Goal: Task Accomplishment & Management: Complete application form

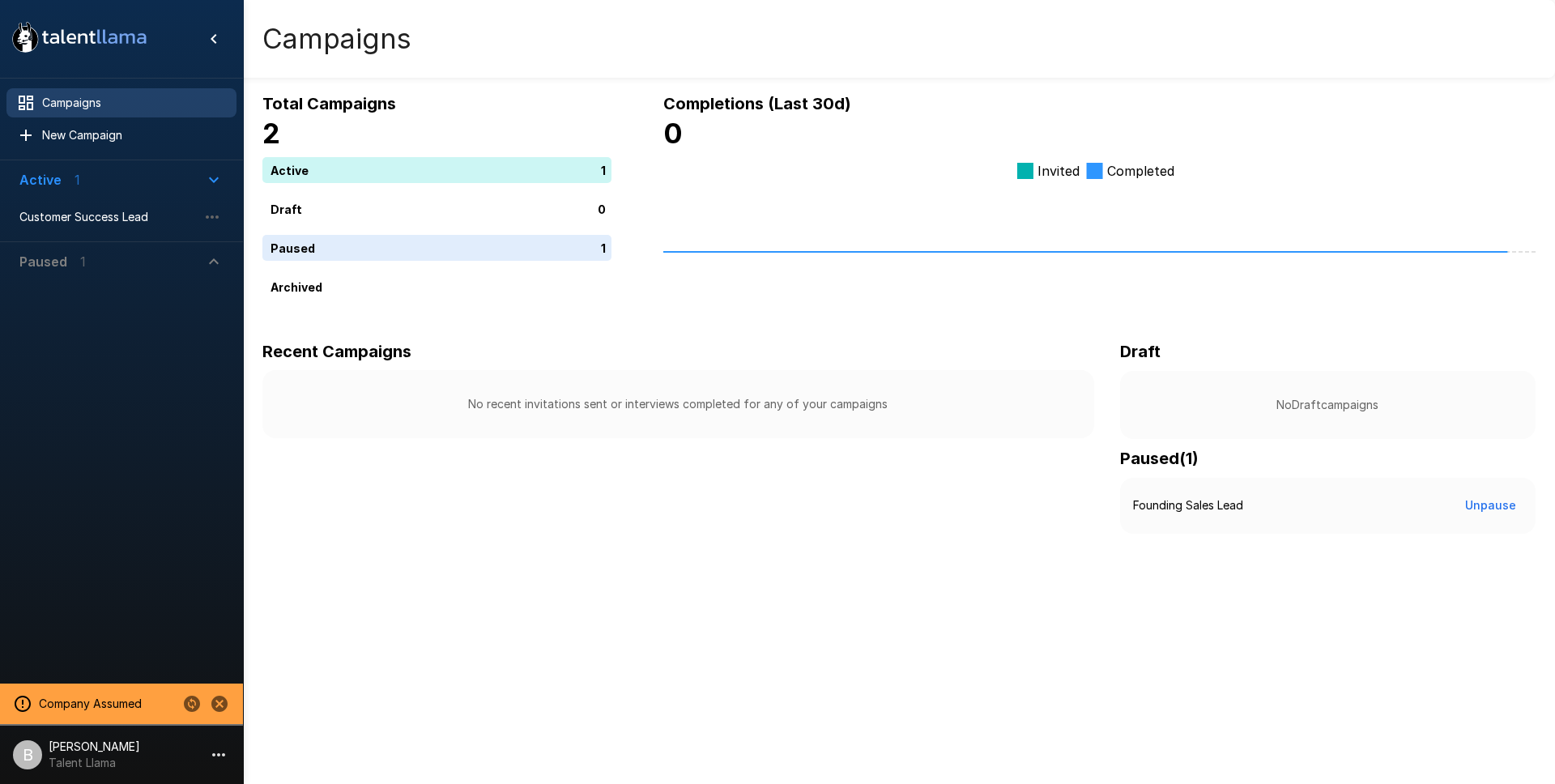
drag, startPoint x: 102, startPoint y: 227, endPoint x: 101, endPoint y: 235, distance: 8.1
click at [102, 225] on div "Customer Success Lead" at bounding box center [121, 216] width 230 height 29
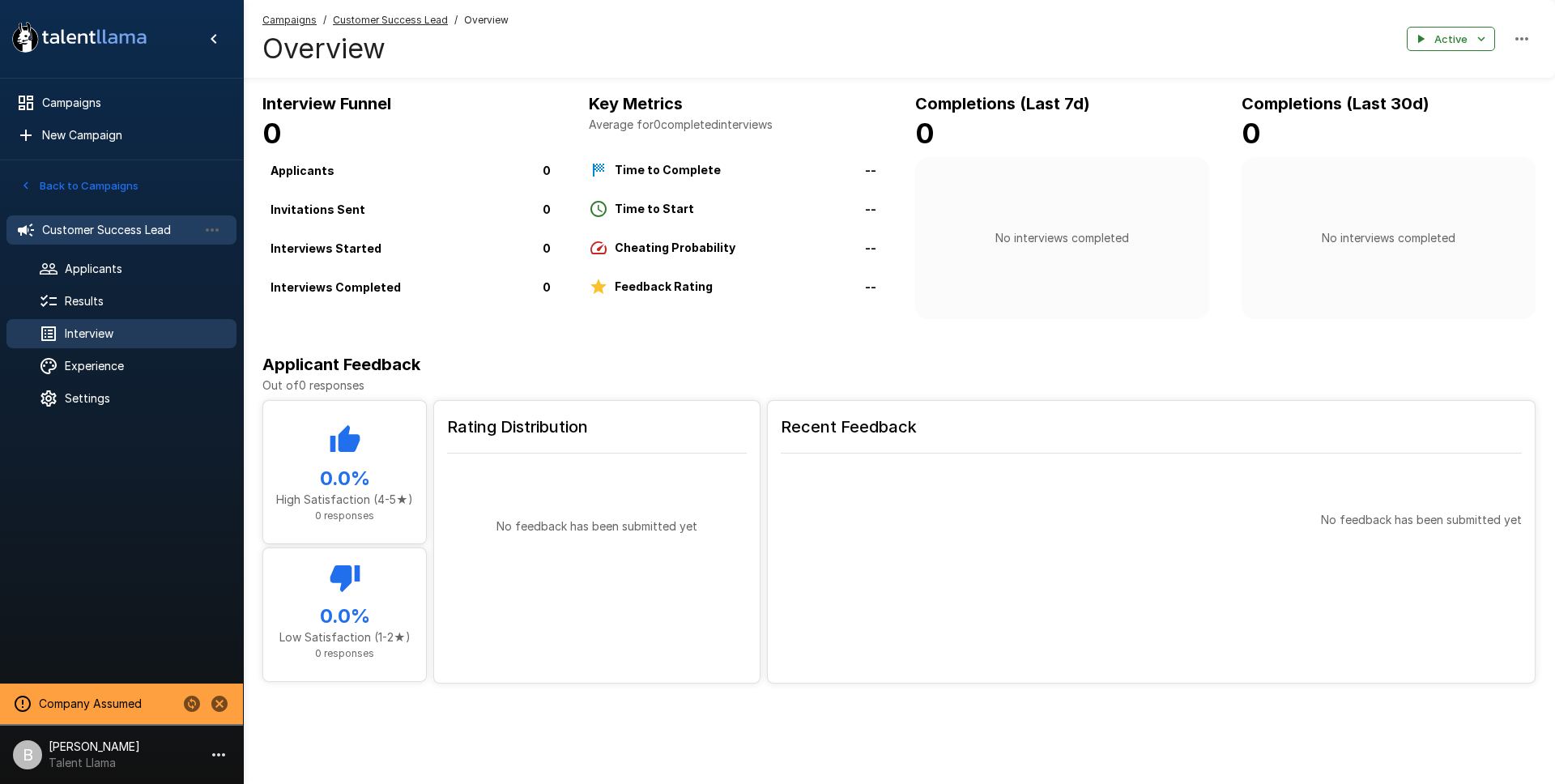
click at [119, 339] on span "Interview" at bounding box center [144, 333] width 159 height 16
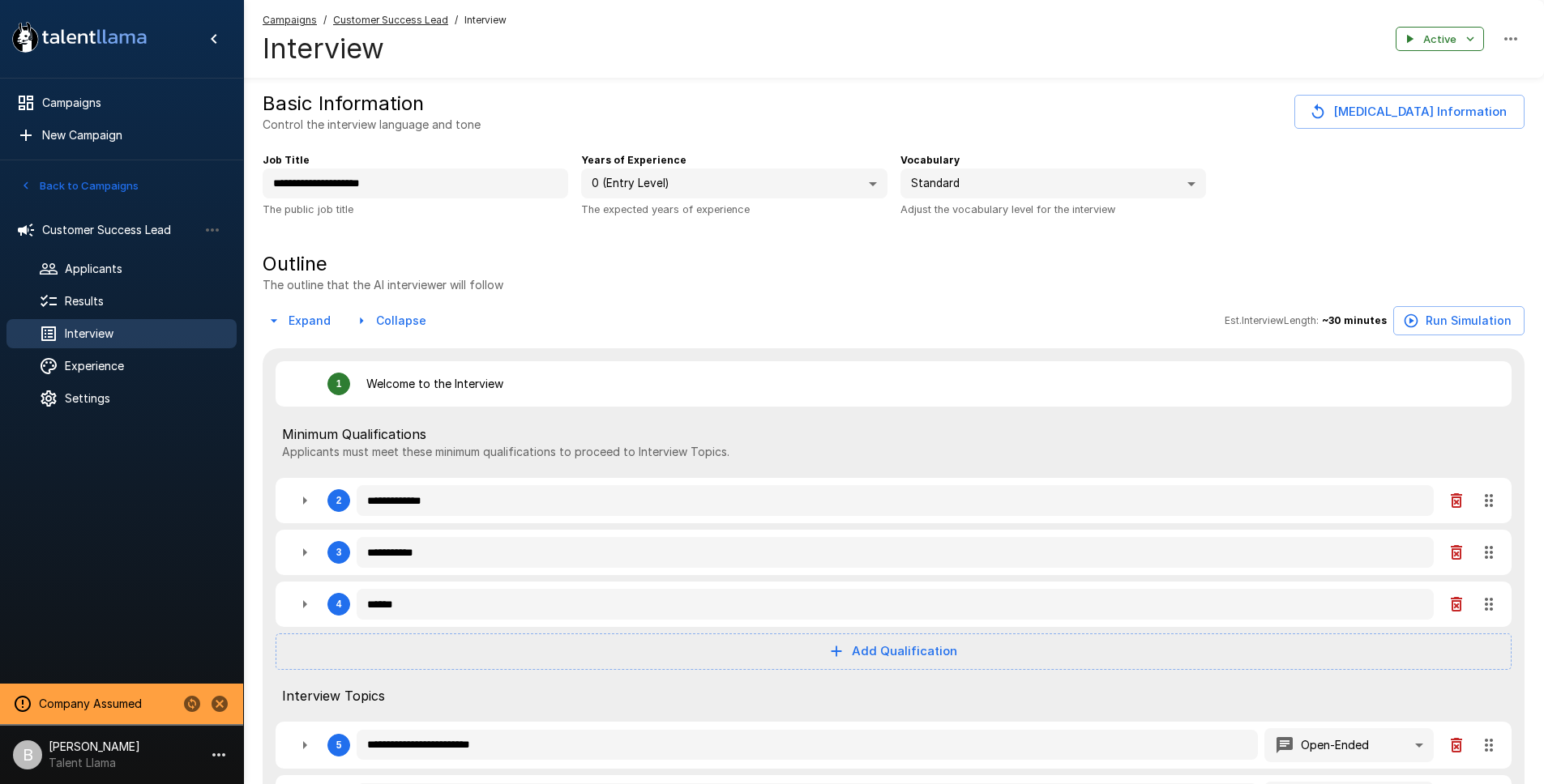
type textarea "*"
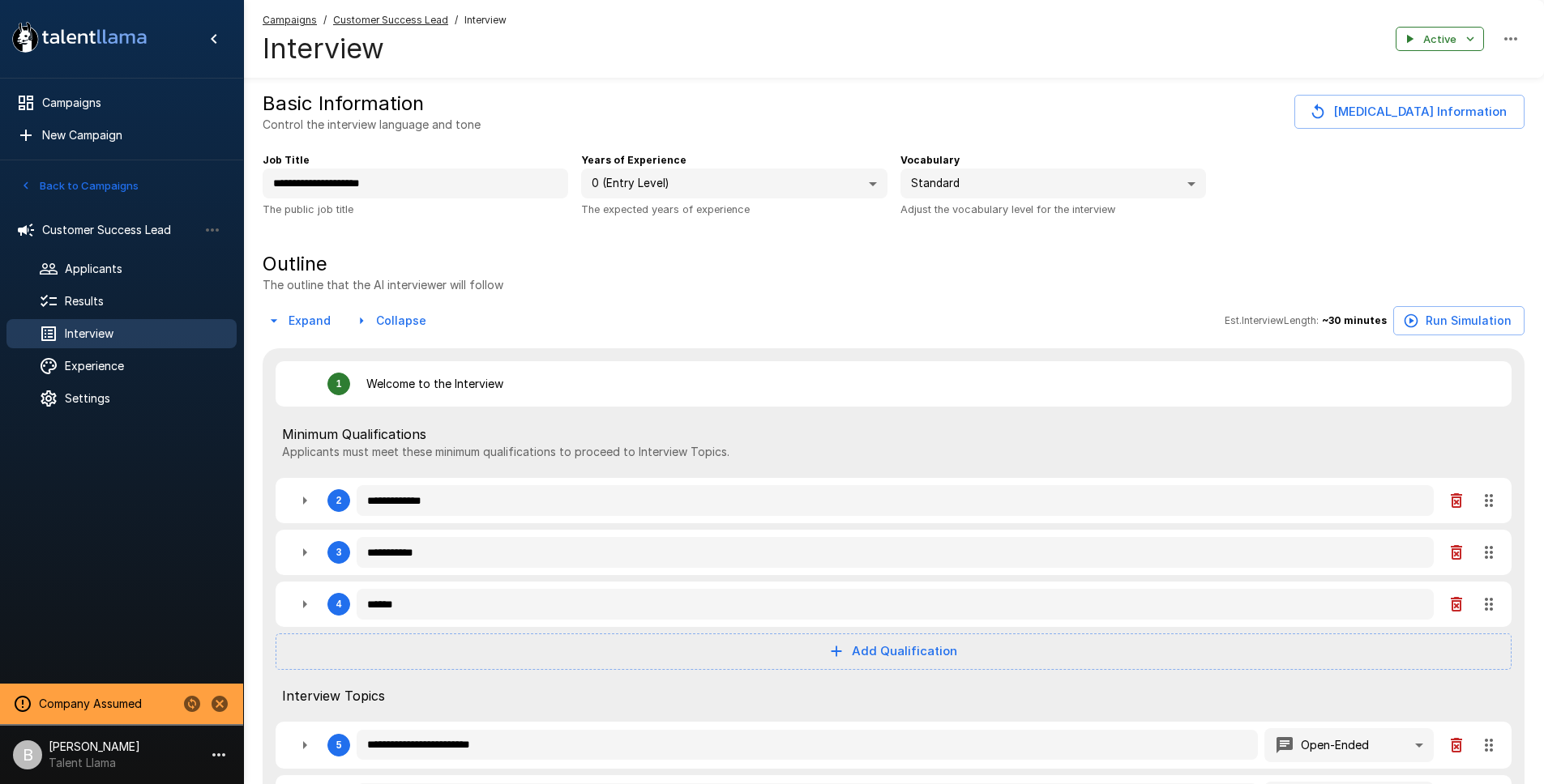
type textarea "*"
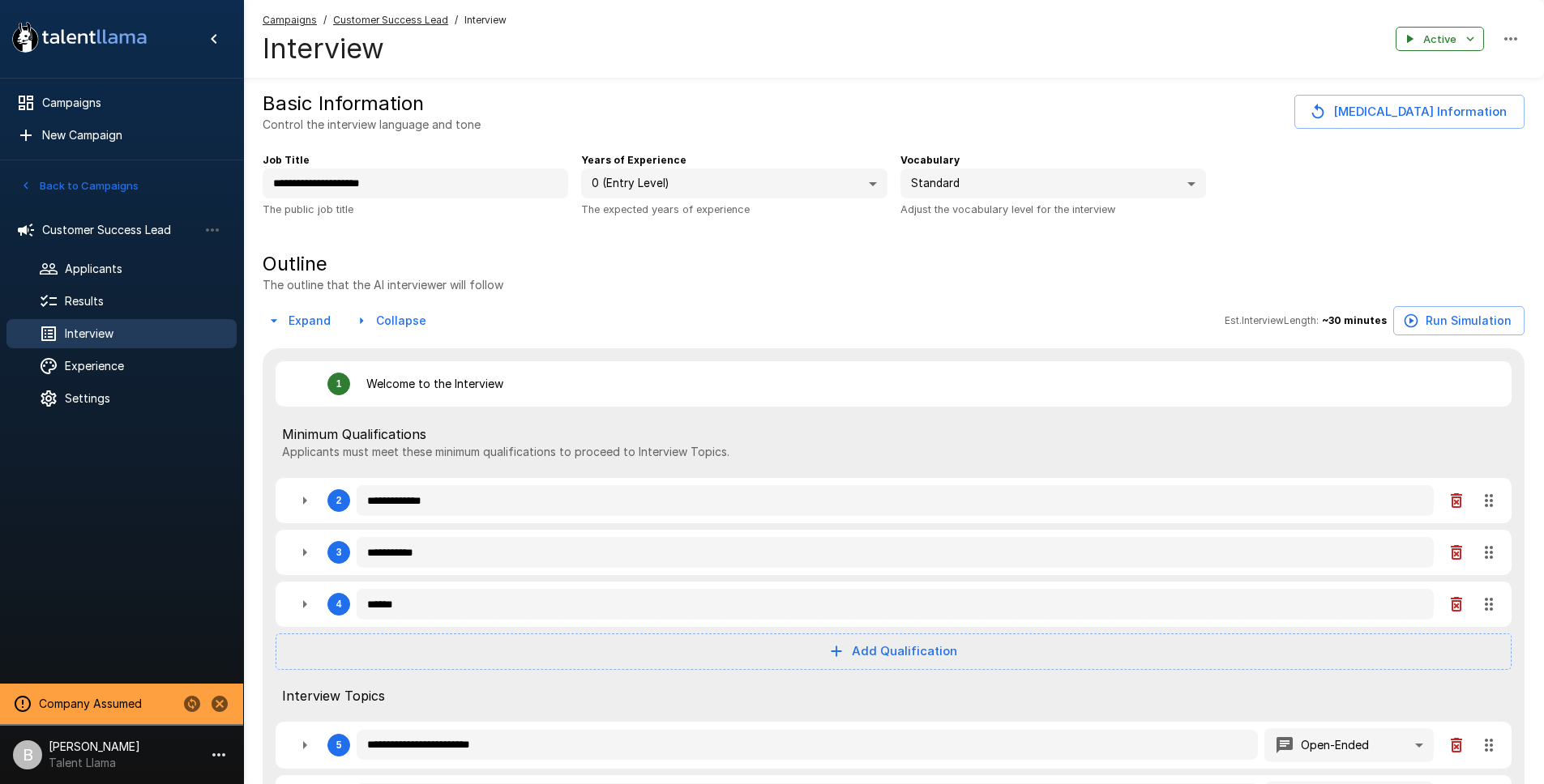
type textarea "*"
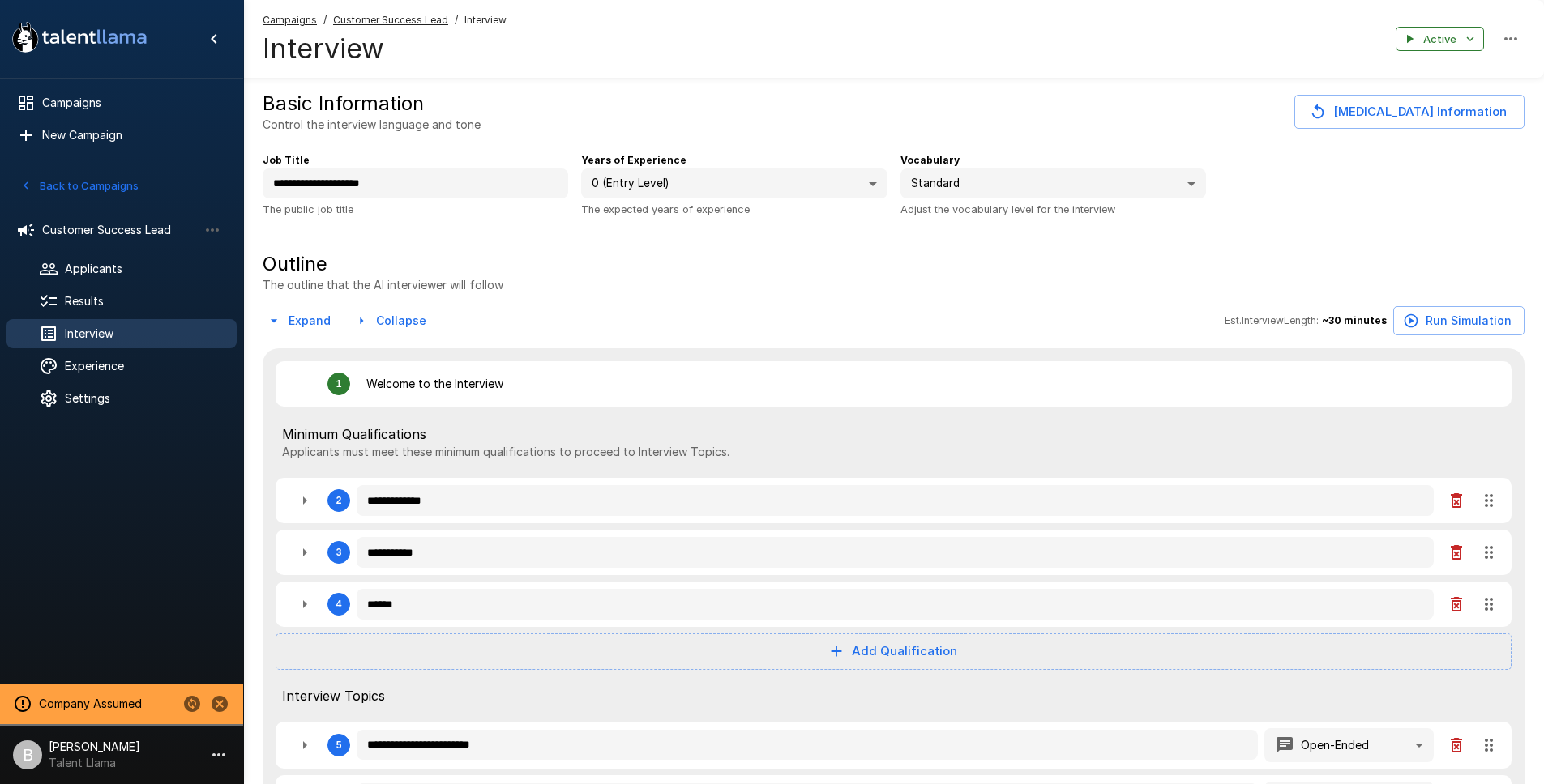
type textarea "*"
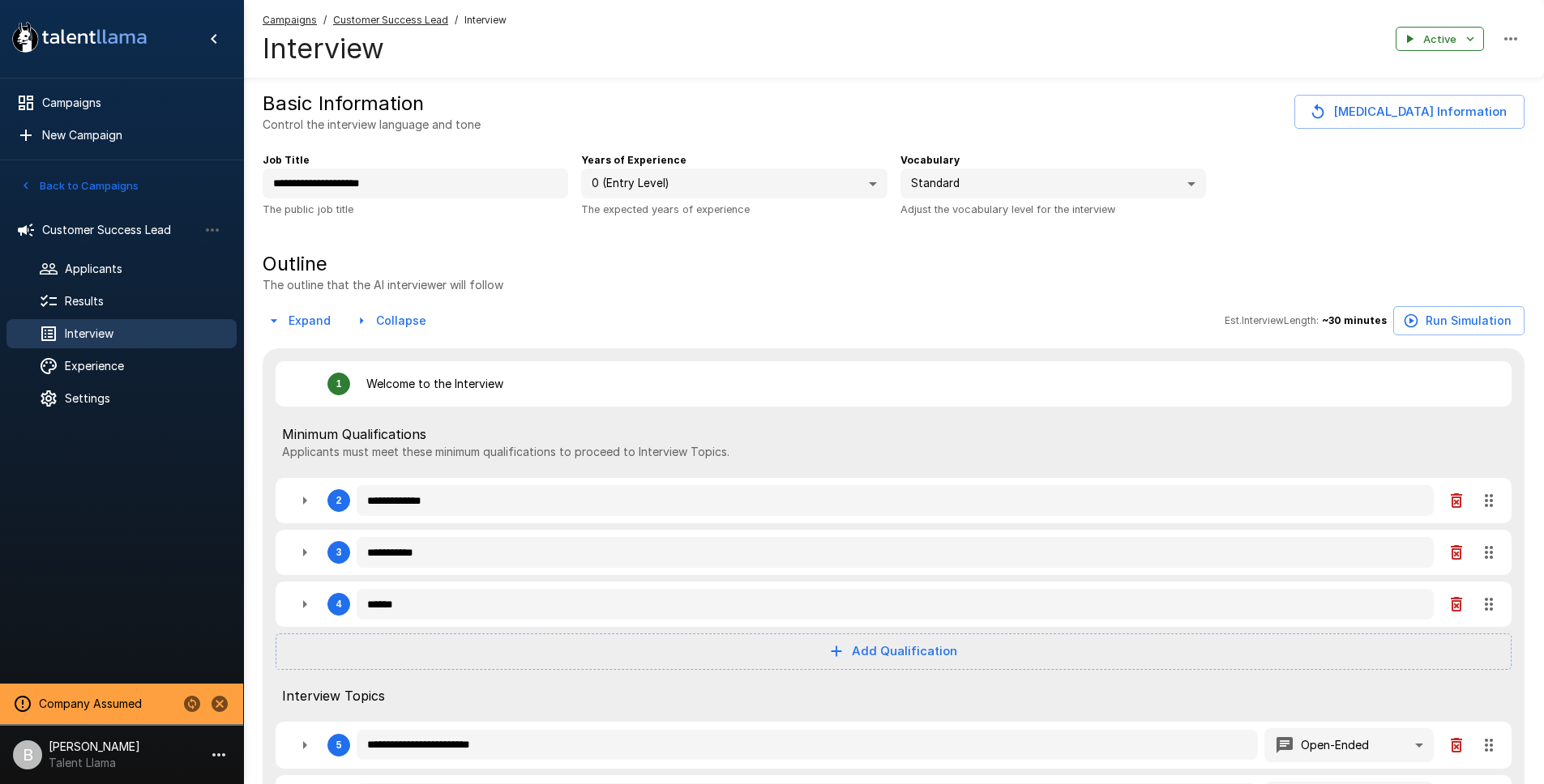
type textarea "*"
click at [136, 224] on span "Customer Success Lead" at bounding box center [119, 230] width 156 height 16
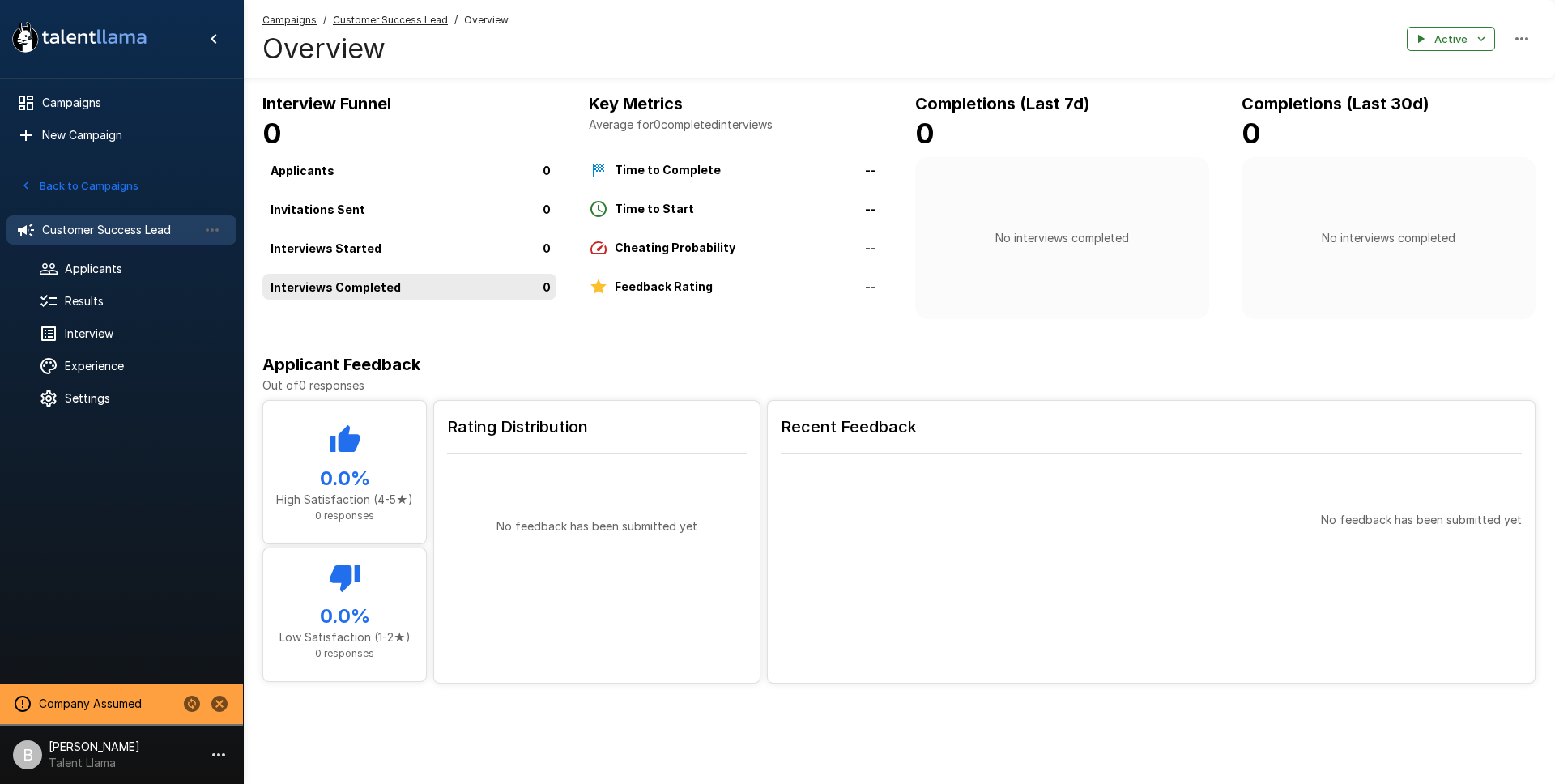
click at [340, 280] on div "0" at bounding box center [413, 286] width 300 height 26
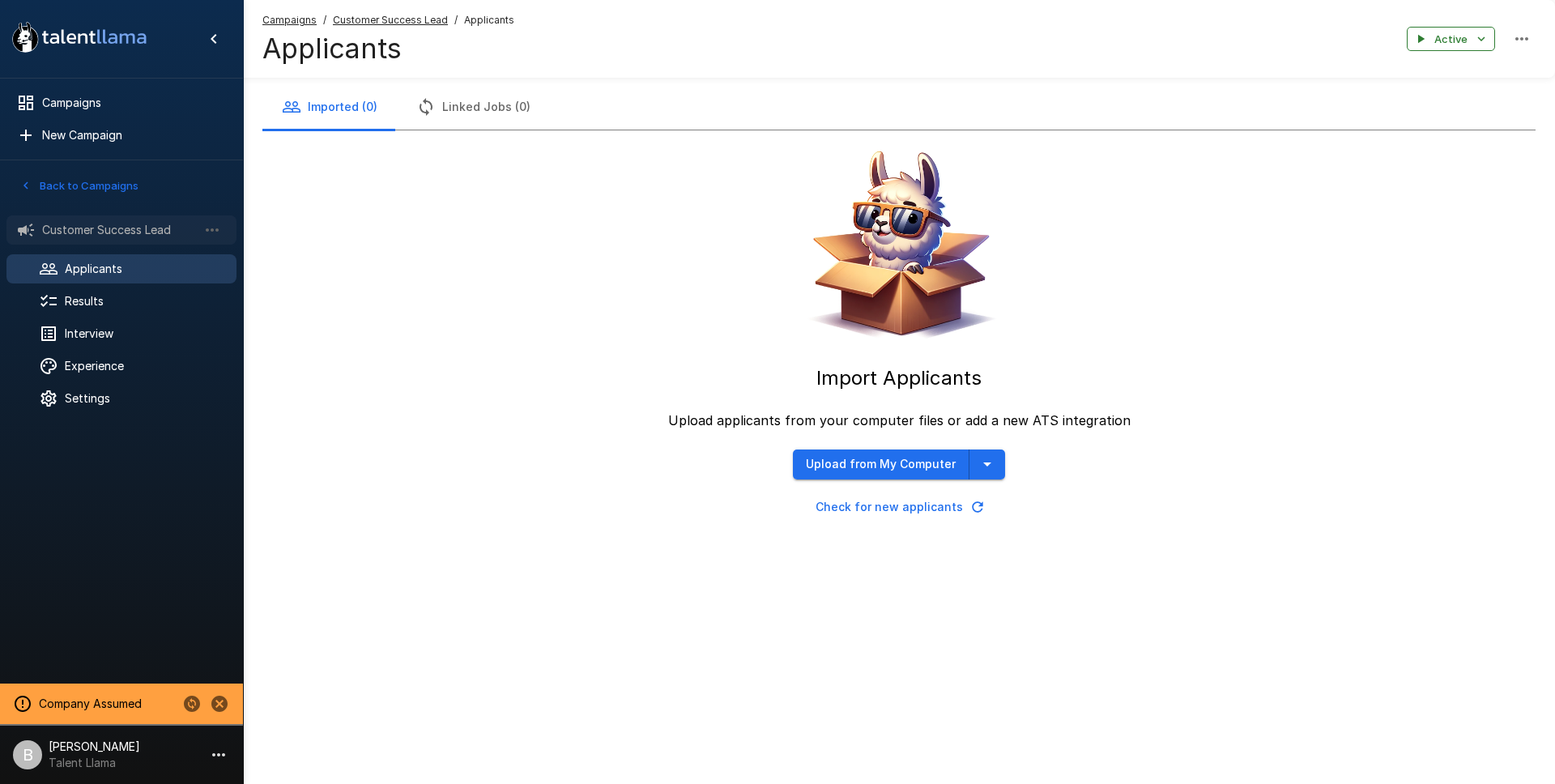
click at [114, 230] on span "Customer Success Lead" at bounding box center [119, 230] width 156 height 16
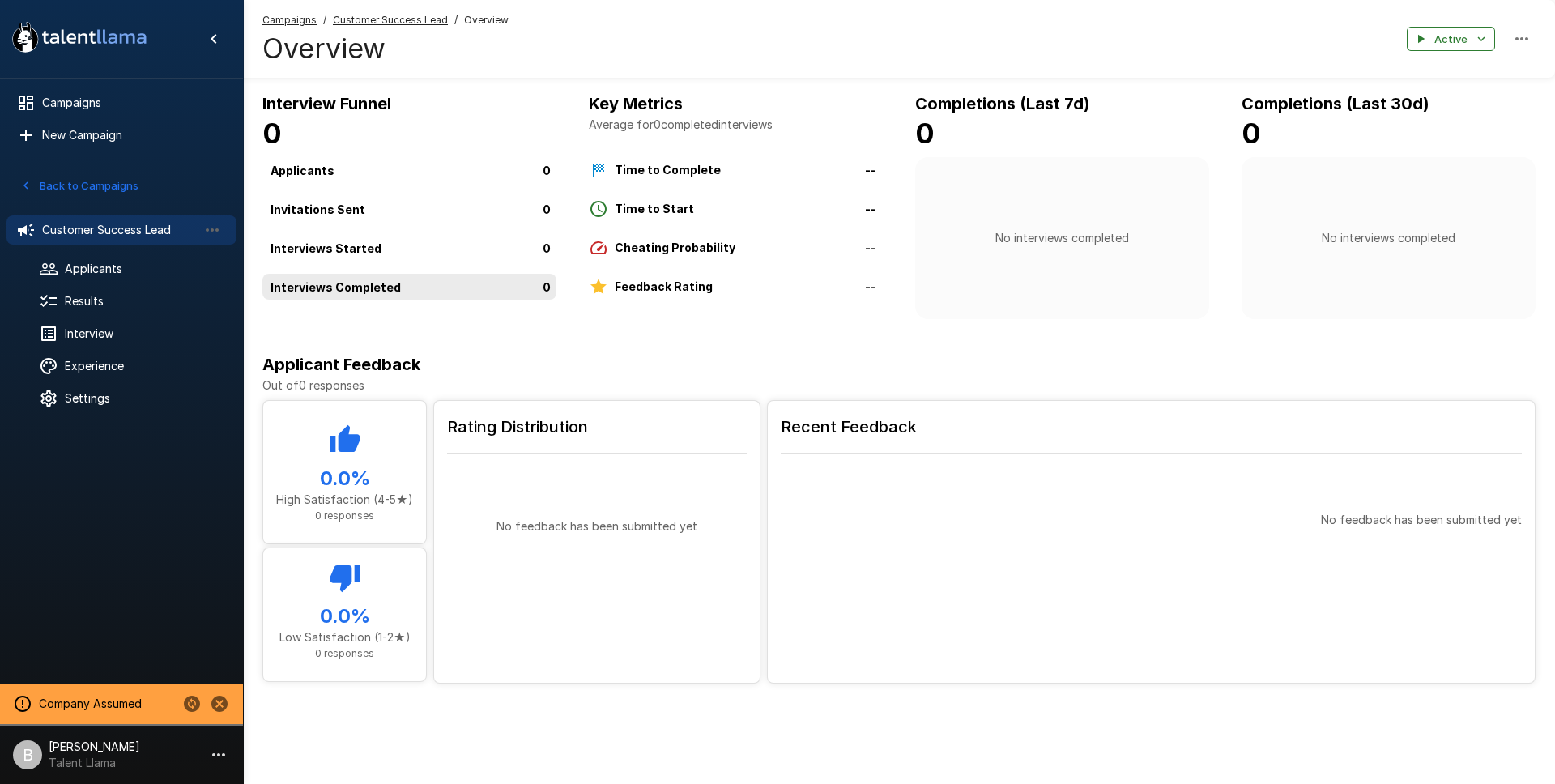
click at [371, 283] on div "0" at bounding box center [413, 286] width 300 height 26
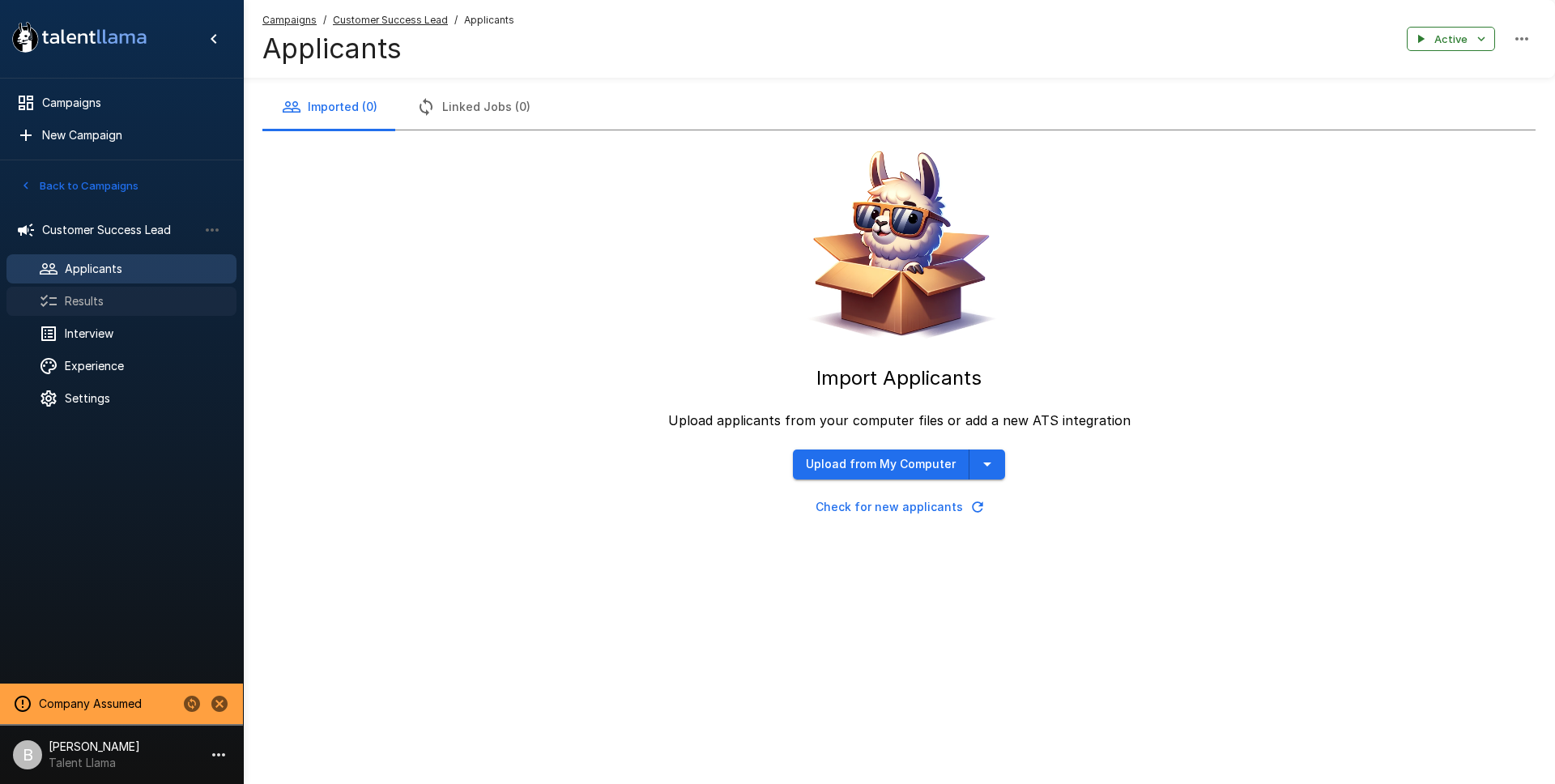
click at [105, 302] on span "Results" at bounding box center [144, 301] width 159 height 16
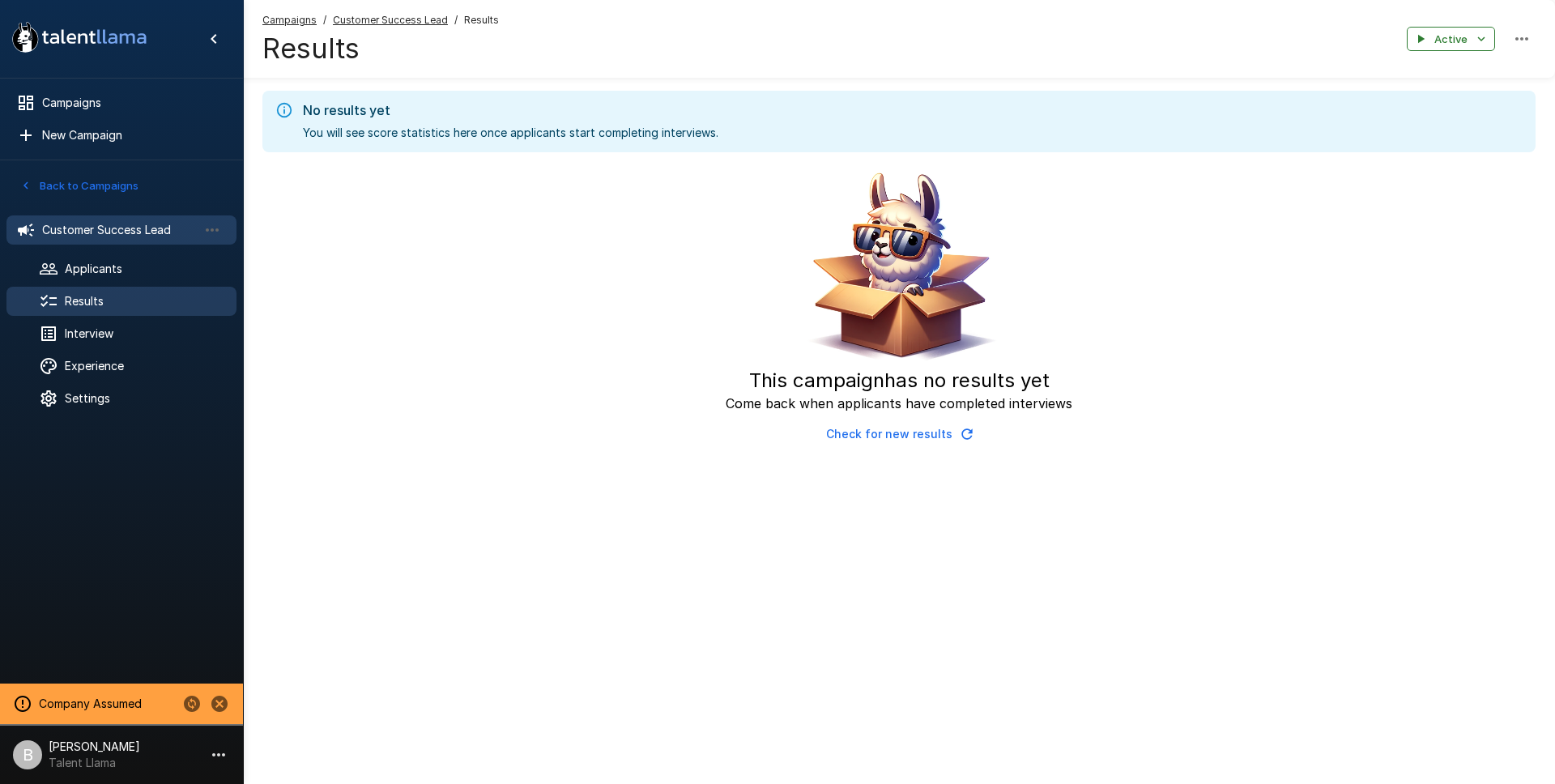
click at [105, 231] on span "Customer Success Lead" at bounding box center [119, 230] width 156 height 16
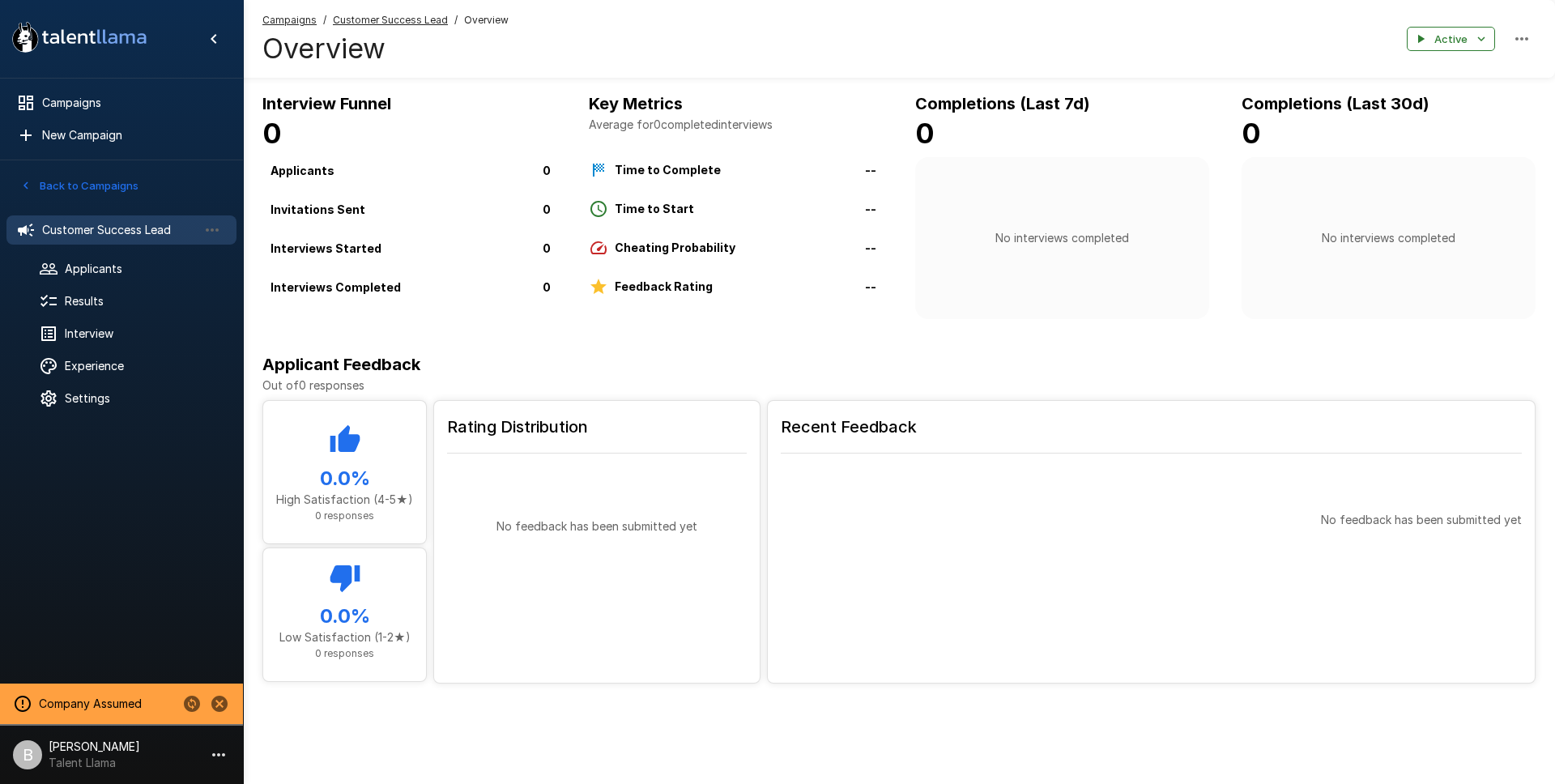
click at [123, 180] on button "Back to Campaigns" at bounding box center [79, 186] width 127 height 25
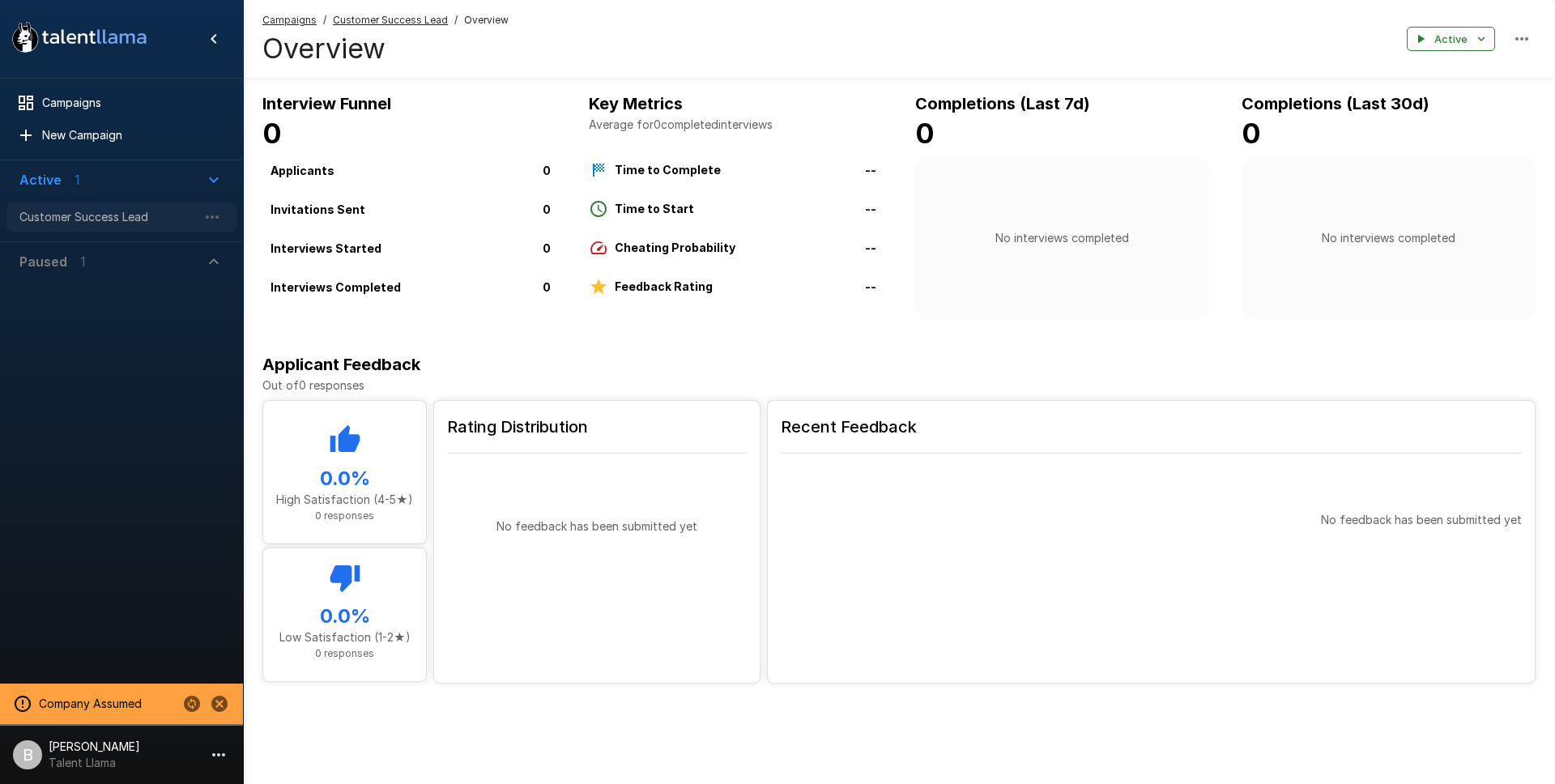
click at [81, 217] on span "Customer Success Lead" at bounding box center [109, 217] width 178 height 16
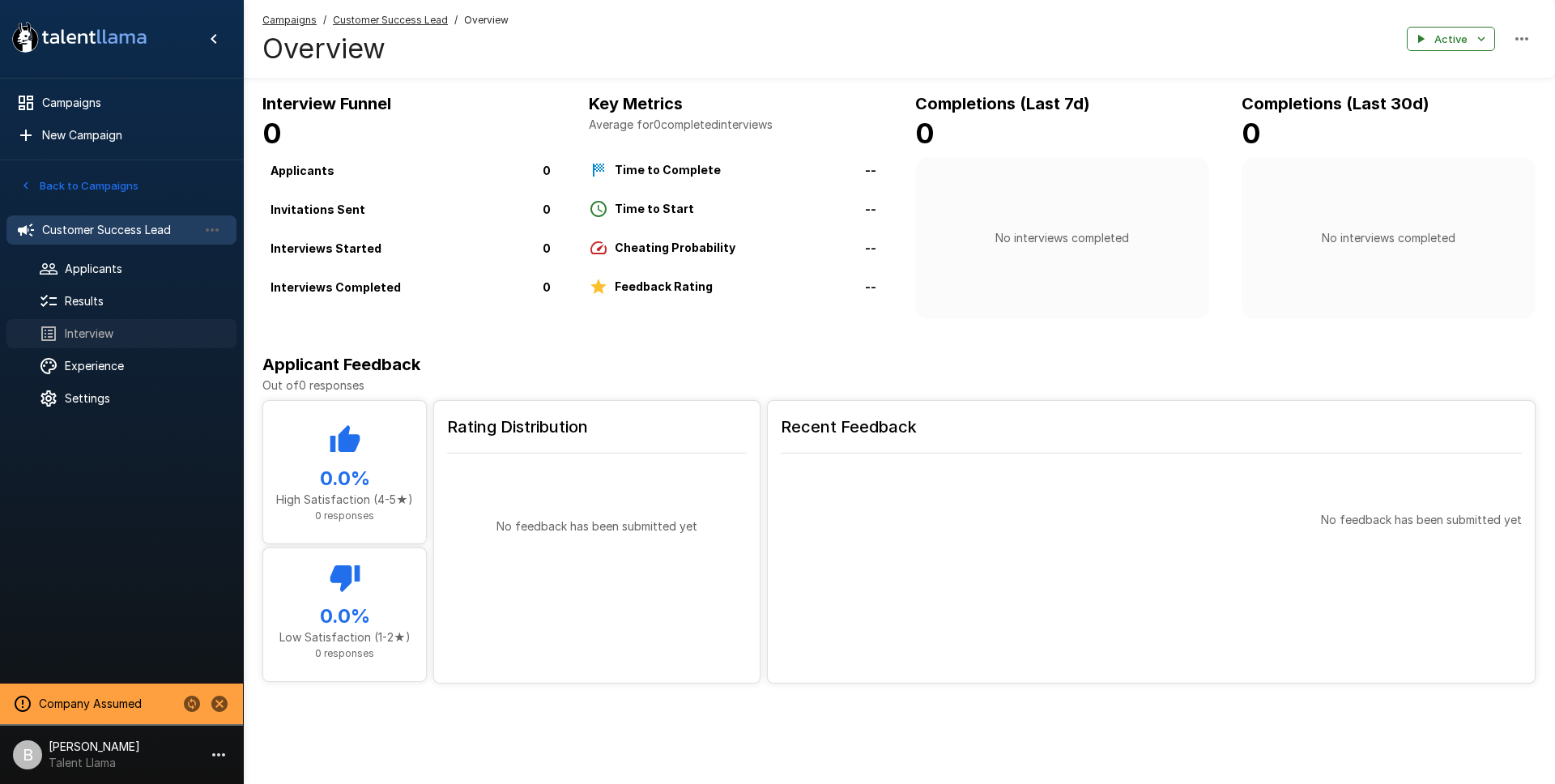
click at [107, 324] on div "Interview" at bounding box center [121, 333] width 230 height 29
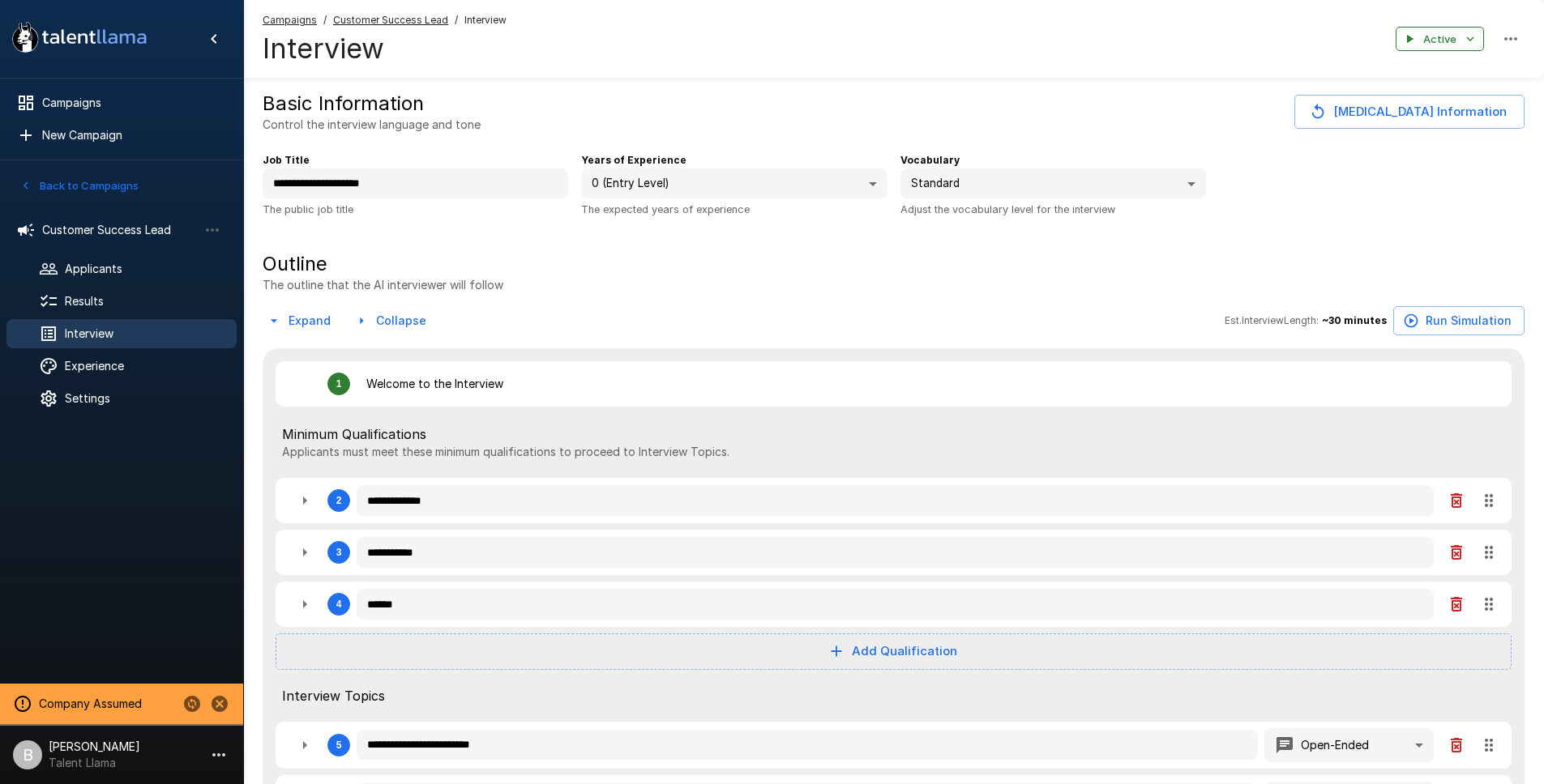
type textarea "*"
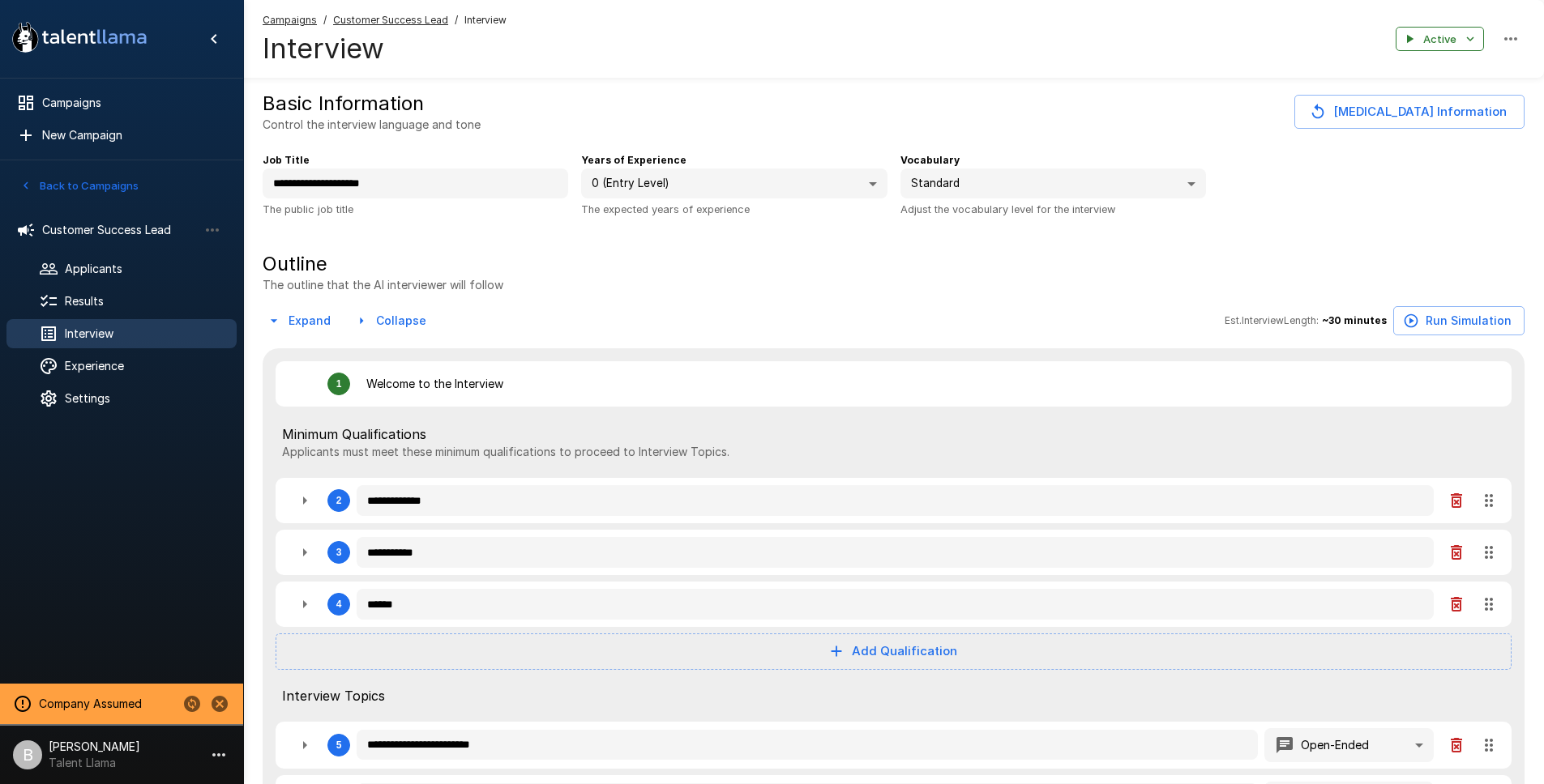
type textarea "*"
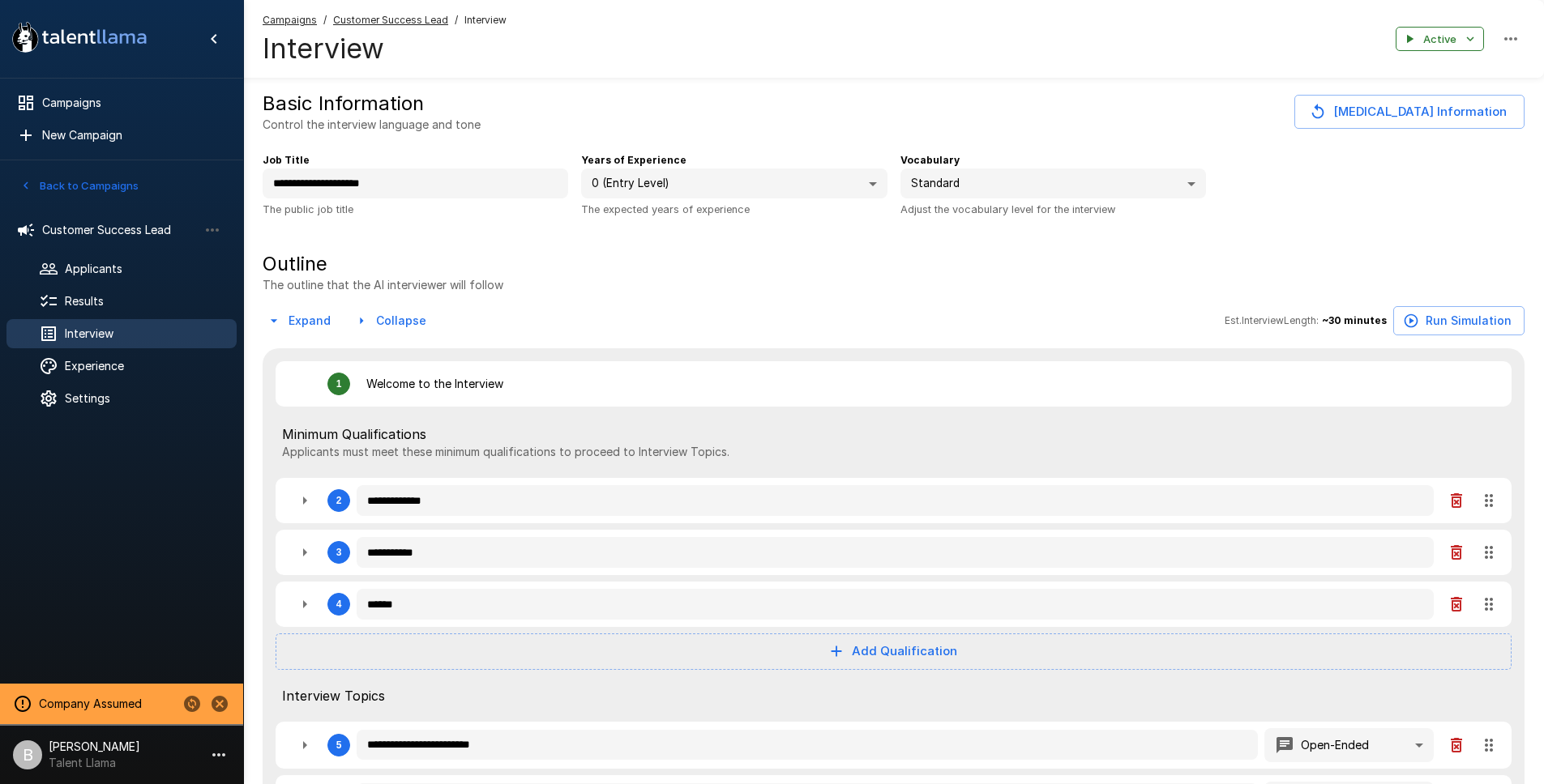
type textarea "*"
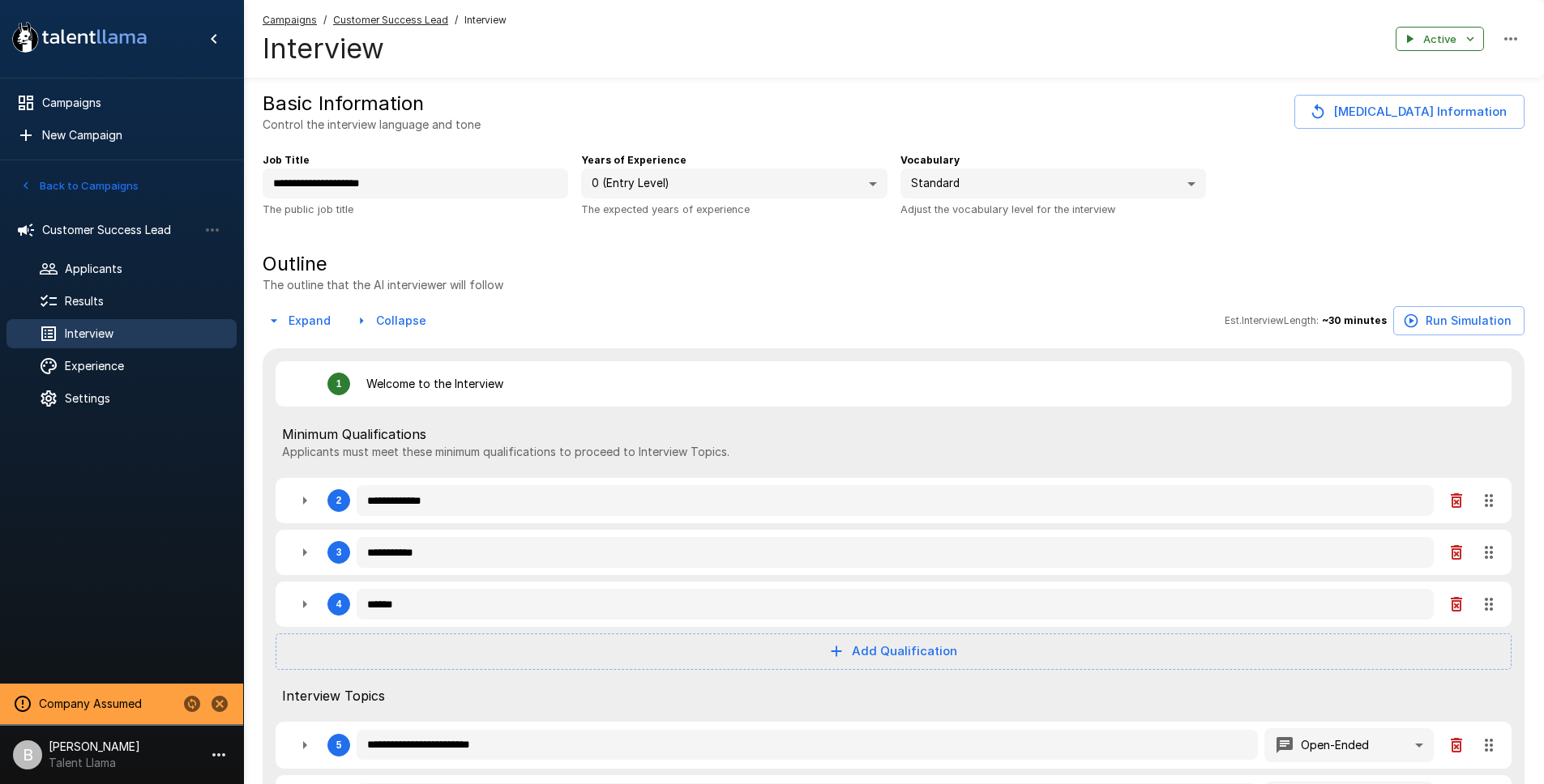
type textarea "*"
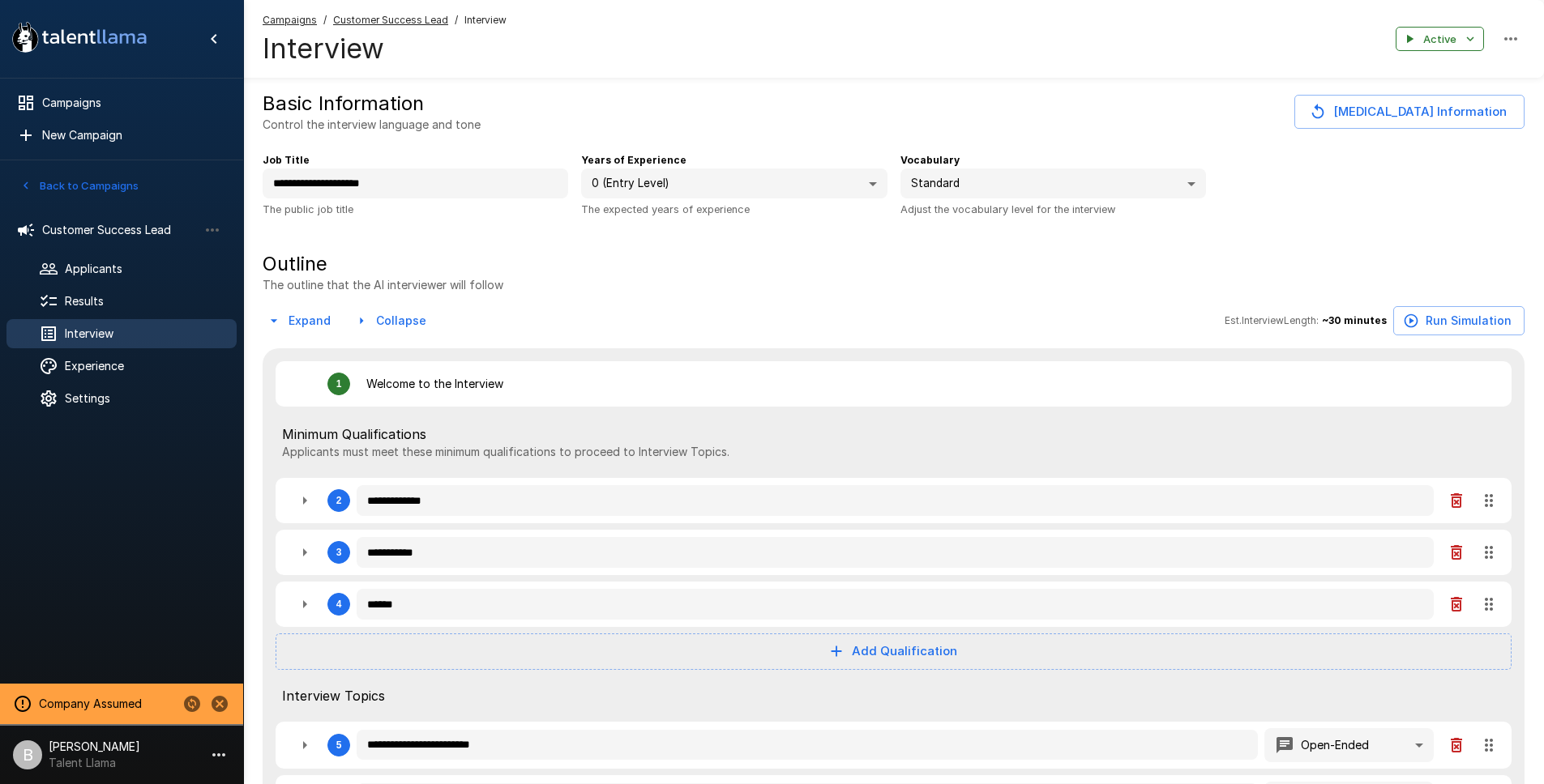
type textarea "*"
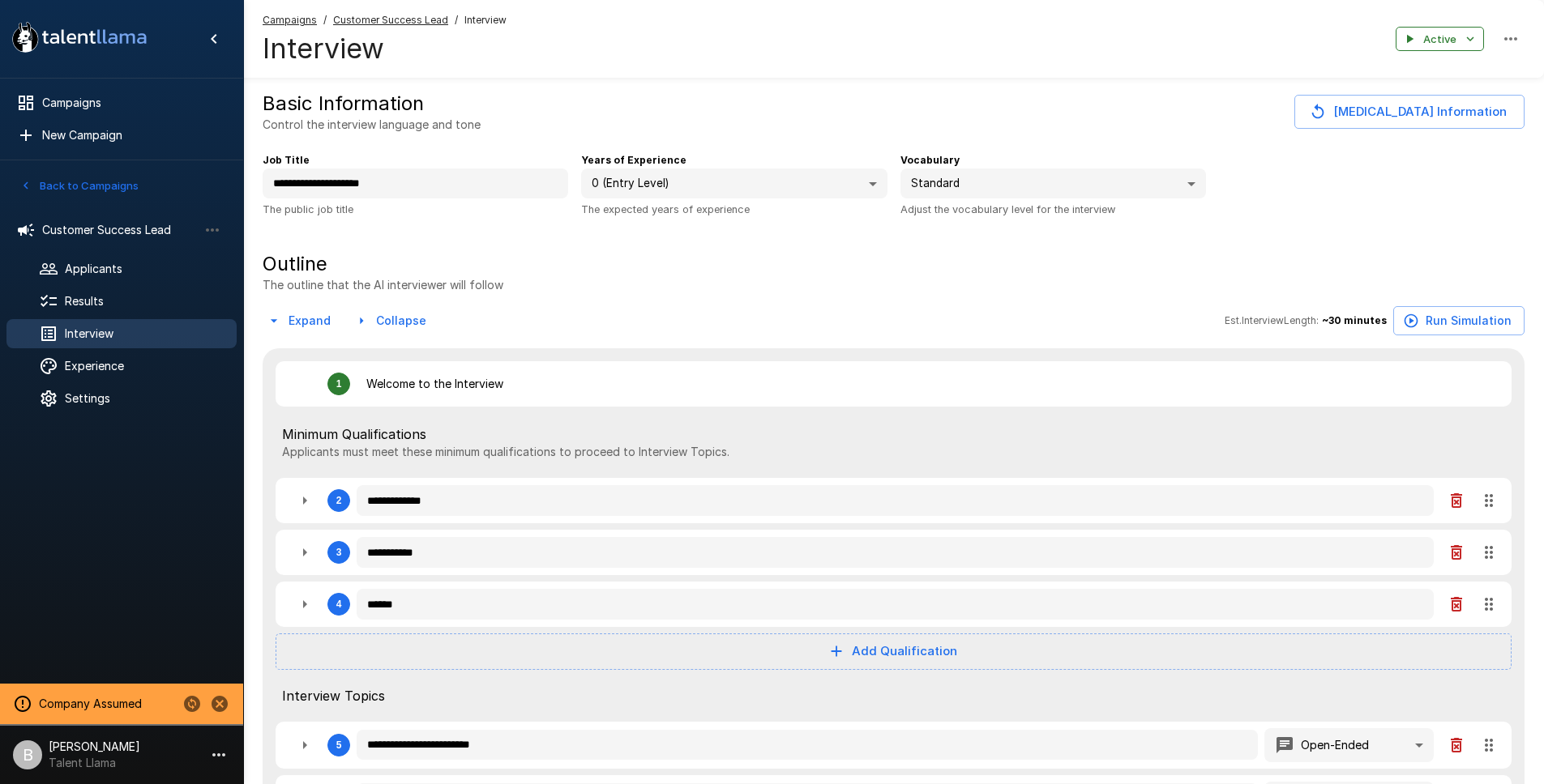
type textarea "*"
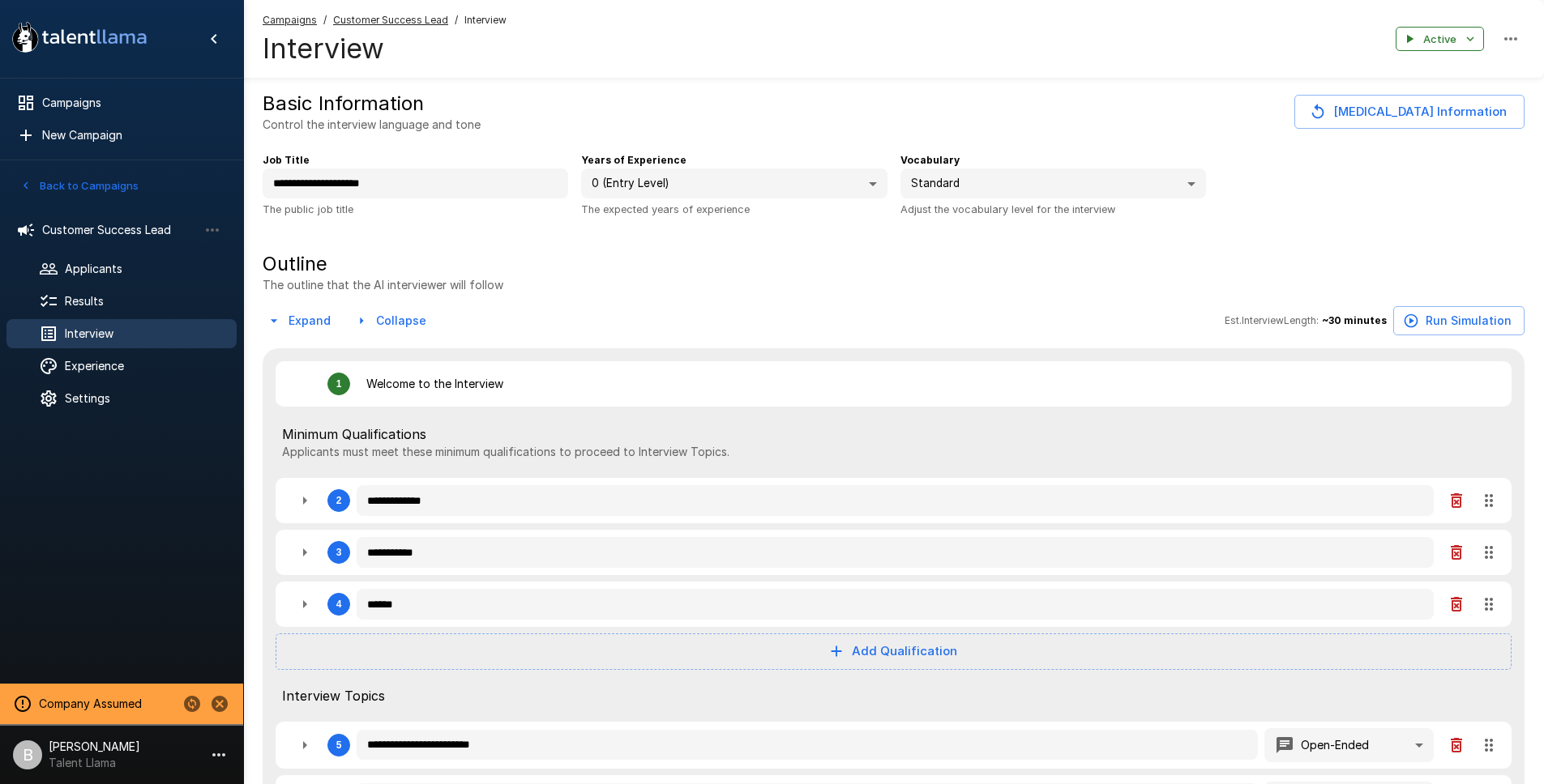
type textarea "*"
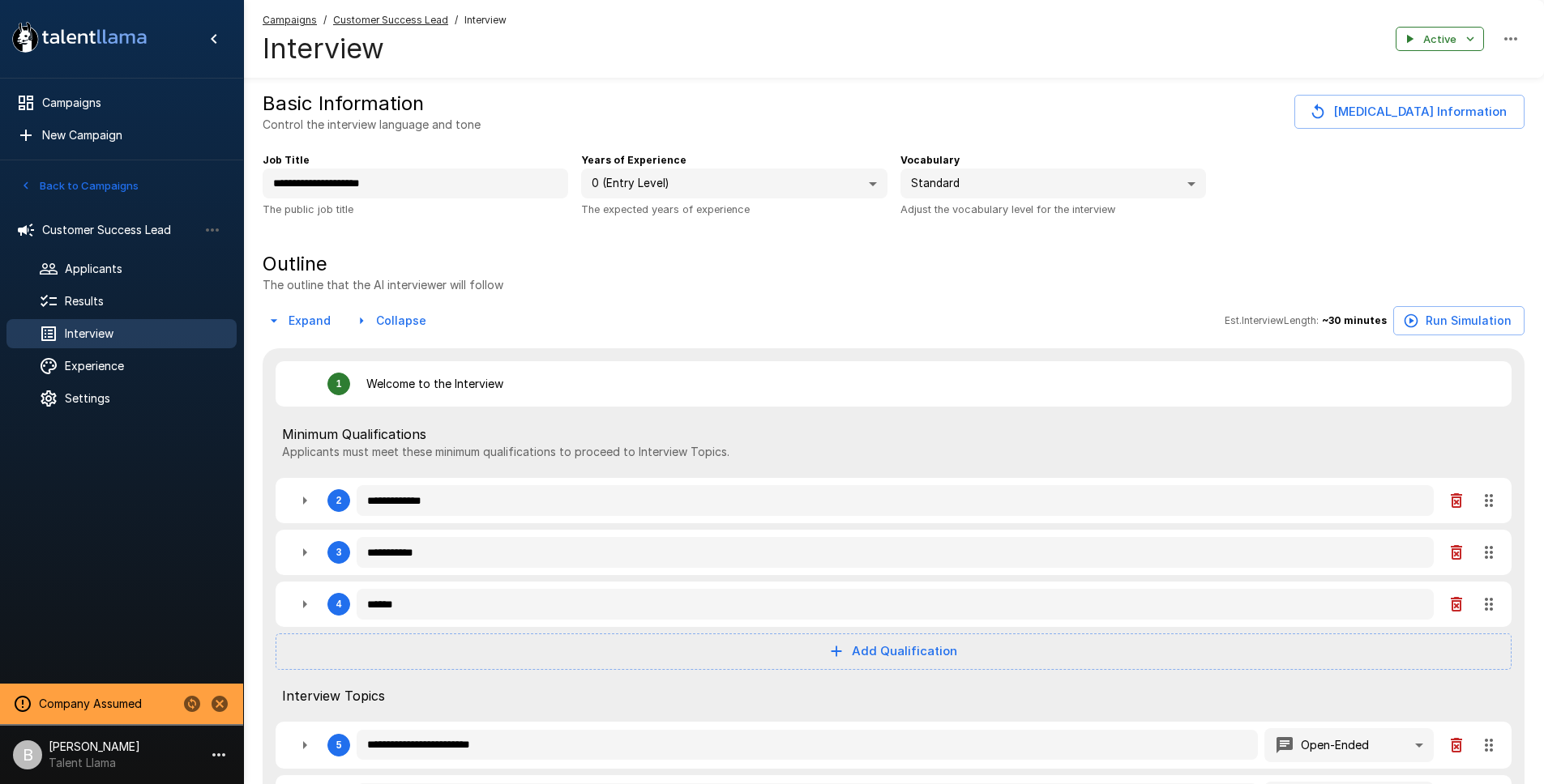
type textarea "*"
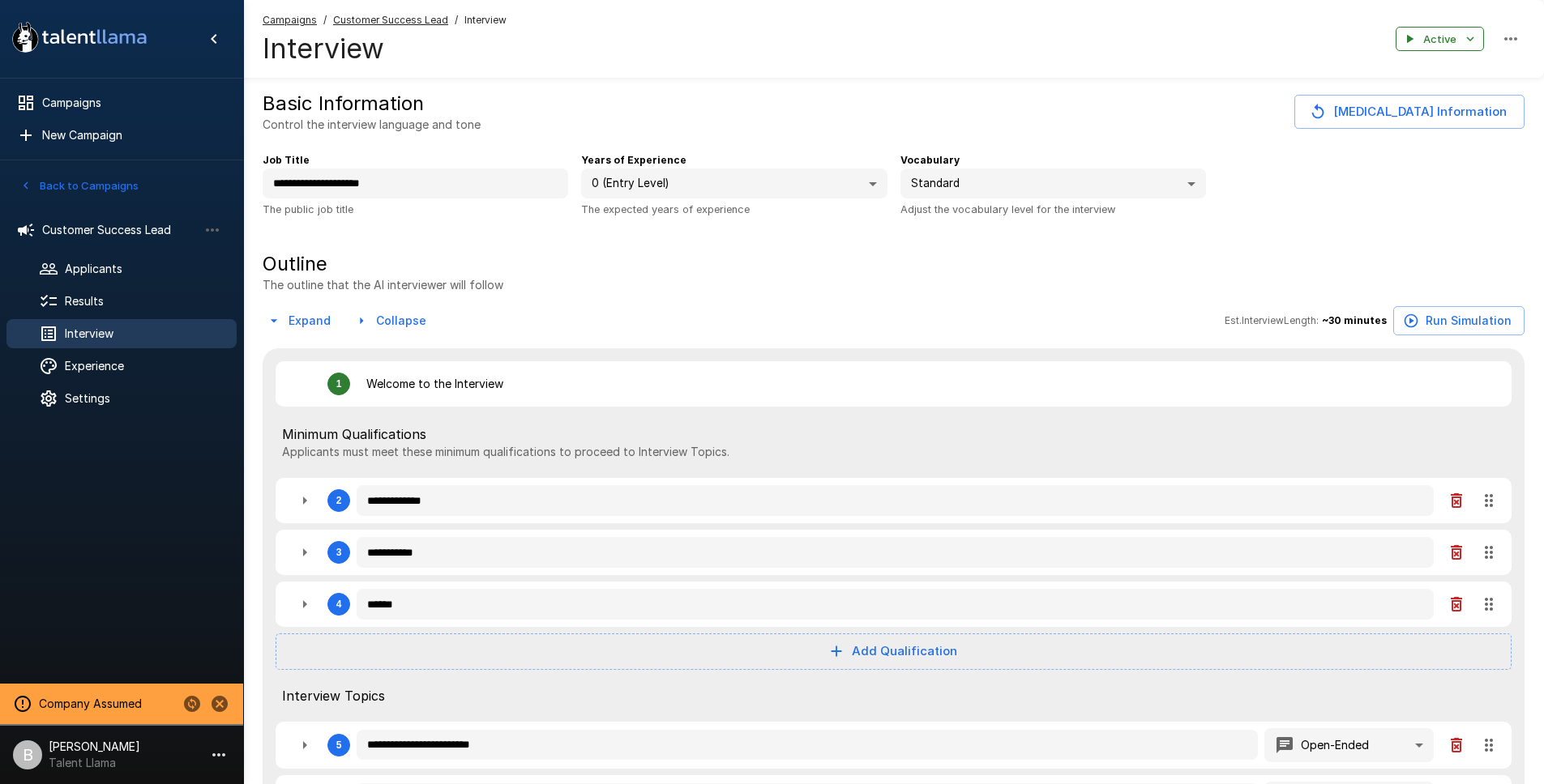
type textarea "*"
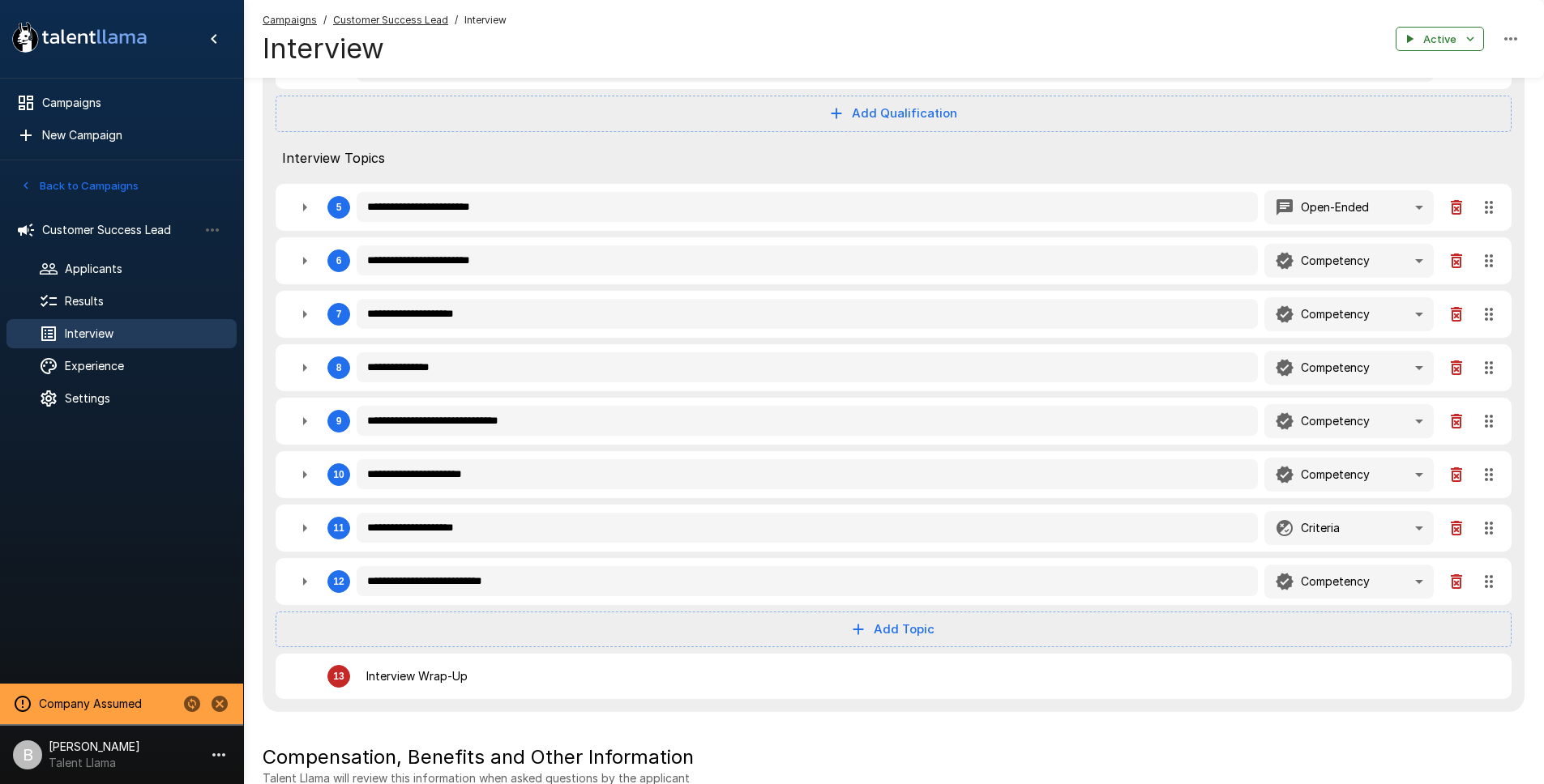
scroll to position [539, 0]
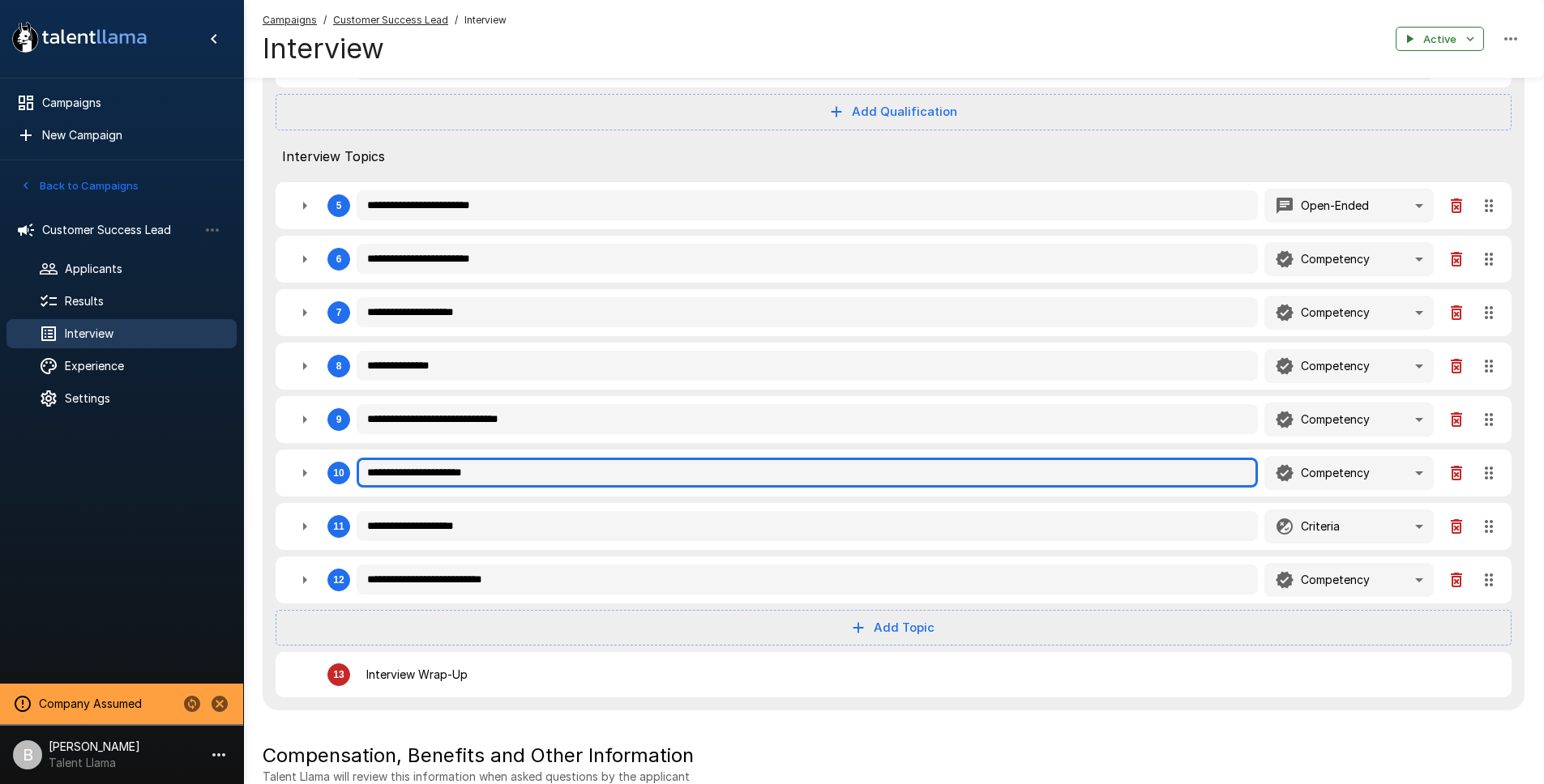
click at [420, 462] on input "**********" at bounding box center [807, 473] width 901 height 31
type textarea "*"
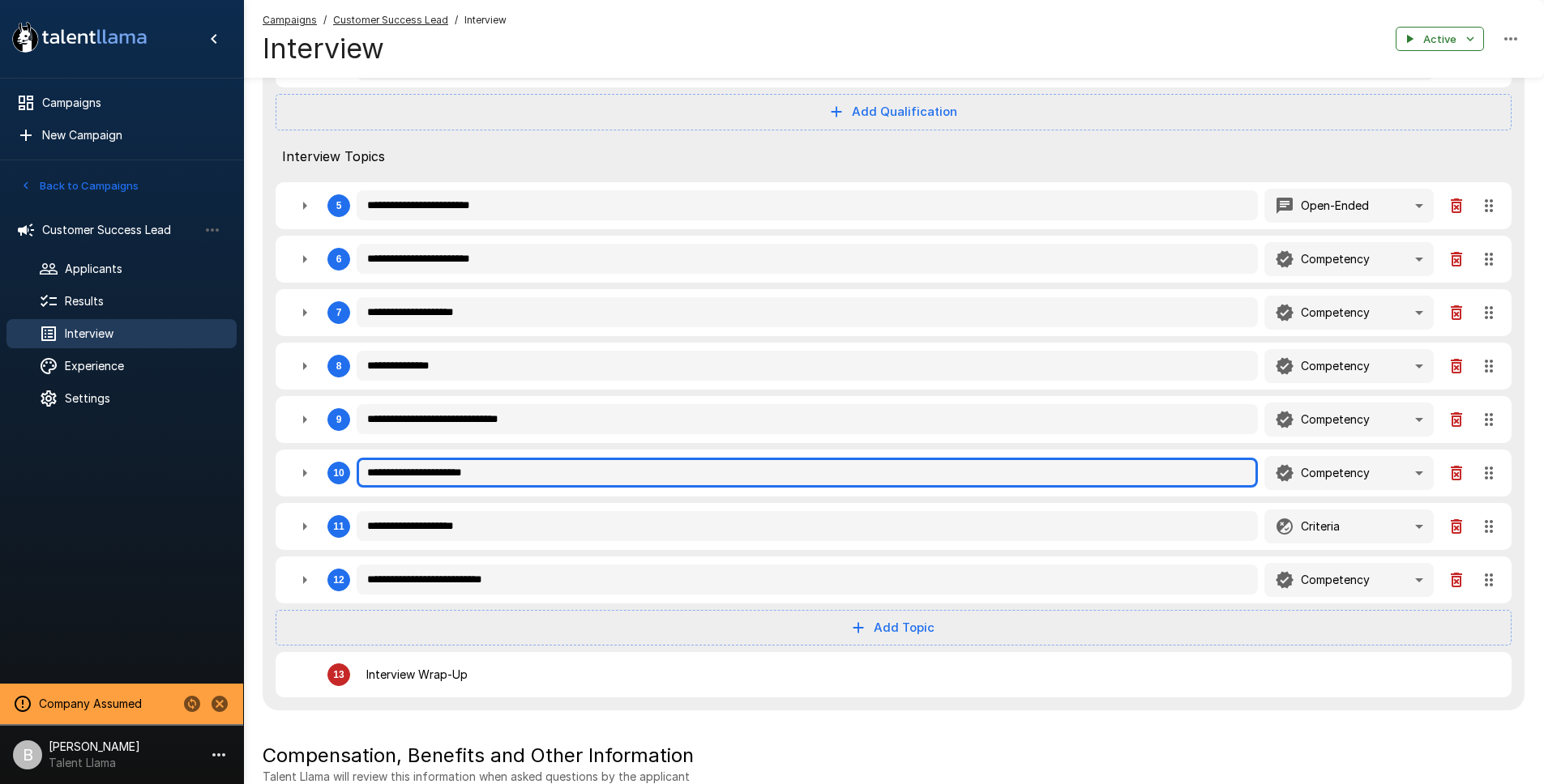
type textarea "*"
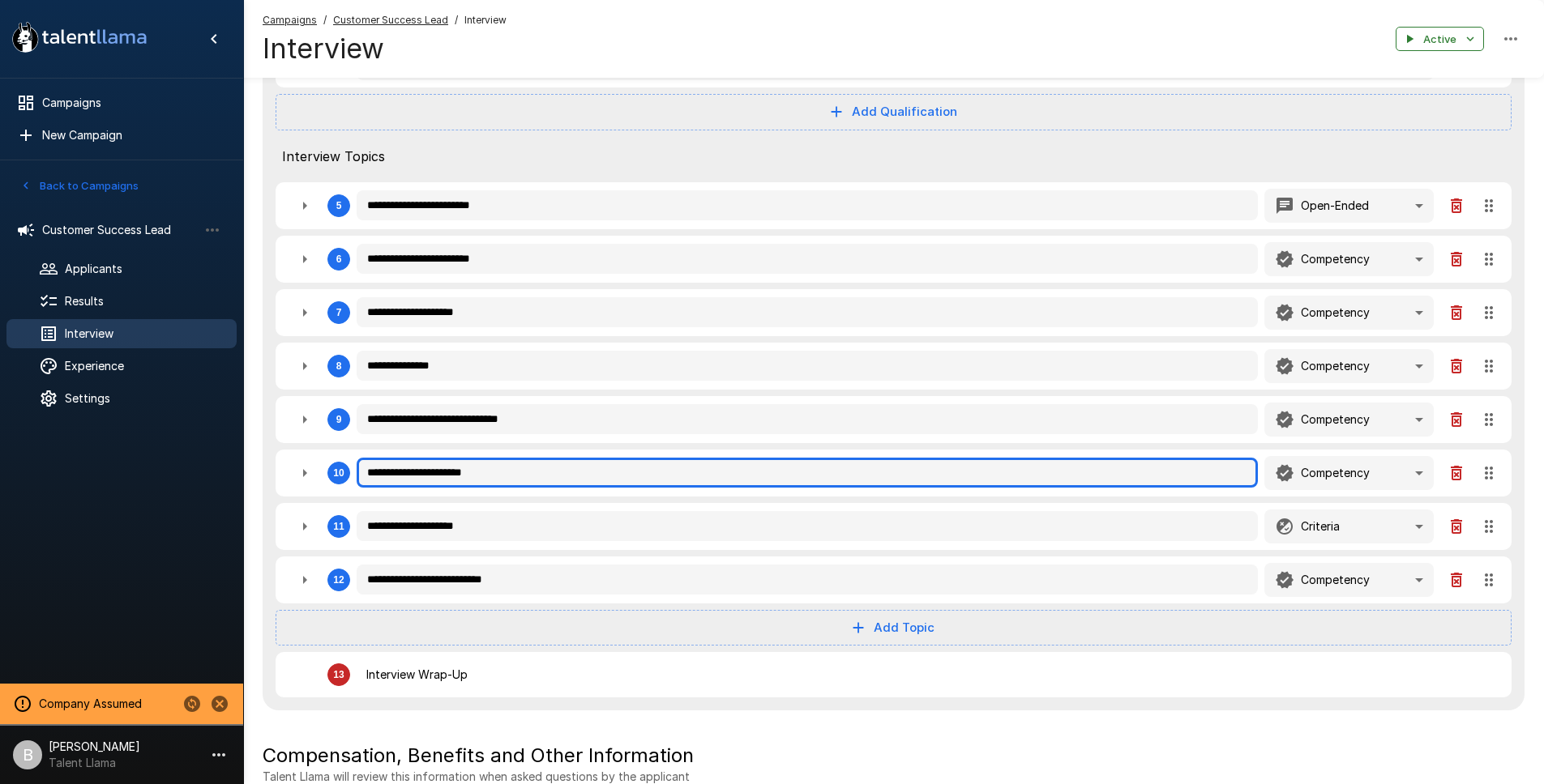
type textarea "*"
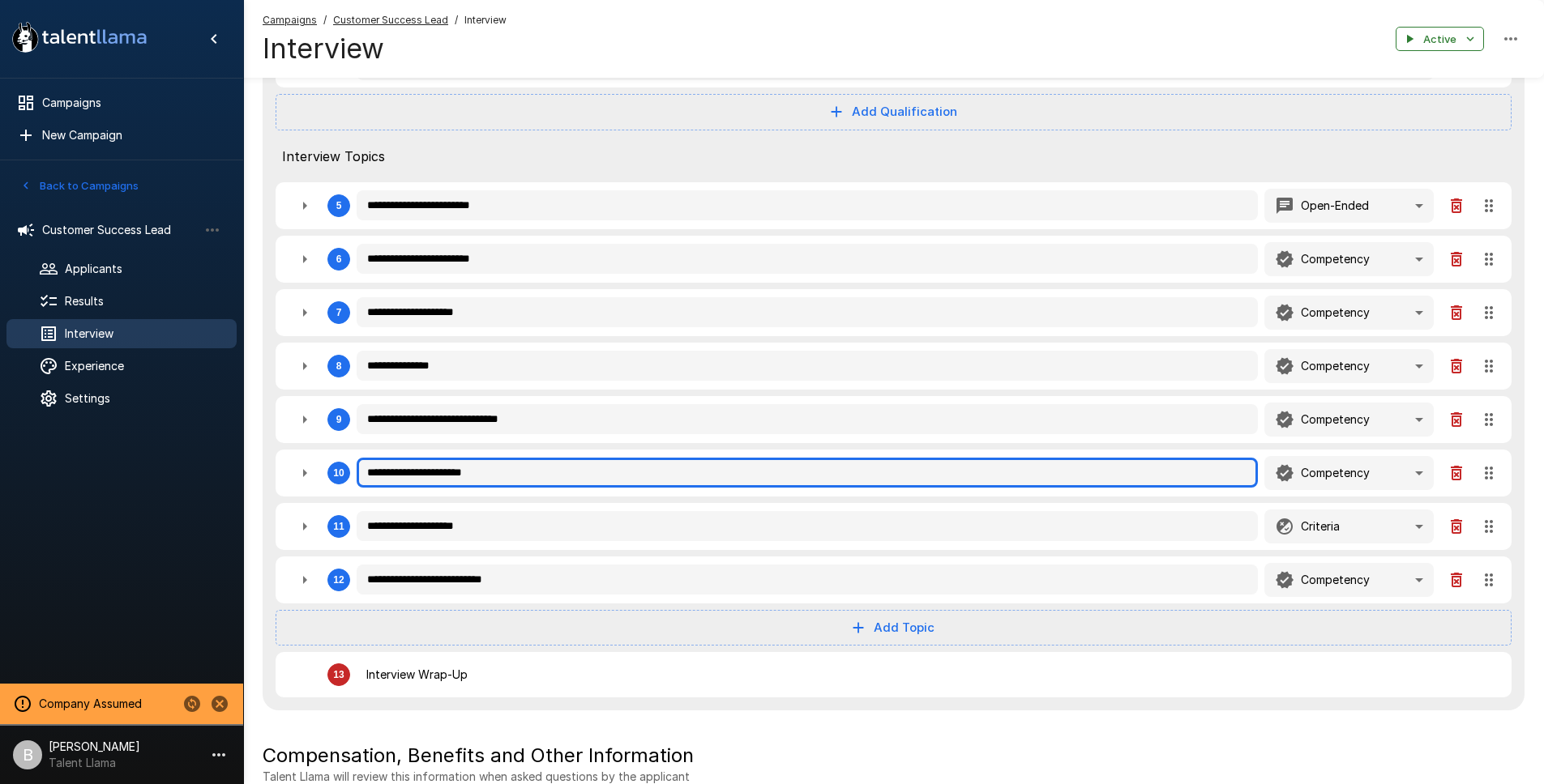
type textarea "*"
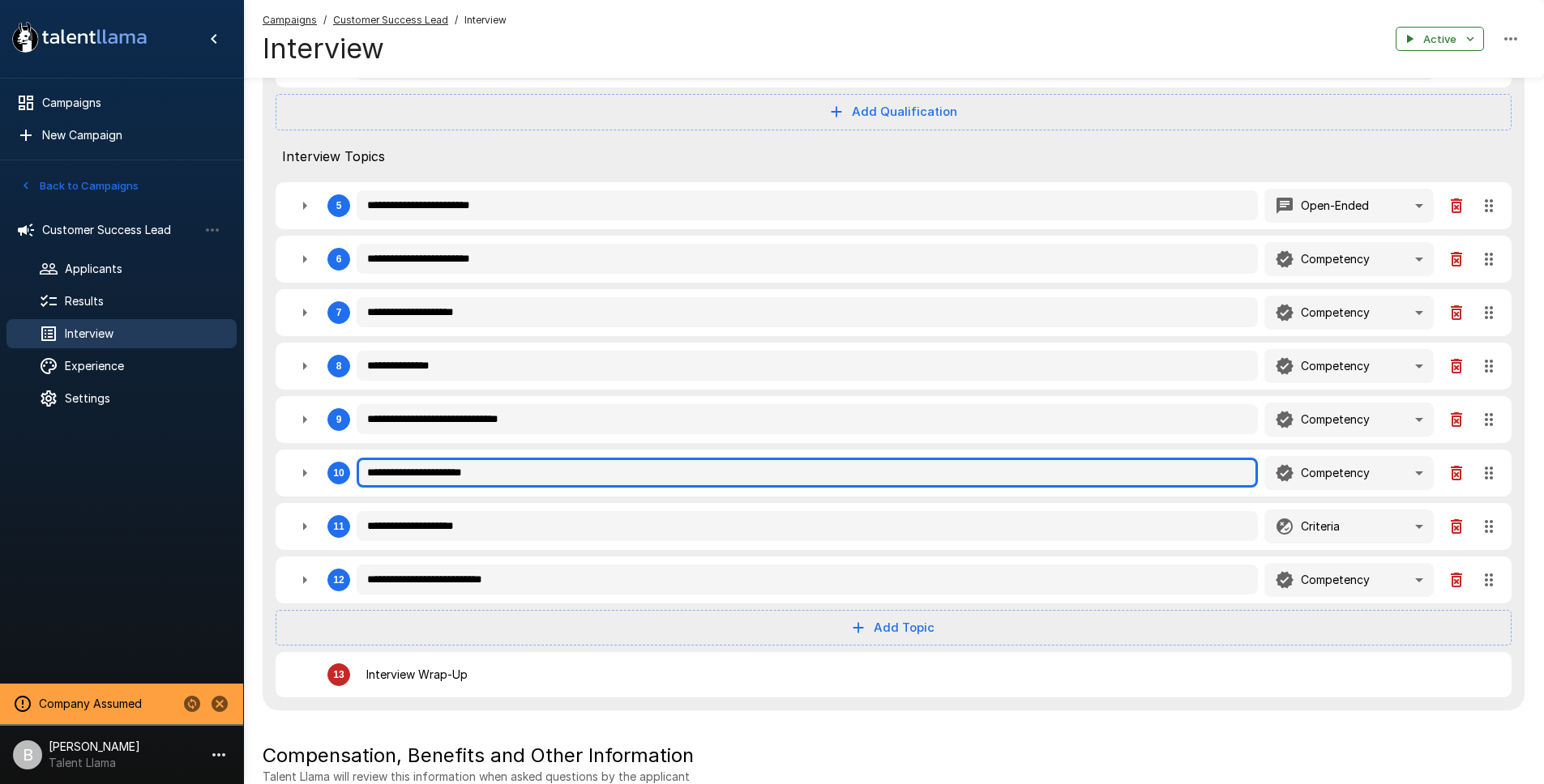
type textarea "*"
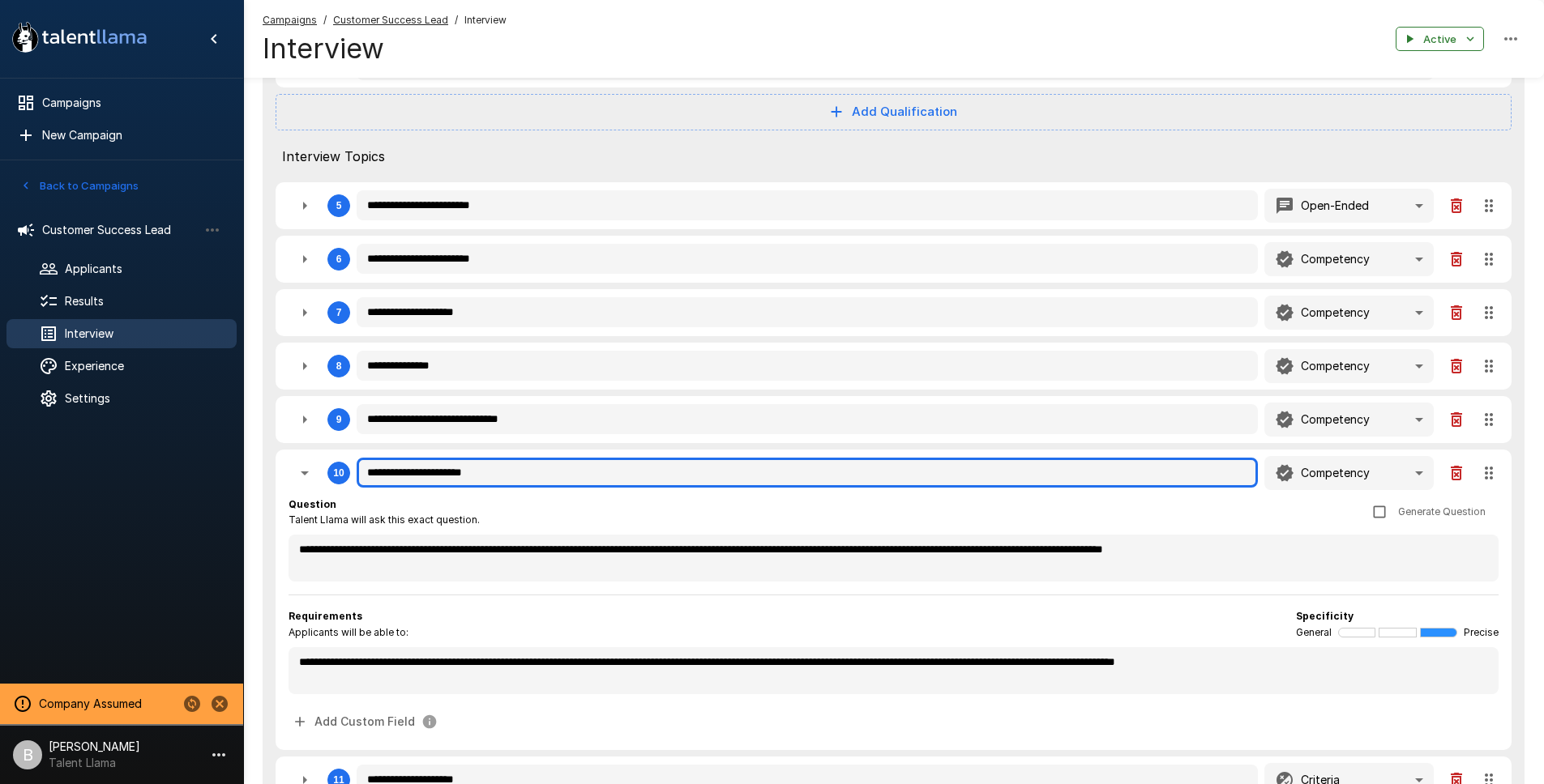
click at [417, 470] on input "**********" at bounding box center [807, 473] width 901 height 31
type textarea "*"
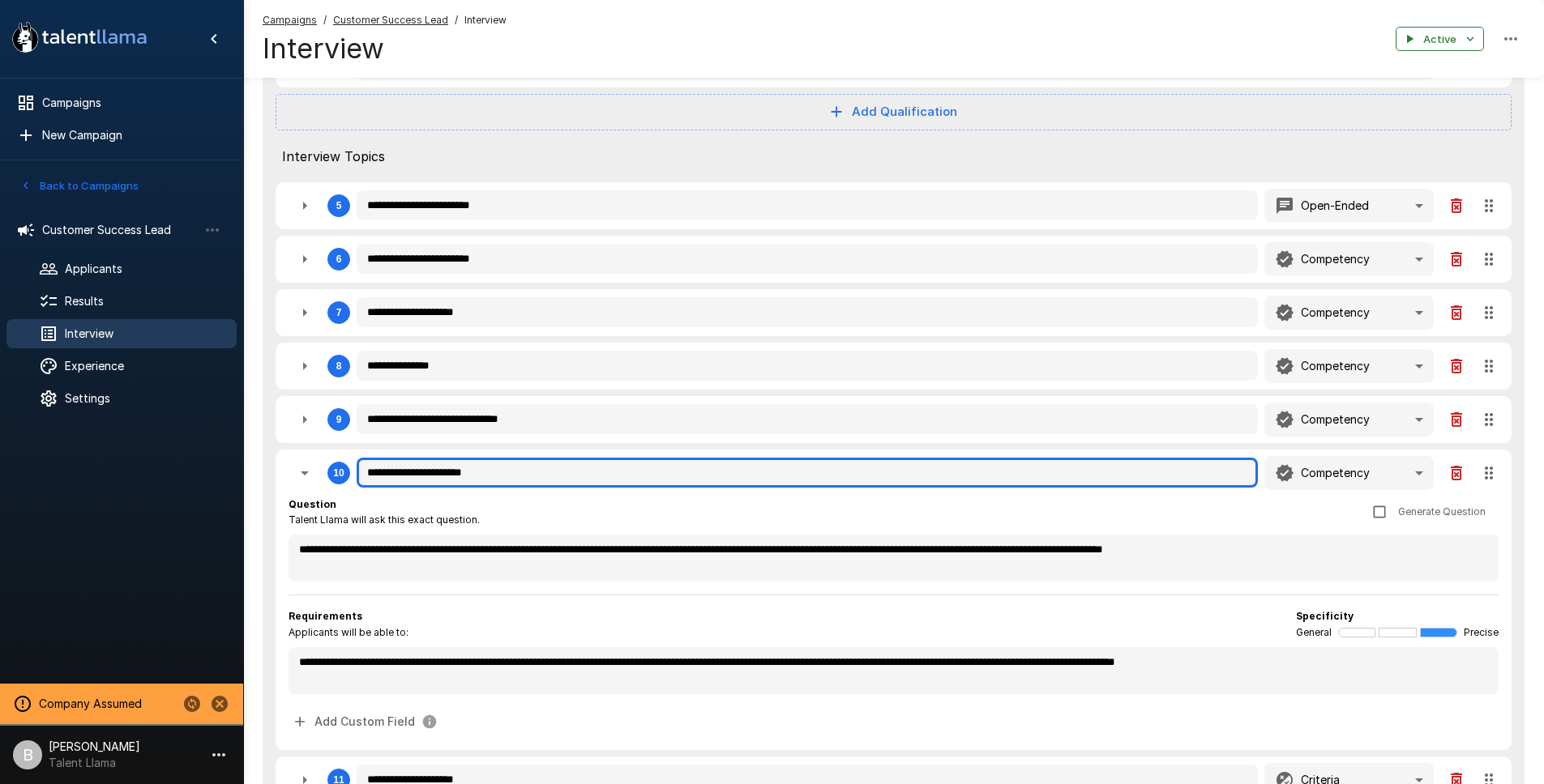
type textarea "*"
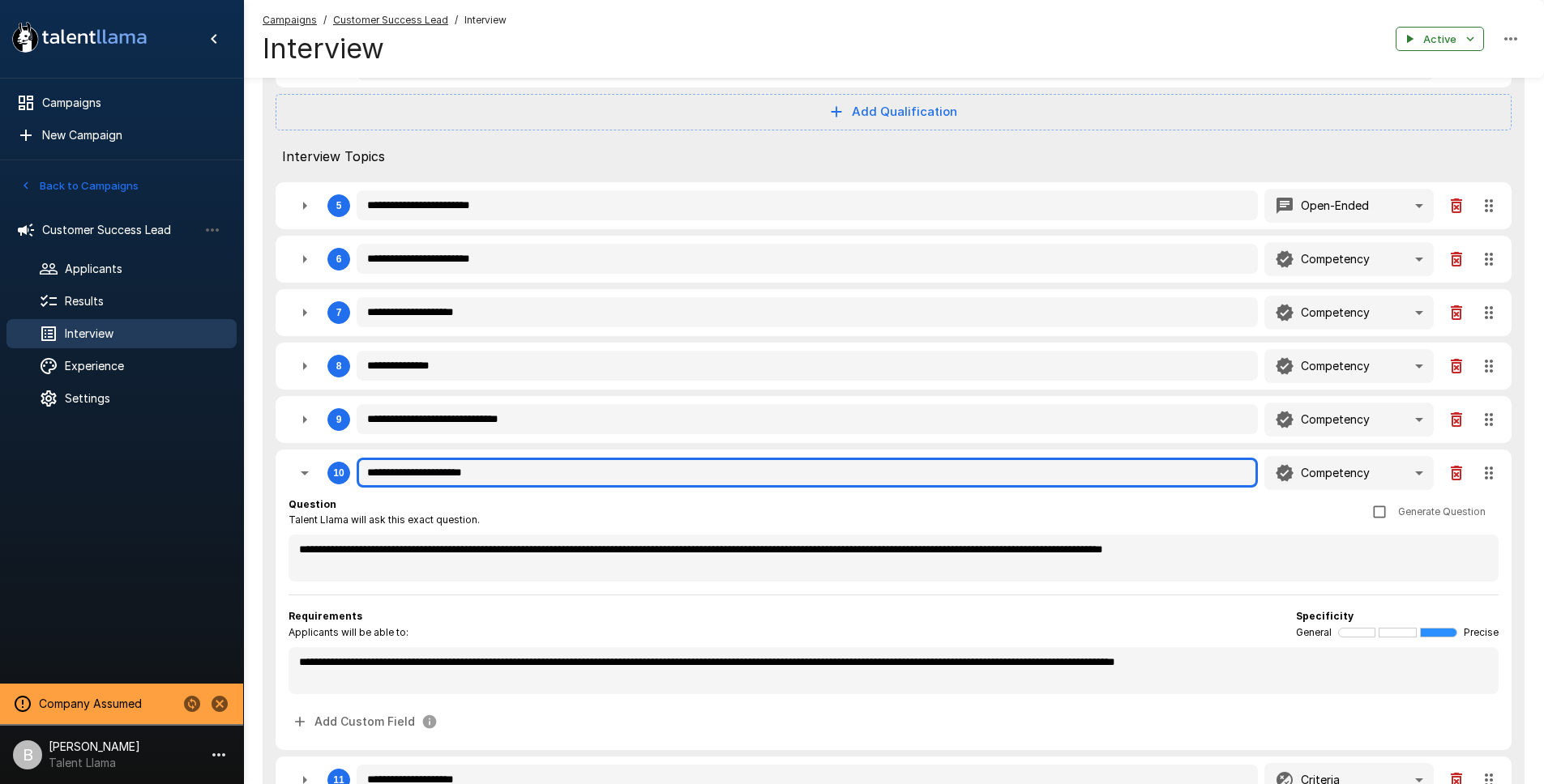
type textarea "*"
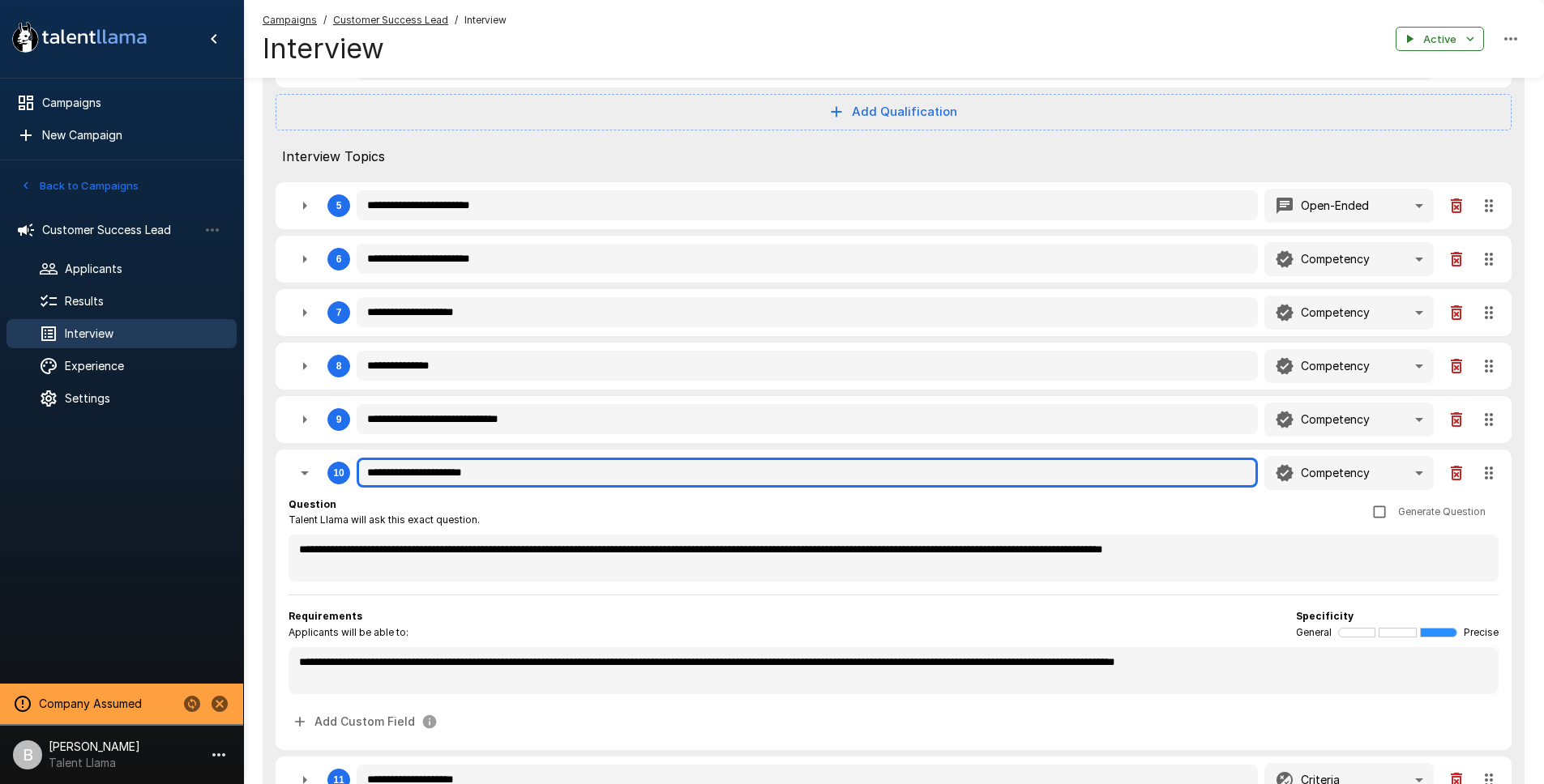
type textarea "*"
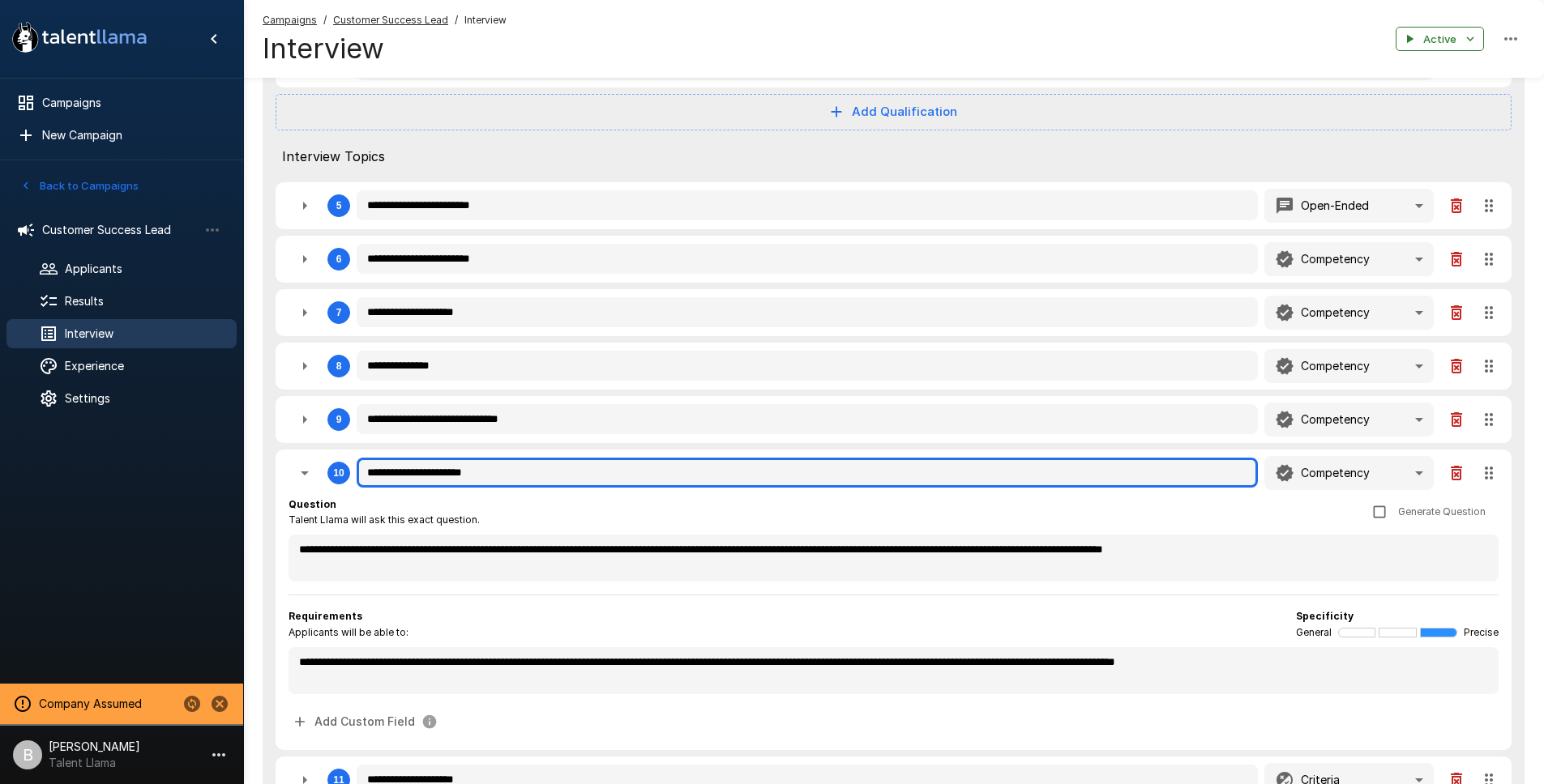
type textarea "*"
click at [426, 472] on input "**********" at bounding box center [807, 473] width 901 height 31
type textarea "*"
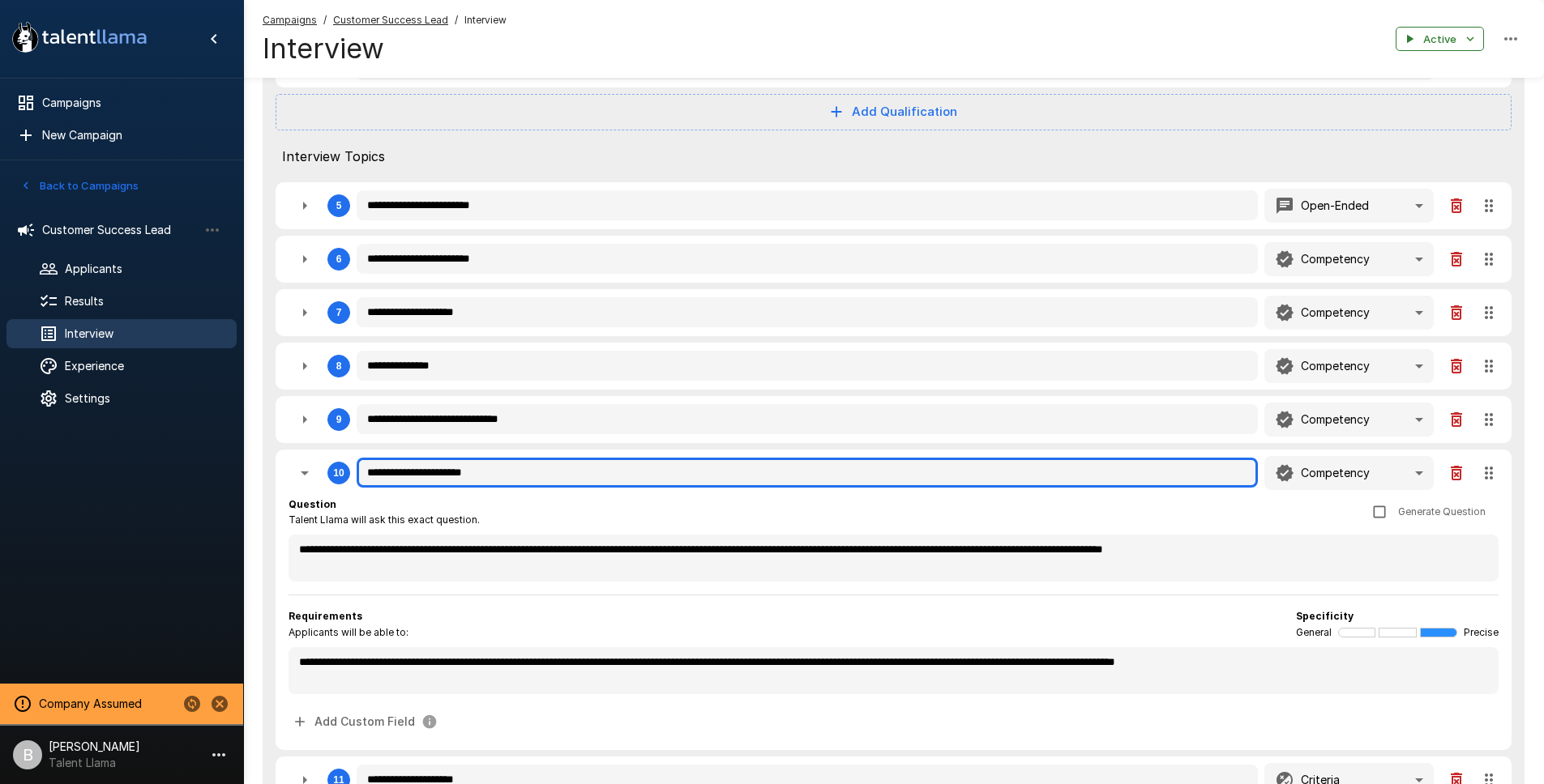
type textarea "*"
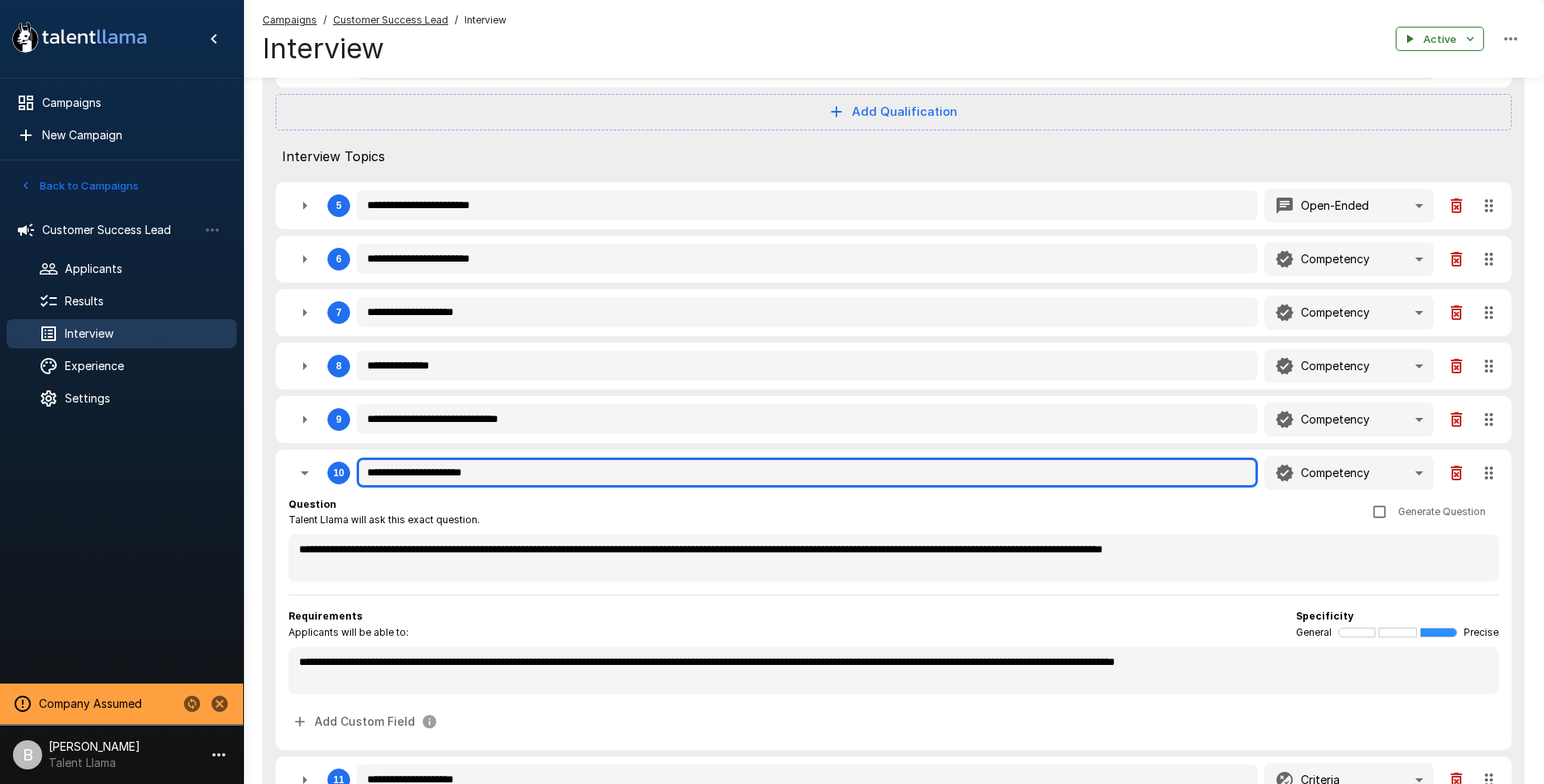
type textarea "*"
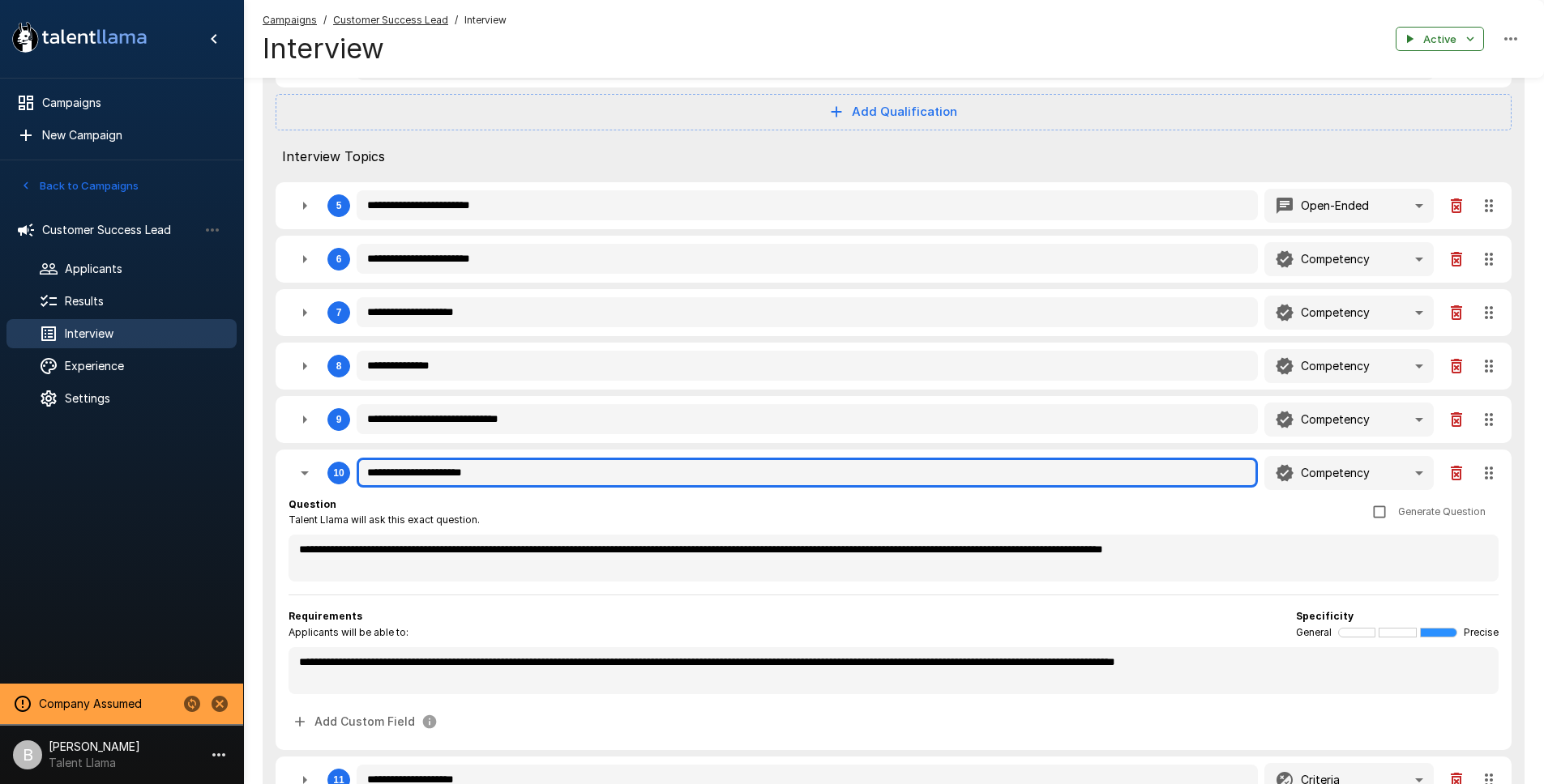
type textarea "*"
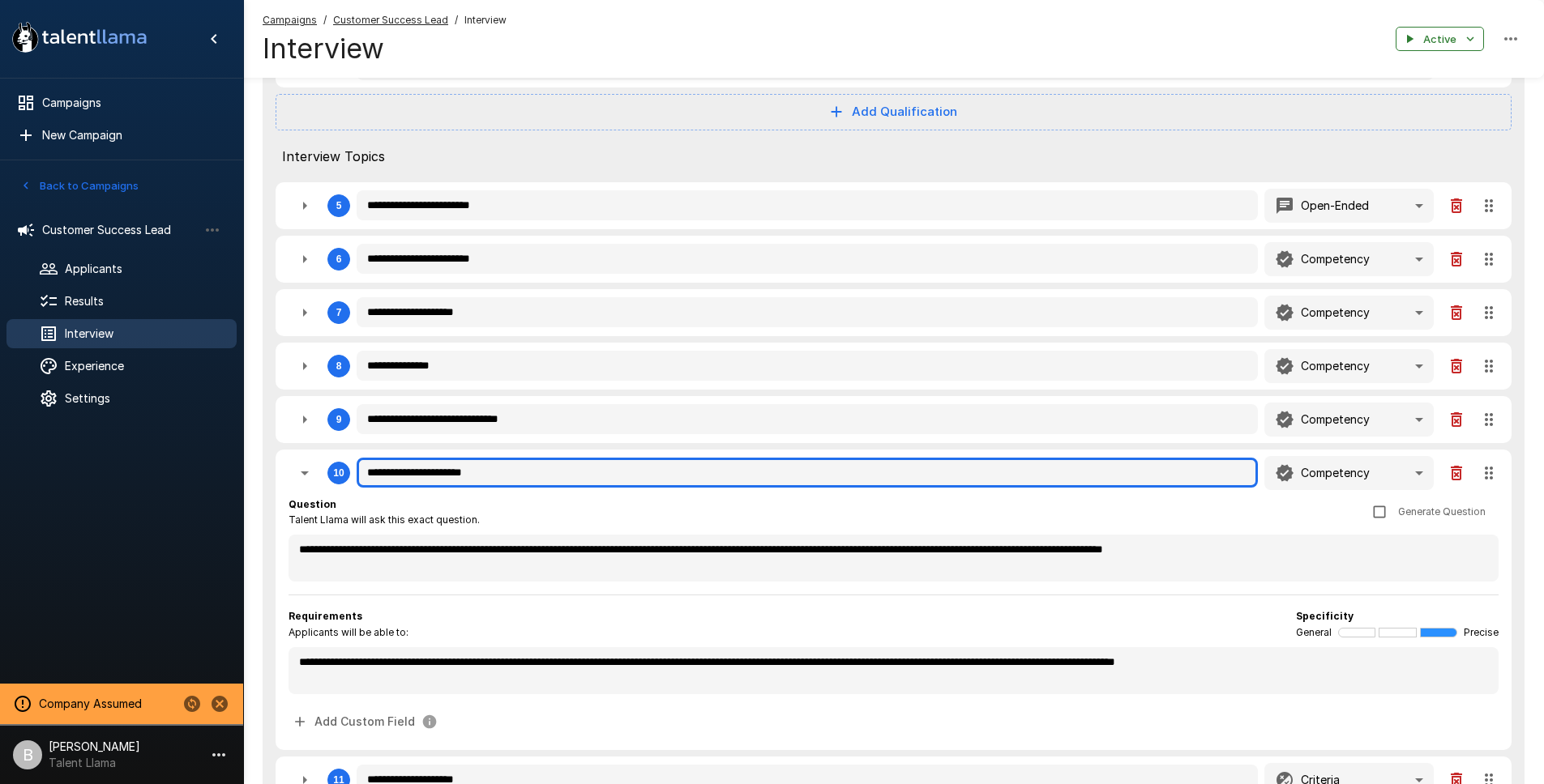
type textarea "*"
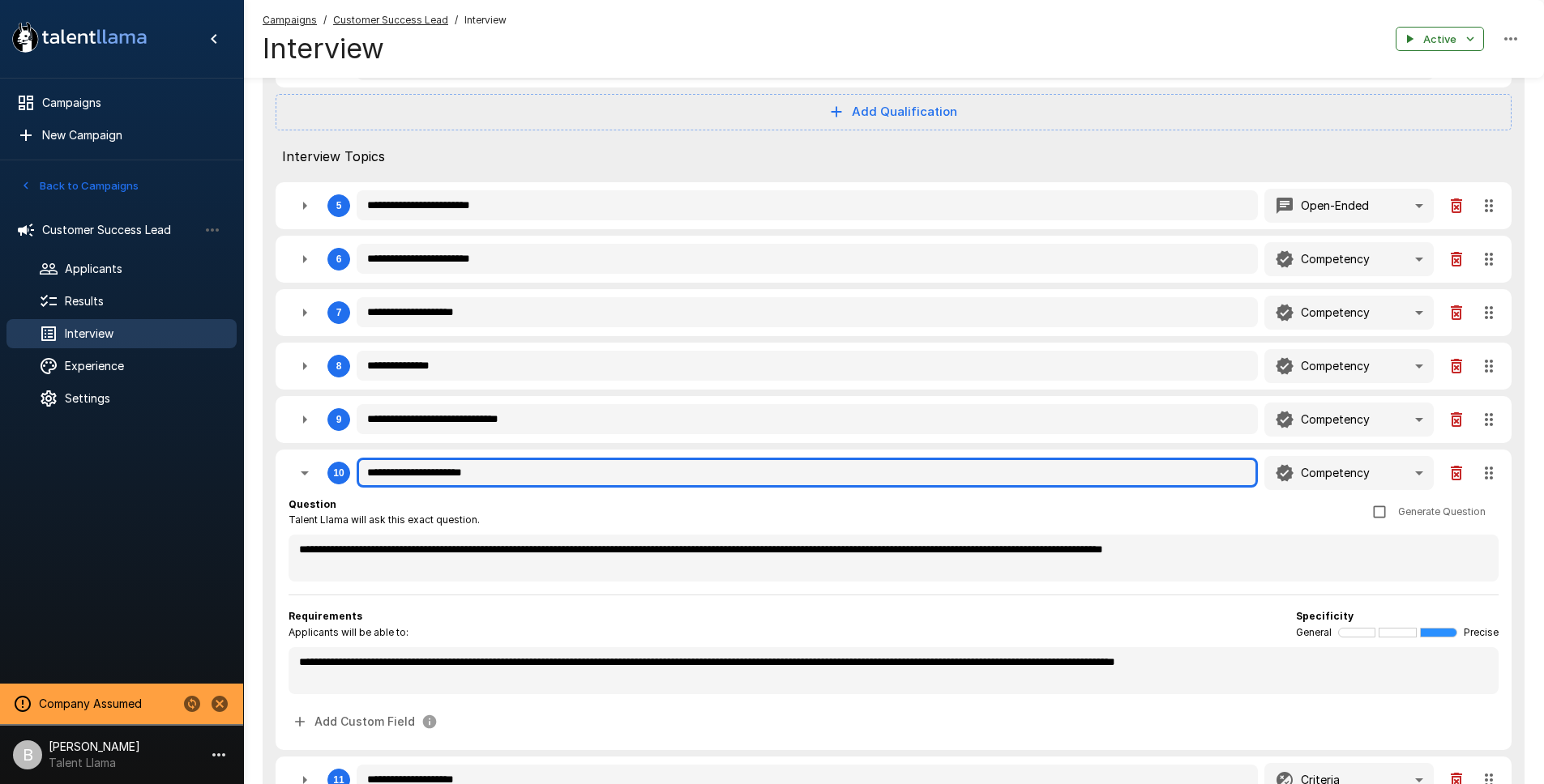
type textarea "*"
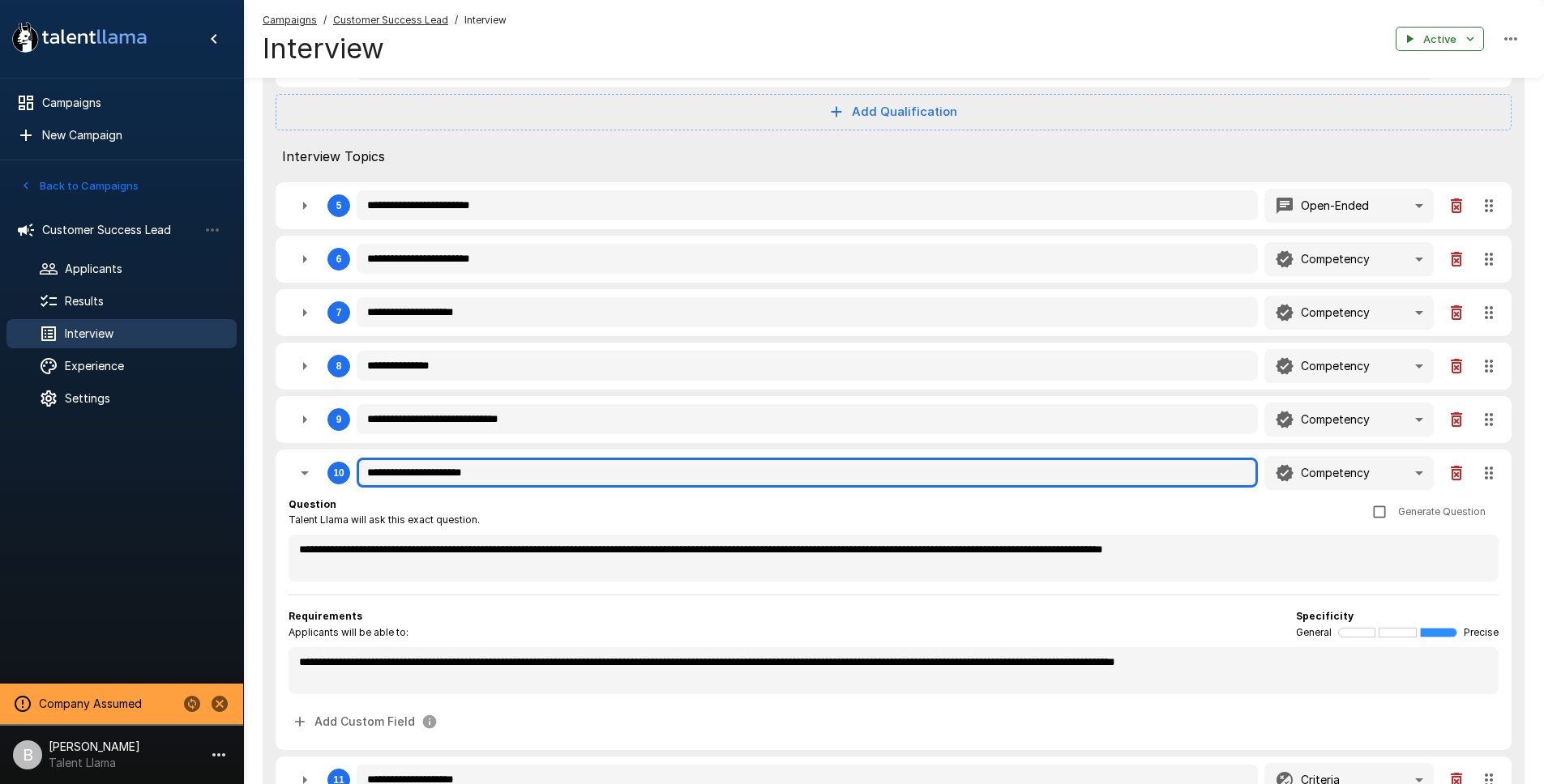
type textarea "*"
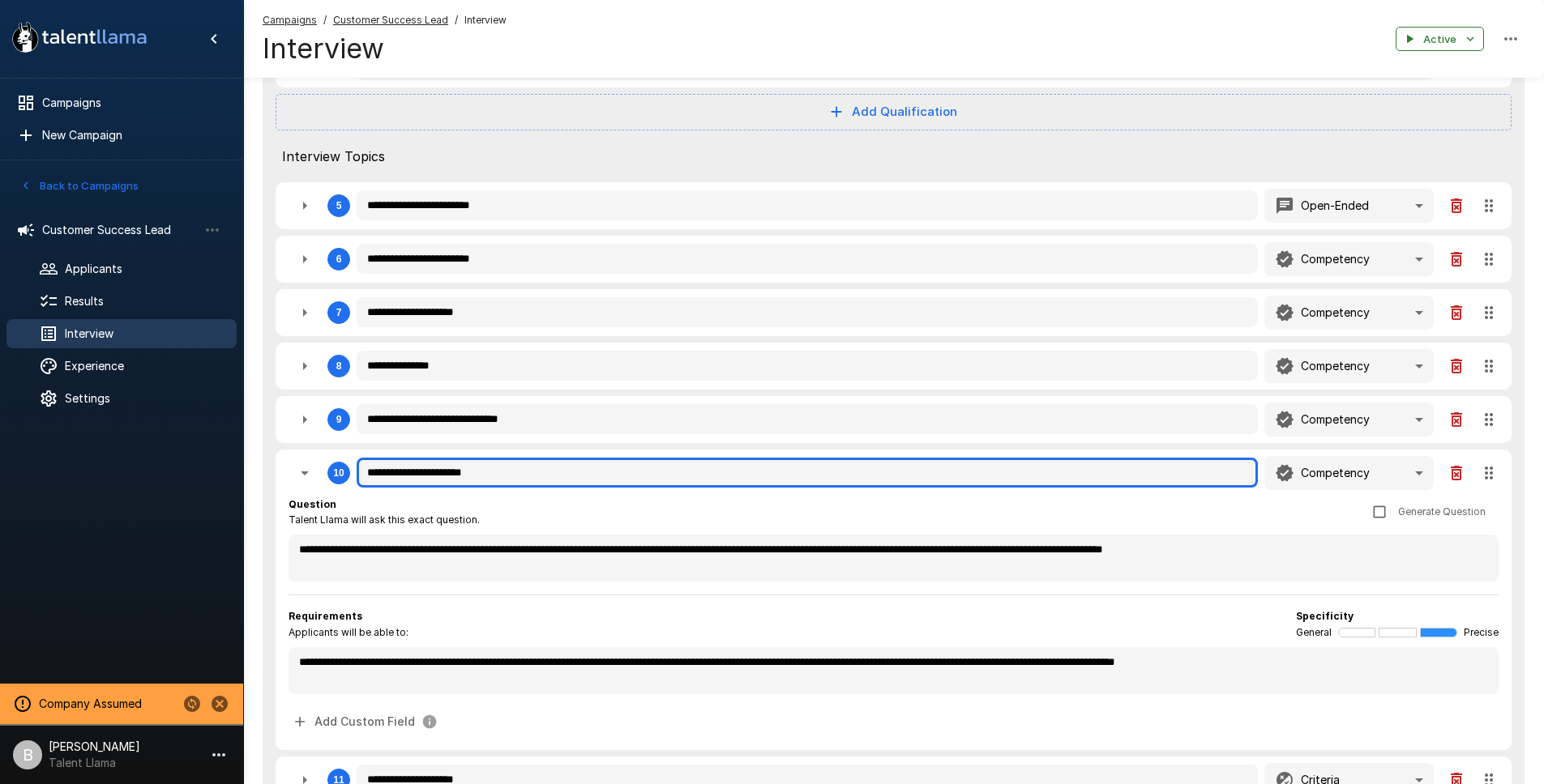
type textarea "*"
type input "**********"
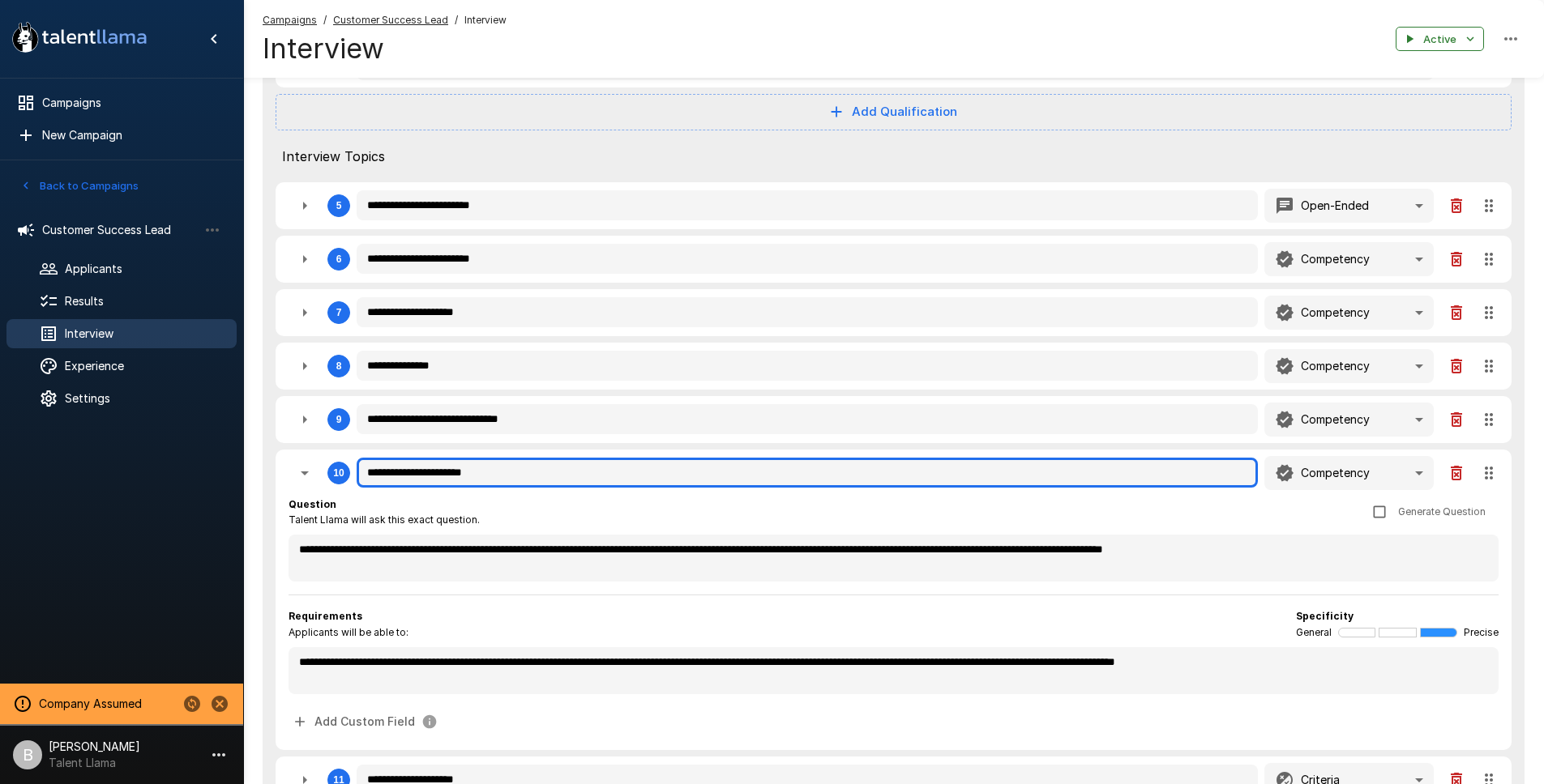
type textarea "*"
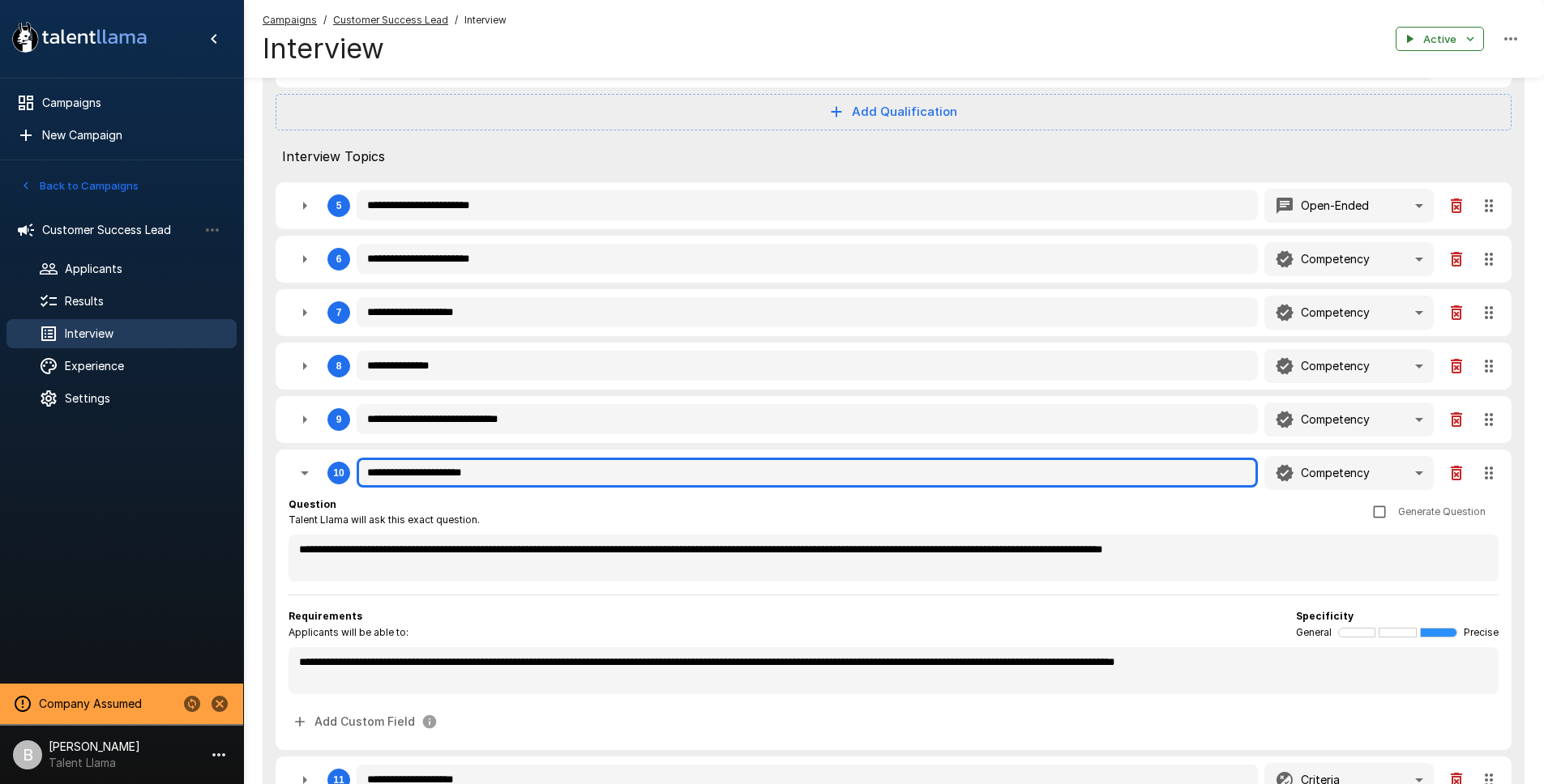
type textarea "*"
type input "**********"
type textarea "*"
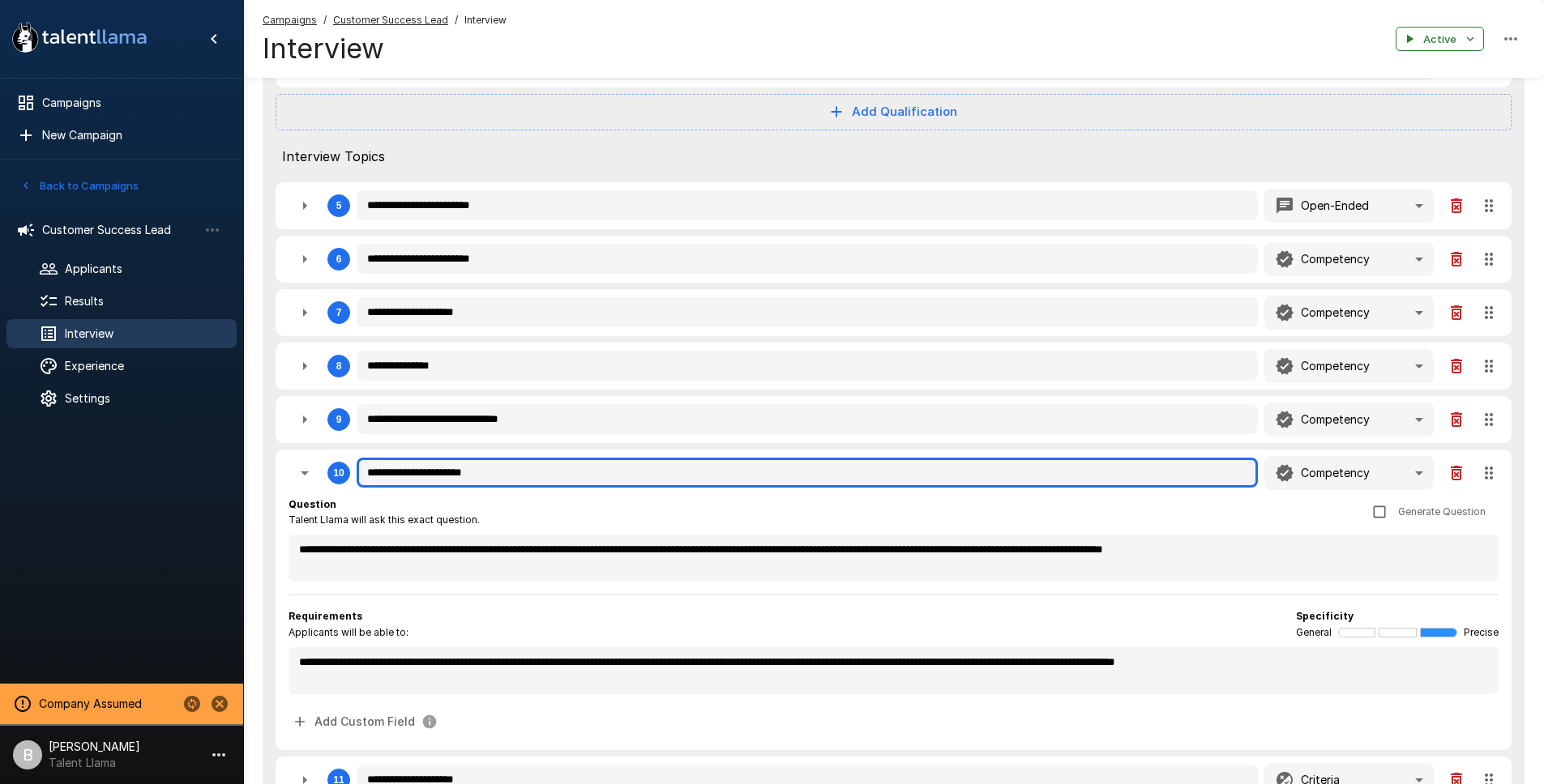
type textarea "*"
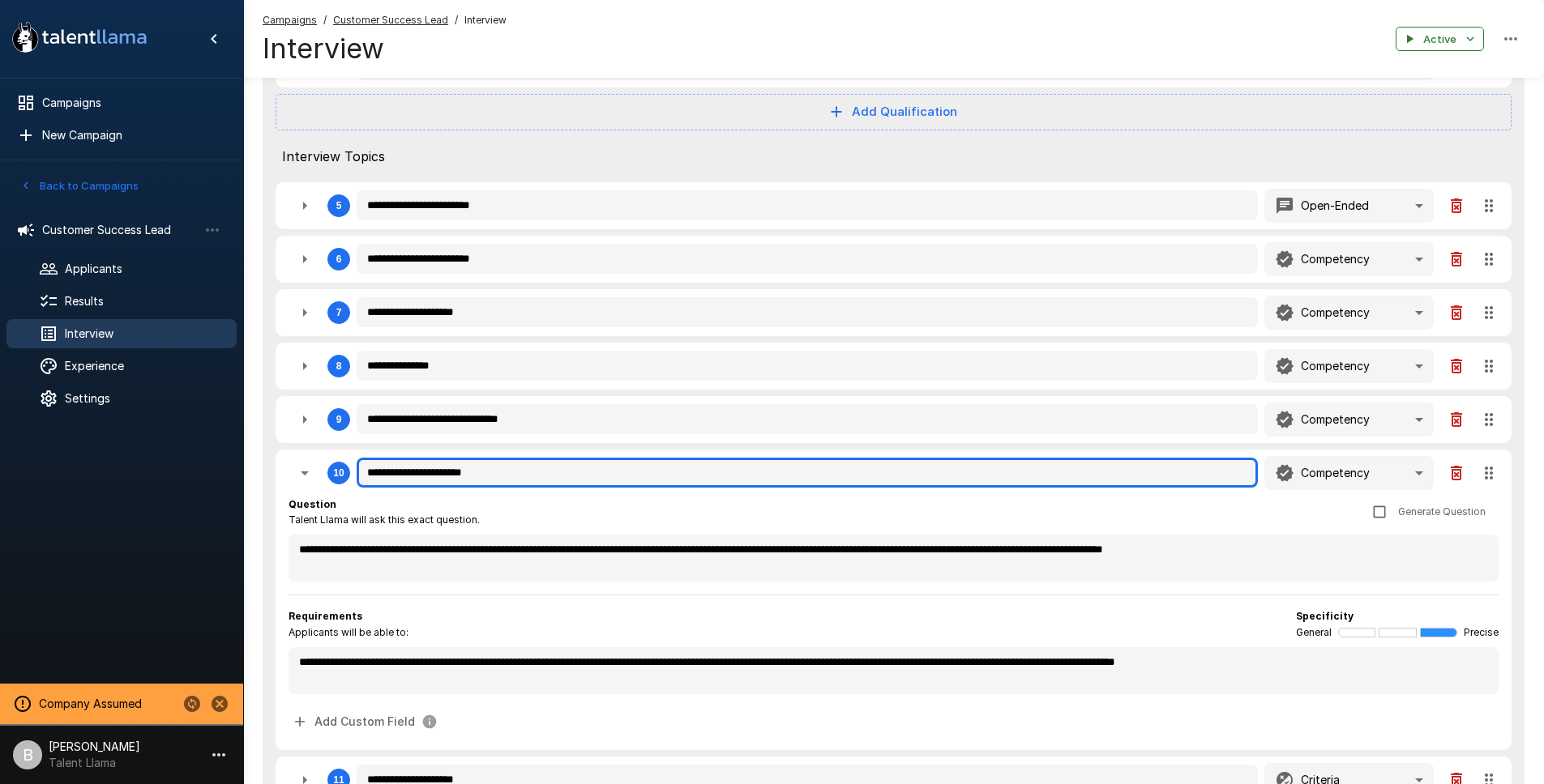
type textarea "*"
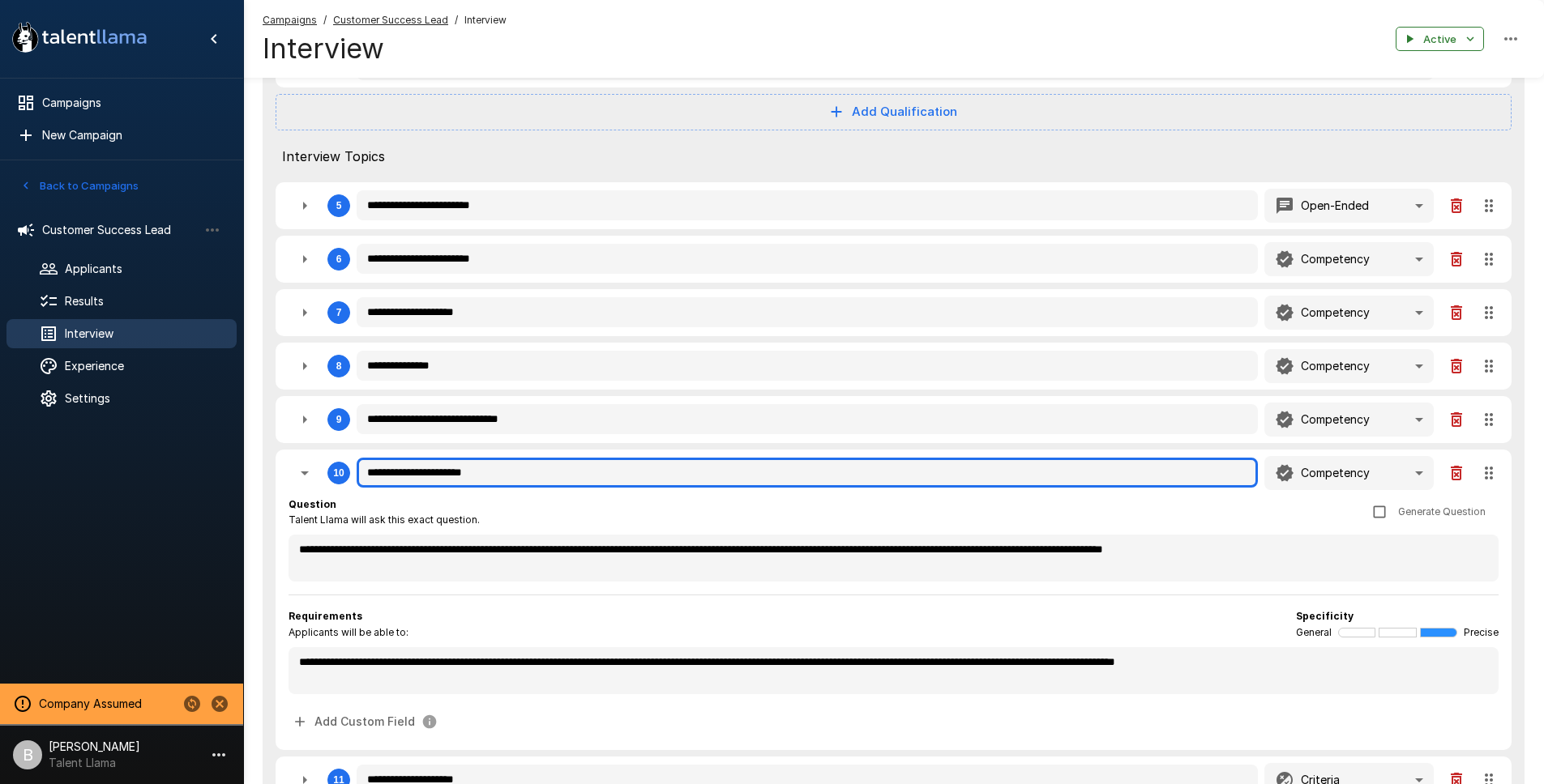
type textarea "*"
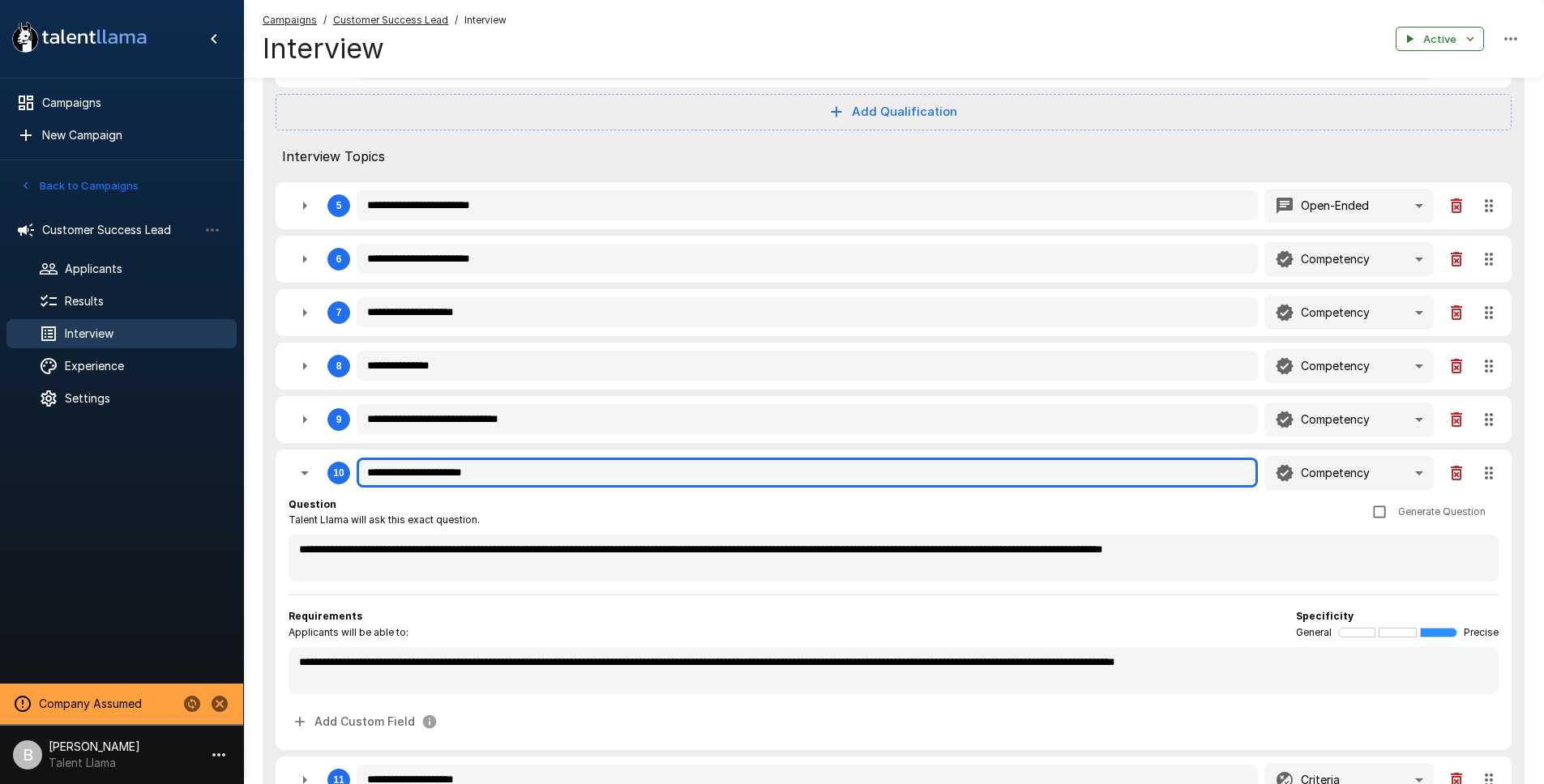
type textarea "*"
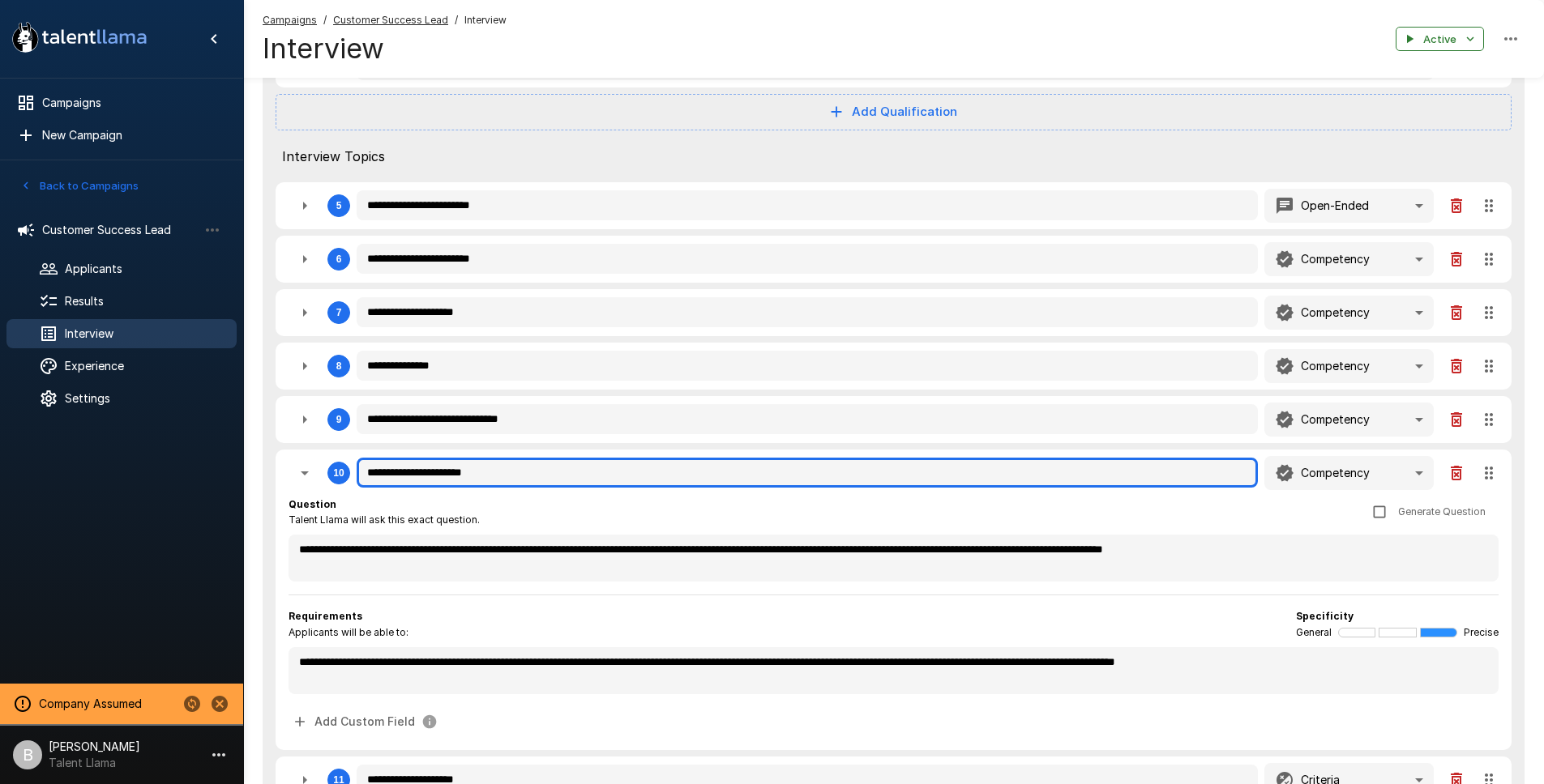
type textarea "*"
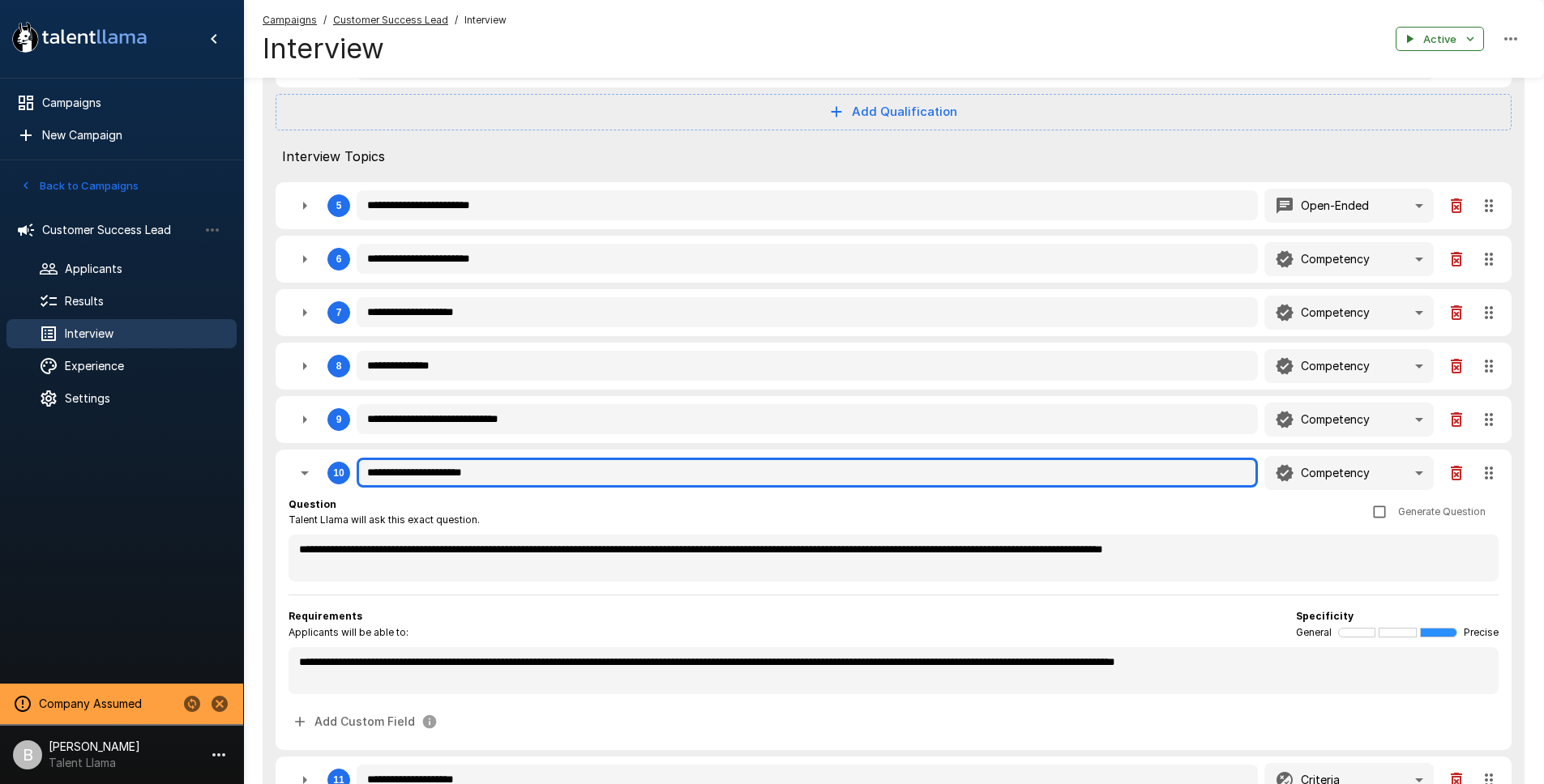
type textarea "*"
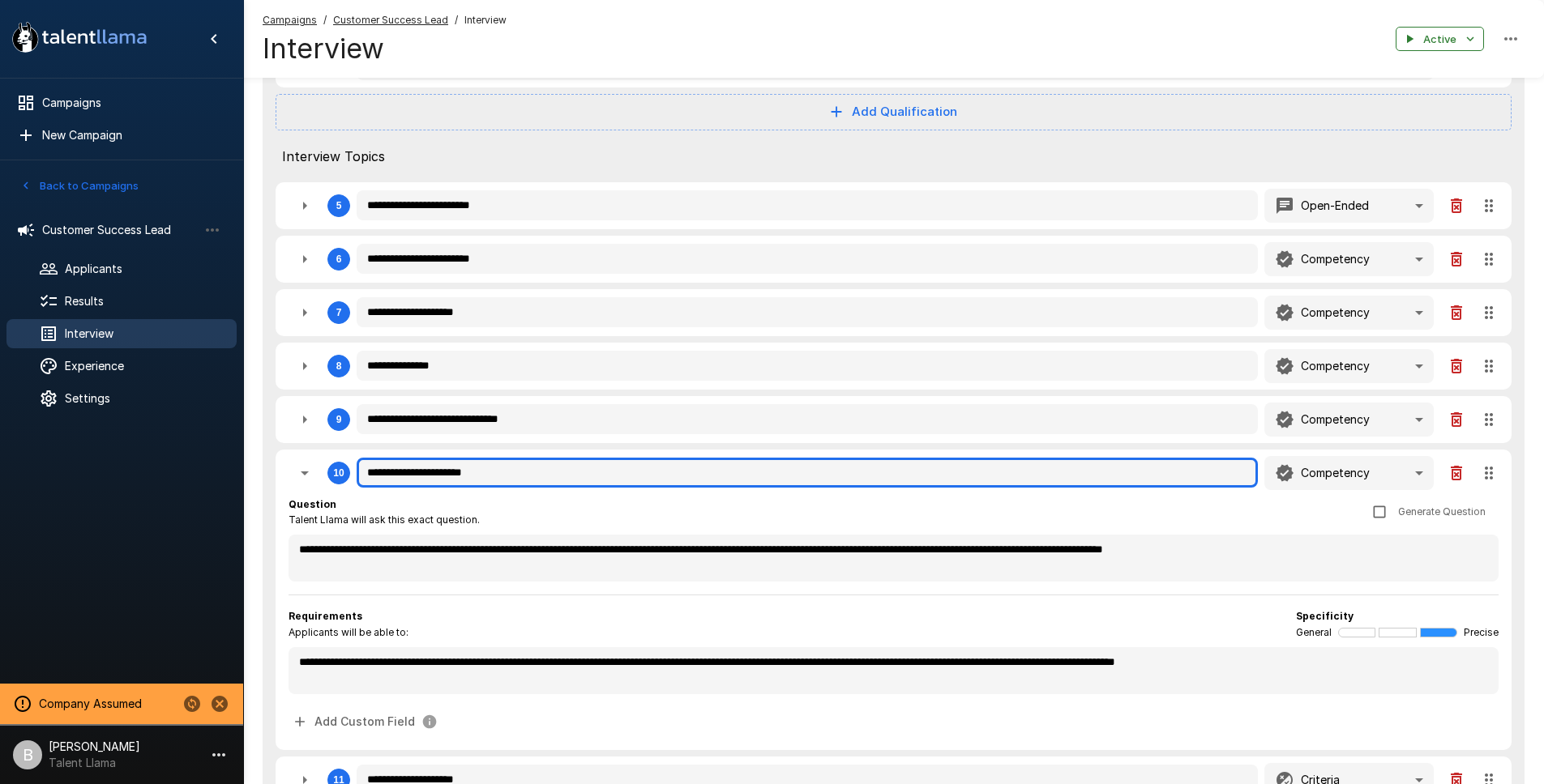
type textarea "*"
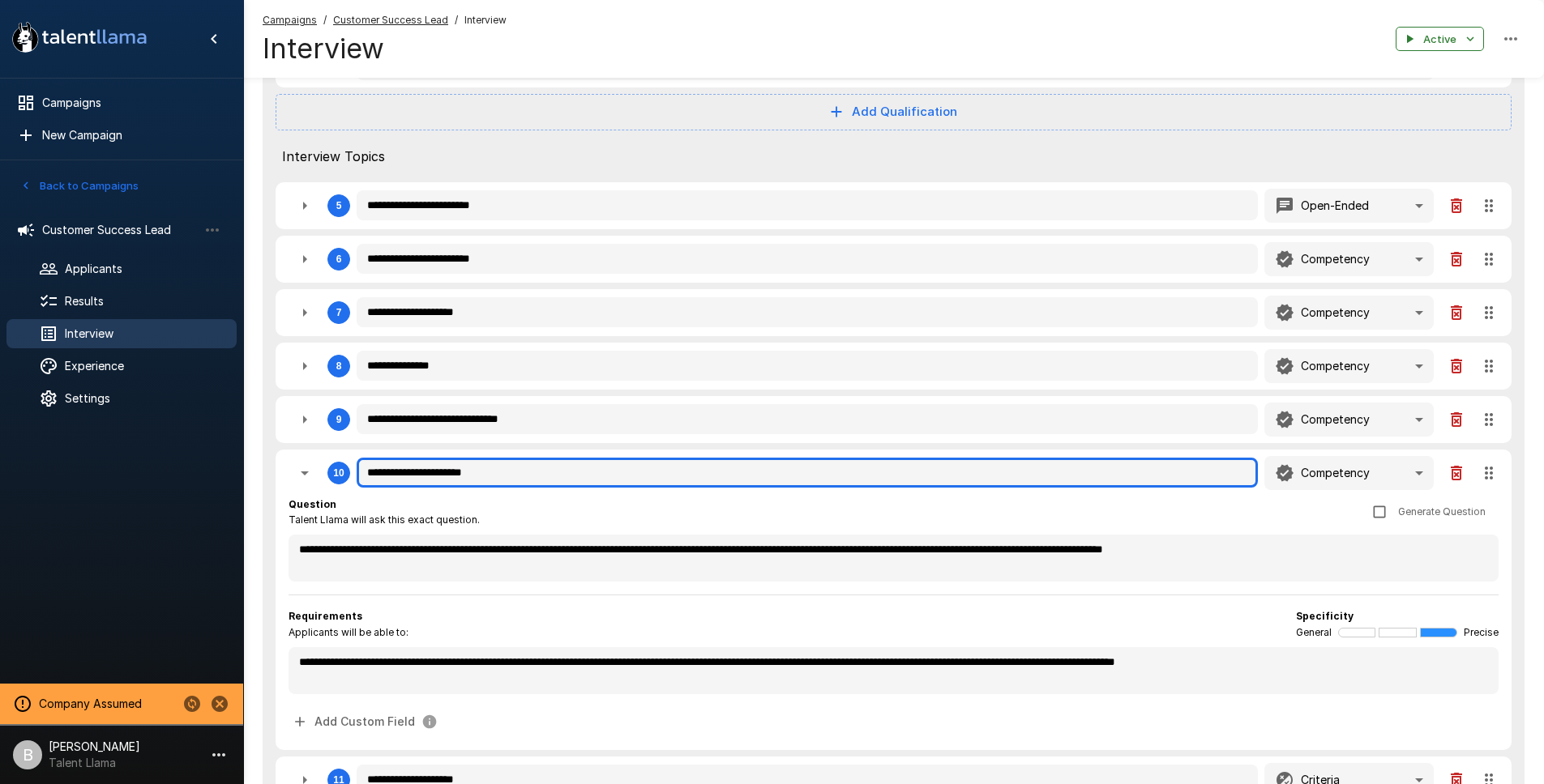
type textarea "*"
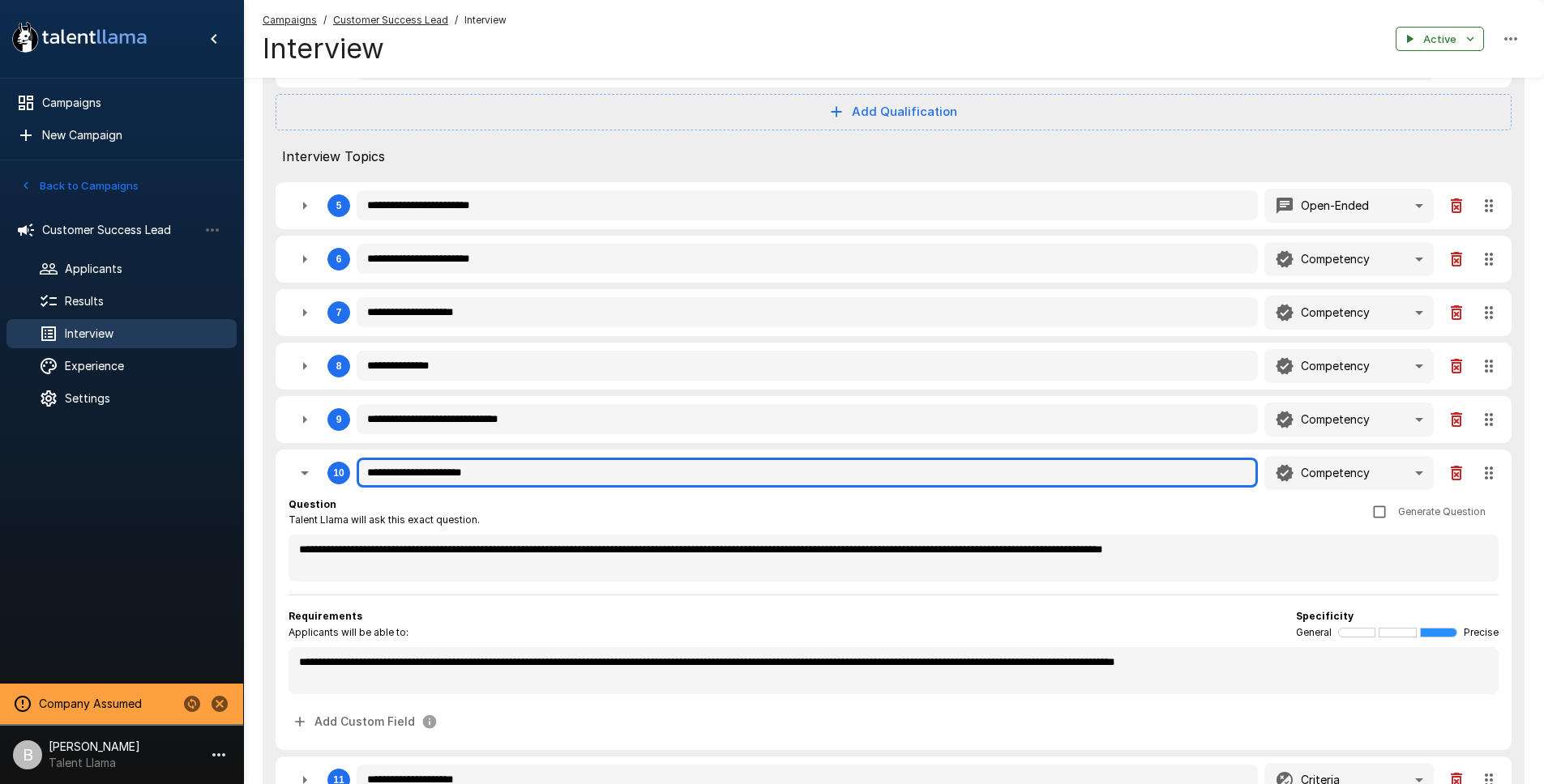
type textarea "*"
type input "**********"
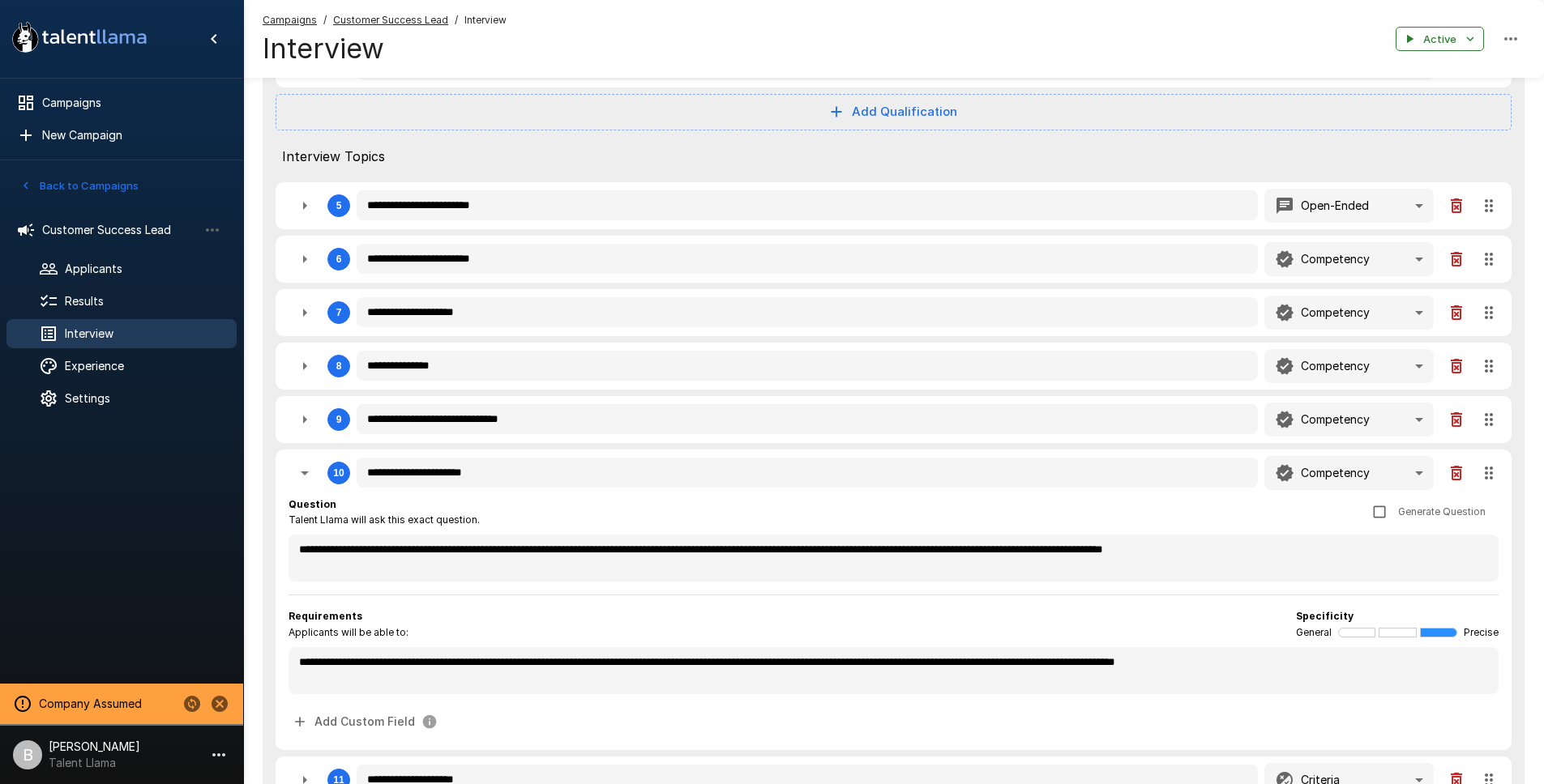
type textarea "*"
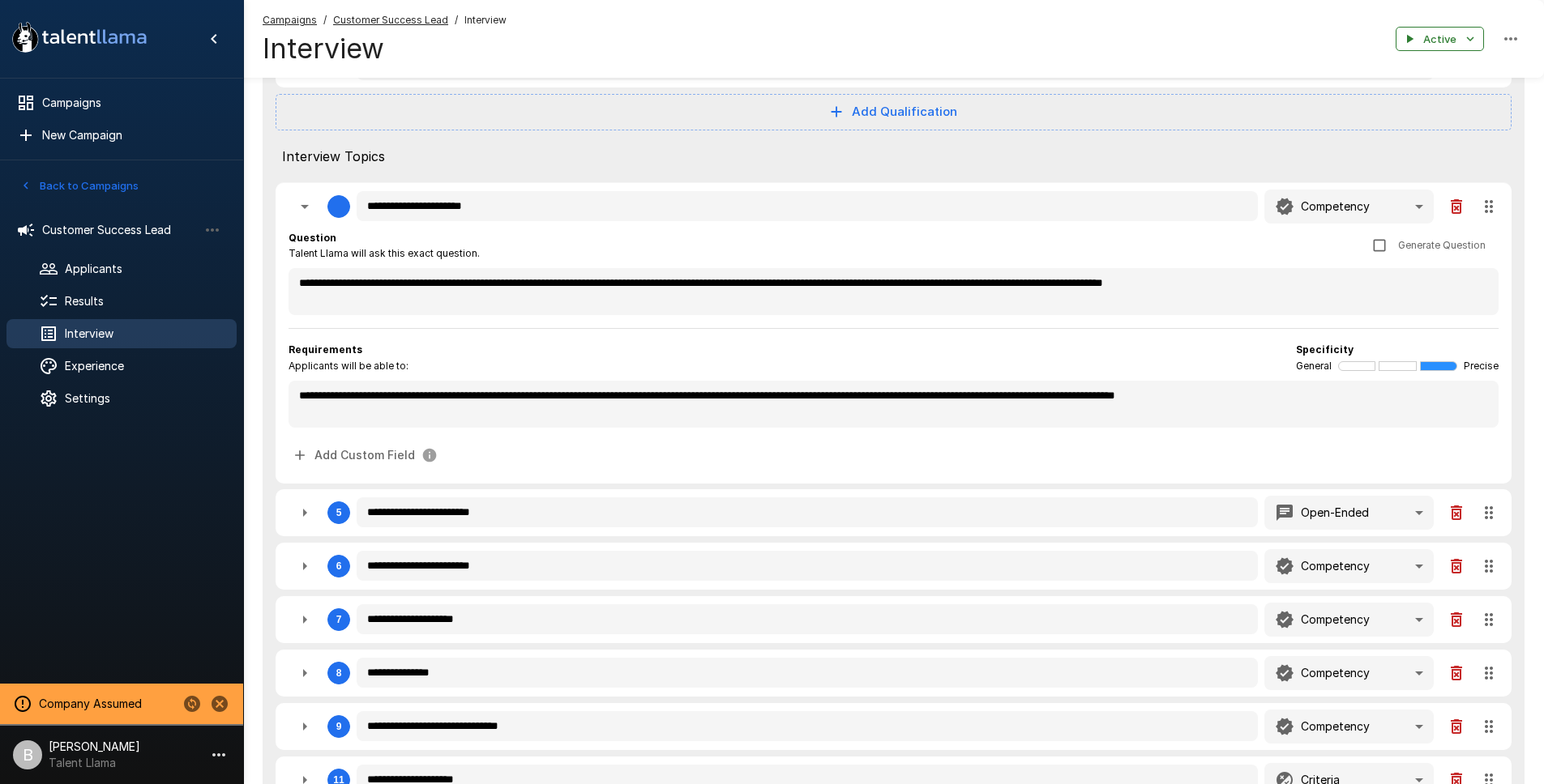
drag, startPoint x: 1473, startPoint y: 401, endPoint x: 1476, endPoint y: 161, distance: 240.0
click at [1476, 161] on div "**********" at bounding box center [893, 386] width 1261 height 1155
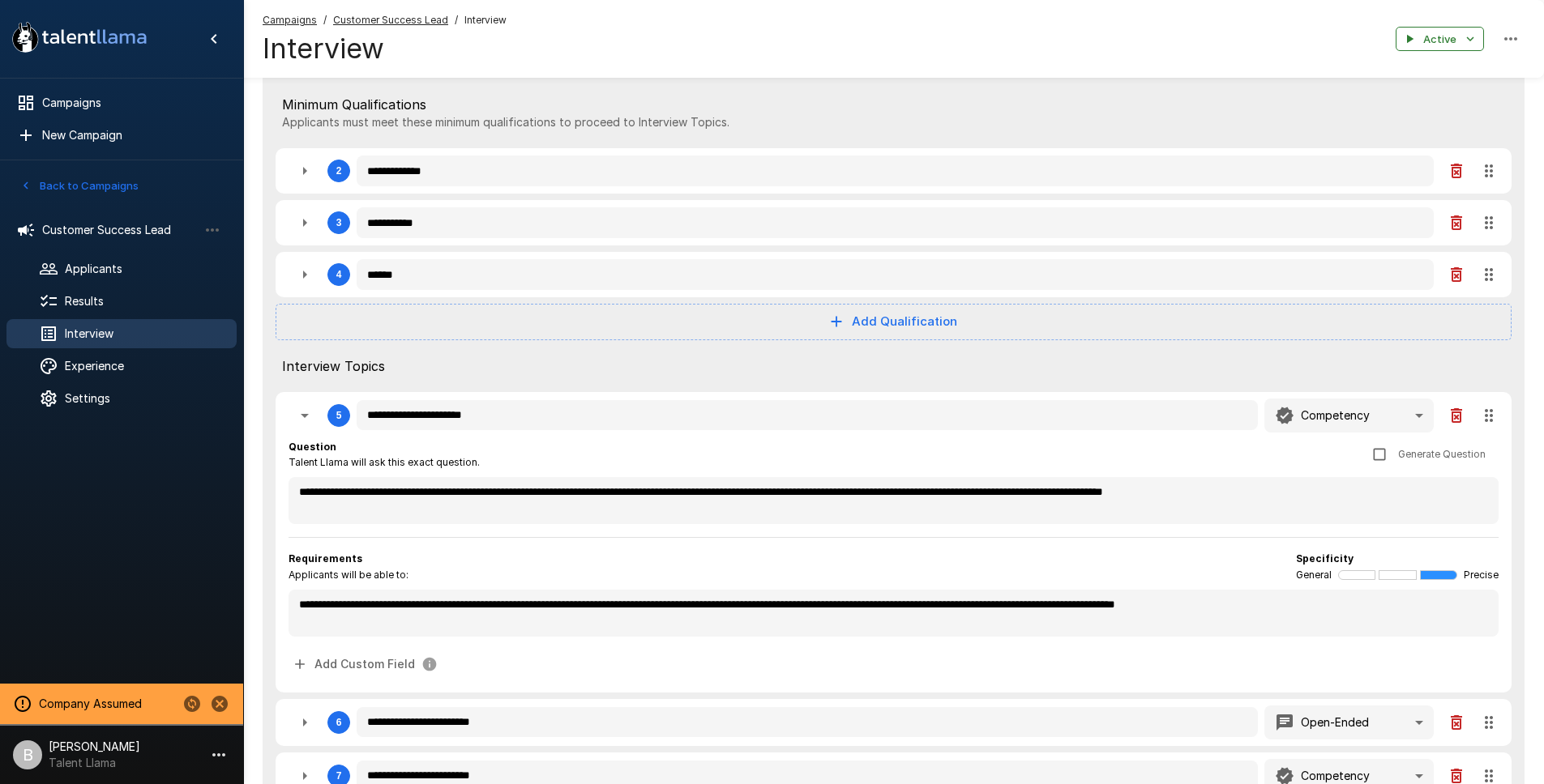
scroll to position [319, 0]
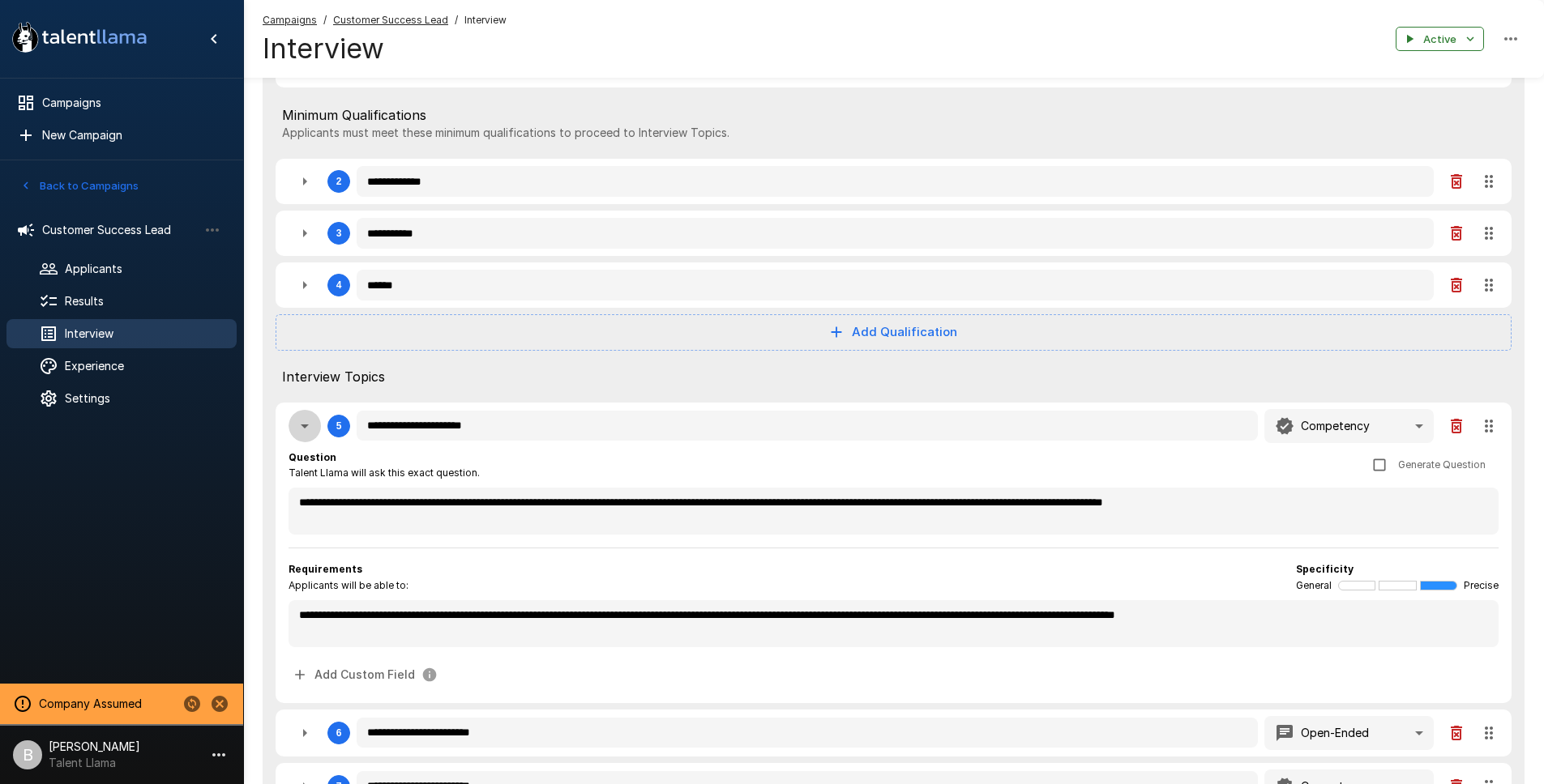
click at [308, 424] on icon "button" at bounding box center [304, 426] width 8 height 4
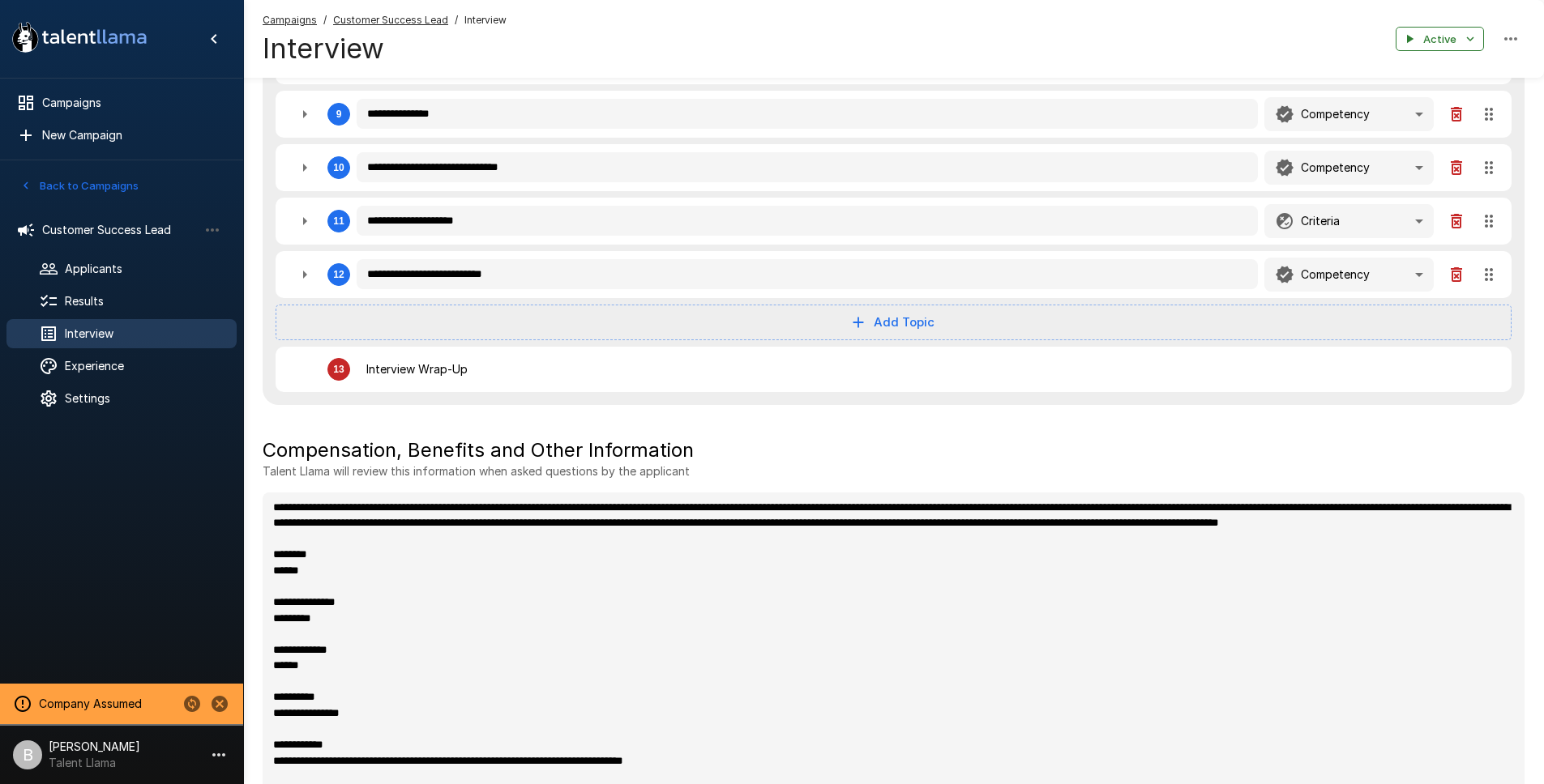
scroll to position [846, 0]
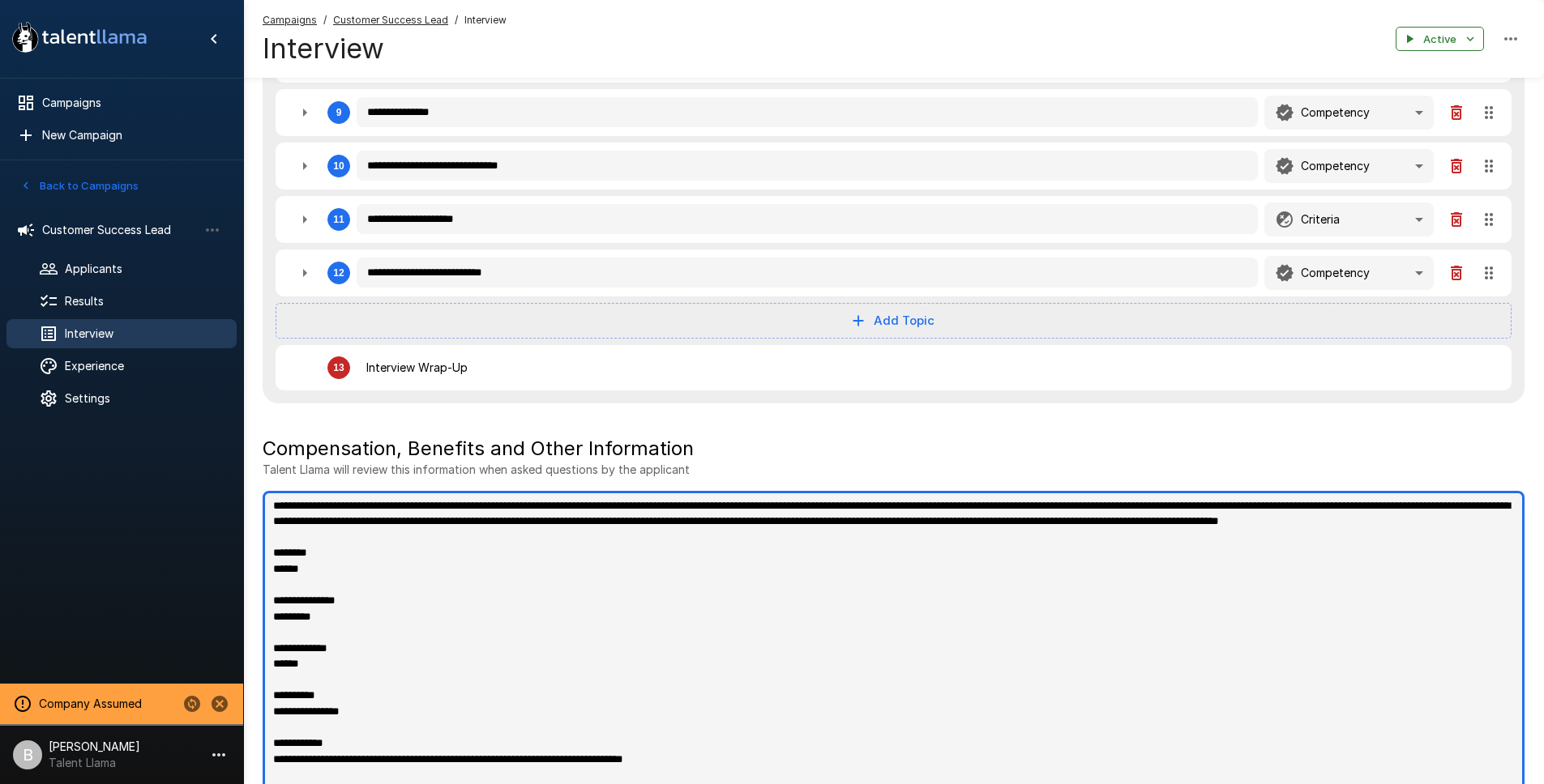
drag, startPoint x: 1102, startPoint y: 506, endPoint x: 21, endPoint y: 475, distance: 1081.4
click at [243, 475] on div "**********" at bounding box center [893, 7] width 1301 height 1708
click at [274, 511] on textarea "**********" at bounding box center [893, 644] width 1261 height 306
drag, startPoint x: 891, startPoint y: 505, endPoint x: 251, endPoint y: 468, distance: 641.1
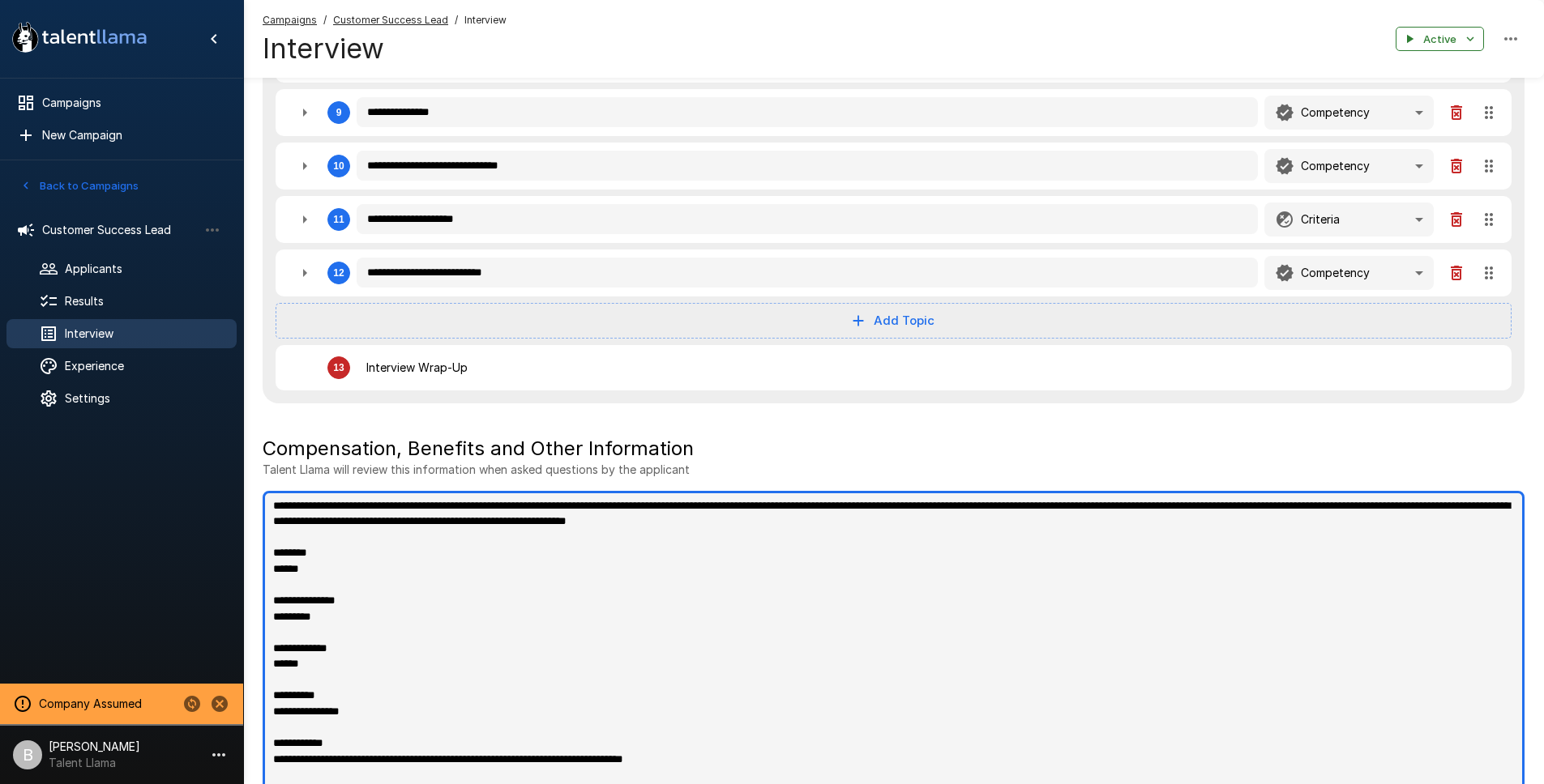
drag, startPoint x: 1055, startPoint y: 521, endPoint x: -88, endPoint y: 455, distance: 1144.9
click at [1329, 523] on textarea "**********" at bounding box center [893, 644] width 1261 height 306
drag, startPoint x: 895, startPoint y: 505, endPoint x: -160, endPoint y: 426, distance: 1058.0
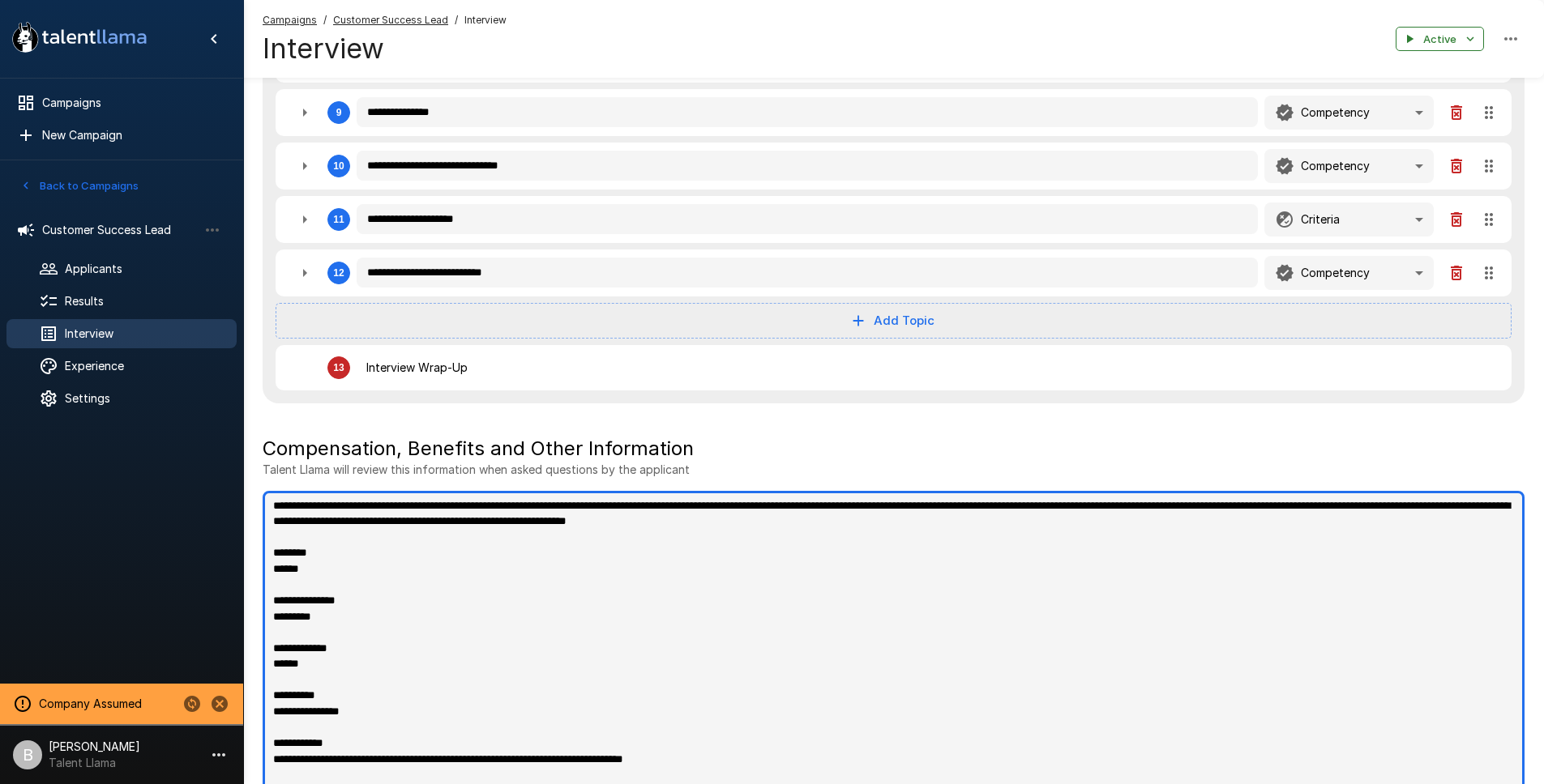
click at [752, 530] on textarea "**********" at bounding box center [893, 644] width 1261 height 306
click at [899, 503] on textarea "**********" at bounding box center [893, 644] width 1261 height 306
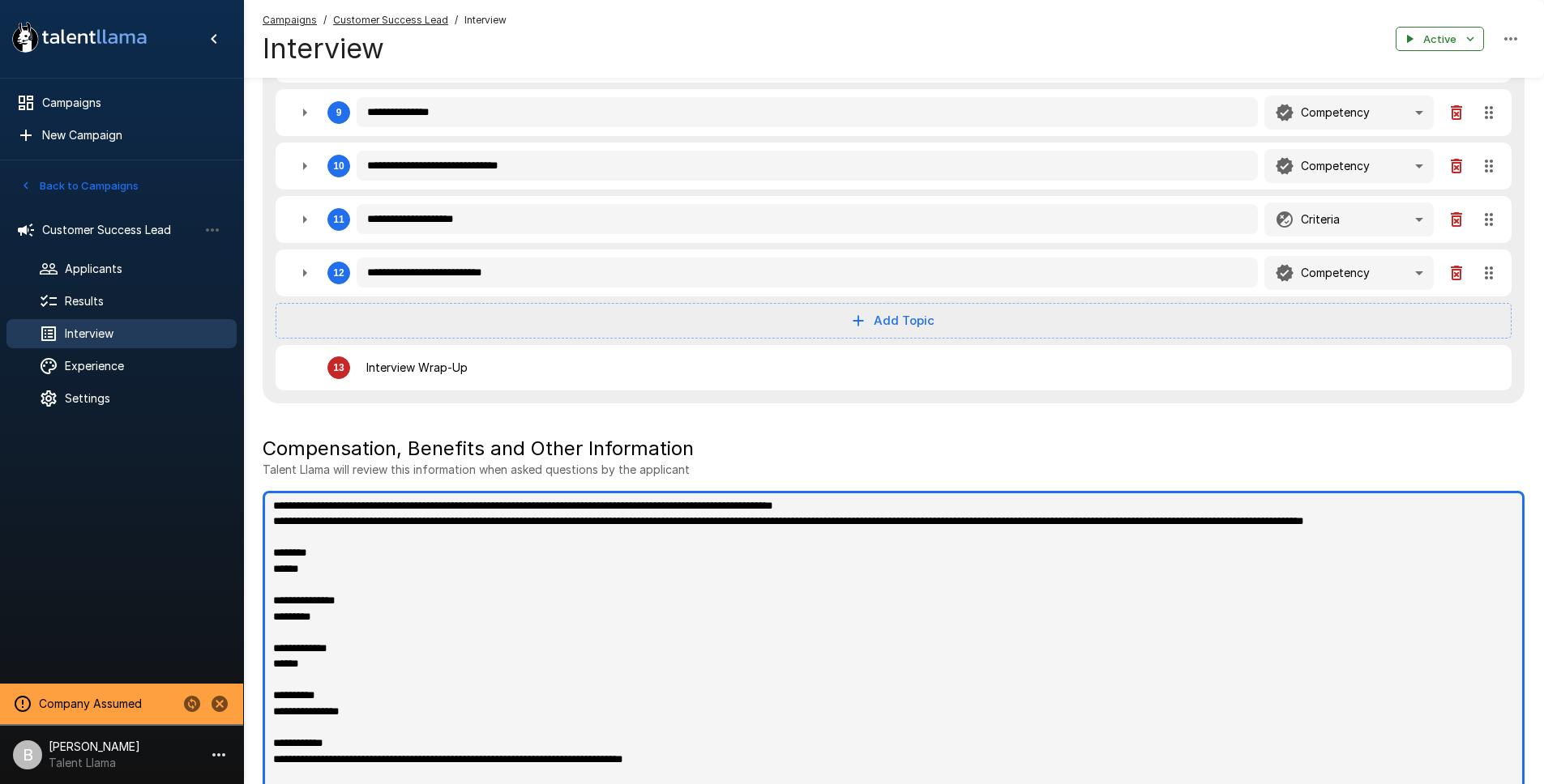
click at [705, 521] on textarea "**********" at bounding box center [893, 644] width 1261 height 306
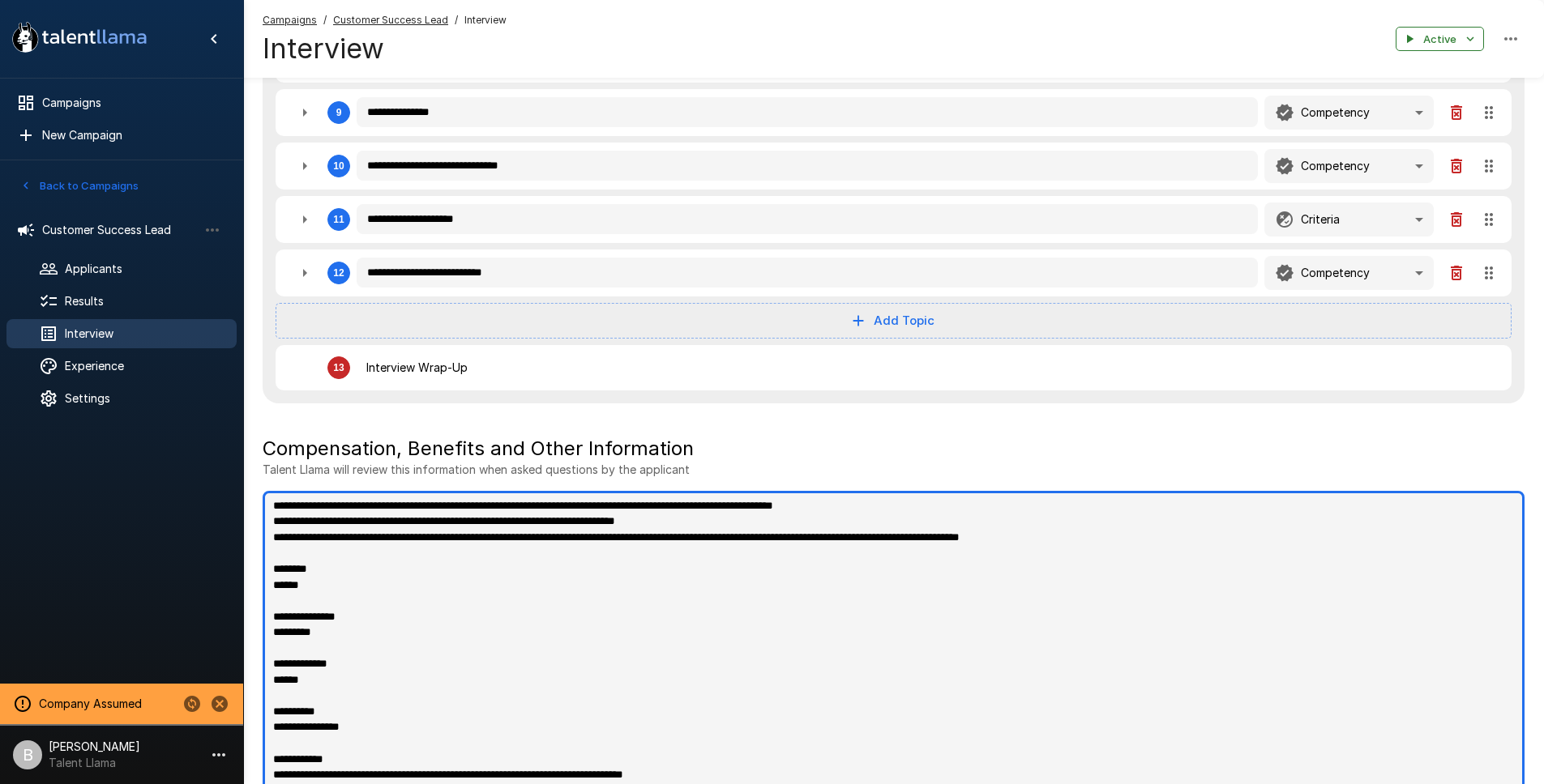
click at [1152, 535] on textarea "**********" at bounding box center [893, 644] width 1261 height 306
click at [275, 583] on textarea "**********" at bounding box center [893, 644] width 1261 height 306
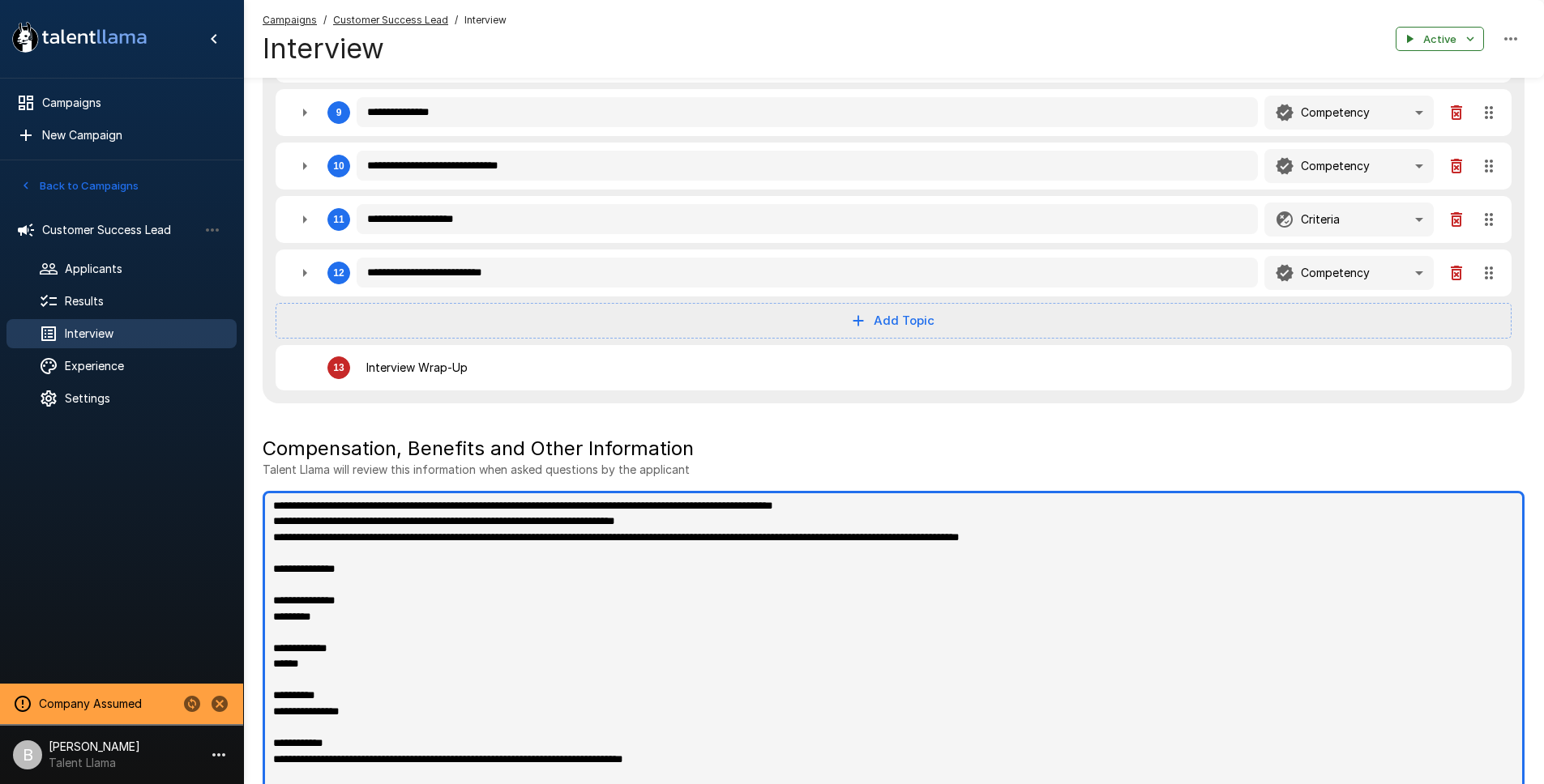
drag, startPoint x: 269, startPoint y: 609, endPoint x: 295, endPoint y: 622, distance: 29.1
click at [269, 609] on textarea "**********" at bounding box center [893, 644] width 1261 height 306
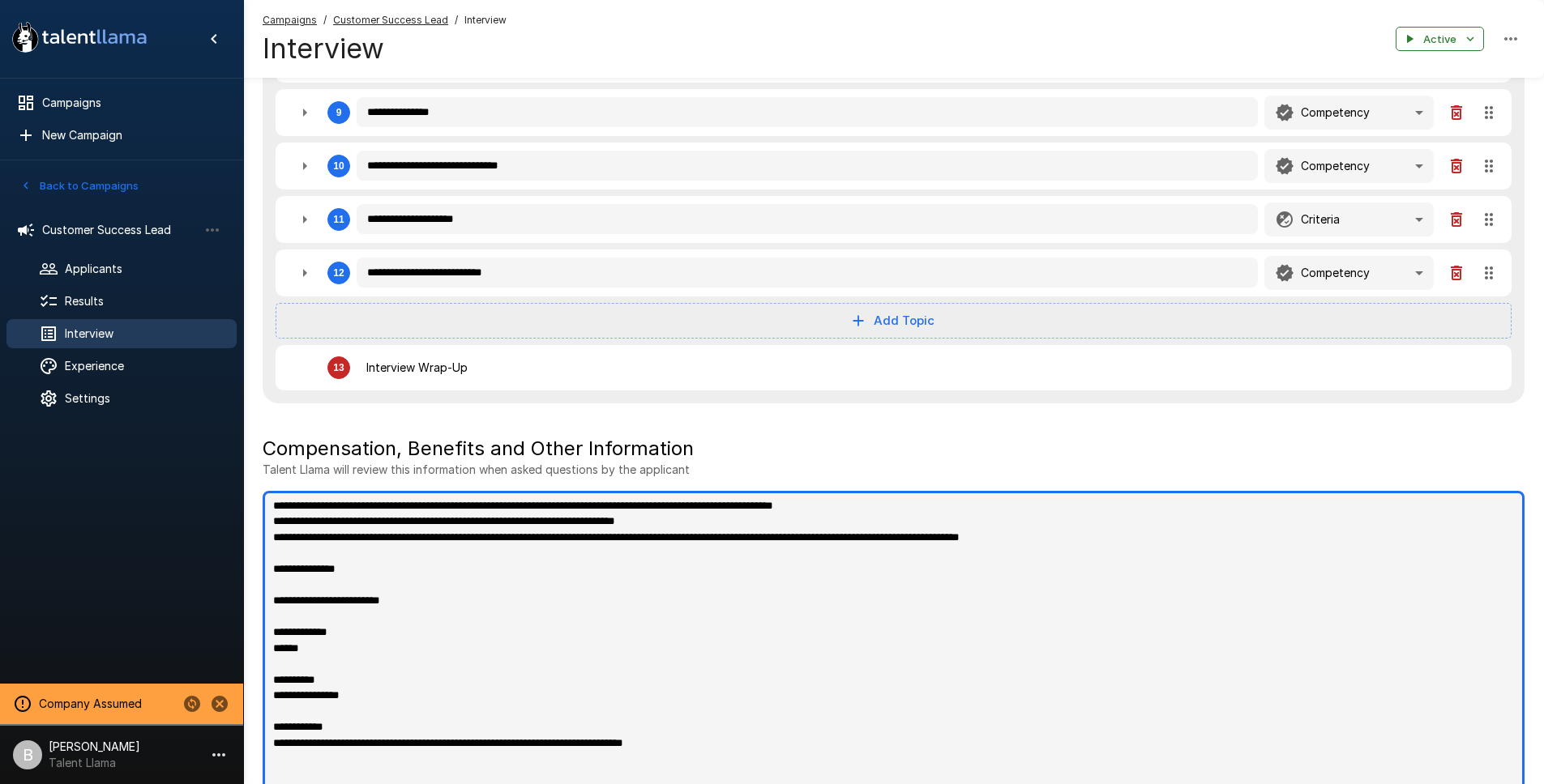
click at [275, 648] on textarea "**********" at bounding box center [893, 644] width 1261 height 306
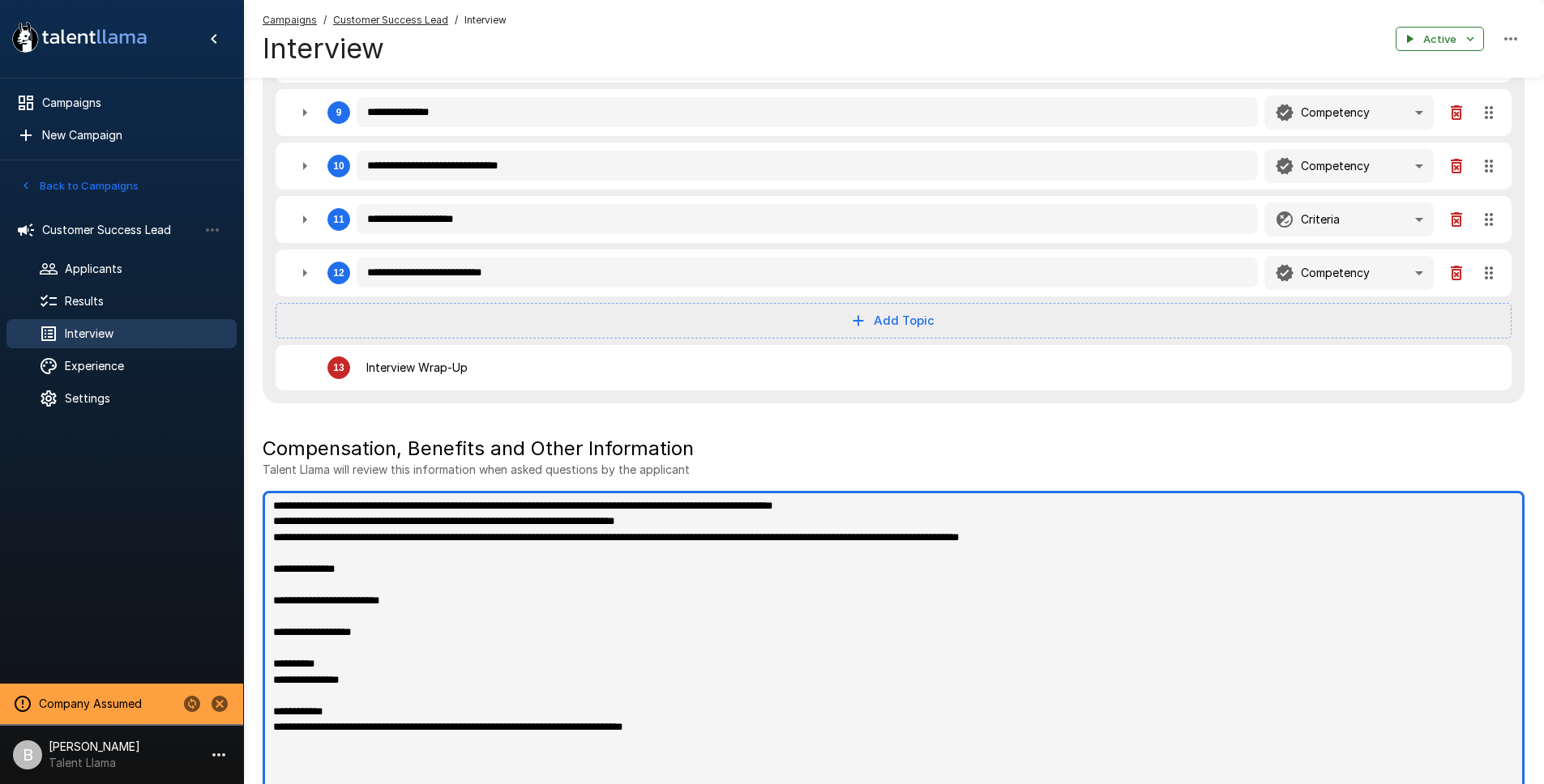
drag, startPoint x: 264, startPoint y: 645, endPoint x: 165, endPoint y: 639, distance: 99.2
click at [243, 639] on div "**********" at bounding box center [893, 7] width 1301 height 1708
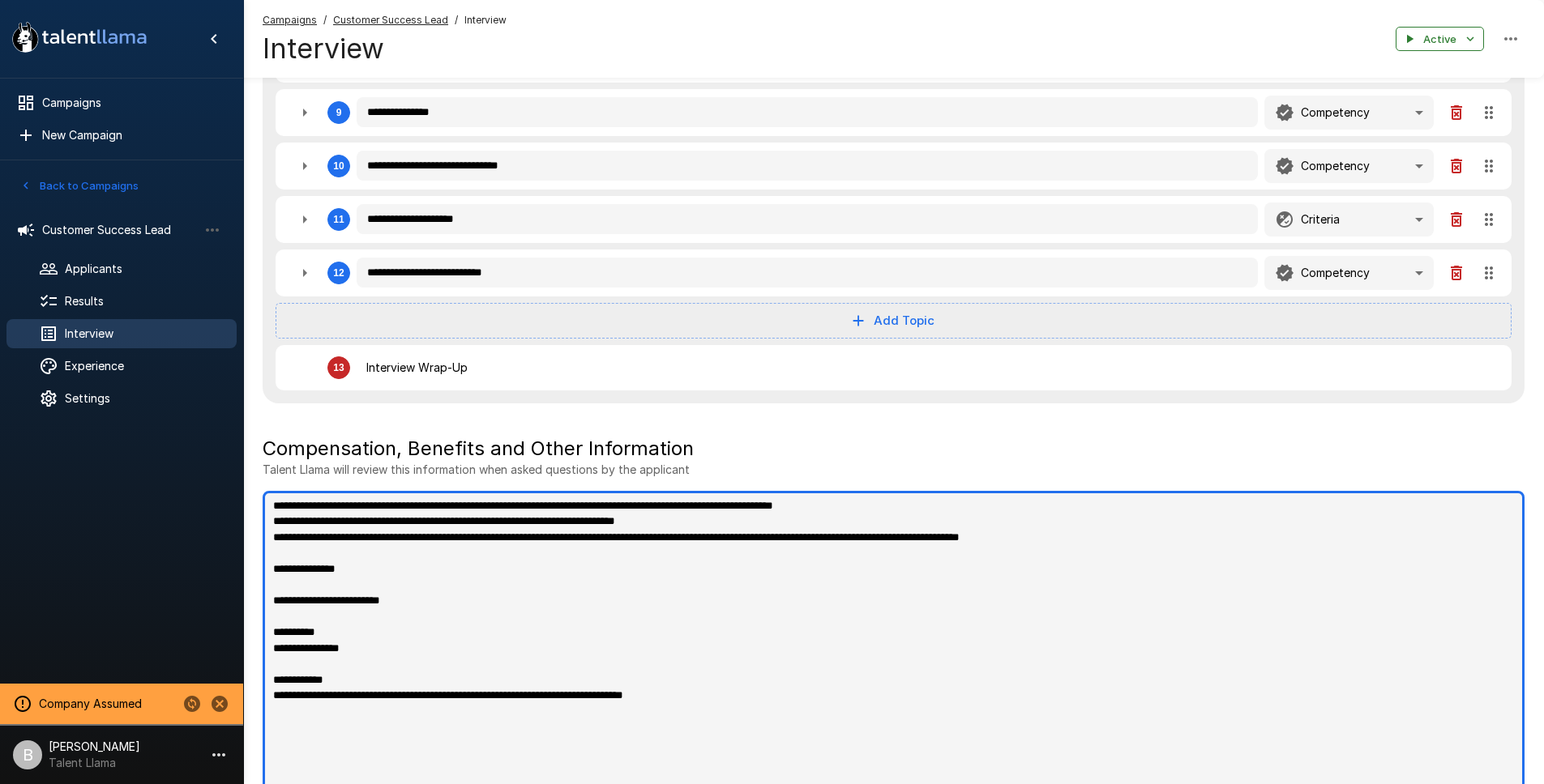
drag, startPoint x: 388, startPoint y: 648, endPoint x: 115, endPoint y: 624, distance: 274.1
click at [243, 624] on div "**********" at bounding box center [893, 7] width 1301 height 1708
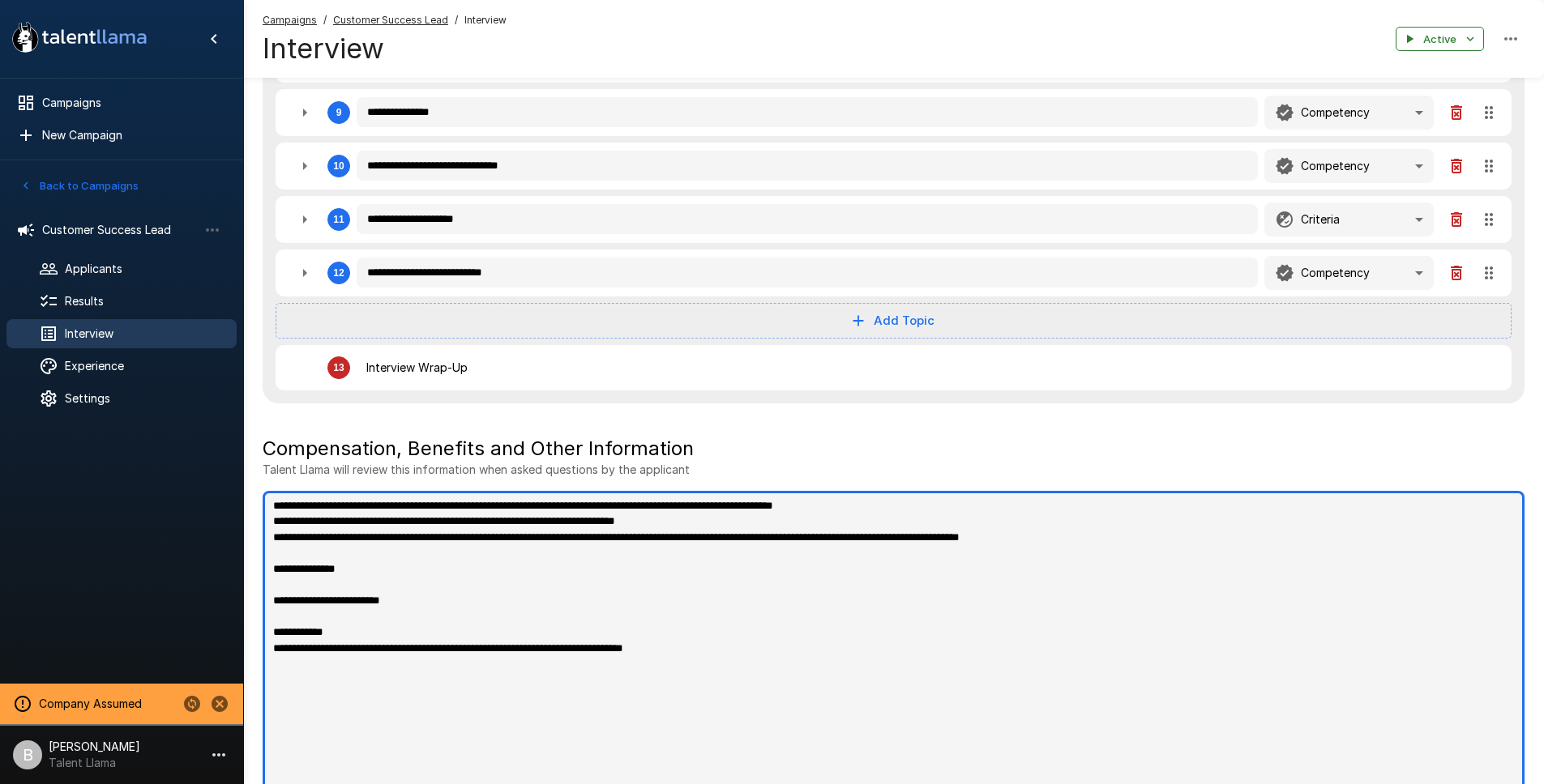
drag, startPoint x: 300, startPoint y: 652, endPoint x: 210, endPoint y: 649, distance: 90.0
click at [243, 649] on div "**********" at bounding box center [893, 7] width 1301 height 1708
click at [825, 627] on textarea "**********" at bounding box center [893, 644] width 1261 height 306
click at [323, 565] on textarea "**********" at bounding box center [893, 644] width 1261 height 306
click at [871, 617] on textarea "**********" at bounding box center [893, 644] width 1261 height 306
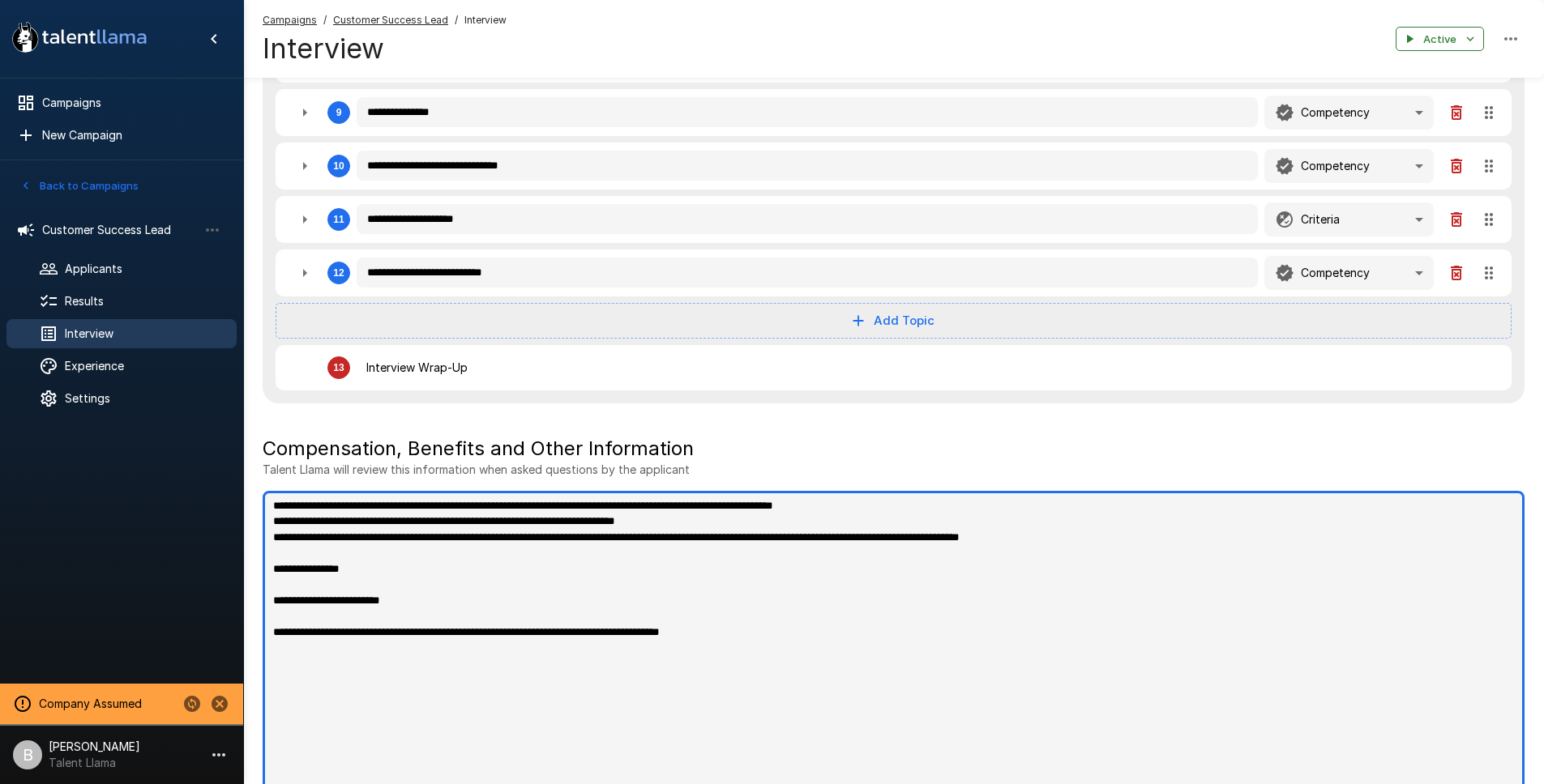
click at [1024, 657] on textarea "**********" at bounding box center [893, 644] width 1261 height 306
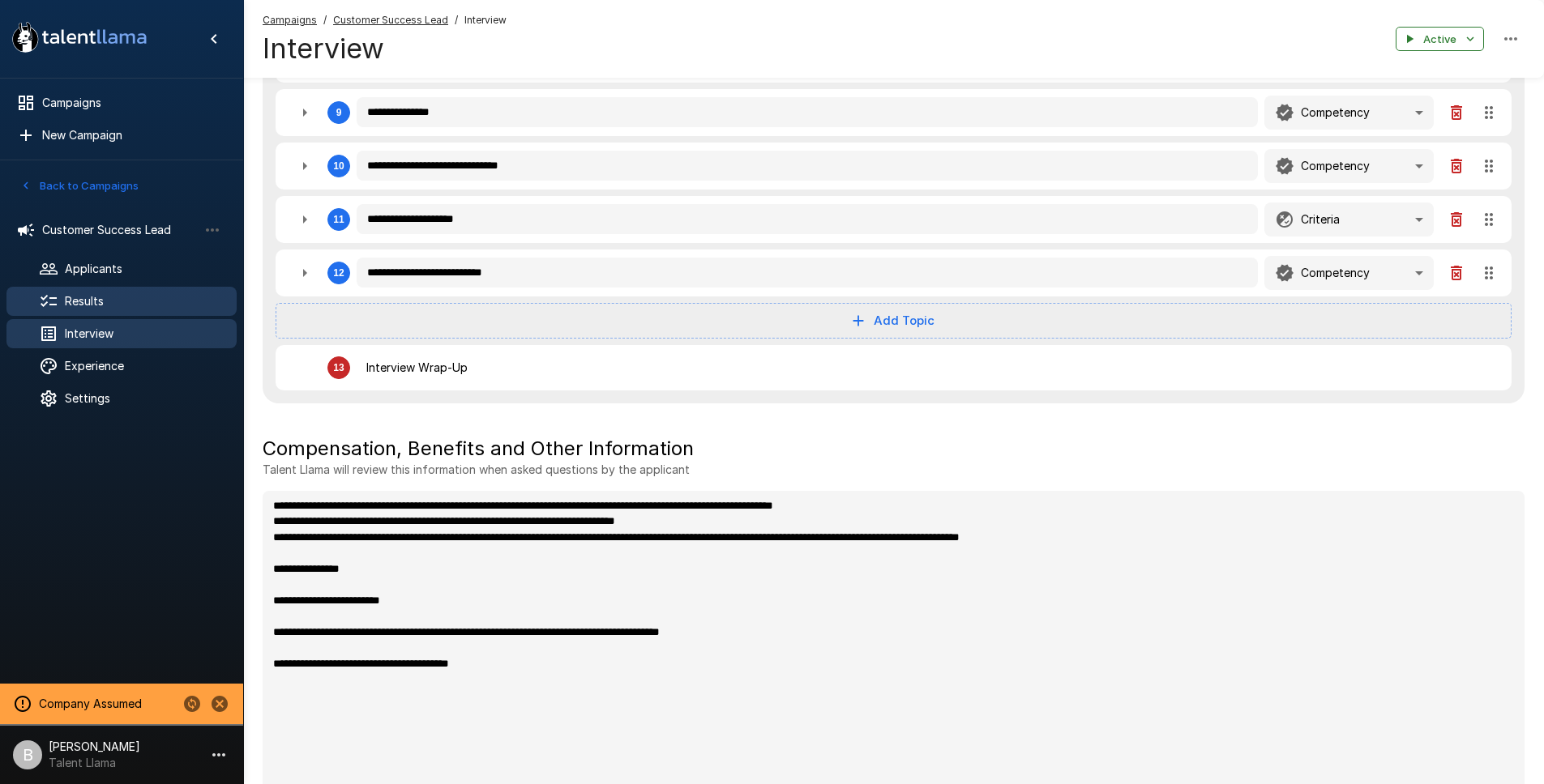
click at [114, 306] on span "Results" at bounding box center [144, 301] width 159 height 16
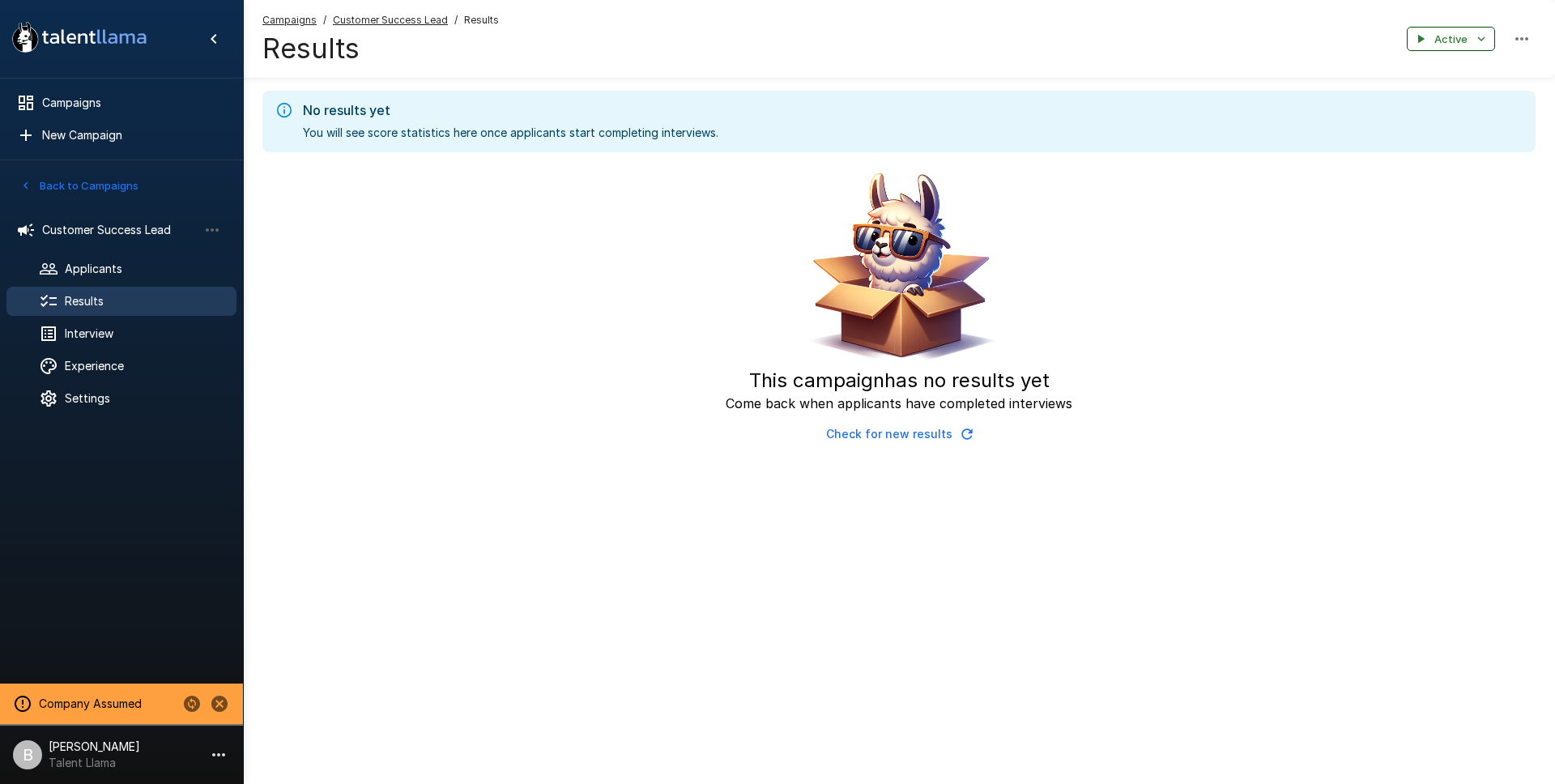
click at [1481, 32] on icon "button" at bounding box center [1481, 38] width 14 height 14
click at [1224, 41] on div at bounding box center [777, 392] width 1555 height 784
click at [94, 354] on div "Experience" at bounding box center [121, 366] width 230 height 29
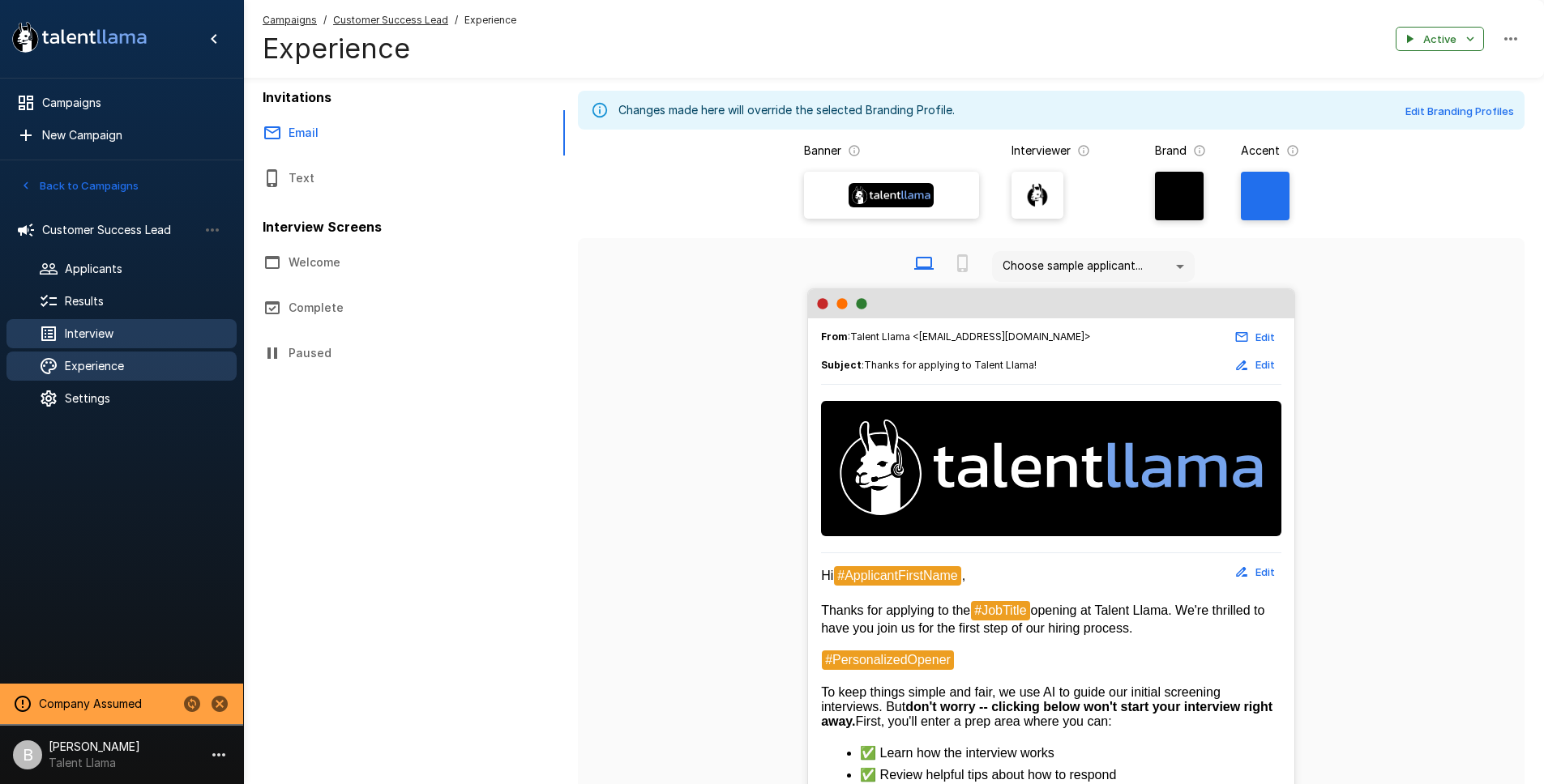
click at [103, 338] on span "Interview" at bounding box center [144, 333] width 159 height 16
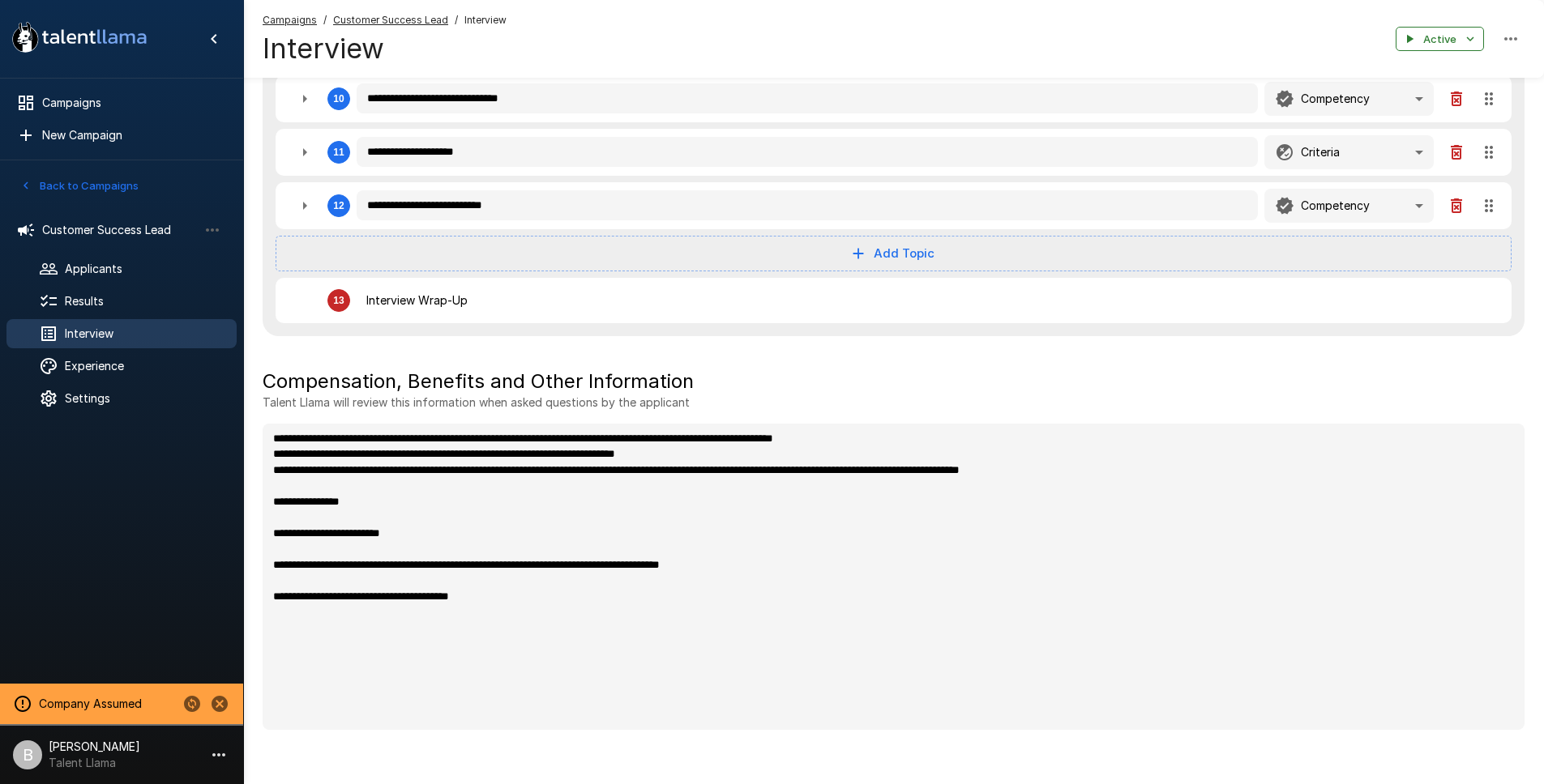
scroll to position [911, 0]
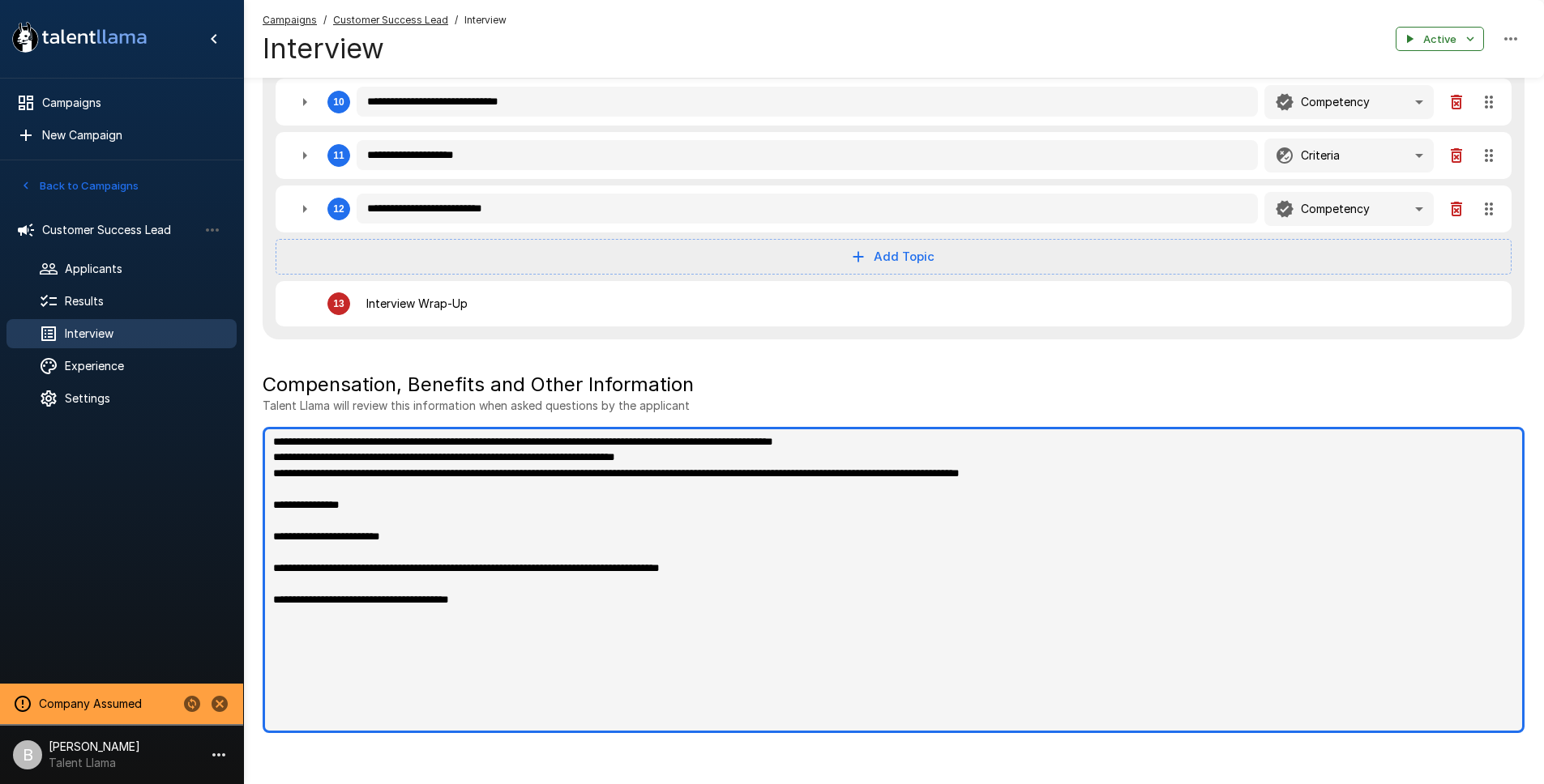
click at [544, 598] on textarea "**********" at bounding box center [893, 580] width 1261 height 306
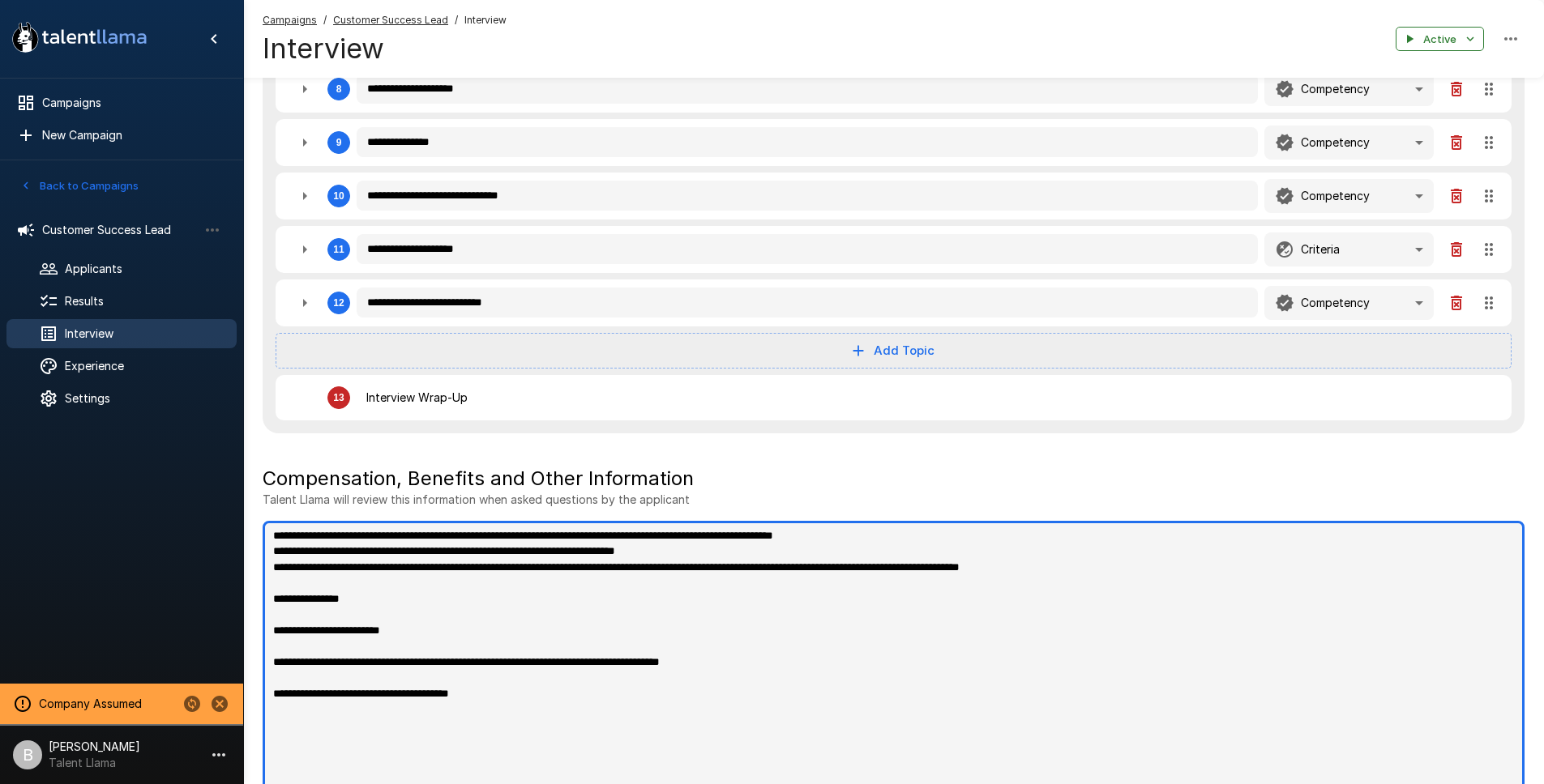
scroll to position [815, 0]
click at [426, 671] on textarea "**********" at bounding box center [893, 674] width 1261 height 306
click at [429, 677] on textarea "**********" at bounding box center [893, 674] width 1261 height 306
click at [391, 645] on textarea "**********" at bounding box center [893, 674] width 1261 height 306
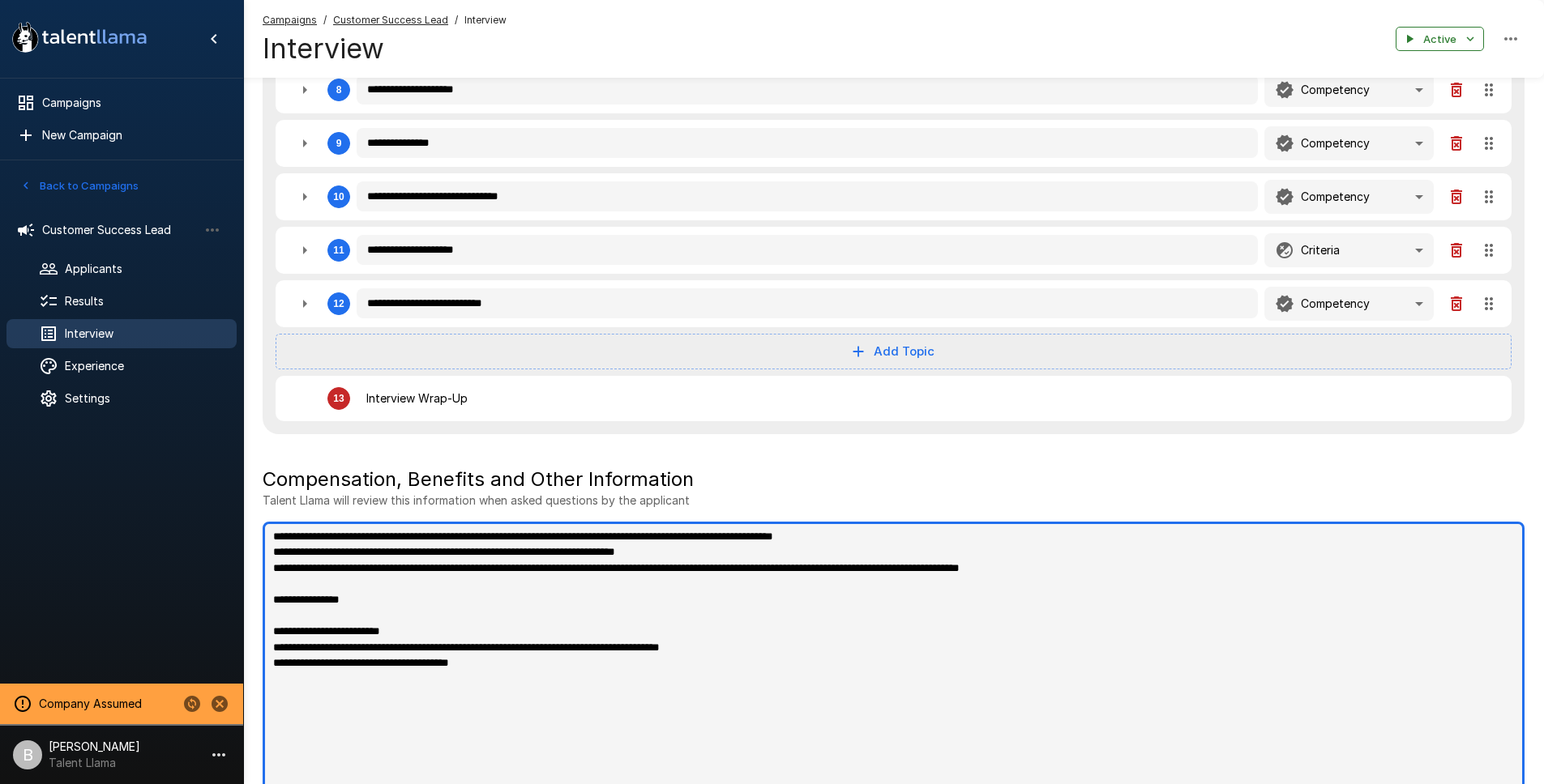
click at [397, 617] on textarea "**********" at bounding box center [893, 674] width 1261 height 306
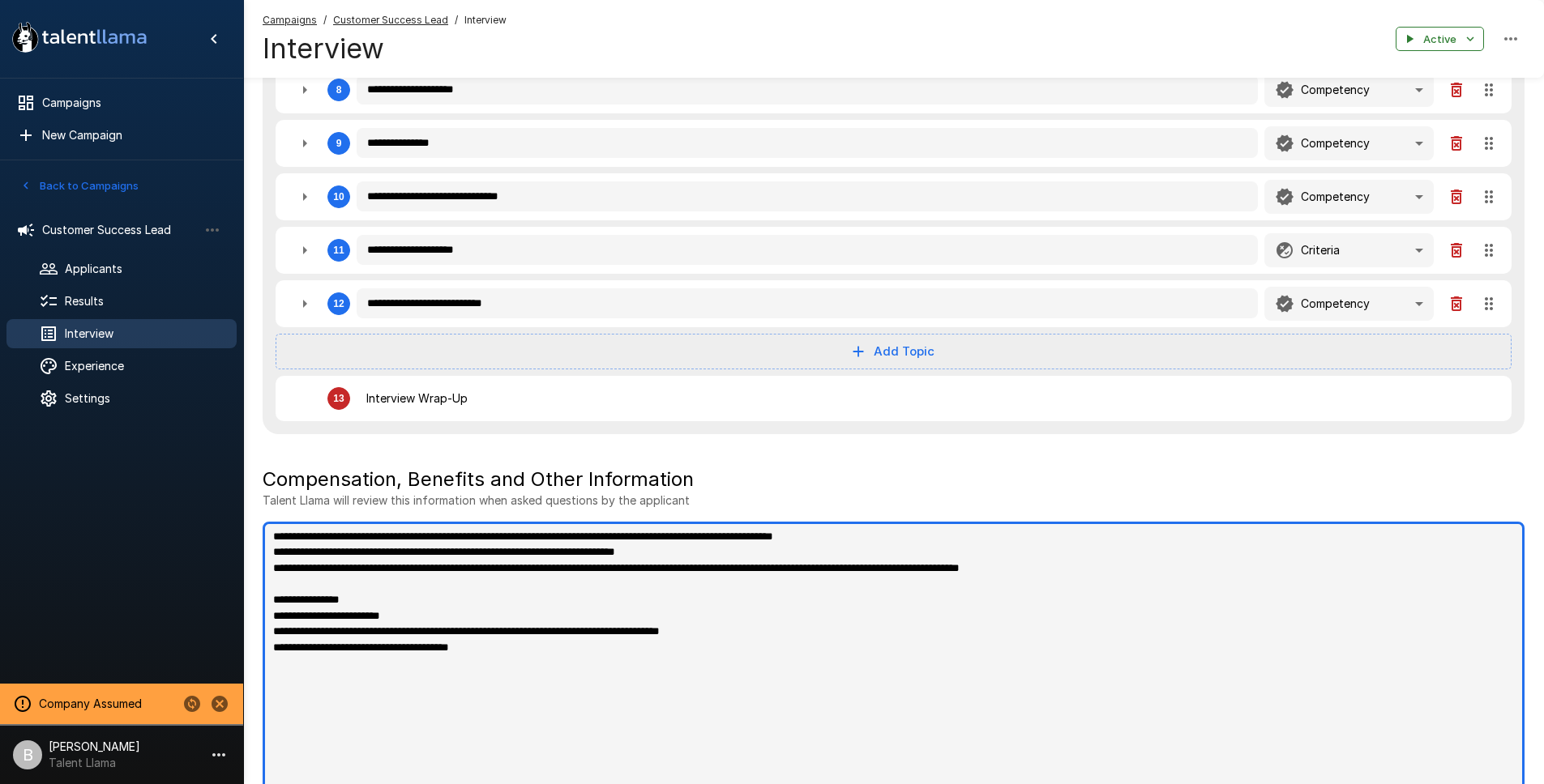
click at [400, 580] on textarea "**********" at bounding box center [893, 674] width 1261 height 306
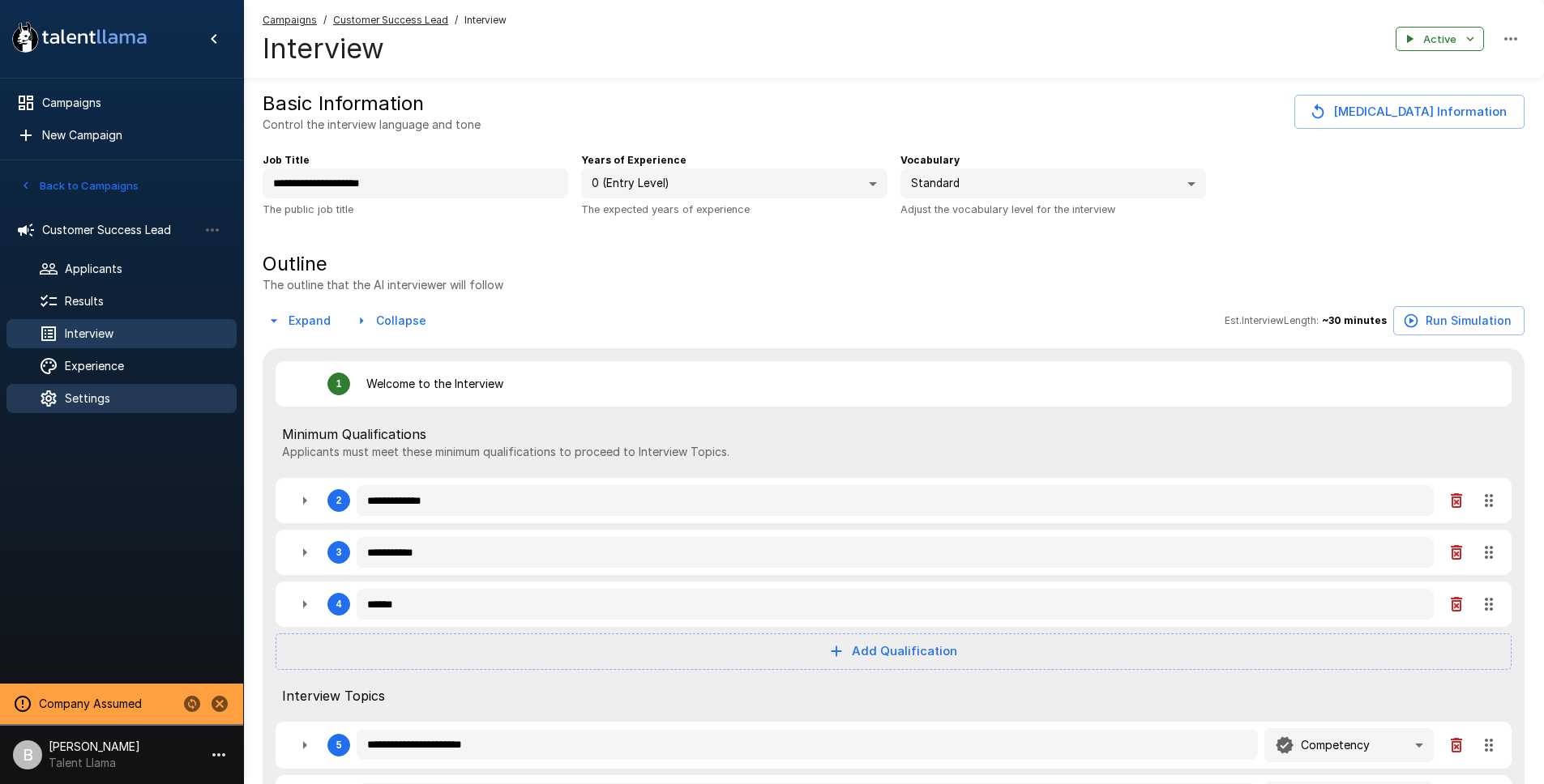
scroll to position [458, 0]
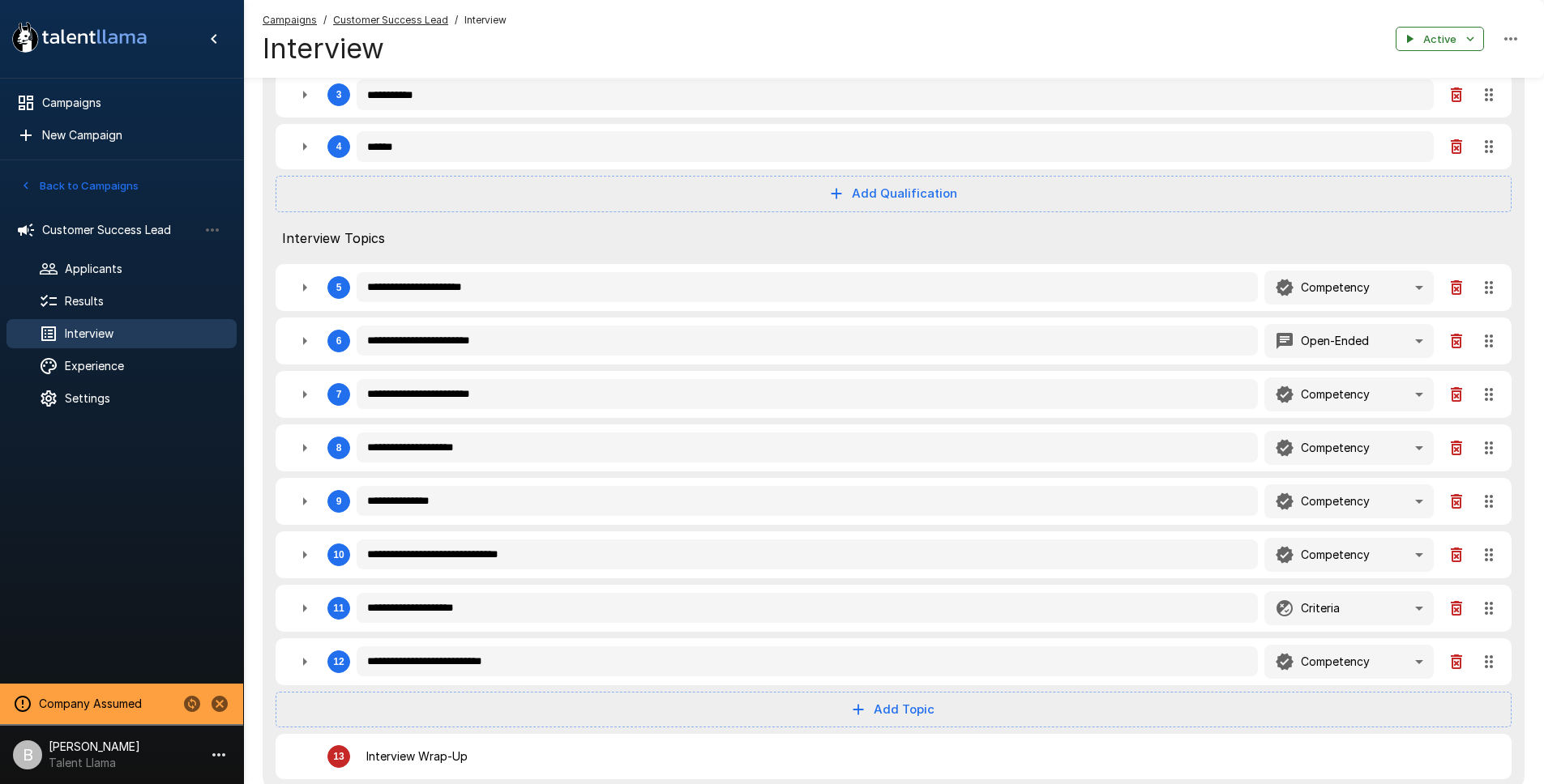
click at [314, 290] on icon "button" at bounding box center [305, 288] width 20 height 20
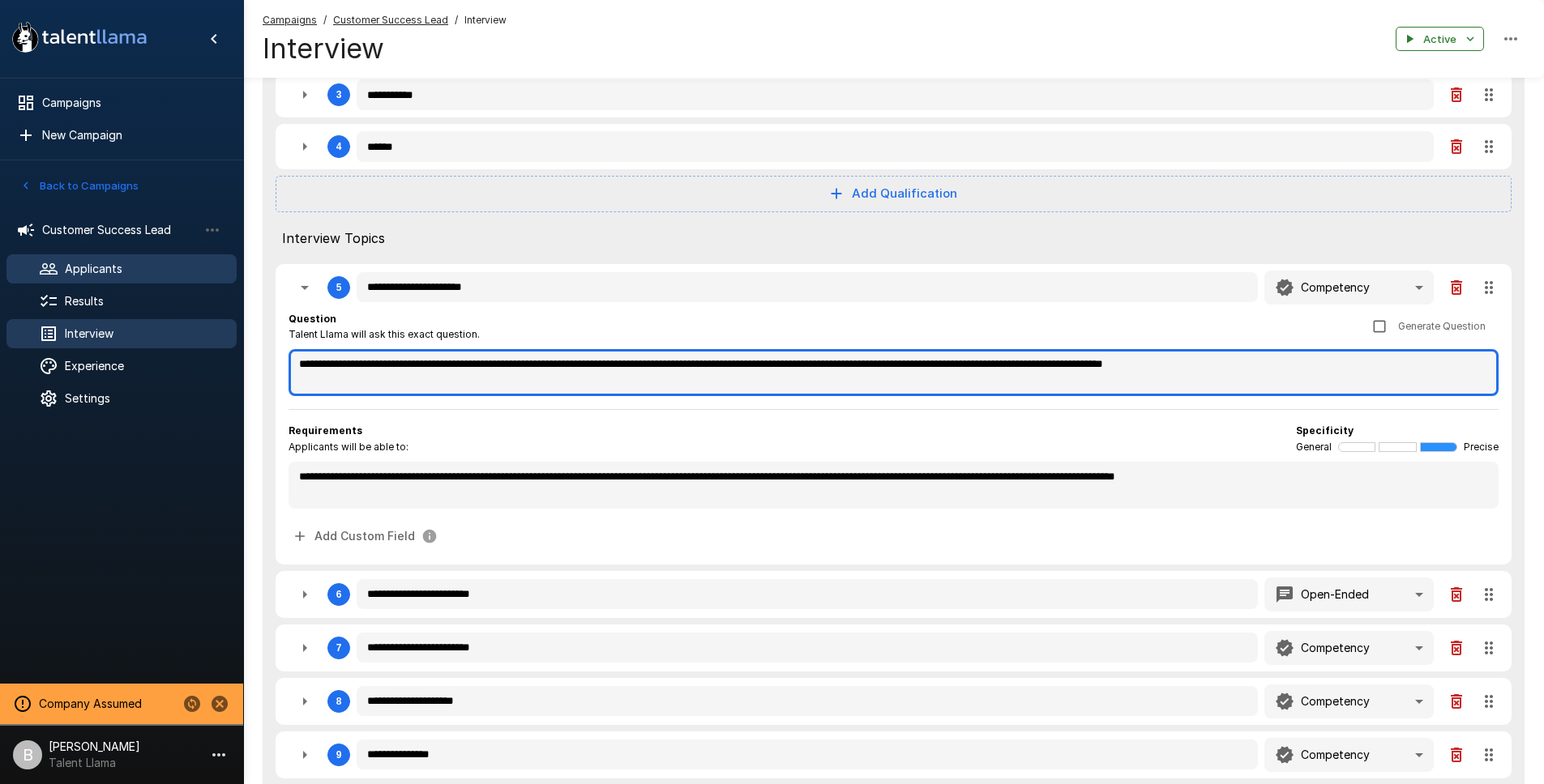
drag, startPoint x: 1332, startPoint y: 367, endPoint x: 103, endPoint y: 282, distance: 1231.9
click at [243, 282] on div "**********" at bounding box center [893, 523] width 1301 height 1962
click at [1072, 376] on textarea "**********" at bounding box center [893, 372] width 1210 height 47
drag, startPoint x: 1332, startPoint y: 371, endPoint x: 123, endPoint y: 341, distance: 1209.4
click at [243, 342] on div "**********" at bounding box center [893, 523] width 1301 height 1962
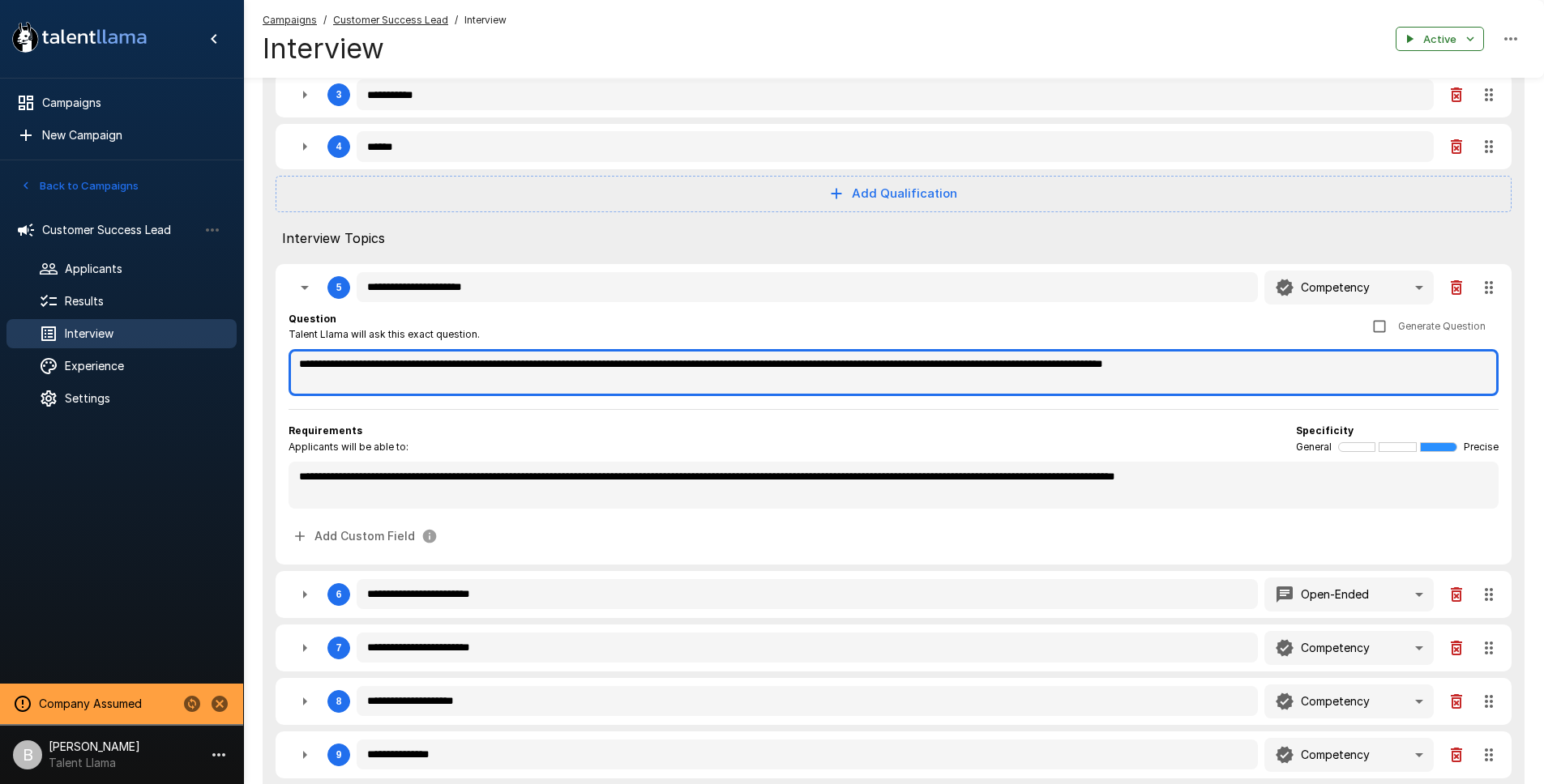
paste textarea
click at [602, 357] on textarea "**********" at bounding box center [893, 372] width 1210 height 47
click at [598, 363] on textarea "**********" at bounding box center [893, 372] width 1210 height 47
click at [824, 362] on textarea "**********" at bounding box center [893, 372] width 1210 height 47
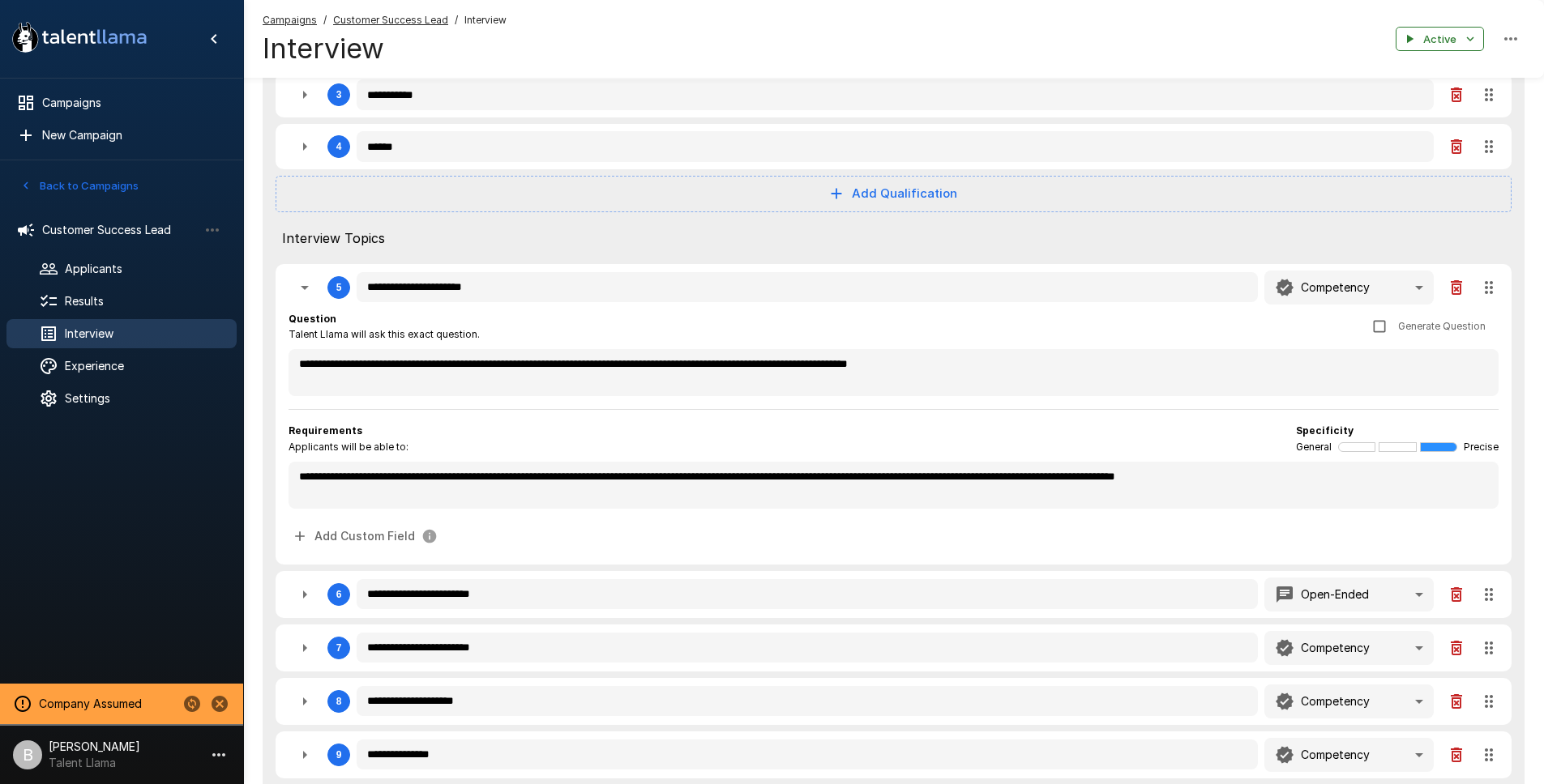
click at [1185, 435] on div "Requirements Applicants will be able to: Specificity General Precise" at bounding box center [893, 439] width 1210 height 32
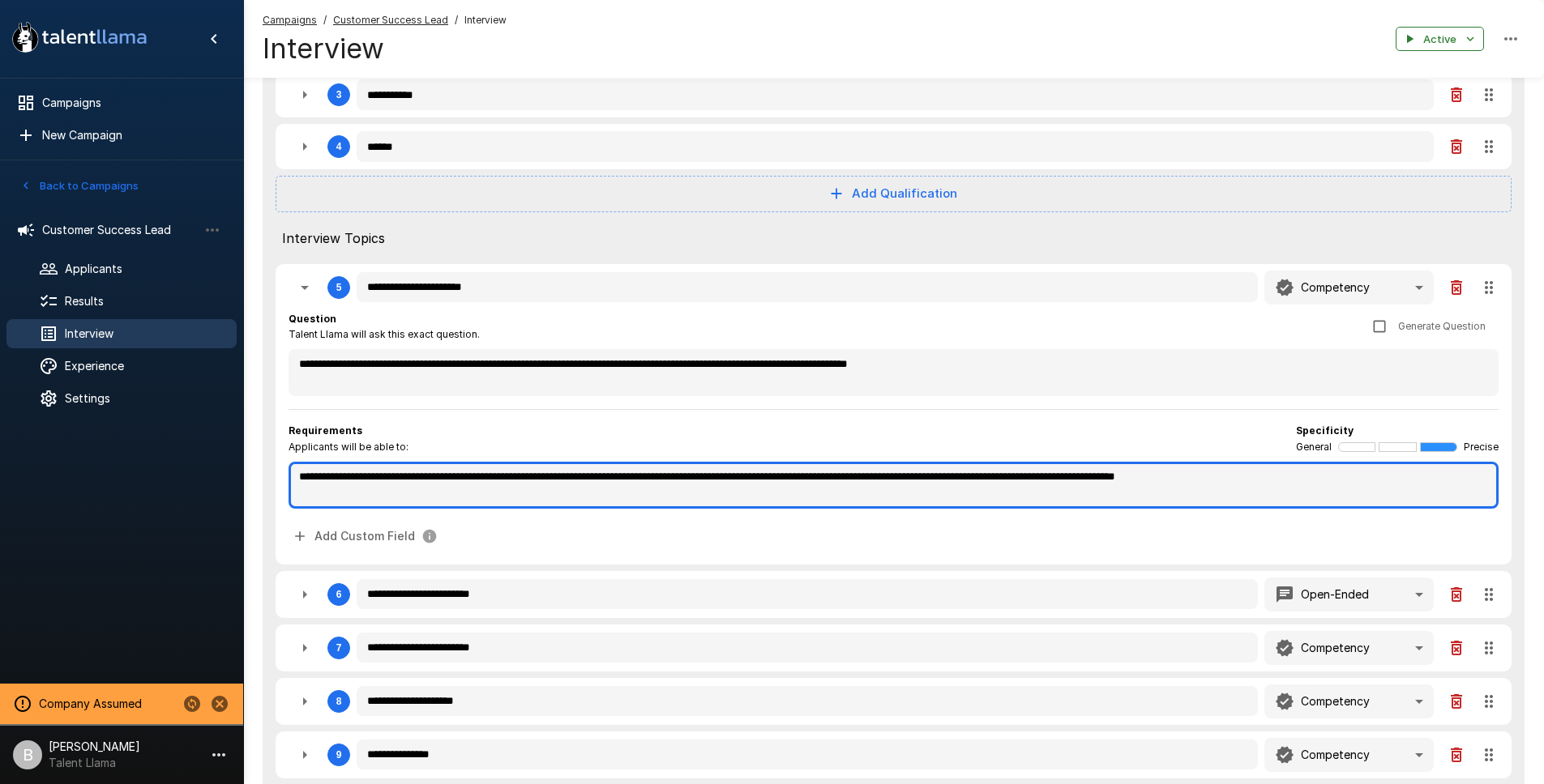
drag, startPoint x: 1275, startPoint y: 481, endPoint x: 1272, endPoint y: 495, distance: 14.3
click at [1275, 482] on textarea "**********" at bounding box center [893, 485] width 1210 height 47
drag, startPoint x: 1108, startPoint y: 480, endPoint x: 1203, endPoint y: 486, distance: 95.2
click at [1109, 479] on textarea "**********" at bounding box center [893, 485] width 1210 height 47
drag, startPoint x: 1120, startPoint y: 478, endPoint x: 1088, endPoint y: 479, distance: 32.0
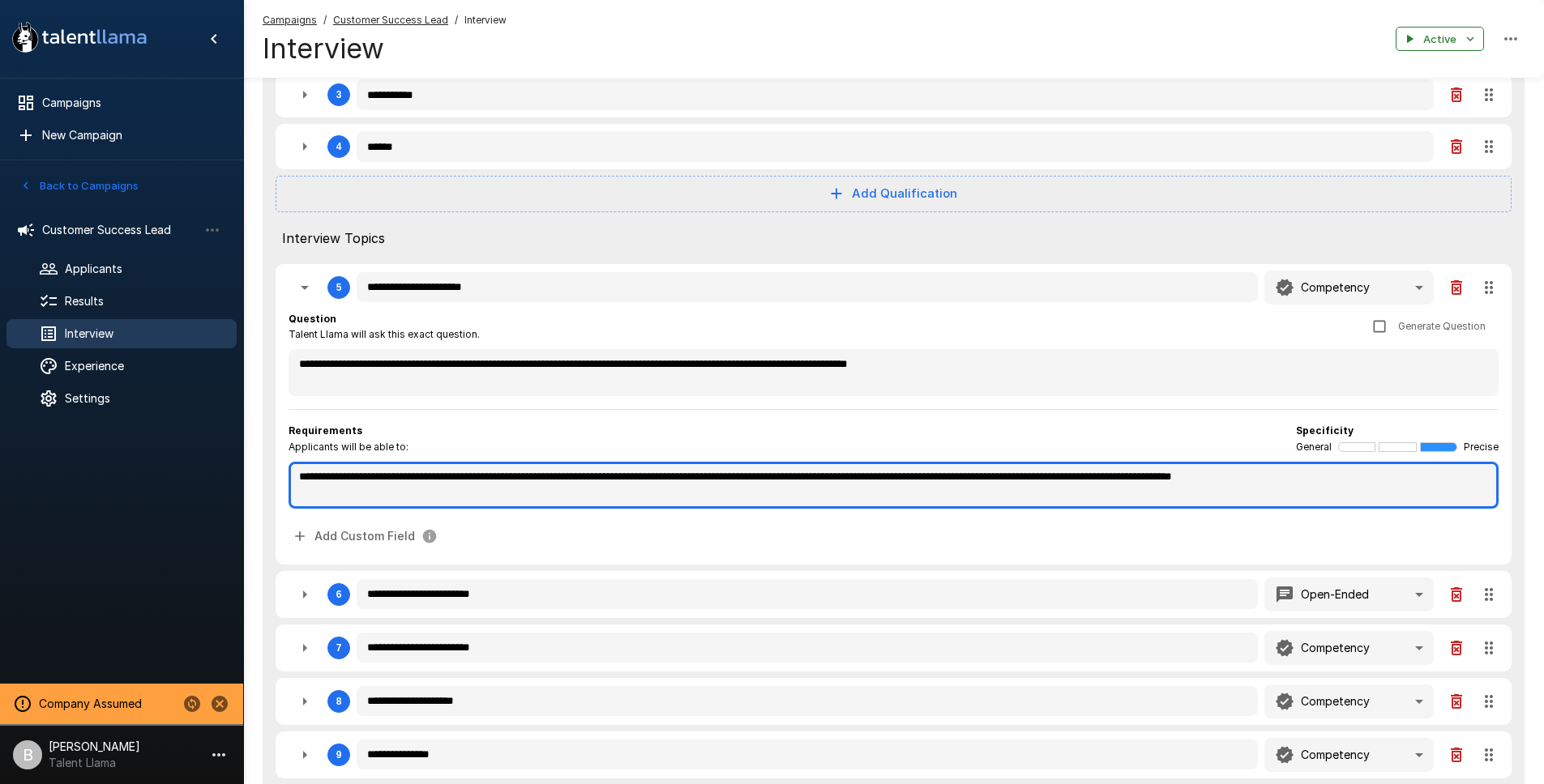
click at [1088, 479] on textarea "**********" at bounding box center [893, 485] width 1210 height 47
click at [1408, 494] on textarea "**********" at bounding box center [893, 485] width 1210 height 47
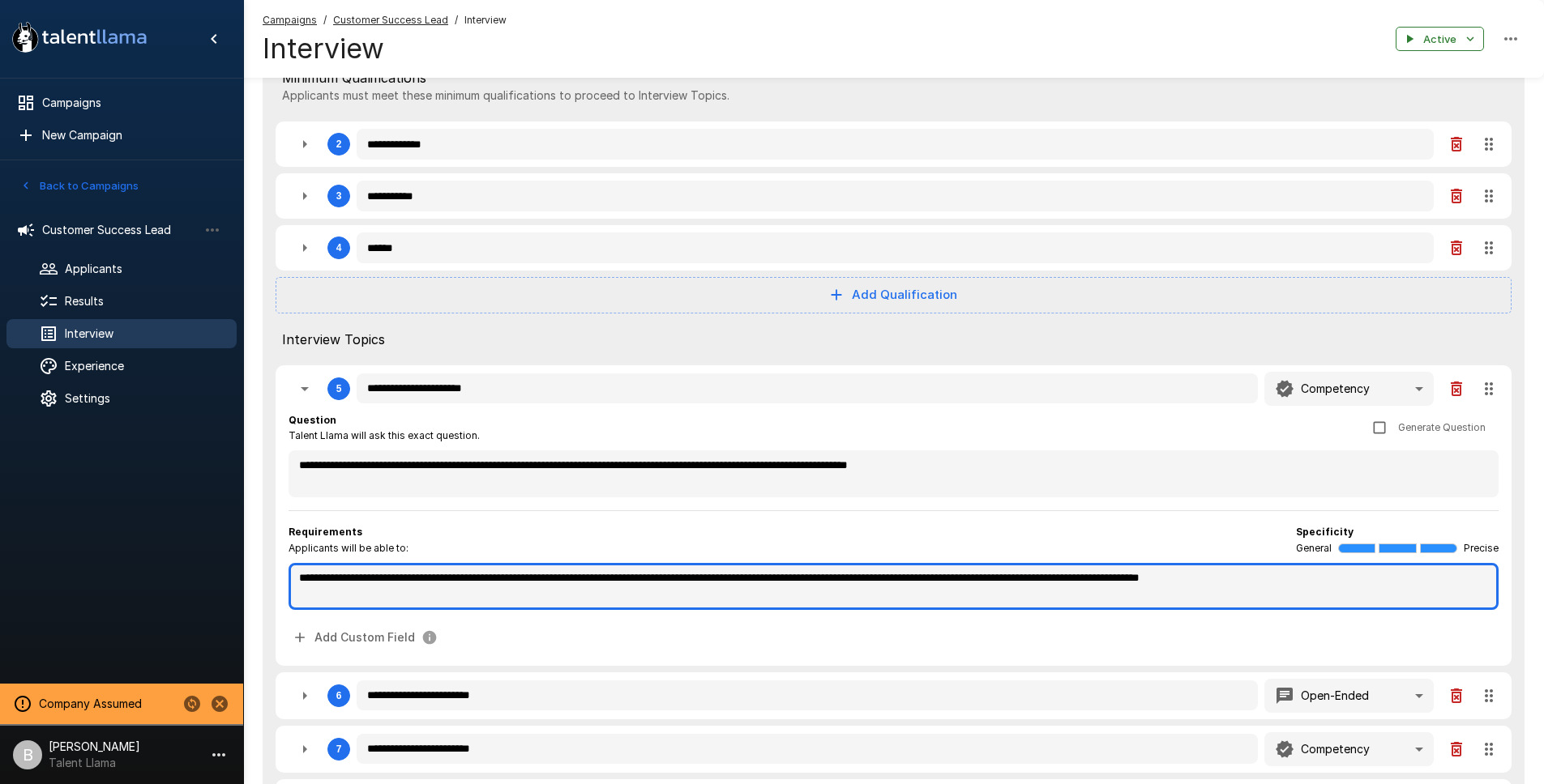
scroll to position [0, 0]
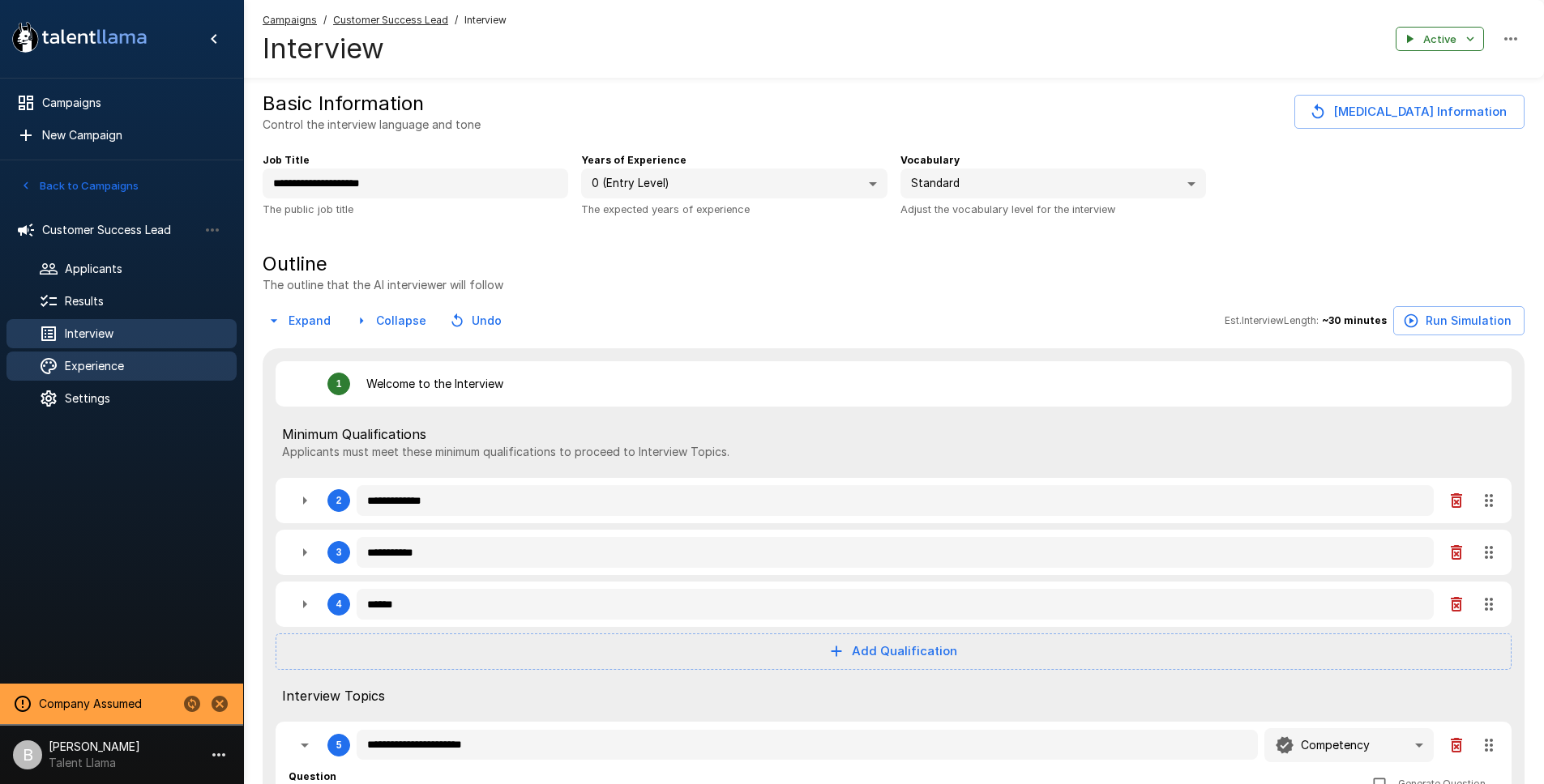
click at [107, 363] on span "Experience" at bounding box center [144, 366] width 159 height 16
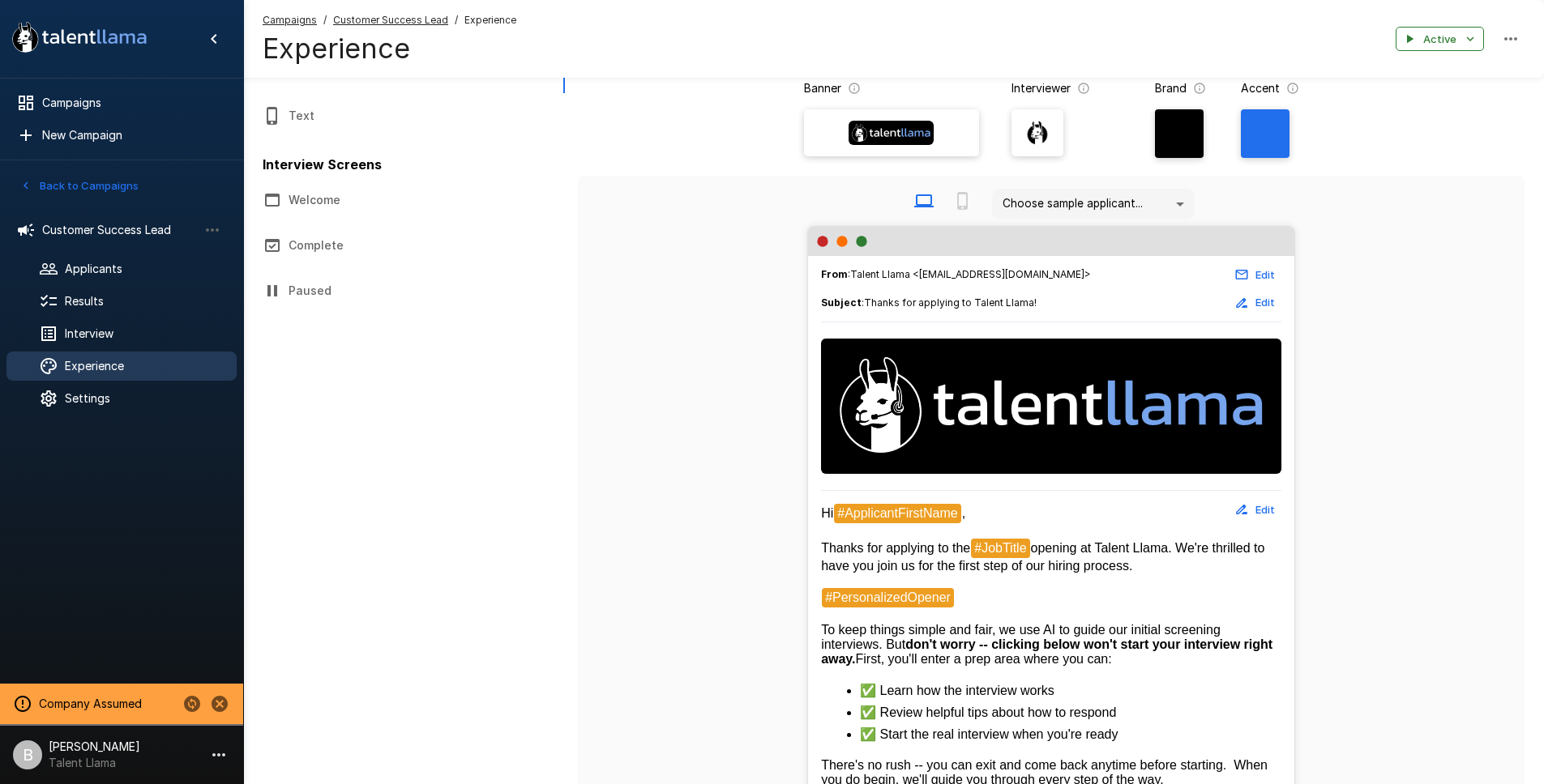
scroll to position [80, 0]
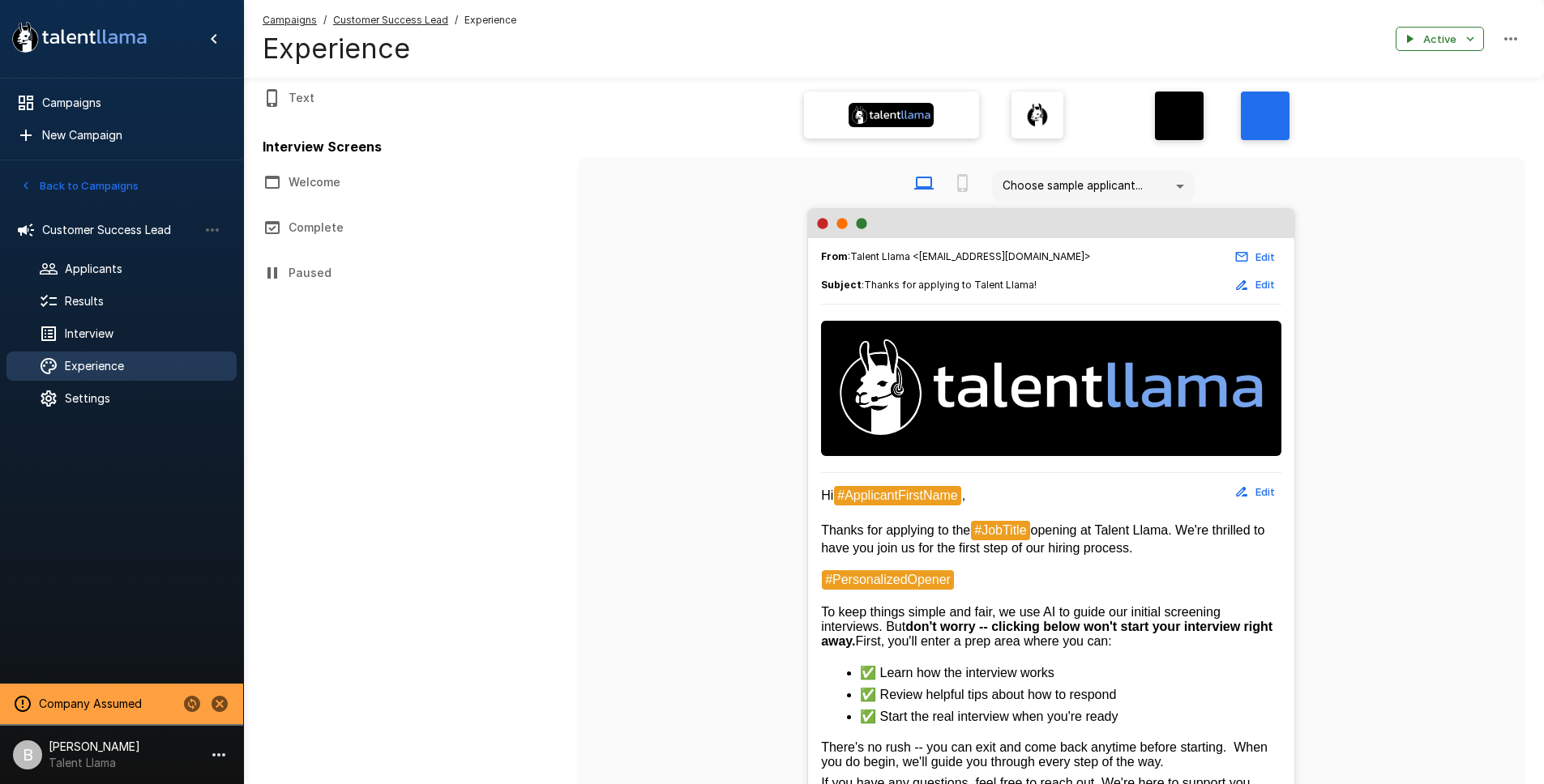
click at [1255, 255] on button "Edit" at bounding box center [1255, 257] width 52 height 25
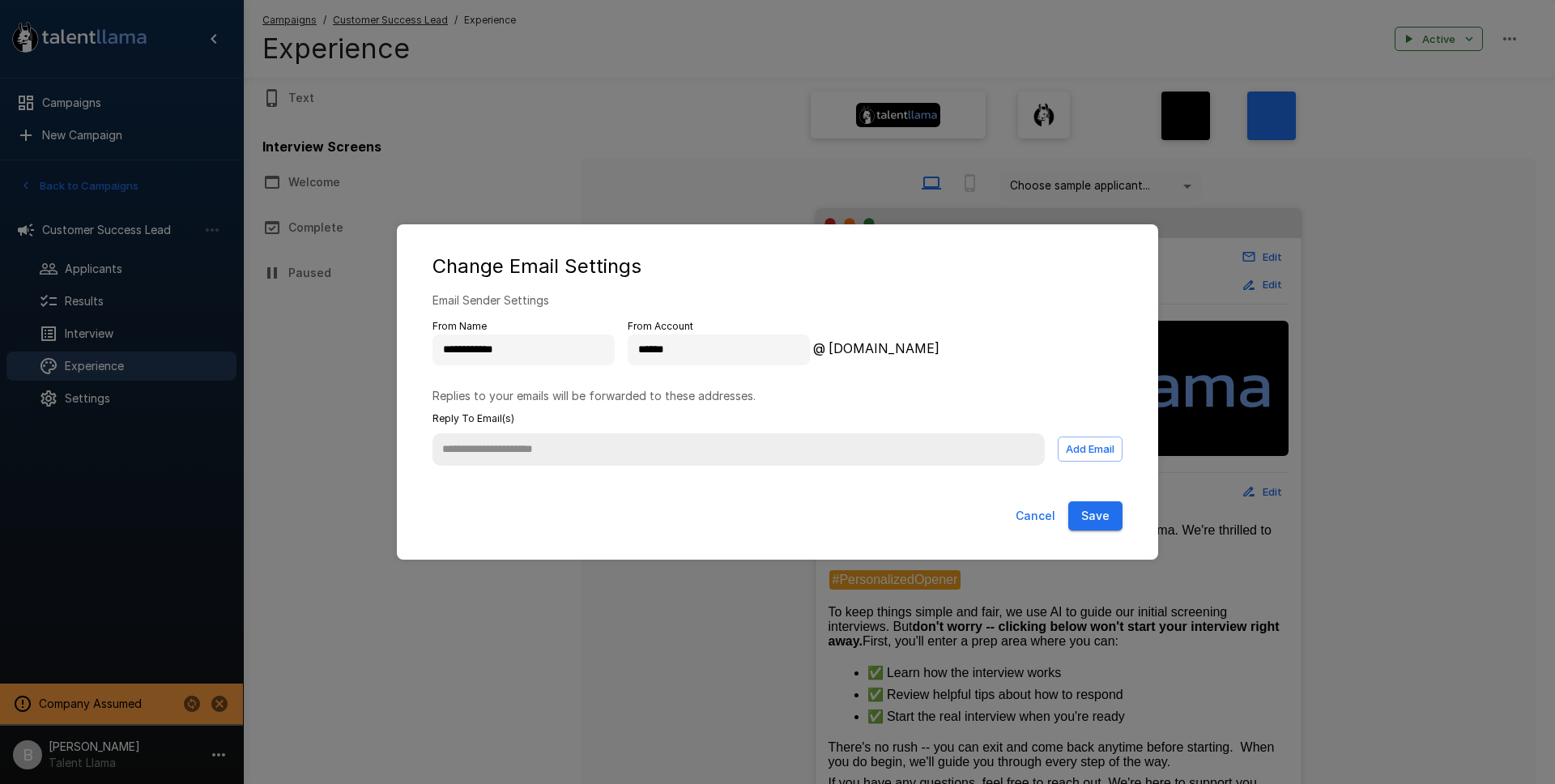
click at [1427, 306] on div "**********" at bounding box center [777, 392] width 1555 height 784
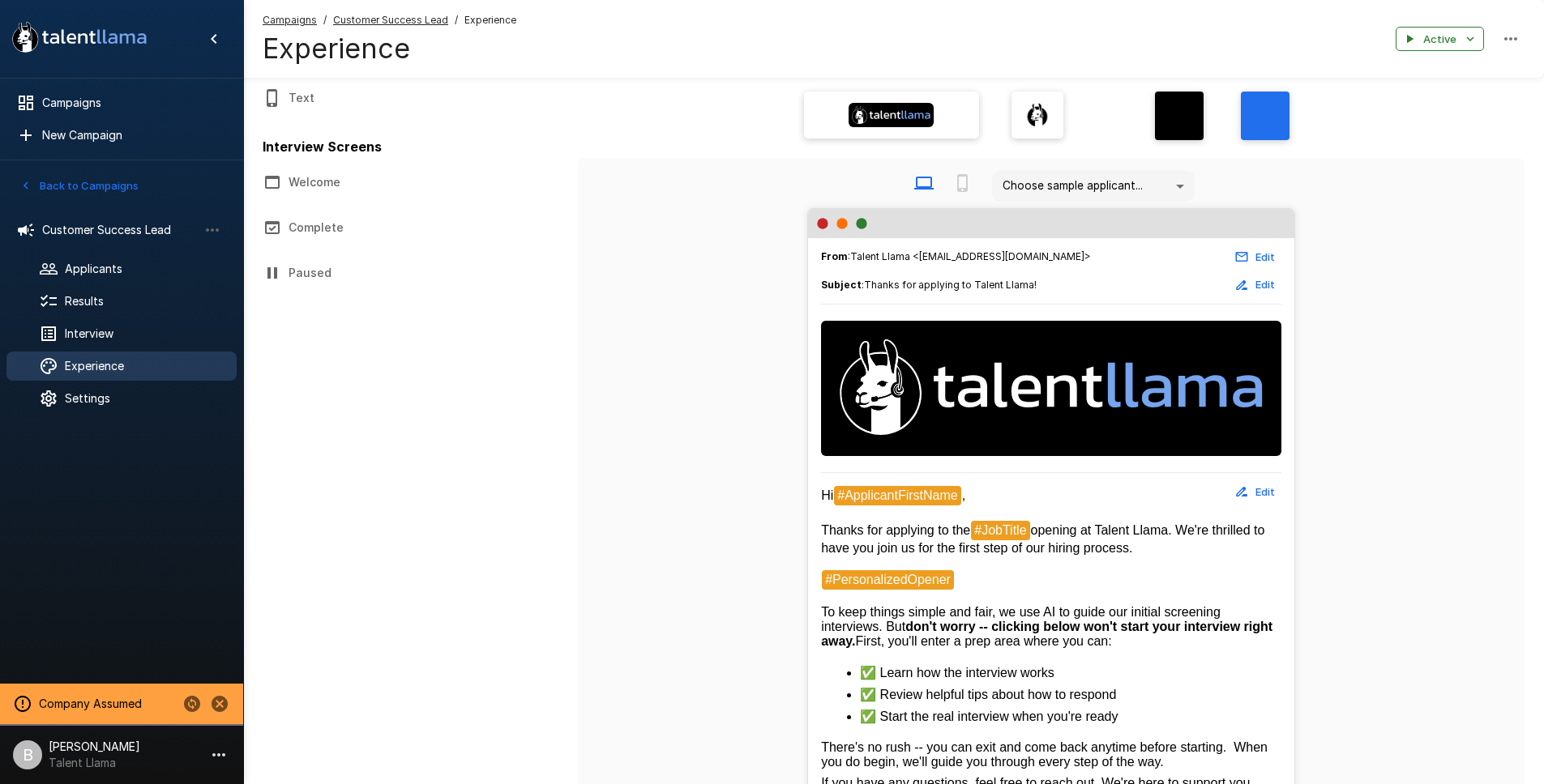
click at [1259, 274] on button "Edit" at bounding box center [1255, 284] width 52 height 25
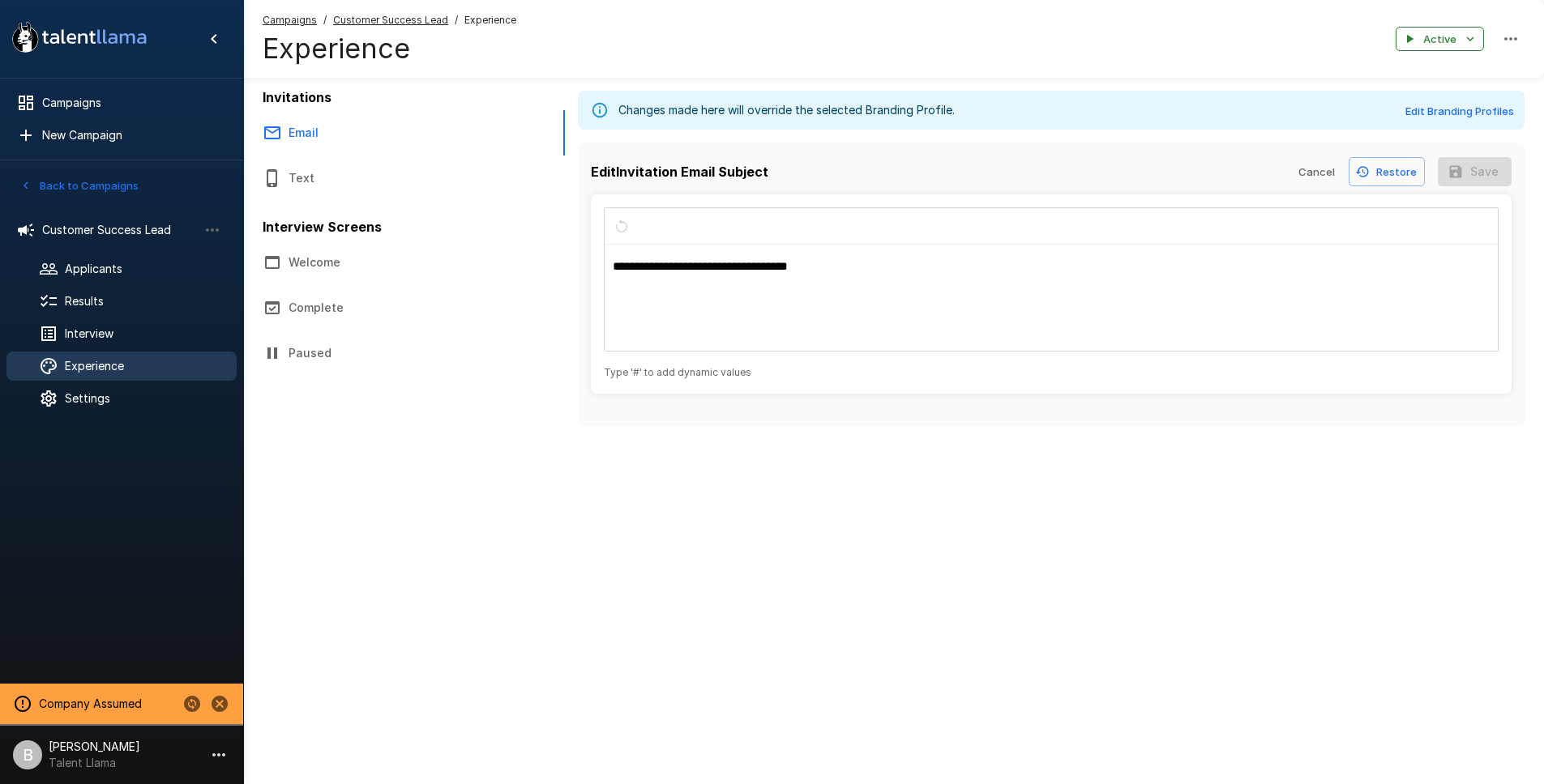
scroll to position [0, 0]
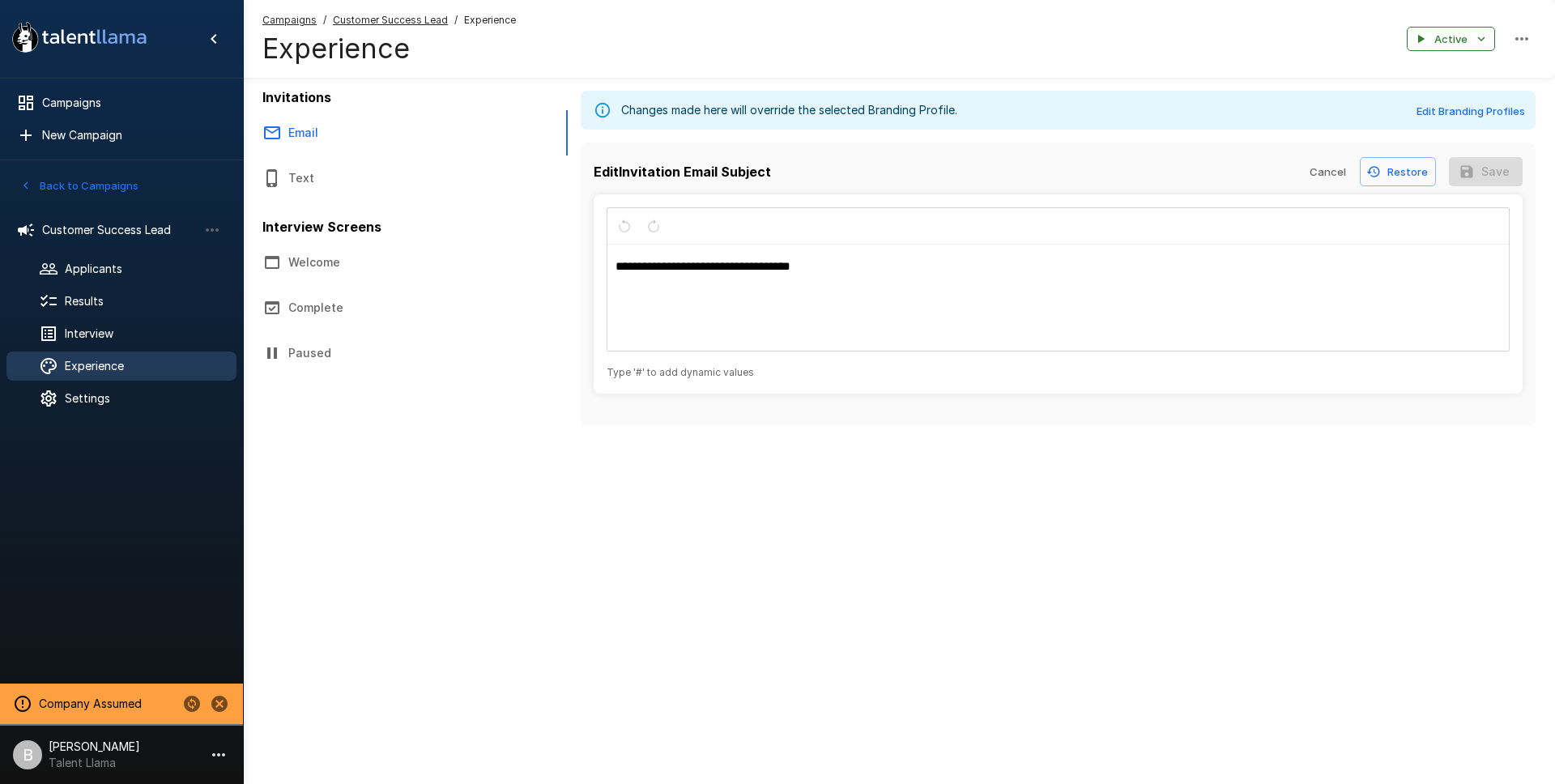
click at [509, 321] on button "Complete" at bounding box center [389, 307] width 291 height 45
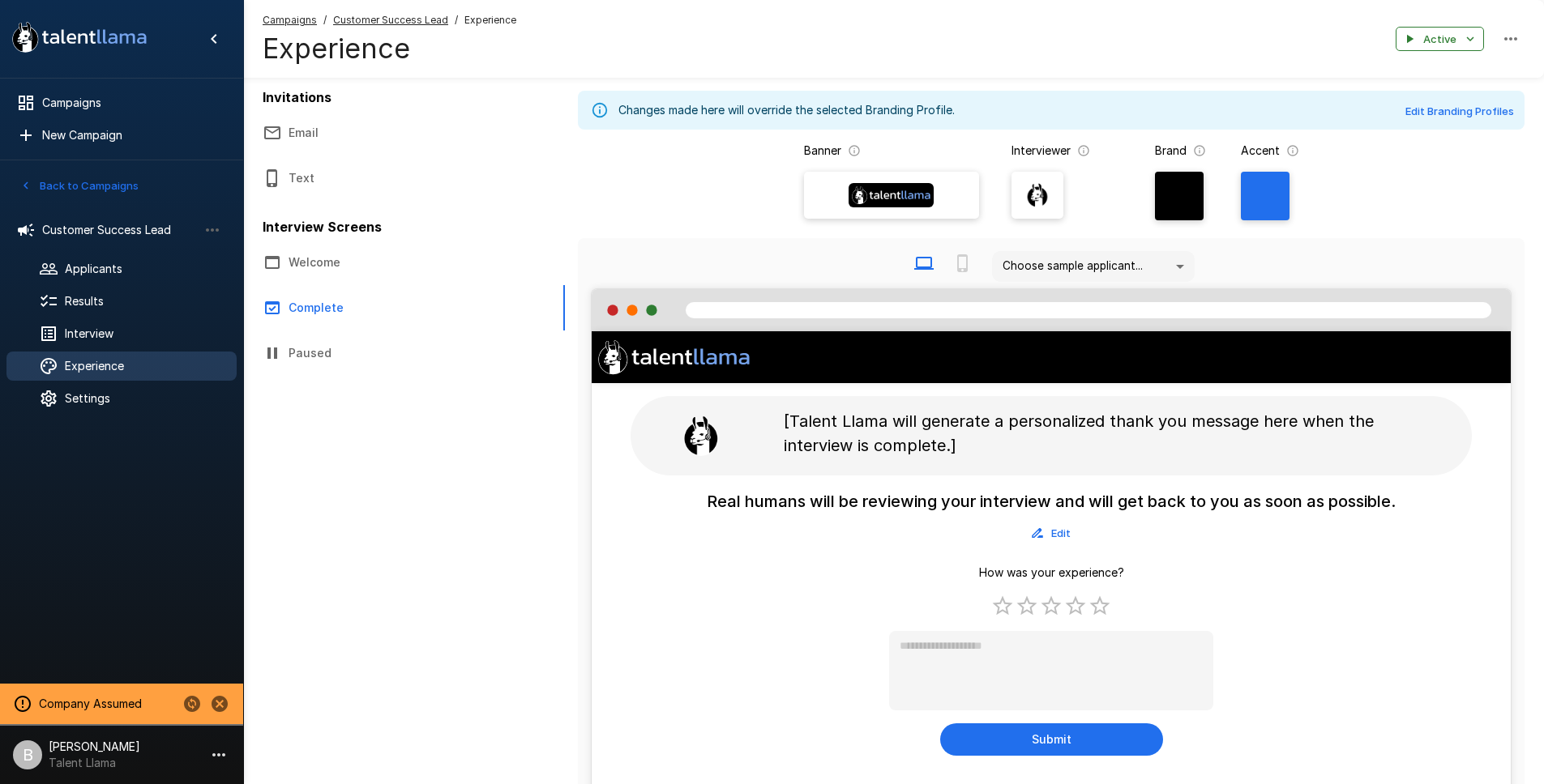
click at [334, 257] on button "Welcome" at bounding box center [389, 262] width 292 height 45
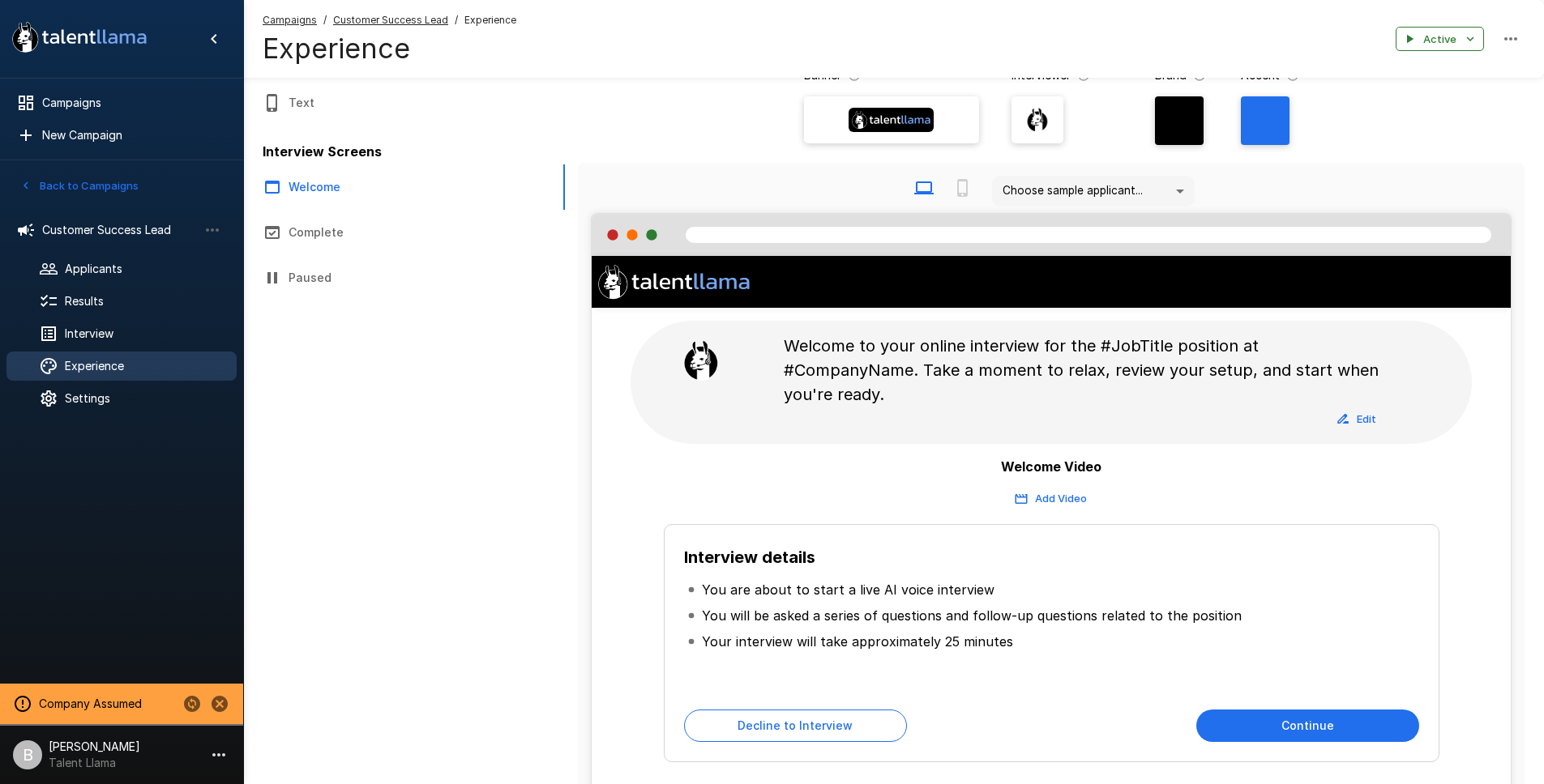
scroll to position [71, 0]
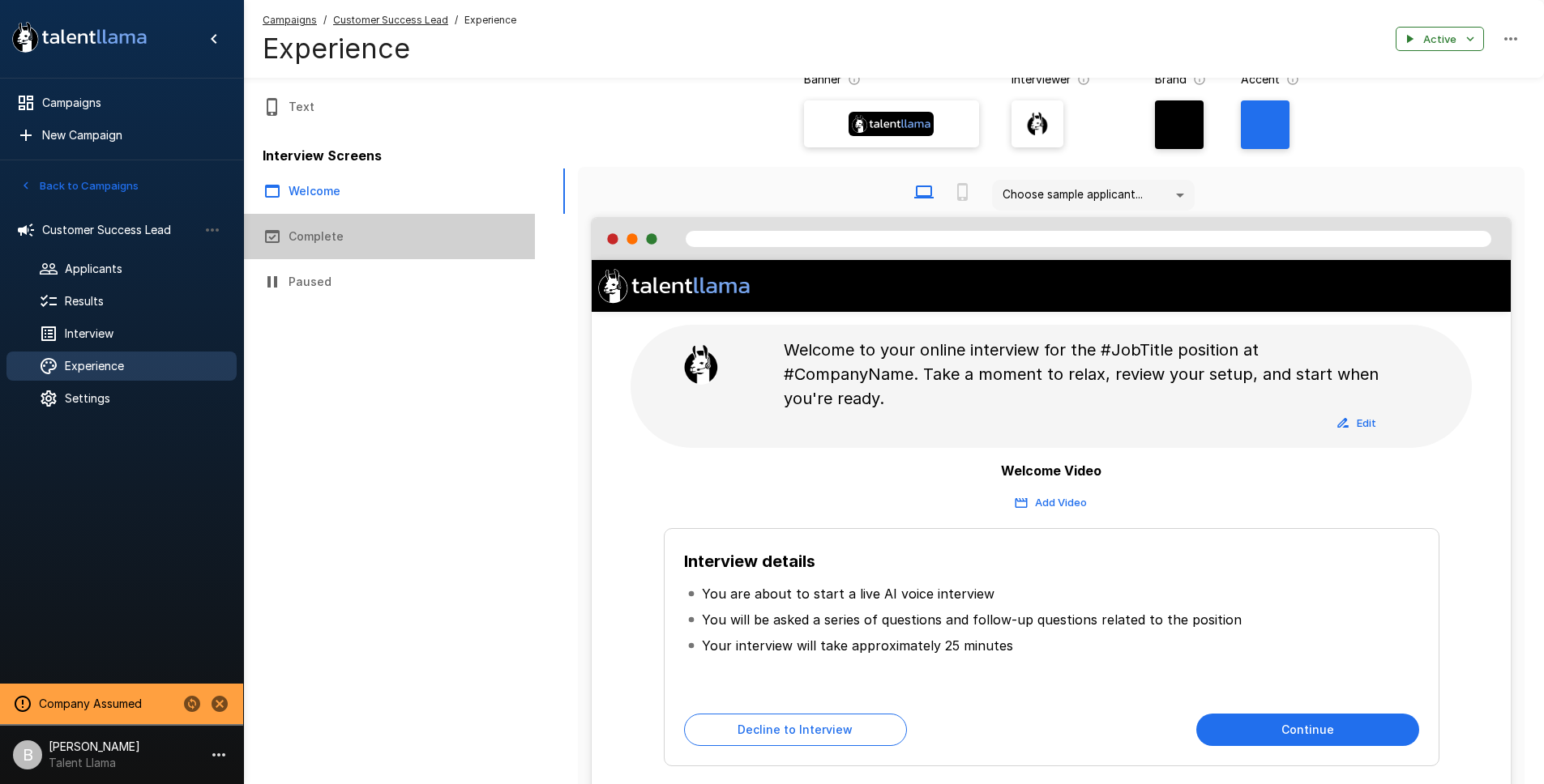
click at [310, 232] on button "Complete" at bounding box center [389, 236] width 292 height 45
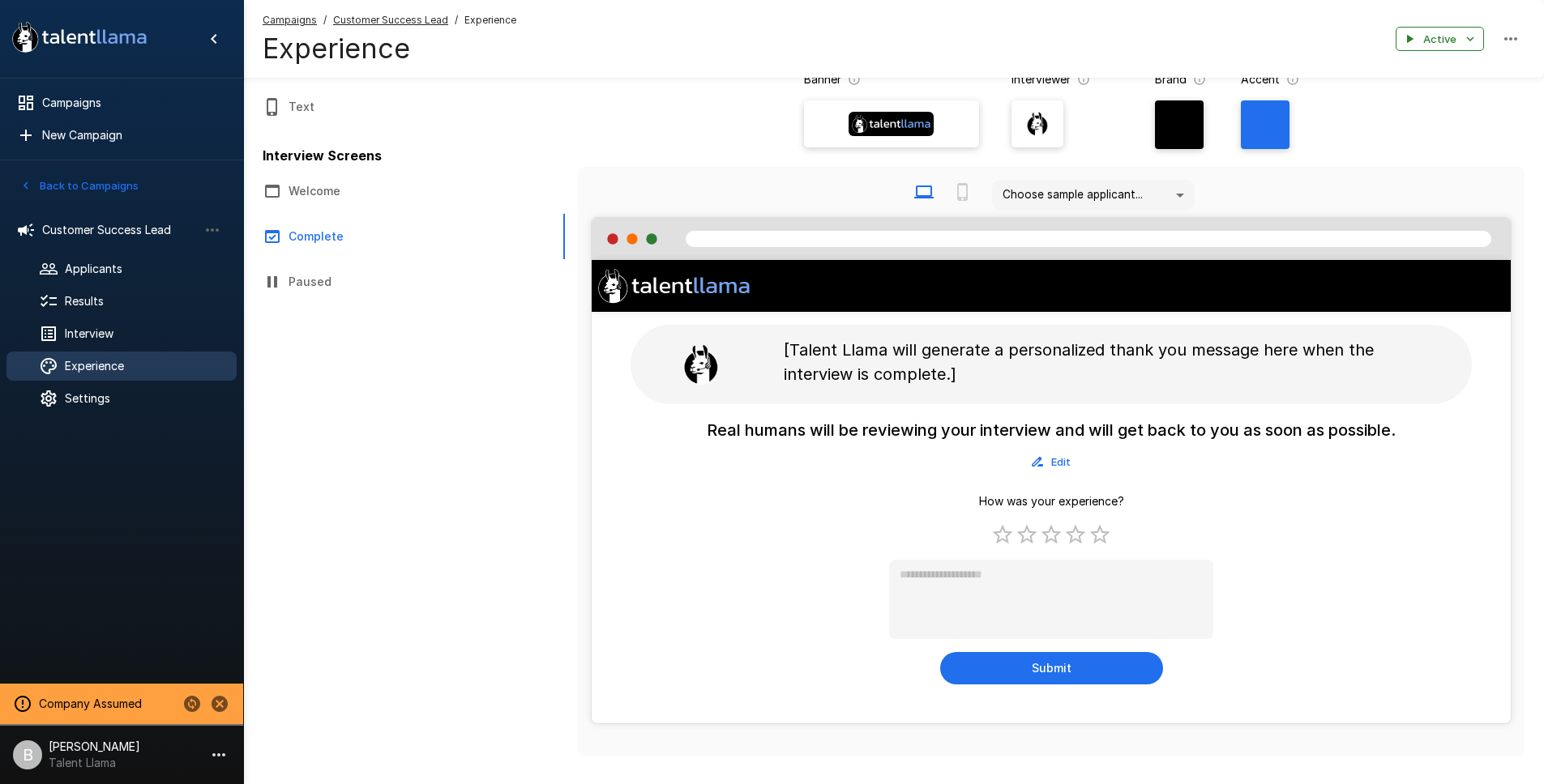
click at [329, 186] on button "Welcome" at bounding box center [389, 191] width 292 height 45
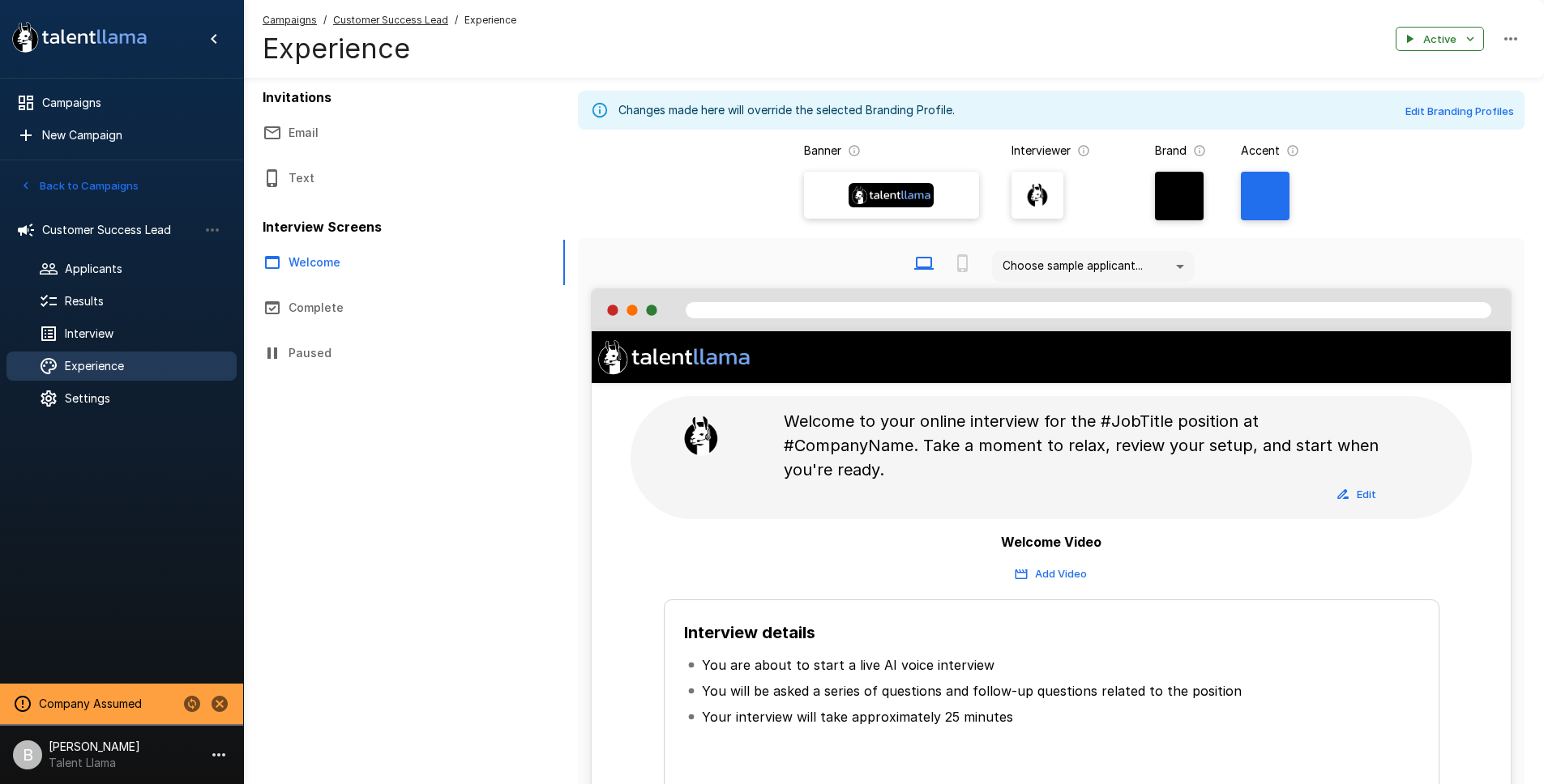
click at [407, 25] on u "Customer Success Lead" at bounding box center [390, 20] width 115 height 12
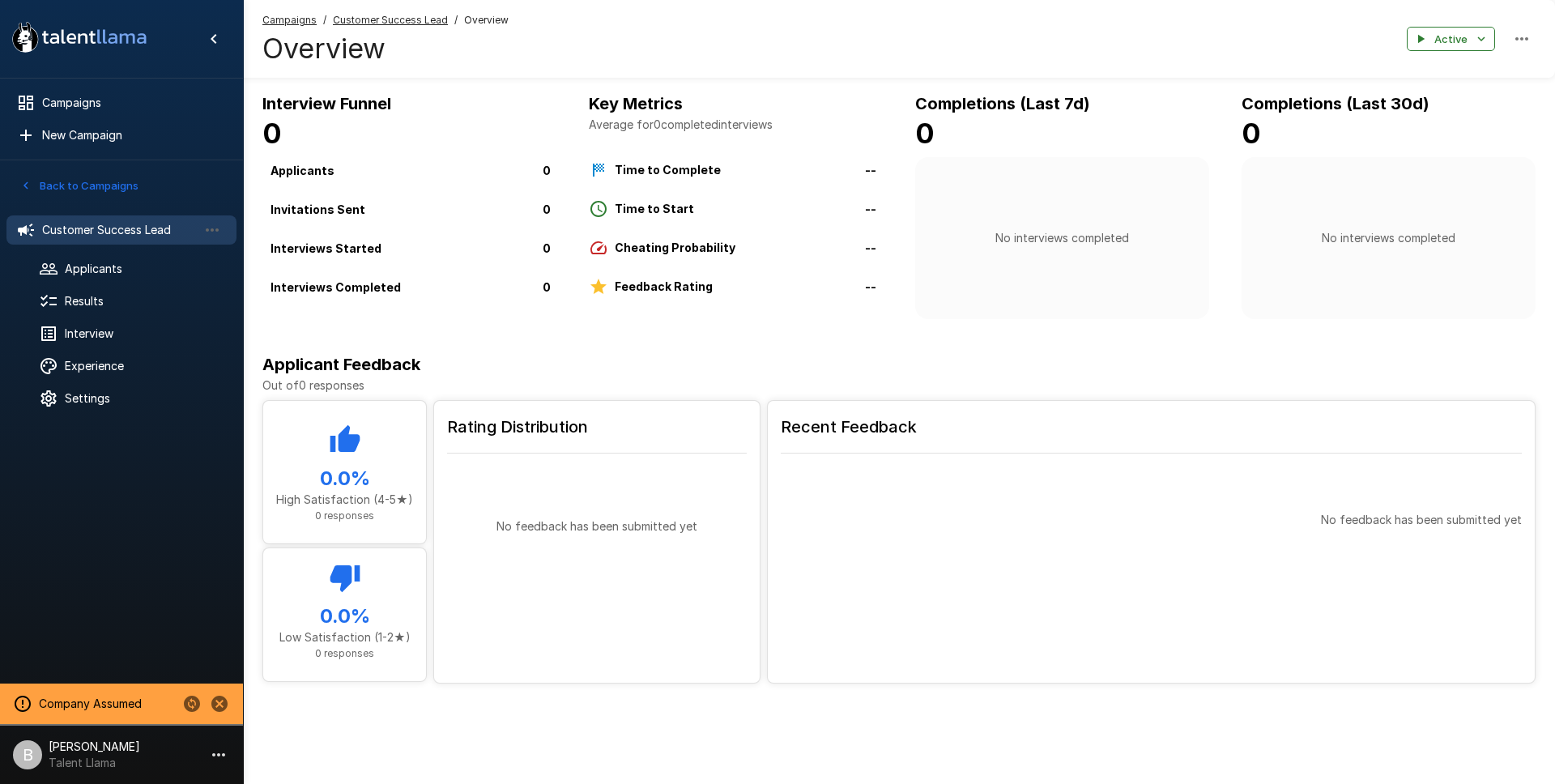
click at [1129, 95] on h6 "Completions (Last 7d)" at bounding box center [1062, 103] width 294 height 26
click at [664, 34] on div "Campaigns / Customer Success Lead / Overview Overview Active" at bounding box center [899, 38] width 1313 height 78
click at [637, 37] on div "Campaigns / Customer Success Lead / Overview Overview Active" at bounding box center [899, 38] width 1313 height 78
click at [421, 20] on u "Customer Success Lead" at bounding box center [390, 20] width 115 height 12
click at [487, 24] on span "Overview" at bounding box center [487, 20] width 45 height 16
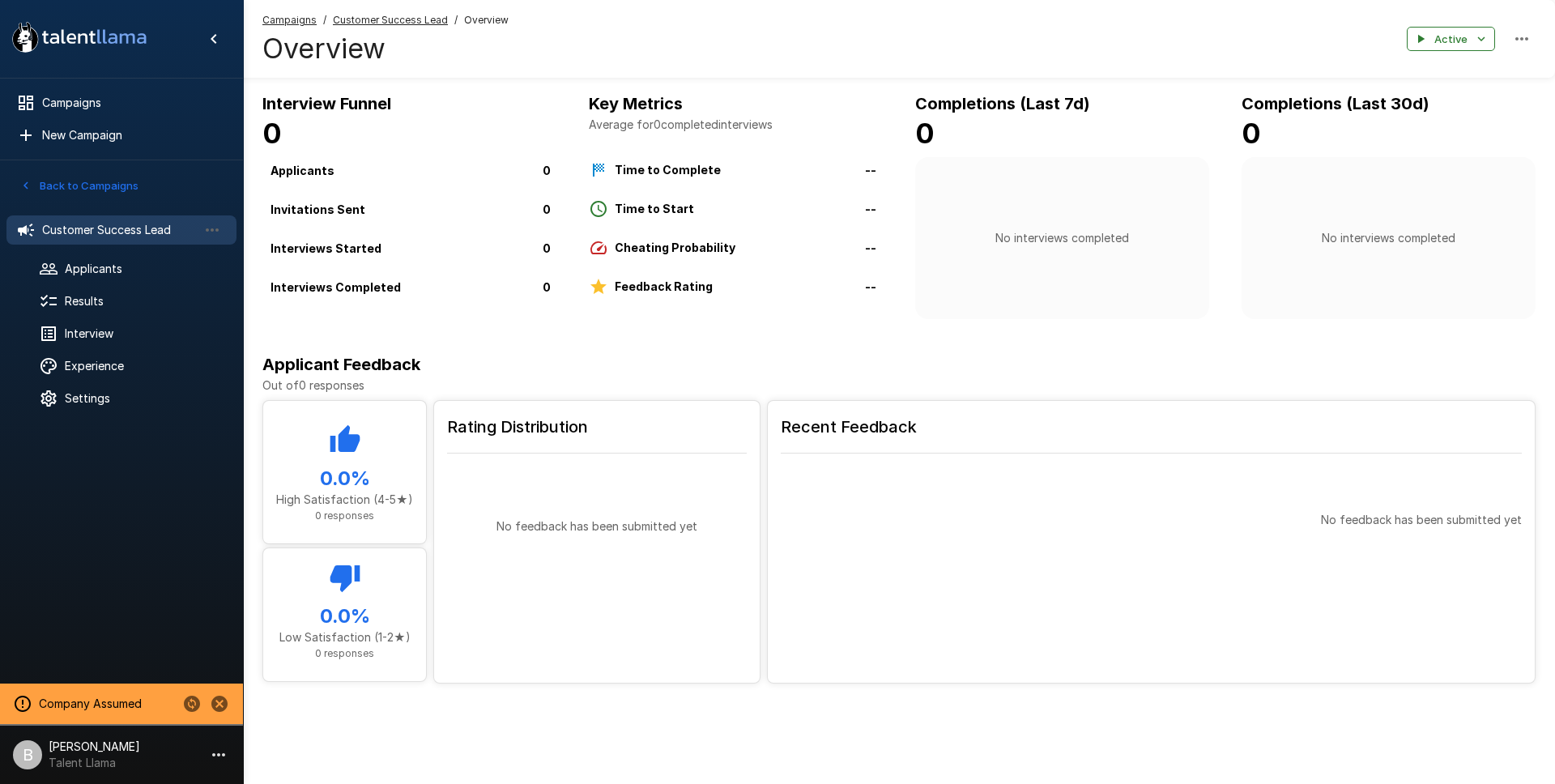
click at [486, 20] on span "Overview" at bounding box center [487, 20] width 45 height 16
click at [386, 22] on u "Customer Success Lead" at bounding box center [390, 20] width 115 height 12
click at [97, 298] on span "Results" at bounding box center [144, 301] width 159 height 16
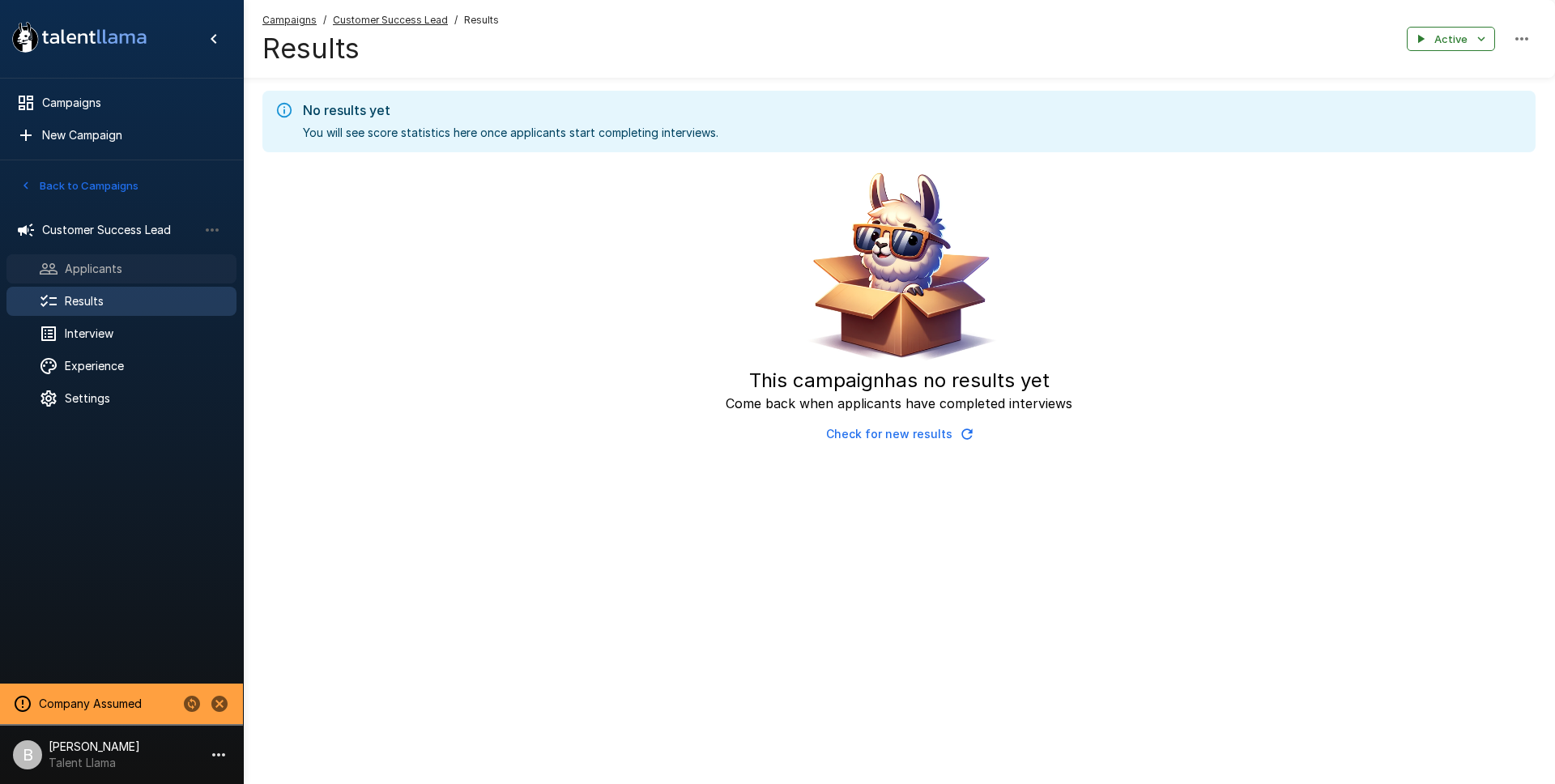
click at [86, 263] on span "Applicants" at bounding box center [144, 269] width 159 height 16
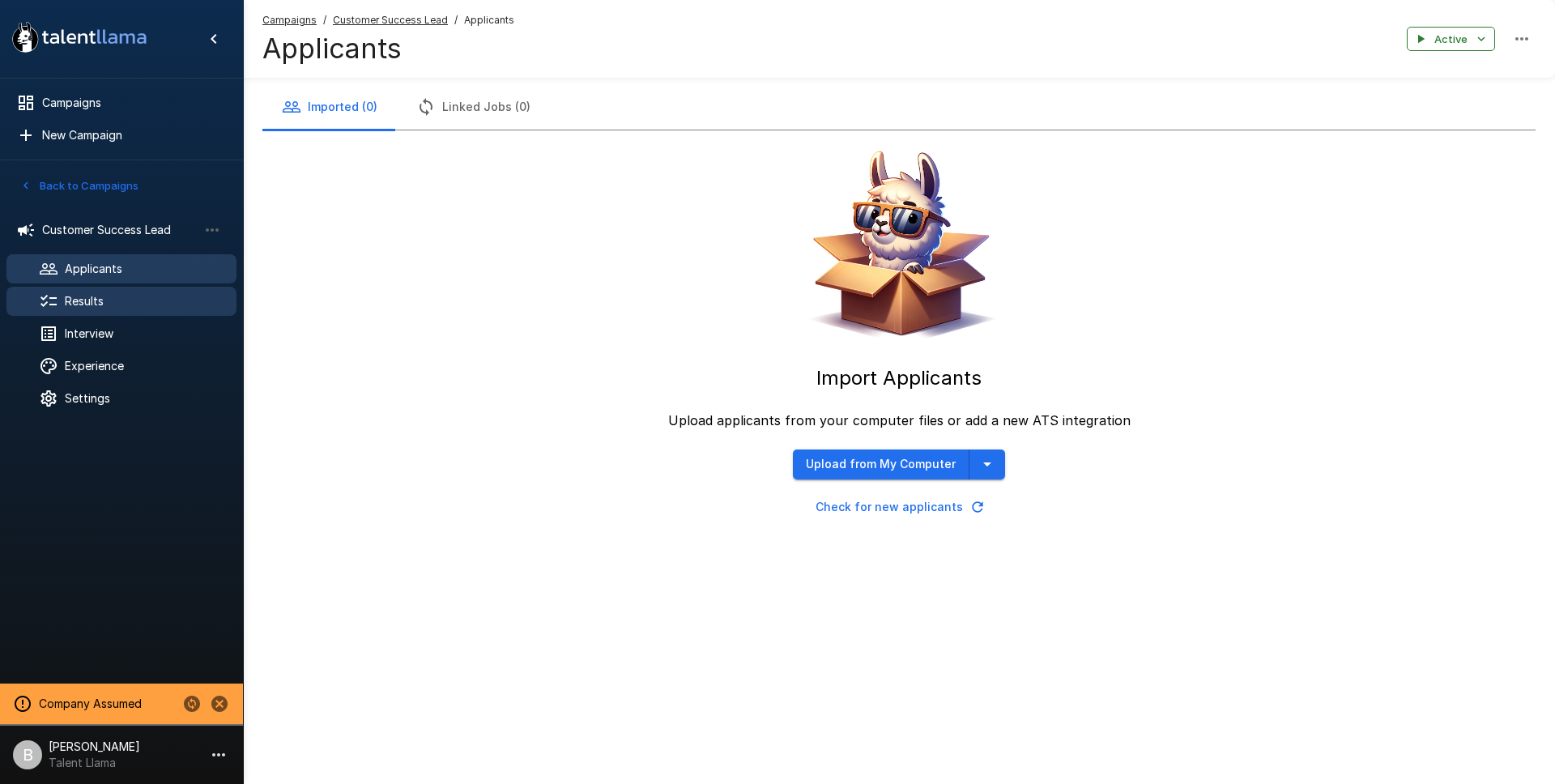
click at [62, 302] on div at bounding box center [61, 301] width 45 height 20
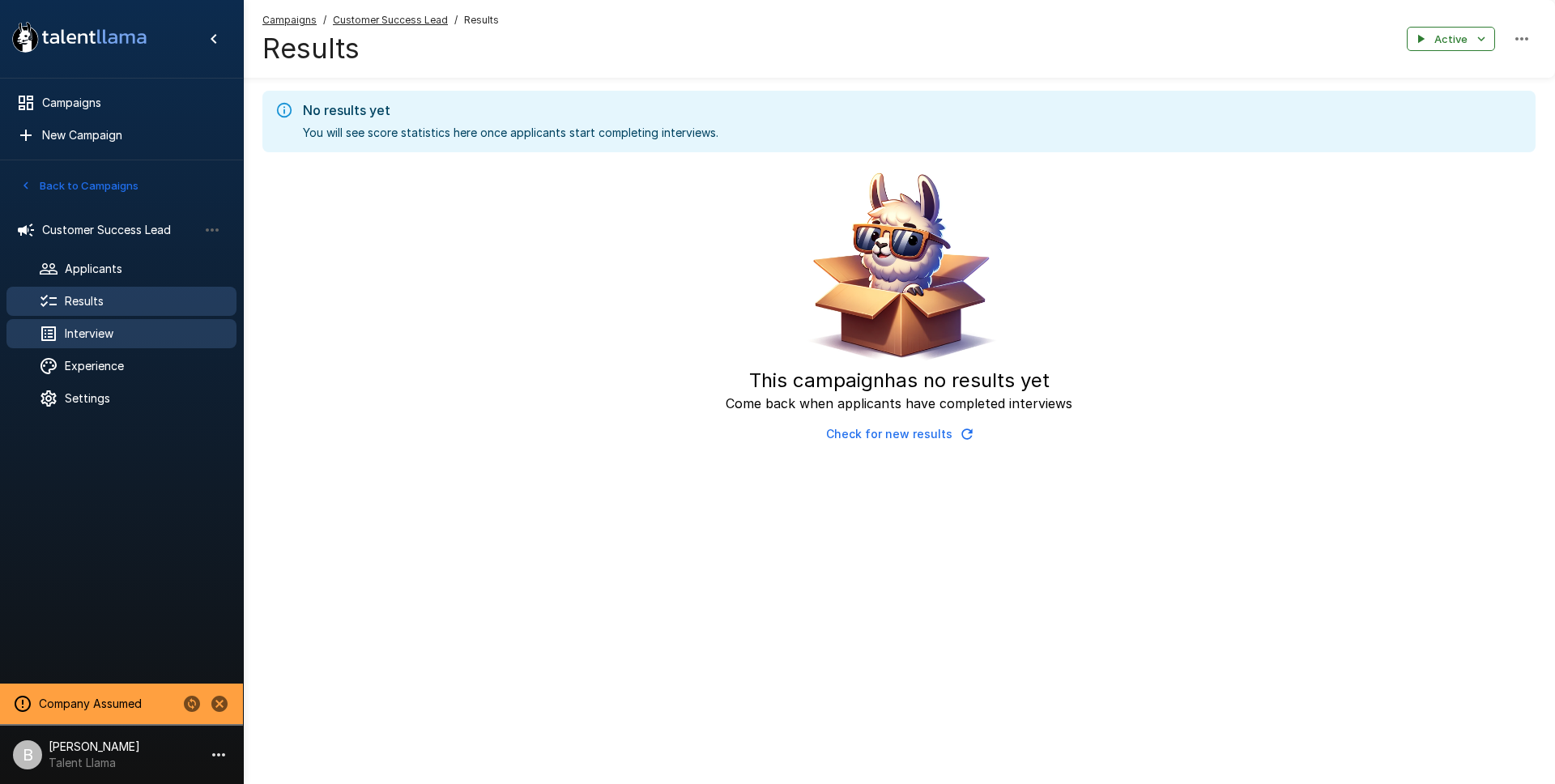
click at [93, 323] on div "Interview" at bounding box center [121, 333] width 230 height 29
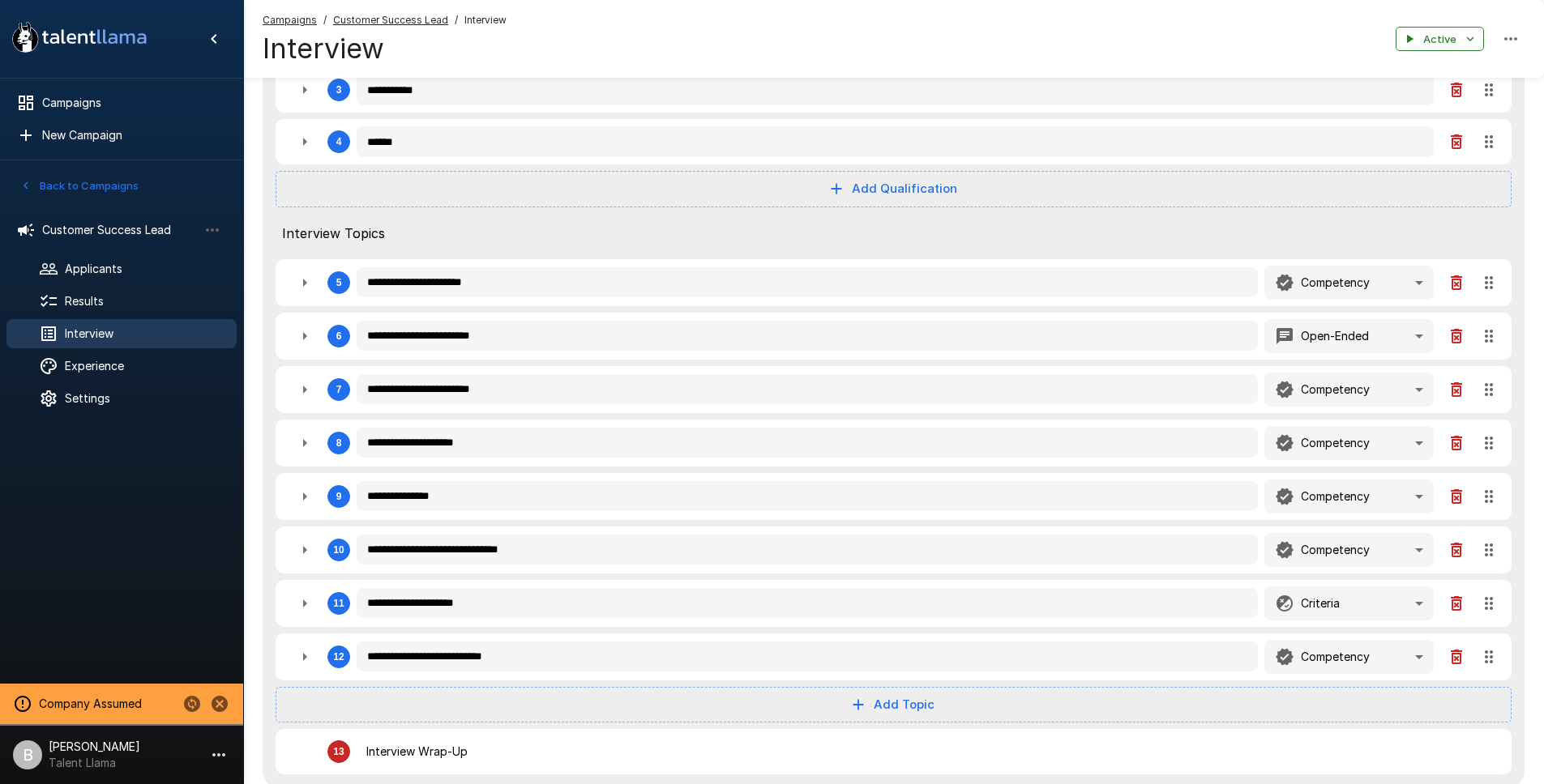
scroll to position [515, 0]
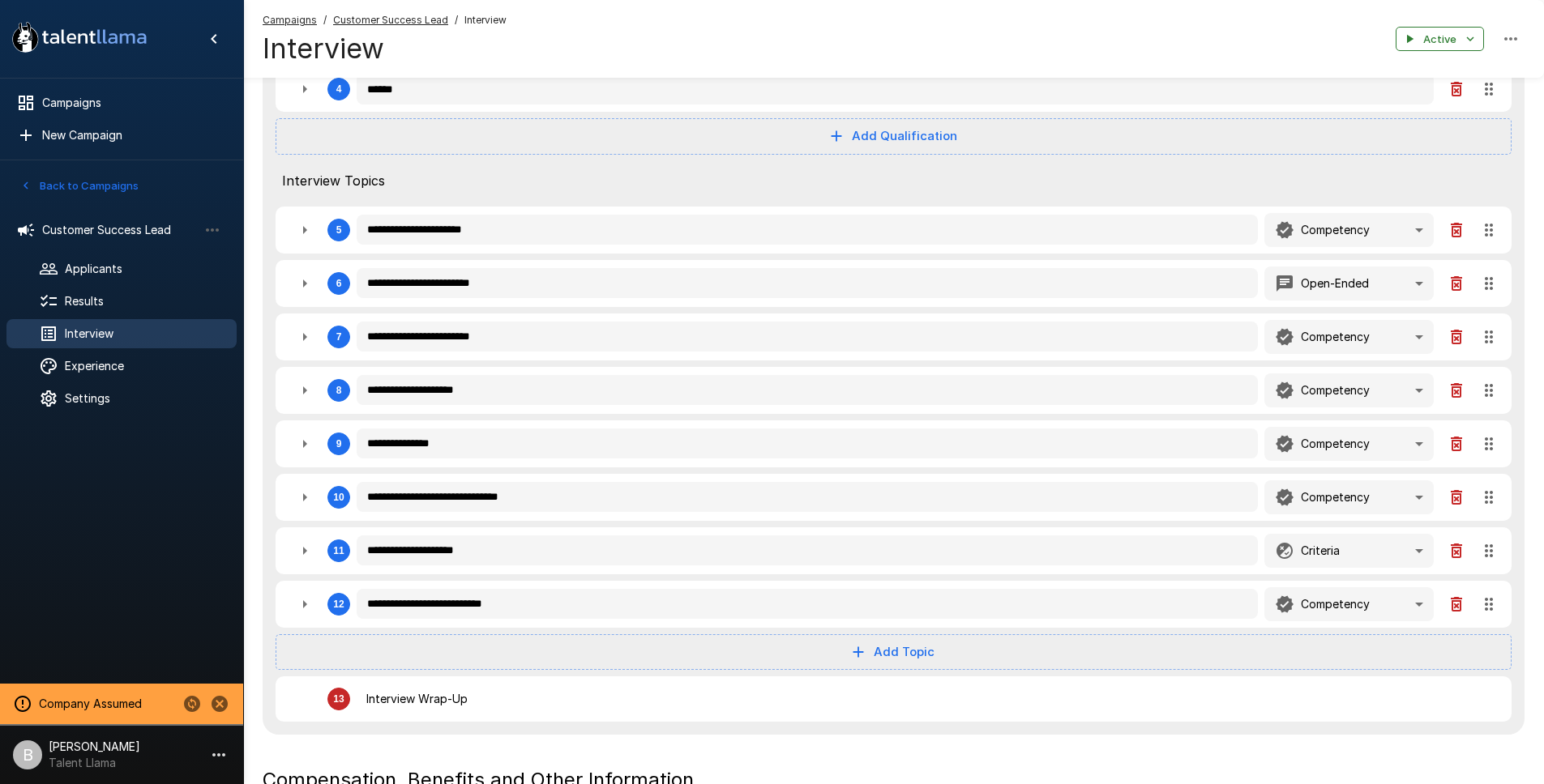
click at [304, 290] on icon "button" at bounding box center [305, 283] width 20 height 20
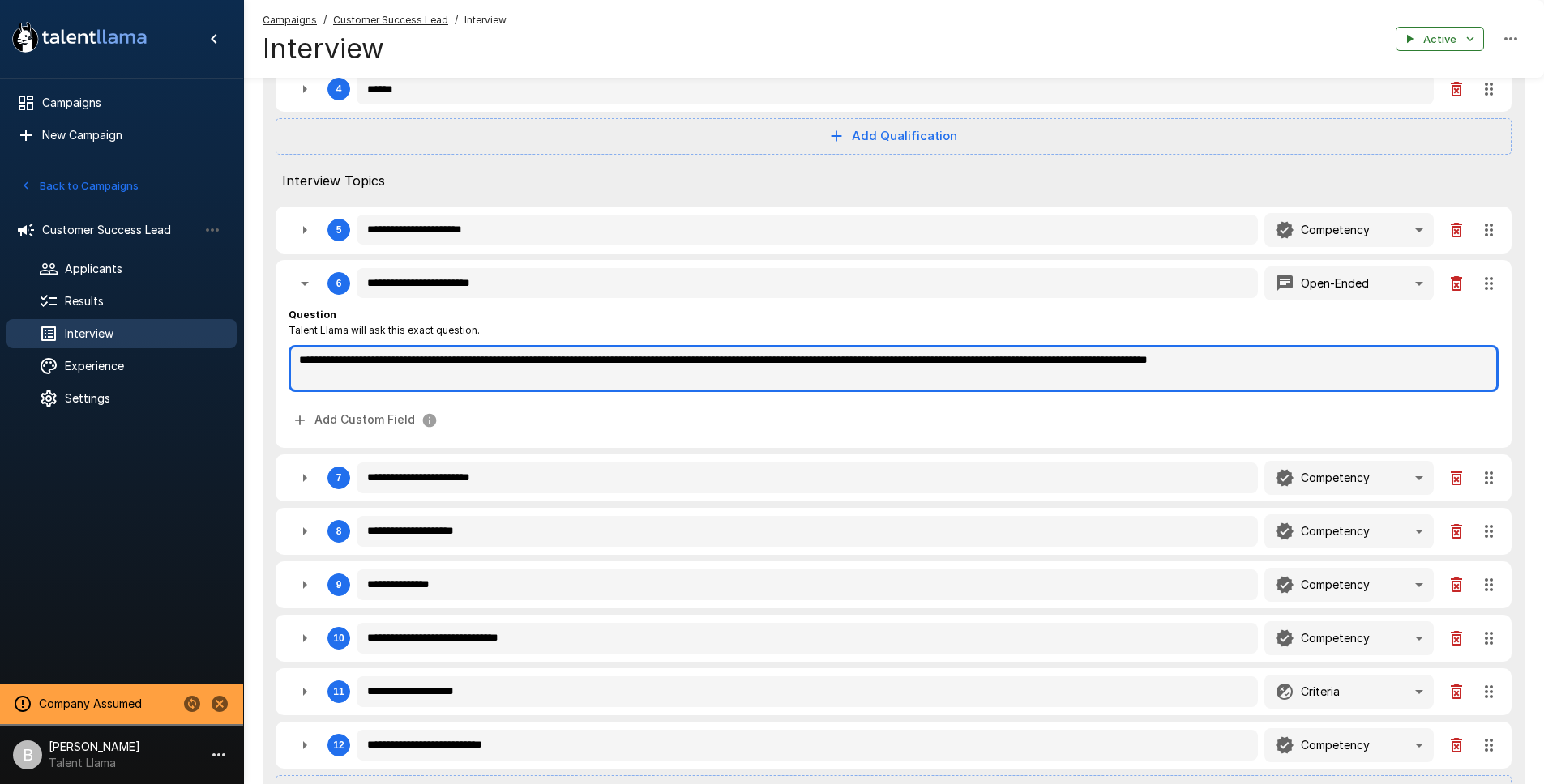
click at [511, 360] on textarea "**********" at bounding box center [893, 368] width 1210 height 47
click at [663, 363] on textarea "**********" at bounding box center [893, 368] width 1210 height 47
drag, startPoint x: 672, startPoint y: 362, endPoint x: 653, endPoint y: 361, distance: 19.0
click at [653, 361] on textarea "**********" at bounding box center [893, 368] width 1210 height 47
drag, startPoint x: 1088, startPoint y: 361, endPoint x: 1097, endPoint y: 361, distance: 9.0
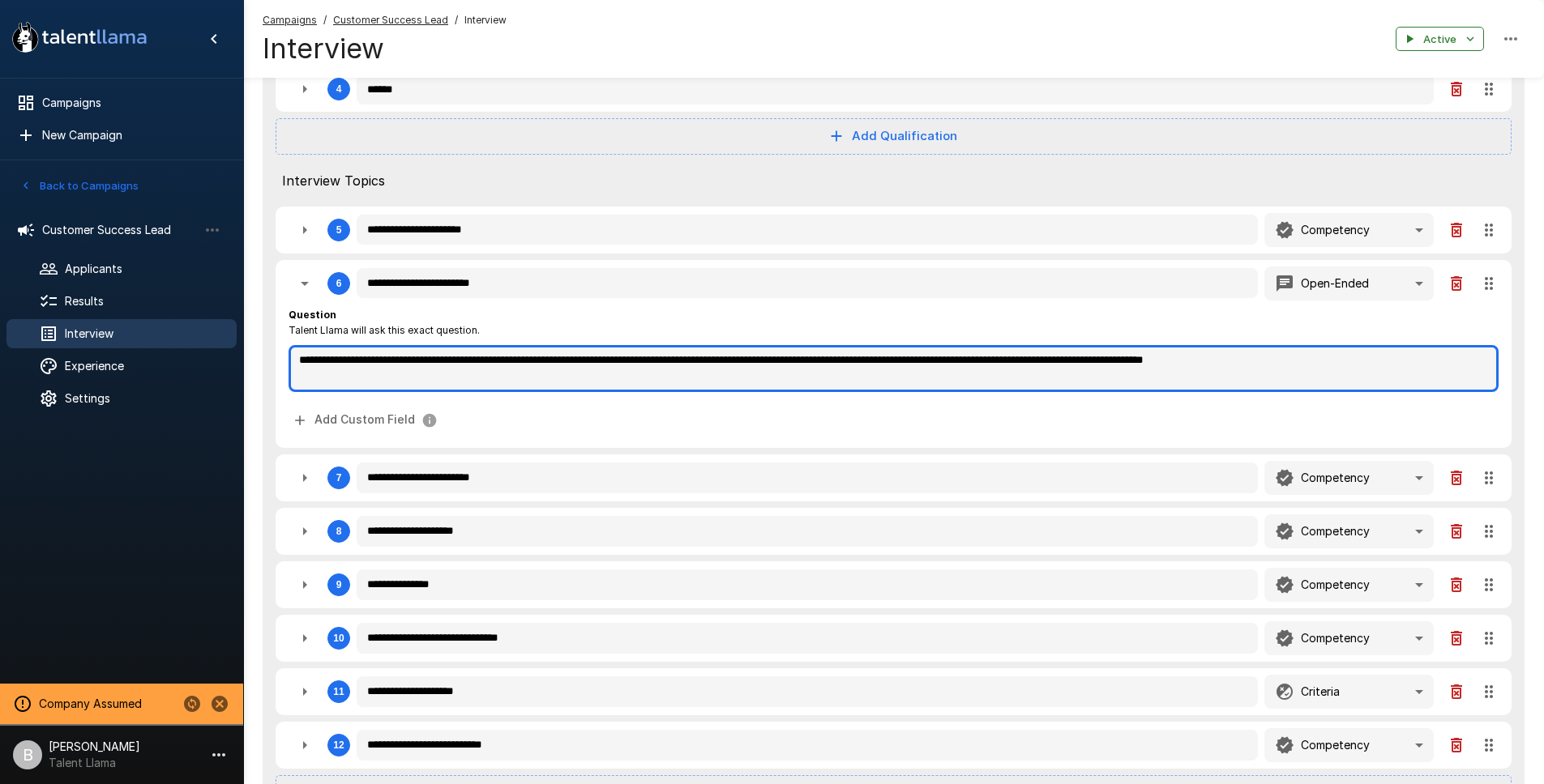
click at [1088, 361] on textarea "**********" at bounding box center [893, 368] width 1210 height 47
click at [1375, 363] on textarea "**********" at bounding box center [893, 368] width 1210 height 47
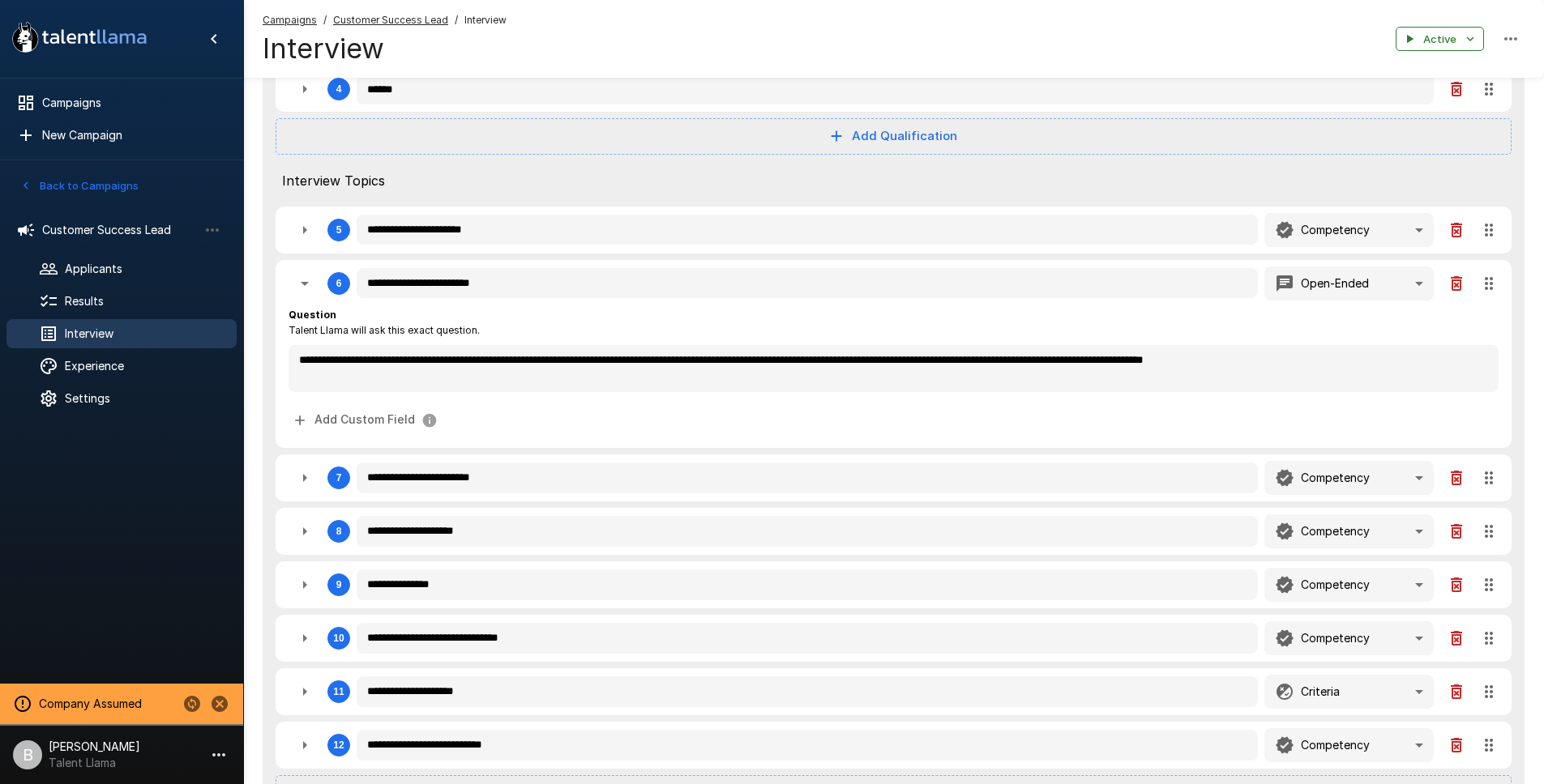
click at [307, 281] on icon "button" at bounding box center [305, 283] width 20 height 20
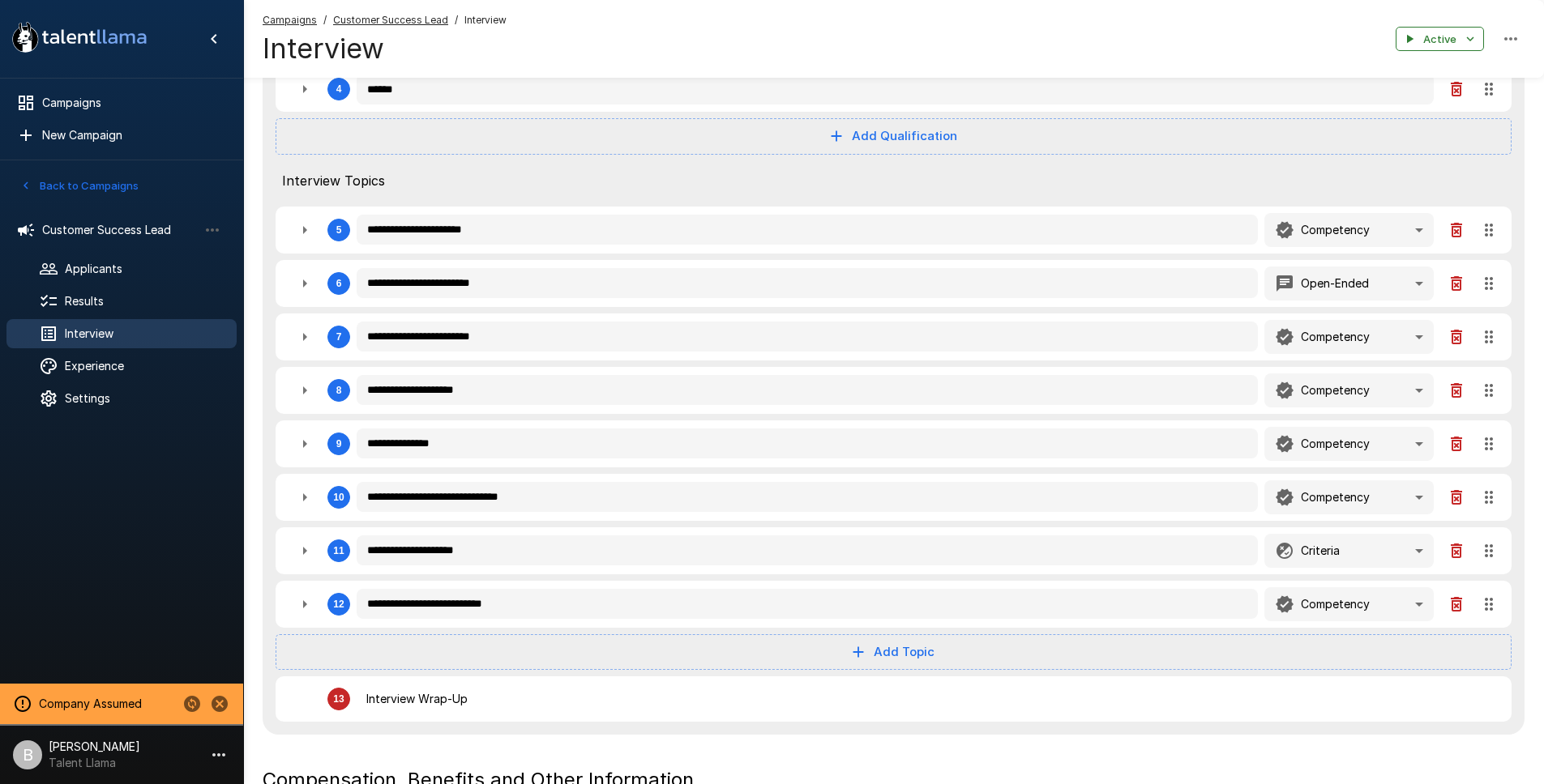
click at [307, 607] on icon "button" at bounding box center [305, 604] width 20 height 20
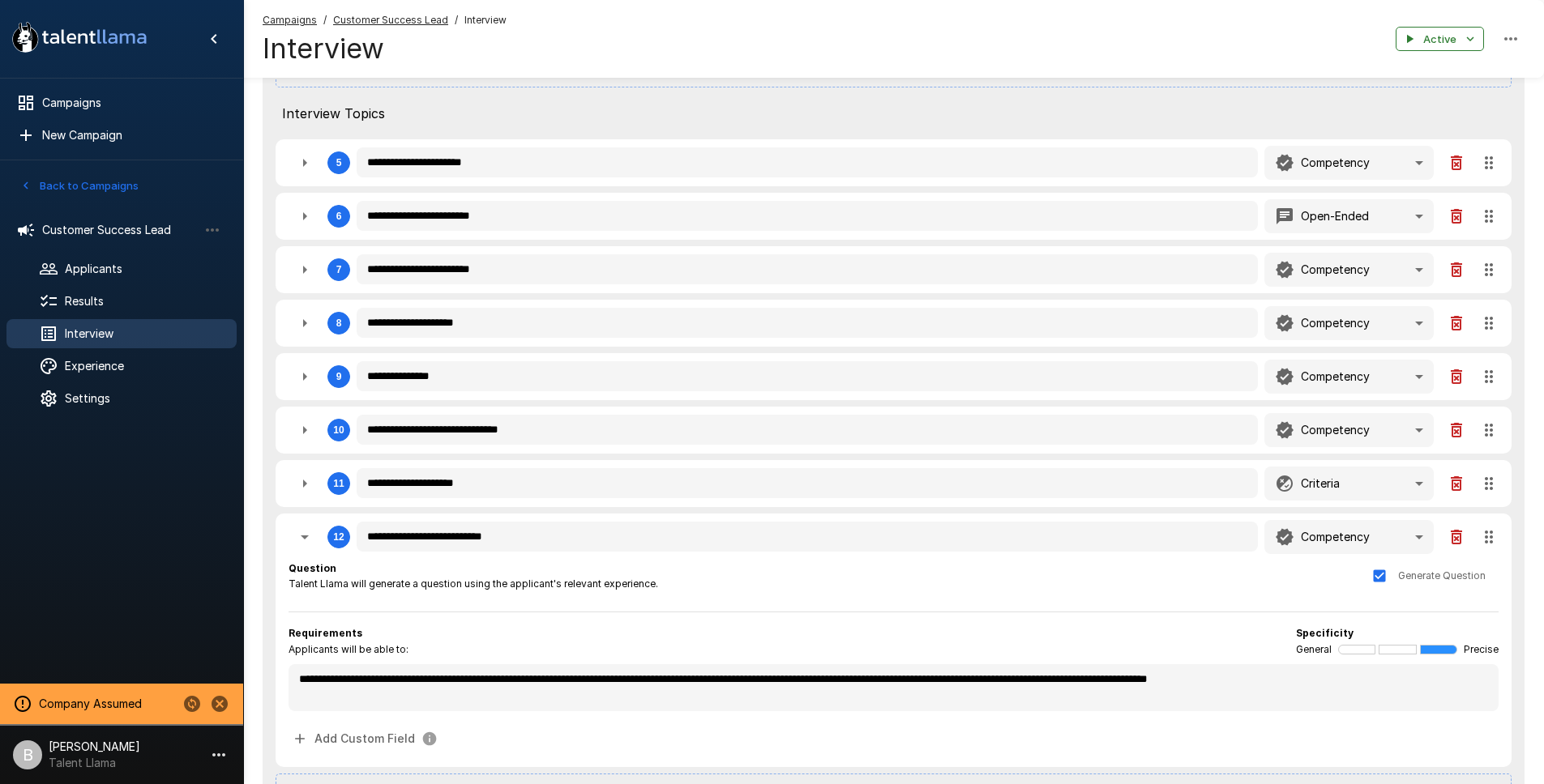
scroll to position [599, 0]
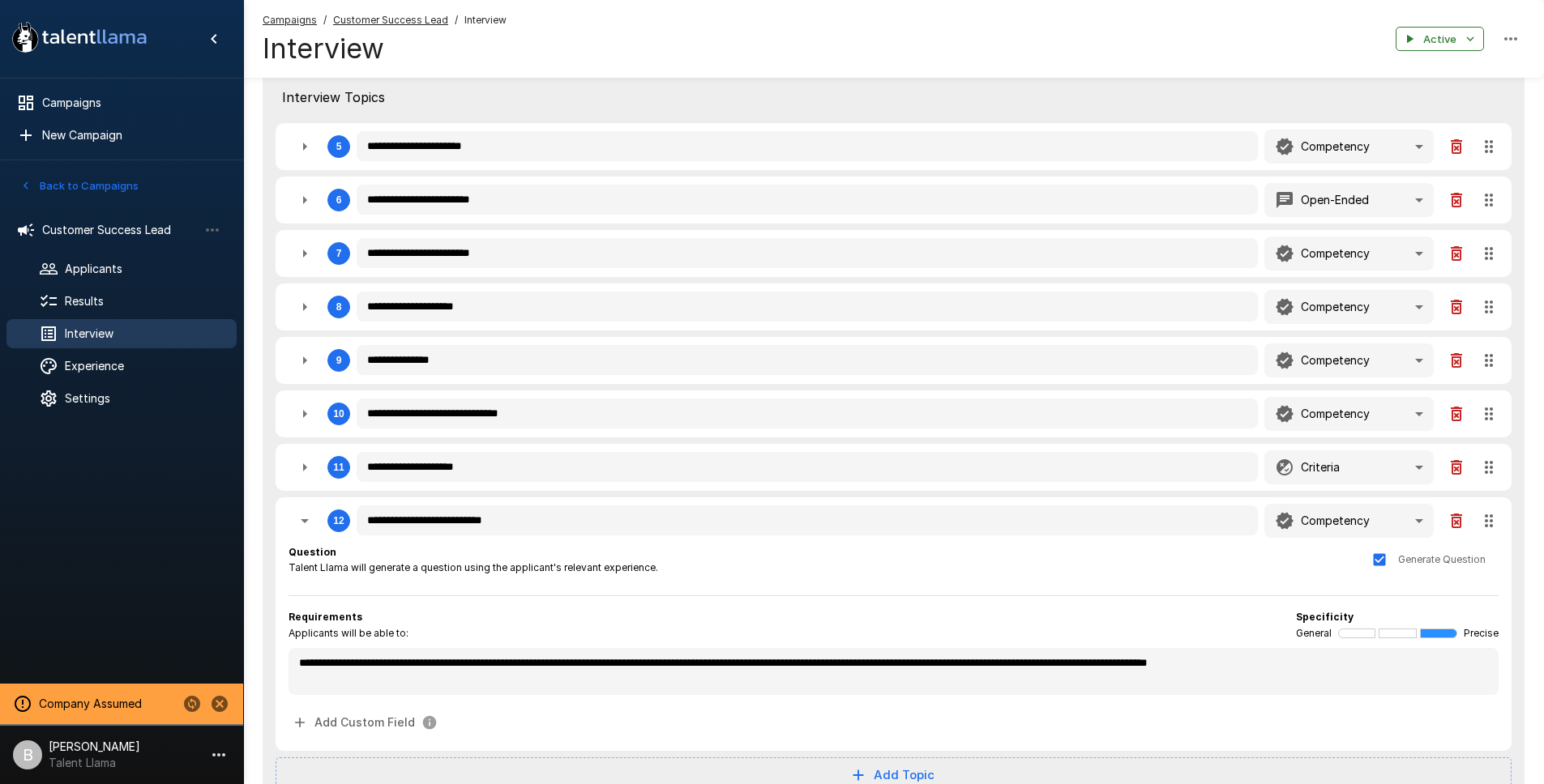
click at [307, 523] on icon "button" at bounding box center [305, 521] width 20 height 20
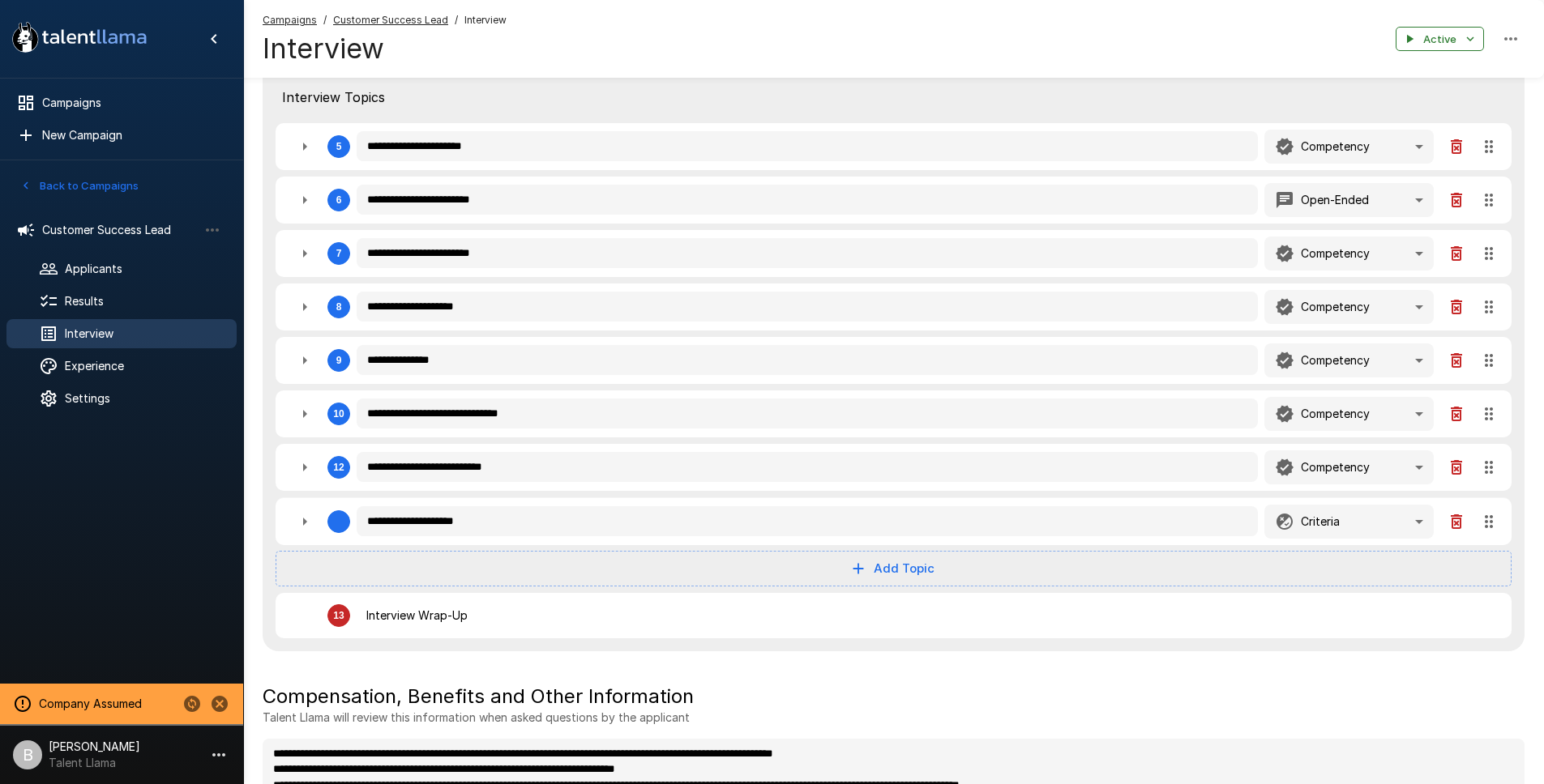
drag, startPoint x: 1488, startPoint y: 468, endPoint x: 1461, endPoint y: 508, distance: 48.3
click at [301, 472] on icon "button" at bounding box center [305, 468] width 20 height 20
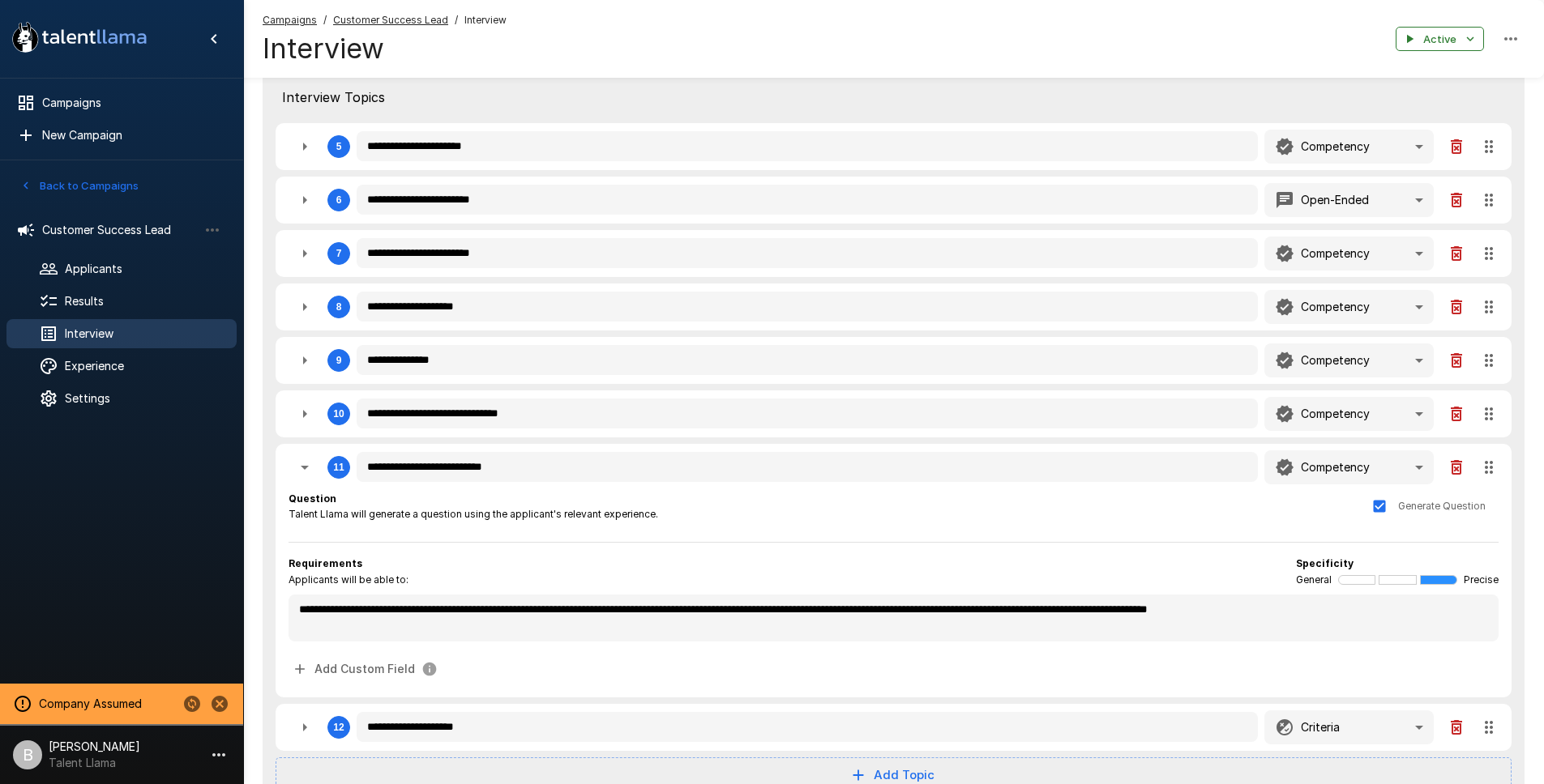
click at [275, 461] on div "**********" at bounding box center [893, 570] width 1236 height 254
click at [316, 465] on button "button" at bounding box center [305, 467] width 32 height 32
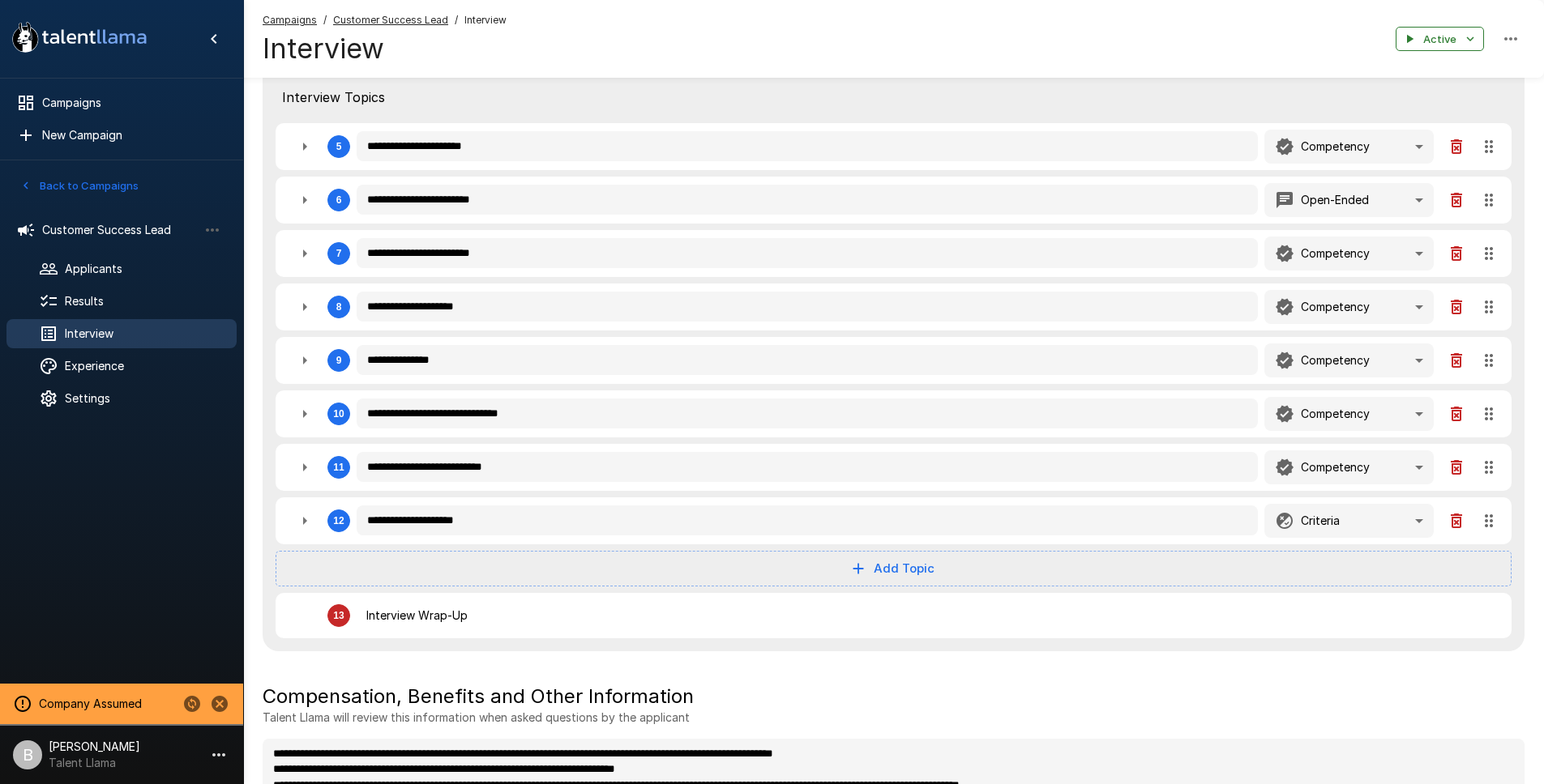
click at [284, 529] on div "**********" at bounding box center [893, 520] width 1236 height 47
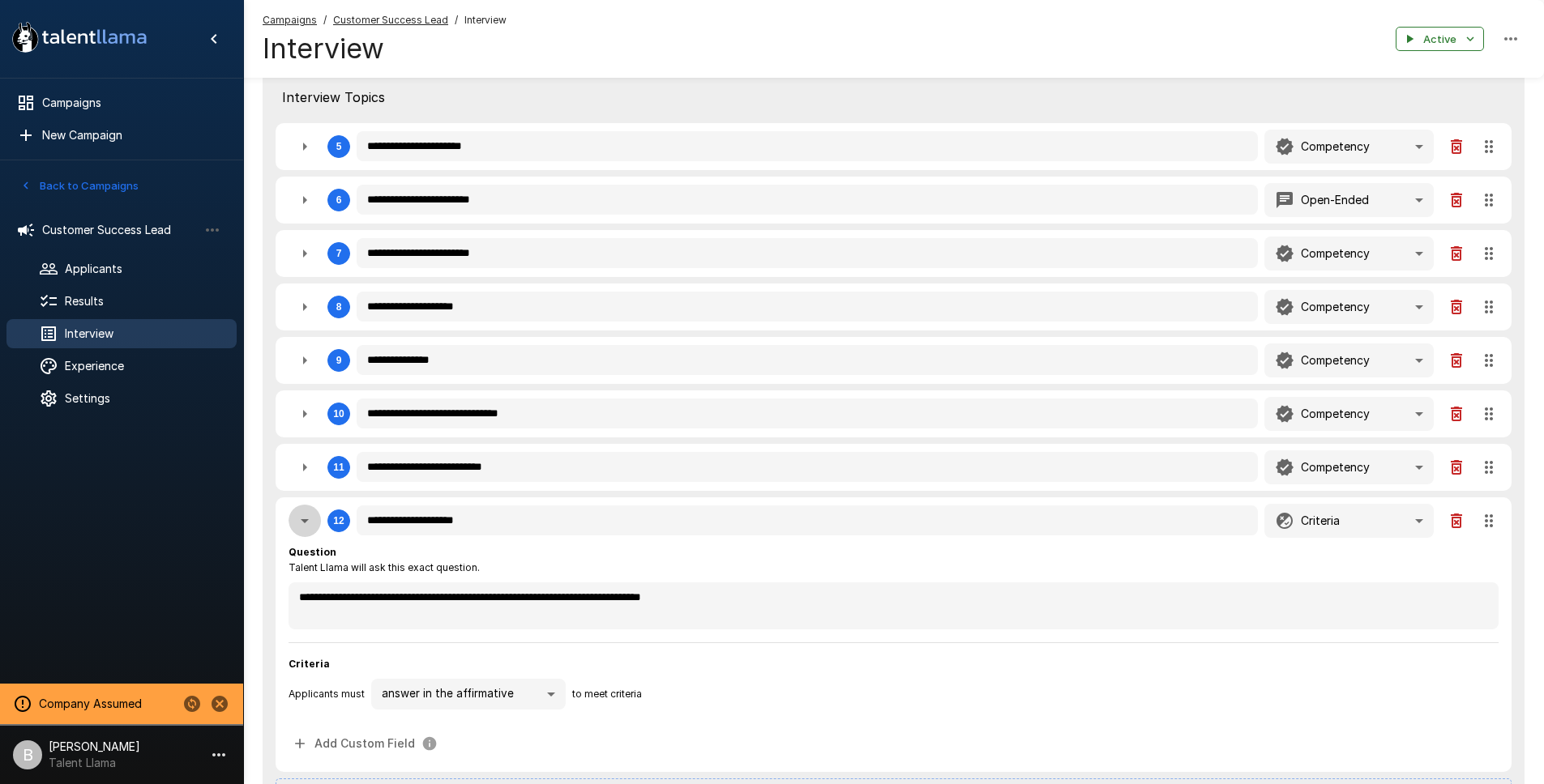
click at [298, 527] on icon "button" at bounding box center [305, 521] width 20 height 20
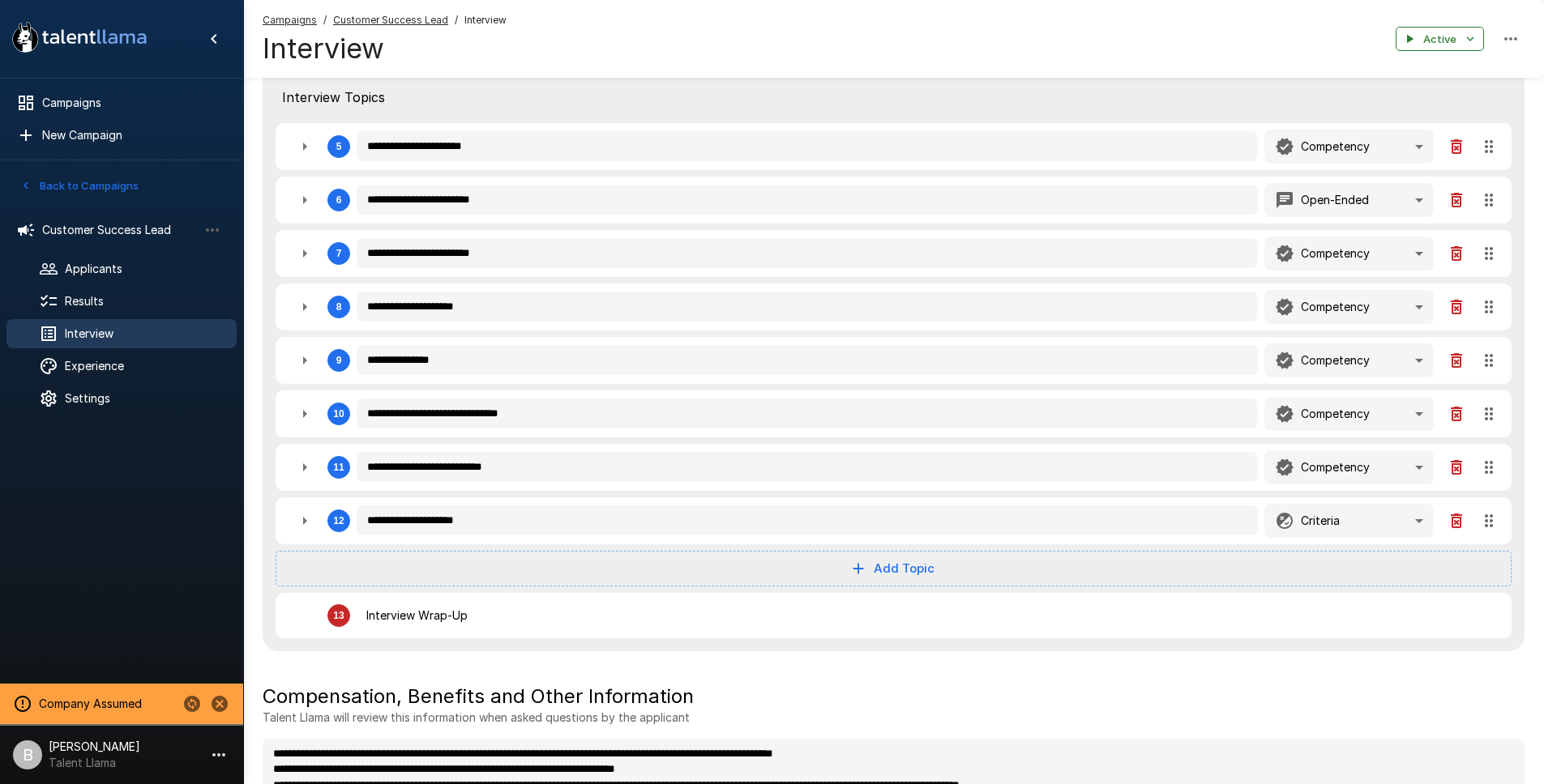
click at [302, 519] on icon "button" at bounding box center [305, 521] width 20 height 20
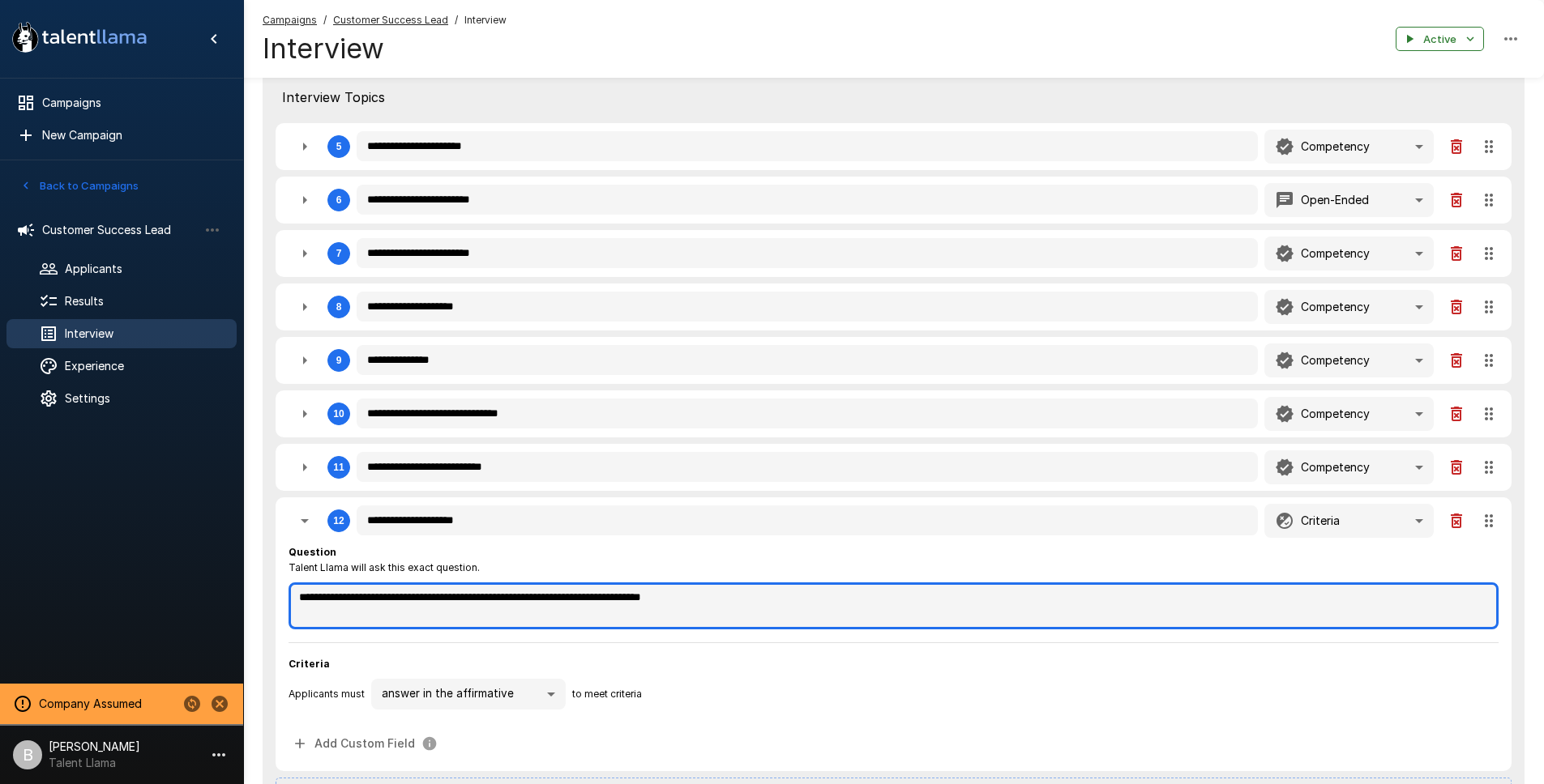
drag, startPoint x: 375, startPoint y: 599, endPoint x: -5, endPoint y: 583, distance: 380.3
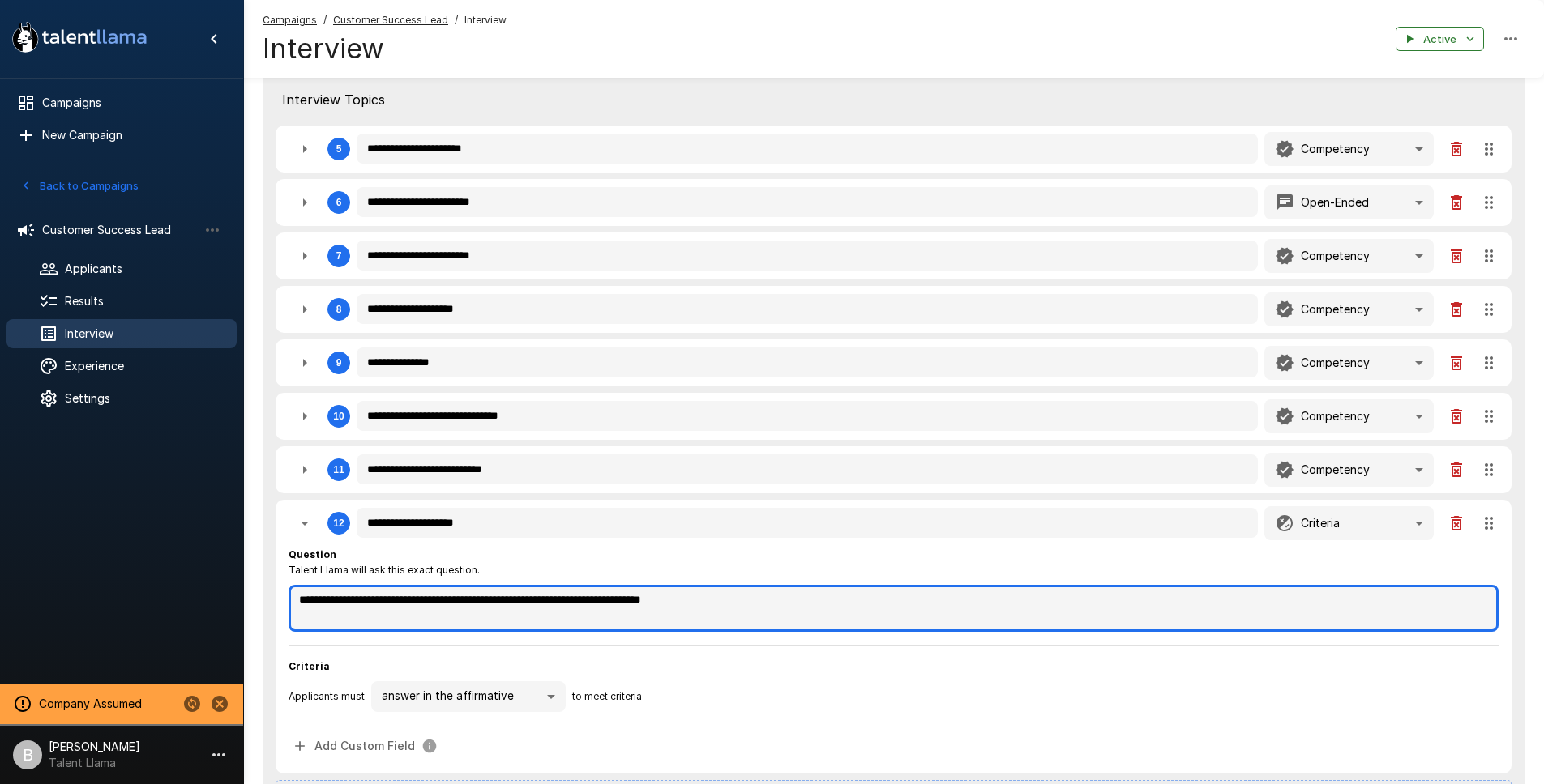
scroll to position [595, 0]
click at [476, 599] on textarea "**********" at bounding box center [893, 608] width 1210 height 47
click at [774, 601] on textarea "**********" at bounding box center [893, 608] width 1210 height 47
drag, startPoint x: 813, startPoint y: 604, endPoint x: 860, endPoint y: 603, distance: 47.0
click at [814, 605] on textarea "**********" at bounding box center [893, 608] width 1210 height 47
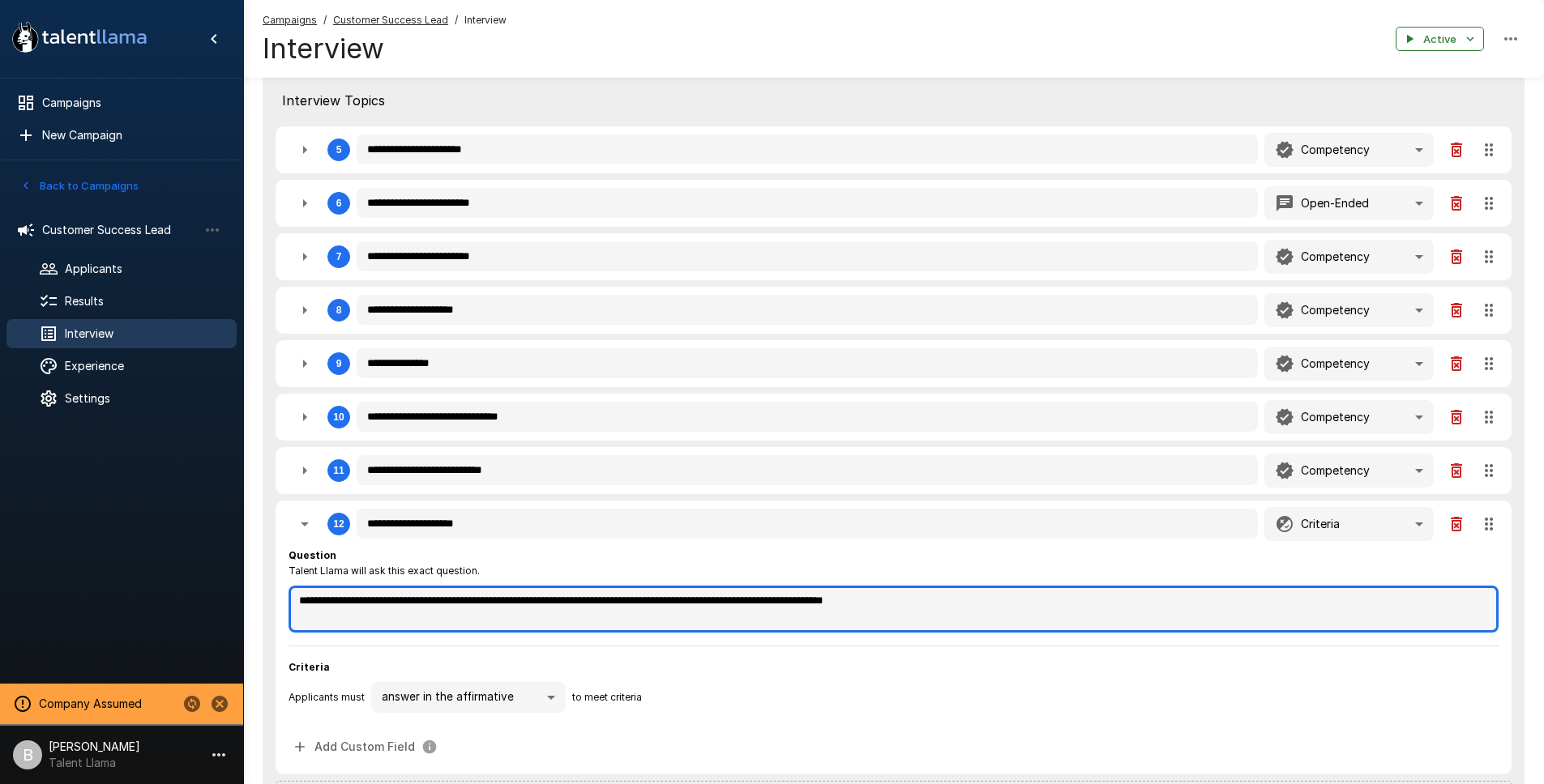
click at [997, 599] on textarea "**********" at bounding box center [893, 608] width 1210 height 47
drag, startPoint x: 932, startPoint y: 599, endPoint x: 817, endPoint y: 600, distance: 115.0
click at [817, 600] on textarea "**********" at bounding box center [893, 608] width 1210 height 47
drag, startPoint x: 825, startPoint y: 600, endPoint x: 856, endPoint y: 587, distance: 33.6
click at [825, 600] on textarea "**********" at bounding box center [893, 608] width 1210 height 47
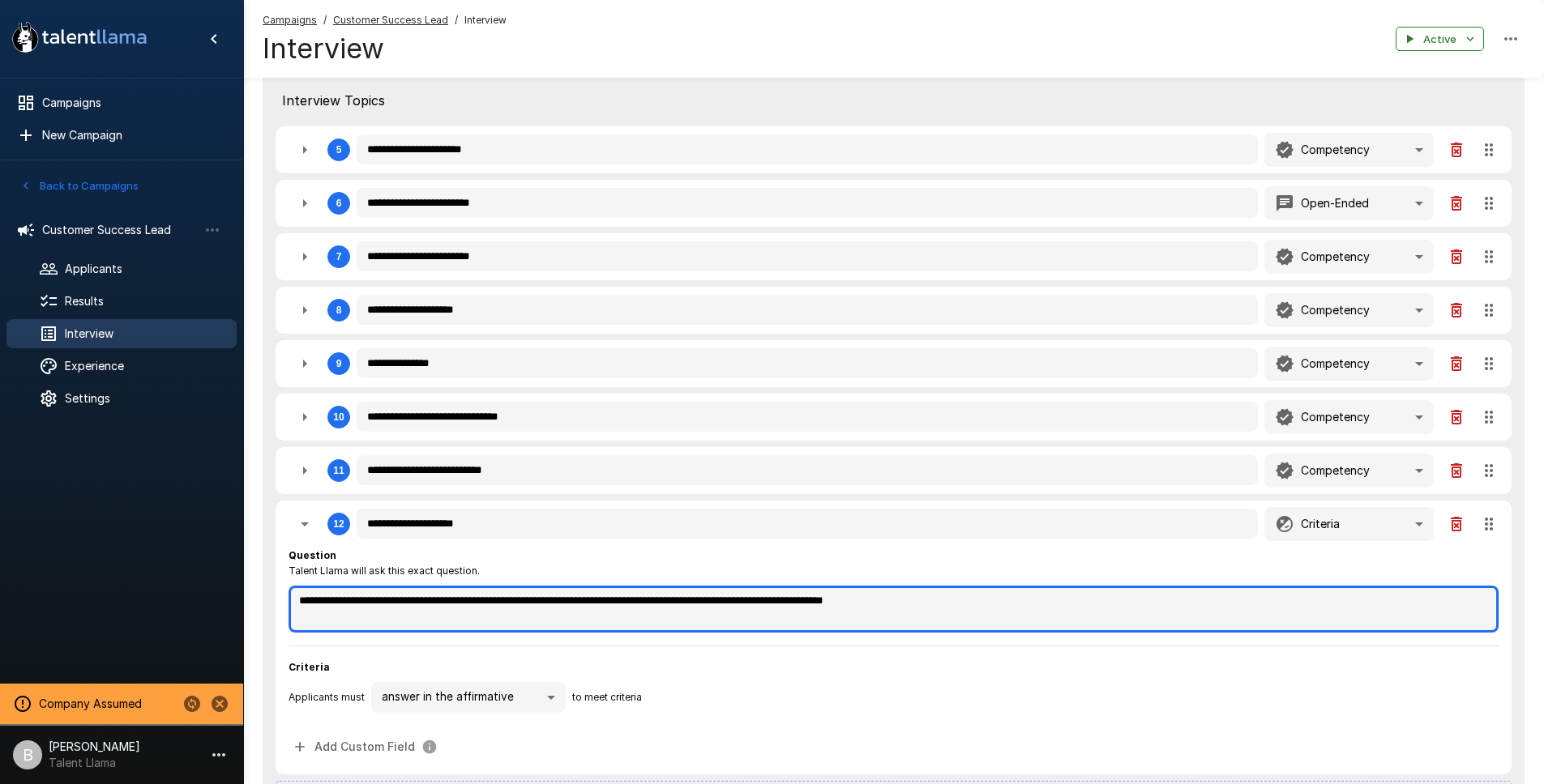
click at [860, 600] on textarea "**********" at bounding box center [893, 608] width 1210 height 47
drag, startPoint x: 934, startPoint y: 601, endPoint x: 820, endPoint y: 603, distance: 114.0
click at [820, 603] on textarea "**********" at bounding box center [893, 608] width 1210 height 47
click at [960, 611] on textarea "**********" at bounding box center [893, 608] width 1210 height 47
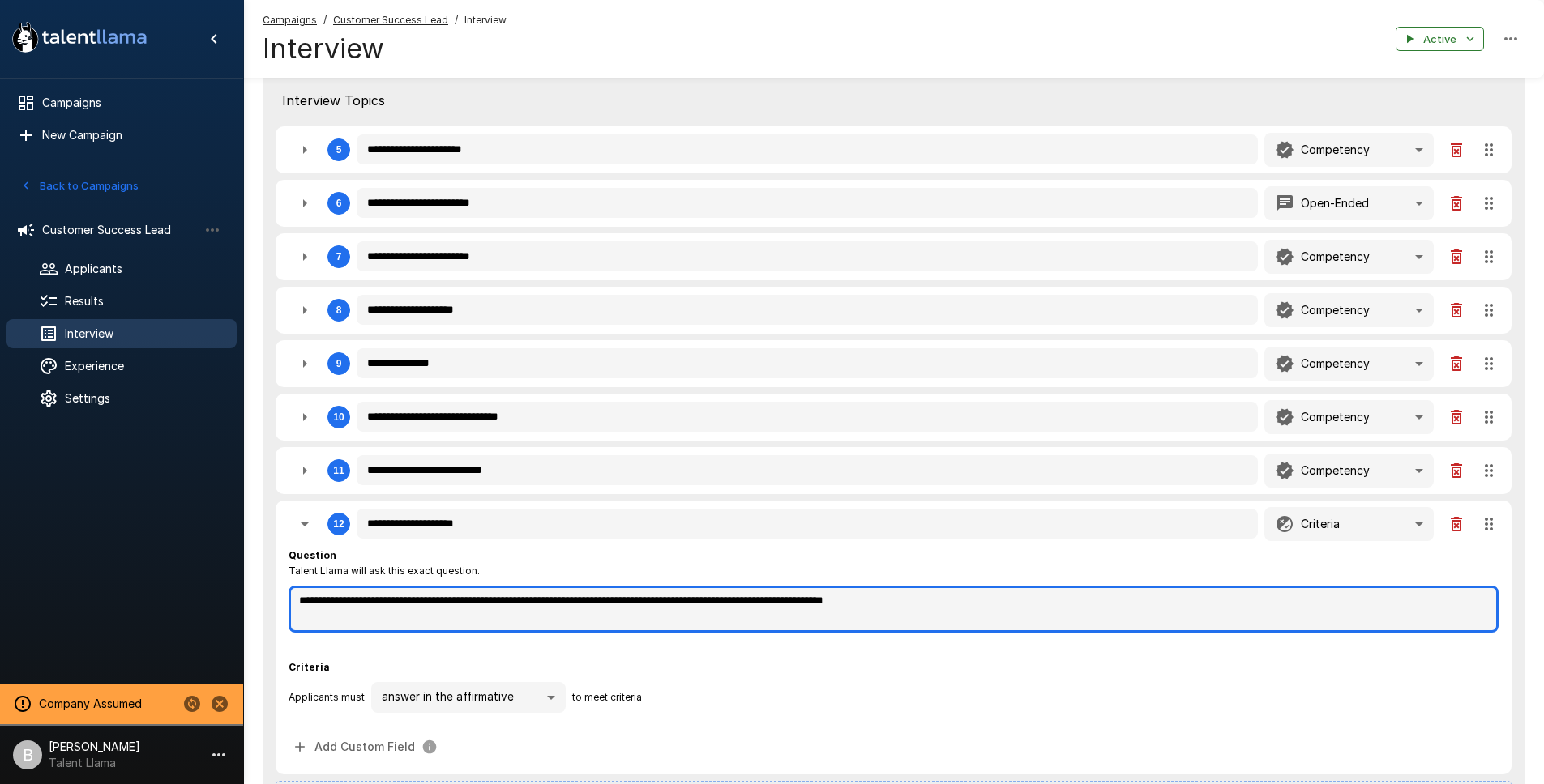
drag, startPoint x: 989, startPoint y: 607, endPoint x: 477, endPoint y: 606, distance: 512.0
click at [477, 606] on textarea "**********" at bounding box center [893, 608] width 1210 height 47
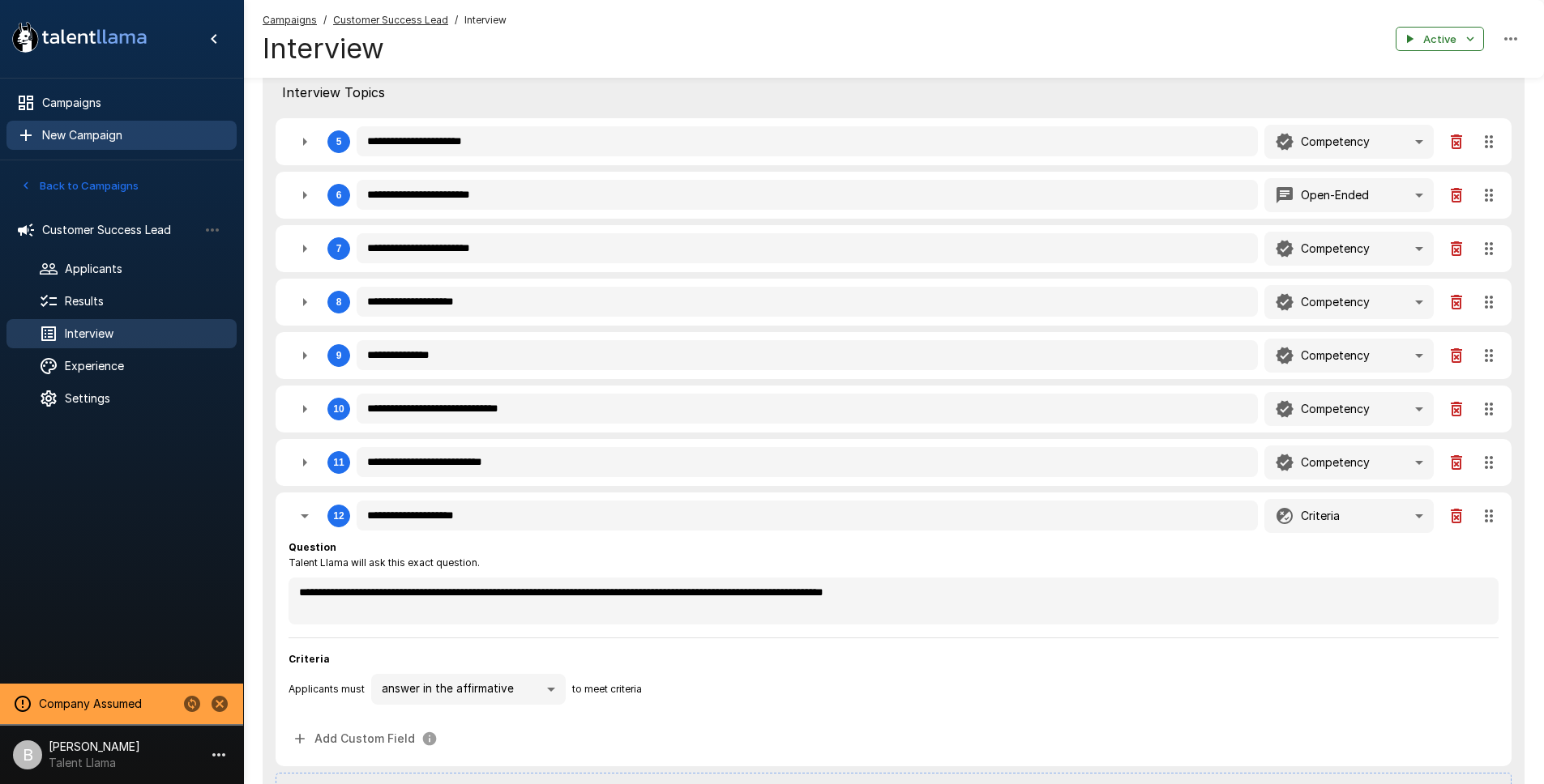
scroll to position [607, 0]
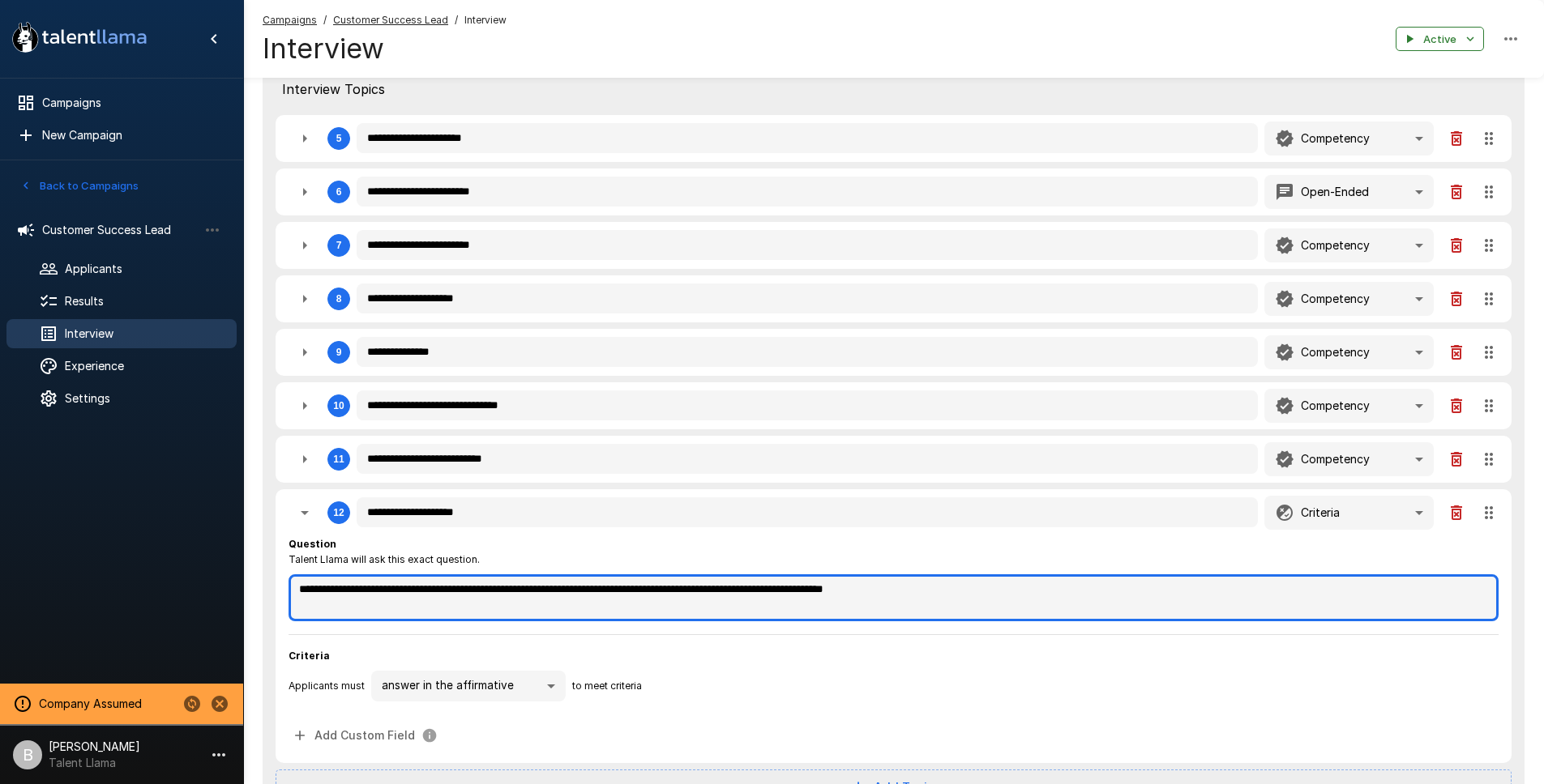
drag, startPoint x: 482, startPoint y: 590, endPoint x: -59, endPoint y: 573, distance: 541.3
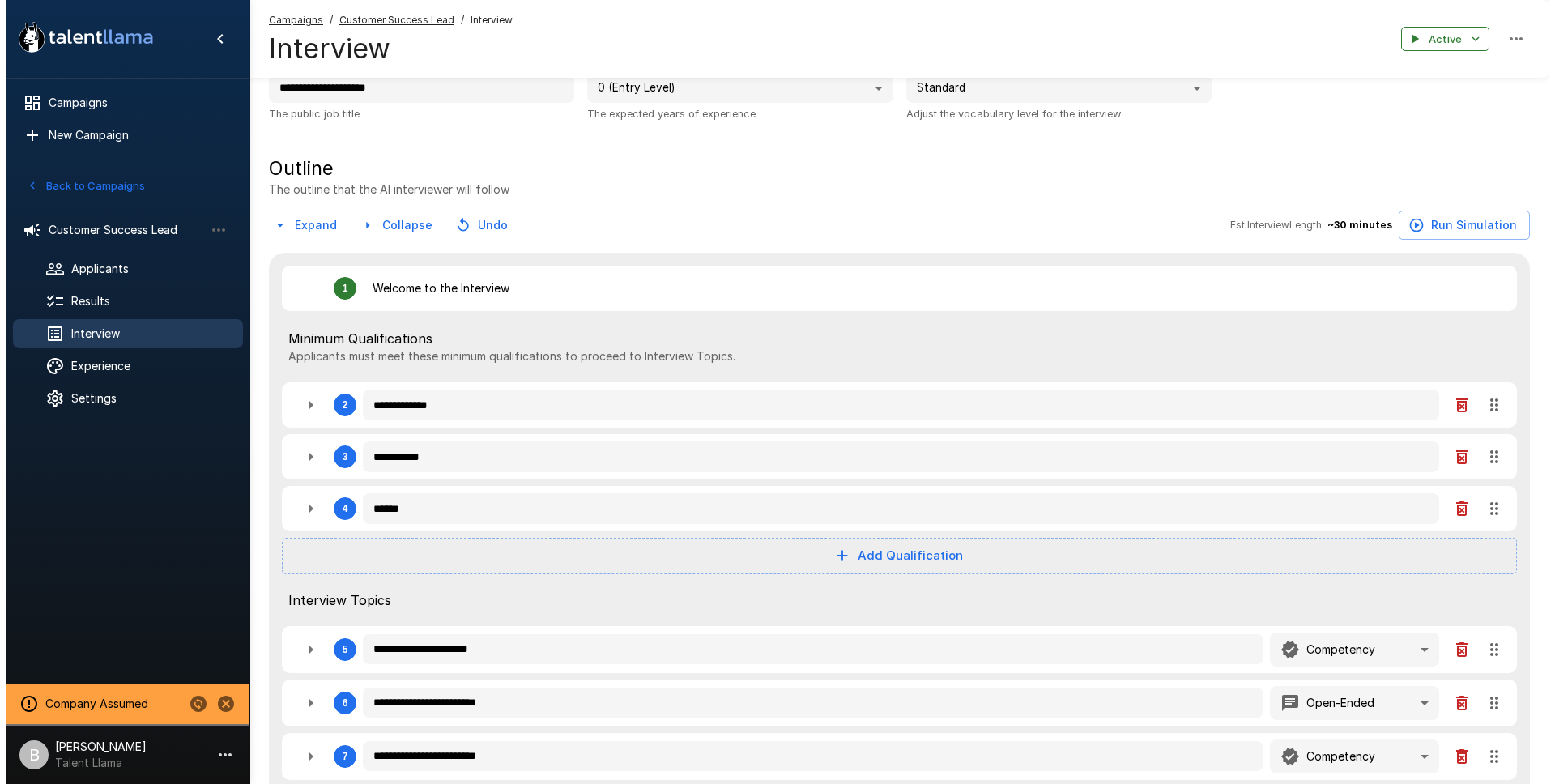
scroll to position [0, 0]
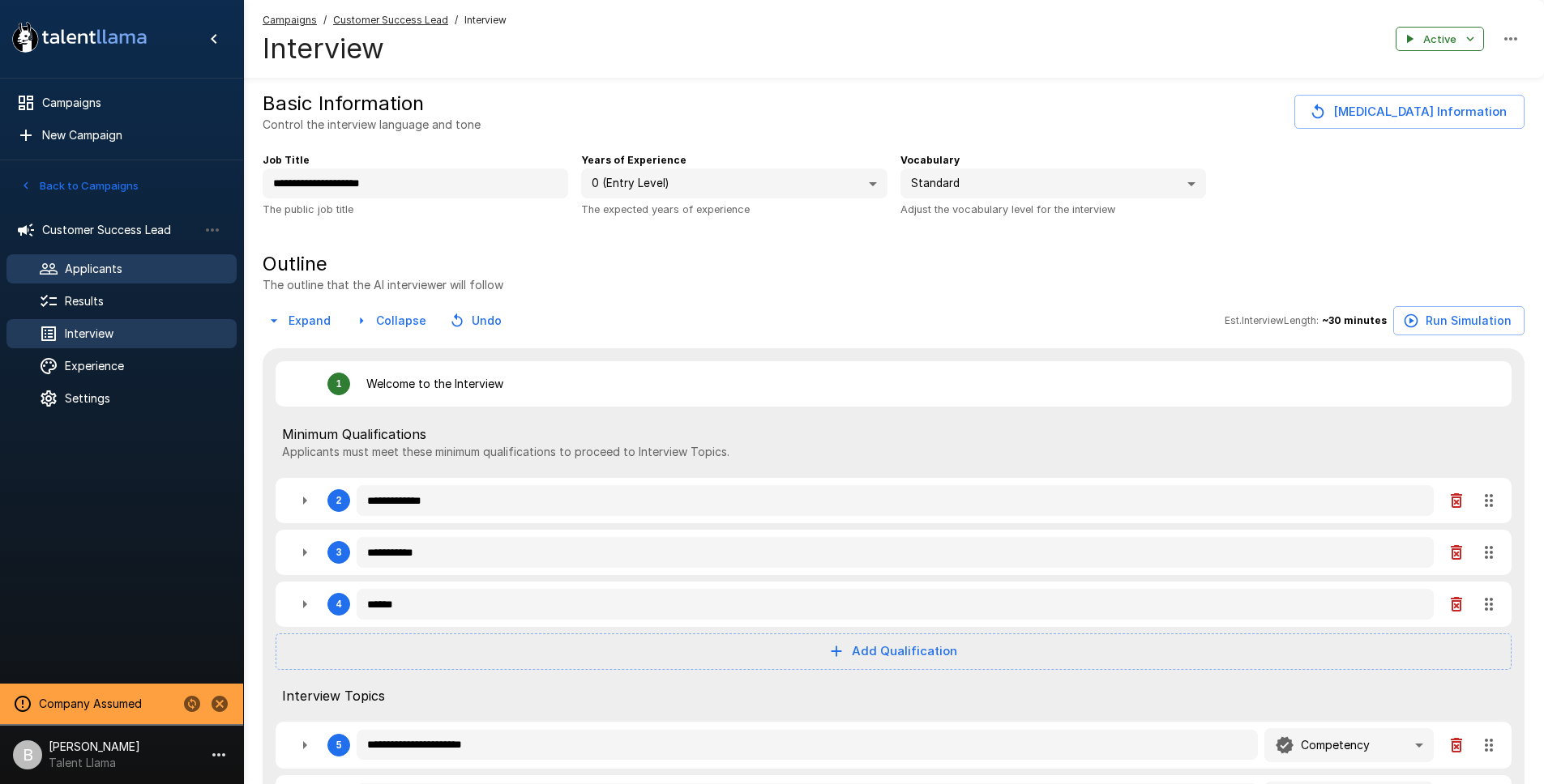
click at [94, 278] on div "Applicants" at bounding box center [121, 268] width 230 height 29
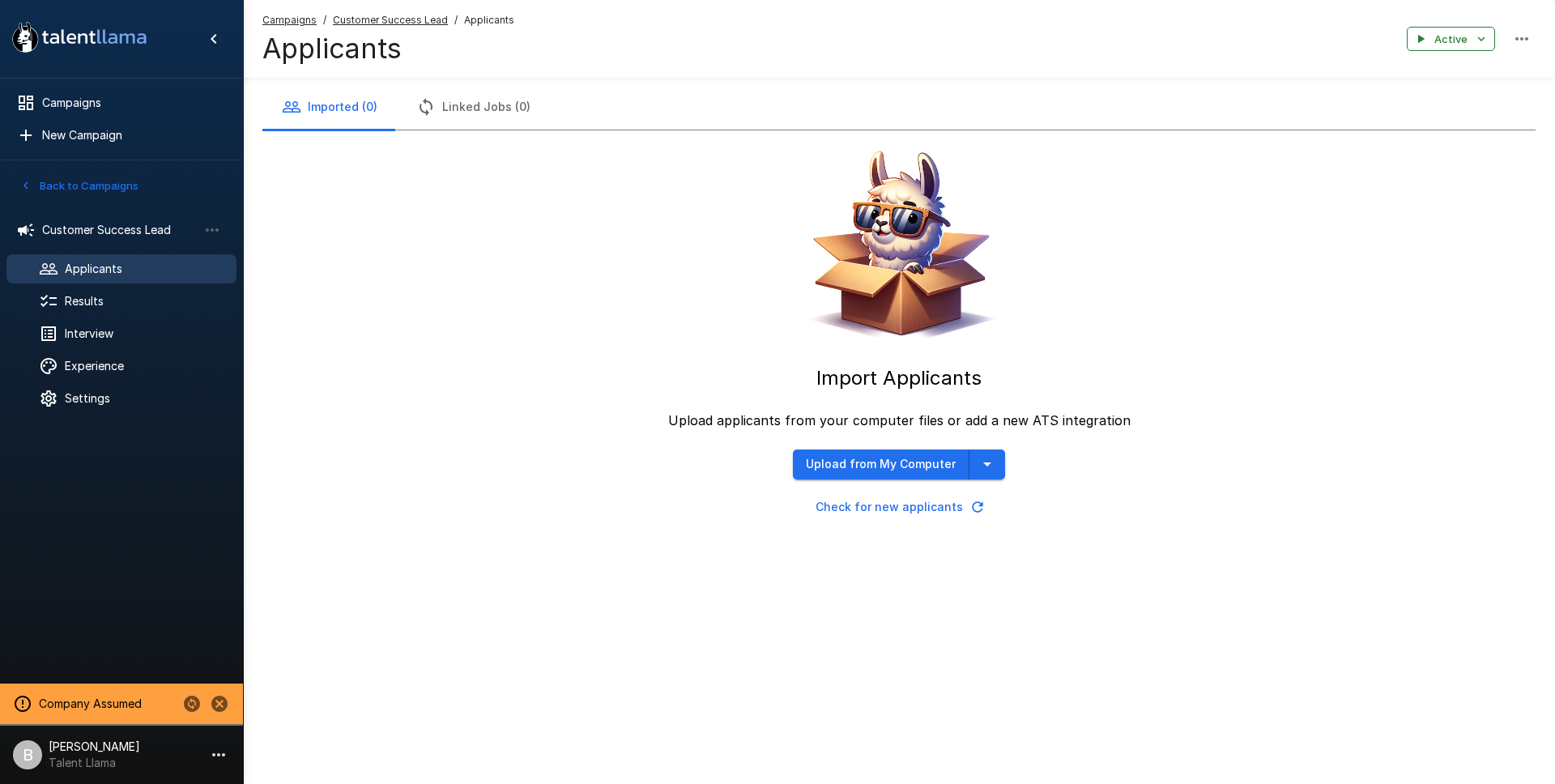
click at [978, 503] on icon "button" at bounding box center [978, 507] width 16 height 16
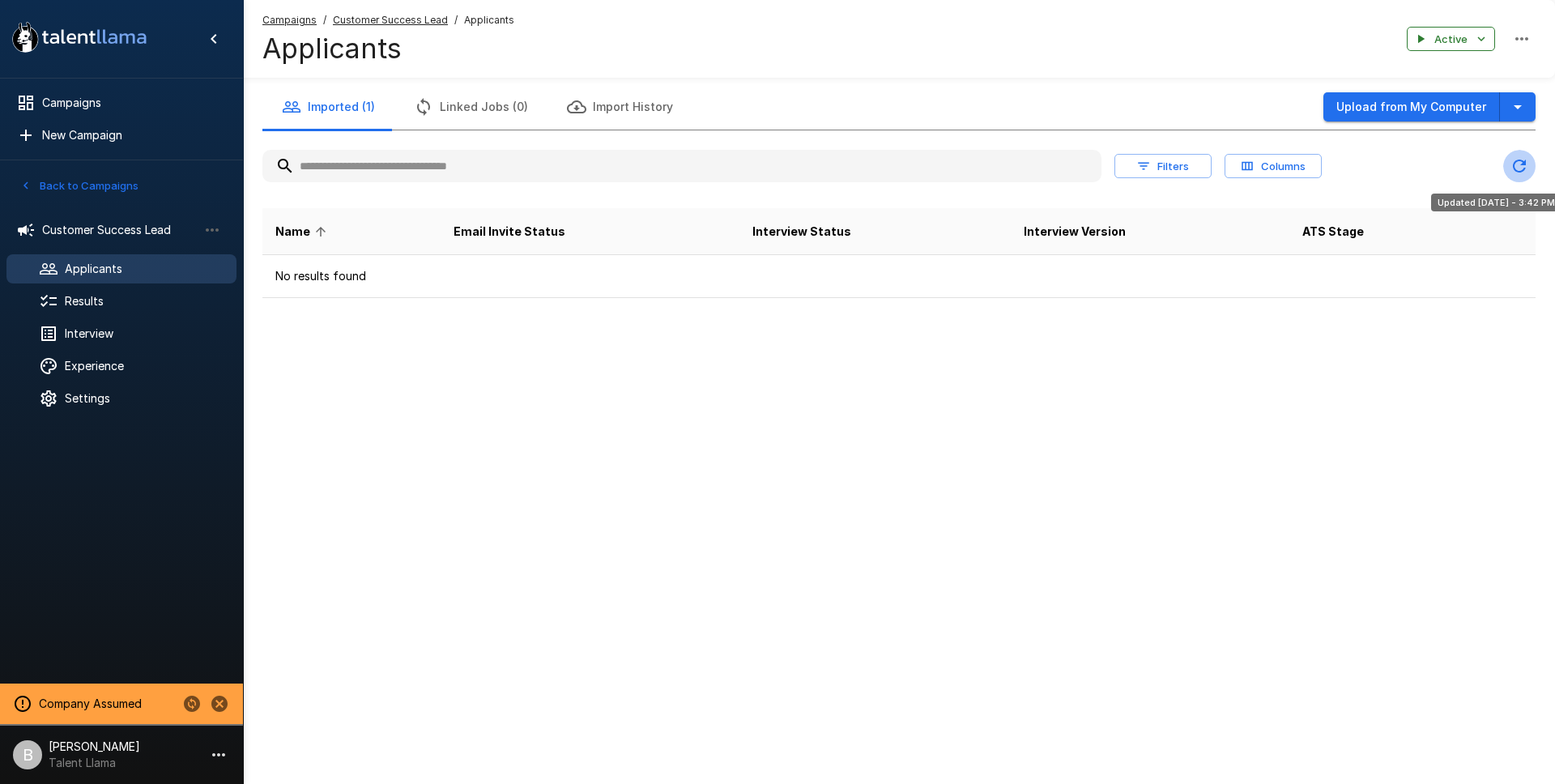
click at [1518, 163] on icon "Updated Today - 3:42 PM" at bounding box center [1519, 166] width 20 height 20
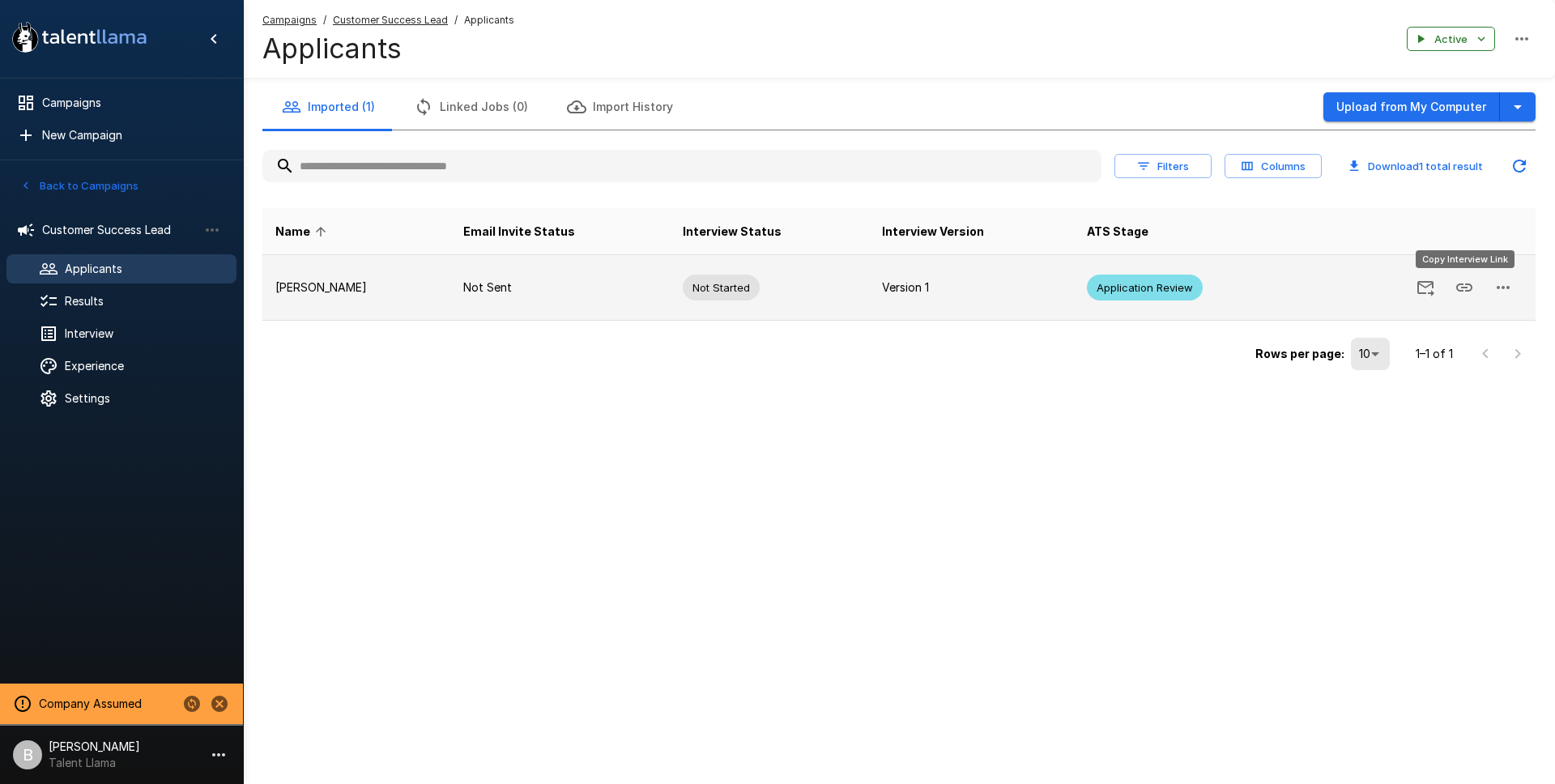
click at [1475, 288] on button "Copy Interview Link" at bounding box center [1465, 288] width 39 height 39
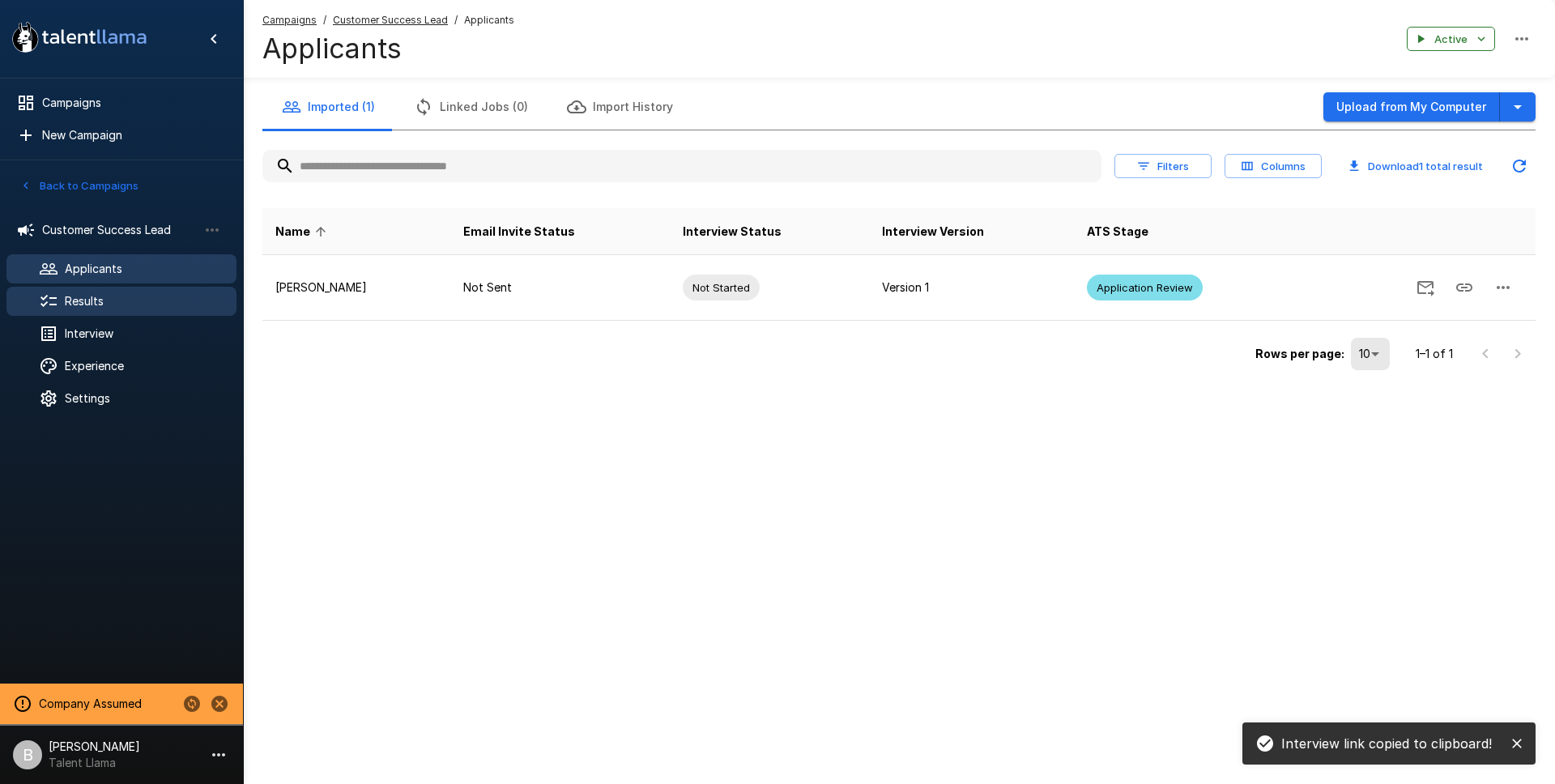
click at [106, 298] on span "Results" at bounding box center [144, 301] width 159 height 16
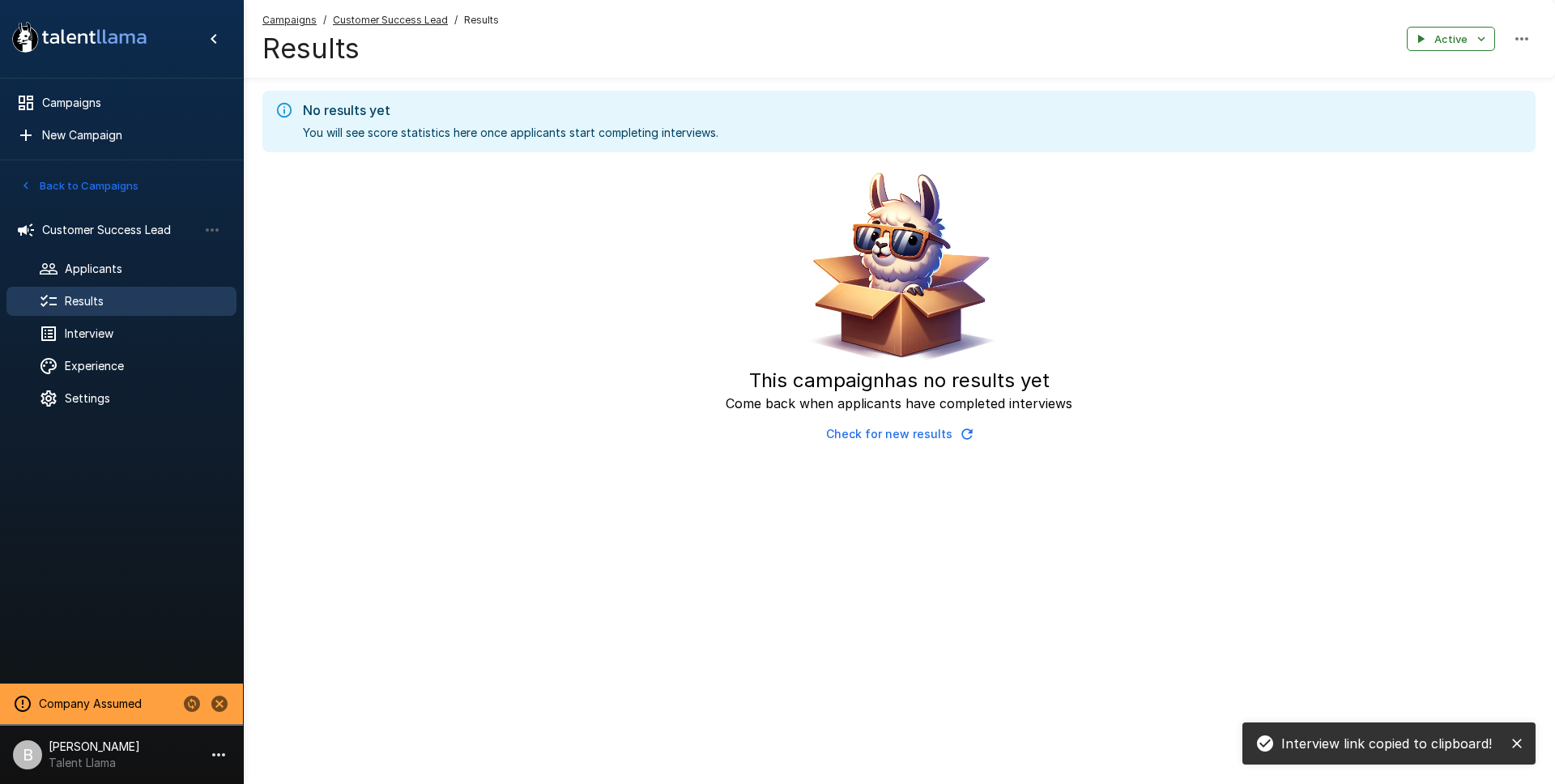
click at [962, 431] on icon "button" at bounding box center [967, 434] width 16 height 16
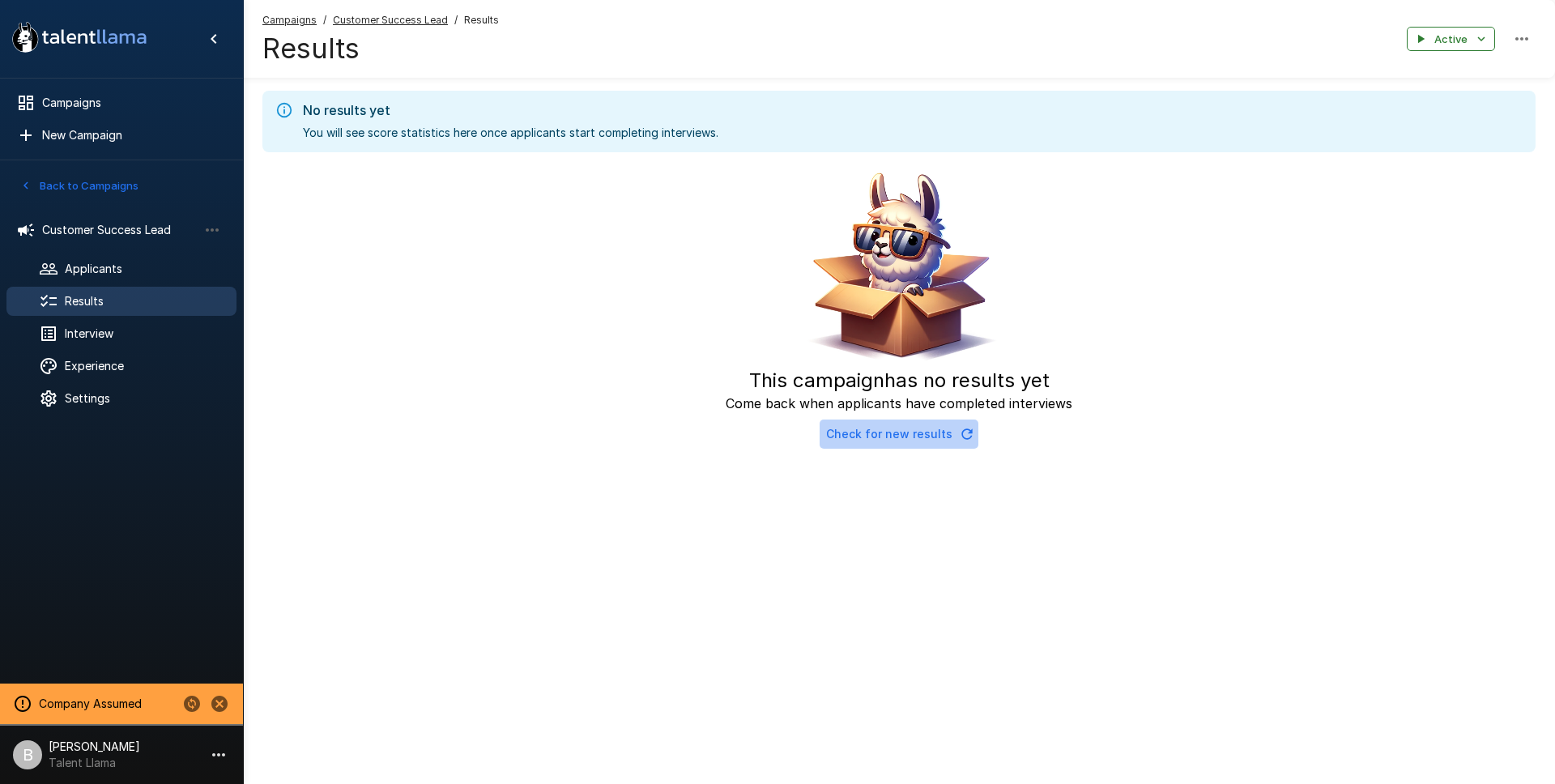
click at [965, 434] on icon "button" at bounding box center [967, 434] width 16 height 16
click at [978, 435] on div "This campaign has no results yet Come back when applicants have completed inter…" at bounding box center [899, 306] width 1273 height 284
click at [960, 439] on icon "button" at bounding box center [967, 434] width 16 height 16
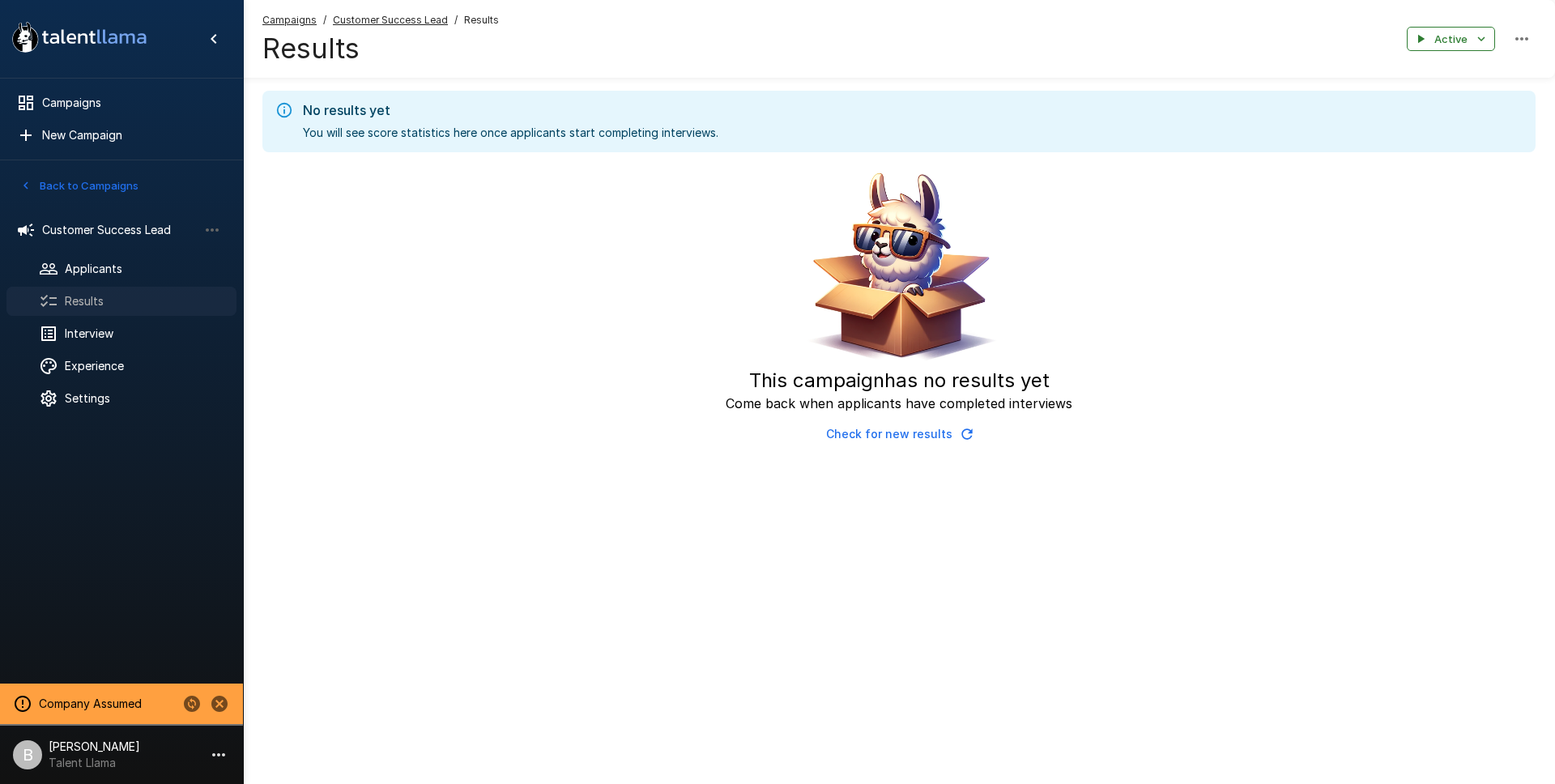
click at [120, 306] on span "Results" at bounding box center [144, 301] width 159 height 16
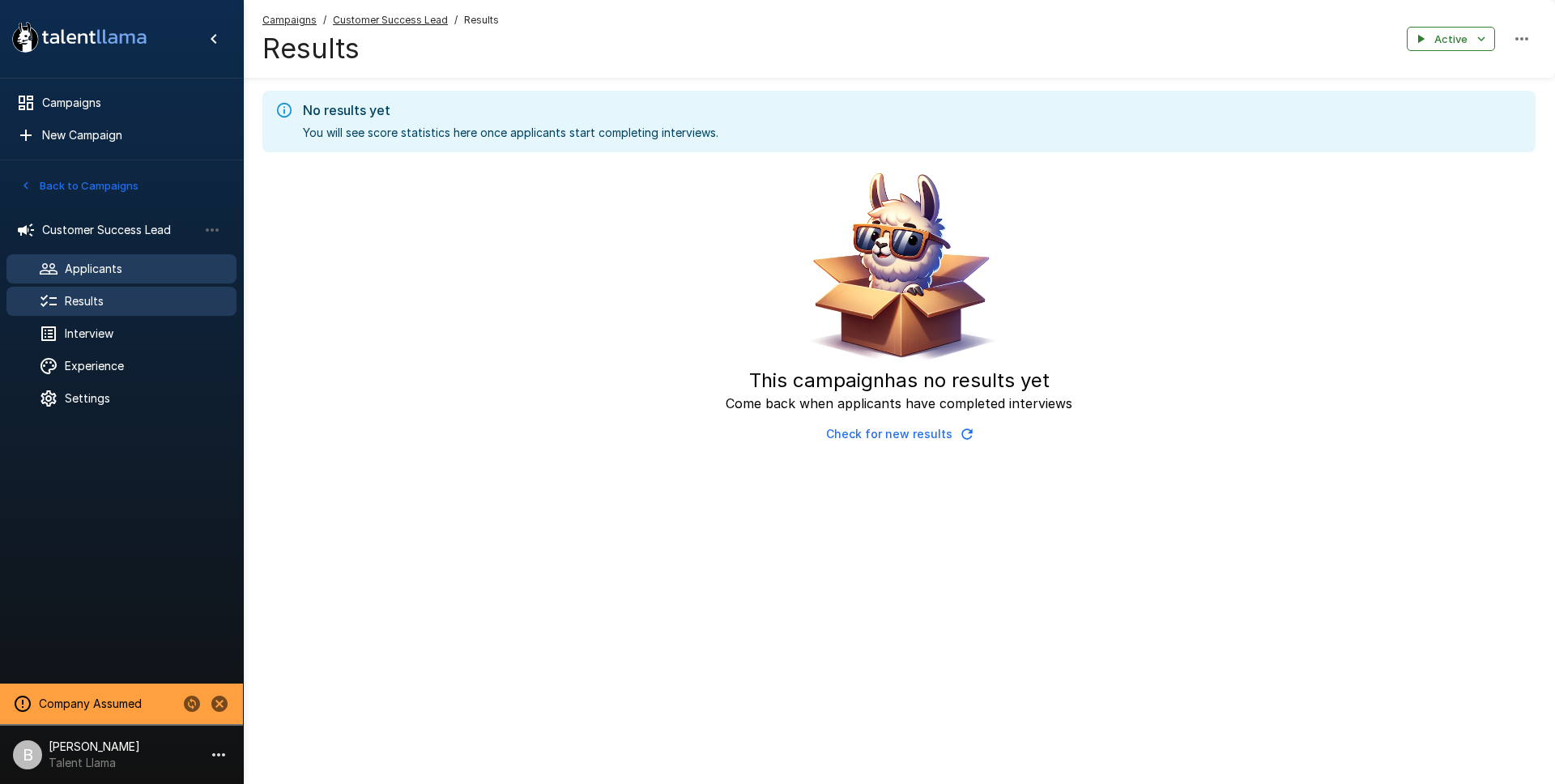
click at [113, 272] on span "Applicants" at bounding box center [144, 269] width 159 height 16
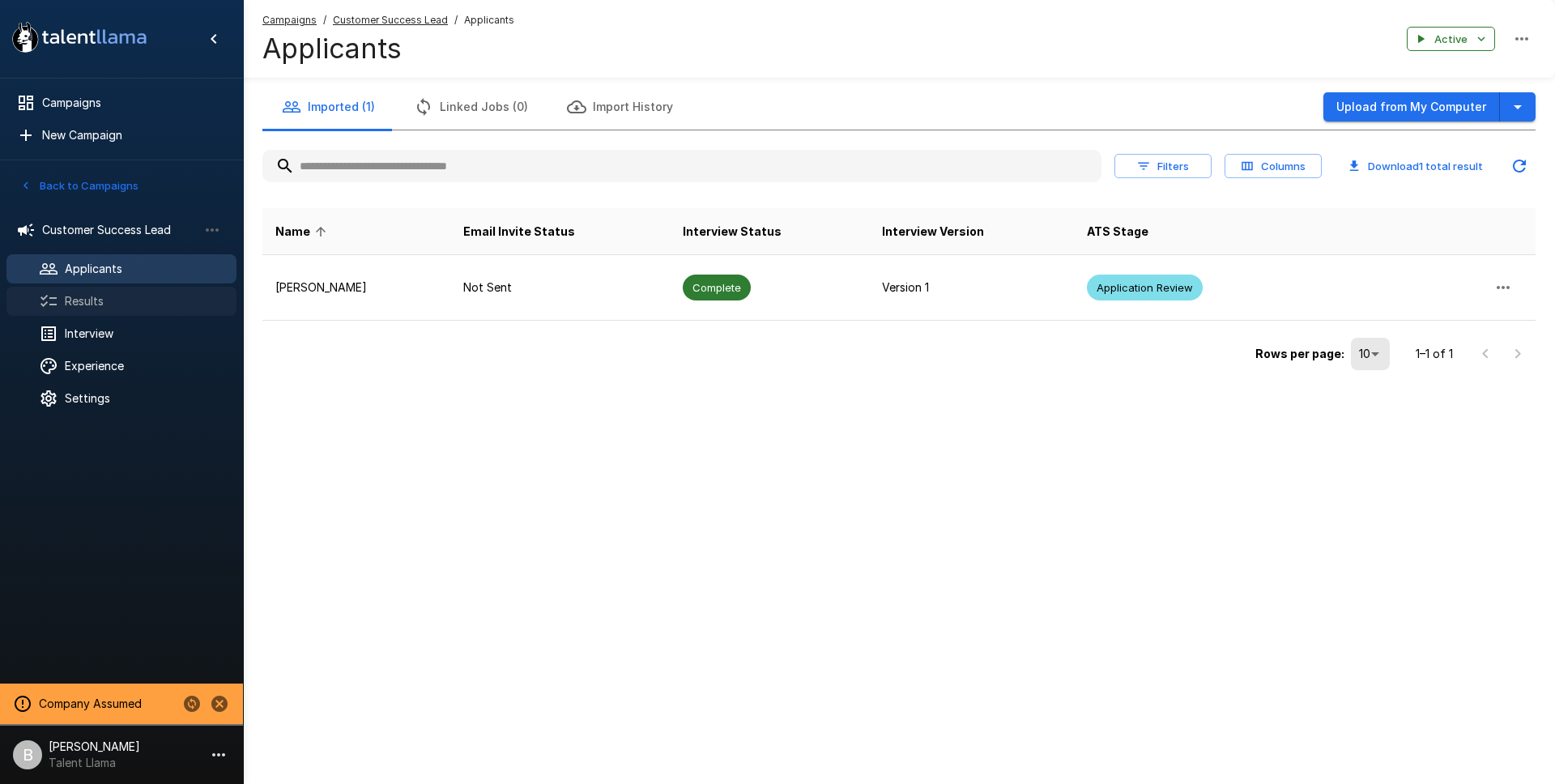
click at [118, 298] on span "Results" at bounding box center [144, 301] width 159 height 16
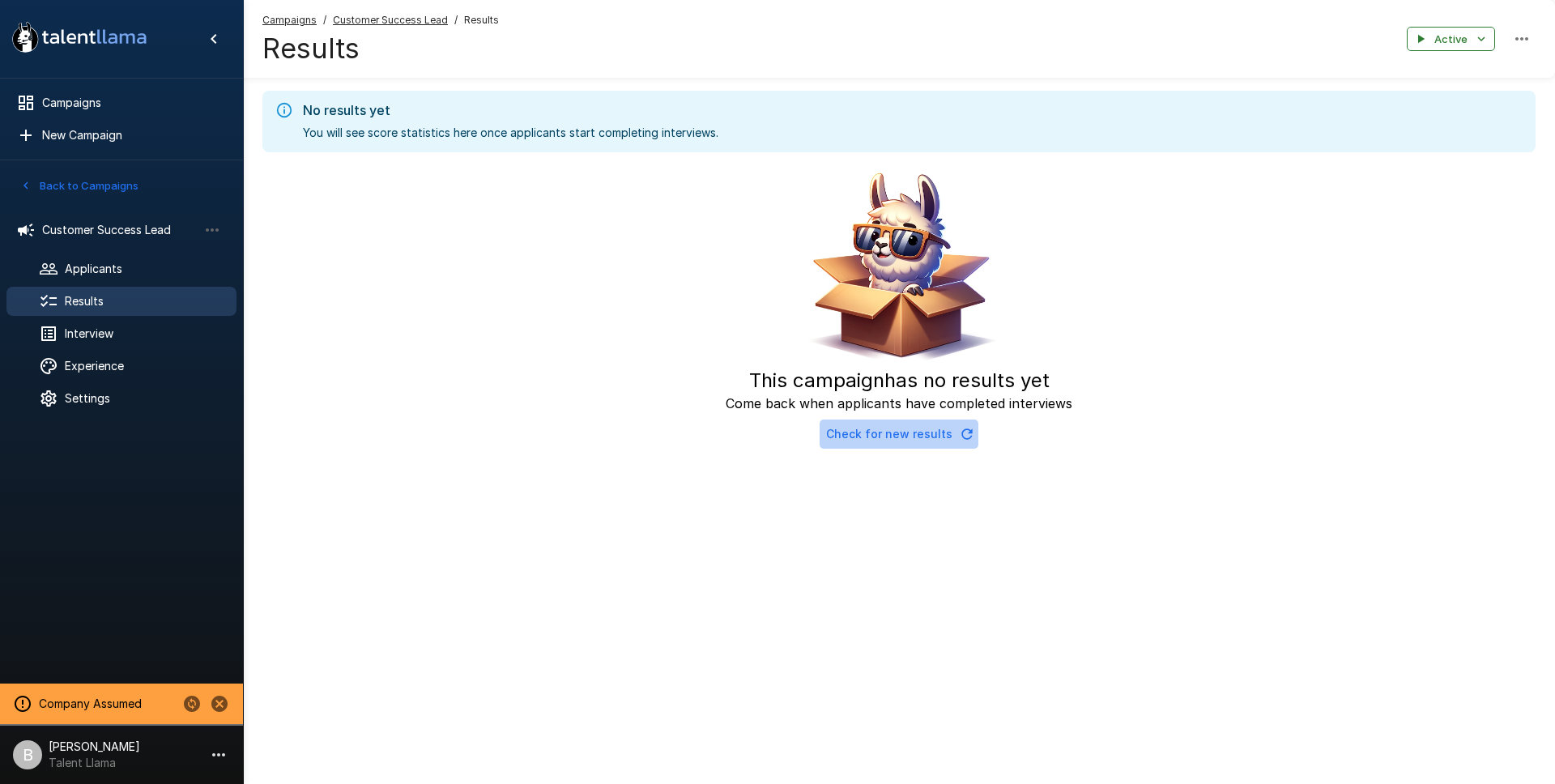
click at [963, 443] on button "Check for new results" at bounding box center [899, 435] width 159 height 30
click at [965, 435] on icon "button" at bounding box center [967, 434] width 16 height 16
click at [963, 437] on icon "button" at bounding box center [967, 434] width 16 height 16
click at [100, 261] on span "Applicants" at bounding box center [144, 269] width 159 height 16
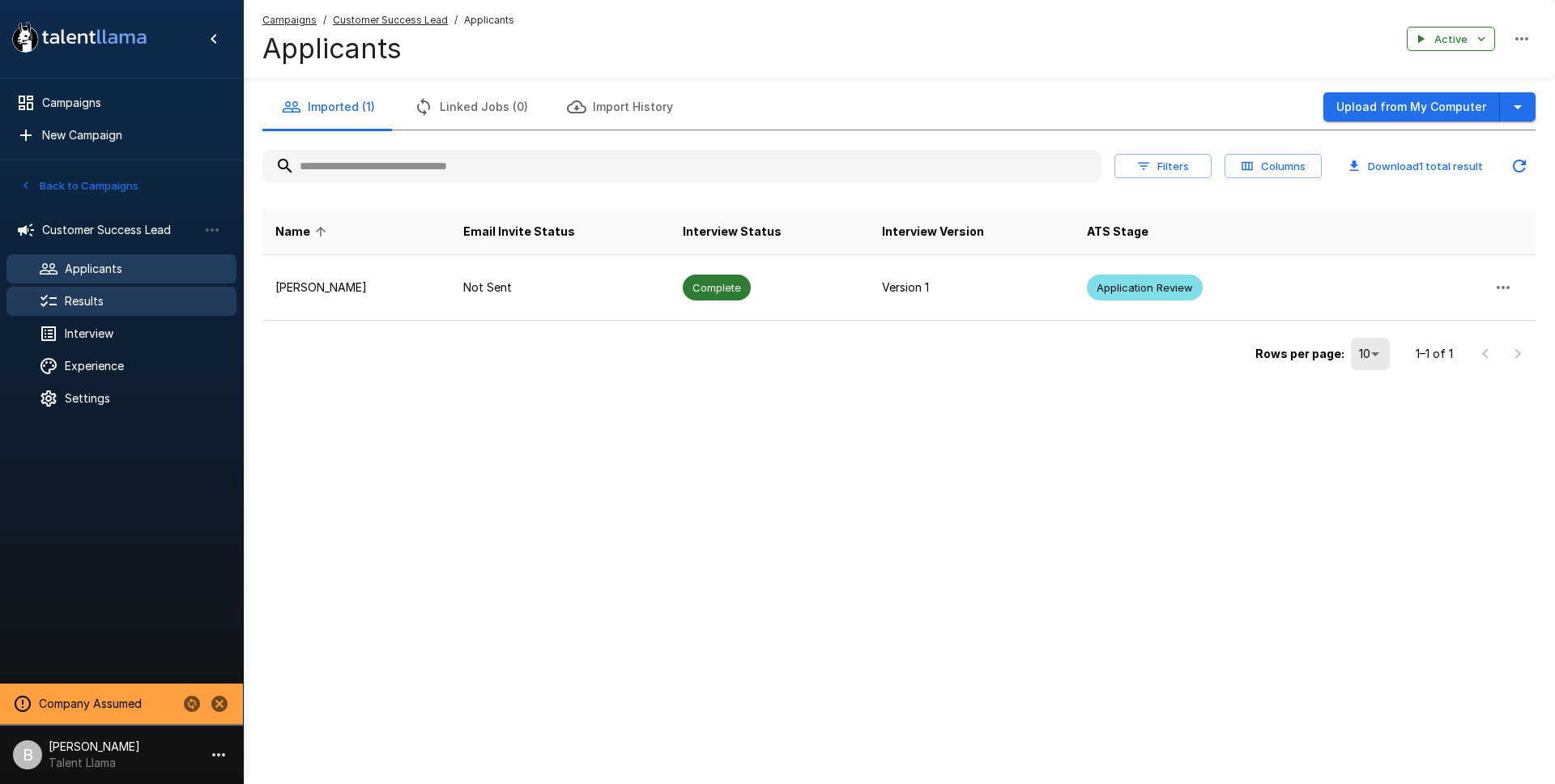
click at [69, 297] on span "Results" at bounding box center [144, 301] width 159 height 16
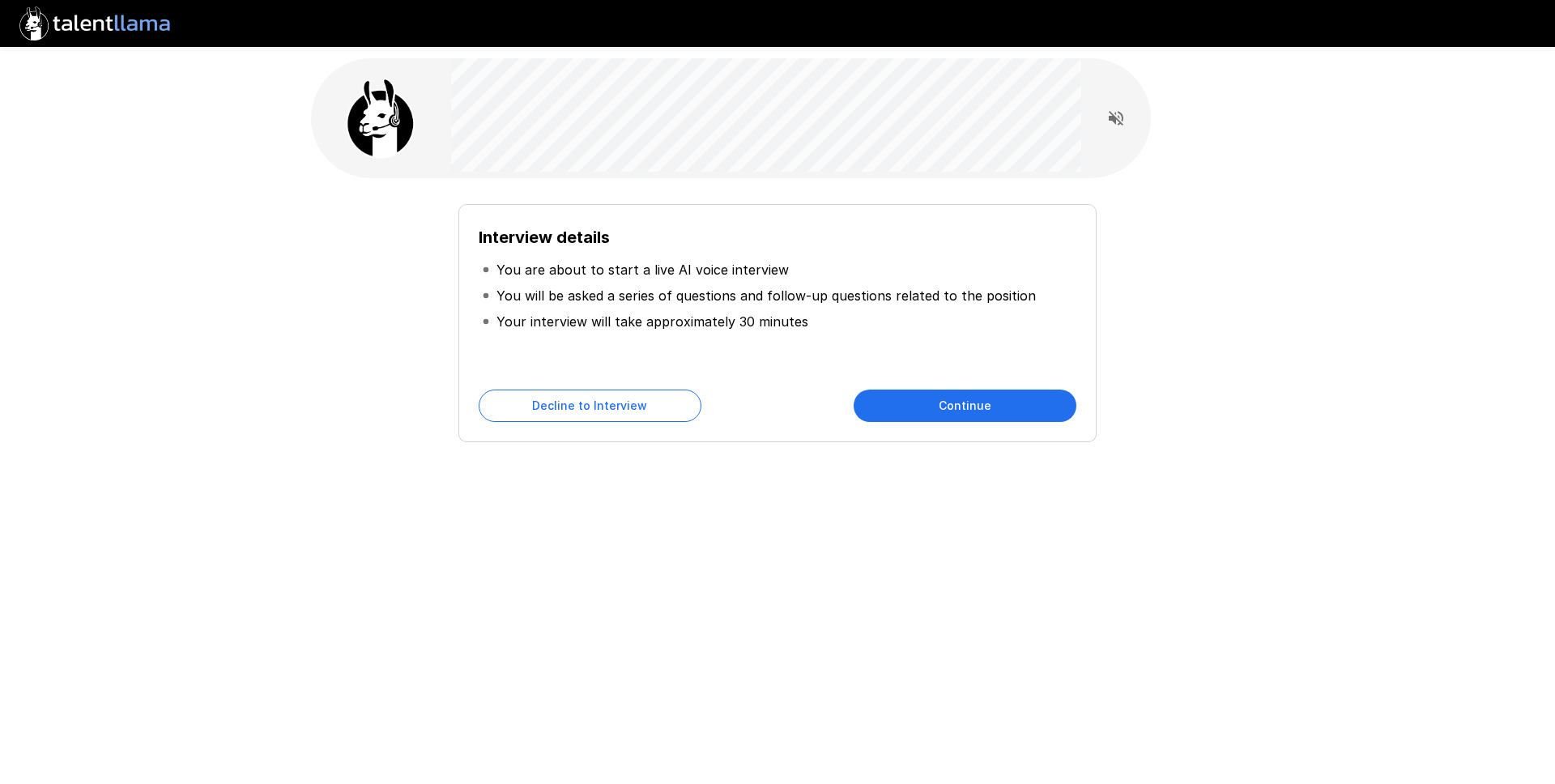
click at [1035, 404] on button "Continue" at bounding box center [965, 405] width 223 height 32
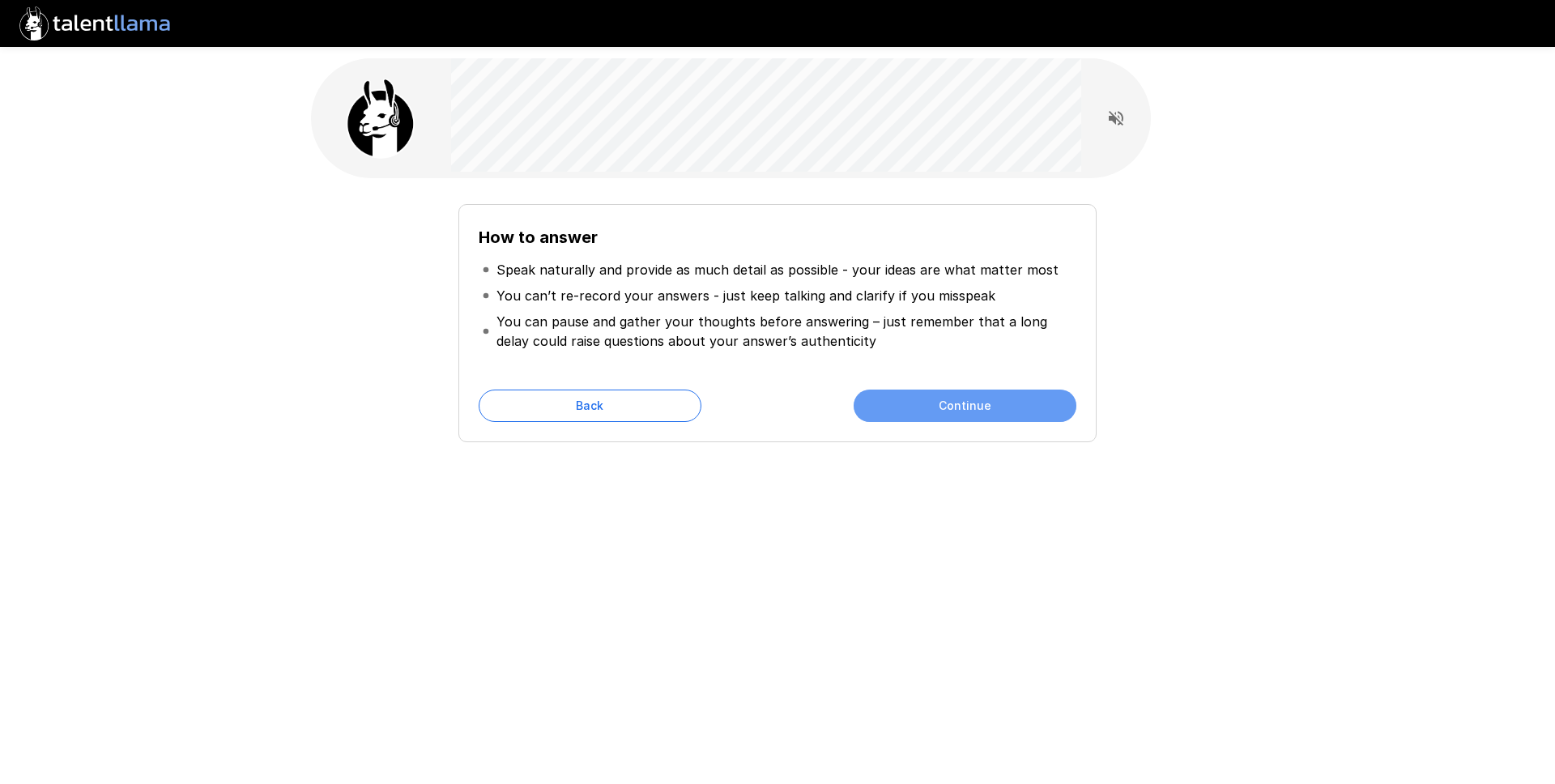
click at [1052, 406] on button "Continue" at bounding box center [965, 405] width 223 height 32
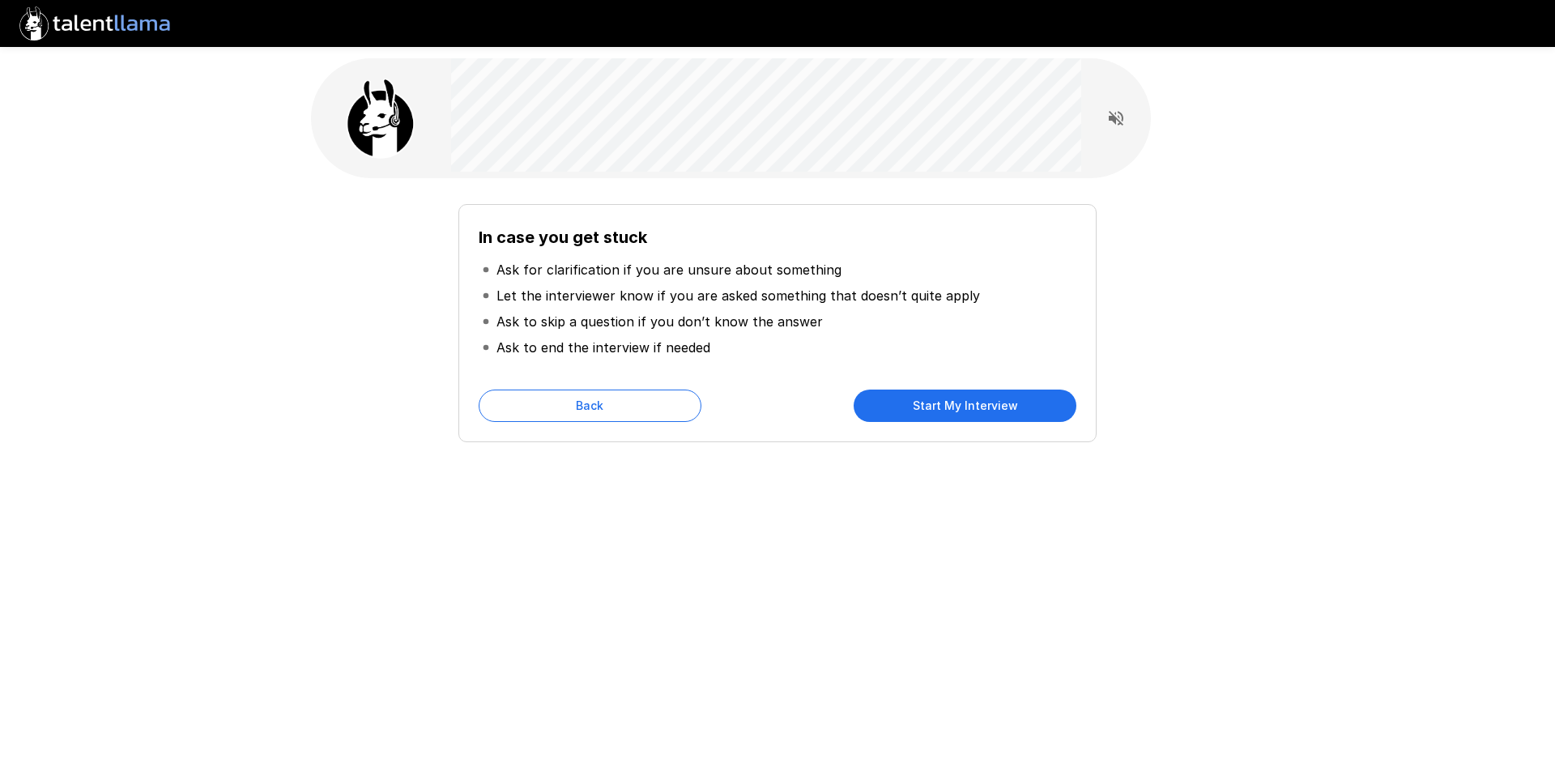
click at [1011, 404] on button "Start My Interview" at bounding box center [965, 405] width 223 height 32
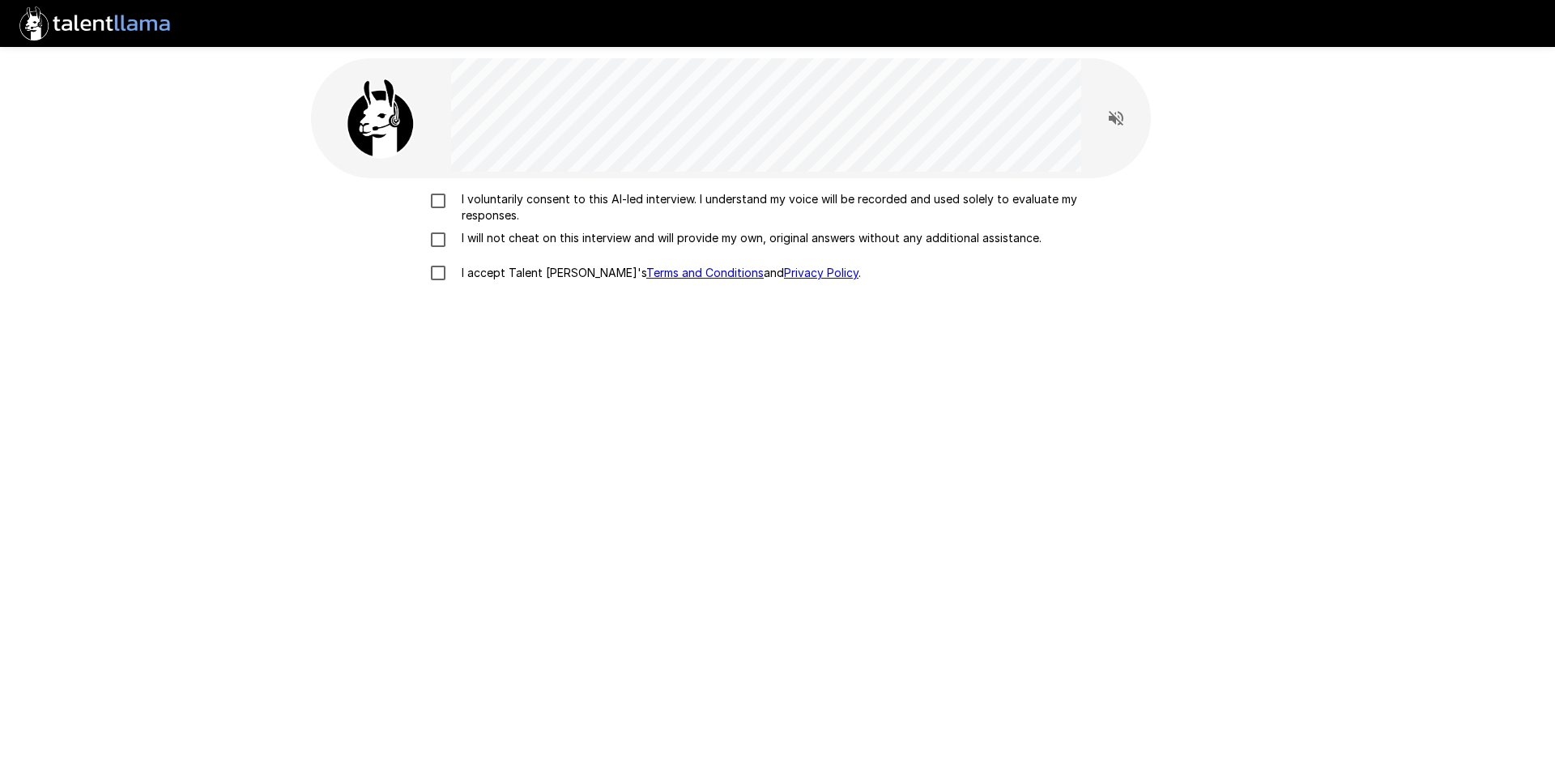
click at [569, 209] on p "I voluntarily consent to this AI-led interview. I understand my voice will be r…" at bounding box center [795, 208] width 679 height 32
click at [544, 243] on p "I will not cheat on this interview and will provide my own, original answers wi…" at bounding box center [749, 238] width 586 height 16
click at [535, 277] on p "I accept Talent Llama's Terms and Conditions and Privacy Policy ." at bounding box center [658, 273] width 405 height 16
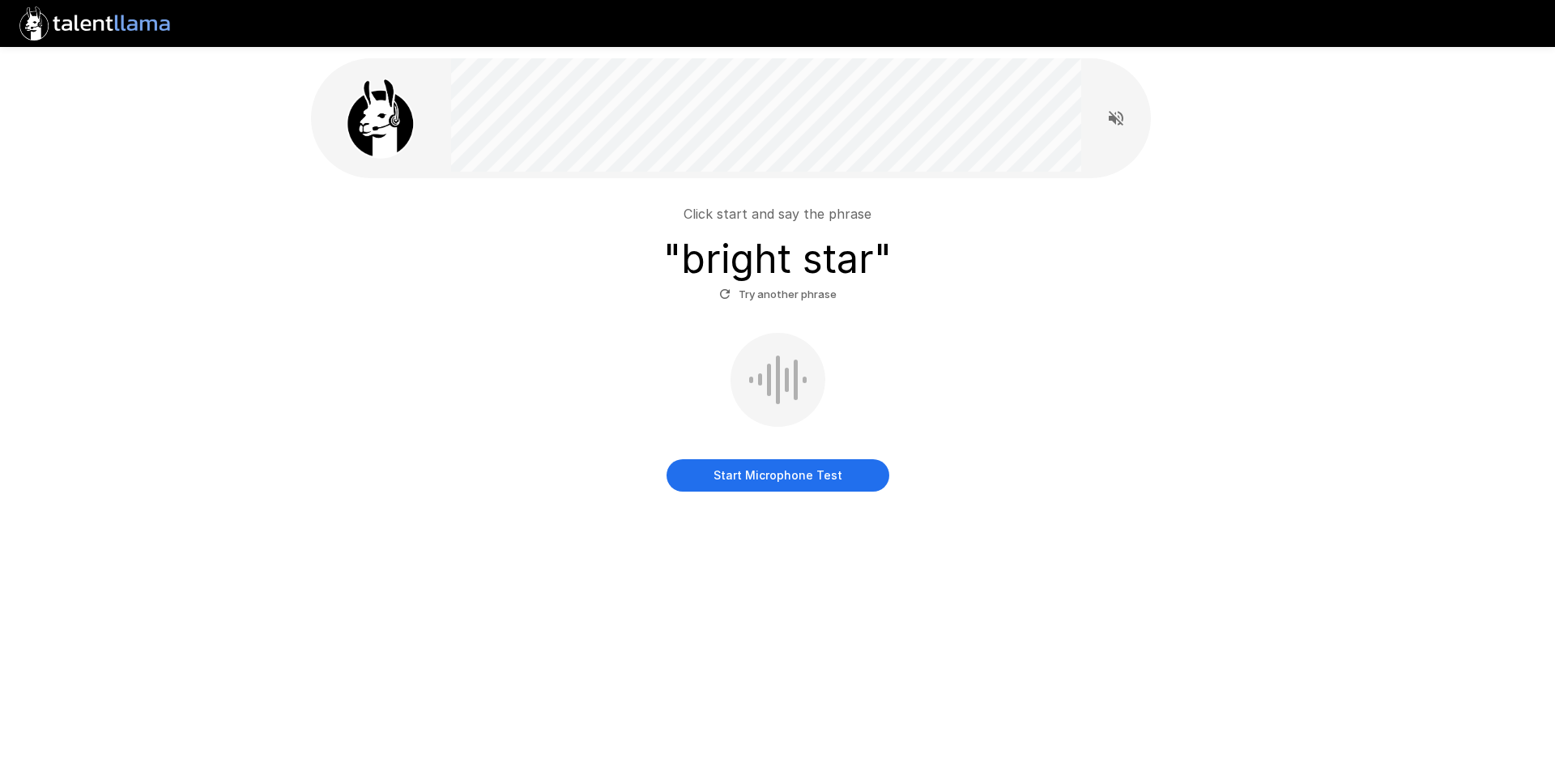
click at [773, 497] on div "Click start and say the phrase " bright star " Try another phrase Start Microph…" at bounding box center [777, 338] width 933 height 320
click at [780, 488] on button "Start Microphone Test" at bounding box center [778, 475] width 223 height 32
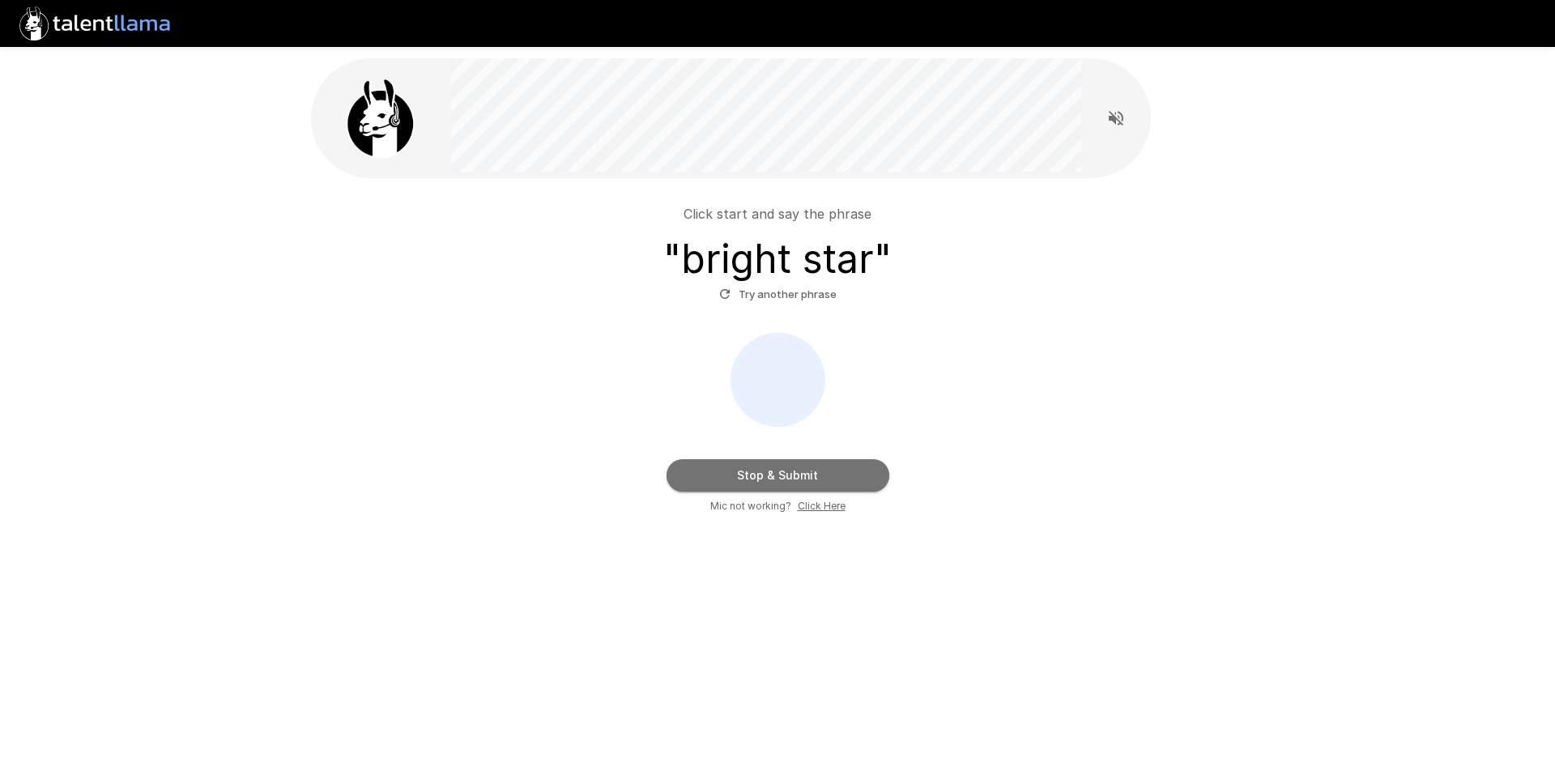
click at [793, 472] on button "Stop & Submit" at bounding box center [778, 475] width 223 height 32
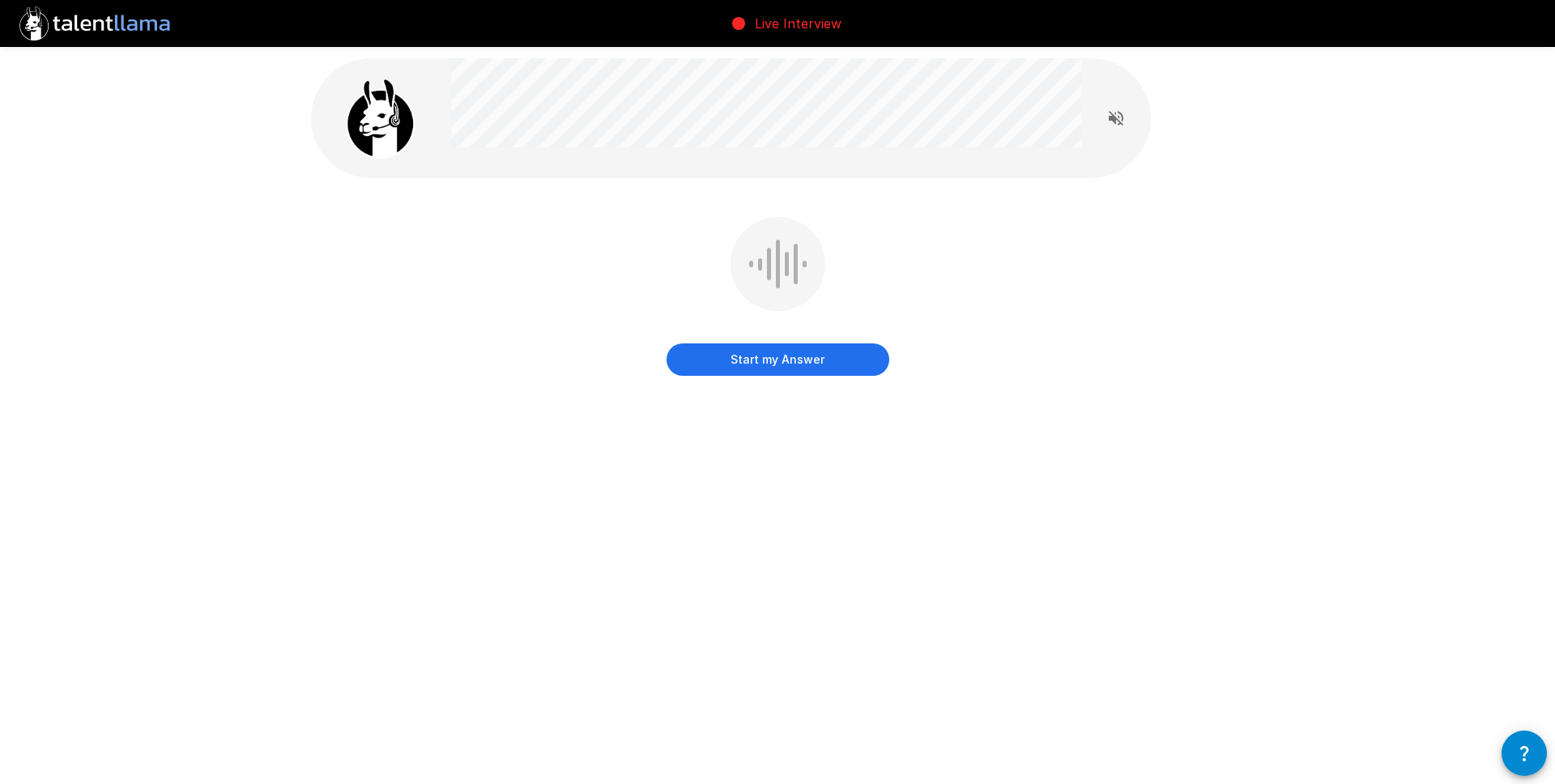
click at [825, 363] on button "Start my Answer" at bounding box center [778, 359] width 223 height 32
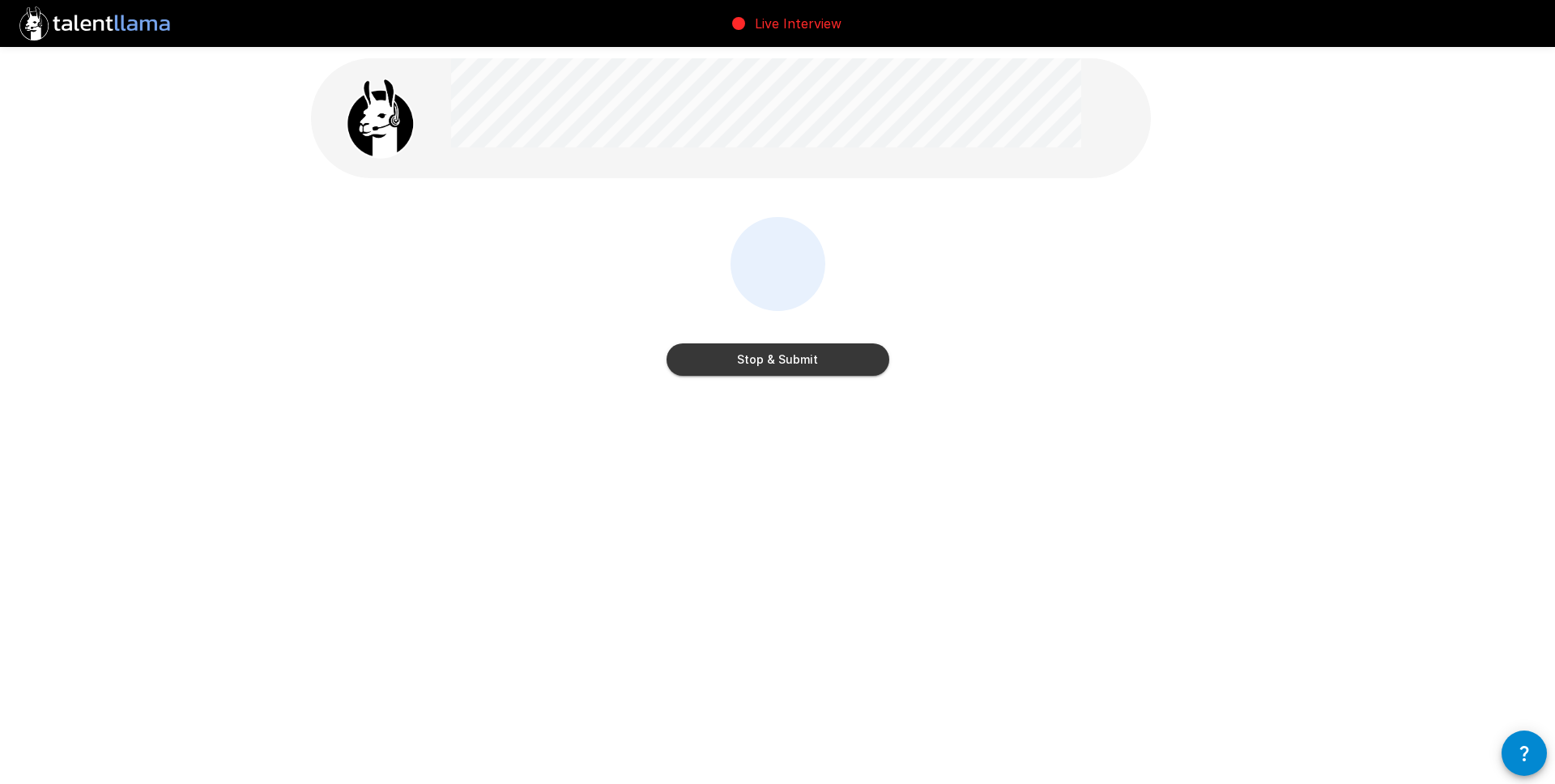
click at [823, 363] on button "Stop & Submit" at bounding box center [778, 359] width 223 height 32
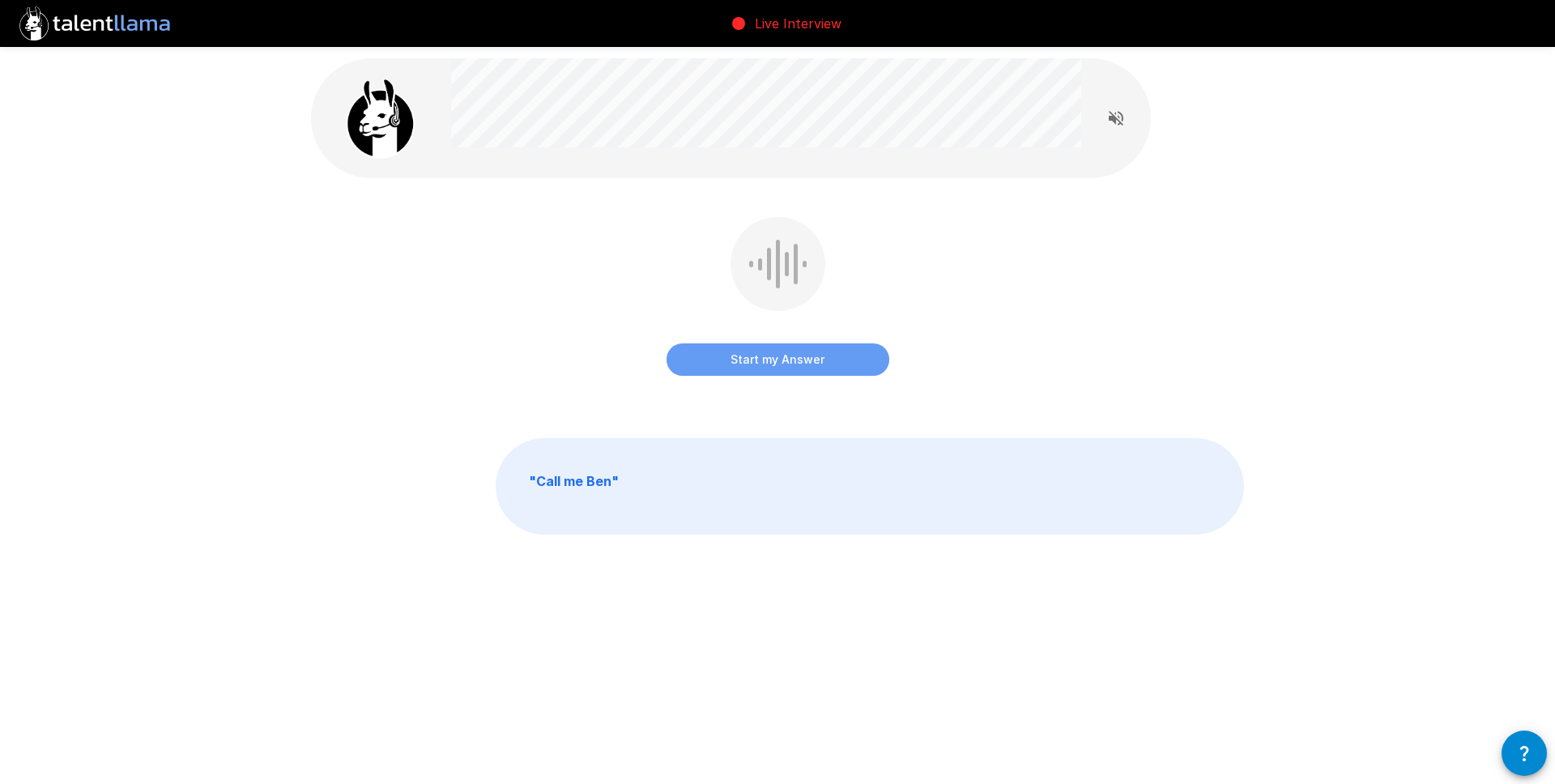
click at [809, 351] on button "Start my Answer" at bounding box center [778, 359] width 223 height 32
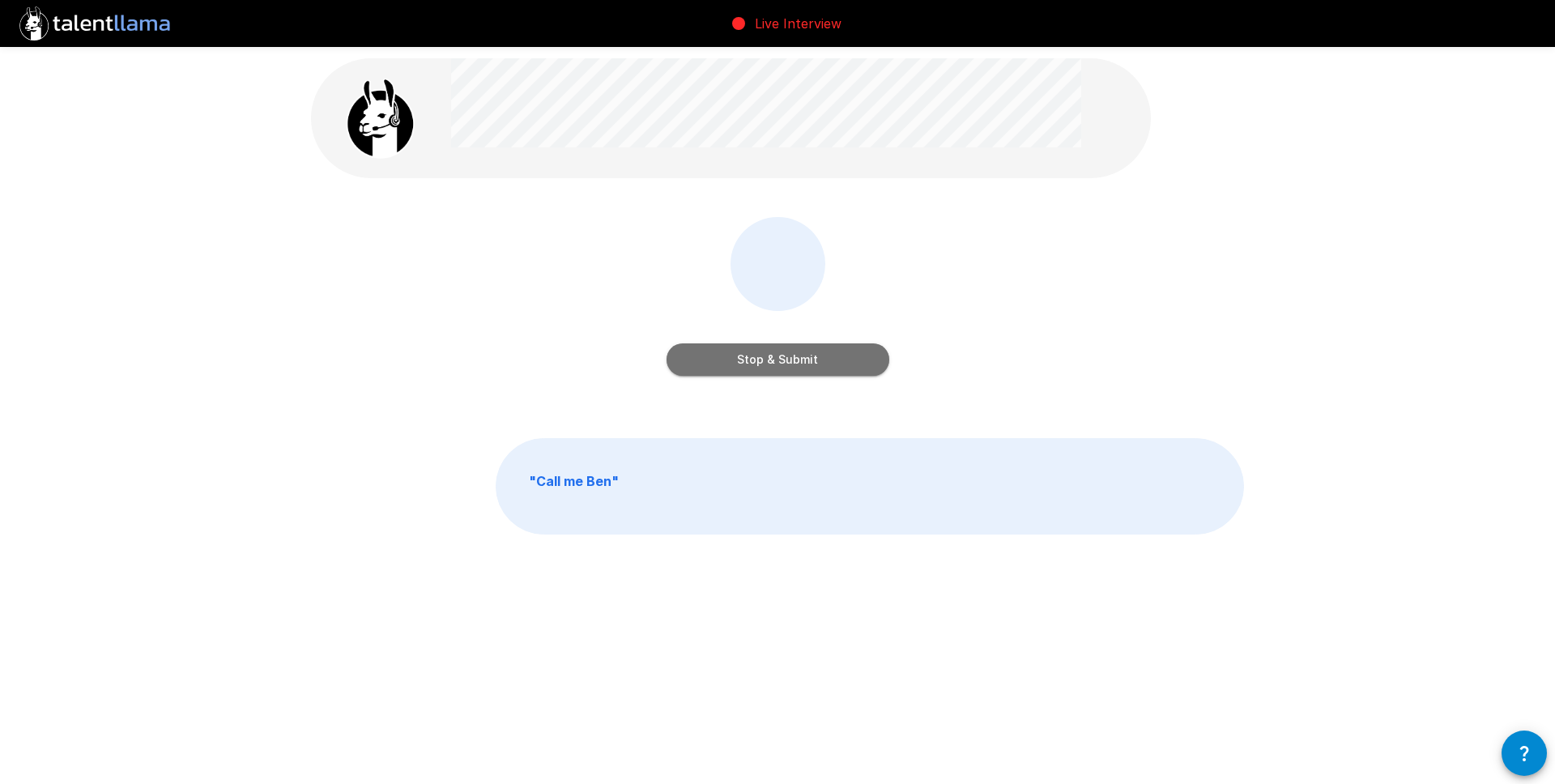
click at [792, 355] on button "Stop & Submit" at bounding box center [778, 359] width 223 height 32
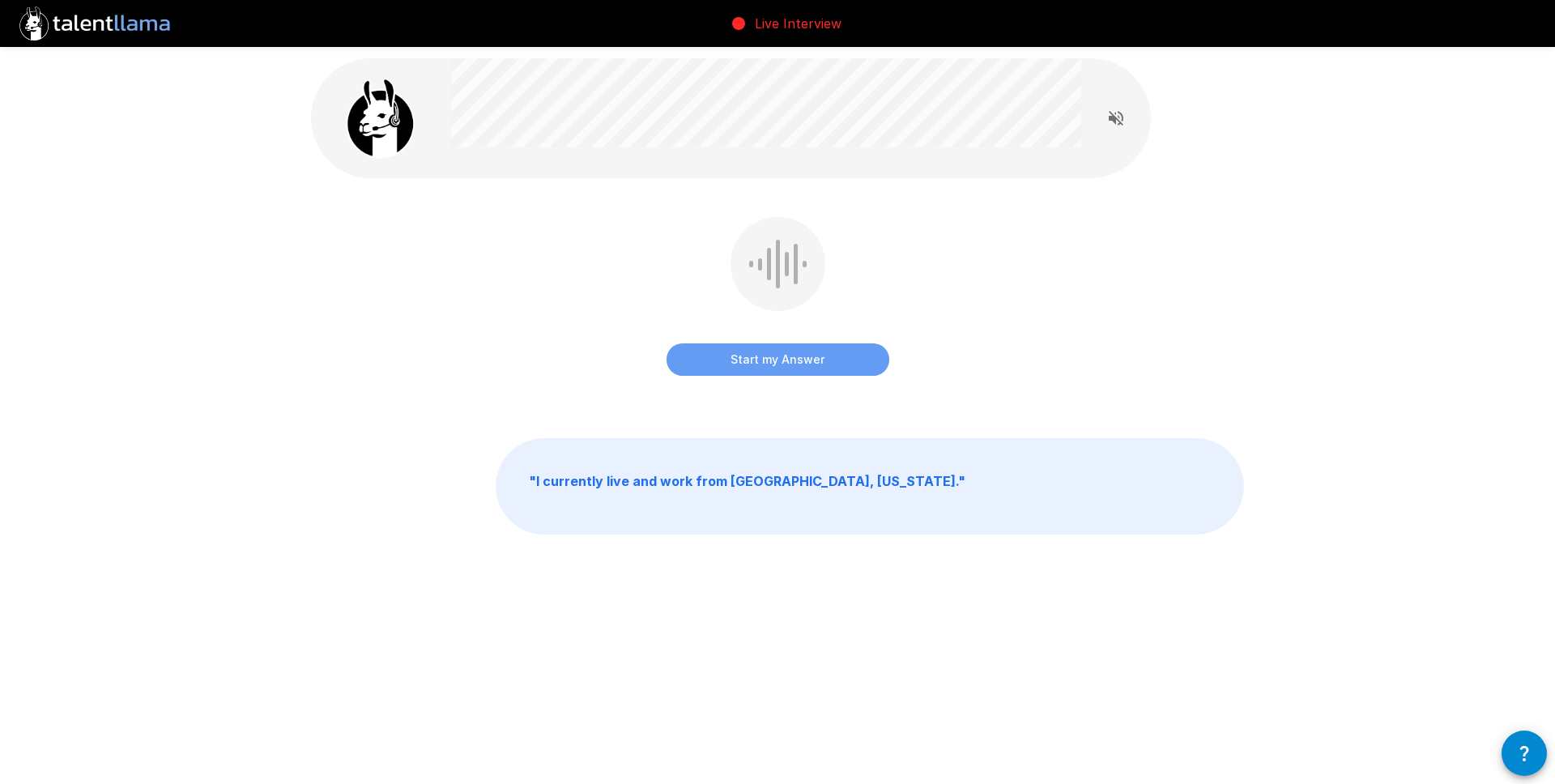
click at [762, 368] on button "Start my Answer" at bounding box center [778, 359] width 223 height 32
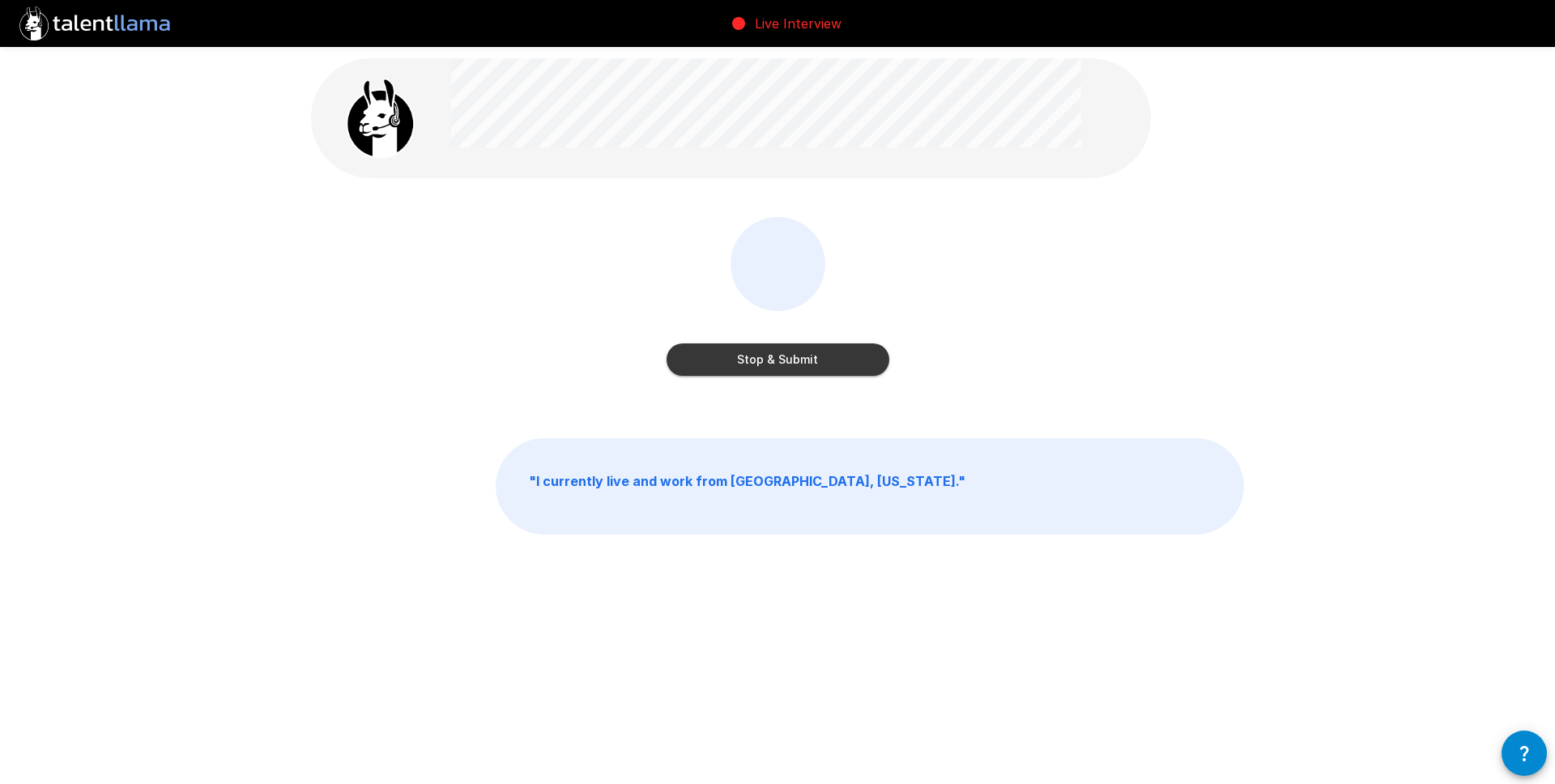
click at [771, 363] on button "Stop & Submit" at bounding box center [778, 359] width 223 height 32
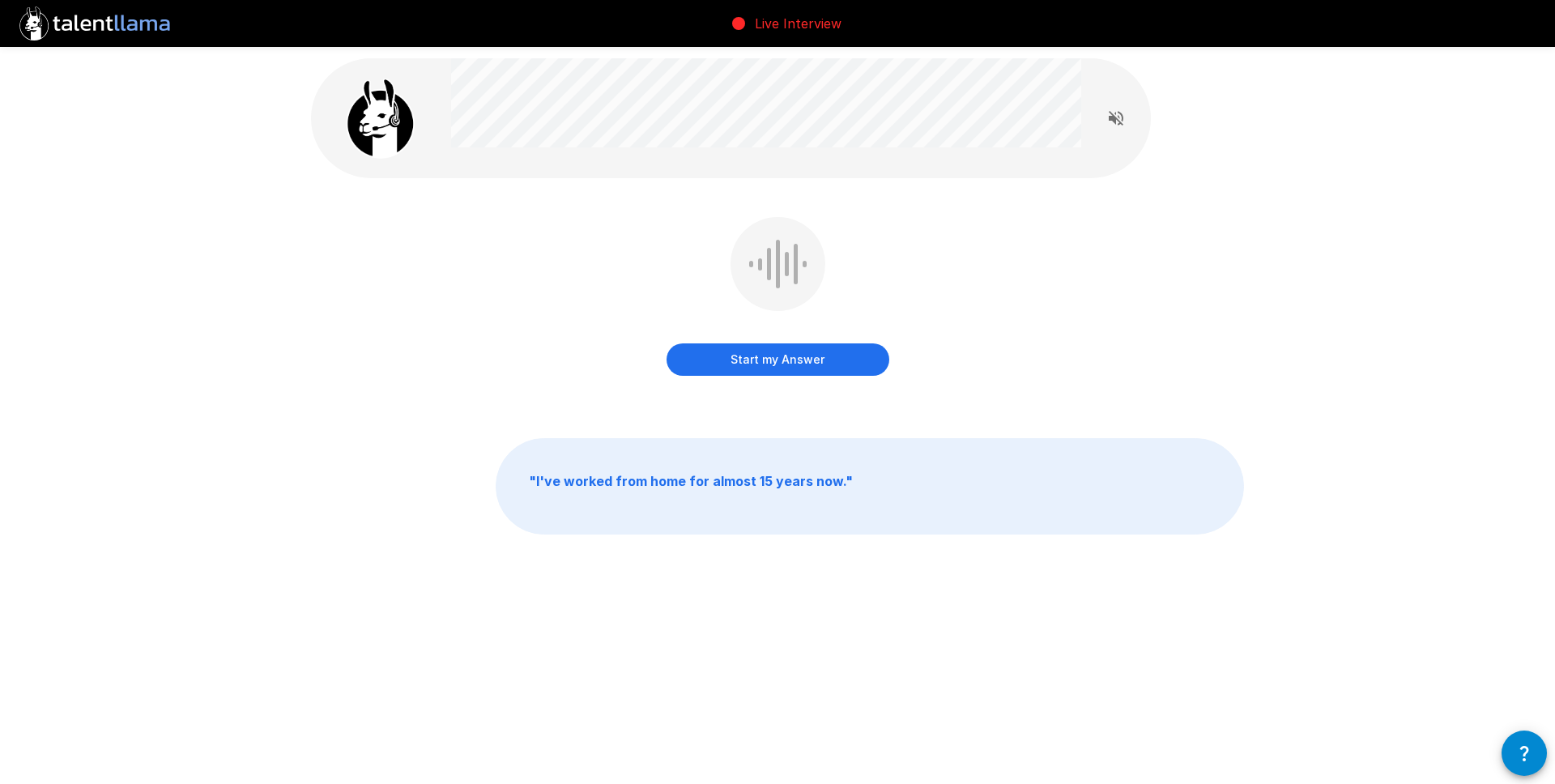
click at [818, 355] on button "Start my Answer" at bounding box center [778, 359] width 223 height 32
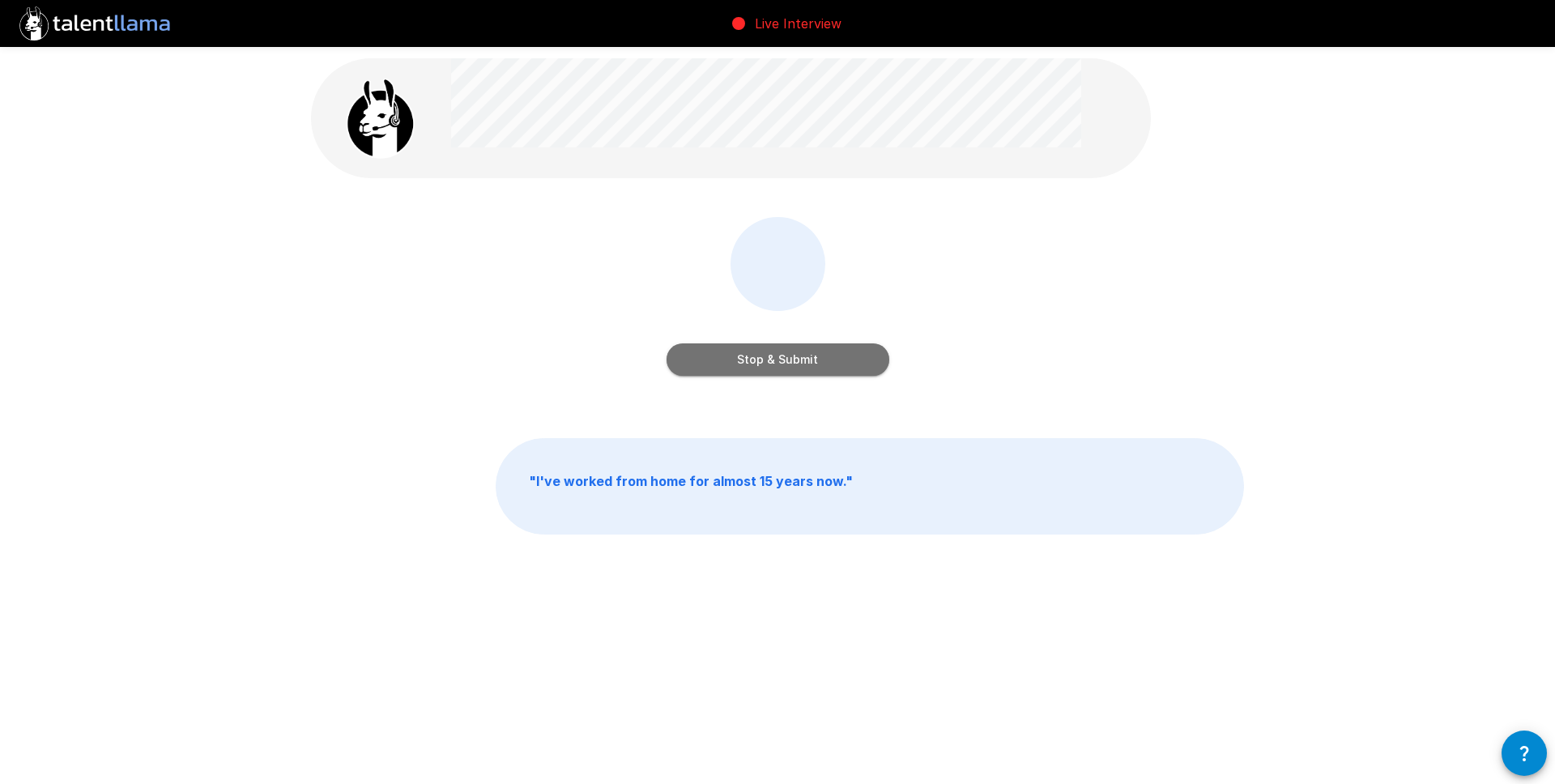
click at [790, 359] on button "Stop & Submit" at bounding box center [778, 359] width 223 height 32
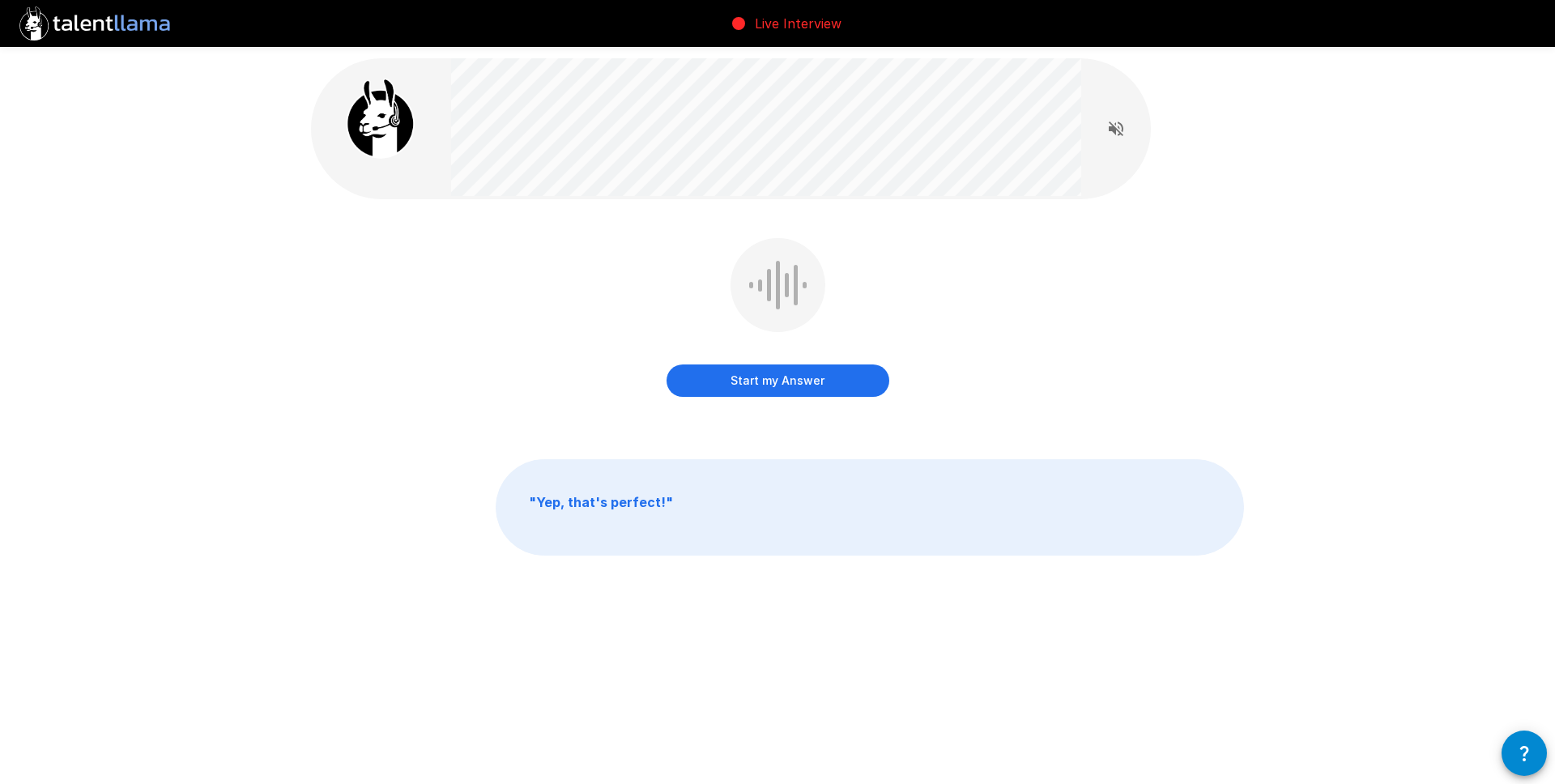
click at [799, 383] on button "Start my Answer" at bounding box center [778, 380] width 223 height 32
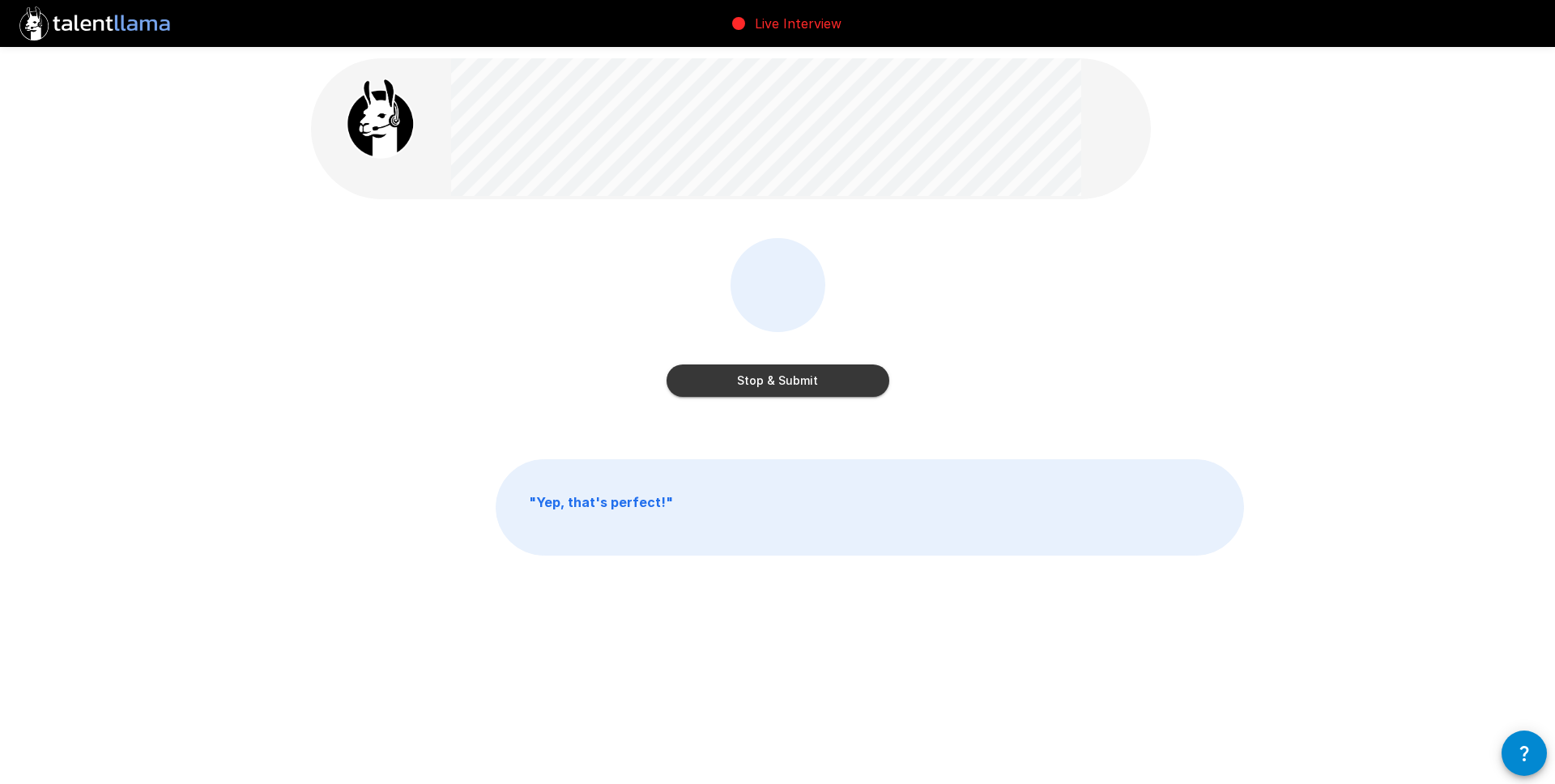
click at [763, 378] on button "Stop & Submit" at bounding box center [778, 380] width 223 height 32
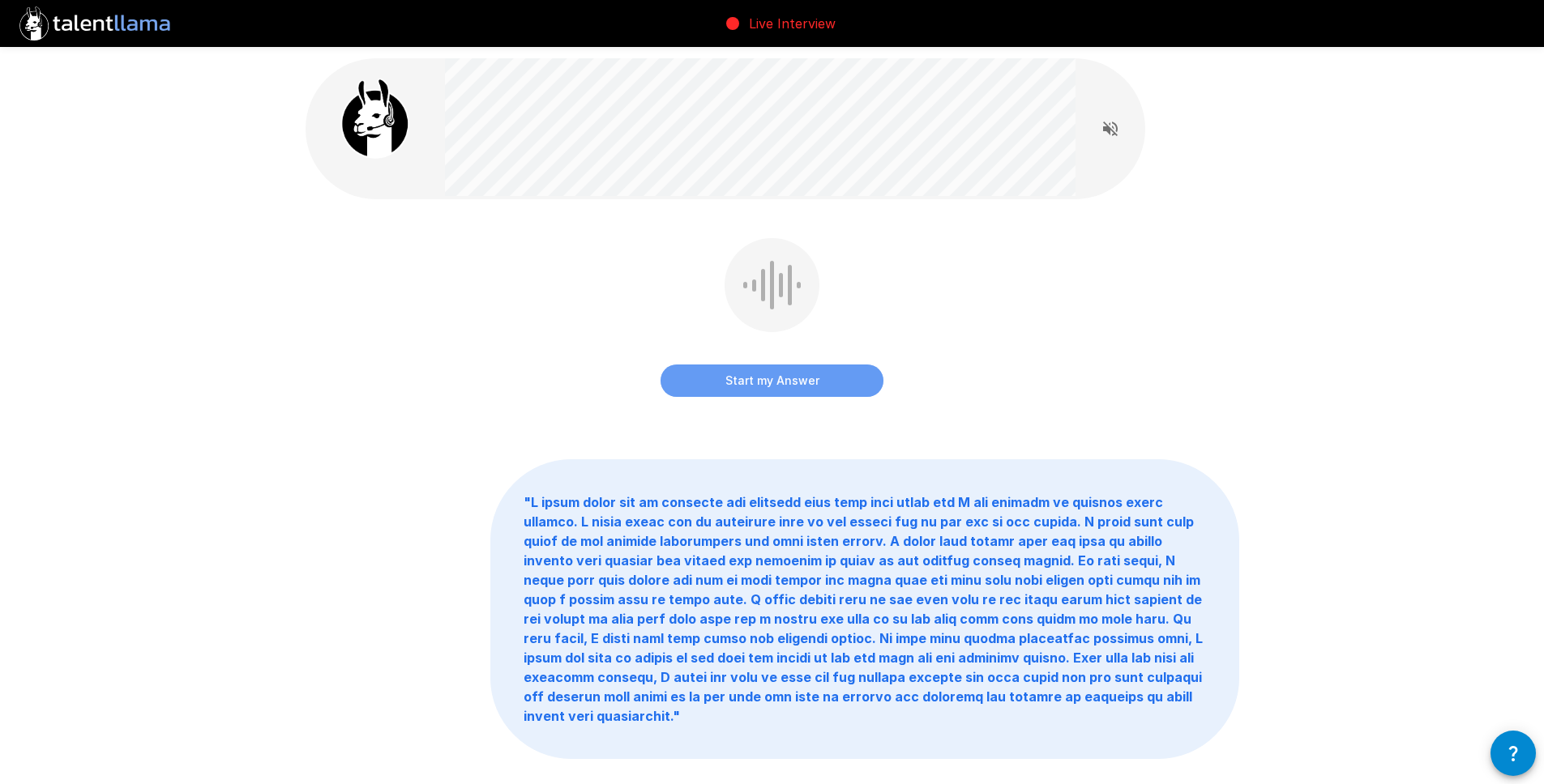
click at [804, 383] on button "Start my Answer" at bounding box center [772, 380] width 223 height 32
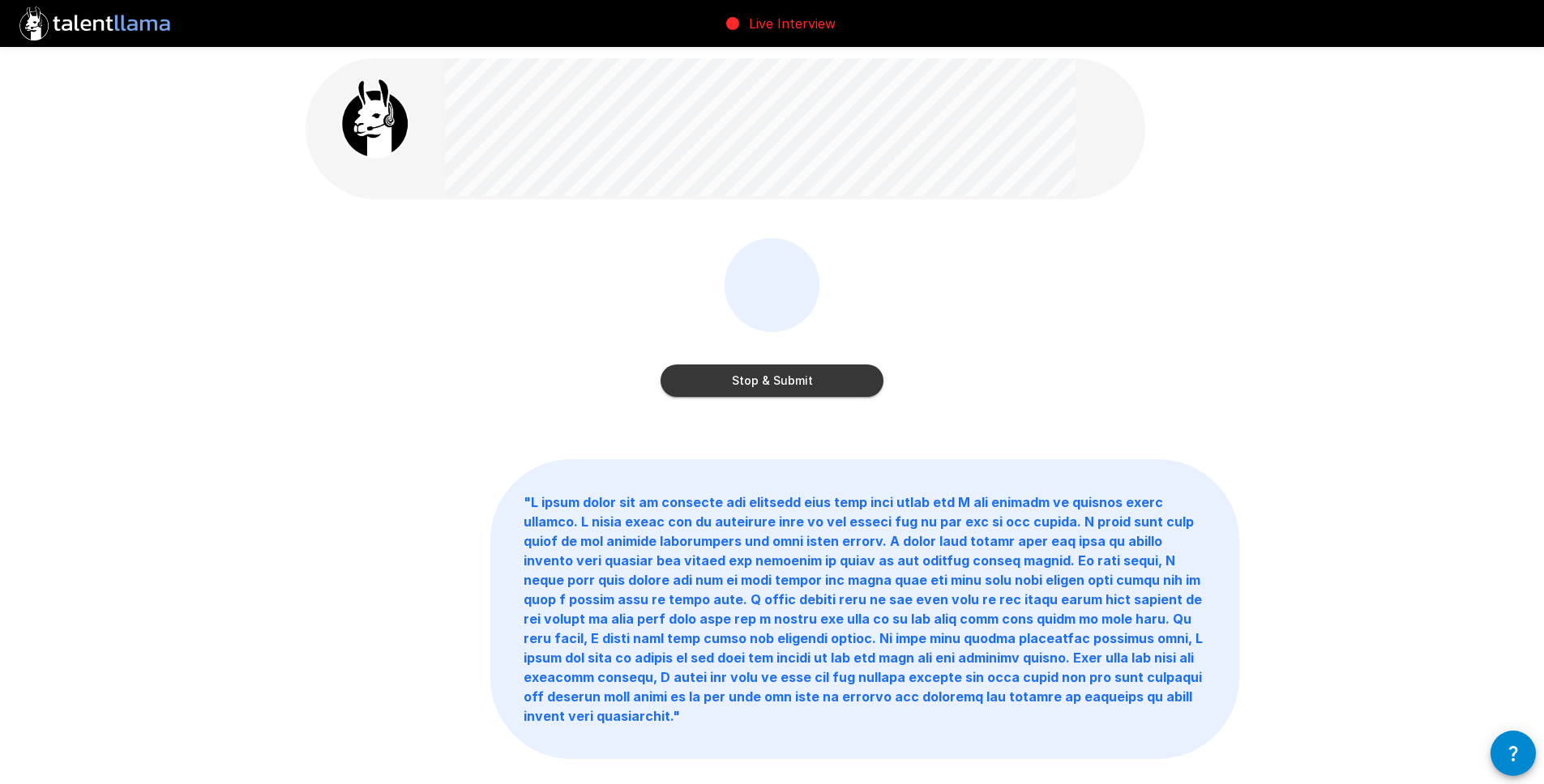
click at [804, 379] on button "Stop & Submit" at bounding box center [772, 380] width 223 height 32
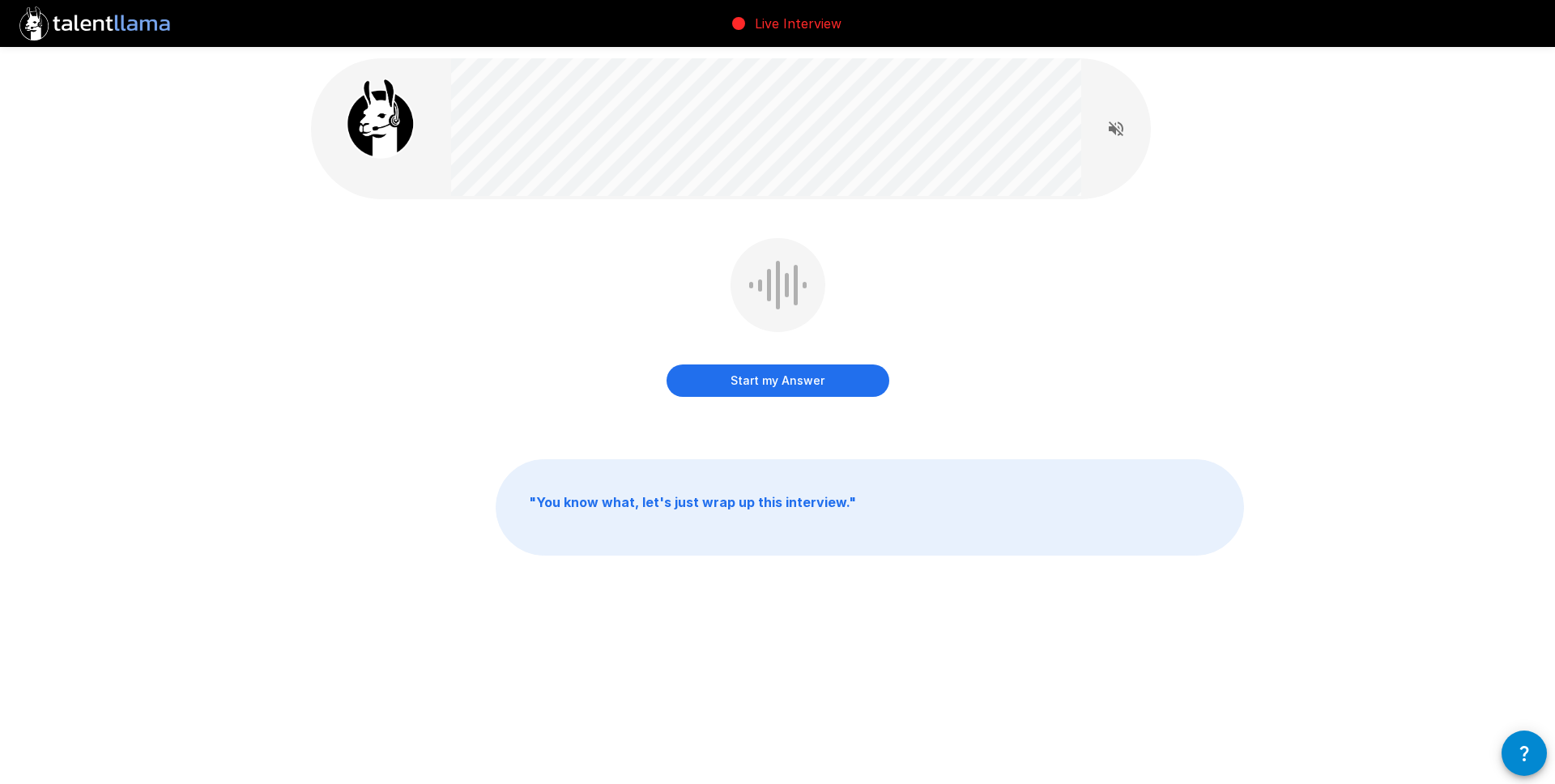
click at [809, 387] on button "Start my Answer" at bounding box center [778, 380] width 223 height 32
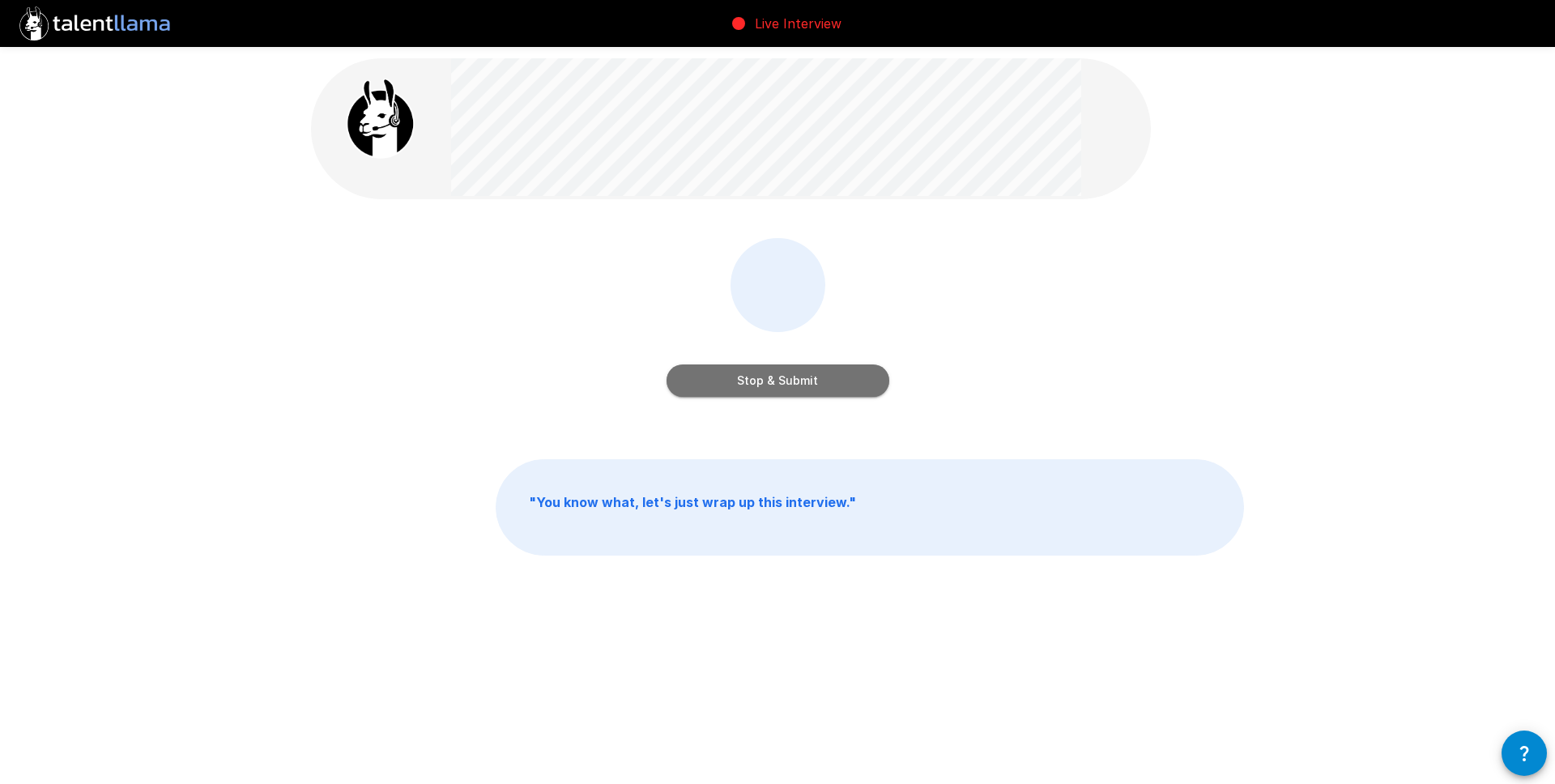
click at [776, 383] on button "Stop & Submit" at bounding box center [778, 380] width 223 height 32
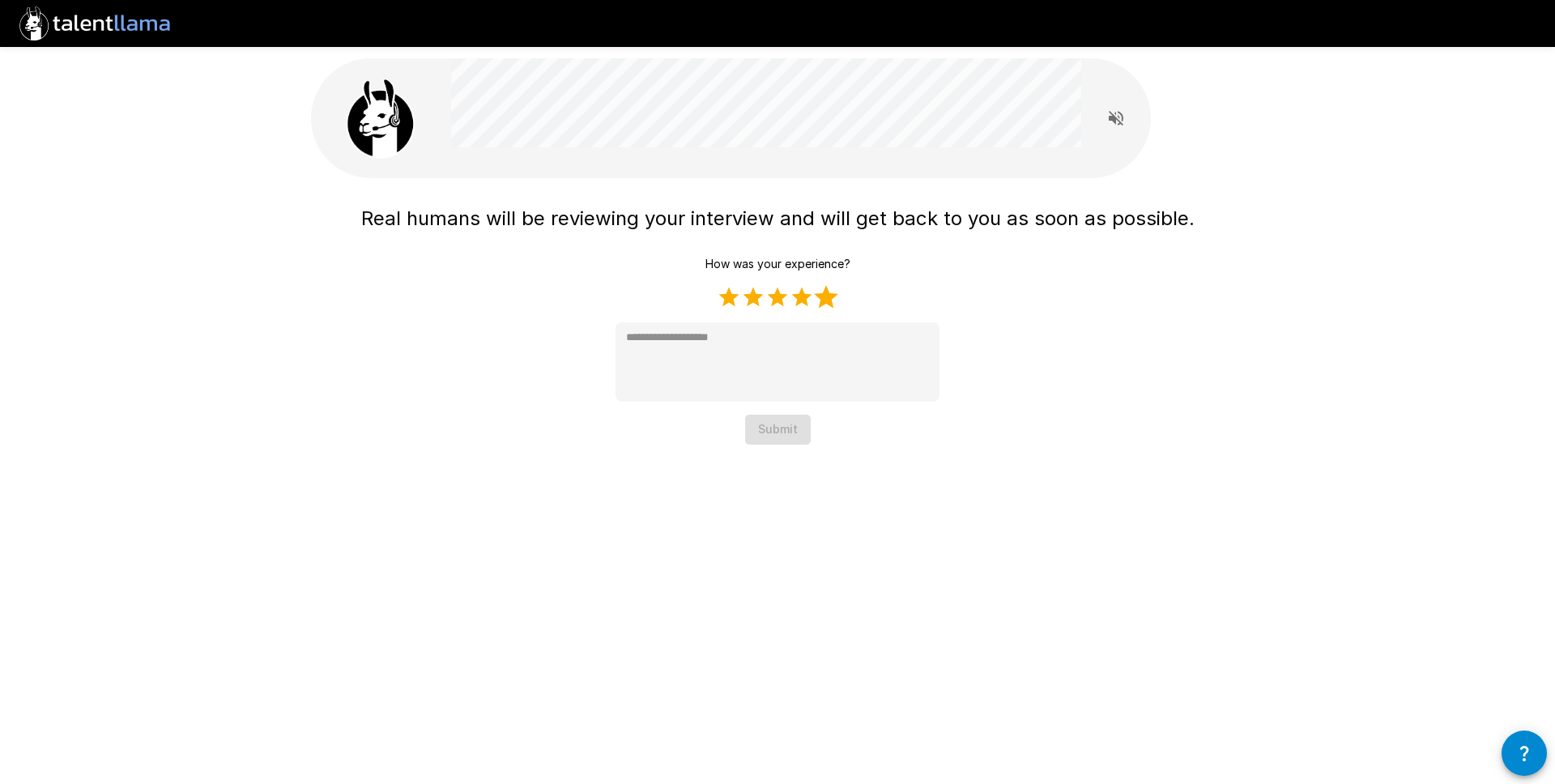
click at [832, 301] on label "5 Stars" at bounding box center [826, 297] width 24 height 24
type textarea "*"
click at [772, 433] on button "Submit" at bounding box center [778, 429] width 66 height 30
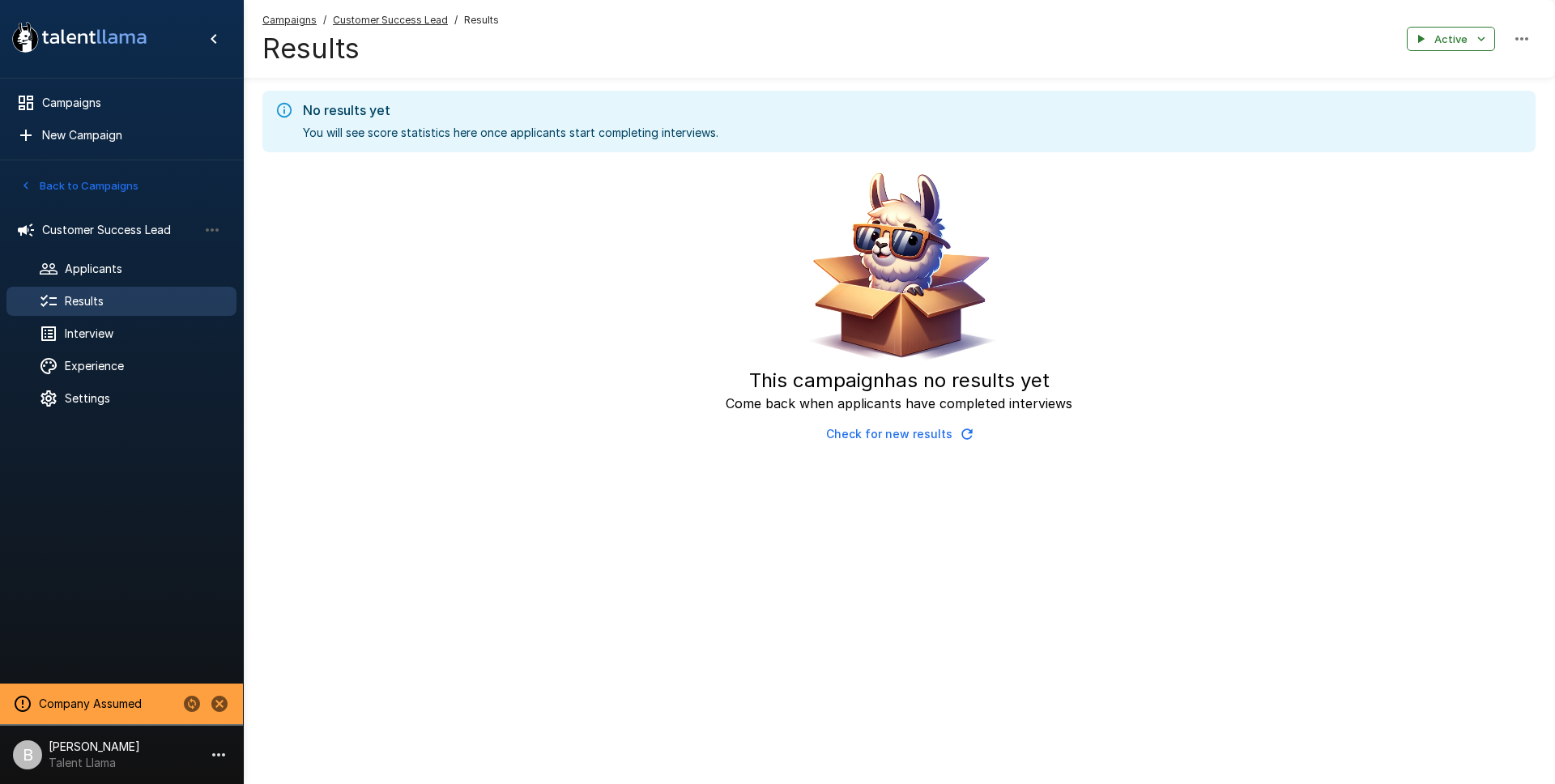
click at [969, 432] on icon "button" at bounding box center [967, 434] width 16 height 16
click at [71, 270] on span "Applicants" at bounding box center [144, 269] width 159 height 16
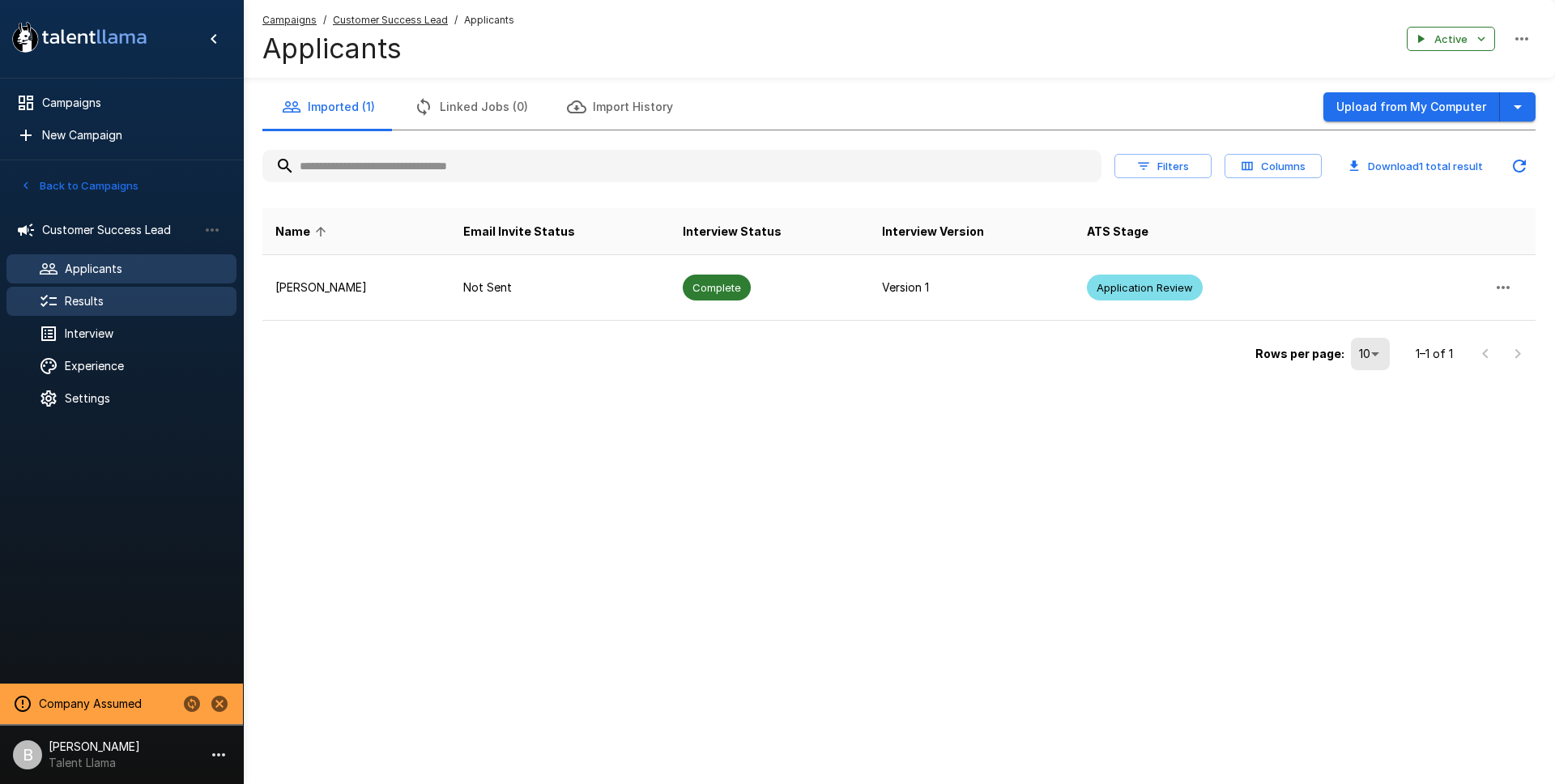
click at [111, 309] on div "Results" at bounding box center [121, 301] width 230 height 29
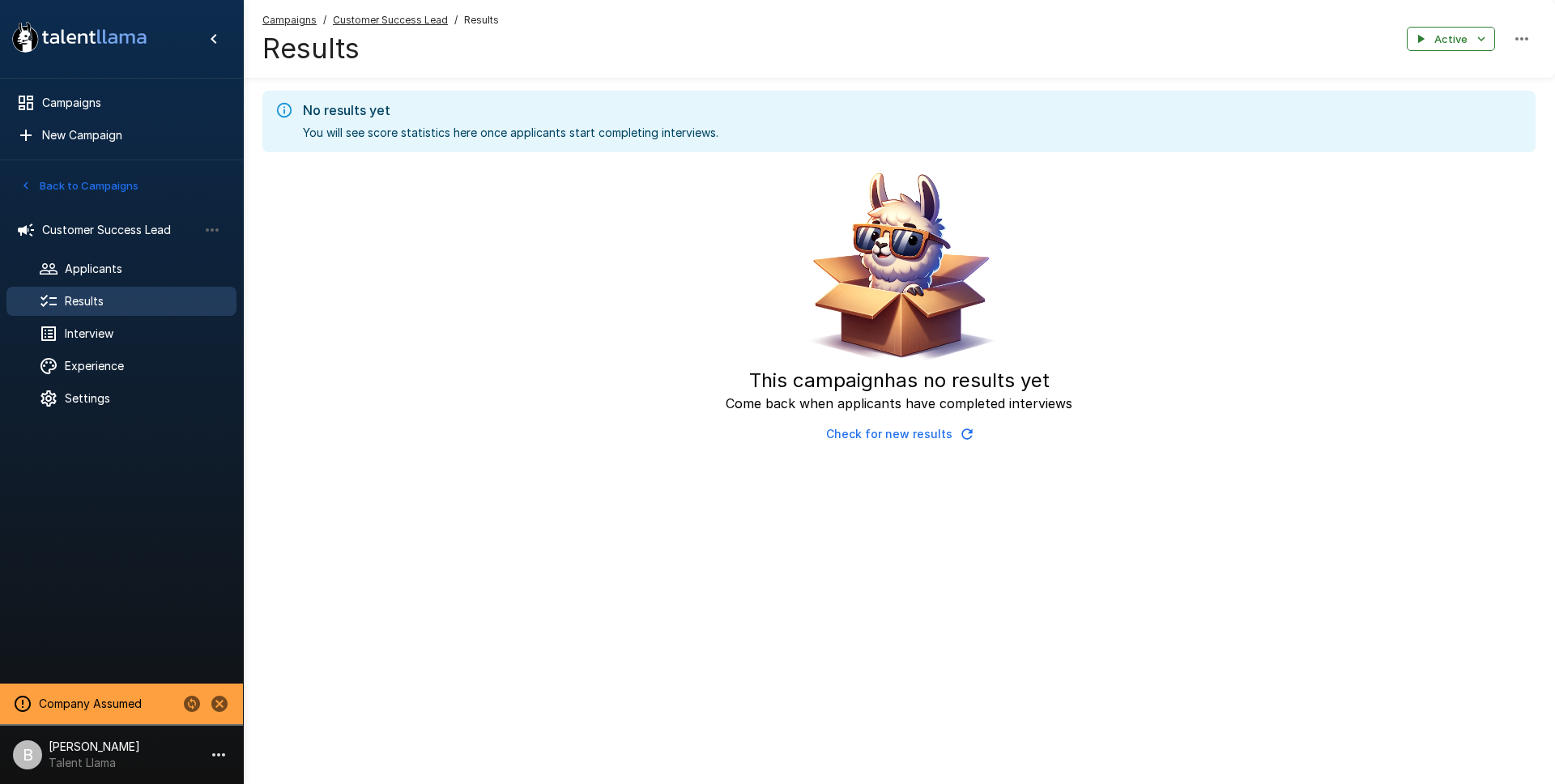
click at [968, 429] on icon "button" at bounding box center [967, 434] width 16 height 16
click at [381, 19] on u "Customer Success Lead" at bounding box center [390, 20] width 115 height 12
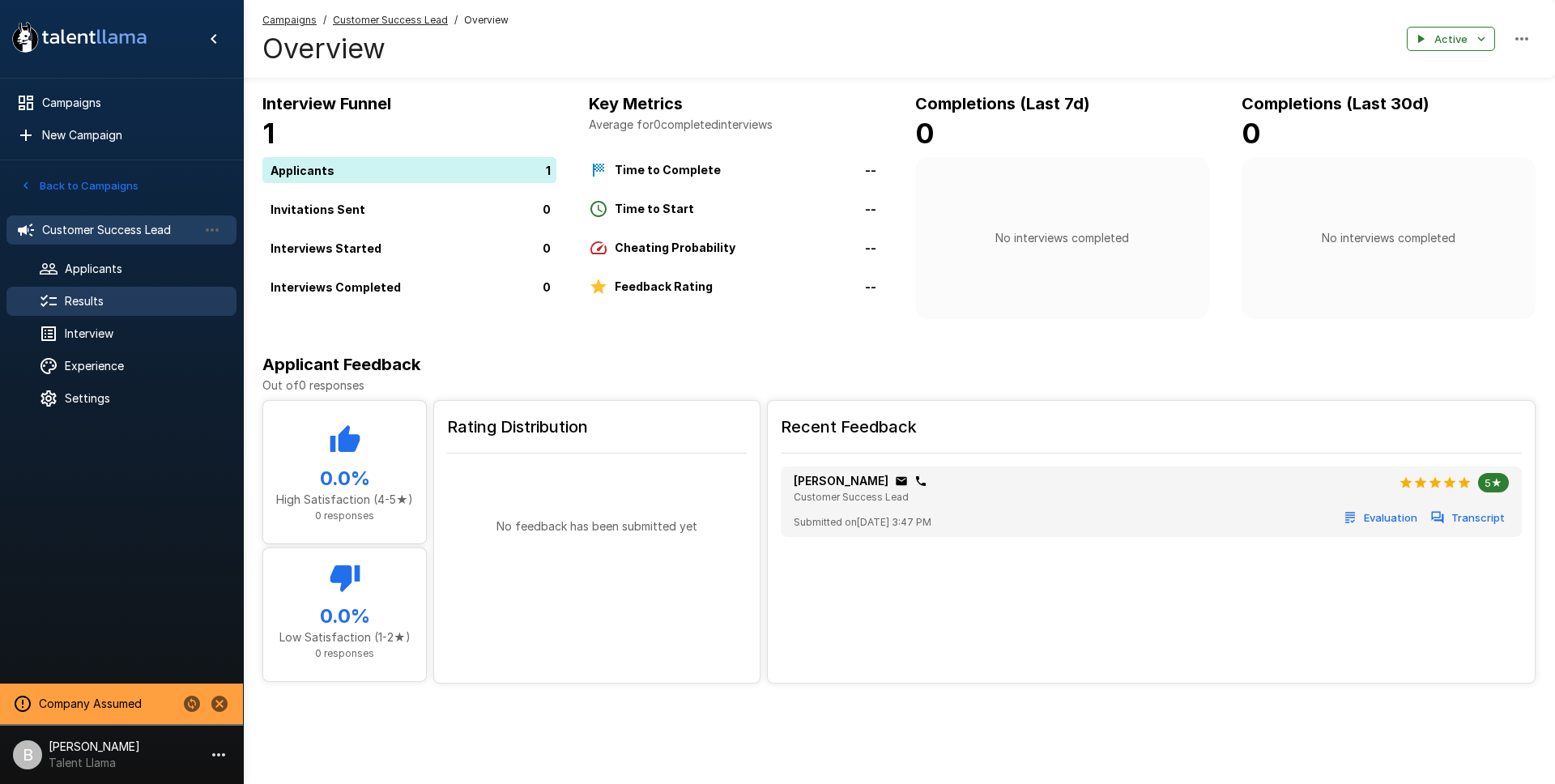
click at [103, 309] on div "Results" at bounding box center [121, 301] width 230 height 29
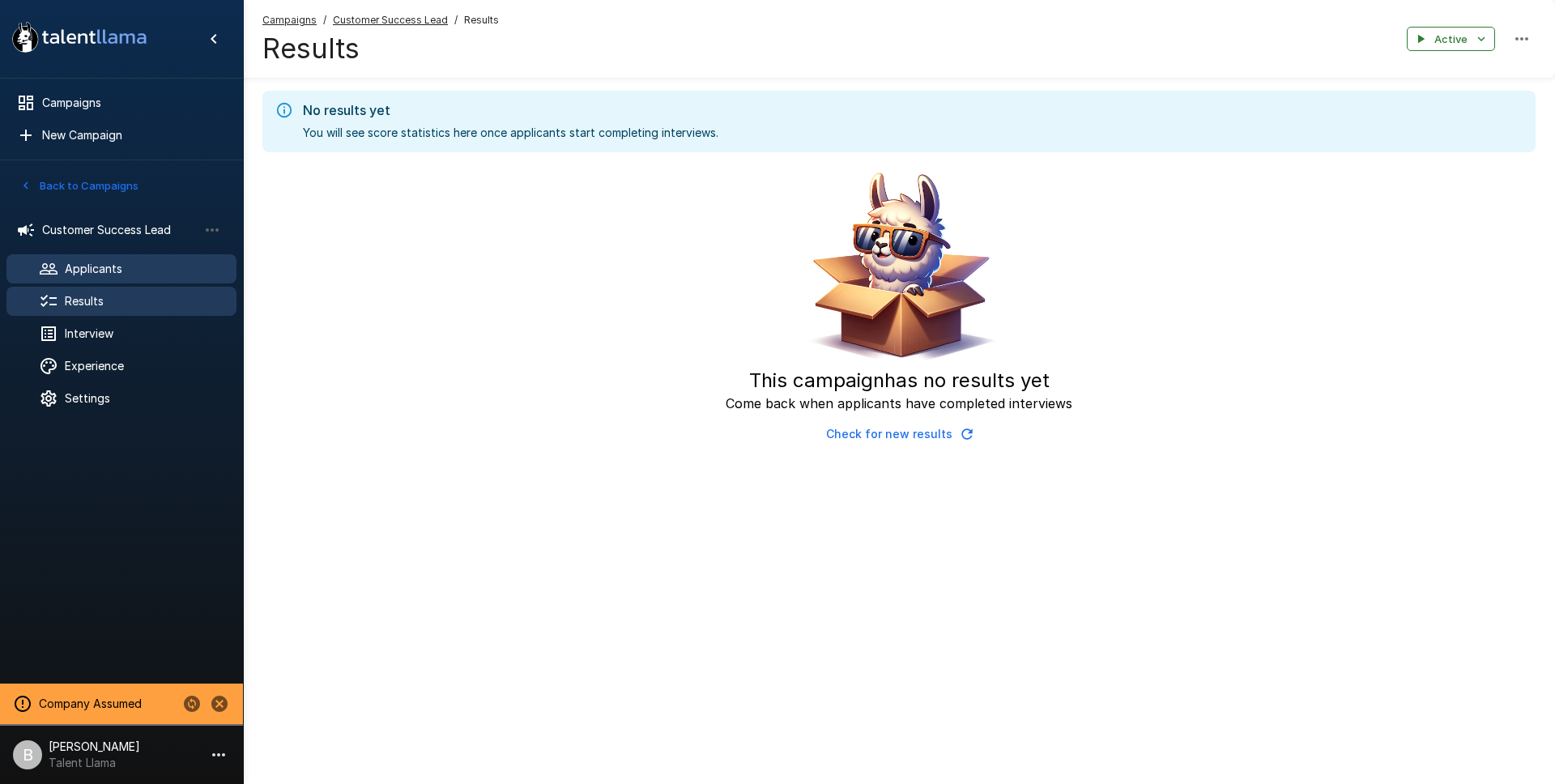
click at [101, 266] on span "Applicants" at bounding box center [144, 269] width 159 height 16
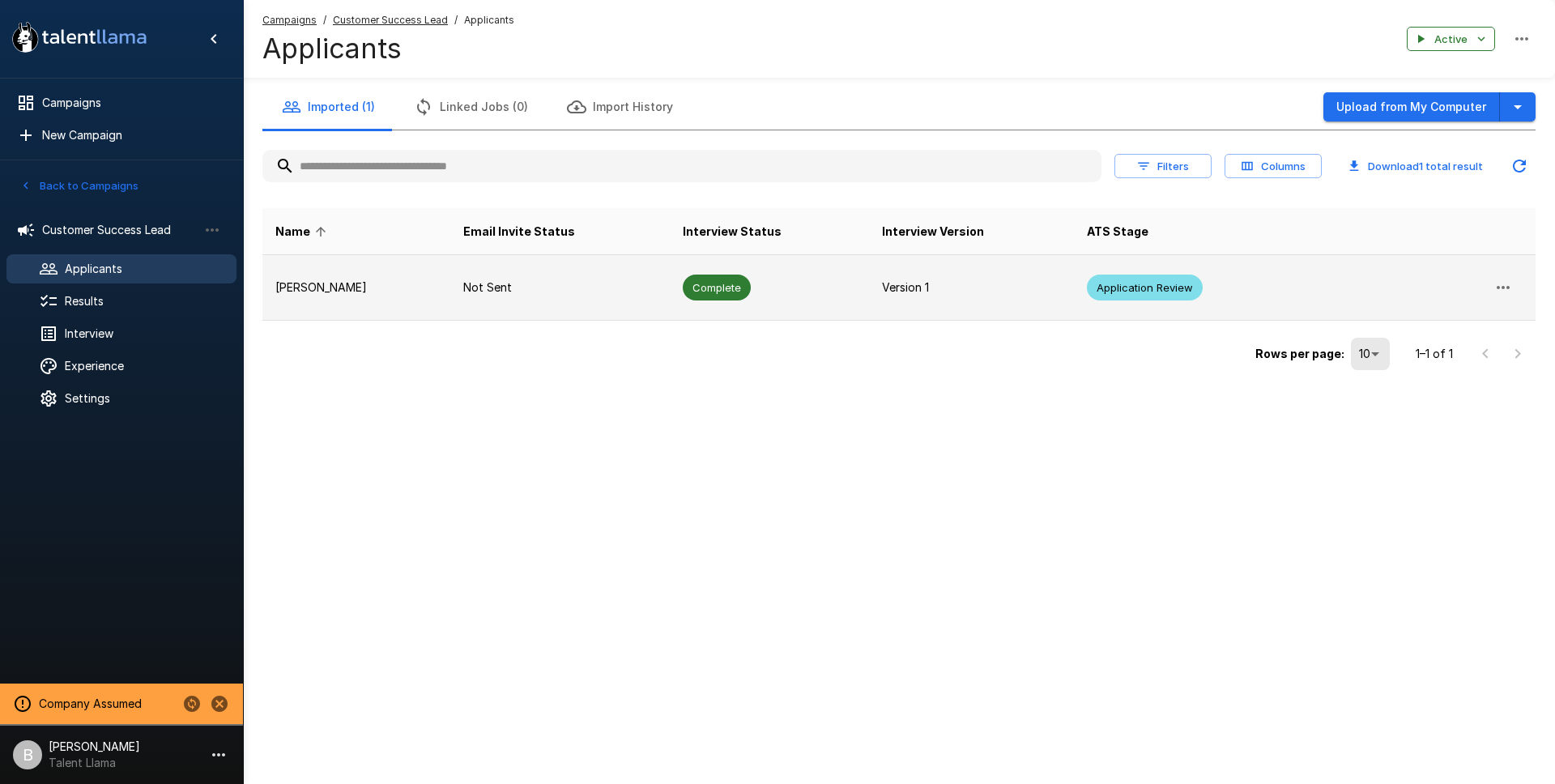
click at [503, 298] on td "Not Sent" at bounding box center [560, 288] width 220 height 66
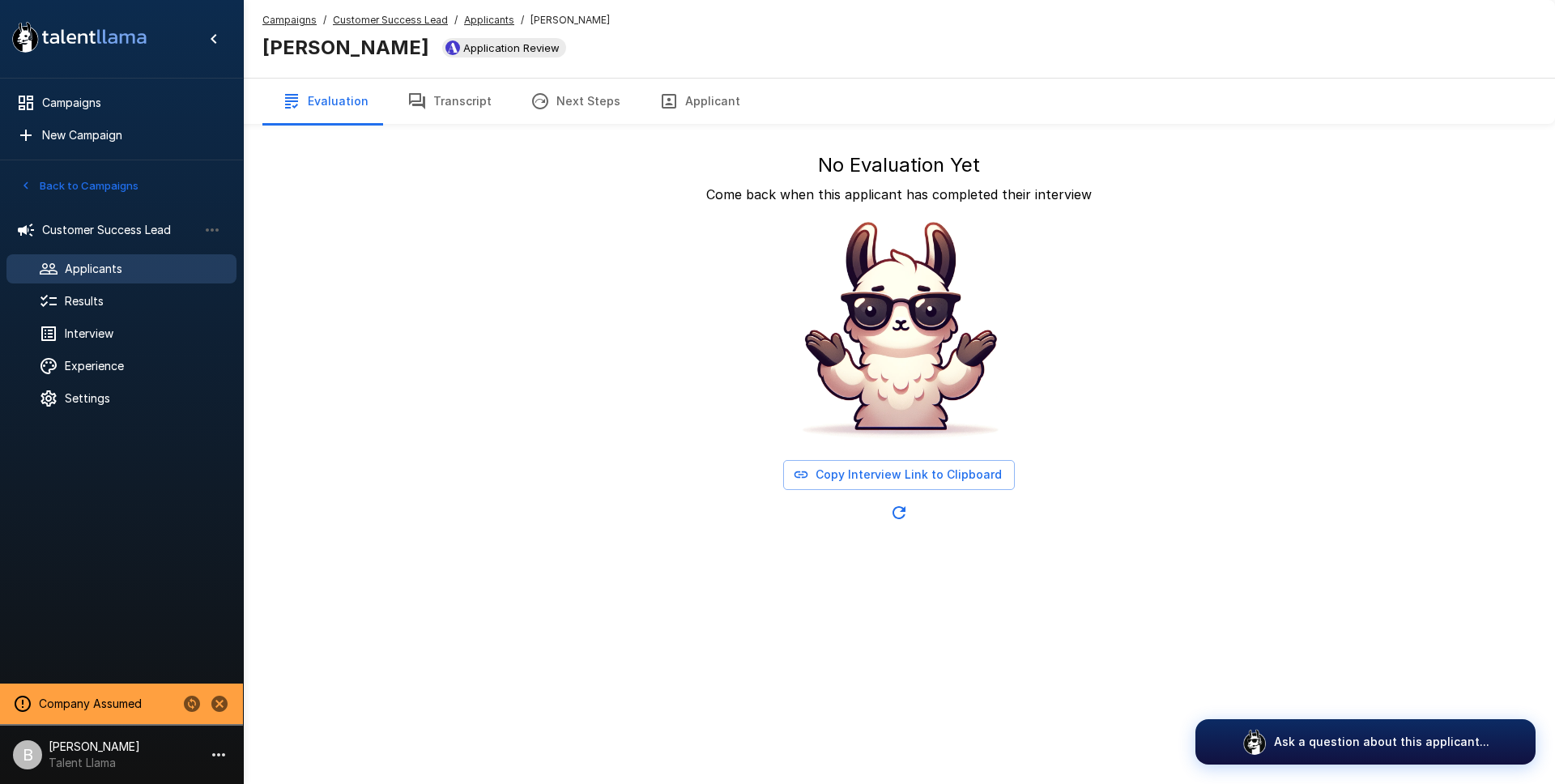
click at [497, 20] on u "Applicants" at bounding box center [489, 20] width 50 height 12
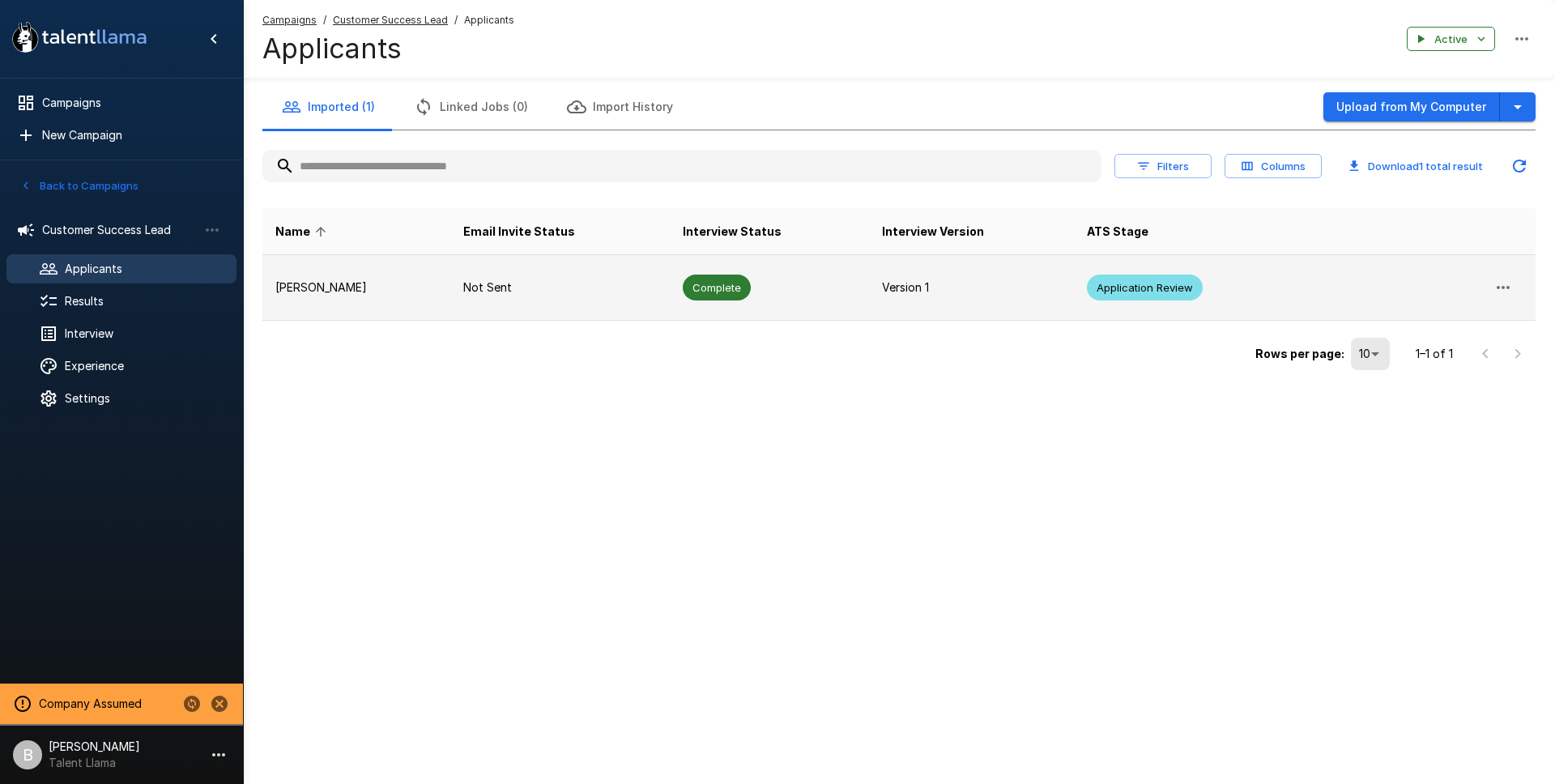
click at [1523, 283] on td at bounding box center [1418, 288] width 236 height 66
click at [1515, 284] on button "button" at bounding box center [1503, 288] width 39 height 39
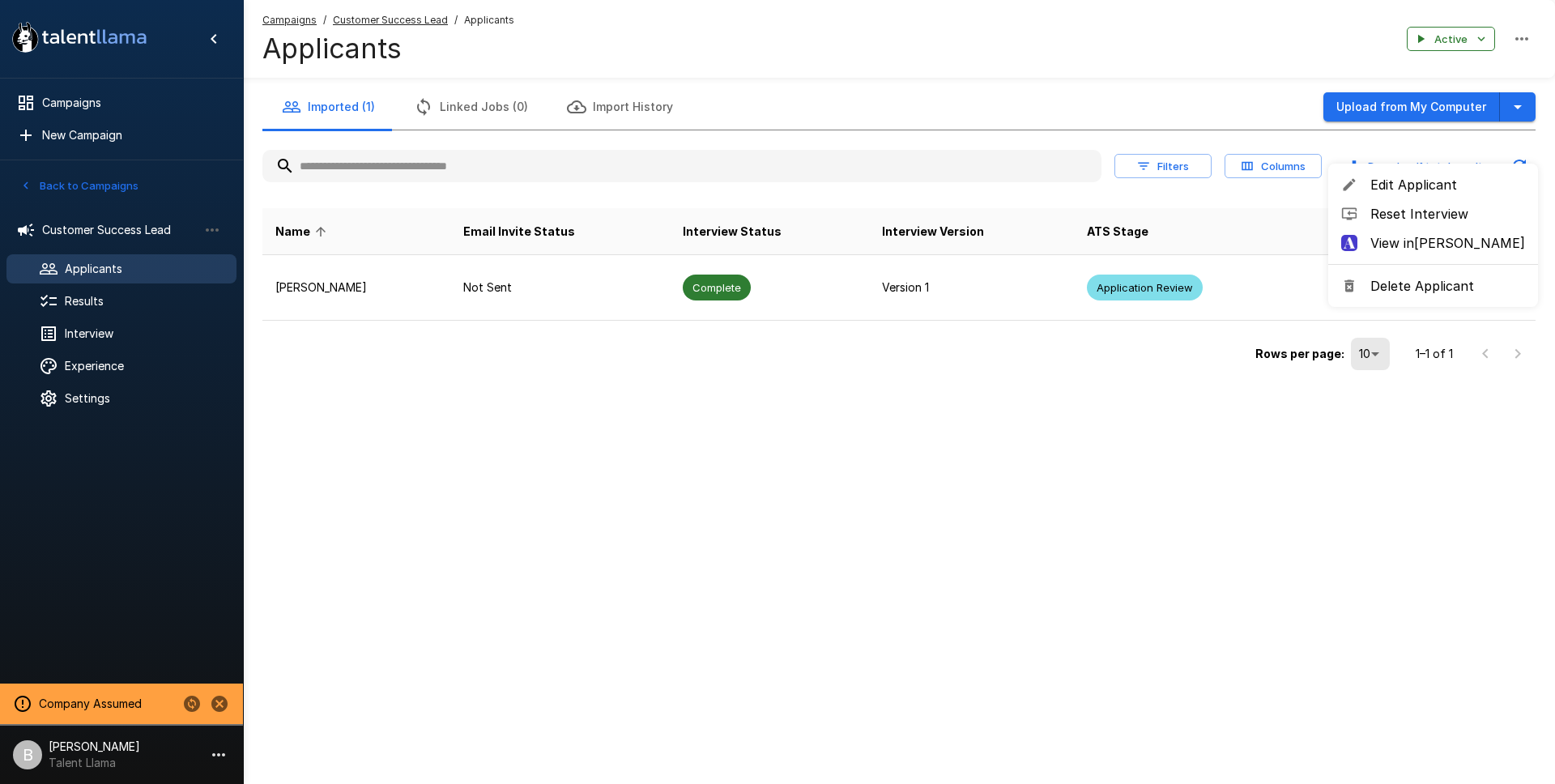
click at [1398, 212] on span "Reset Interview" at bounding box center [1448, 214] width 155 height 20
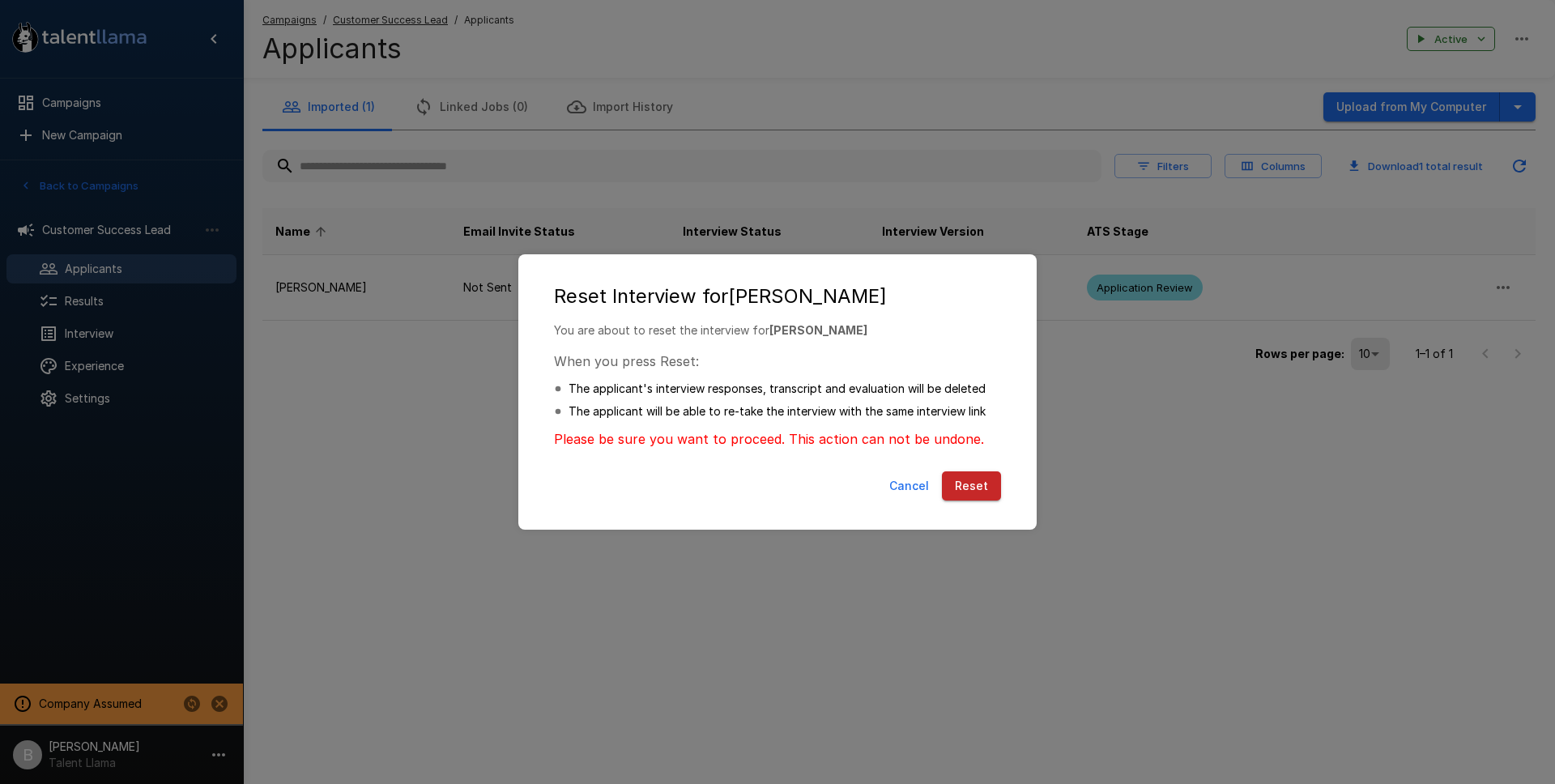
click at [986, 476] on div "Cancel Reset" at bounding box center [777, 489] width 486 height 49
click at [986, 477] on button "Reset" at bounding box center [971, 486] width 59 height 30
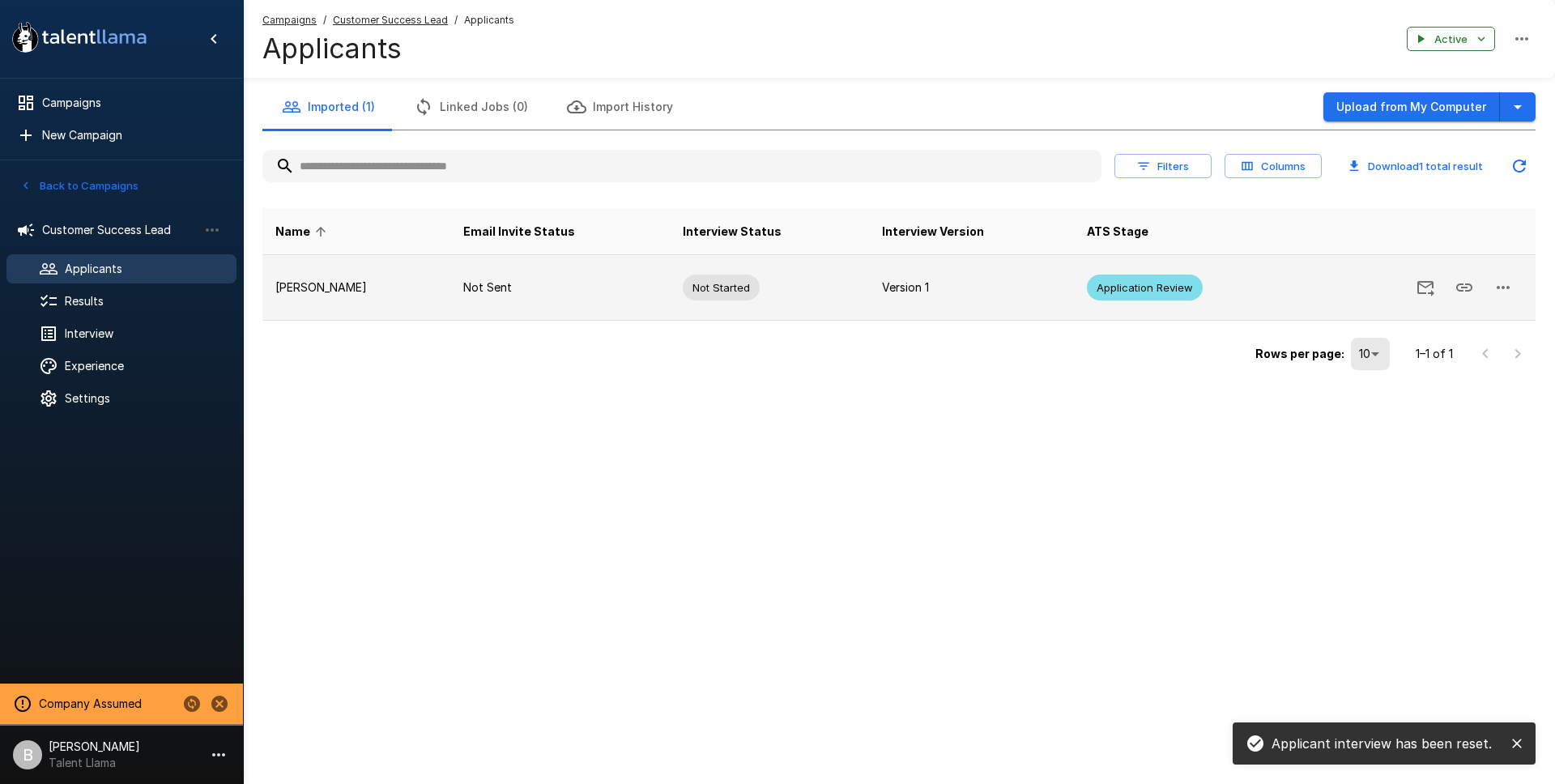
click at [1460, 283] on icon "Copy Interview Link" at bounding box center [1464, 287] width 16 height 8
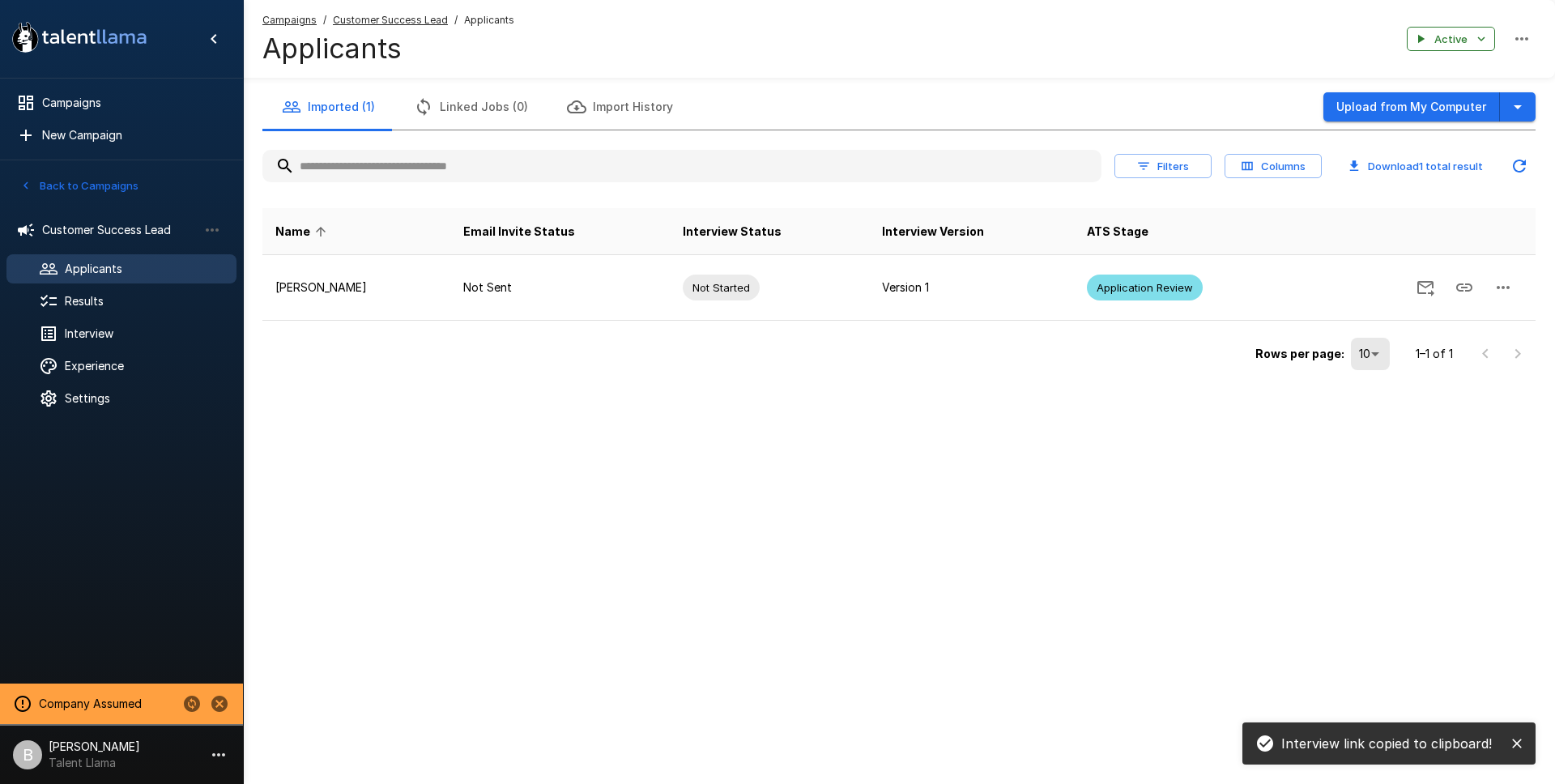
click at [1529, 164] on button "Updated Today - 3:54 PM" at bounding box center [1519, 166] width 32 height 32
click at [156, 303] on span "Results" at bounding box center [144, 301] width 159 height 16
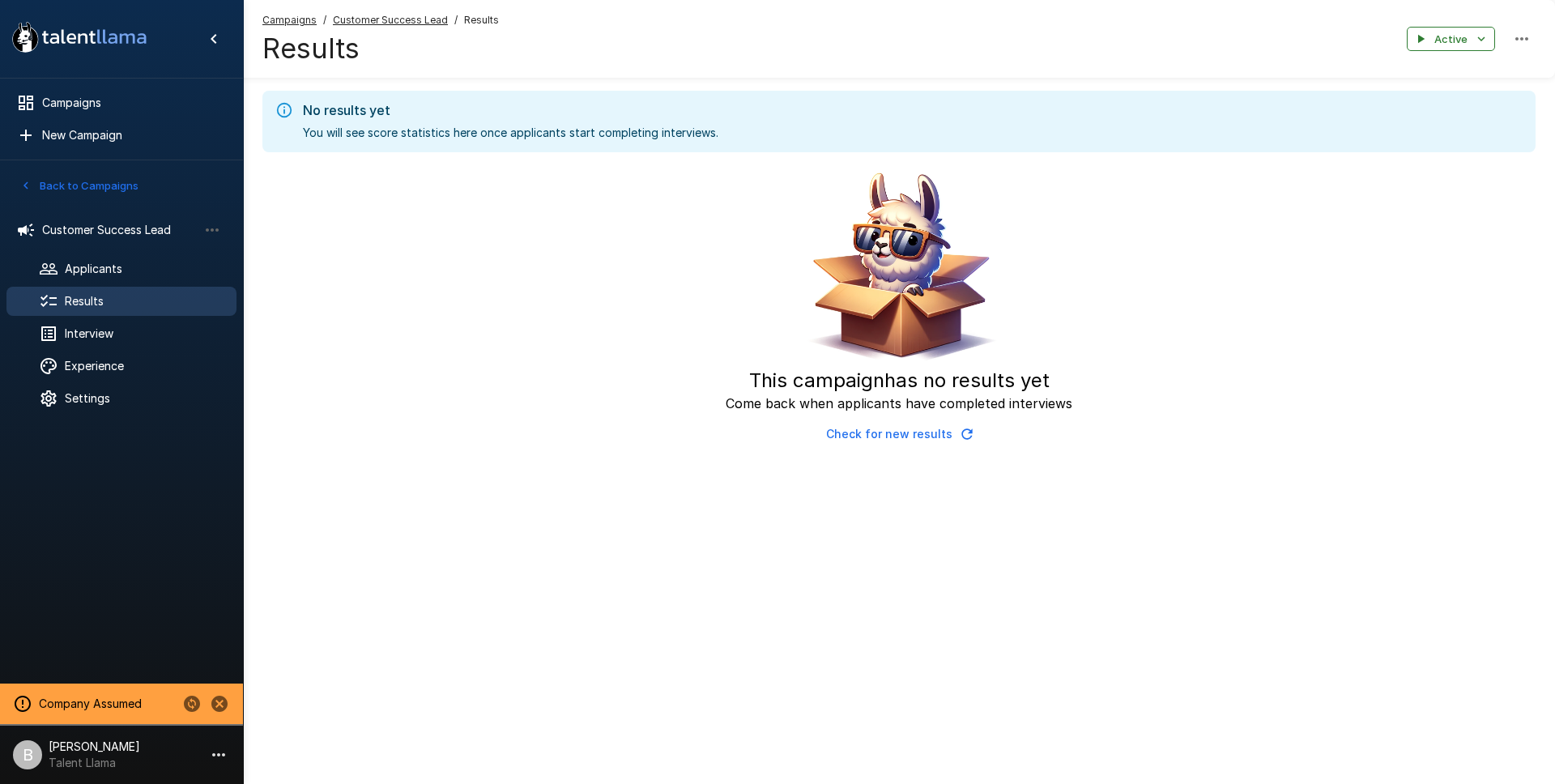
click at [937, 435] on button "Check for new results" at bounding box center [899, 435] width 159 height 30
click at [961, 432] on icon "button" at bounding box center [967, 434] width 16 height 16
click at [961, 432] on div "This campaign has no results yet Come back when applicants have completed inter…" at bounding box center [899, 306] width 1273 height 284
click at [944, 432] on icon "button" at bounding box center [936, 434] width 16 height 16
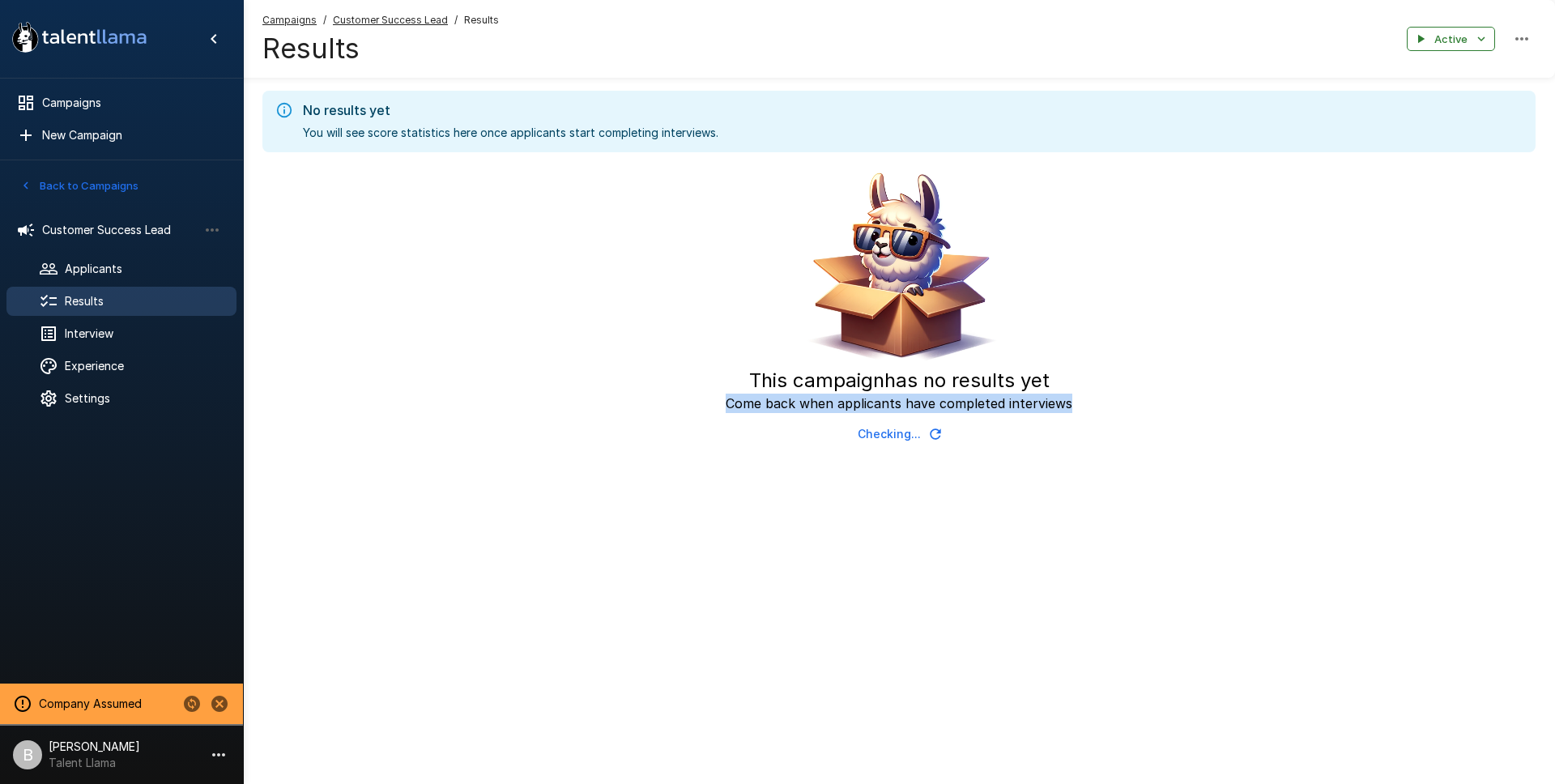
click at [961, 432] on div "This campaign has no results yet Come back when applicants have completed inter…" at bounding box center [899, 306] width 1273 height 284
click at [961, 432] on icon "button" at bounding box center [967, 434] width 16 height 16
click at [1446, 23] on div "Campaigns / Customer Success Lead / Results Results Active" at bounding box center [899, 38] width 1313 height 78
click at [1445, 29] on button "Active" at bounding box center [1451, 39] width 88 height 25
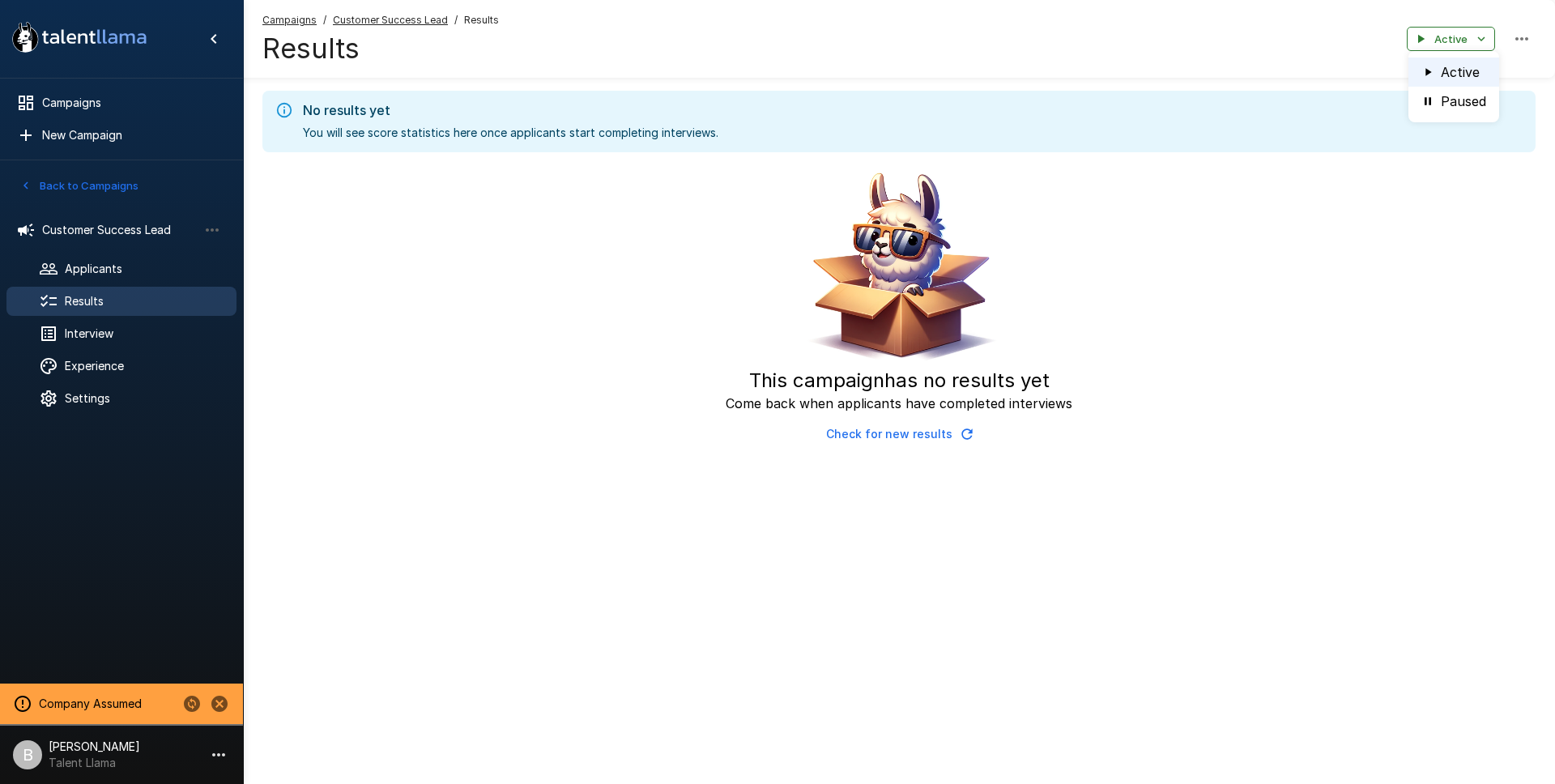
click at [710, 69] on div at bounding box center [777, 392] width 1555 height 784
click at [423, 21] on u "Customer Success Lead" at bounding box center [390, 20] width 115 height 12
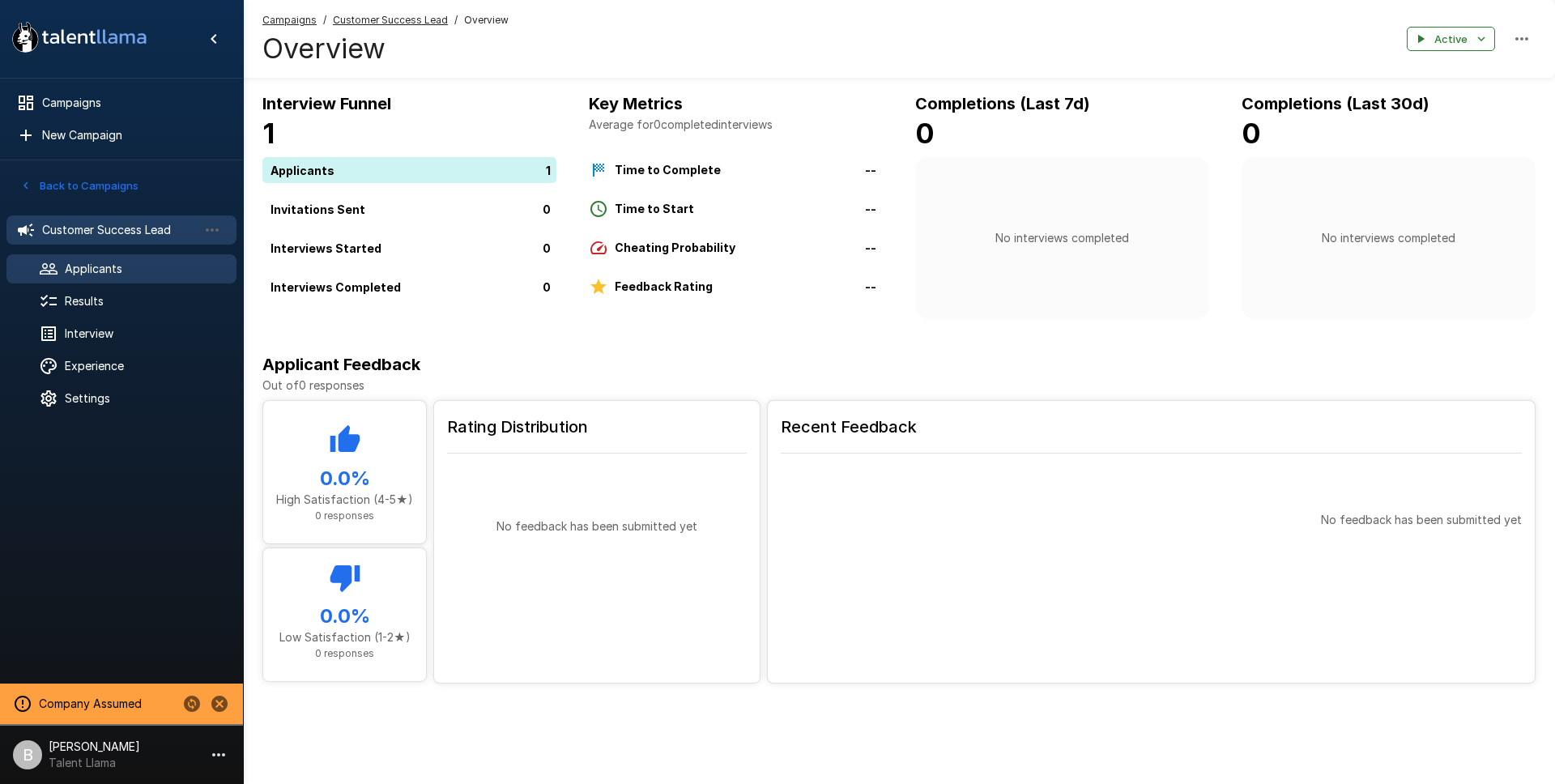
click at [177, 268] on span "Applicants" at bounding box center [144, 269] width 159 height 16
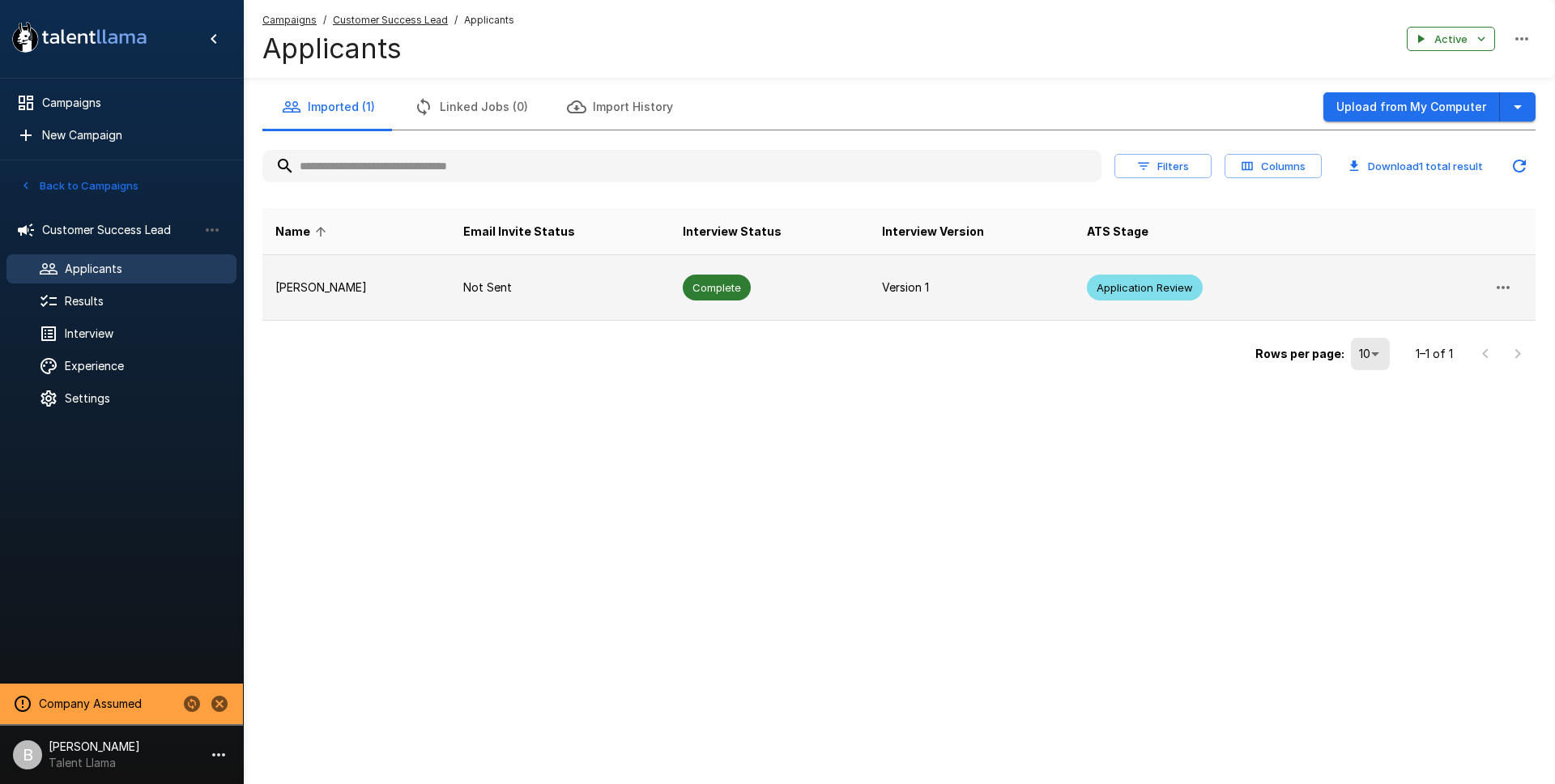
click at [414, 298] on td "Benjamin Chaikin" at bounding box center [356, 288] width 188 height 66
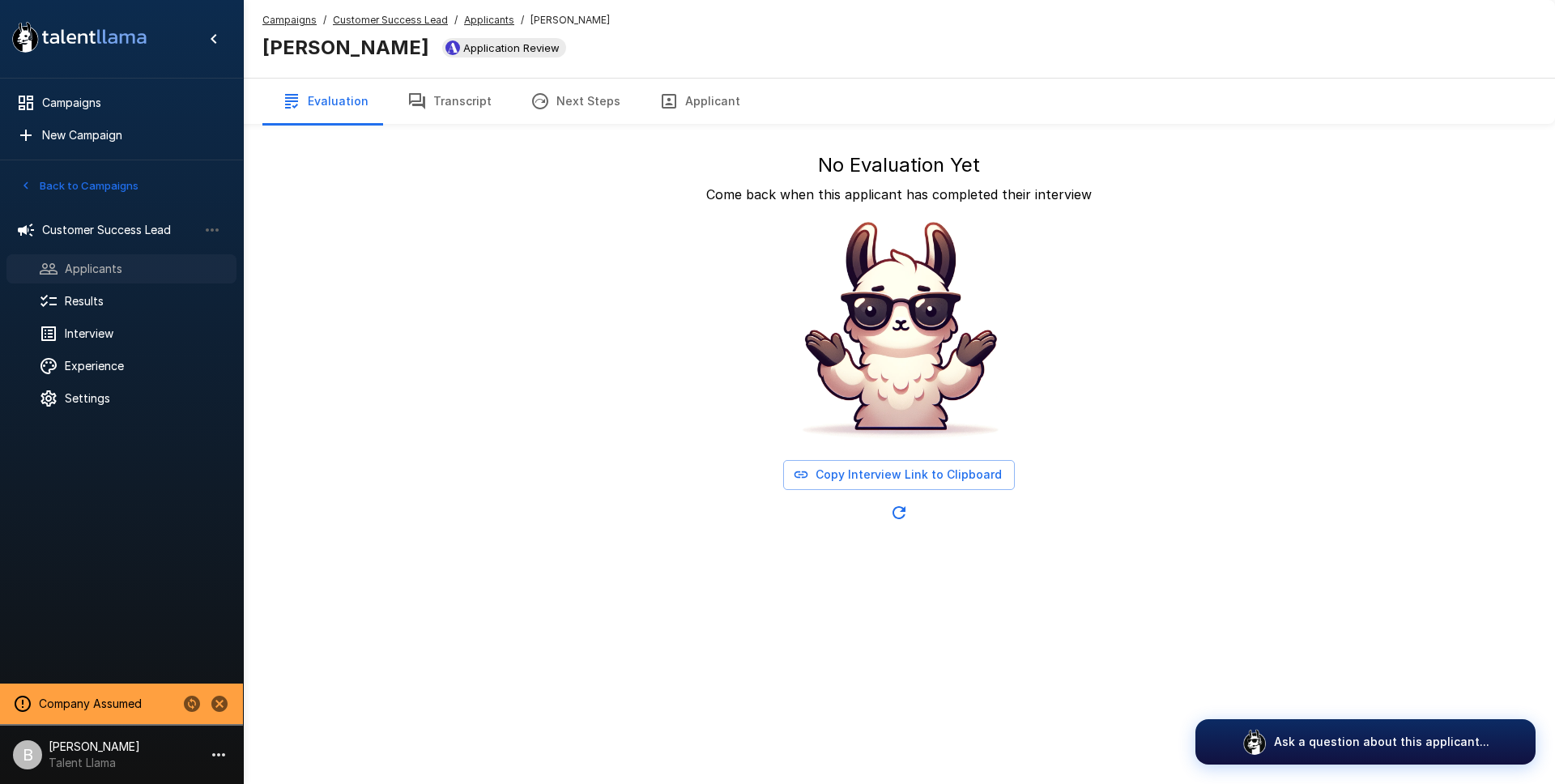
click at [86, 277] on div "Applicants" at bounding box center [121, 268] width 230 height 29
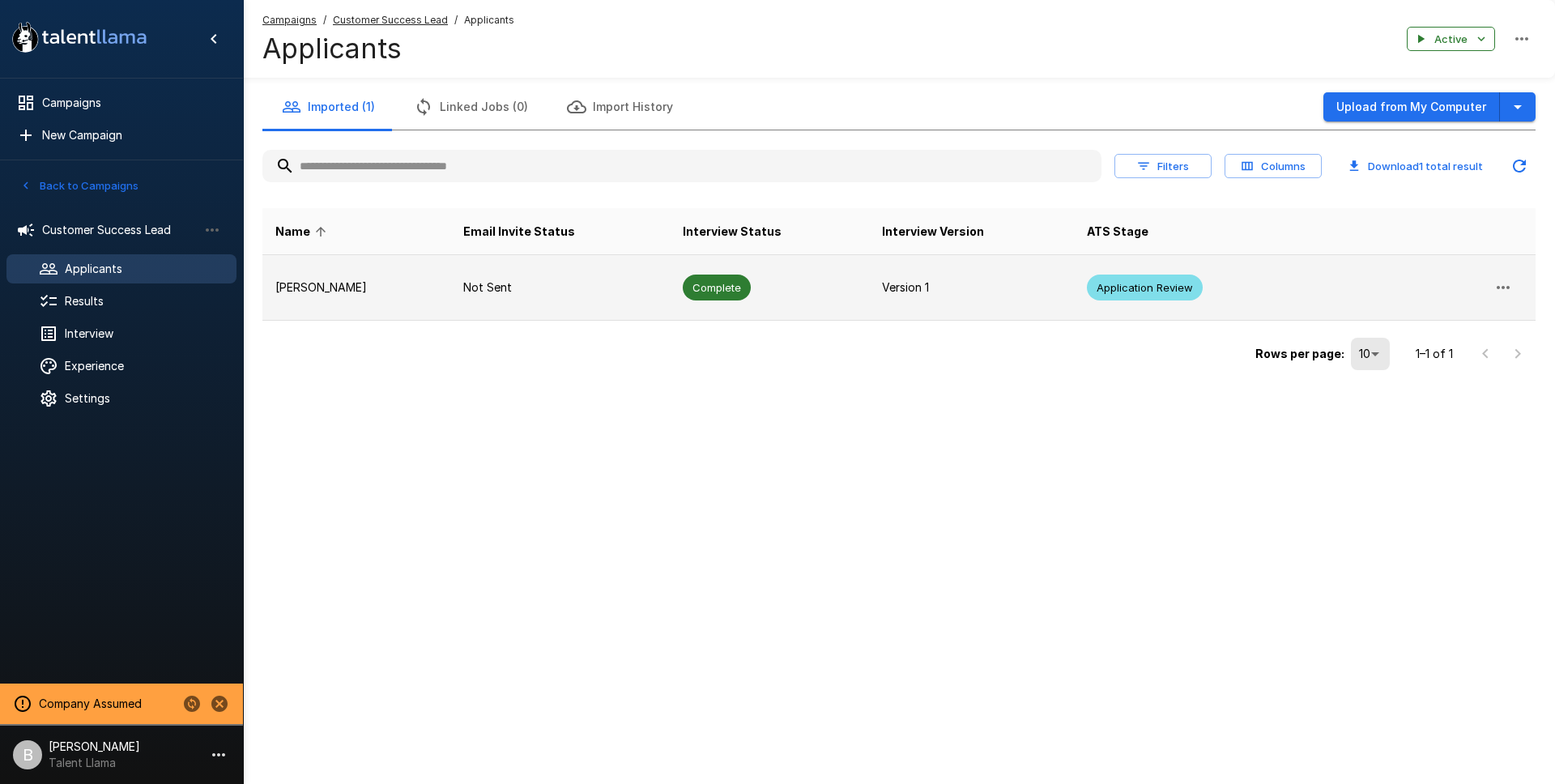
click at [381, 278] on td "[PERSON_NAME]" at bounding box center [356, 288] width 188 height 66
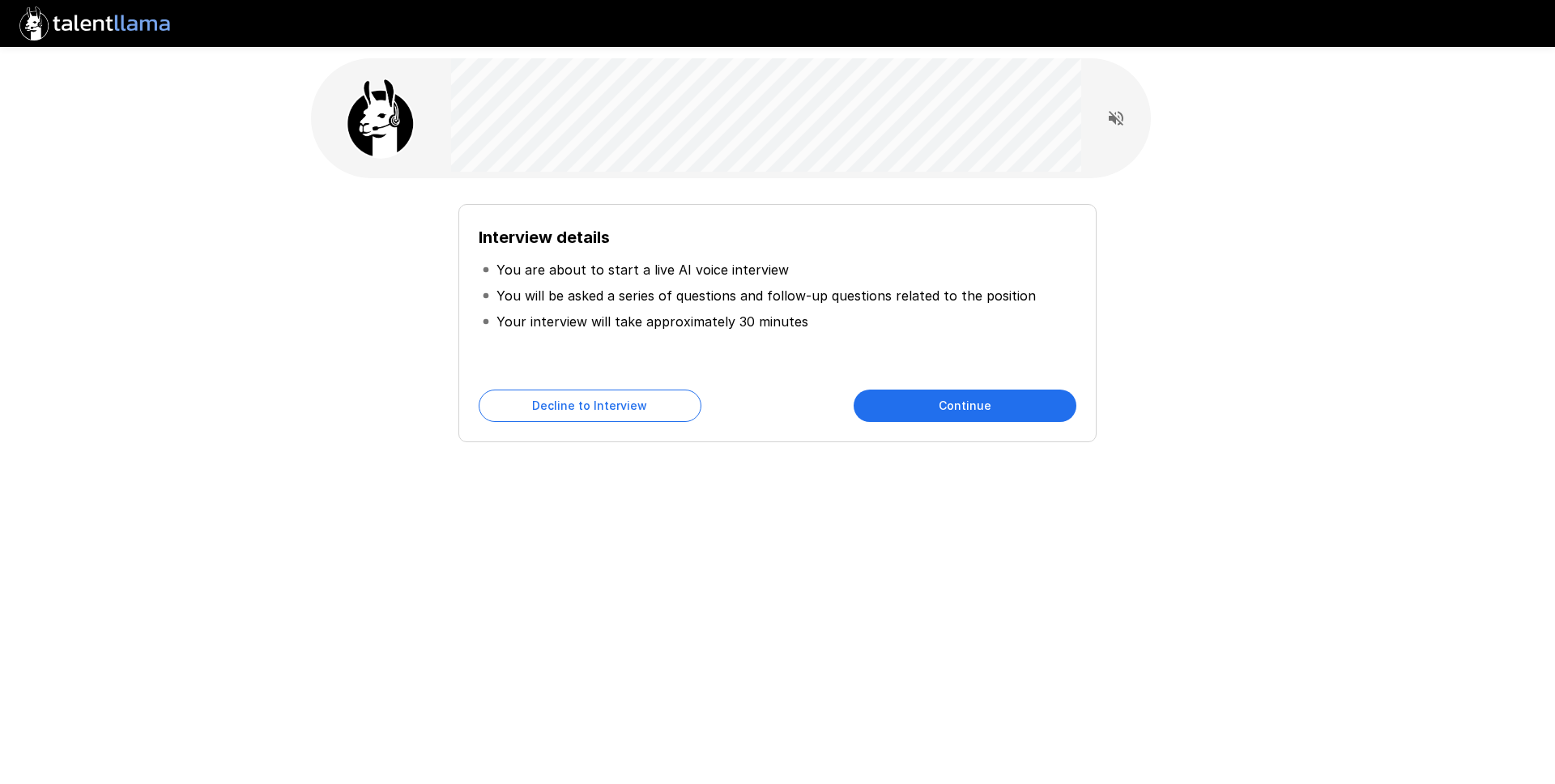
click at [1001, 390] on button "Continue" at bounding box center [965, 405] width 223 height 32
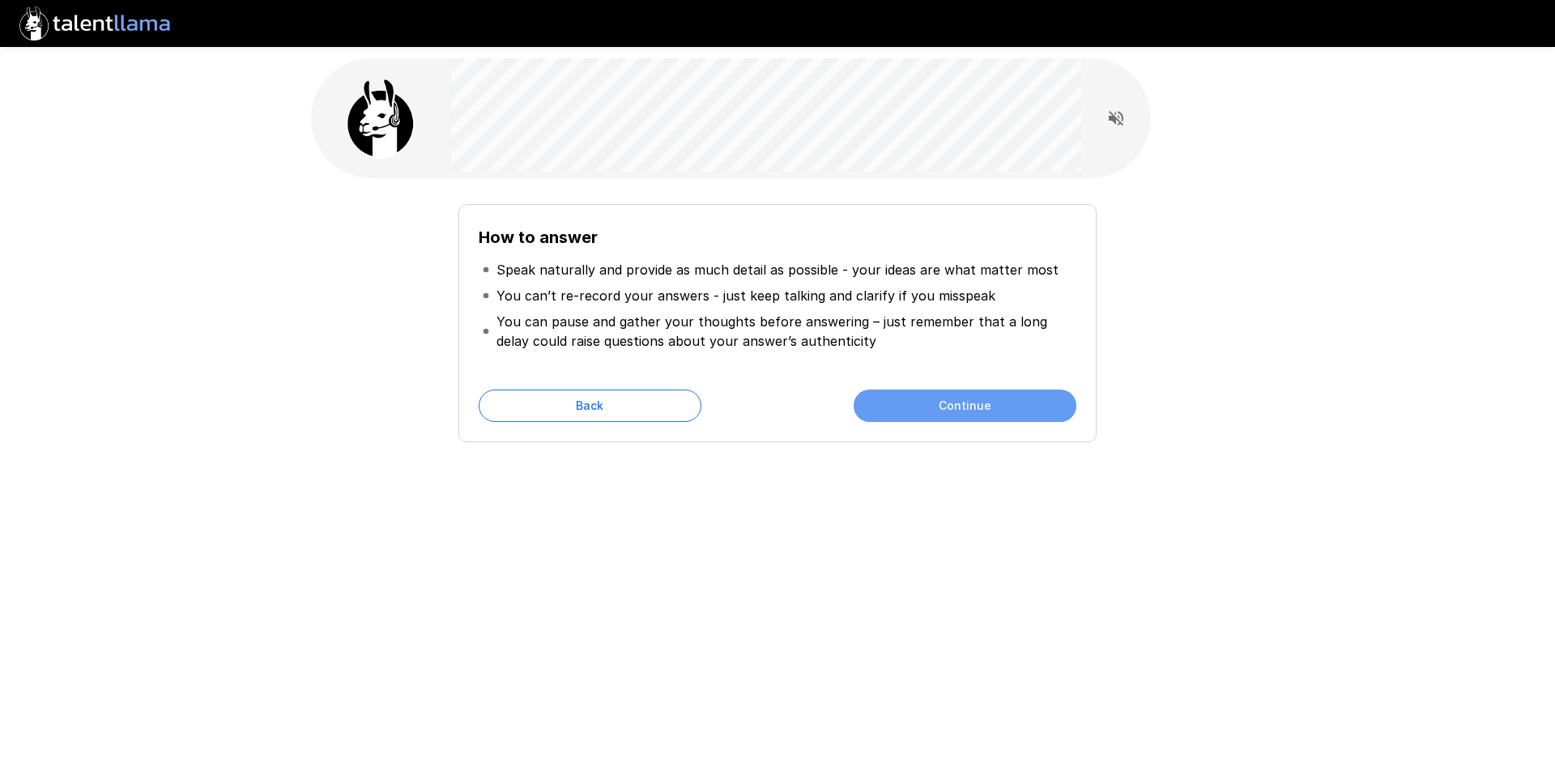
click at [995, 398] on button "Continue" at bounding box center [965, 405] width 223 height 32
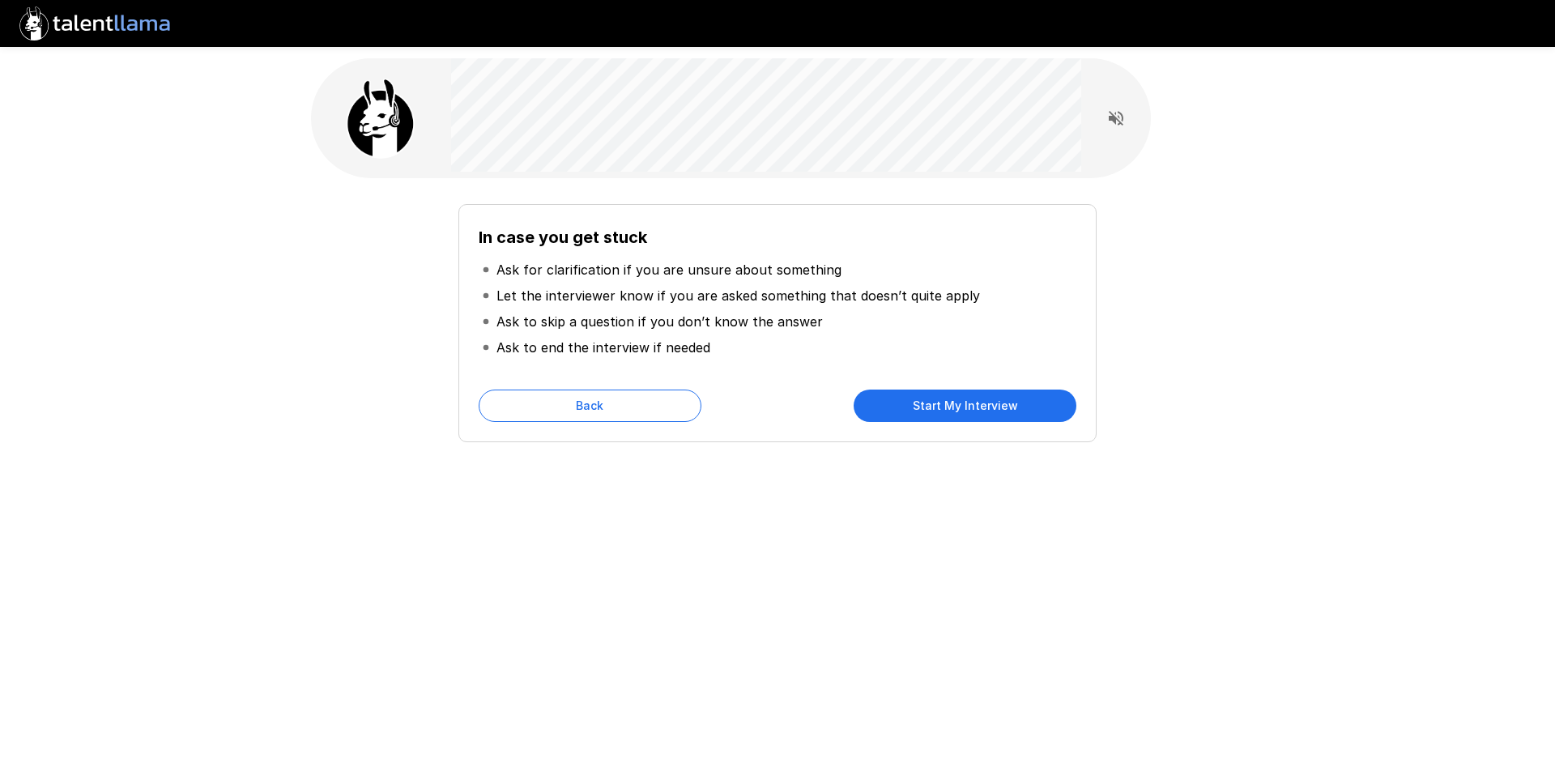
click at [995, 399] on button "Start My Interview" at bounding box center [965, 405] width 223 height 32
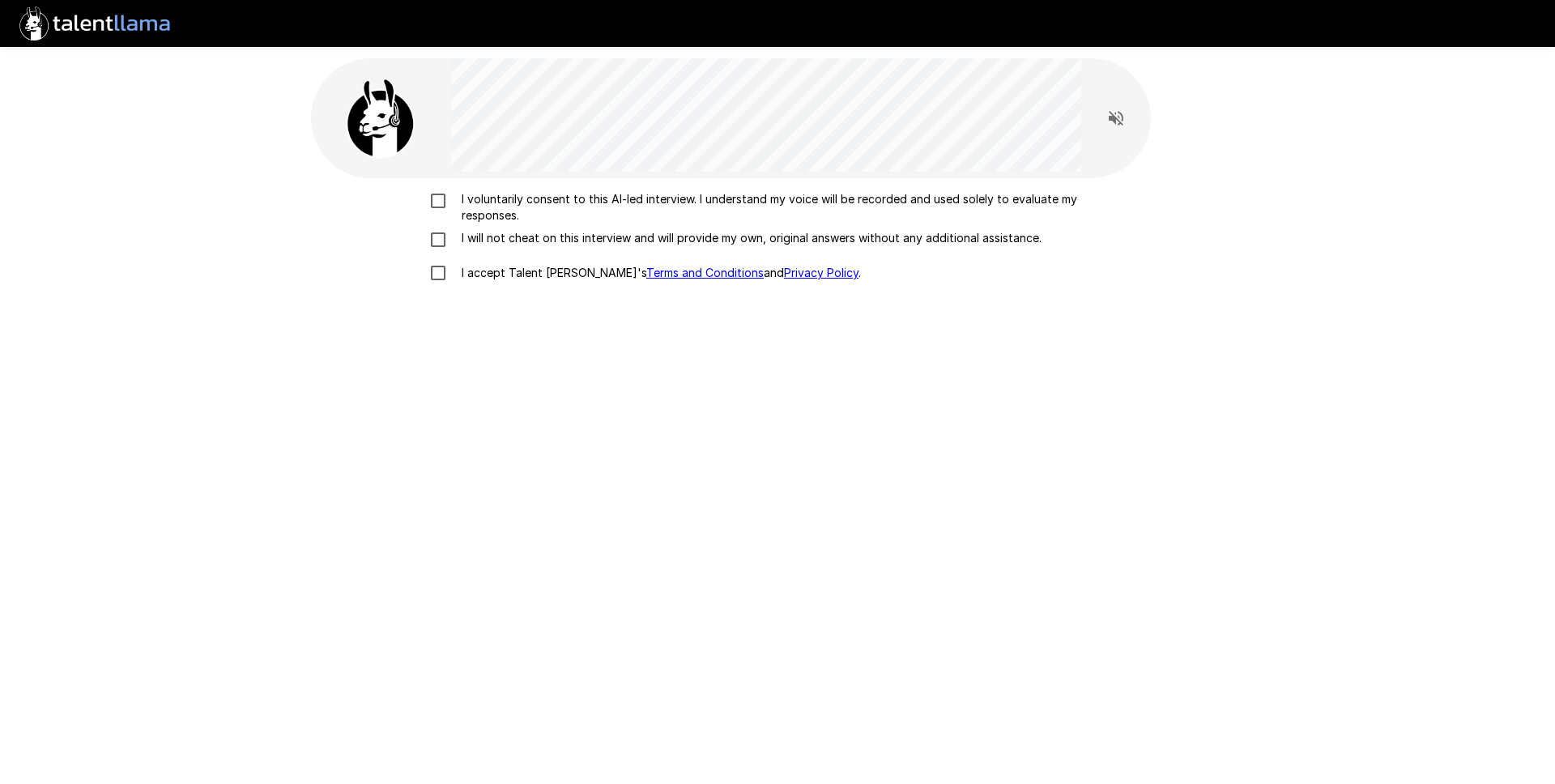
click at [565, 201] on p "I voluntarily consent to this AI-led interview. I understand my voice will be r…" at bounding box center [795, 208] width 679 height 32
click at [567, 231] on p "I will not cheat on this interview and will provide my own, original answers wi…" at bounding box center [749, 238] width 586 height 16
click at [553, 281] on p "I accept Talent Llama's Terms and Conditions and Privacy Policy ." at bounding box center [658, 273] width 405 height 16
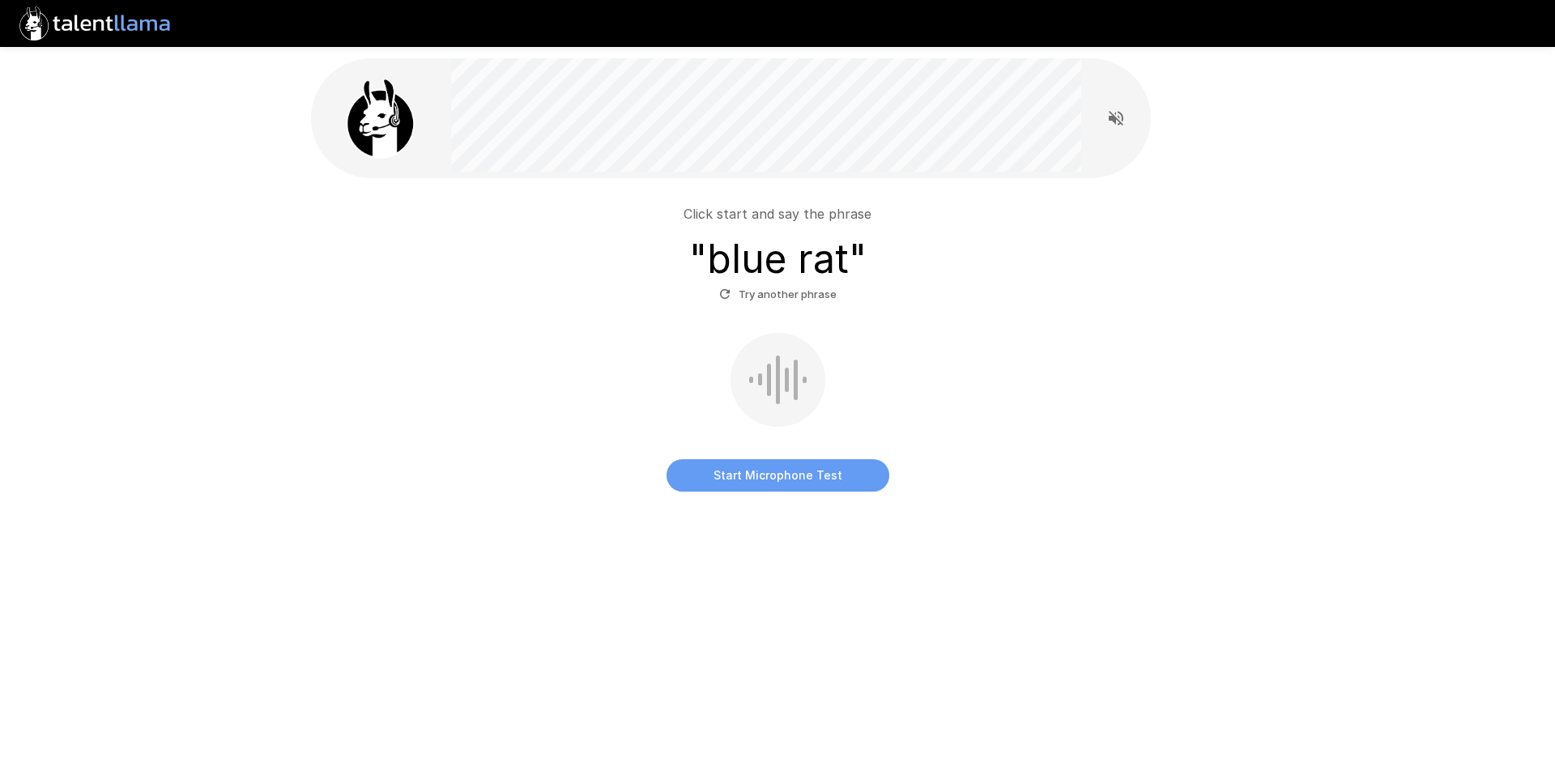
click at [764, 473] on button "Start Microphone Test" at bounding box center [778, 475] width 223 height 32
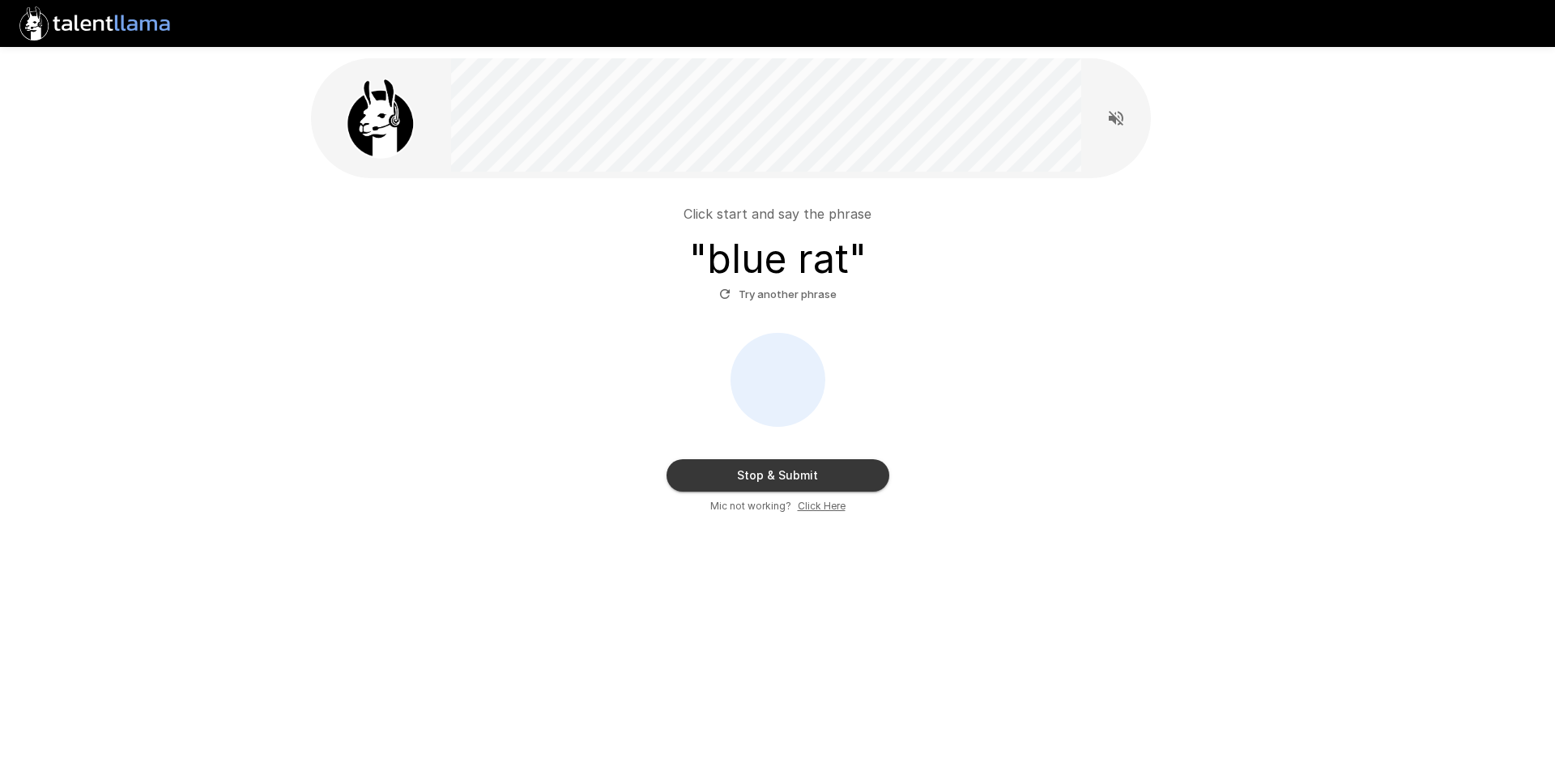
click at [763, 473] on button "Stop & Submit" at bounding box center [778, 475] width 223 height 32
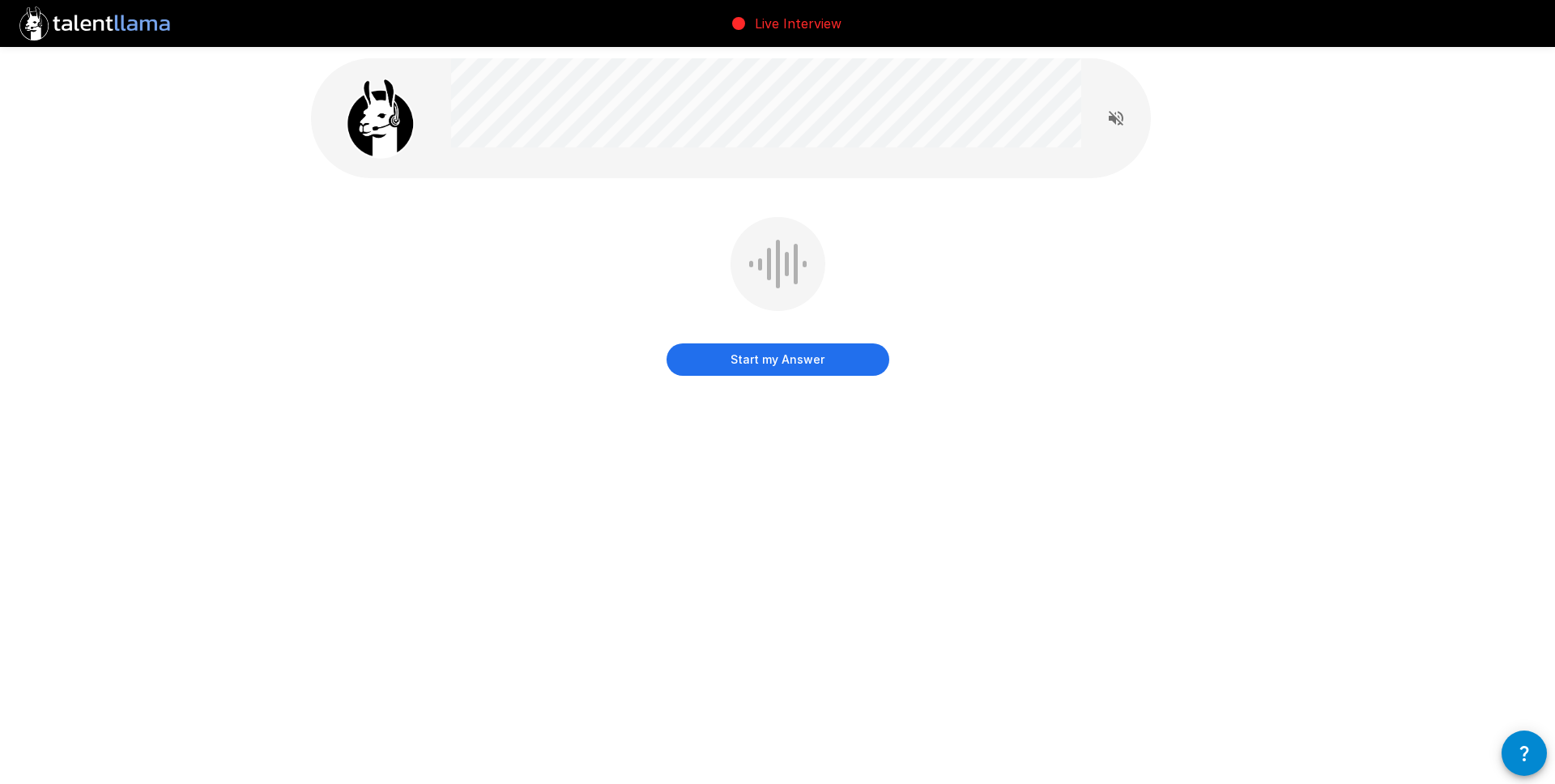
click at [801, 345] on button "Start my Answer" at bounding box center [778, 359] width 223 height 32
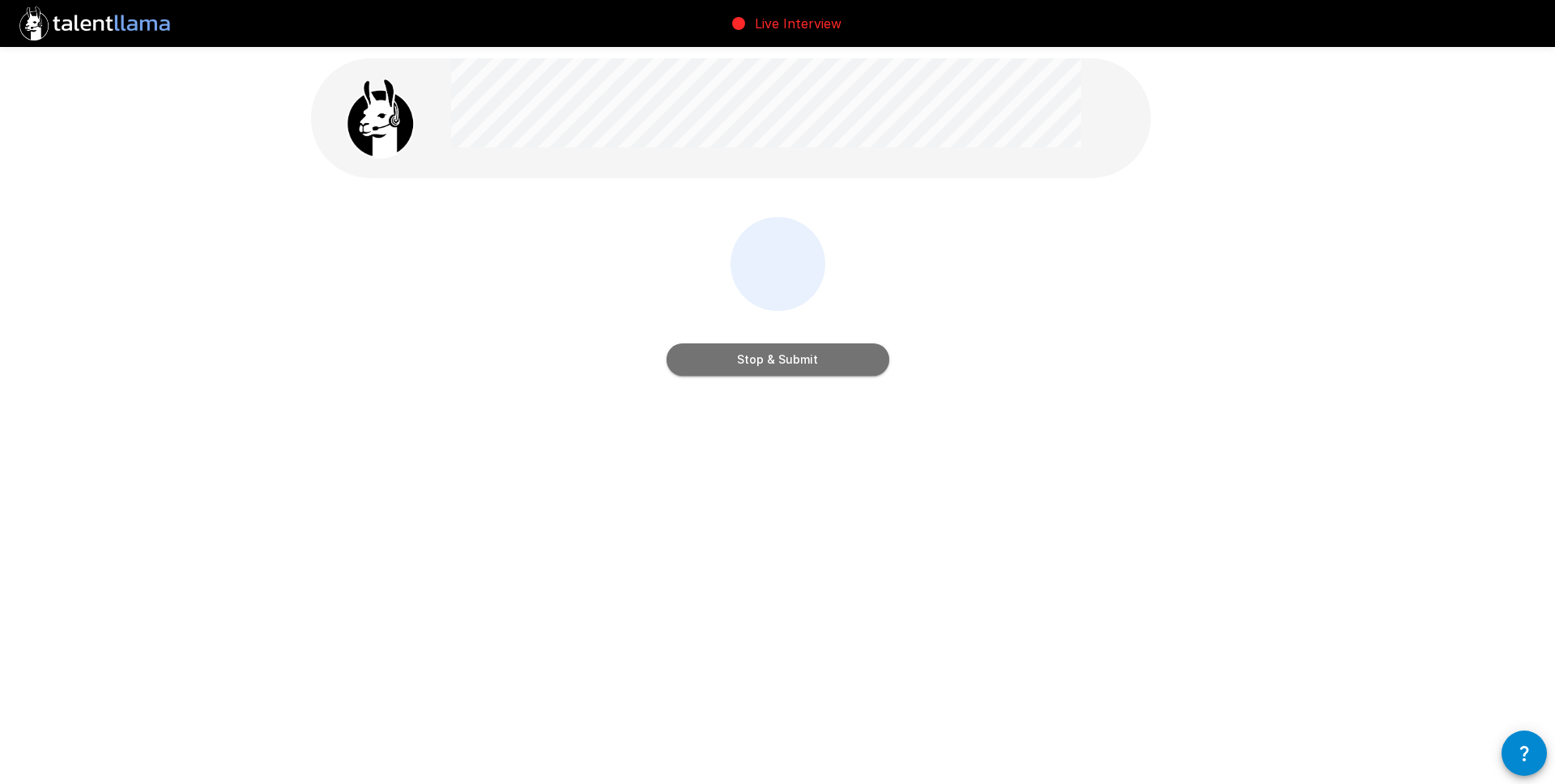
click at [801, 363] on button "Stop & Submit" at bounding box center [778, 359] width 223 height 32
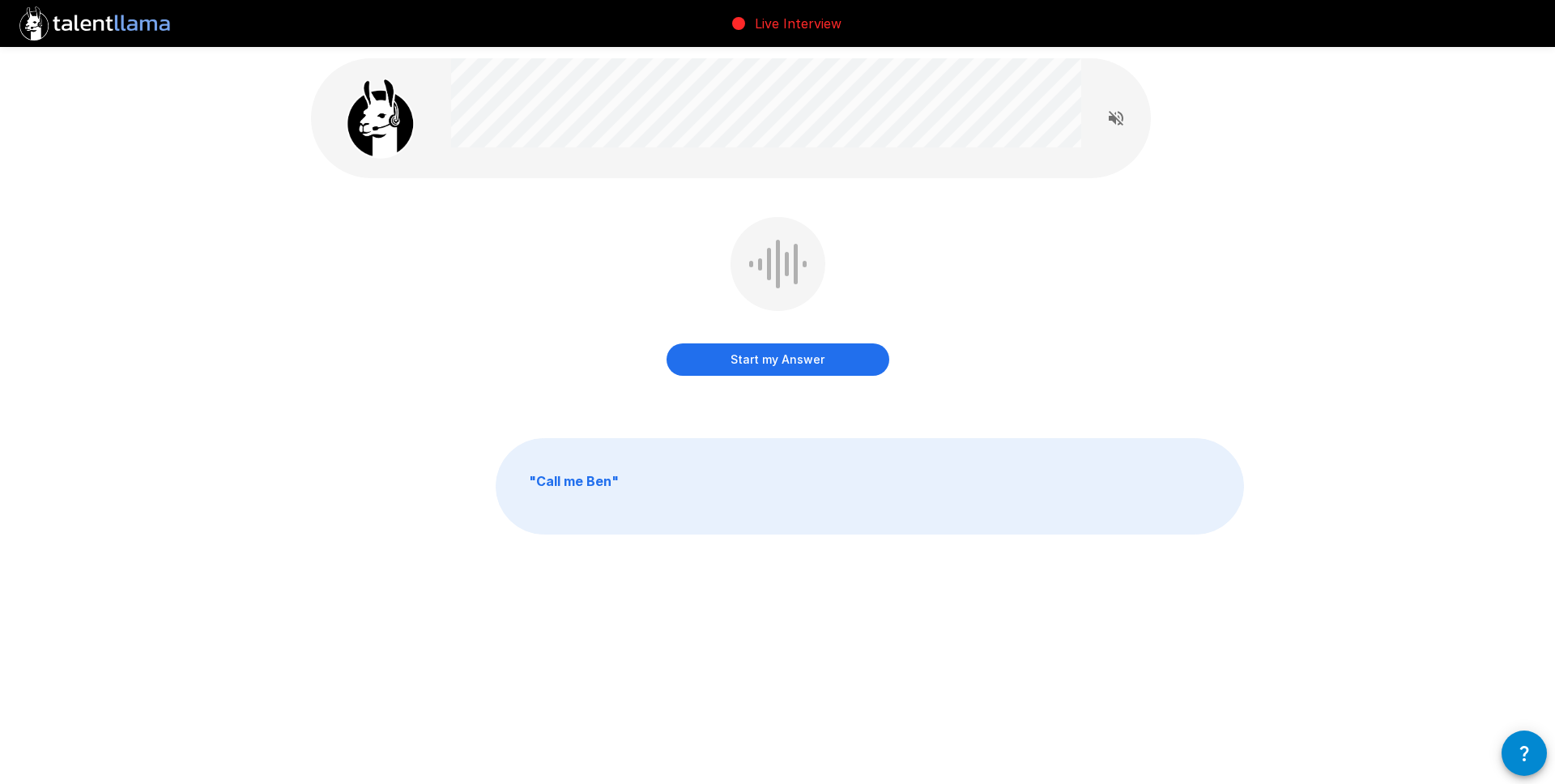
click at [816, 358] on button "Start my Answer" at bounding box center [778, 359] width 223 height 32
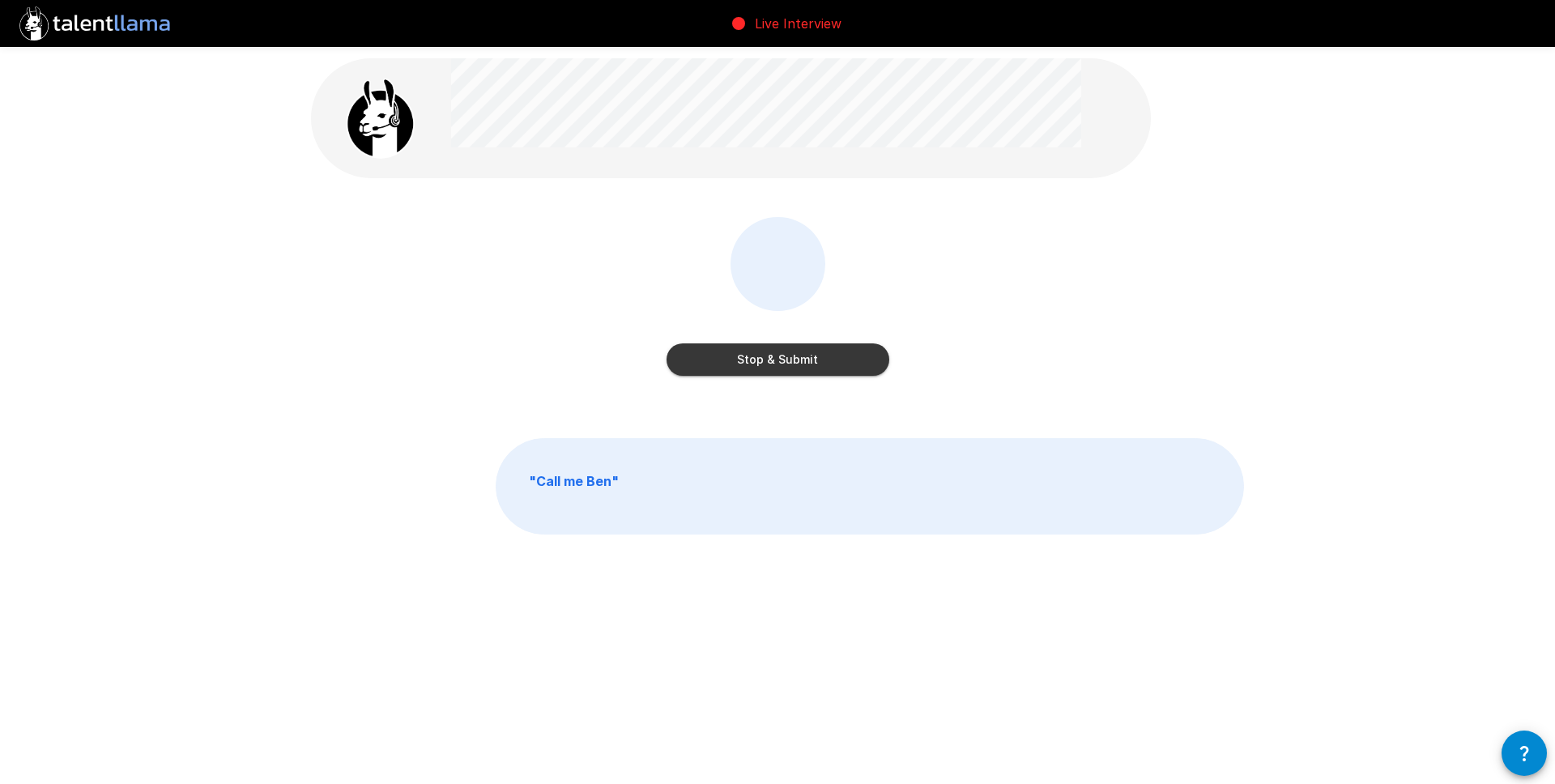
click at [814, 360] on button "Stop & Submit" at bounding box center [778, 359] width 223 height 32
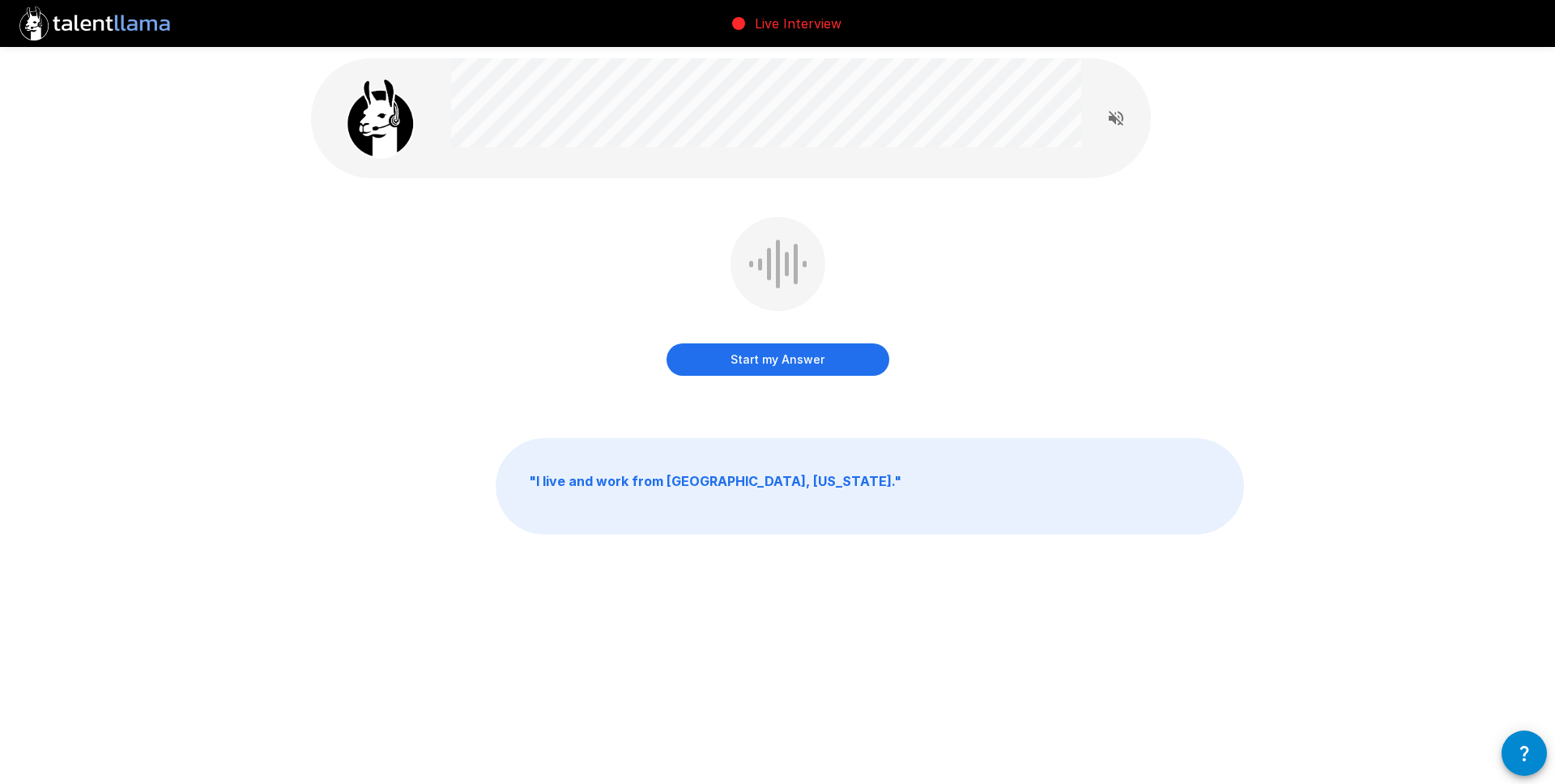
click at [815, 362] on button "Start my Answer" at bounding box center [778, 359] width 223 height 32
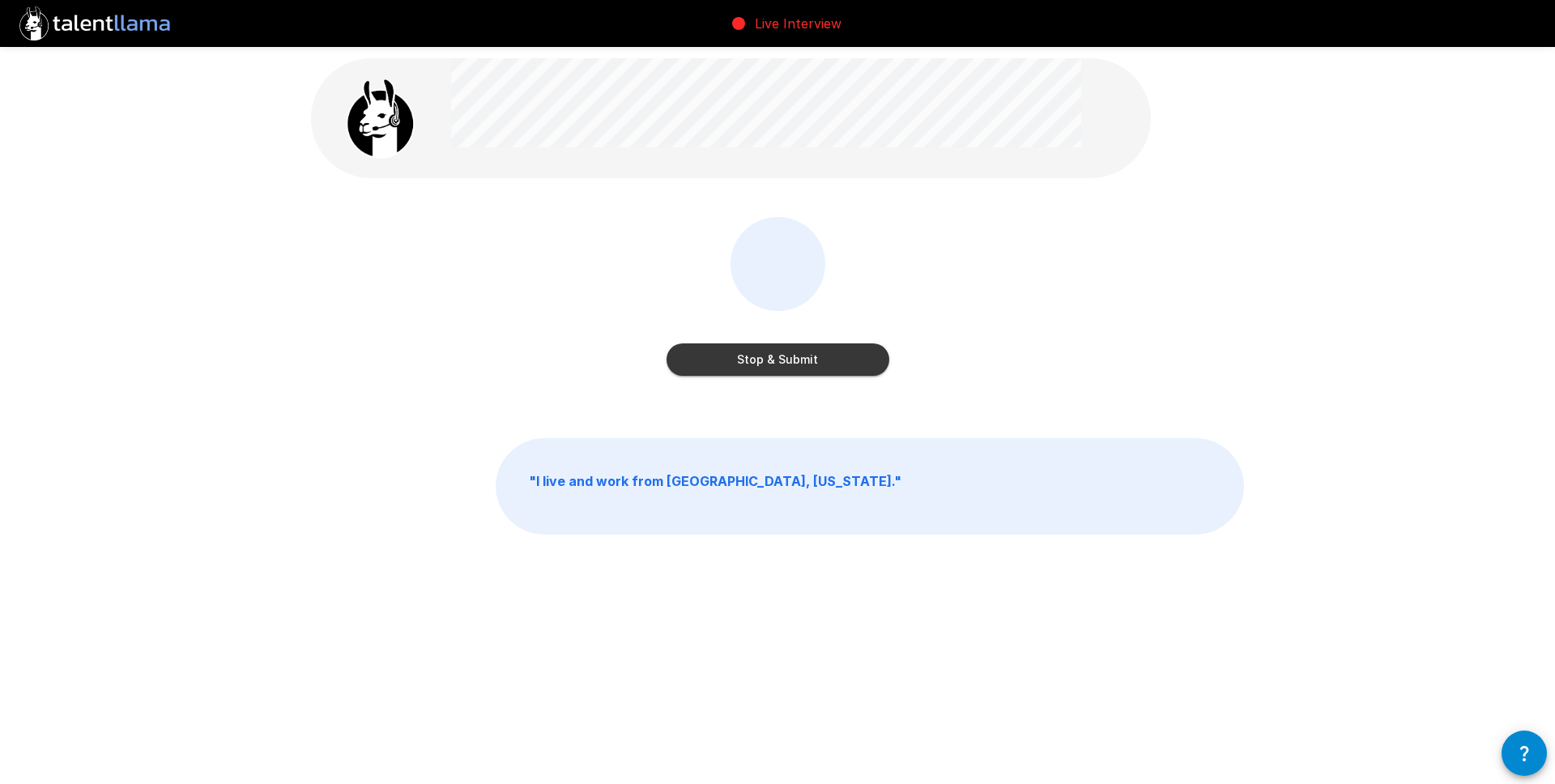
click at [812, 364] on button "Stop & Submit" at bounding box center [778, 359] width 223 height 32
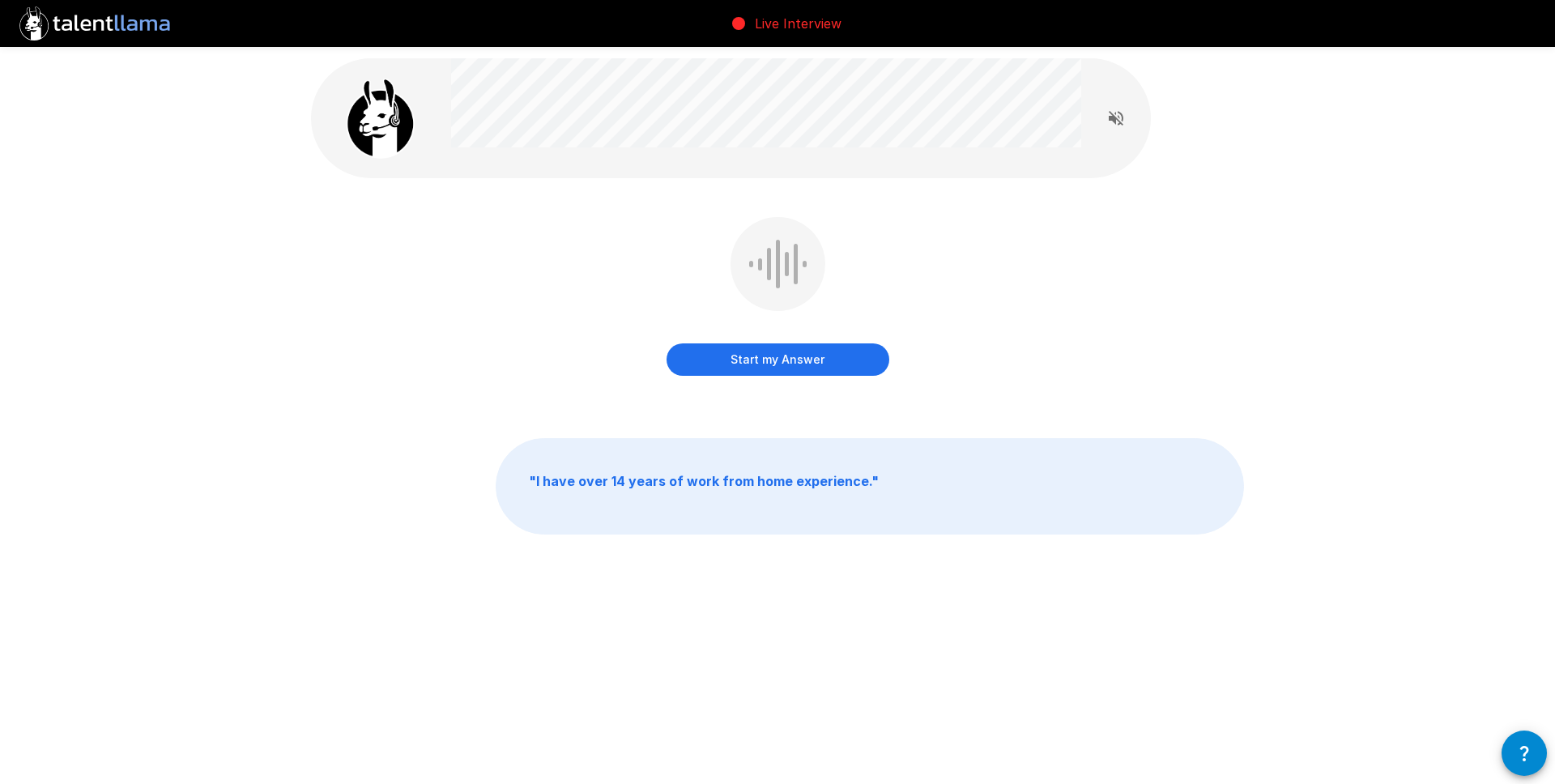
click at [803, 369] on button "Start my Answer" at bounding box center [778, 359] width 223 height 32
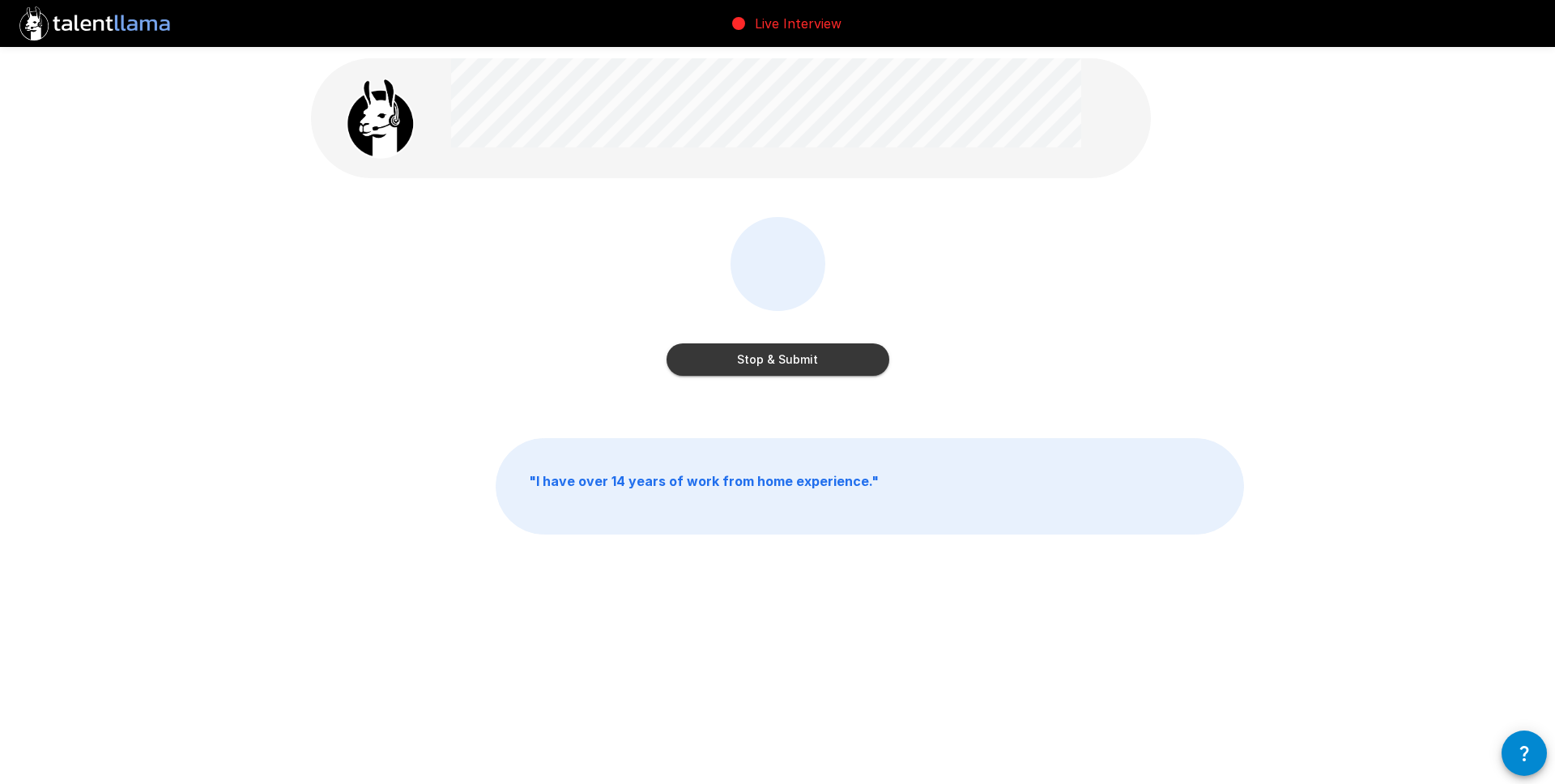
click at [808, 366] on button "Stop & Submit" at bounding box center [778, 359] width 223 height 32
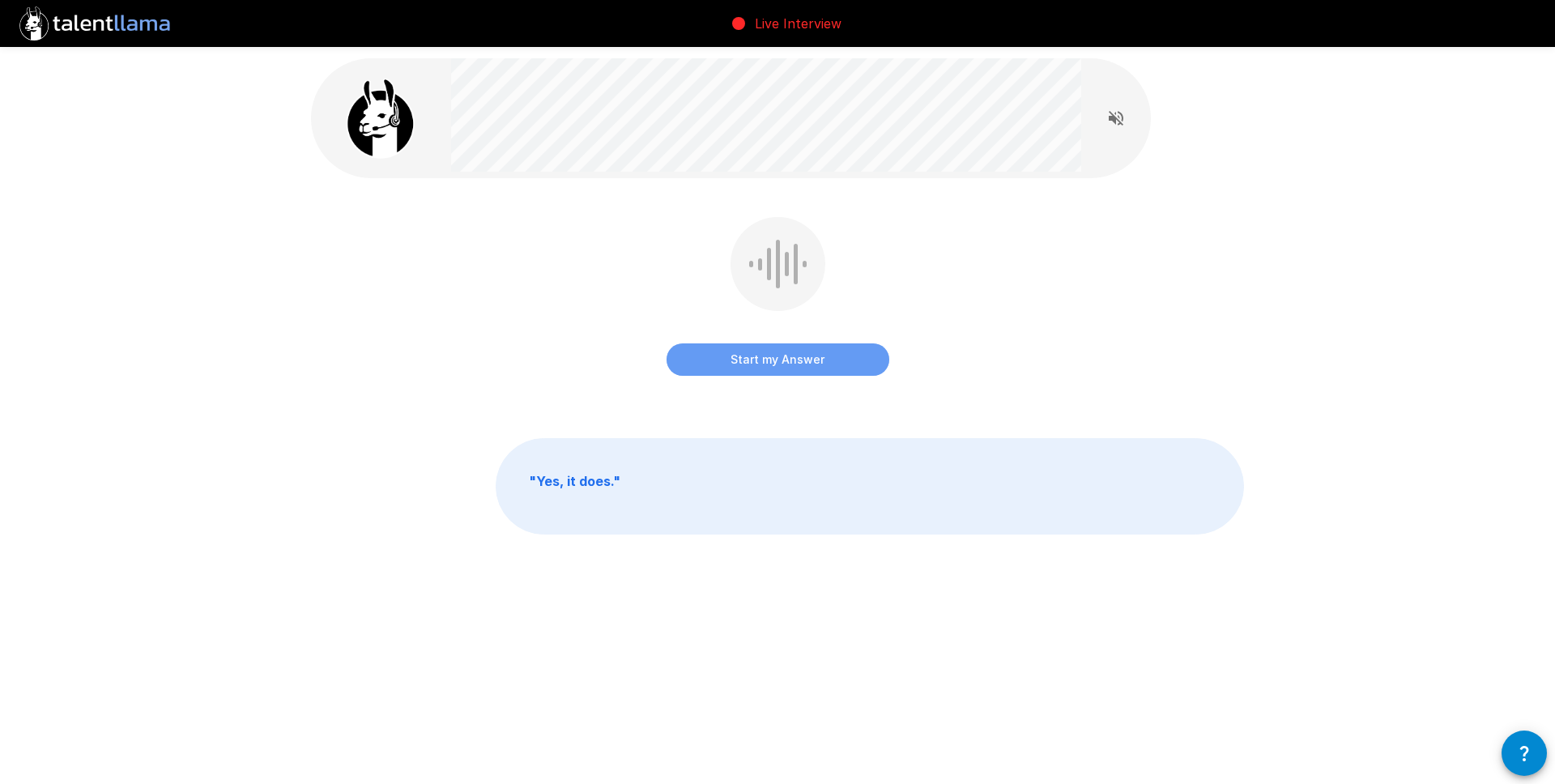
click at [788, 365] on button "Start my Answer" at bounding box center [778, 359] width 223 height 32
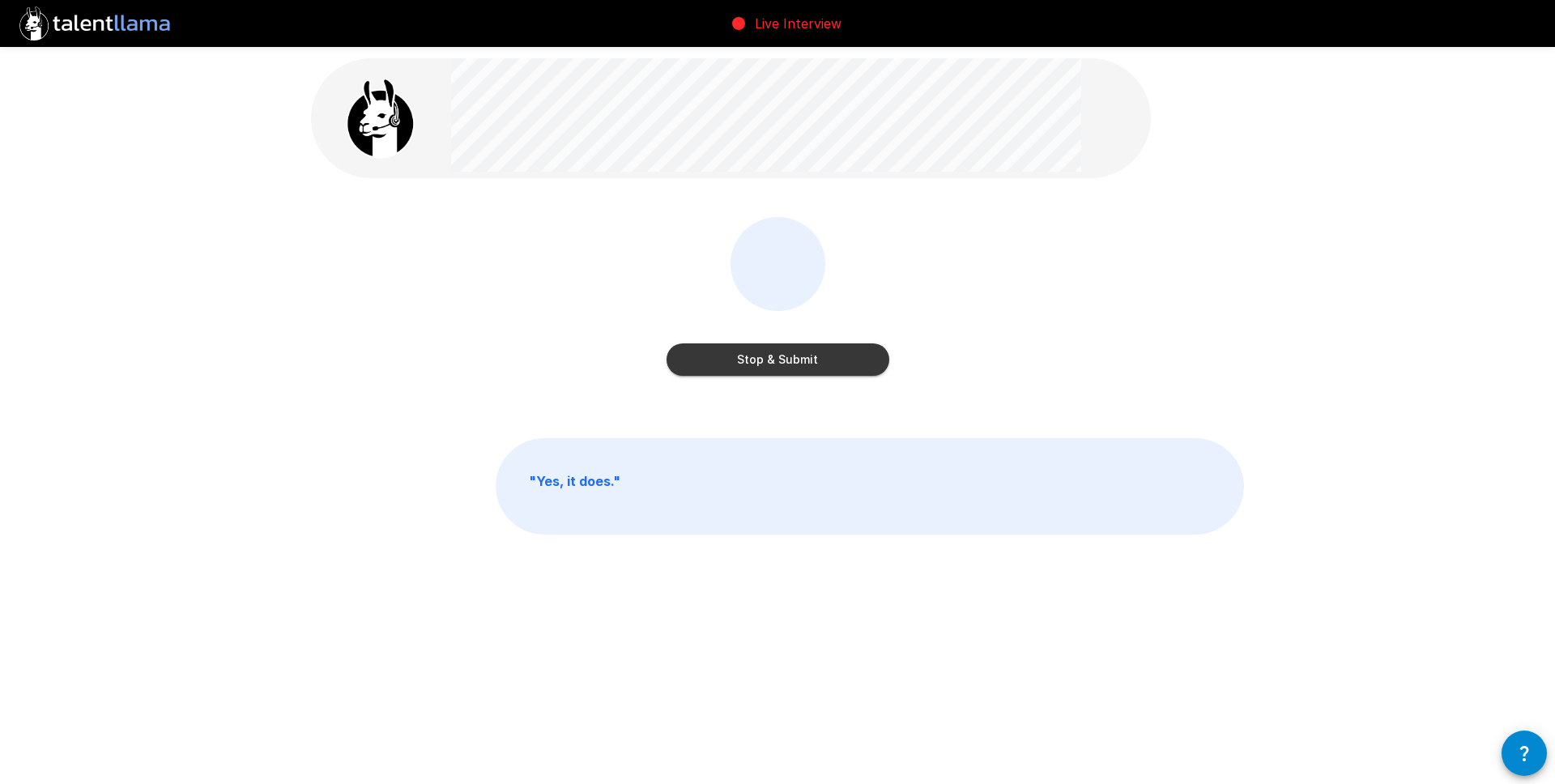
click at [788, 365] on button "Stop & Submit" at bounding box center [778, 359] width 223 height 32
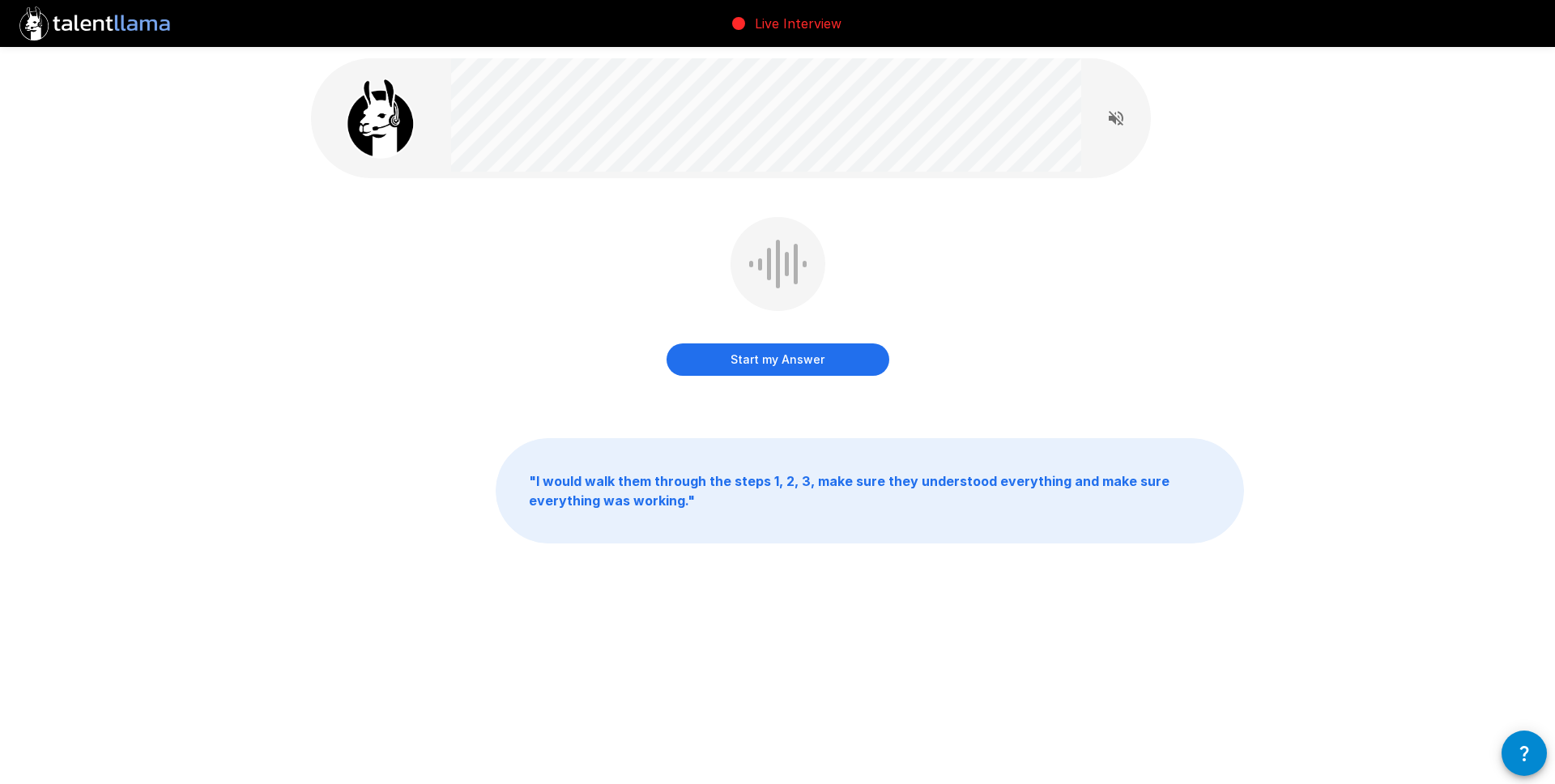
click at [815, 375] on button "Start my Answer" at bounding box center [778, 359] width 223 height 32
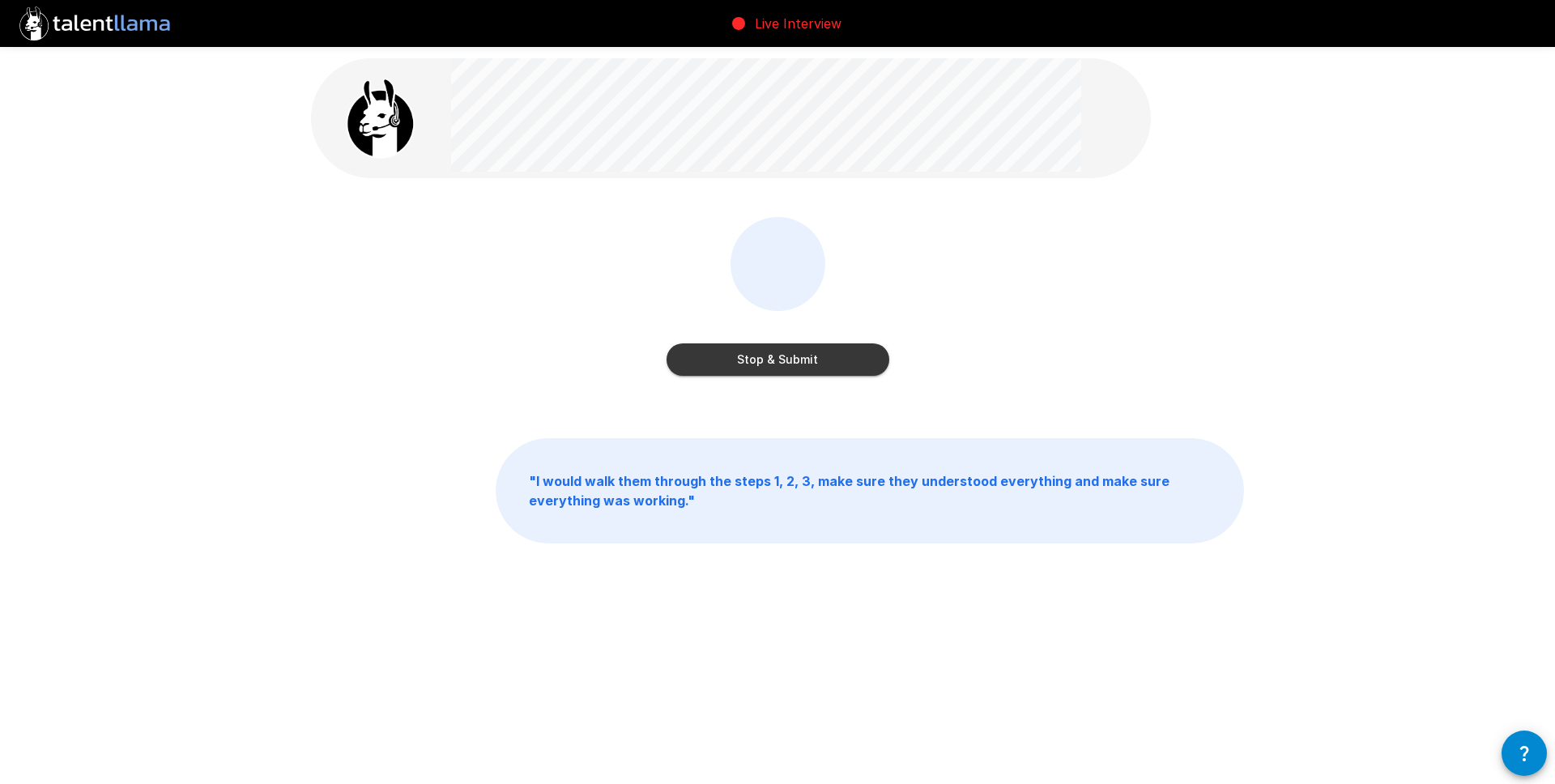
click at [819, 364] on button "Stop & Submit" at bounding box center [778, 359] width 223 height 32
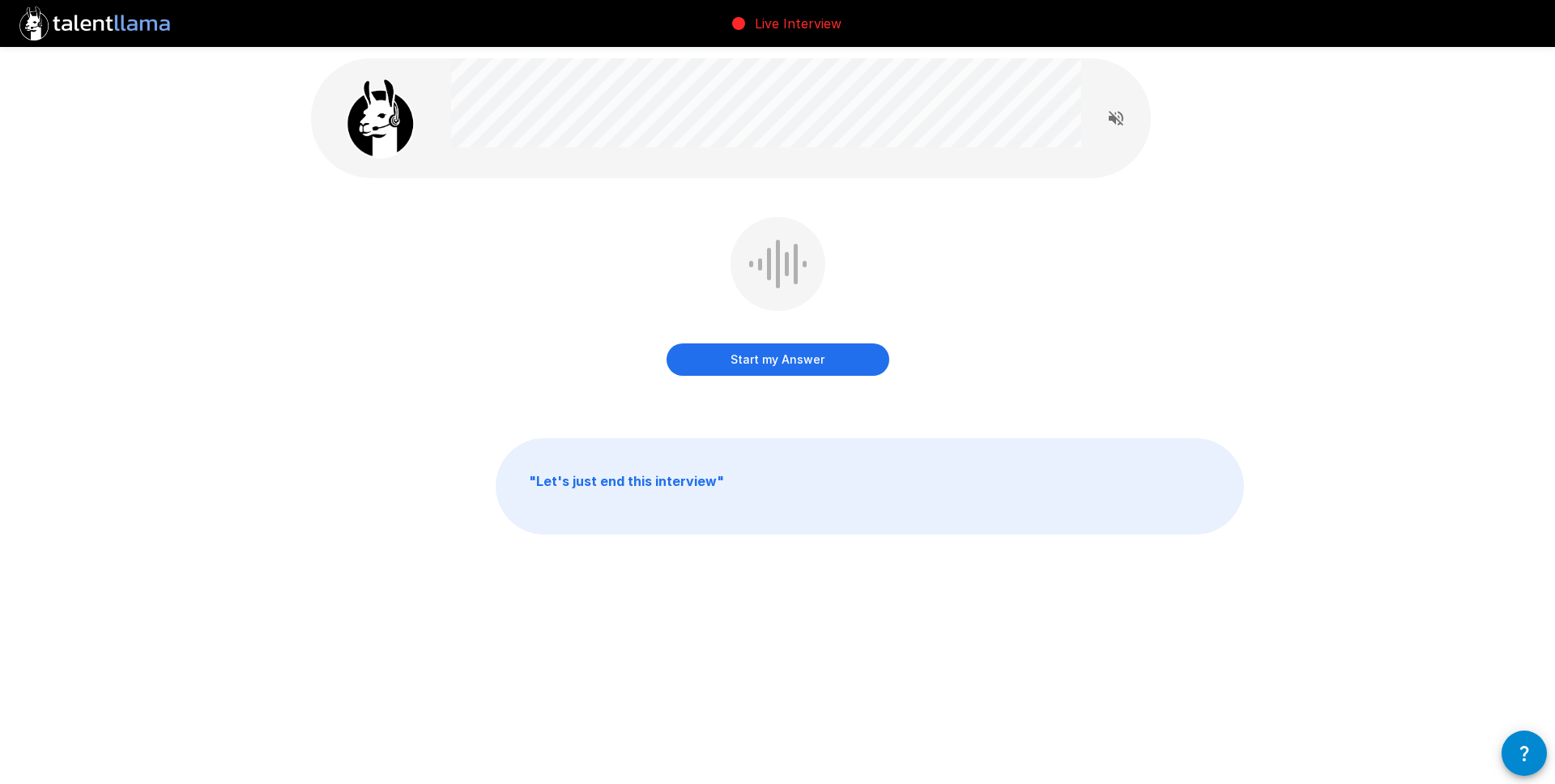
click at [740, 361] on button "Start my Answer" at bounding box center [778, 359] width 223 height 32
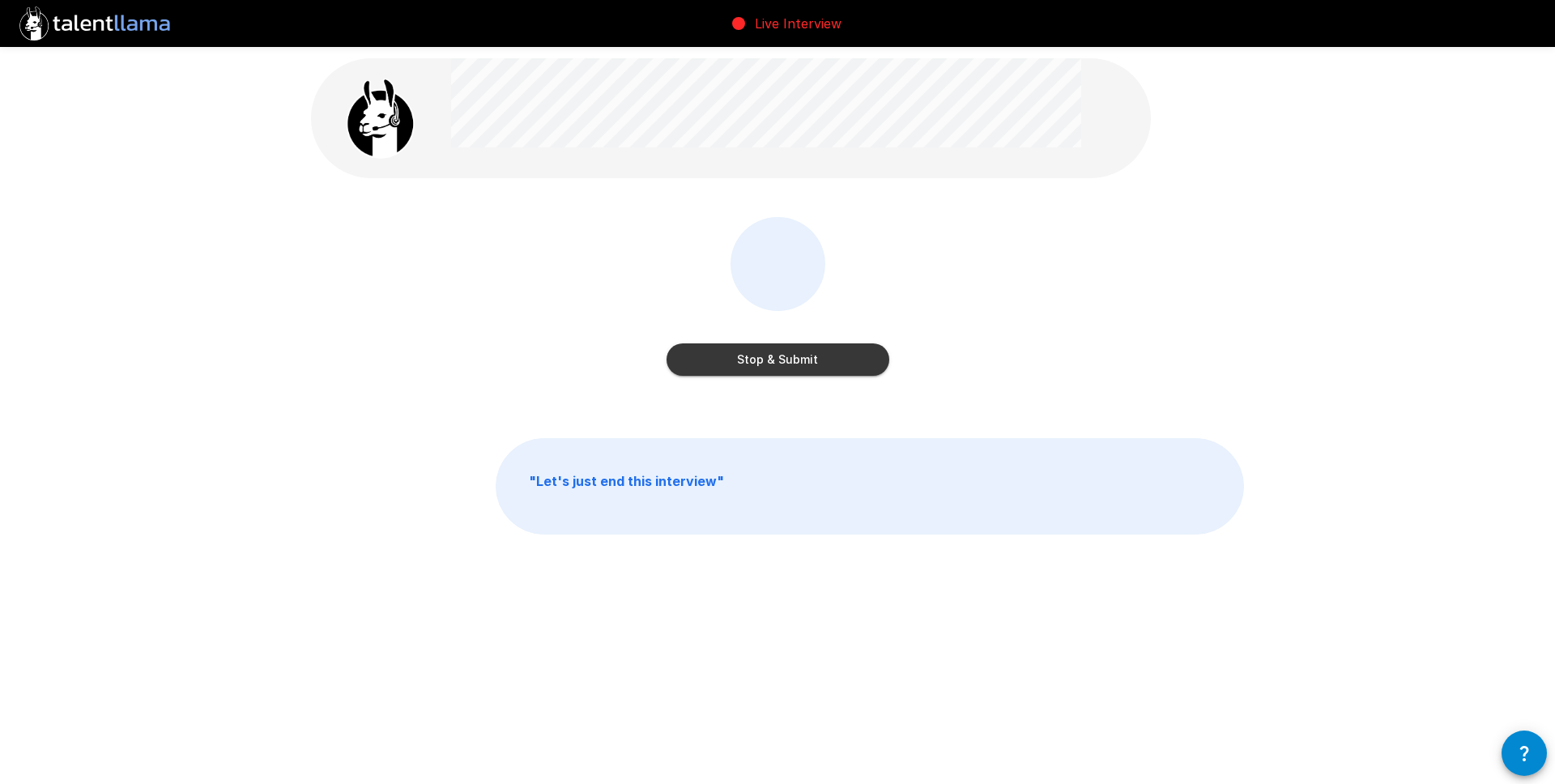
click at [790, 347] on button "Stop & Submit" at bounding box center [778, 359] width 223 height 32
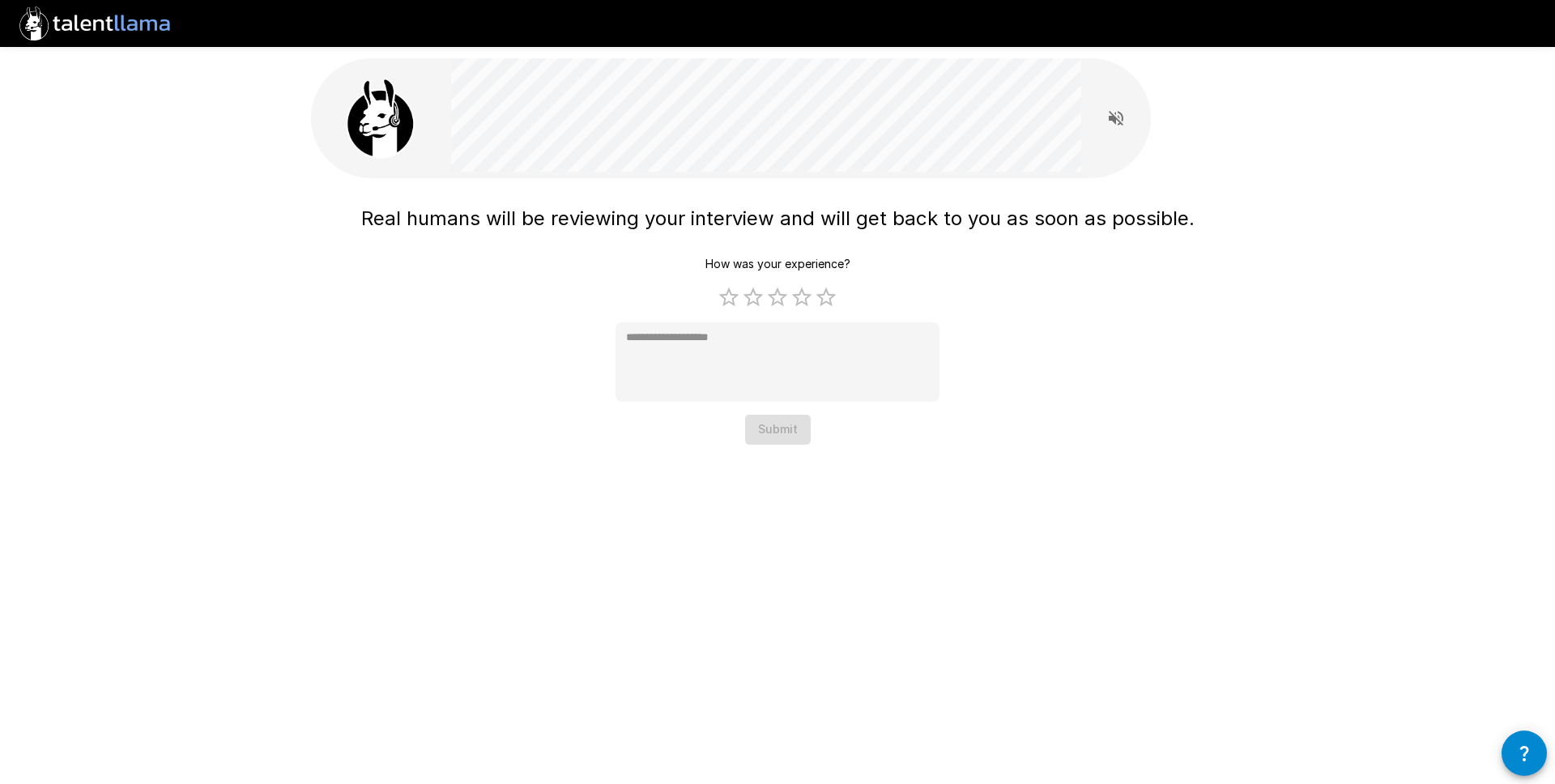
type textarea "*"
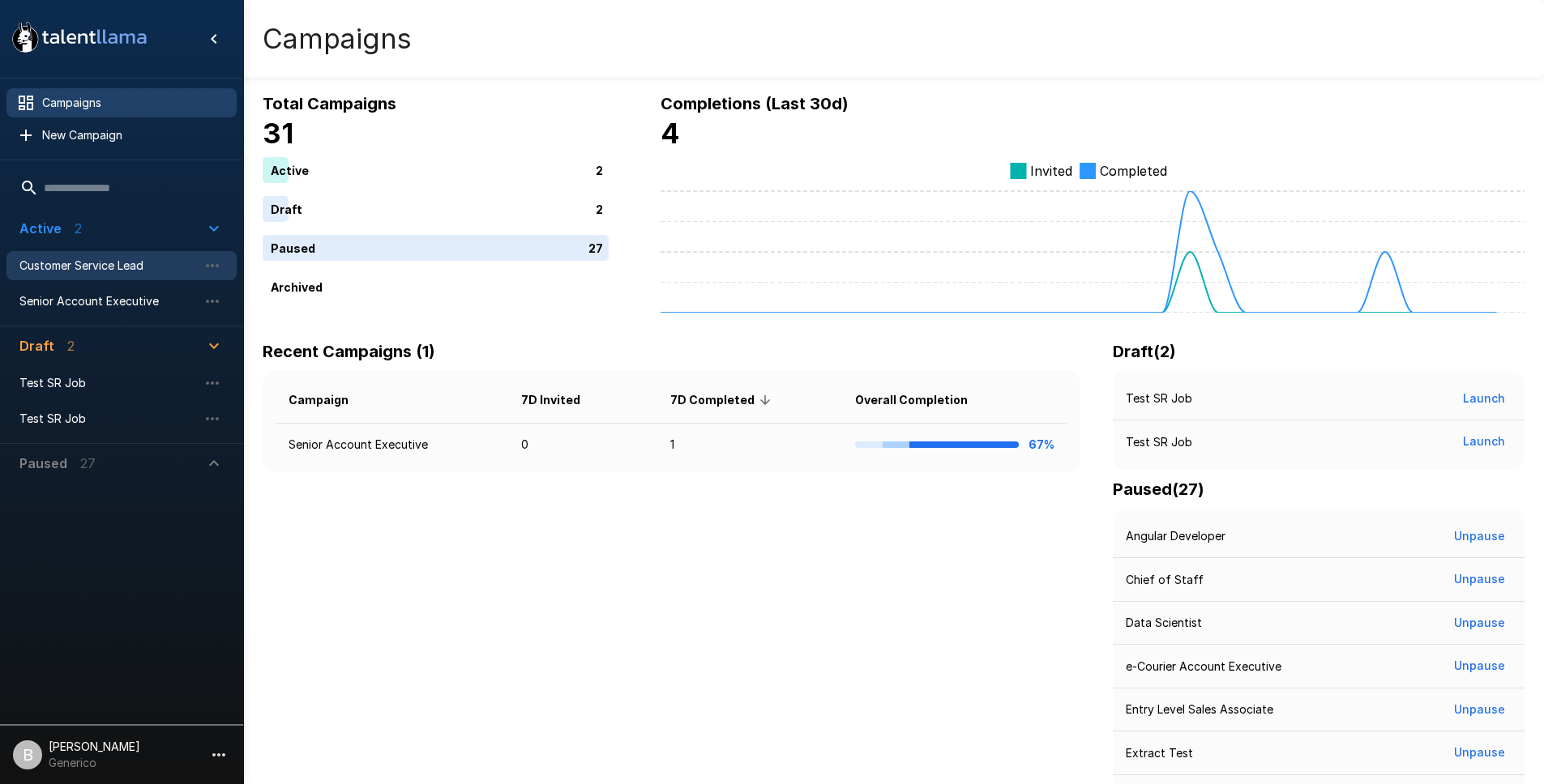
click at [139, 269] on span "Customer Service Lead" at bounding box center [109, 265] width 178 height 16
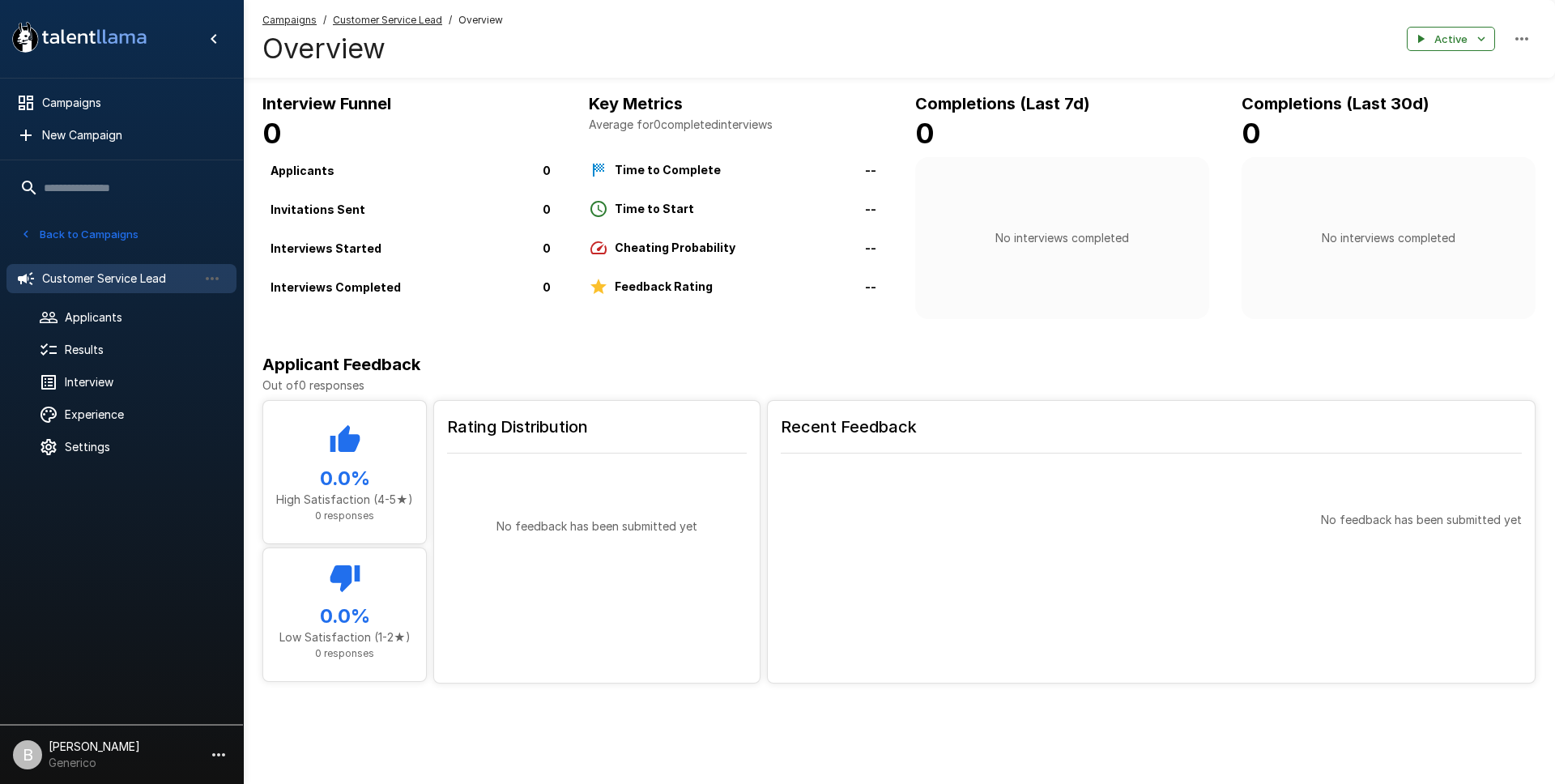
click at [365, 4] on div "Campaigns / Customer Service Lead / Overview Overview Active" at bounding box center [899, 38] width 1313 height 78
click at [363, 14] on u "Customer Service Lead" at bounding box center [388, 20] width 110 height 12
click at [120, 318] on span "Applicants" at bounding box center [144, 317] width 159 height 16
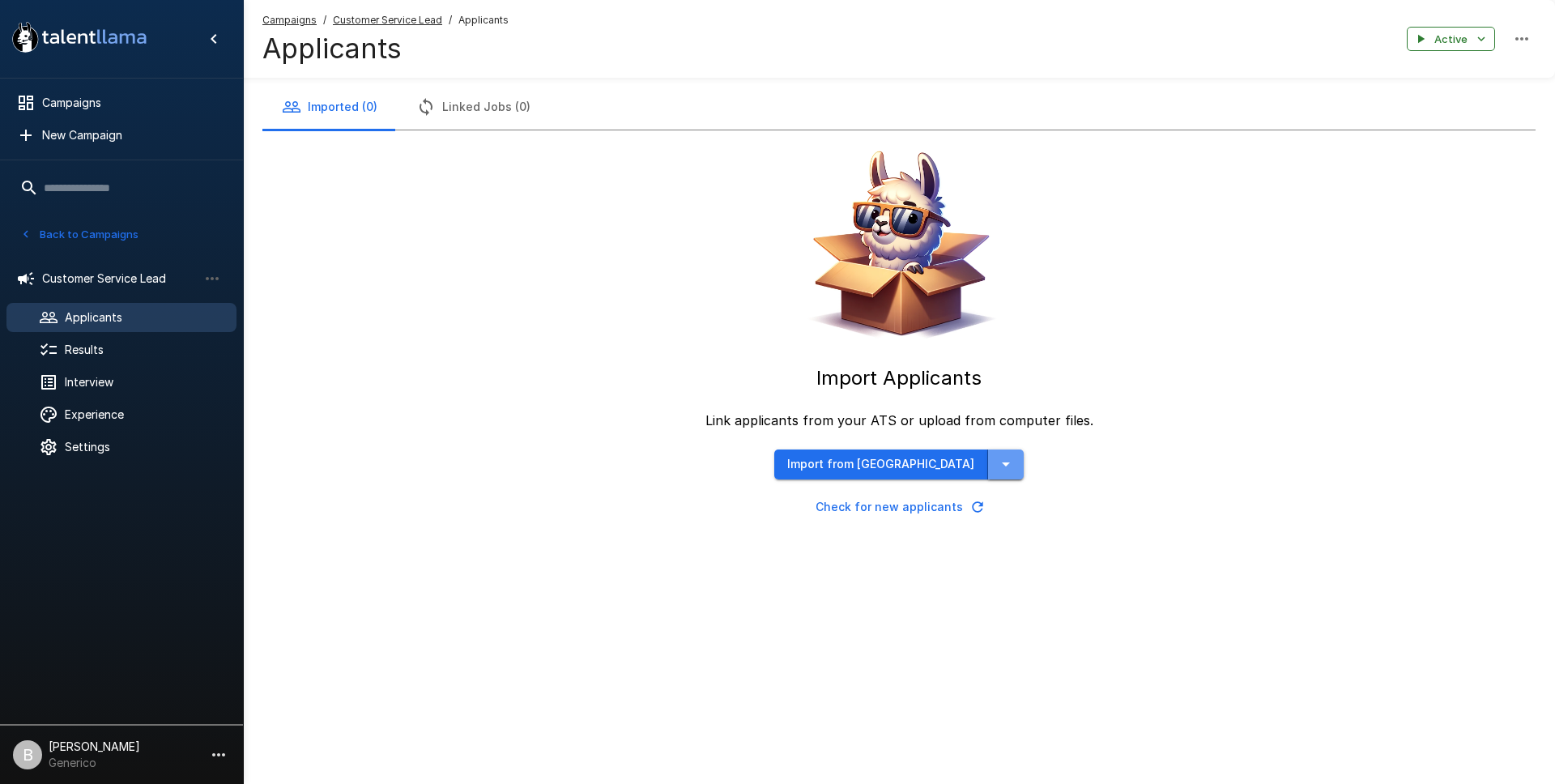
click at [1002, 464] on icon "button" at bounding box center [1005, 464] width 8 height 4
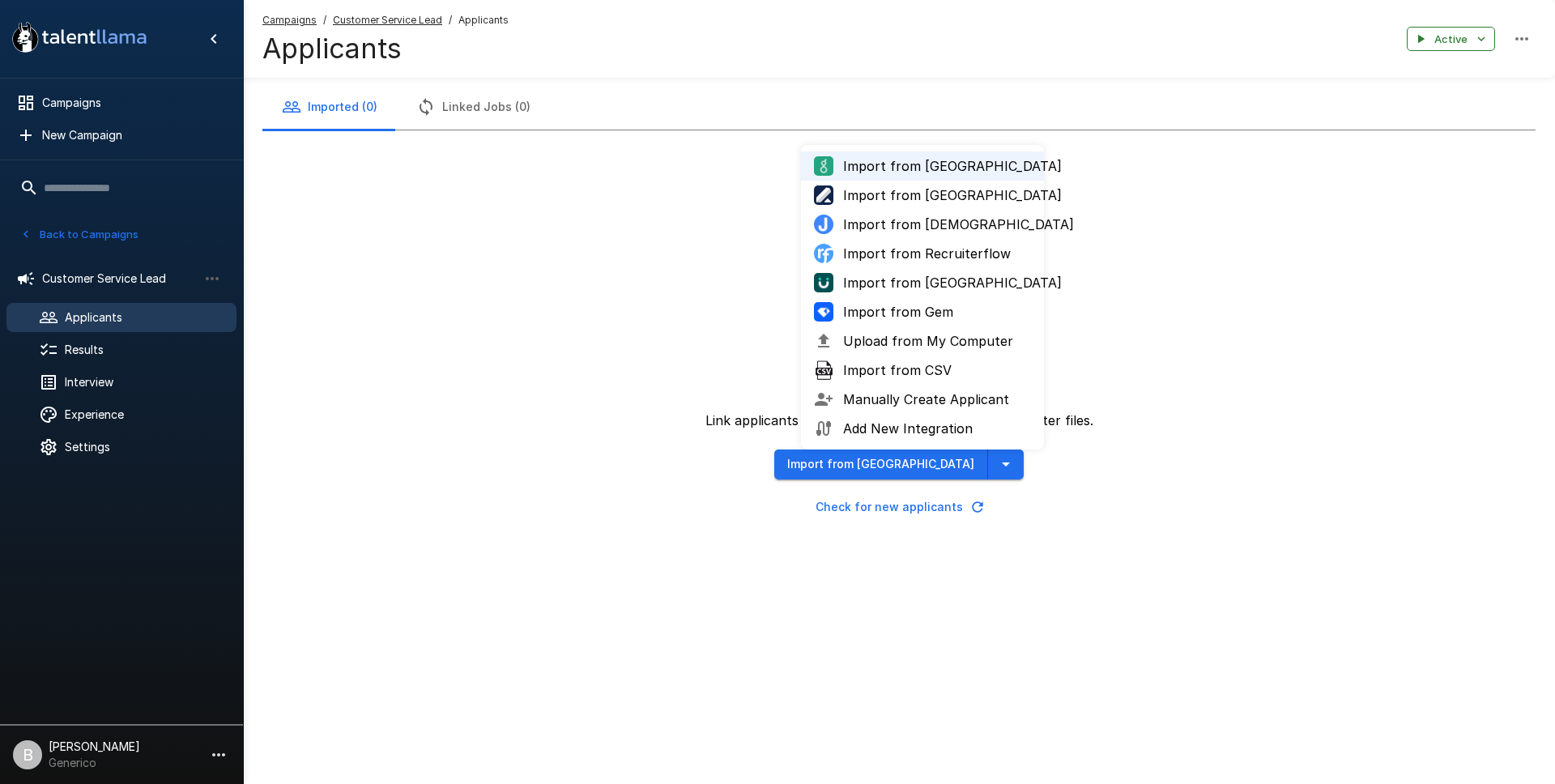
click at [945, 396] on span "Manually Create Applicant" at bounding box center [937, 399] width 188 height 20
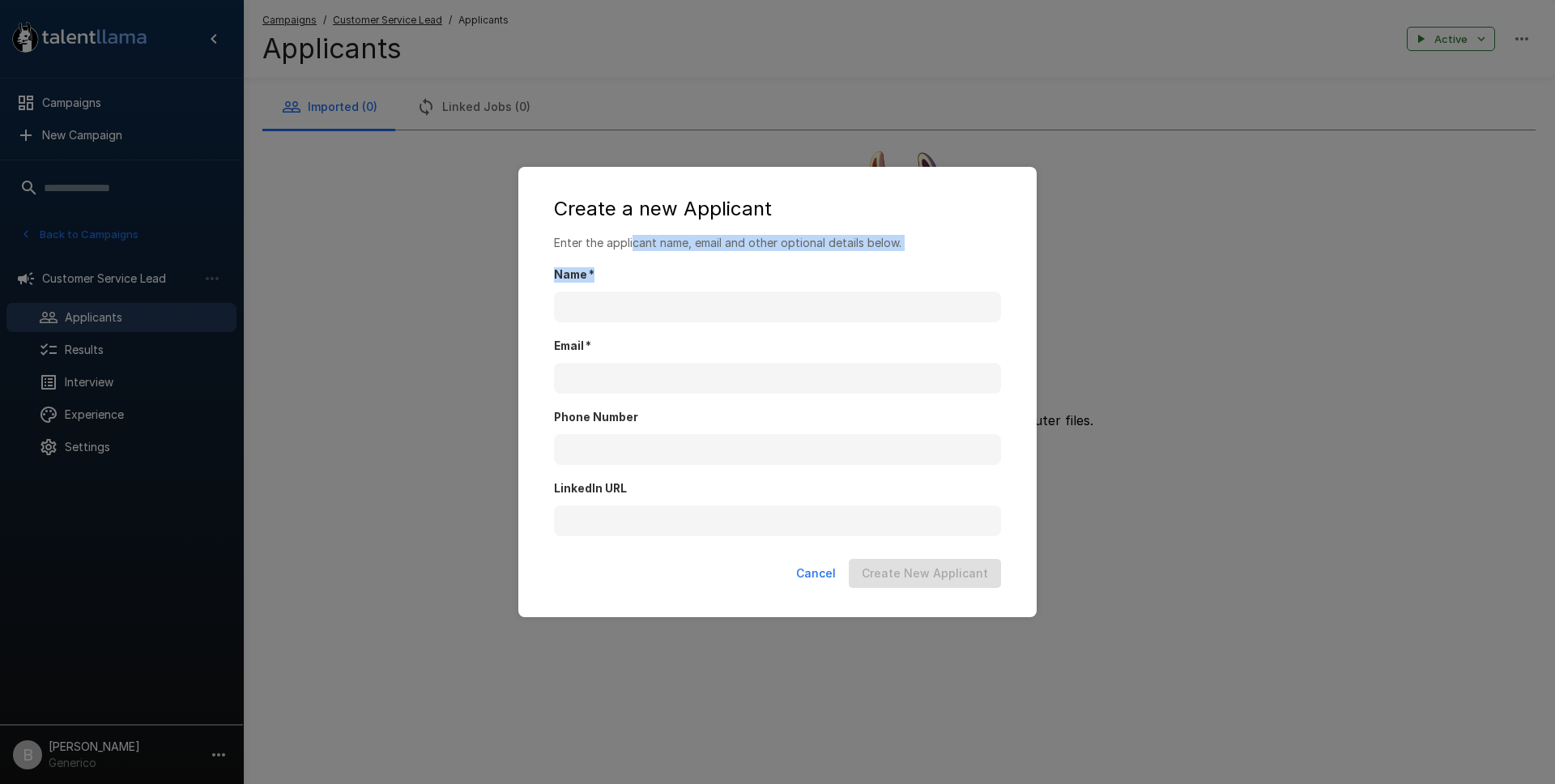
drag, startPoint x: 633, startPoint y: 247, endPoint x: 642, endPoint y: 303, distance: 56.7
click at [631, 263] on div "Enter the applicant name, email and other optional details below. Name   * Emai…" at bounding box center [777, 394] width 486 height 317
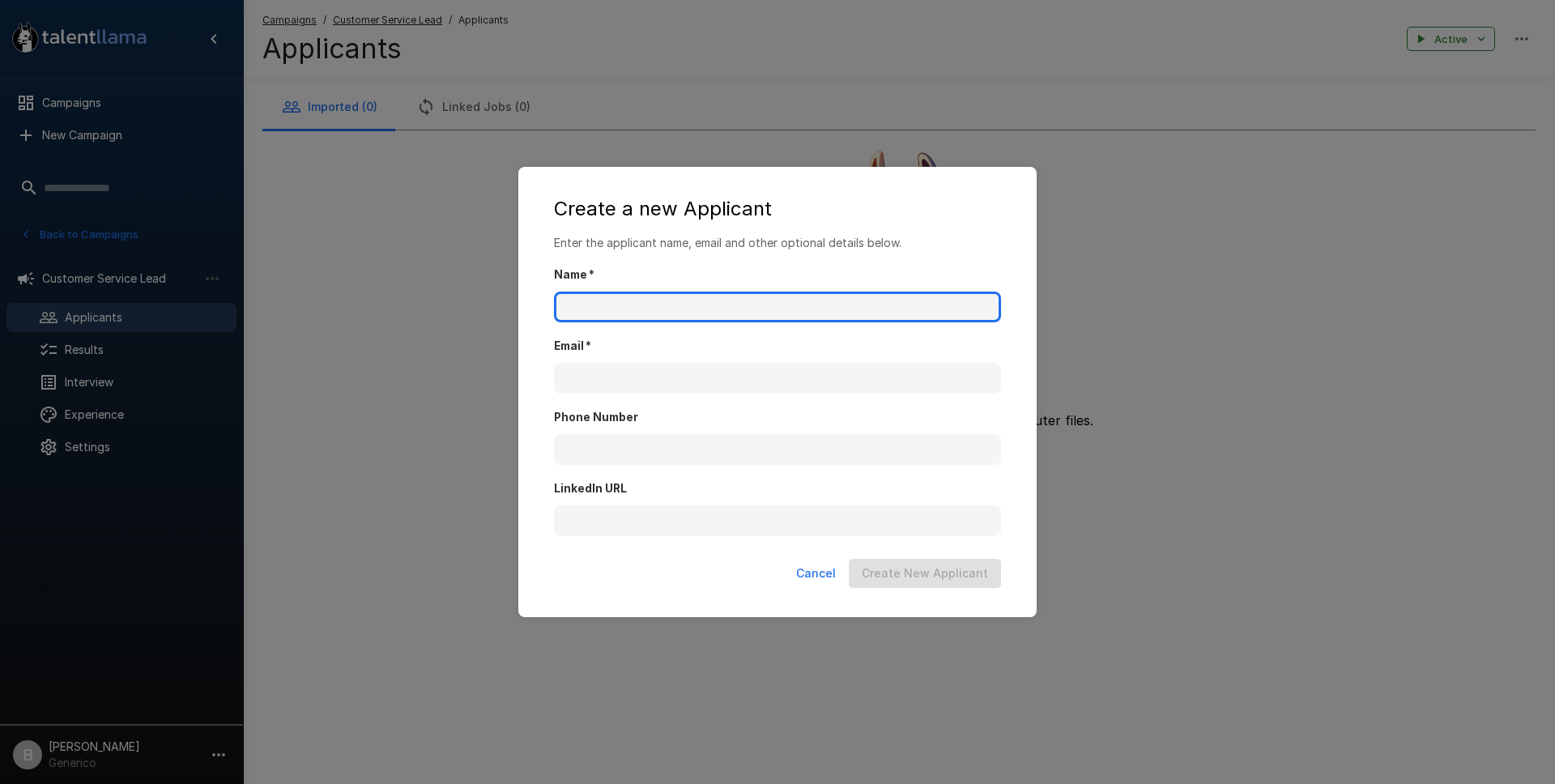
click at [642, 318] on input "Name   *" at bounding box center [778, 306] width 447 height 31
type input "*"
type input "********"
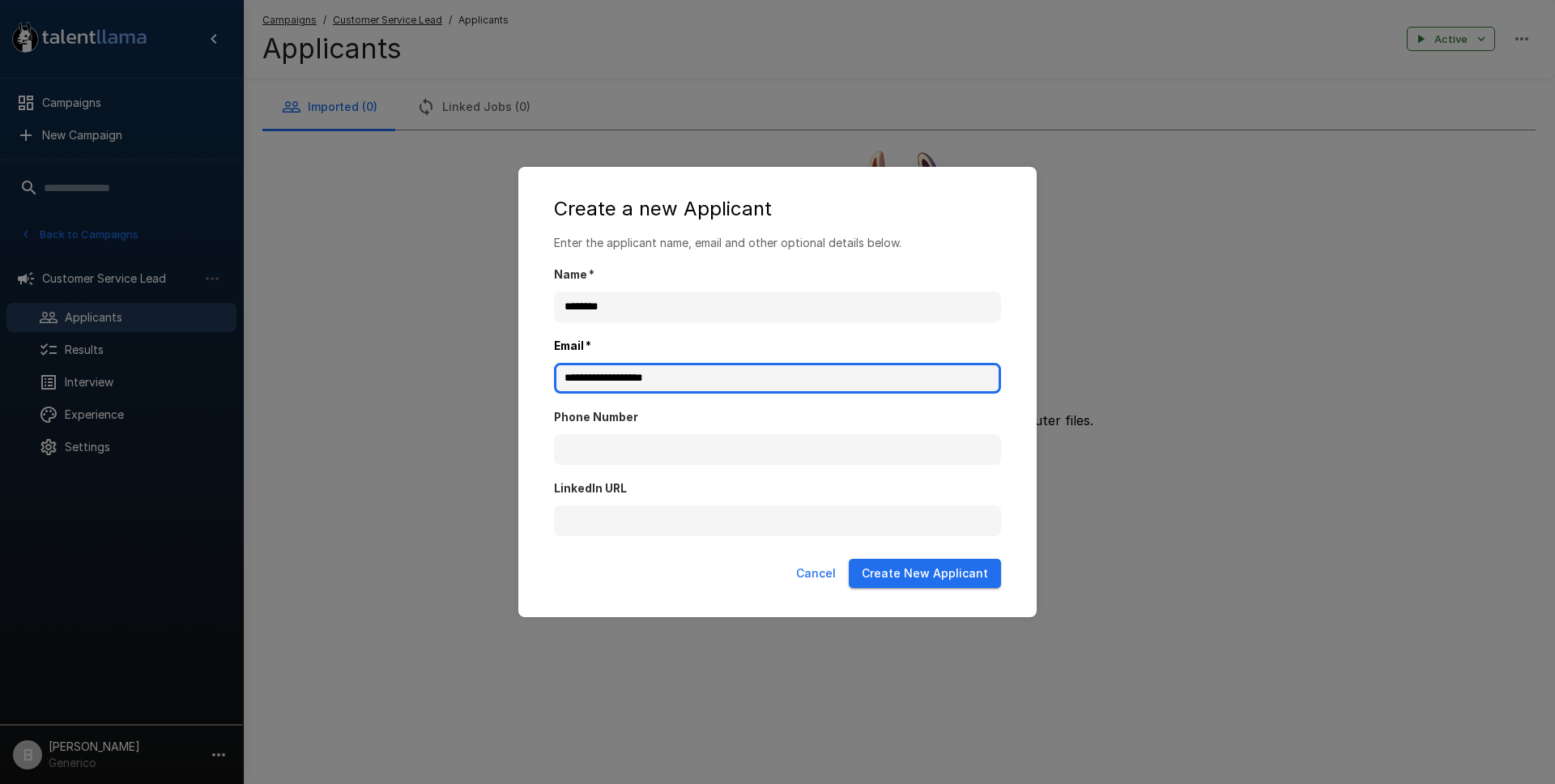
type input "**********"
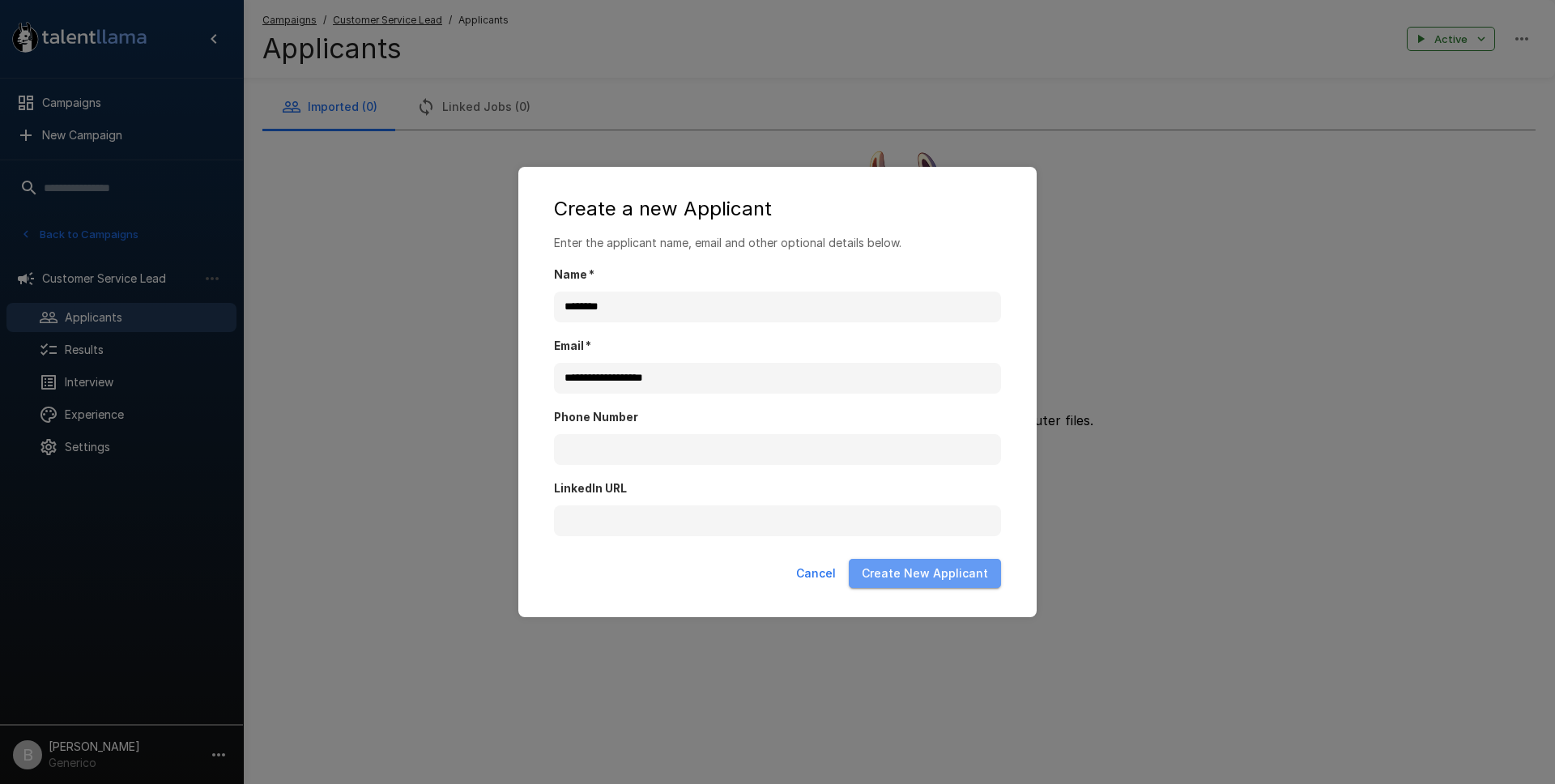
click at [984, 563] on button "Create New Applicant" at bounding box center [925, 574] width 152 height 30
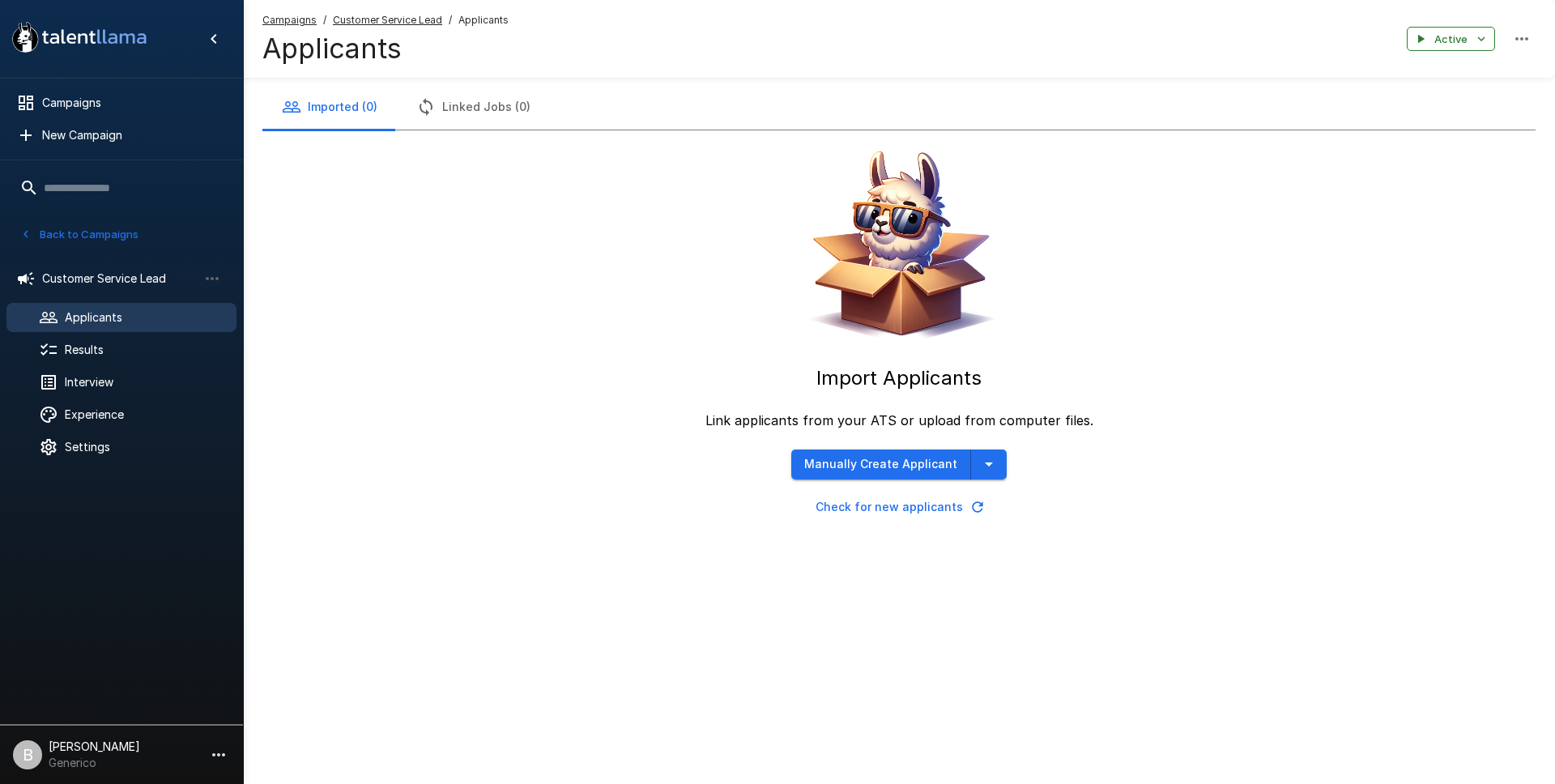
click at [975, 505] on icon "button" at bounding box center [978, 507] width 11 height 11
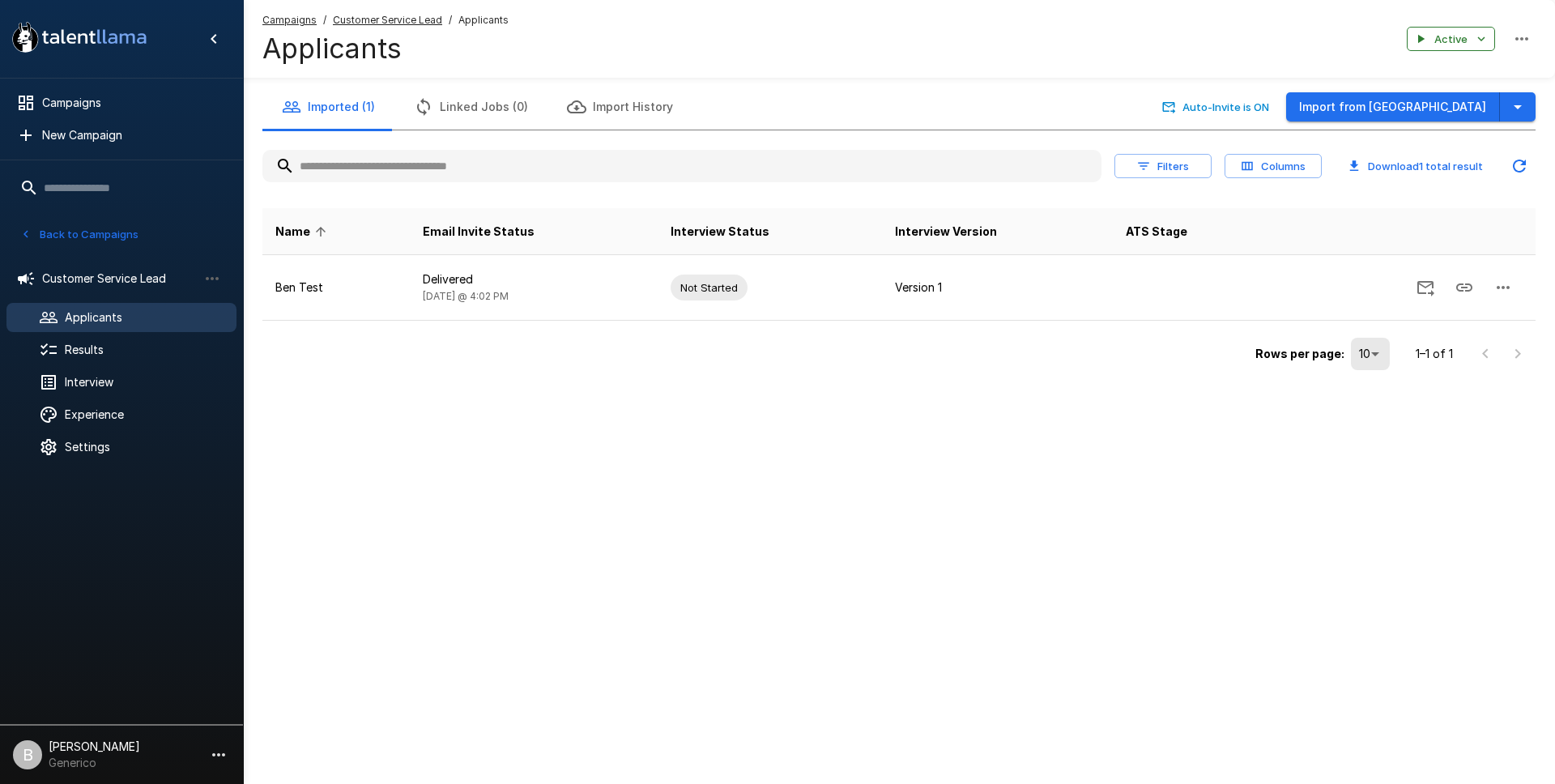
click at [971, 508] on div ".st0{fill:#FFFFFF;} .st1{fill:#76a4ed;} Campaigns New Campaign Active 2 Custome…" at bounding box center [777, 392] width 1555 height 784
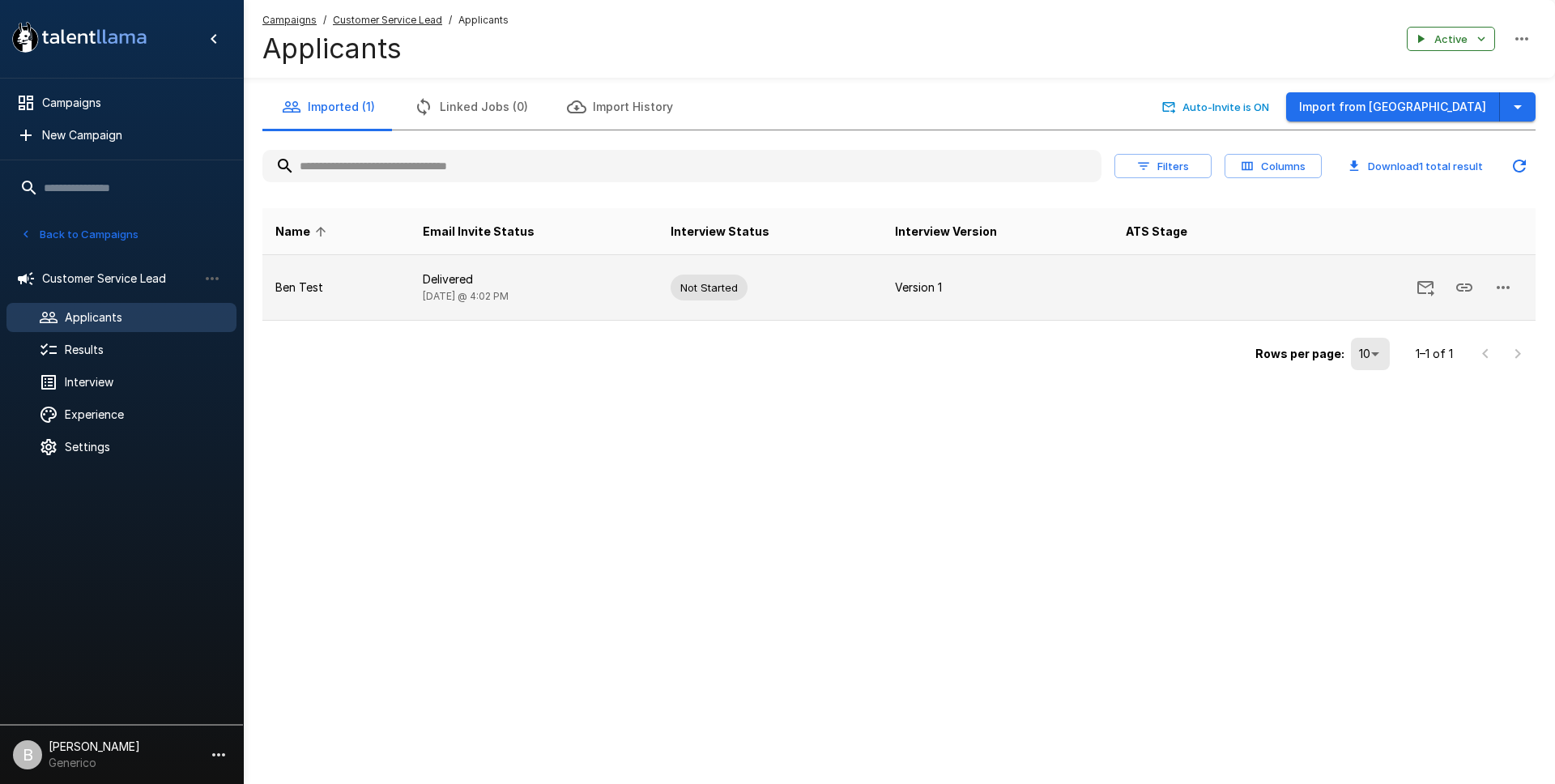
click at [1485, 288] on button "button" at bounding box center [1503, 288] width 39 height 39
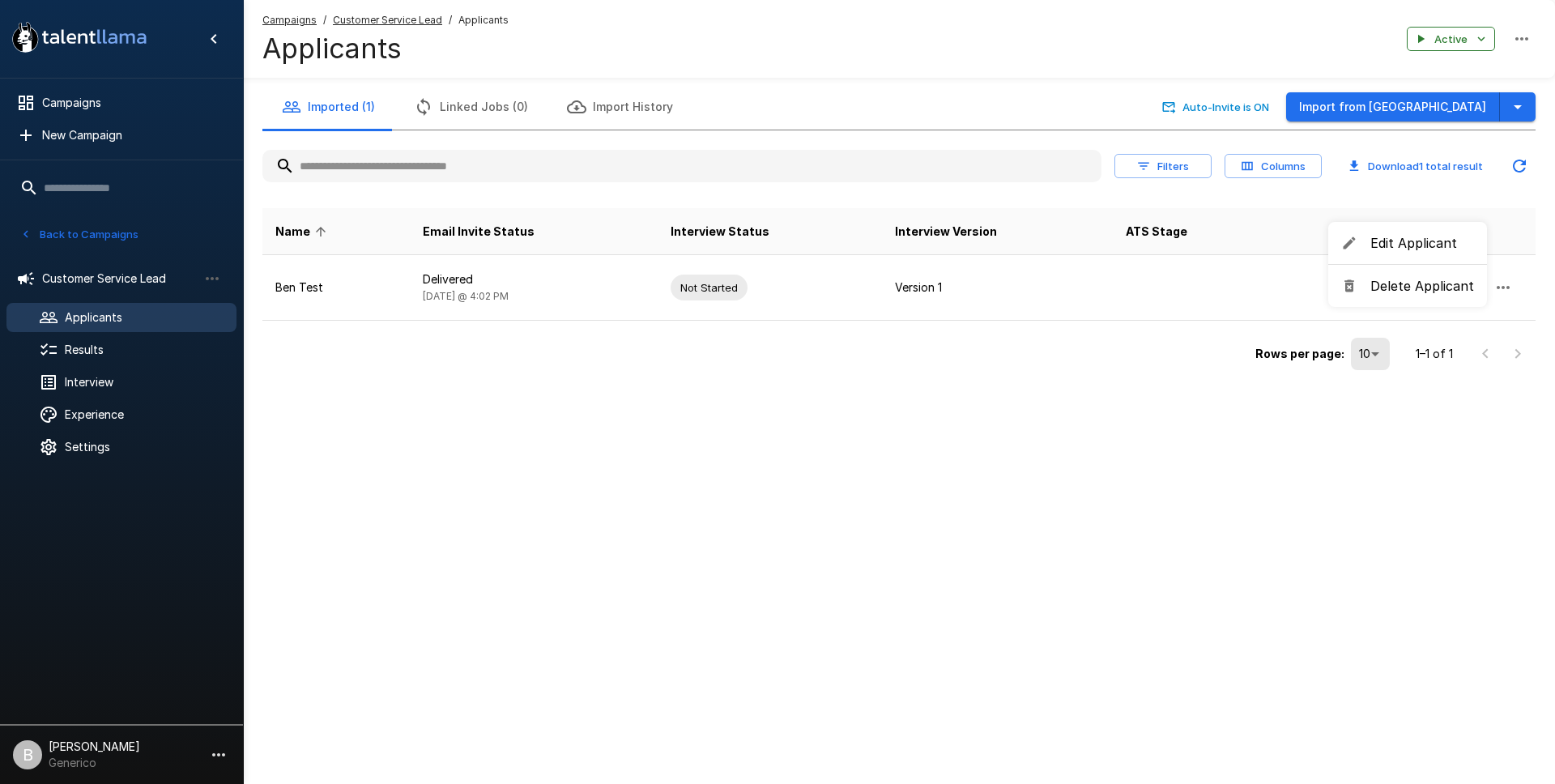
click at [1385, 340] on div at bounding box center [777, 392] width 1555 height 784
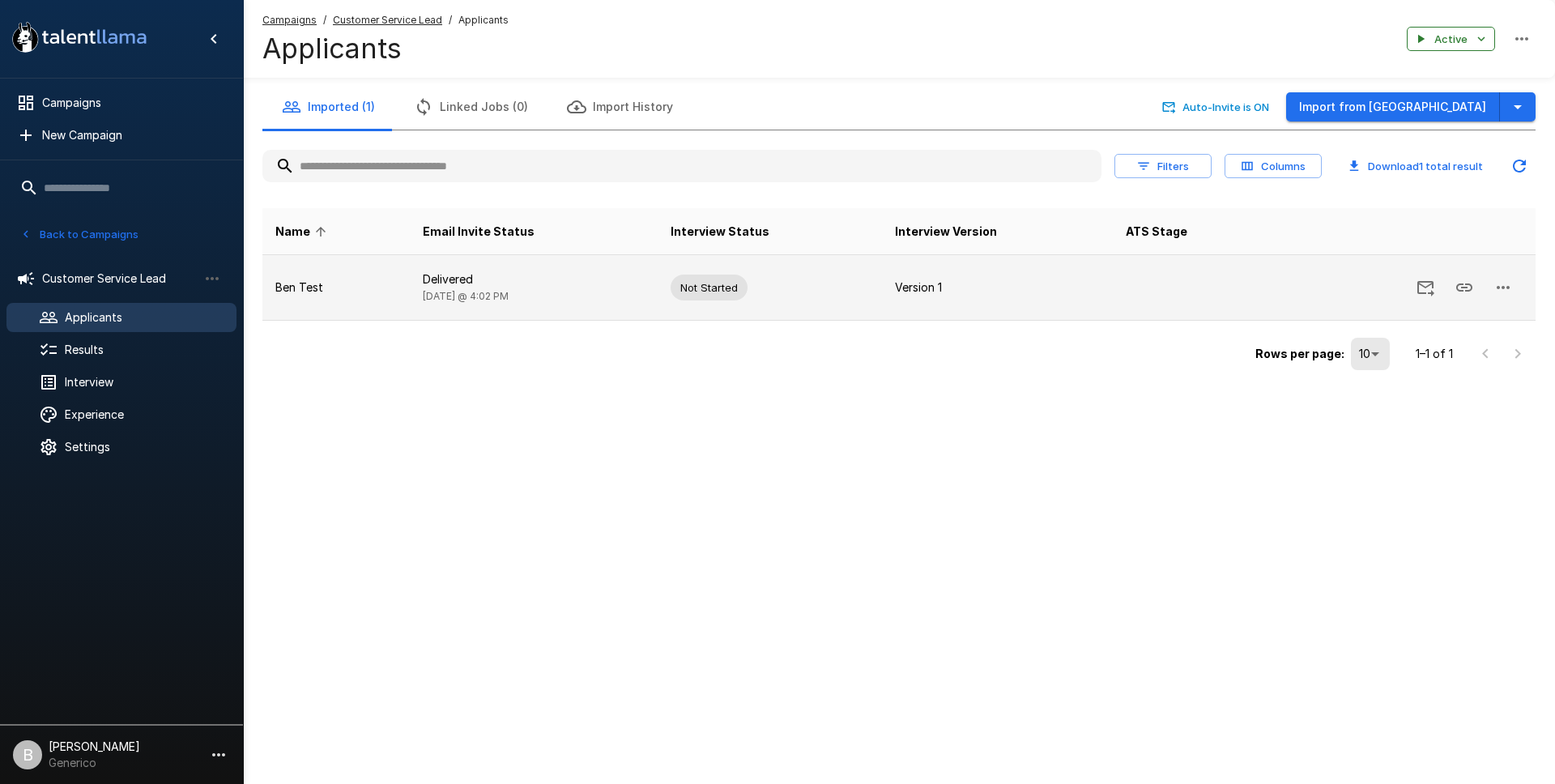
click at [1474, 286] on button "Copy Interview Link" at bounding box center [1465, 288] width 39 height 39
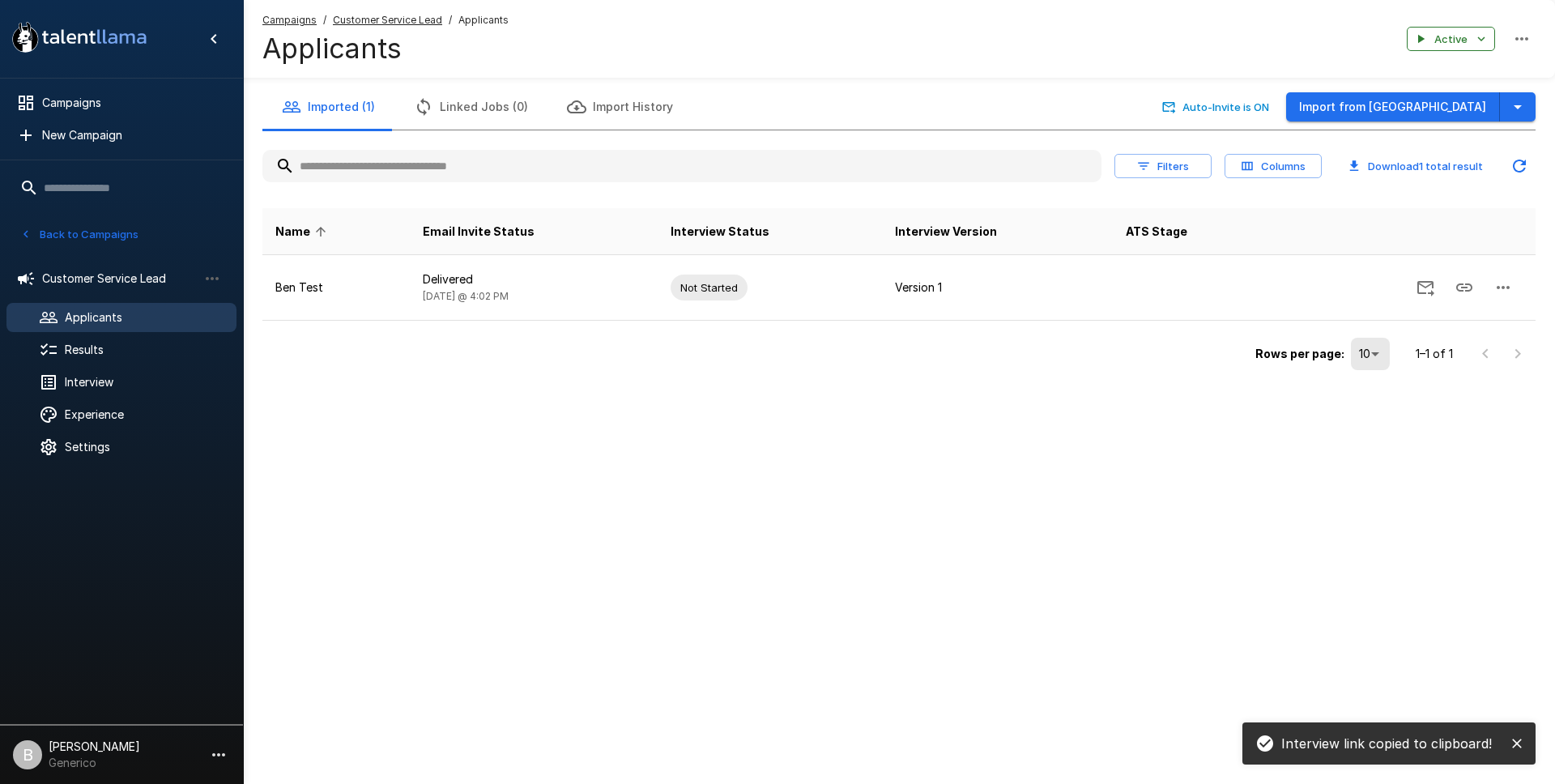
click at [1518, 169] on icon "Updated Today - 4:02 PM" at bounding box center [1519, 166] width 20 height 20
click at [135, 359] on div "Results" at bounding box center [121, 349] width 230 height 29
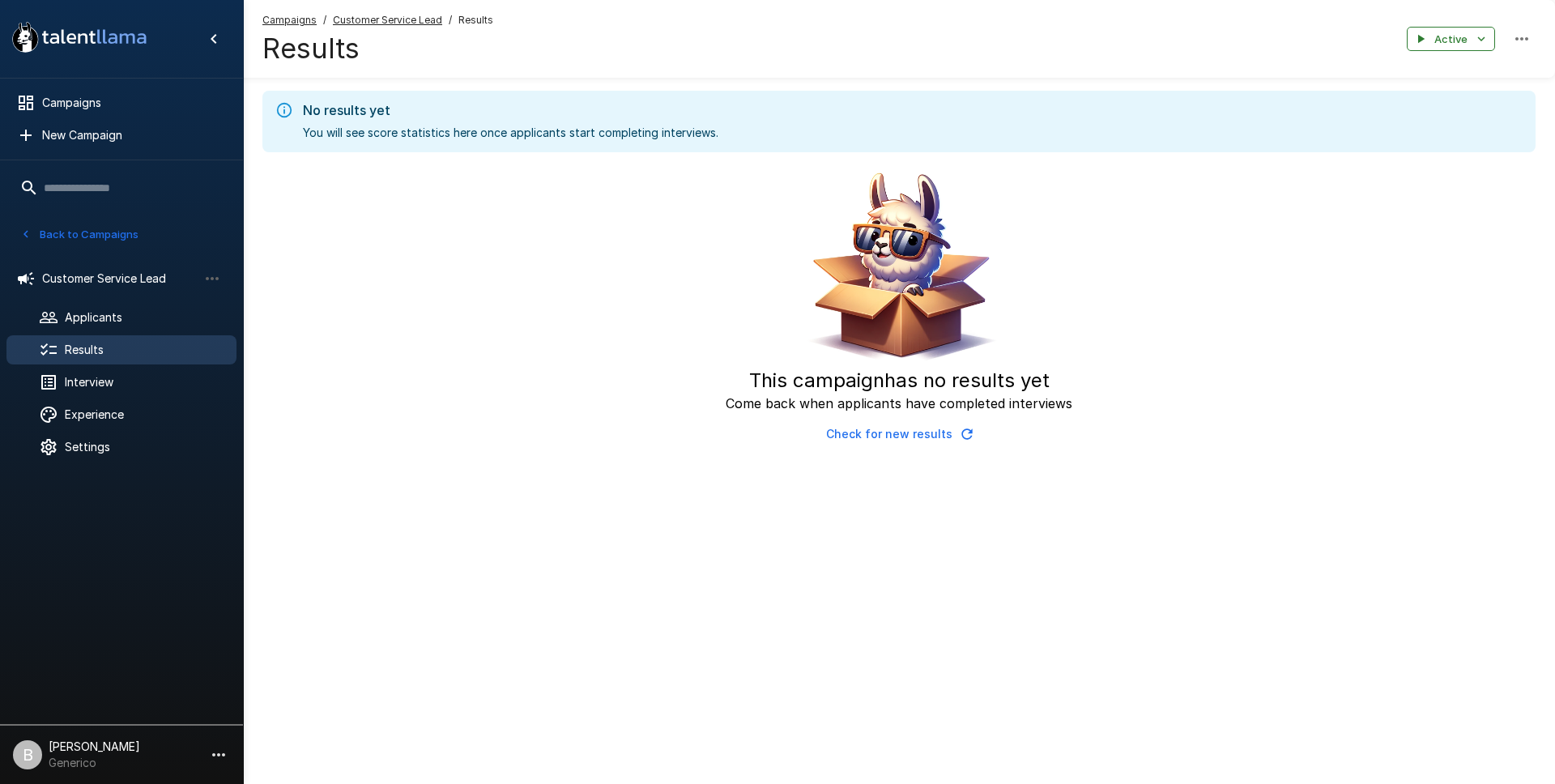
click at [965, 441] on icon "button" at bounding box center [967, 434] width 16 height 16
click at [964, 441] on icon "button" at bounding box center [967, 434] width 16 height 16
drag, startPoint x: 962, startPoint y: 451, endPoint x: 968, endPoint y: 440, distance: 12.5
click at [962, 450] on div "No results yet You will see score statistics here once applicants start complet…" at bounding box center [899, 257] width 1313 height 513
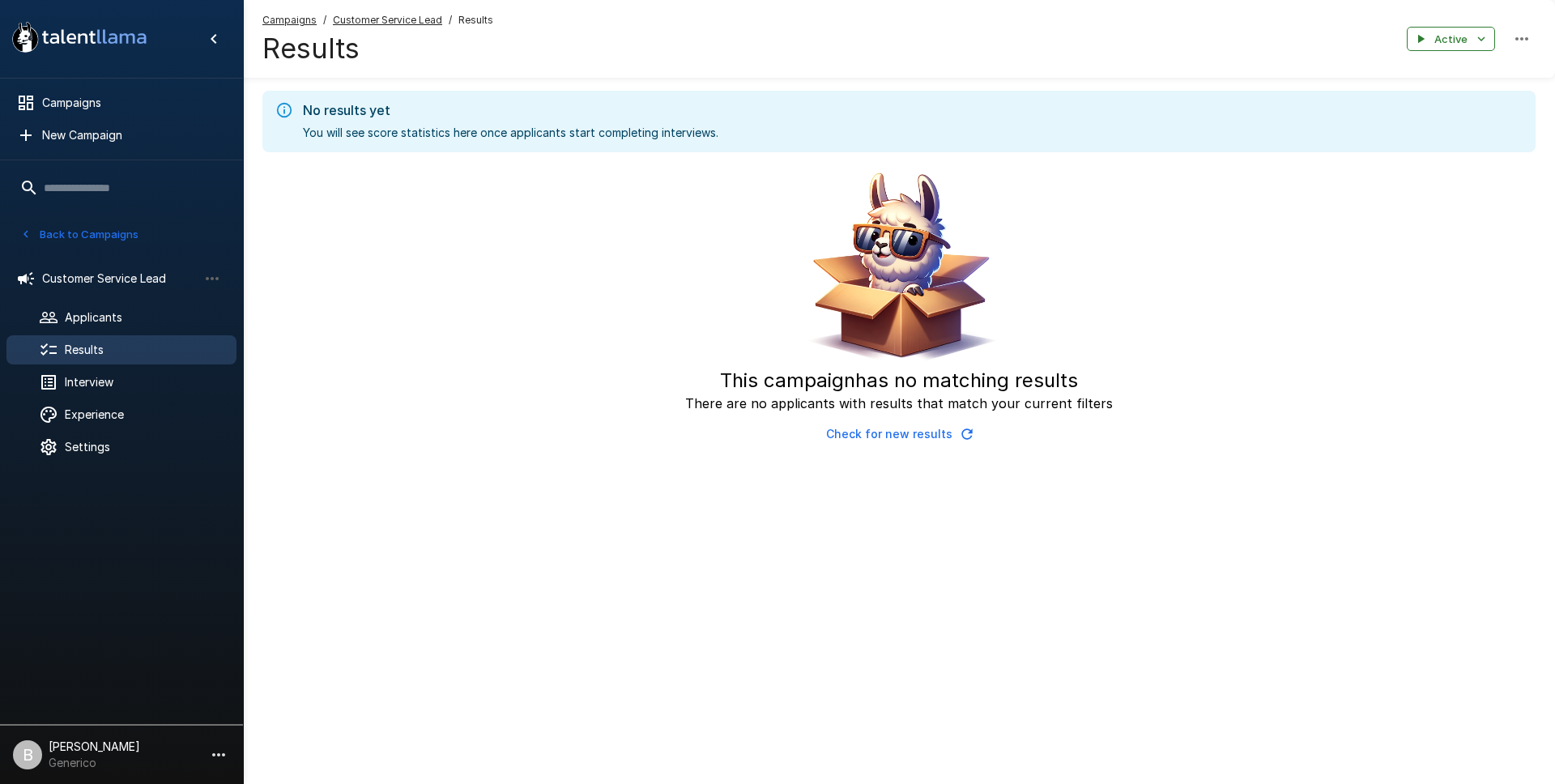
click at [968, 440] on icon "button" at bounding box center [967, 434] width 16 height 16
click at [968, 438] on icon "button" at bounding box center [967, 434] width 16 height 16
click at [968, 435] on icon "button" at bounding box center [967, 434] width 16 height 16
click at [965, 437] on icon "button" at bounding box center [967, 434] width 16 height 16
click at [966, 437] on icon "button" at bounding box center [967, 434] width 16 height 16
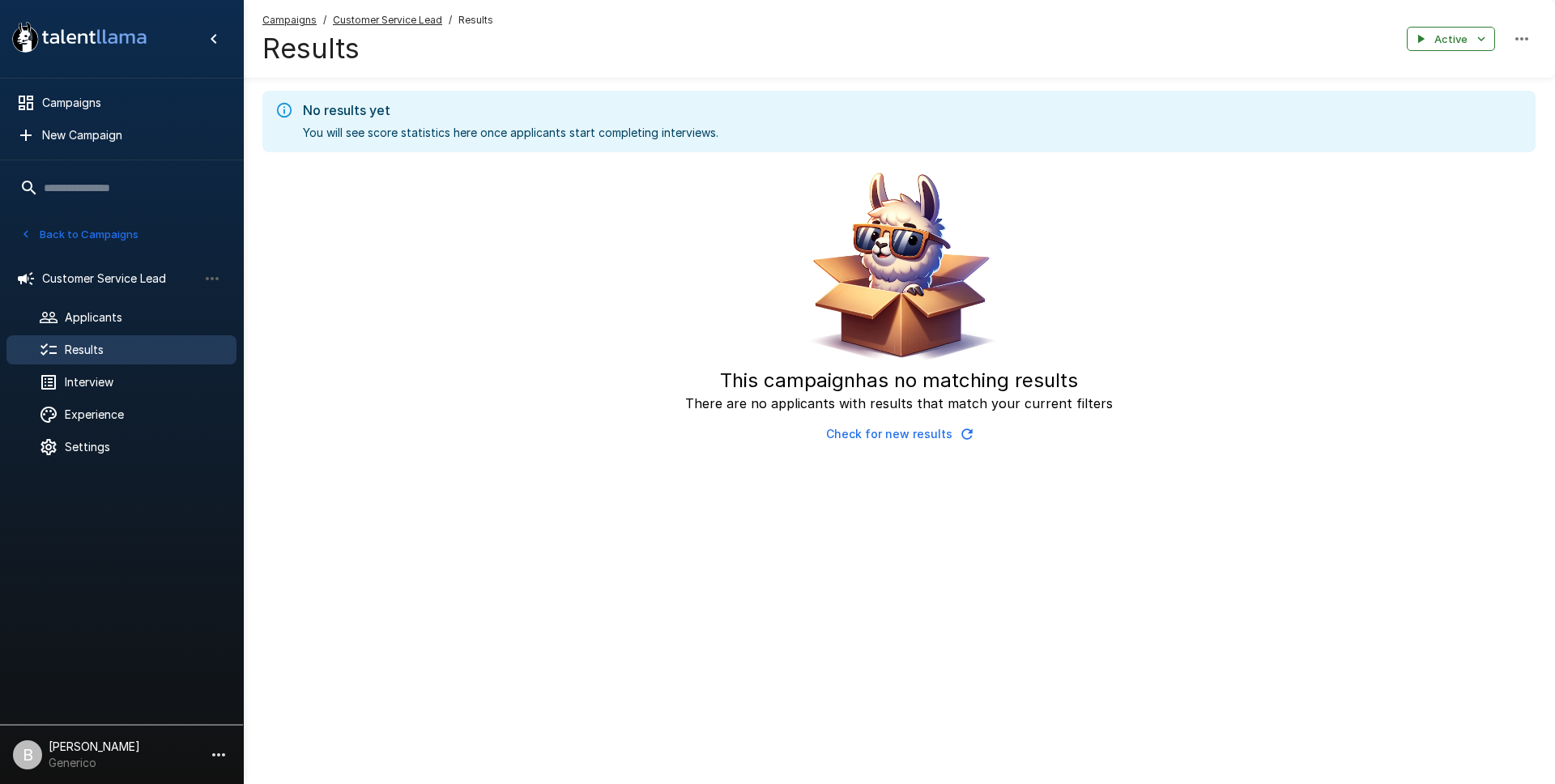
click at [119, 342] on span "Results" at bounding box center [144, 350] width 159 height 16
click at [959, 428] on icon "button" at bounding box center [967, 434] width 16 height 16
click at [112, 314] on span "Applicants" at bounding box center [144, 317] width 159 height 16
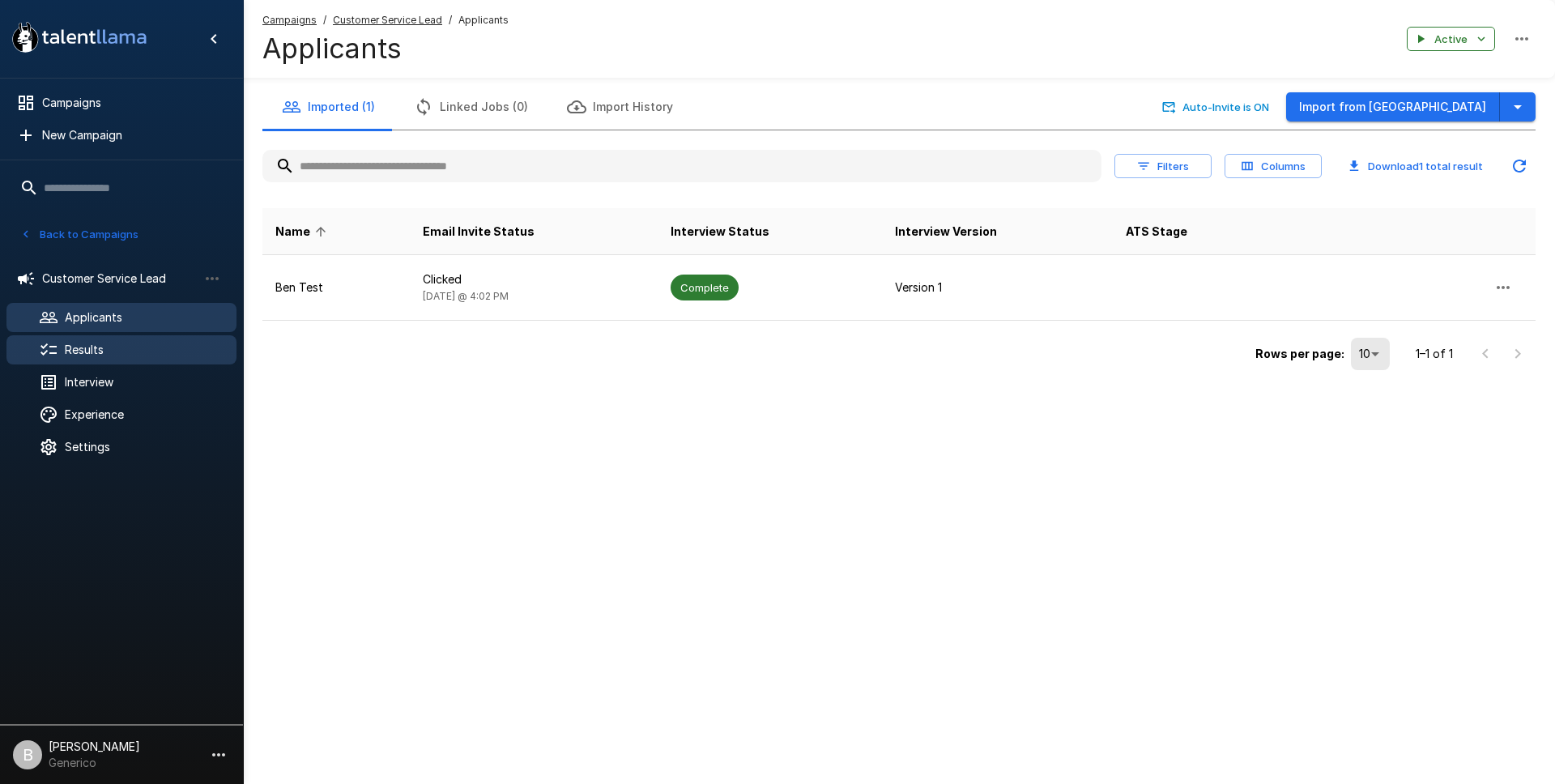
click at [107, 352] on span "Results" at bounding box center [144, 350] width 159 height 16
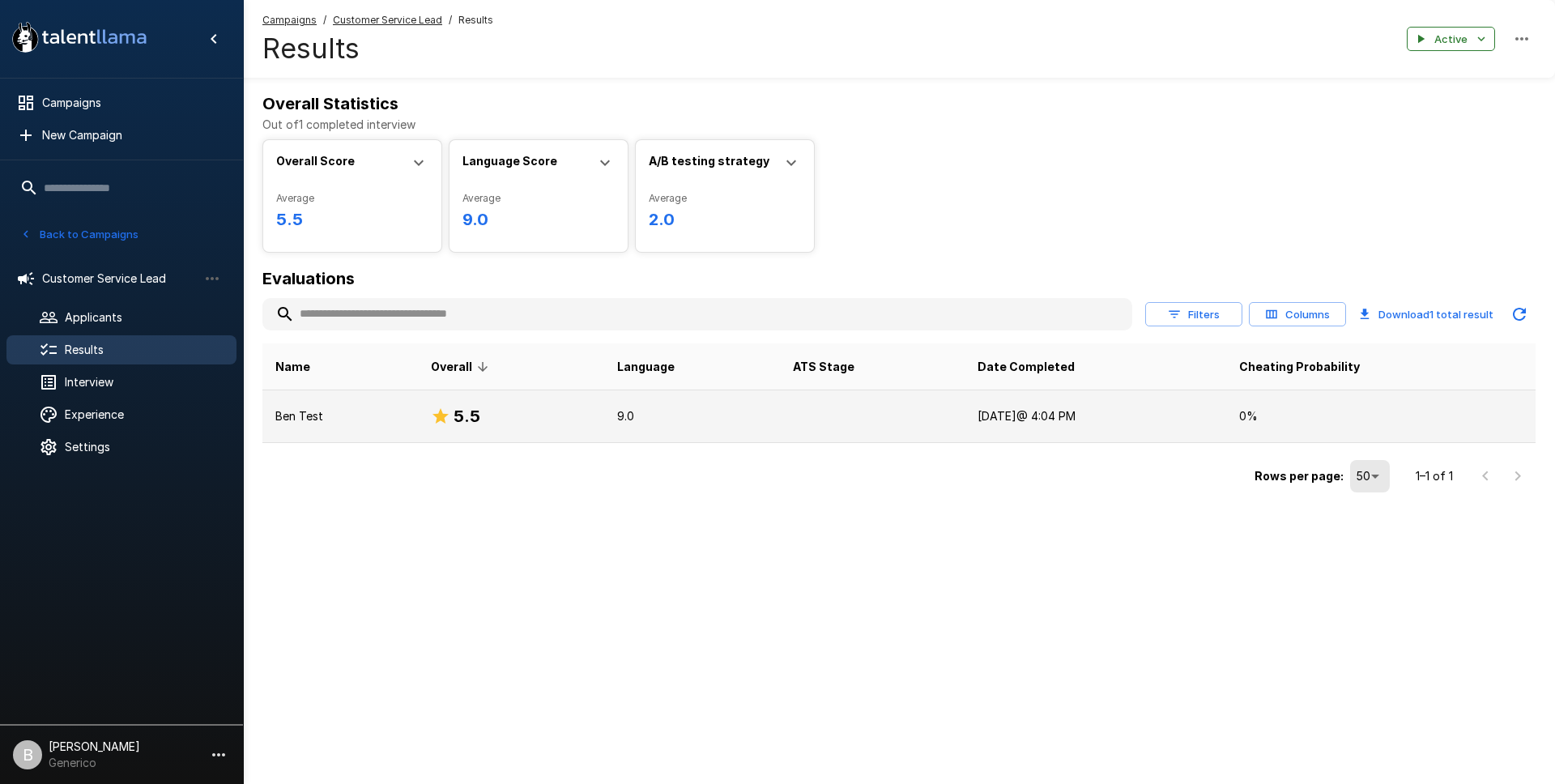
click at [373, 431] on td "Ben Test" at bounding box center [340, 416] width 156 height 53
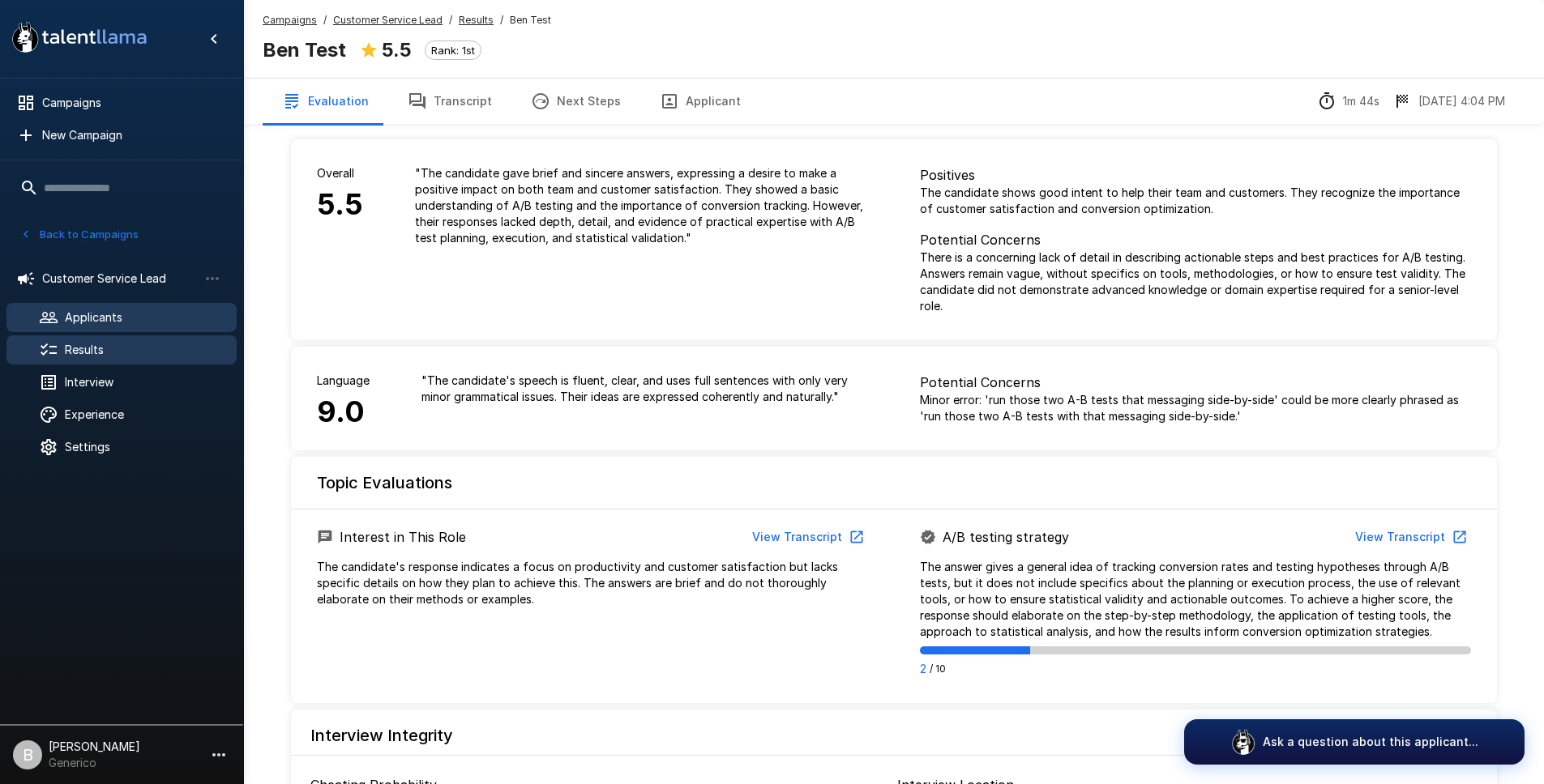
click at [106, 313] on span "Applicants" at bounding box center [144, 317] width 159 height 16
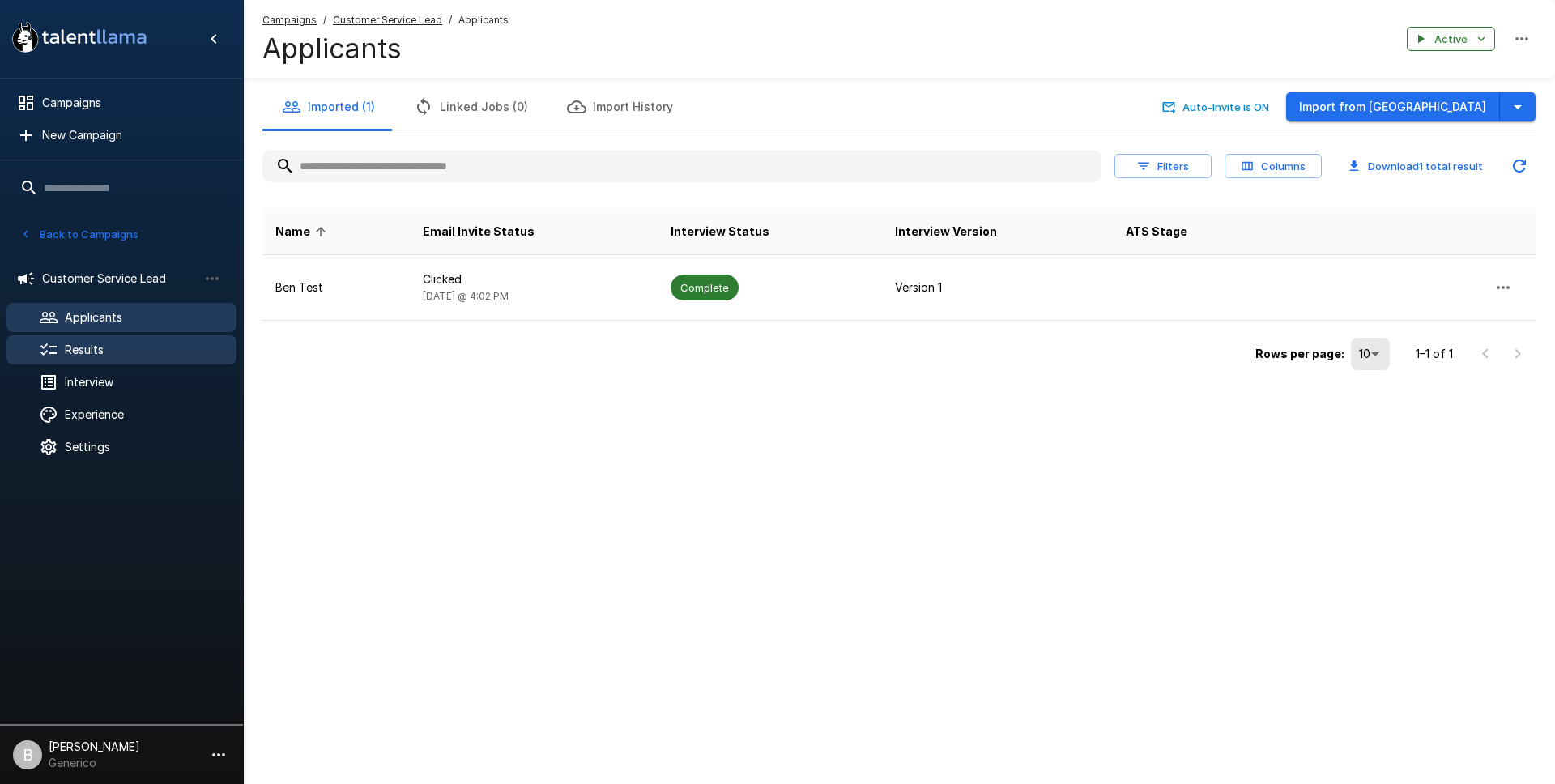
click at [83, 343] on span "Results" at bounding box center [144, 350] width 159 height 16
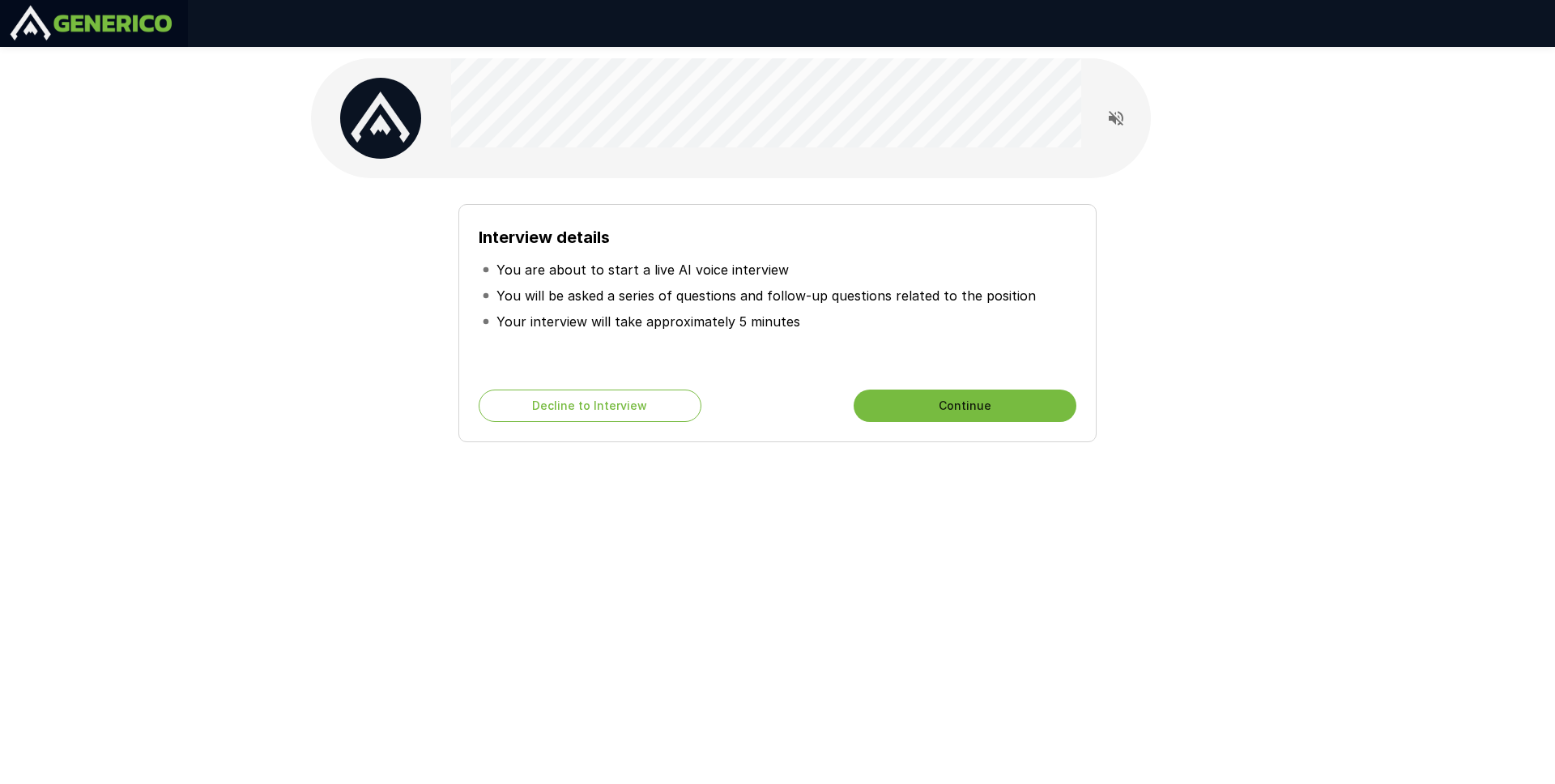
click at [943, 415] on button "Continue" at bounding box center [965, 405] width 223 height 32
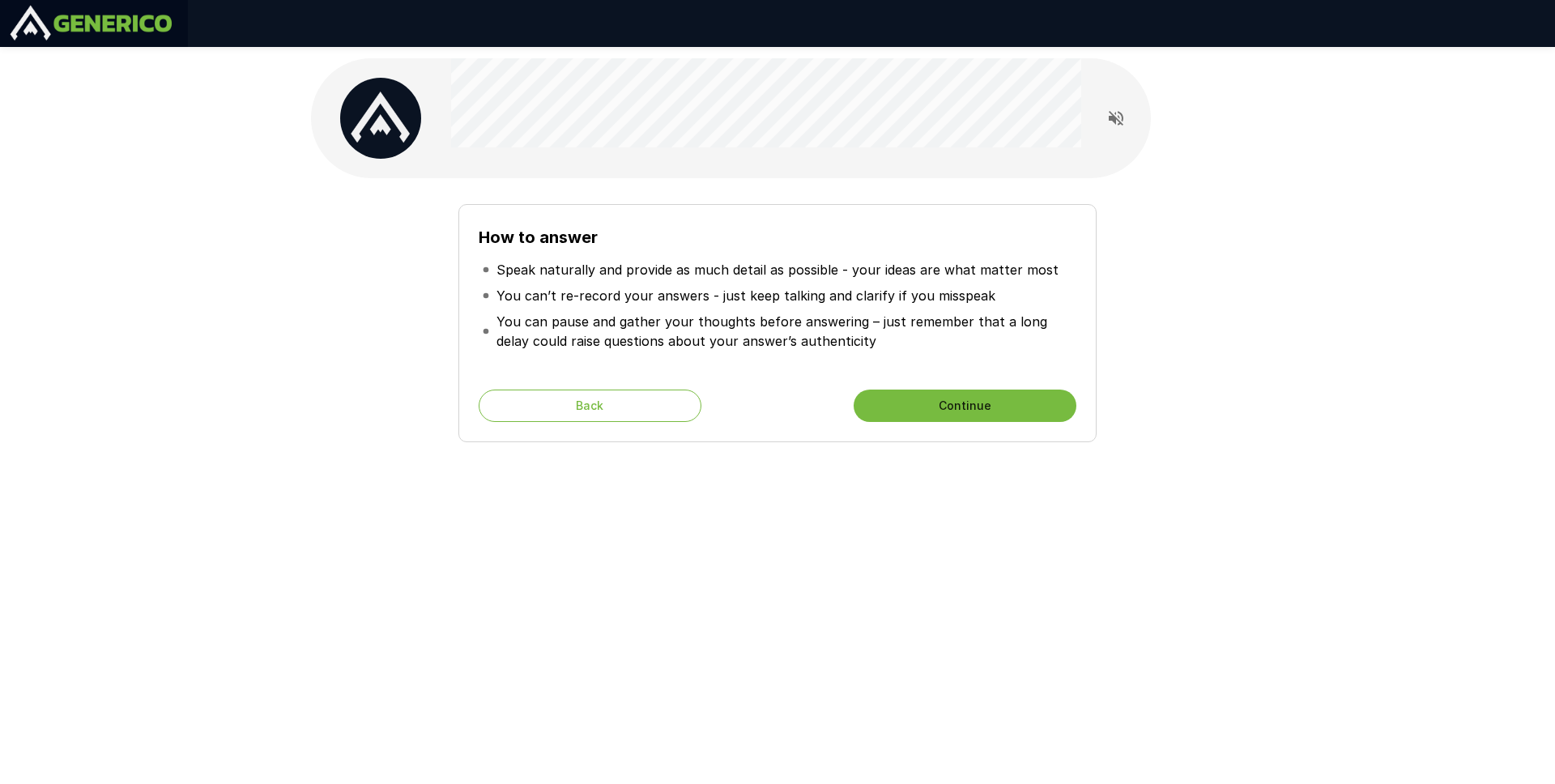
click at [943, 414] on button "Continue" at bounding box center [965, 405] width 223 height 32
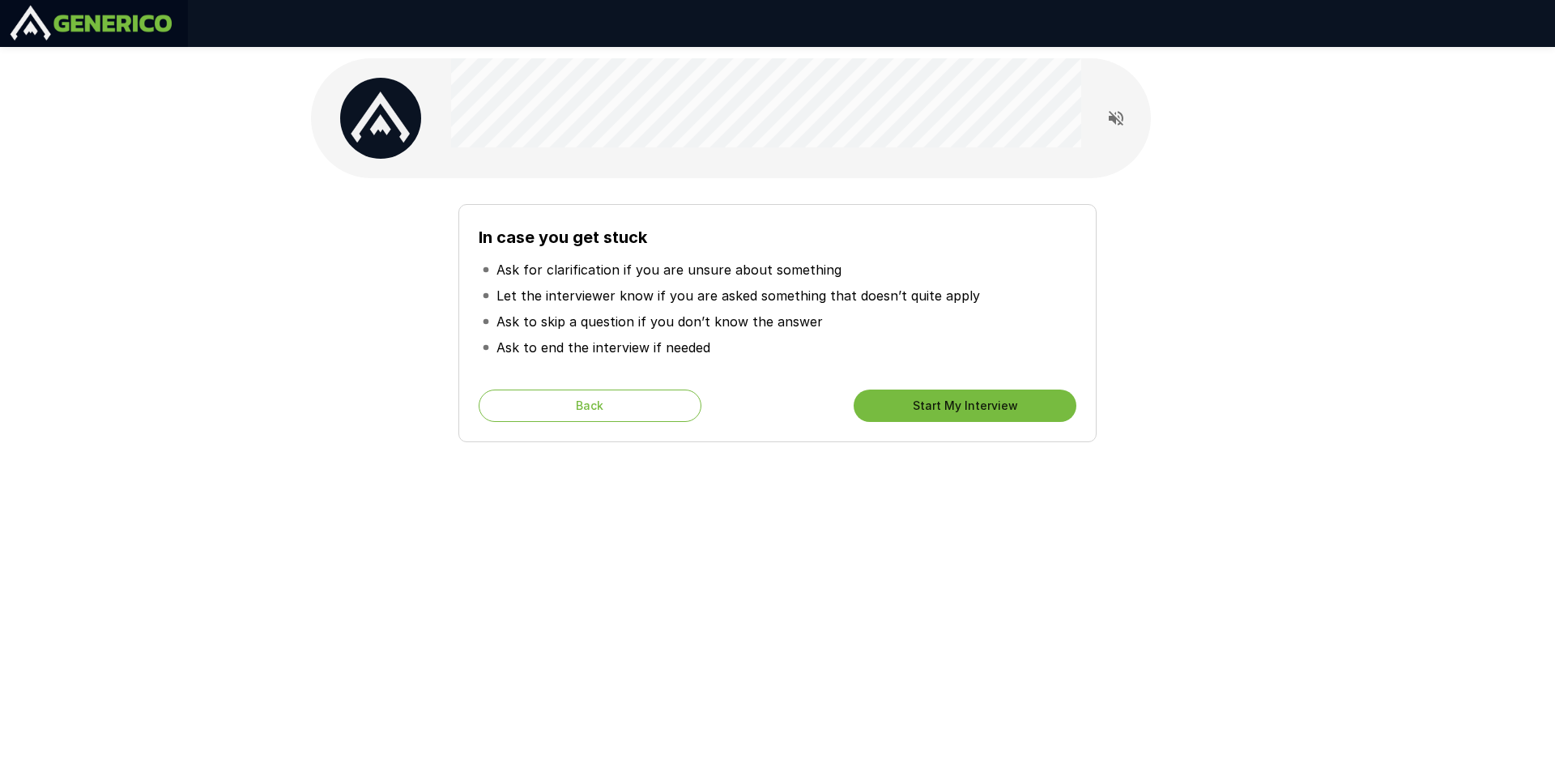
click at [943, 414] on button "Start My Interview" at bounding box center [965, 405] width 223 height 32
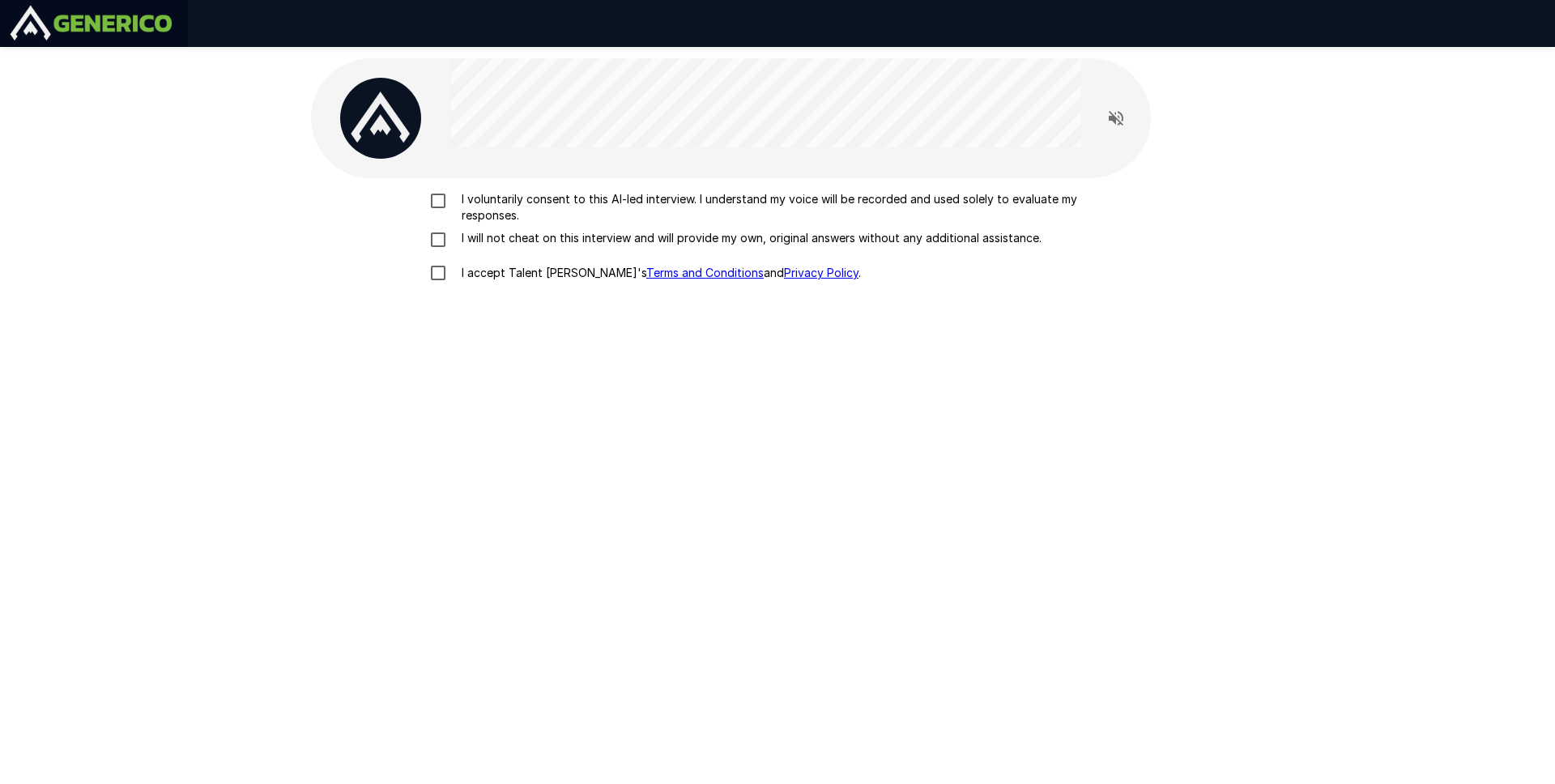
click at [512, 205] on p "I voluntarily consent to this AI-led interview. I understand my voice will be r…" at bounding box center [795, 208] width 679 height 32
drag, startPoint x: 511, startPoint y: 231, endPoint x: 515, endPoint y: 265, distance: 34.2
click at [511, 232] on p "I will not cheat on this interview and will provide my own, original answers wi…" at bounding box center [749, 238] width 586 height 16
click at [515, 266] on p "I accept Talent Llama's Terms and Conditions and Privacy Policy ." at bounding box center [658, 273] width 405 height 16
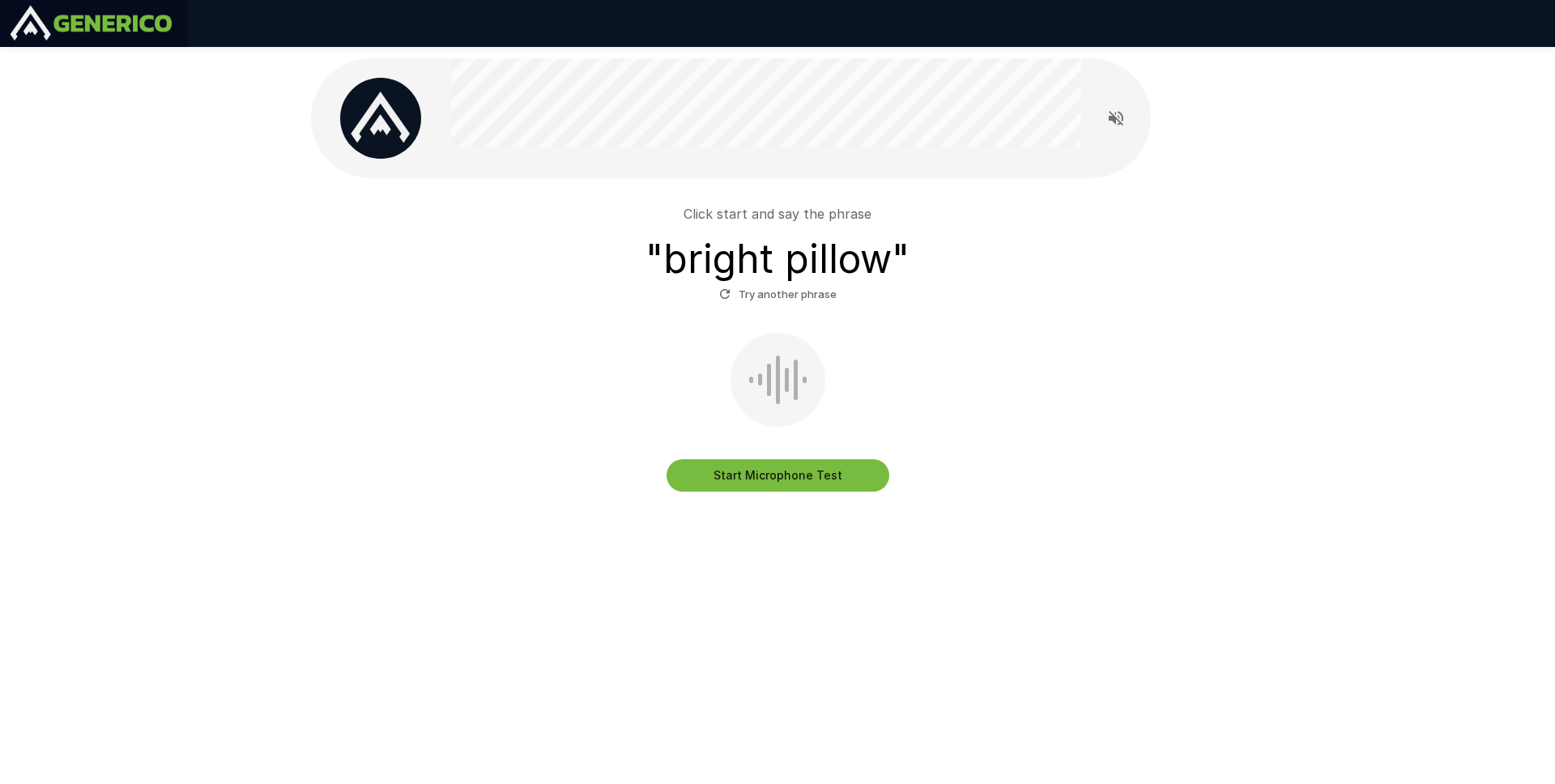
click at [822, 486] on button "Start Microphone Test" at bounding box center [778, 475] width 223 height 32
click at [803, 459] on button "Stop & Submit" at bounding box center [778, 475] width 223 height 32
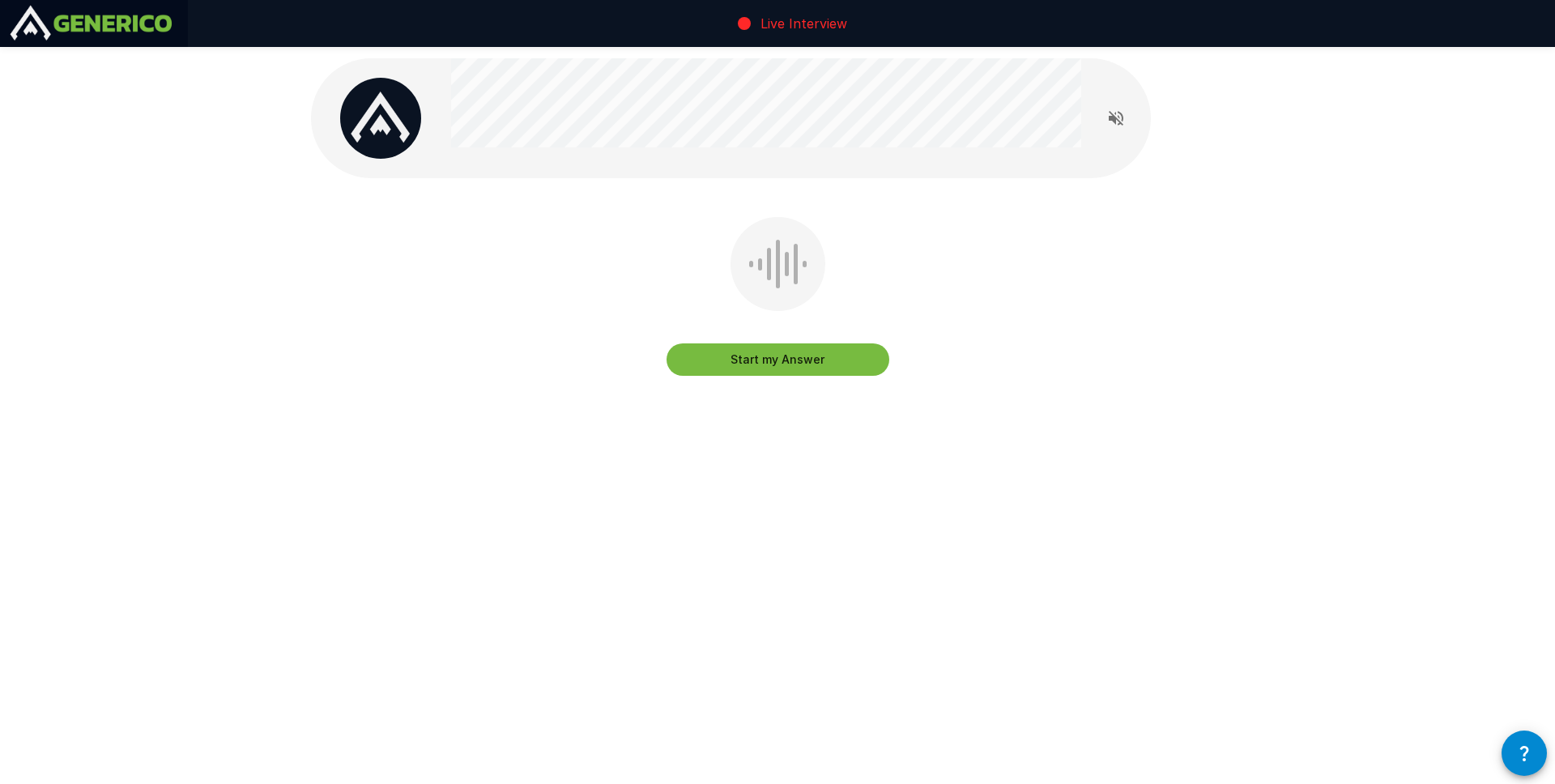
click at [772, 355] on button "Start my Answer" at bounding box center [778, 359] width 223 height 32
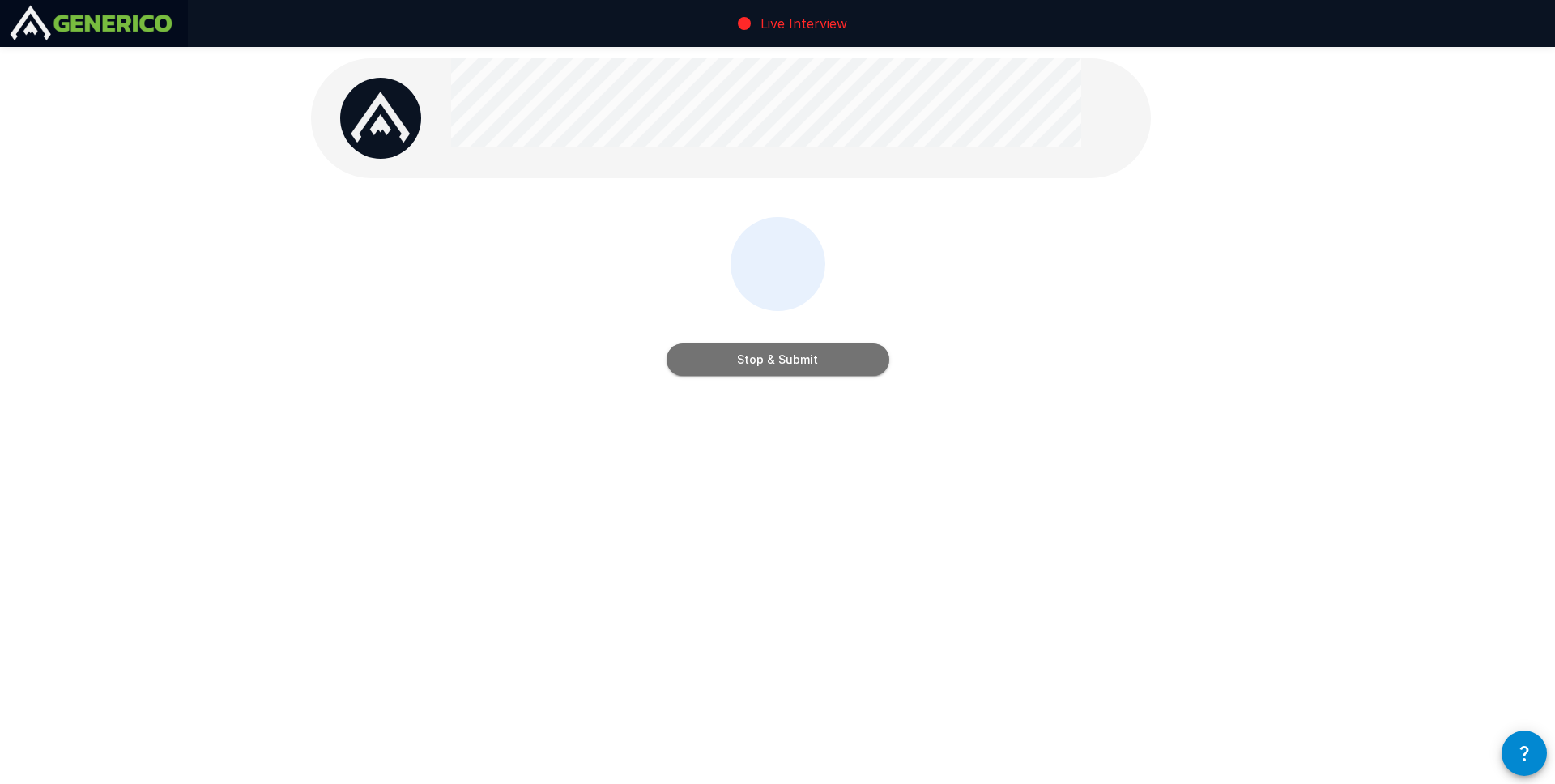
click at [774, 359] on button "Stop & Submit" at bounding box center [778, 359] width 223 height 32
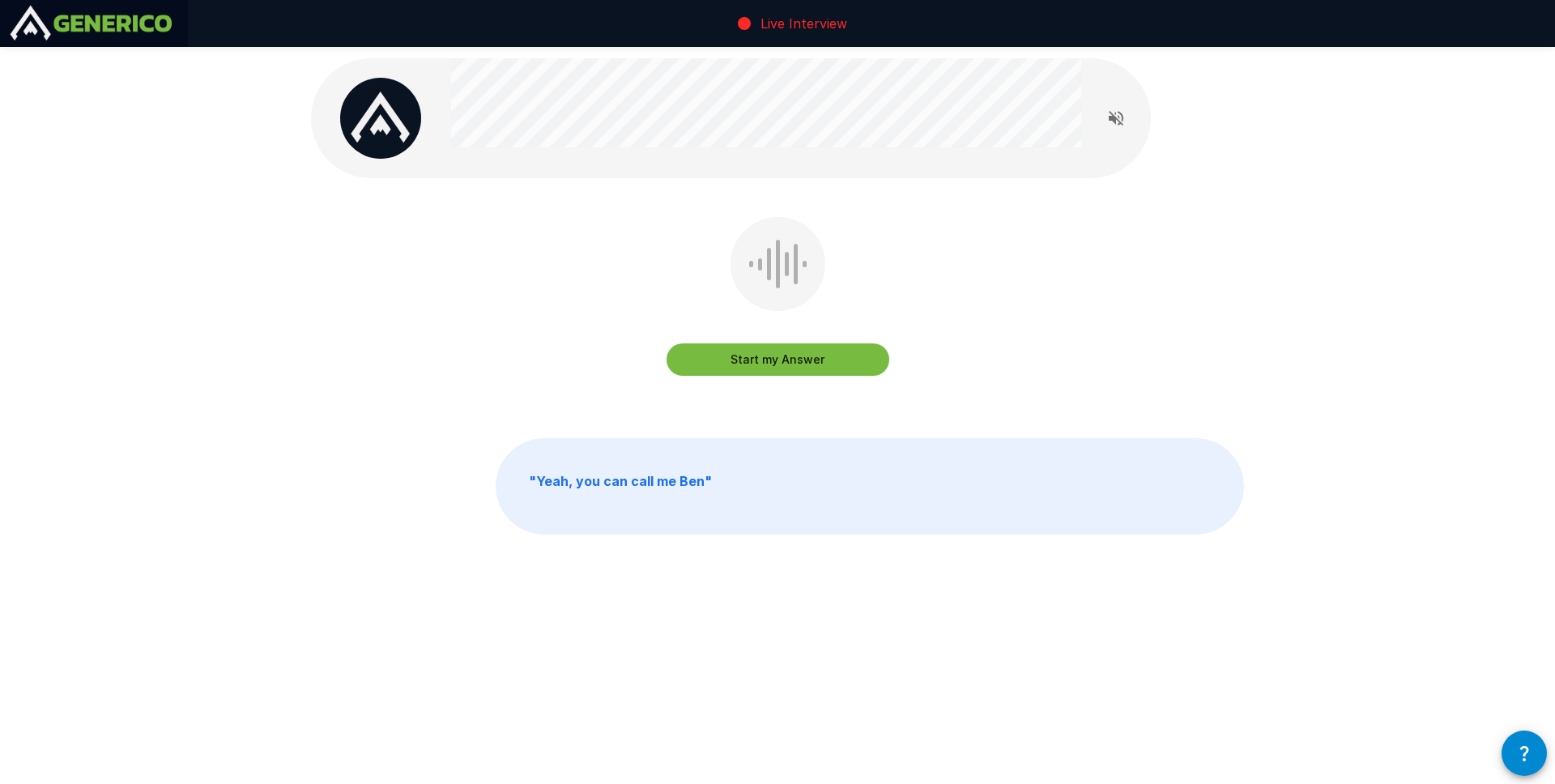
click at [813, 352] on button "Start my Answer" at bounding box center [778, 359] width 223 height 32
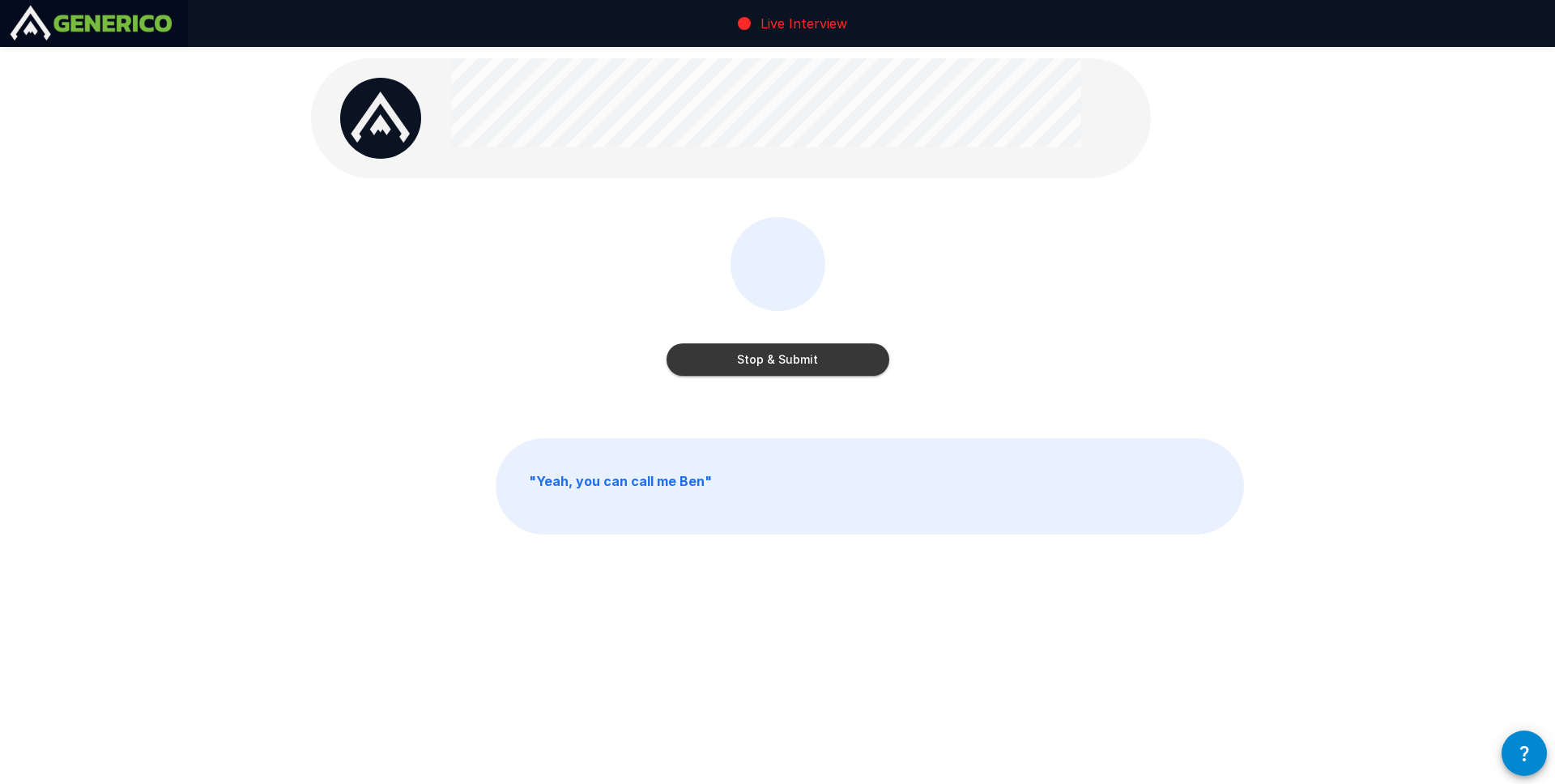
click at [826, 364] on button "Stop & Submit" at bounding box center [778, 359] width 223 height 32
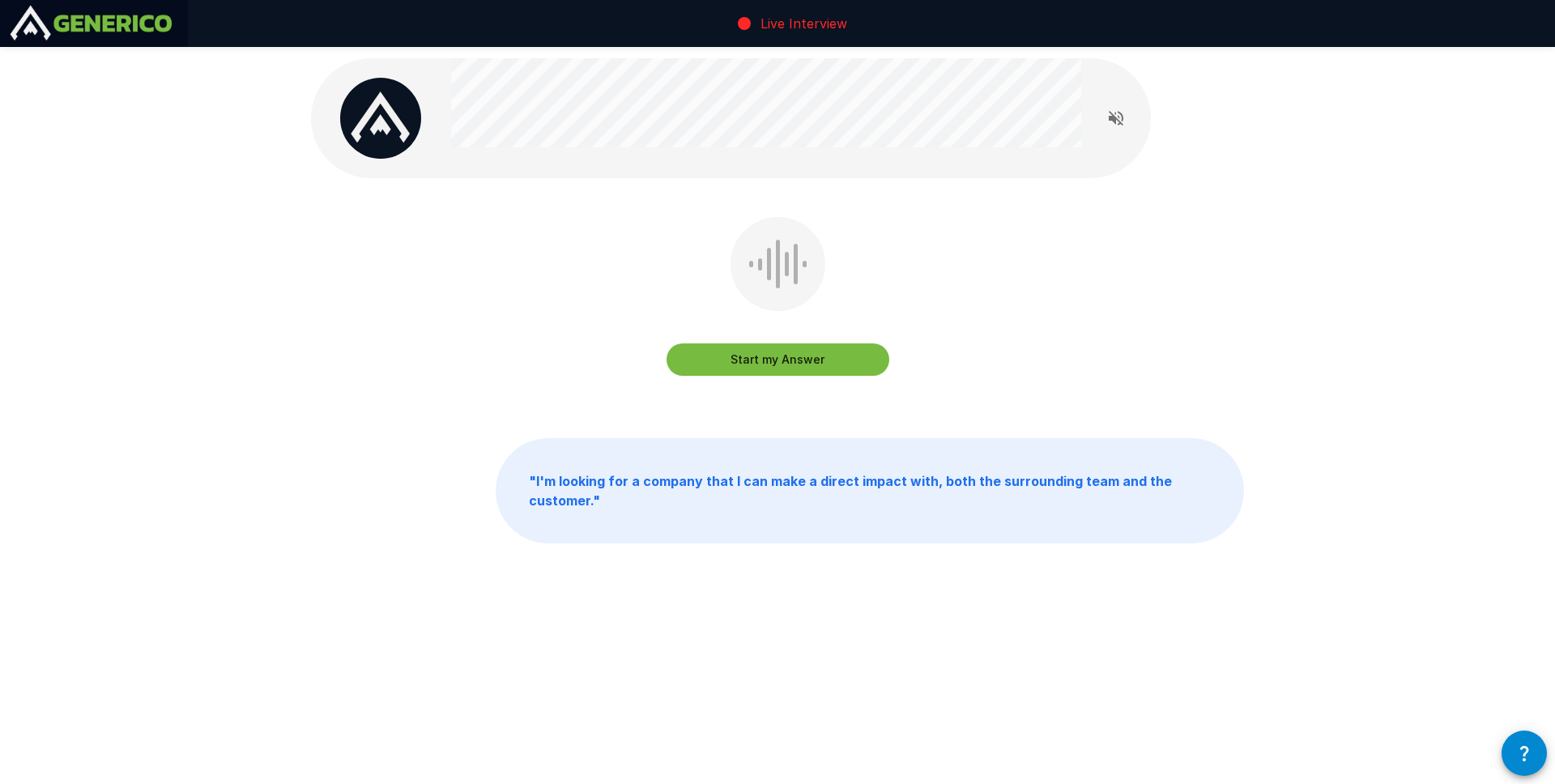
click at [716, 361] on button "Start my Answer" at bounding box center [778, 359] width 223 height 32
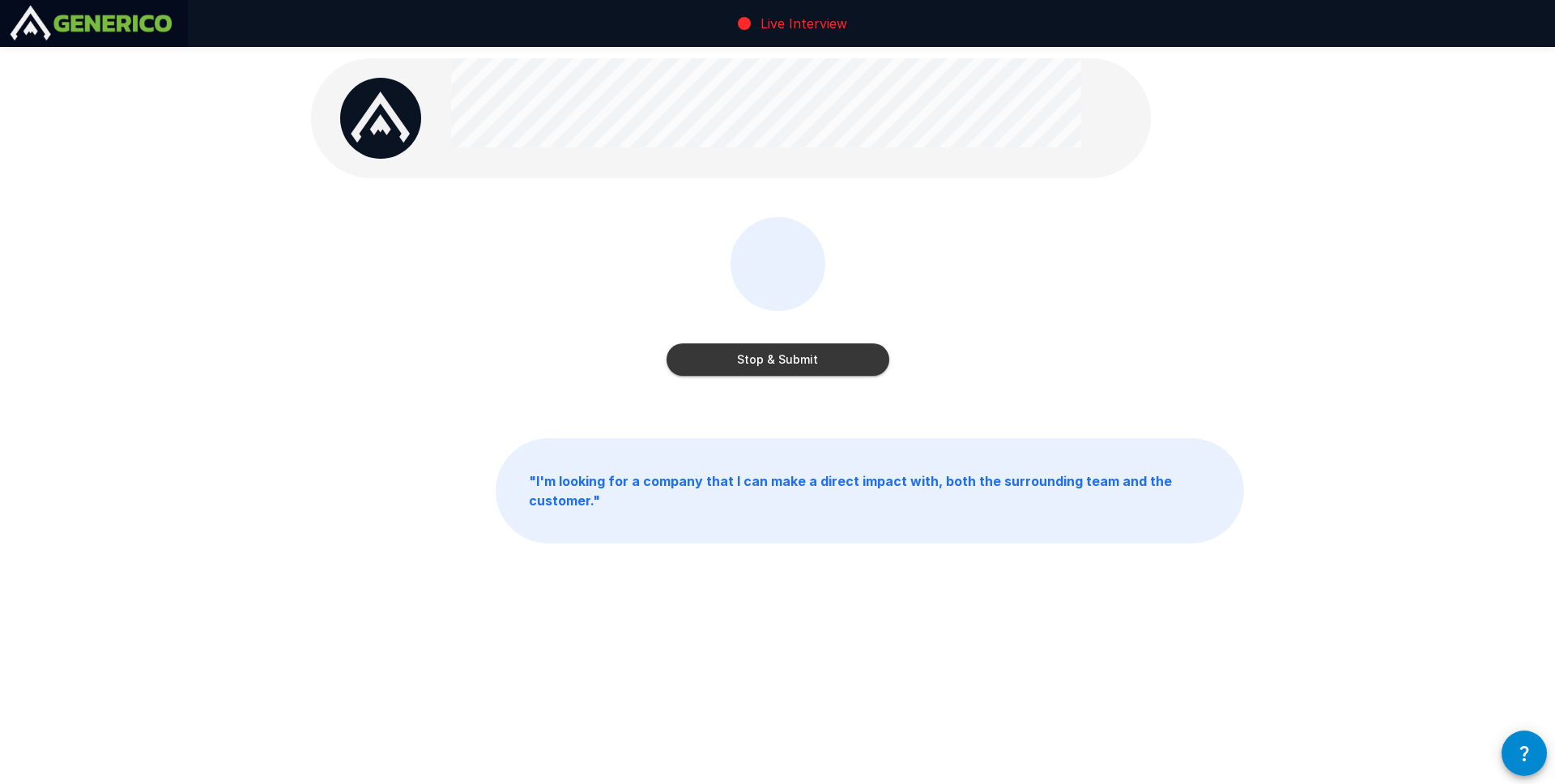
click at [798, 355] on button "Stop & Submit" at bounding box center [778, 359] width 223 height 32
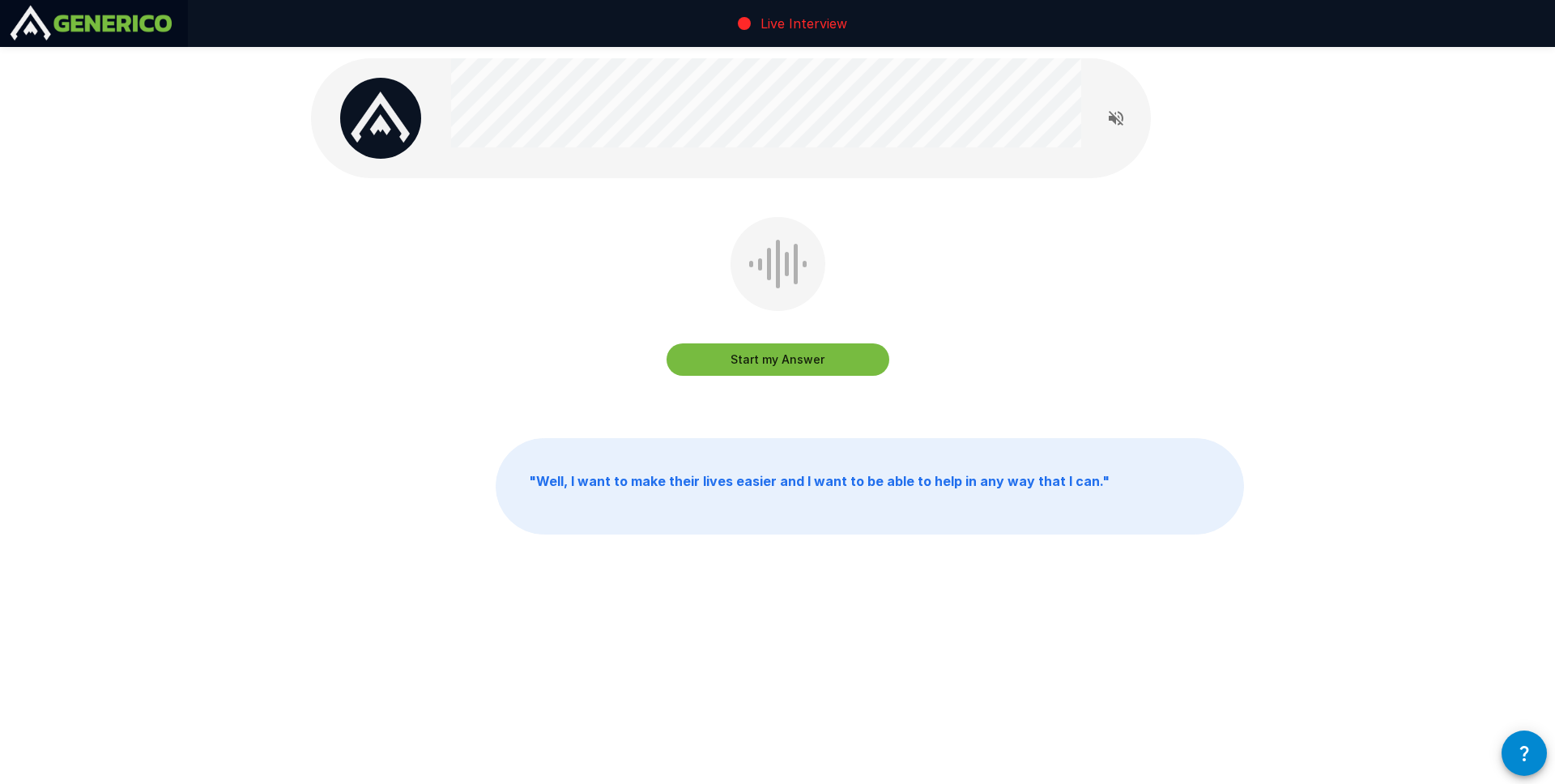
click at [787, 361] on button "Start my Answer" at bounding box center [778, 359] width 223 height 32
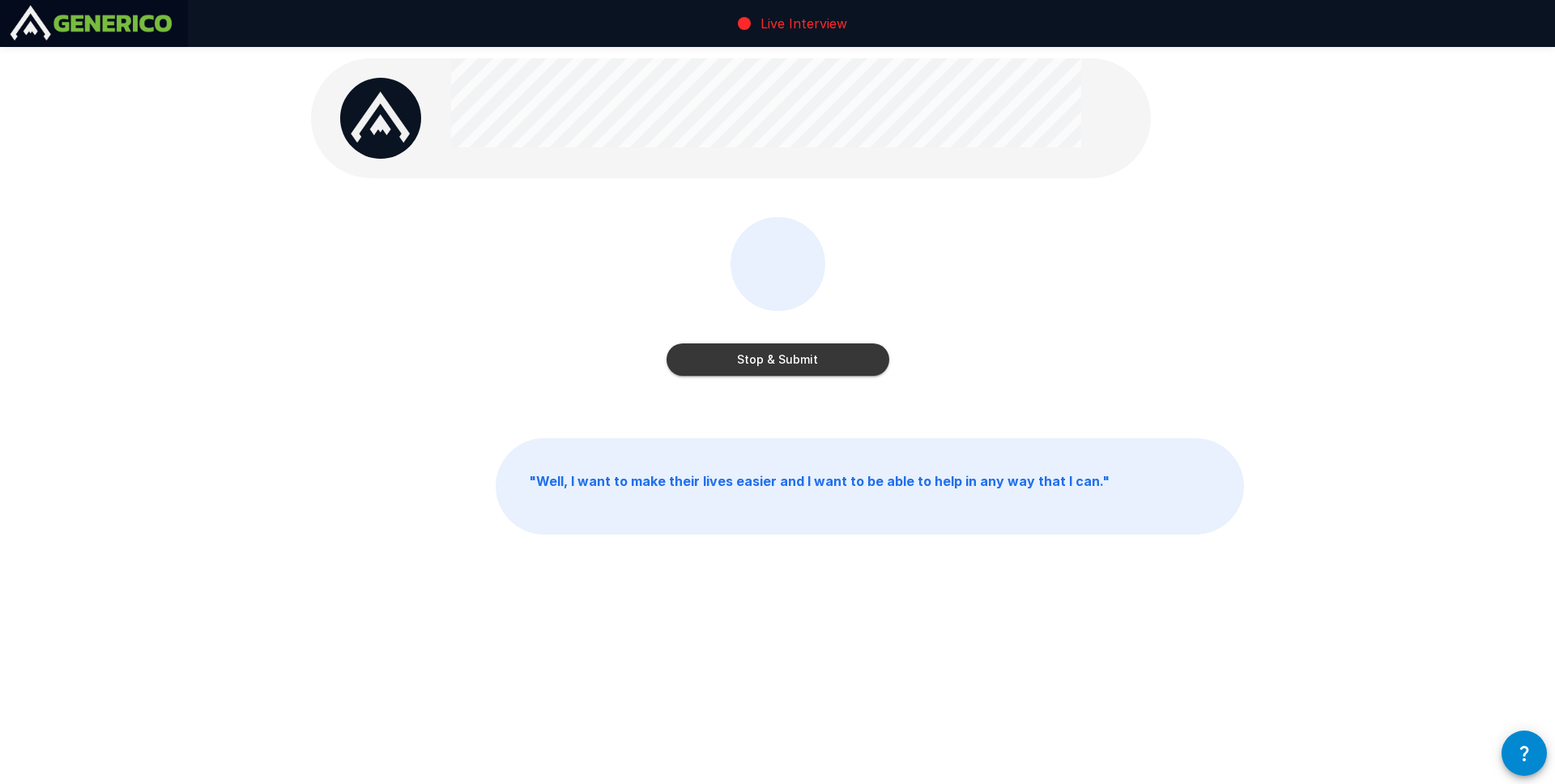
click at [779, 360] on button "Stop & Submit" at bounding box center [778, 359] width 223 height 32
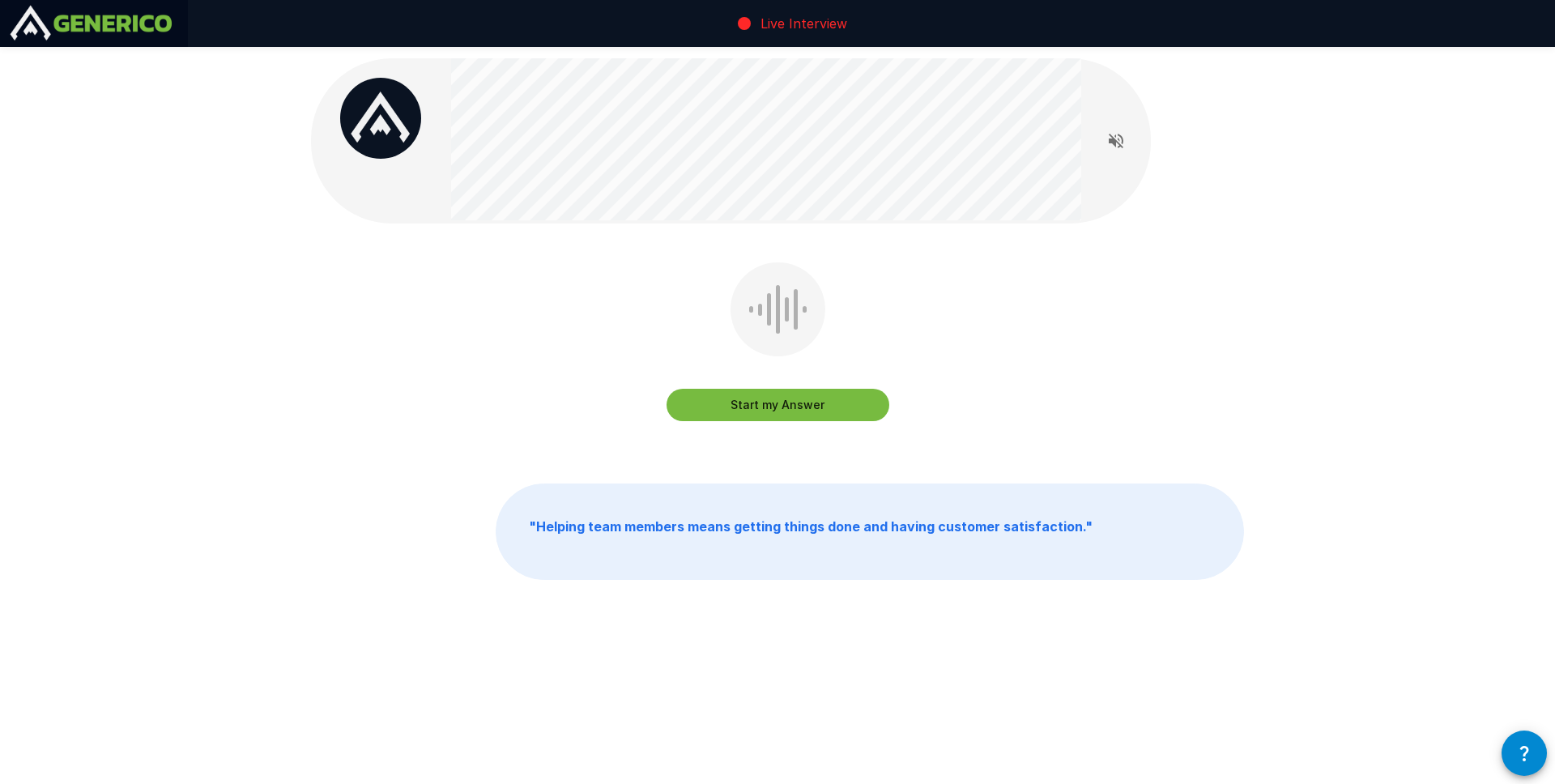
click at [766, 389] on button "Start my Answer" at bounding box center [778, 404] width 223 height 32
click at [813, 396] on button "Stop & Submit" at bounding box center [778, 404] width 223 height 32
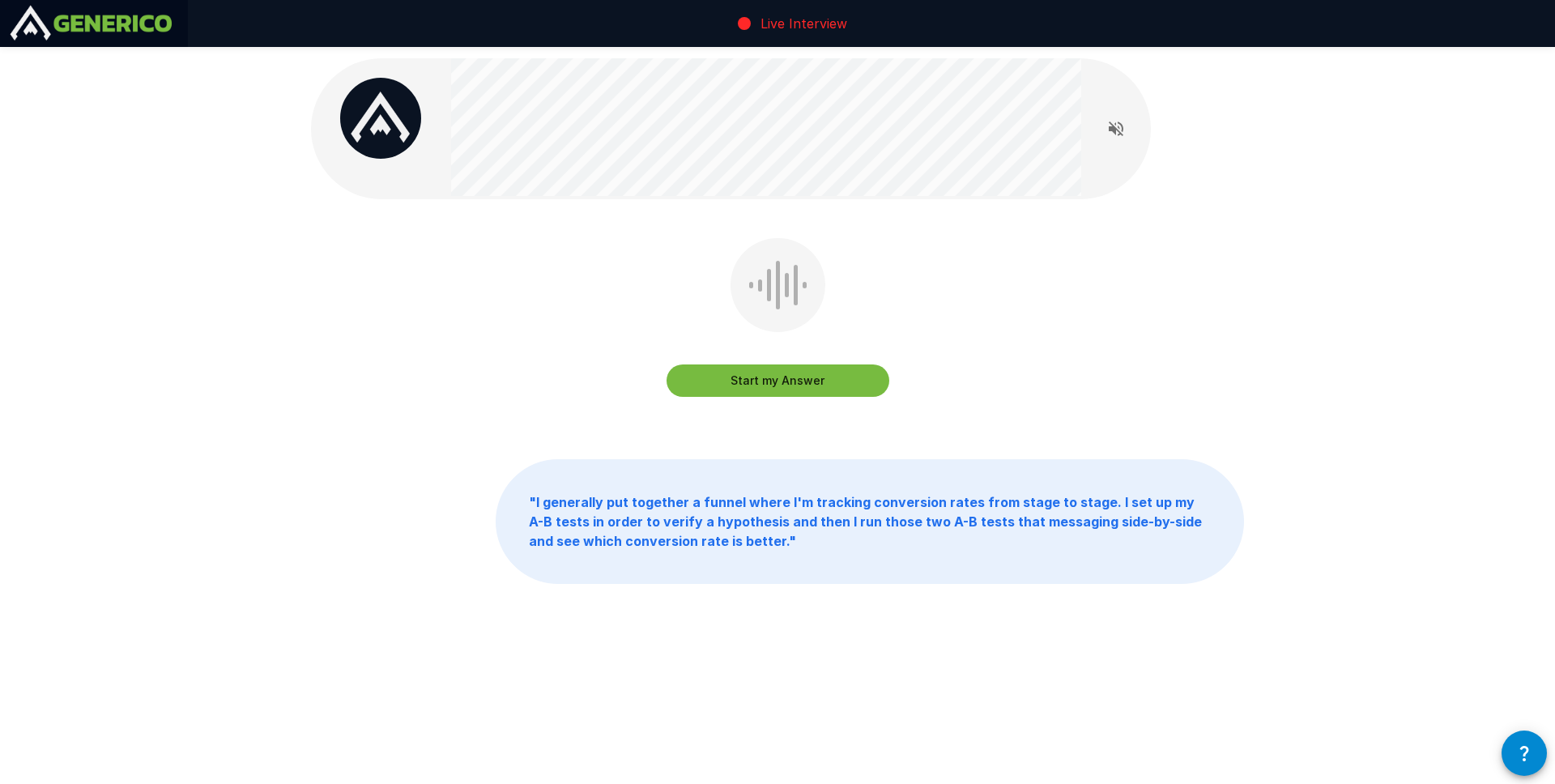
click at [746, 384] on button "Start my Answer" at bounding box center [778, 380] width 223 height 32
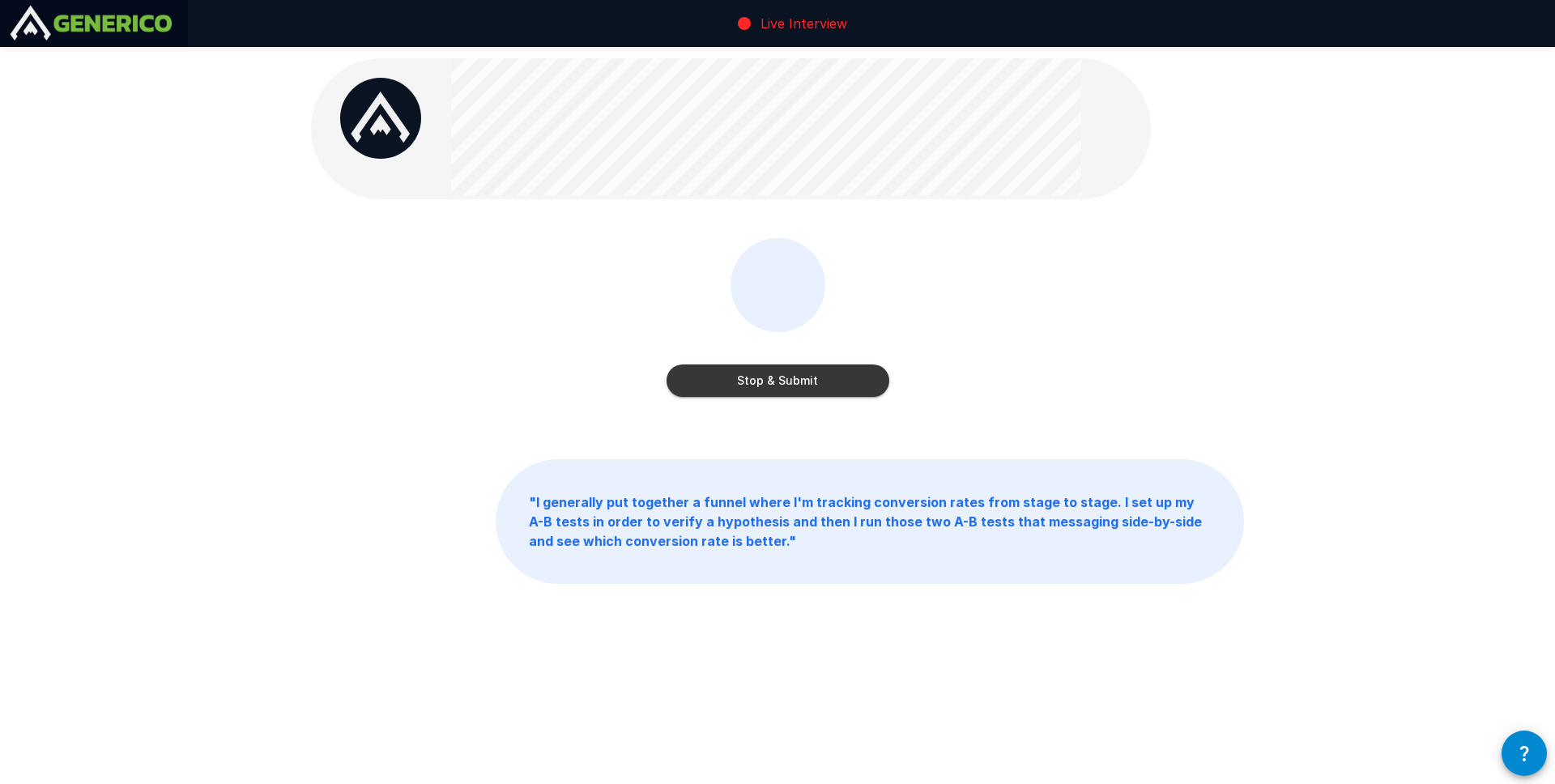
click at [749, 385] on button "Stop & Submit" at bounding box center [778, 380] width 223 height 32
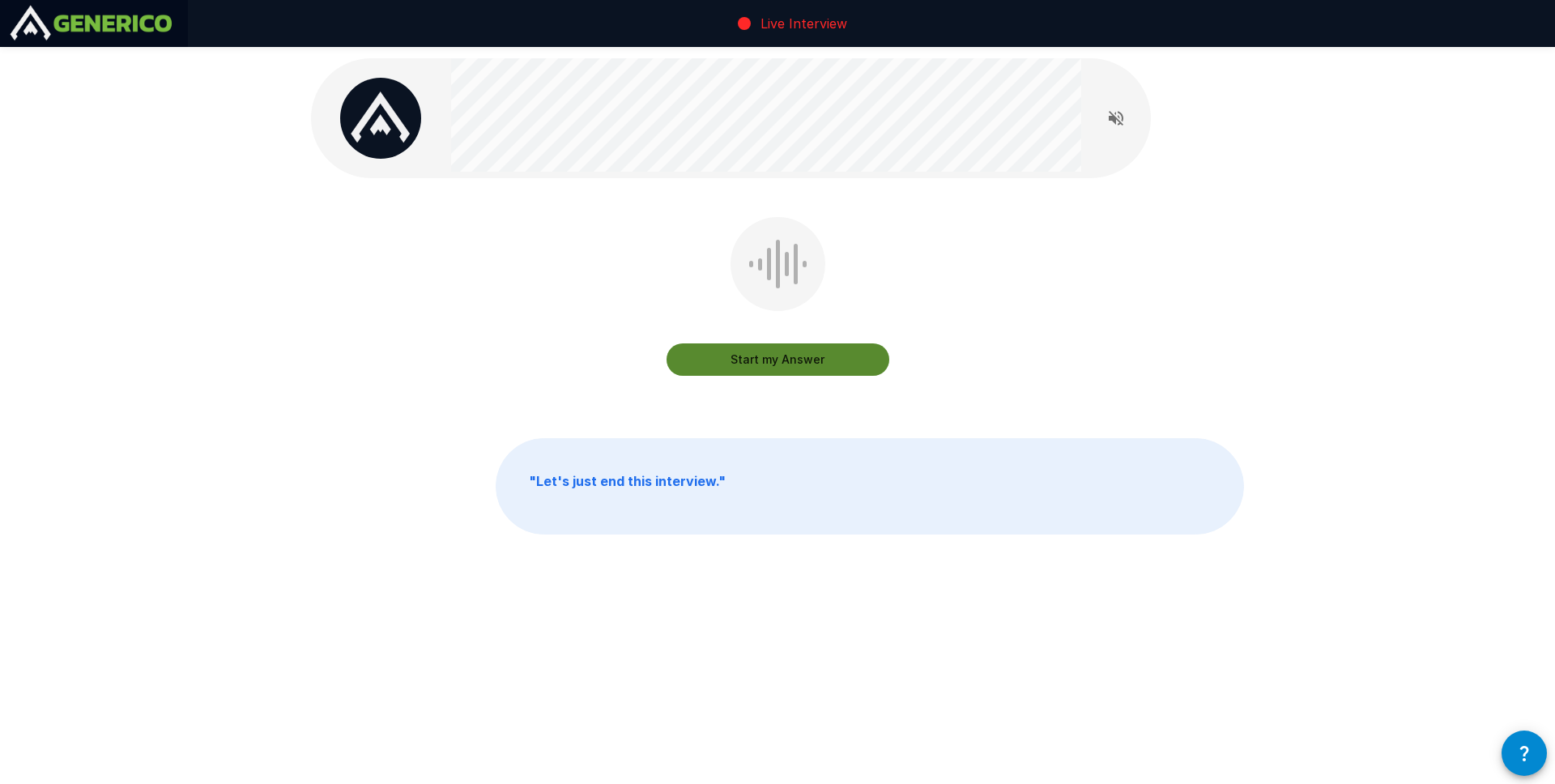
click at [807, 353] on button "Start my Answer" at bounding box center [778, 359] width 223 height 32
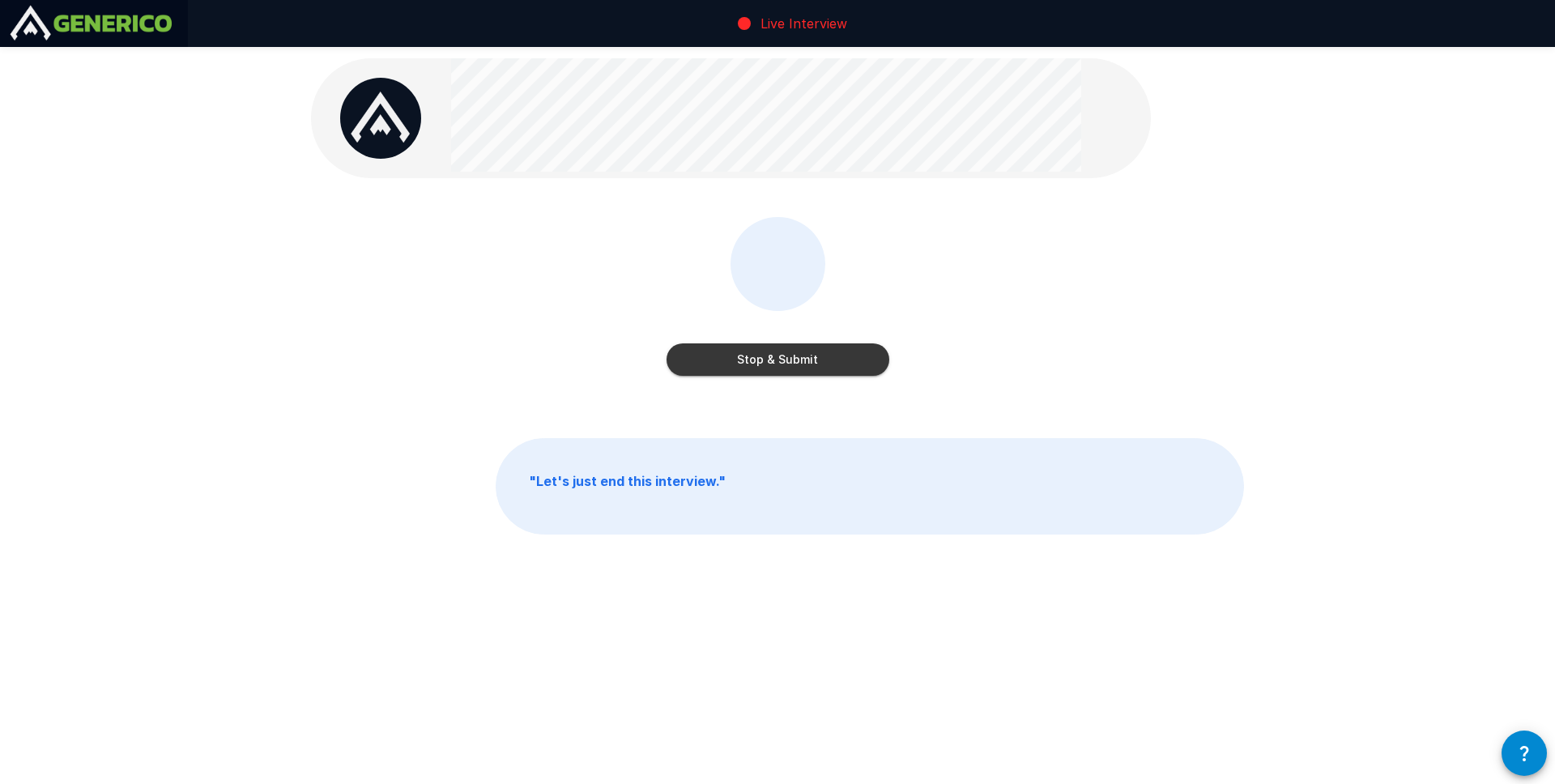
click at [801, 359] on button "Stop & Submit" at bounding box center [778, 359] width 223 height 32
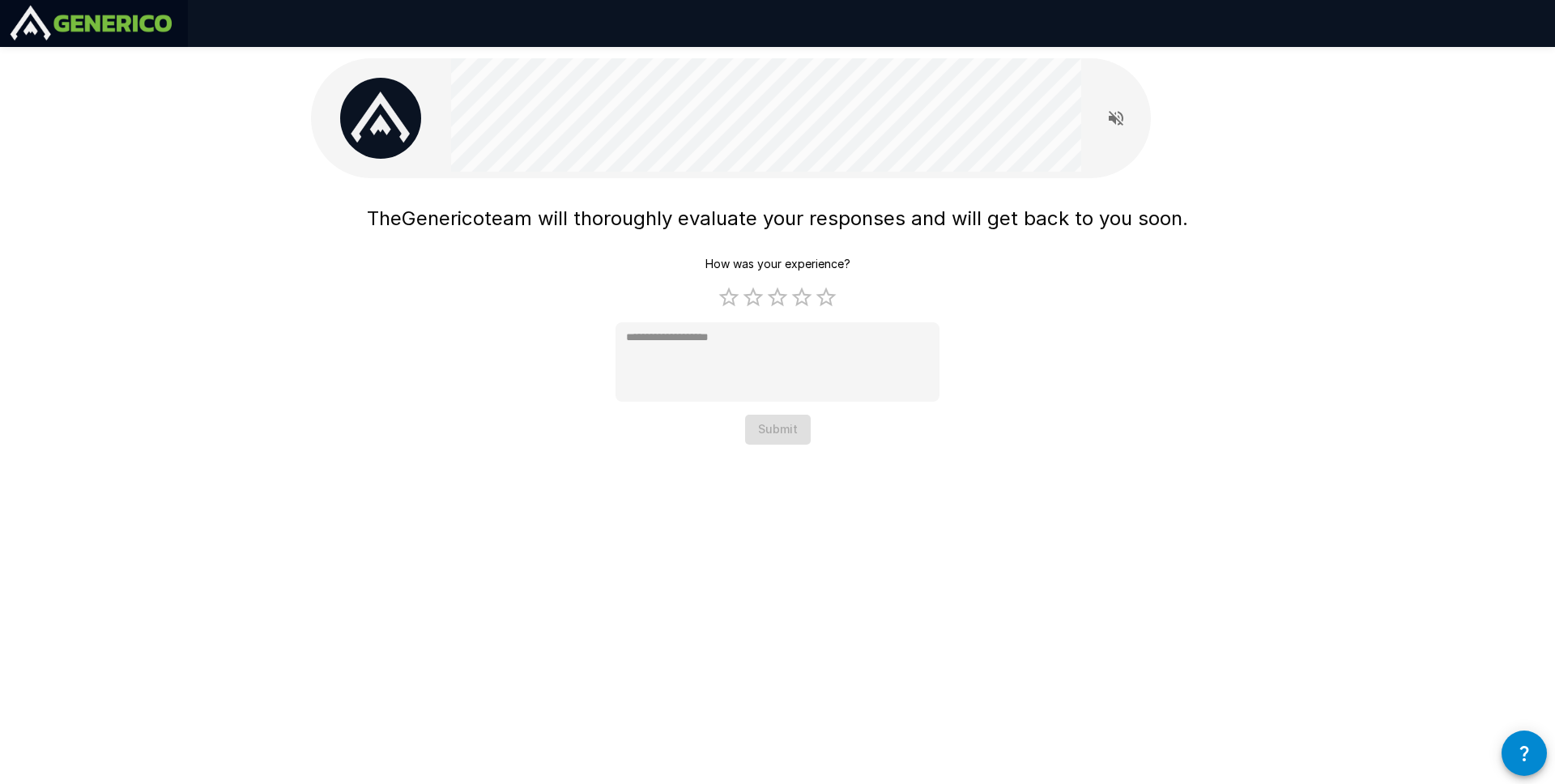
type textarea "*"
